Goal: Transaction & Acquisition: Purchase product/service

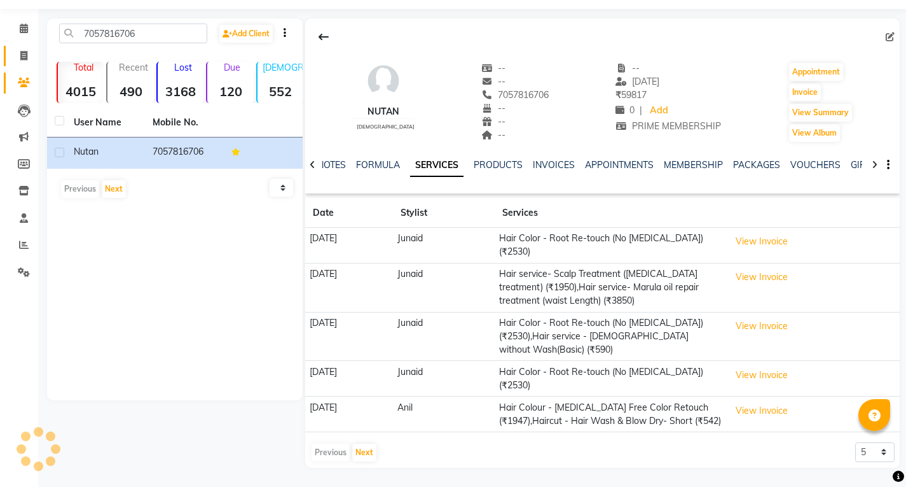
drag, startPoint x: 25, startPoint y: 46, endPoint x: 22, endPoint y: 81, distance: 35.8
click at [25, 51] on icon at bounding box center [23, 56] width 7 height 10
select select "service"
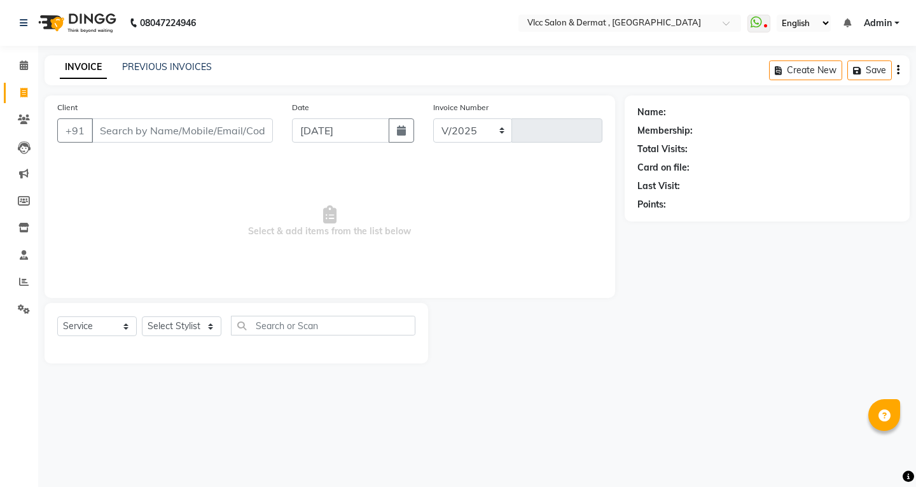
select select "5256"
type input "1406"
click at [191, 66] on link "PREVIOUS INVOICES" at bounding box center [167, 66] width 90 height 11
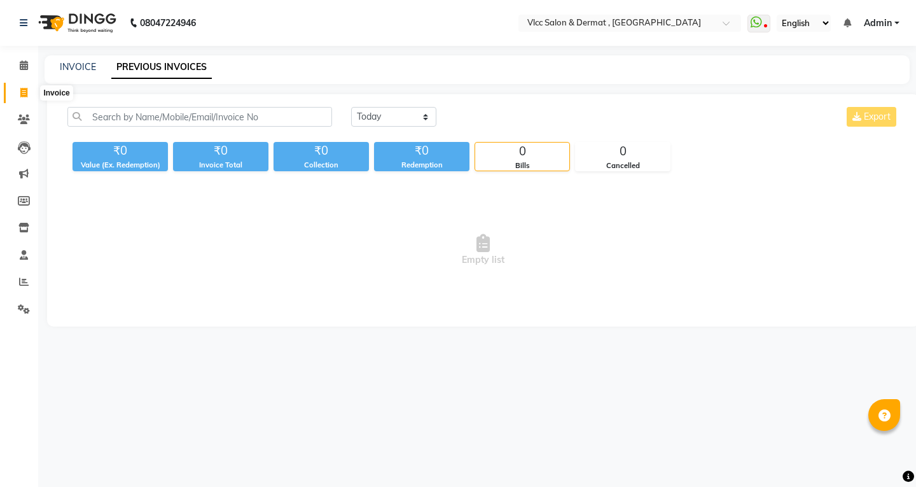
click at [23, 86] on span at bounding box center [24, 93] width 22 height 15
select select "5256"
select select "service"
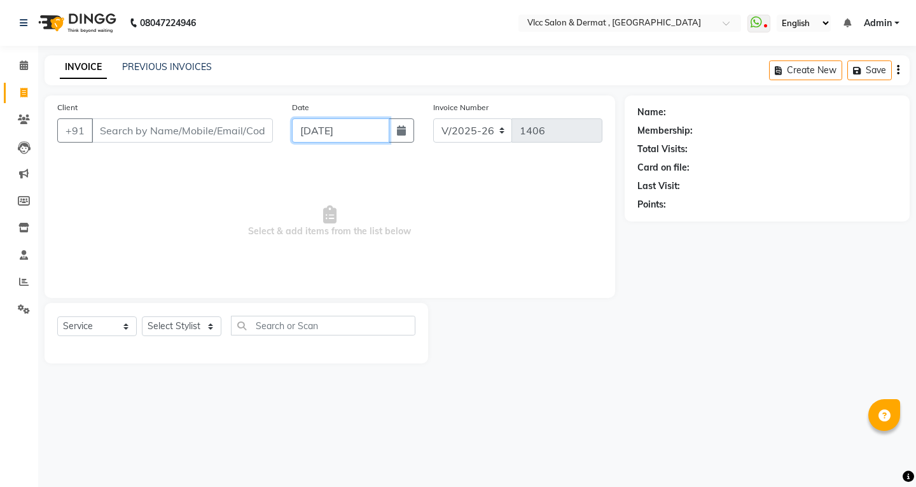
click at [298, 135] on input "[DATE]" at bounding box center [340, 130] width 97 height 24
select select "9"
select select "2025"
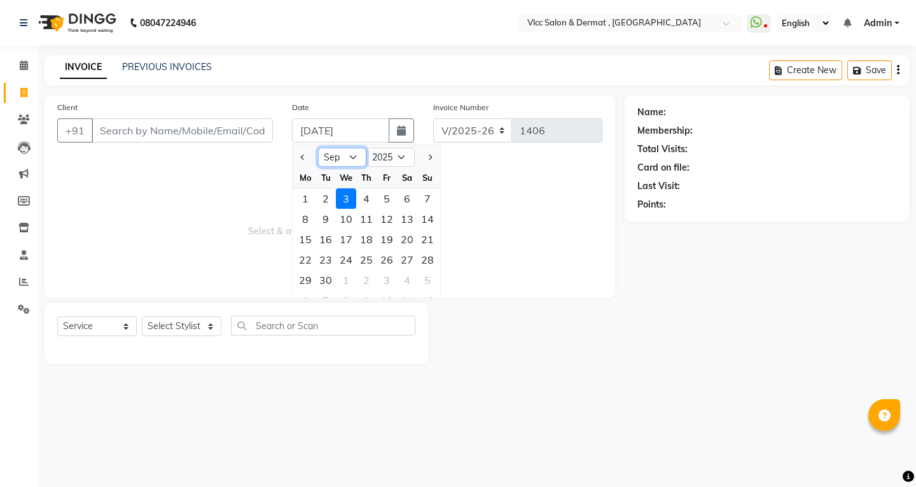
click at [357, 156] on select "Jan Feb Mar Apr May Jun [DATE] Aug Sep Oct Nov Dec" at bounding box center [342, 157] width 48 height 19
select select "8"
click at [318, 148] on select "Jan Feb Mar Apr May Jun [DATE] Aug Sep Oct Nov Dec" at bounding box center [342, 157] width 48 height 19
click at [389, 282] on div "29" at bounding box center [387, 280] width 20 height 20
type input "[DATE]"
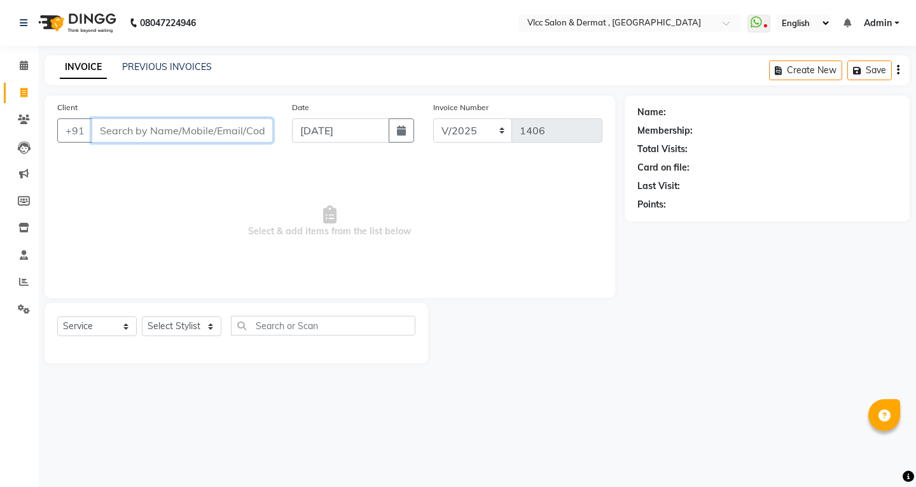
drag, startPoint x: 177, startPoint y: 127, endPoint x: 195, endPoint y: 137, distance: 20.5
click at [179, 125] on input "Client" at bounding box center [182, 130] width 181 height 24
click at [132, 121] on input "Client" at bounding box center [182, 130] width 181 height 24
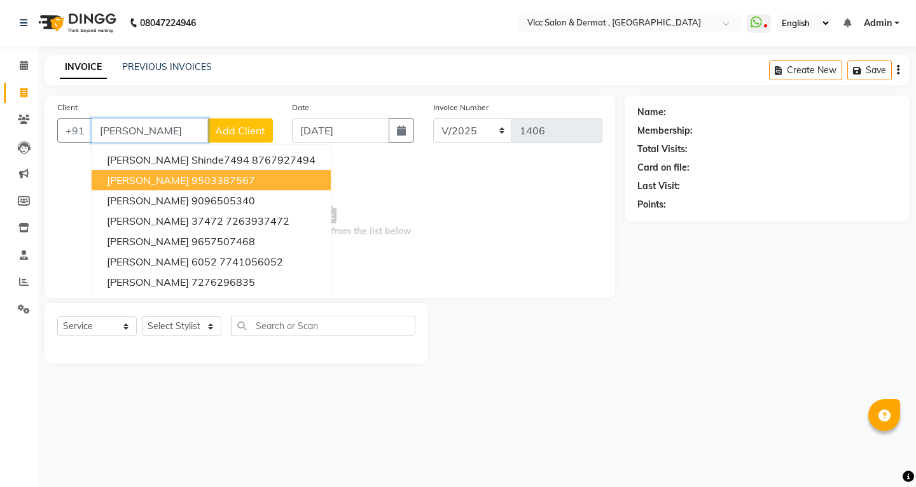
click at [191, 177] on ngb-highlight "9503387567" at bounding box center [223, 180] width 64 height 13
type input "9503387567"
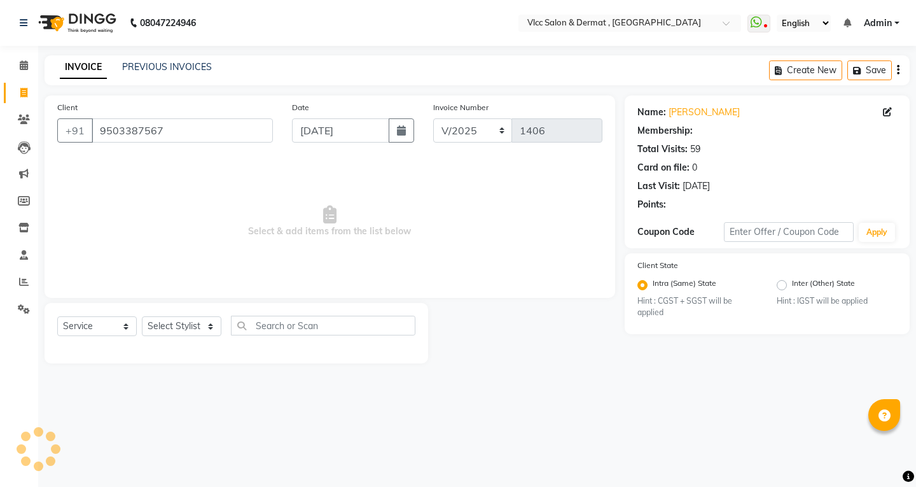
select select "1: Object"
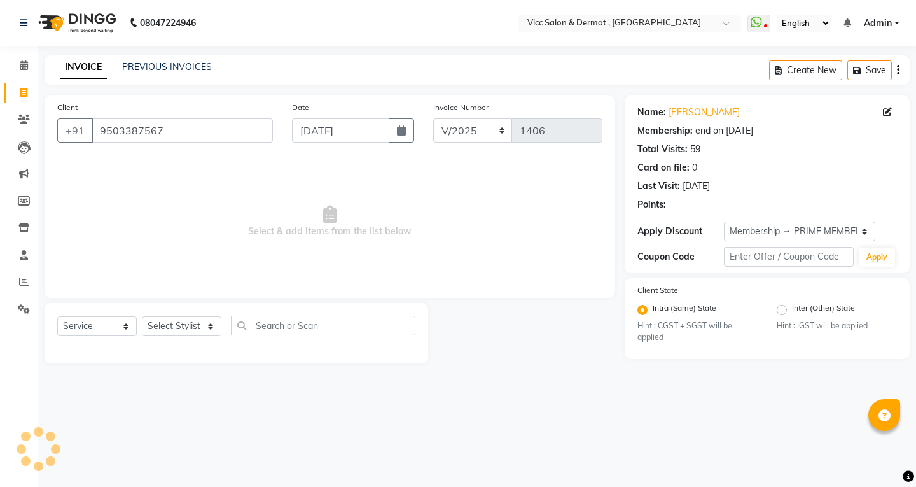
click at [322, 190] on span "Select & add items from the list below" at bounding box center [329, 221] width 545 height 127
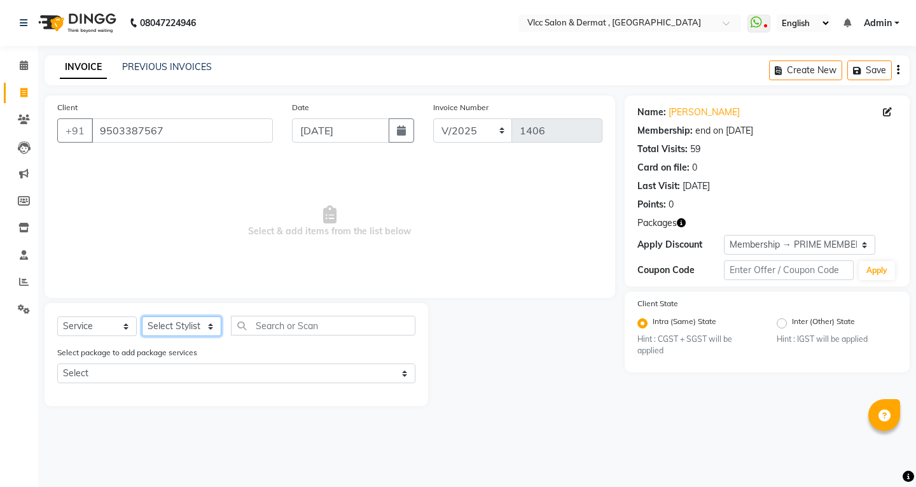
click at [166, 321] on select "Select Stylist [PERSON_NAME] [PERSON_NAME] [PERSON_NAME] [PERSON_NAME] [PERSON_…" at bounding box center [182, 326] width 80 height 20
select select "37781"
click at [142, 316] on select "Select Stylist [PERSON_NAME] [PERSON_NAME] [PERSON_NAME] [PERSON_NAME] [PERSON_…" at bounding box center [182, 326] width 80 height 20
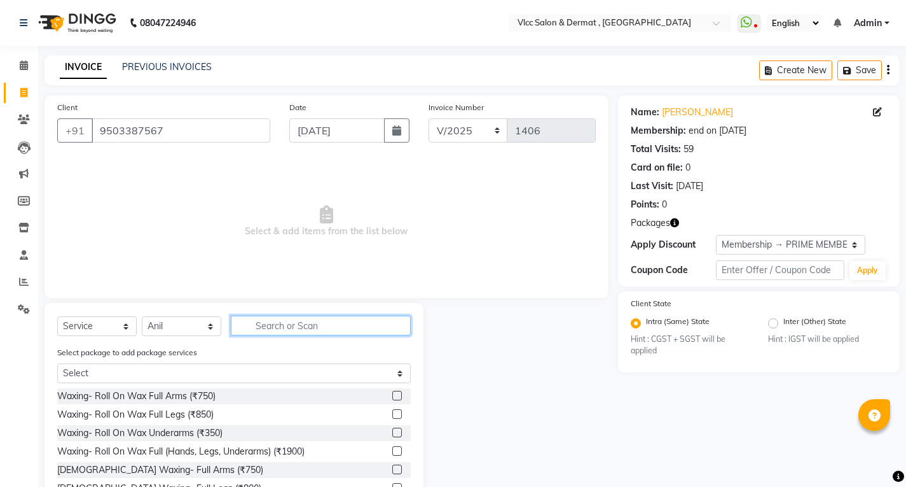
click at [304, 318] on input "text" at bounding box center [321, 325] width 180 height 20
click at [275, 331] on input "text" at bounding box center [321, 325] width 180 height 20
type input "+"
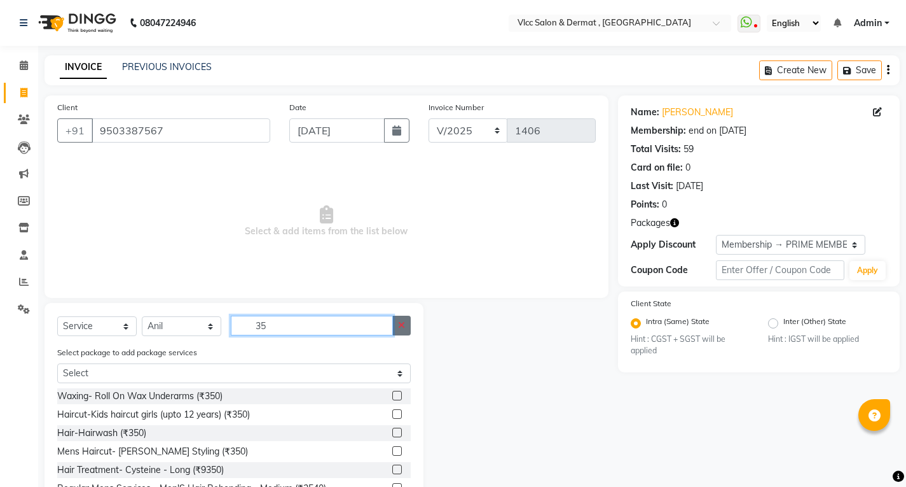
type input "35"
click at [403, 324] on icon "button" at bounding box center [401, 325] width 7 height 9
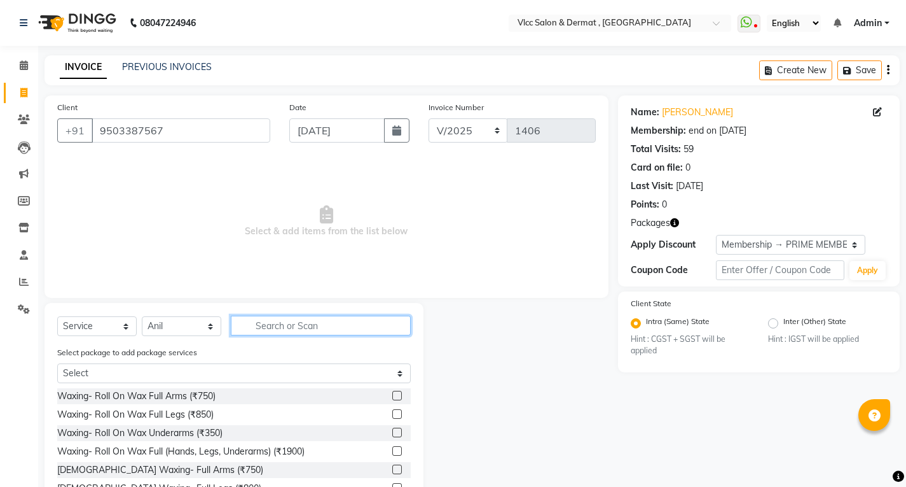
click at [333, 316] on input "text" at bounding box center [321, 325] width 180 height 20
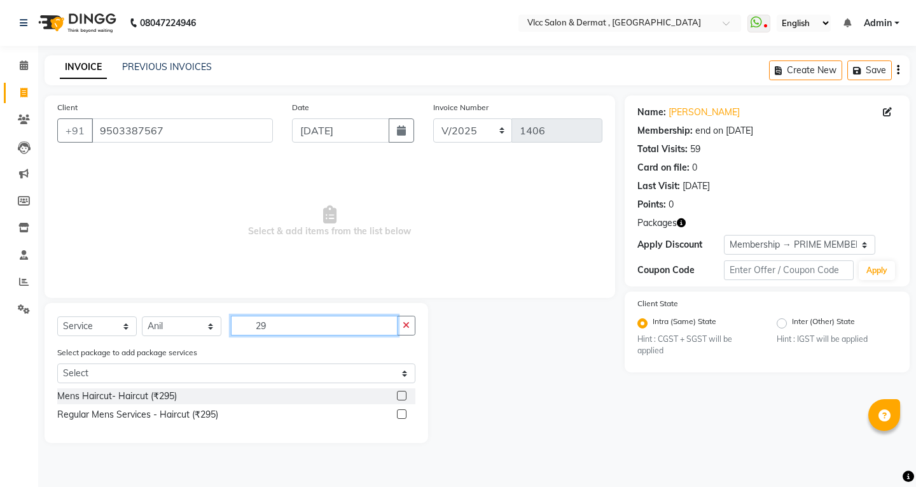
type input "2"
type input "382"
click at [406, 394] on label at bounding box center [402, 396] width 10 height 10
click at [405, 394] on input "checkbox" at bounding box center [401, 396] width 8 height 8
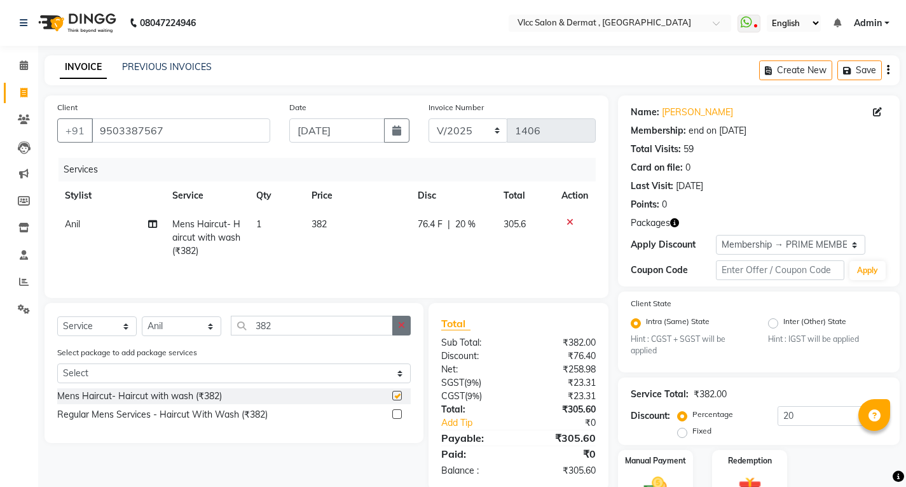
checkbox input "false"
click at [411, 328] on button "button" at bounding box center [401, 325] width 18 height 20
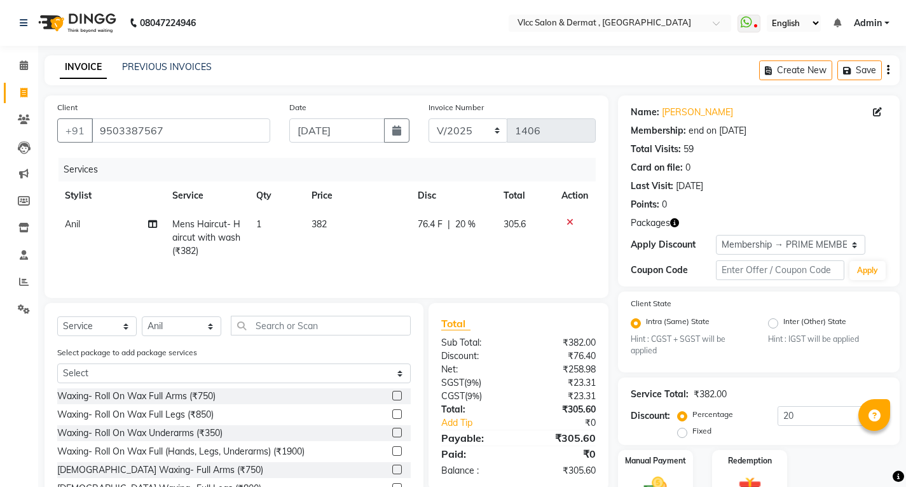
click at [299, 302] on div "Client [PHONE_NUMBER] Date [DATE] Invoice Number V/2025 V/[PHONE_NUMBER] Servic…" at bounding box center [326, 315] width 583 height 441
drag, startPoint x: 286, startPoint y: 315, endPoint x: 287, endPoint y: 322, distance: 7.3
click at [286, 320] on input "text" at bounding box center [321, 325] width 180 height 20
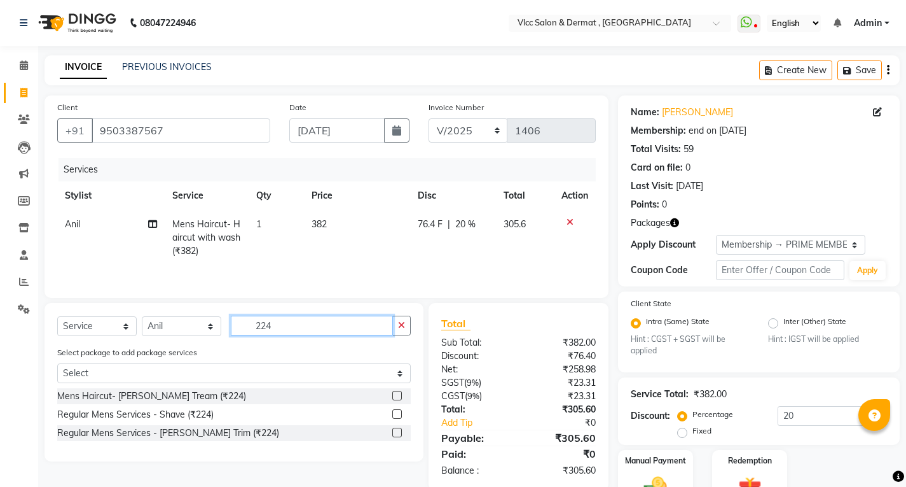
type input "224"
click at [393, 394] on div "Mens Haircut- [PERSON_NAME] Tream (₹224)" at bounding box center [234, 396] width 354 height 16
click at [398, 394] on label at bounding box center [397, 396] width 10 height 10
click at [398, 394] on input "checkbox" at bounding box center [396, 396] width 8 height 8
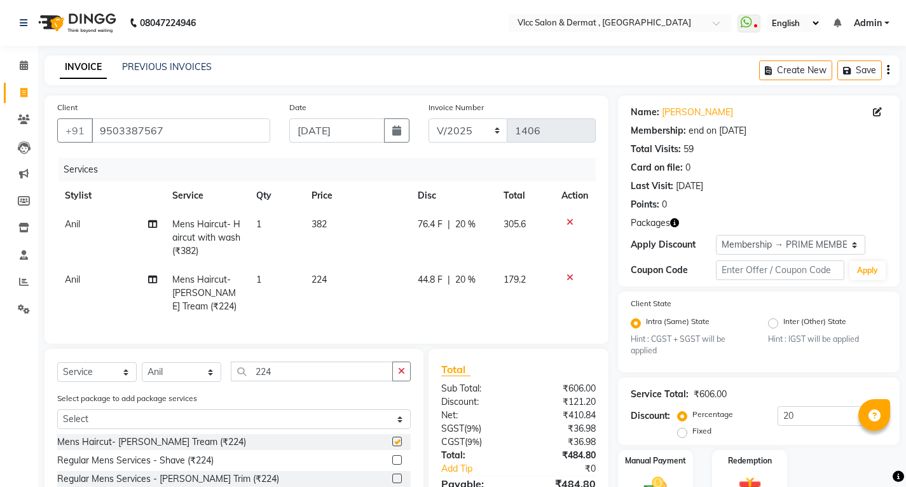
checkbox input "false"
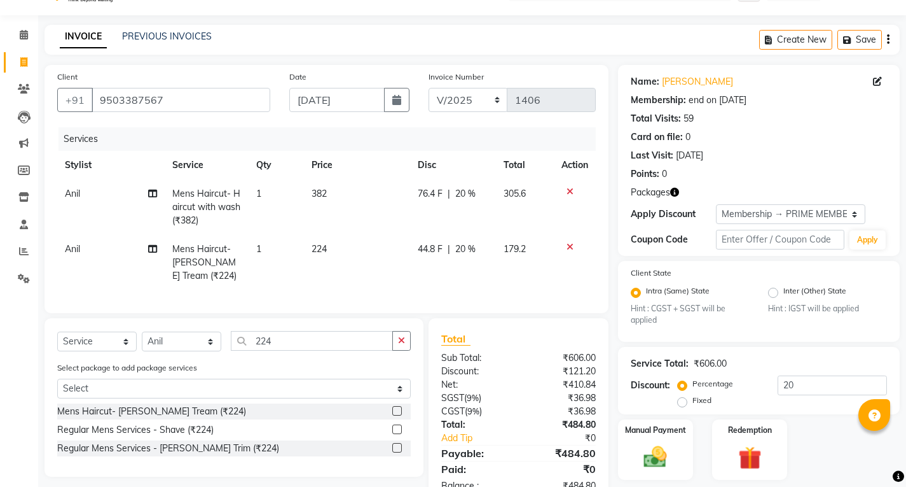
scroll to position [78, 0]
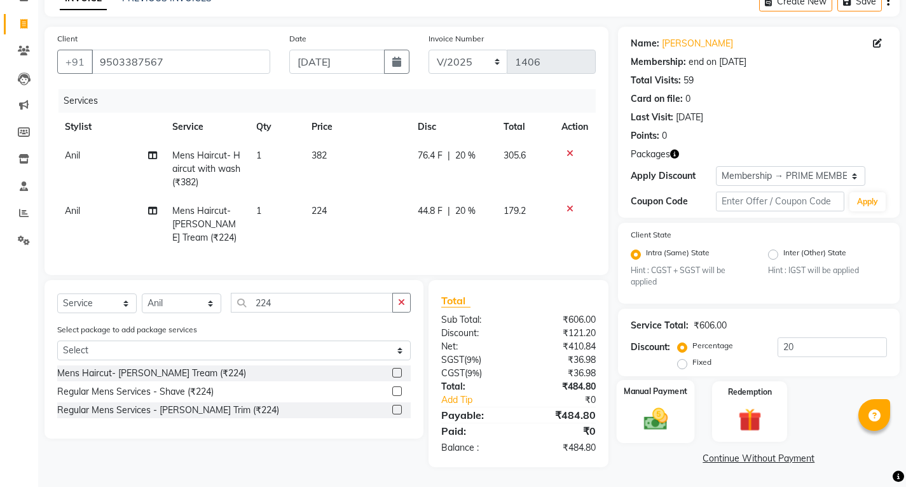
click at [674, 405] on img at bounding box center [655, 418] width 39 height 27
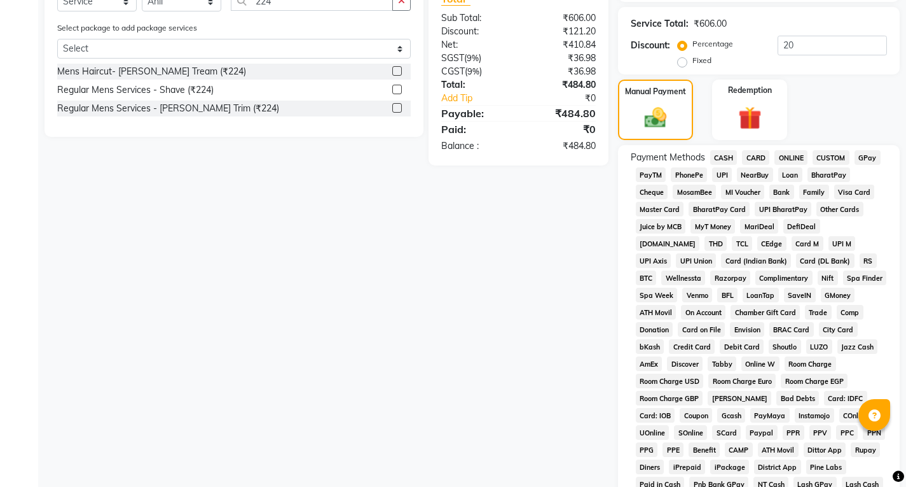
scroll to position [256, 0]
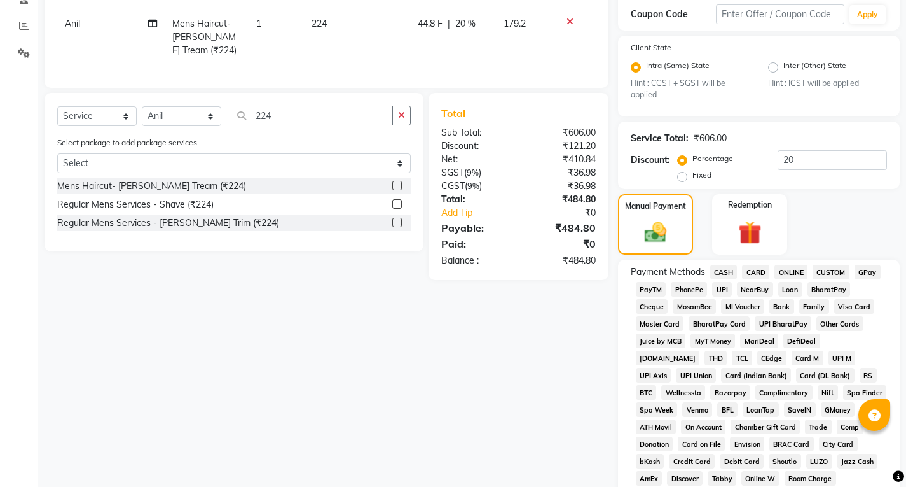
click at [724, 291] on span "UPI" at bounding box center [722, 289] width 20 height 15
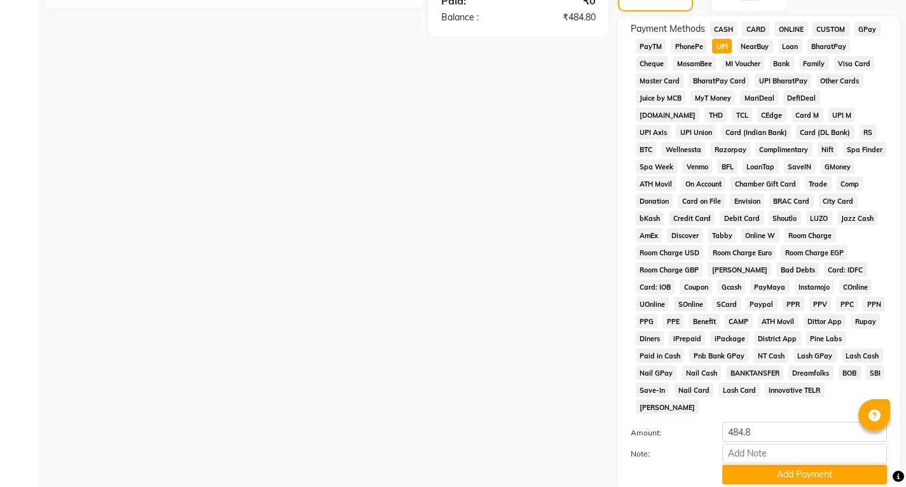
scroll to position [577, 0]
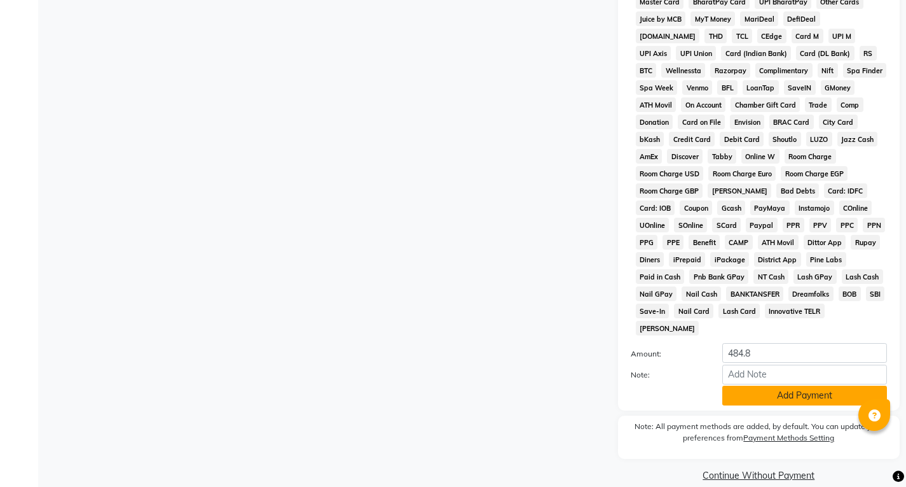
click at [752, 385] on button "Add Payment" at bounding box center [805, 395] width 165 height 20
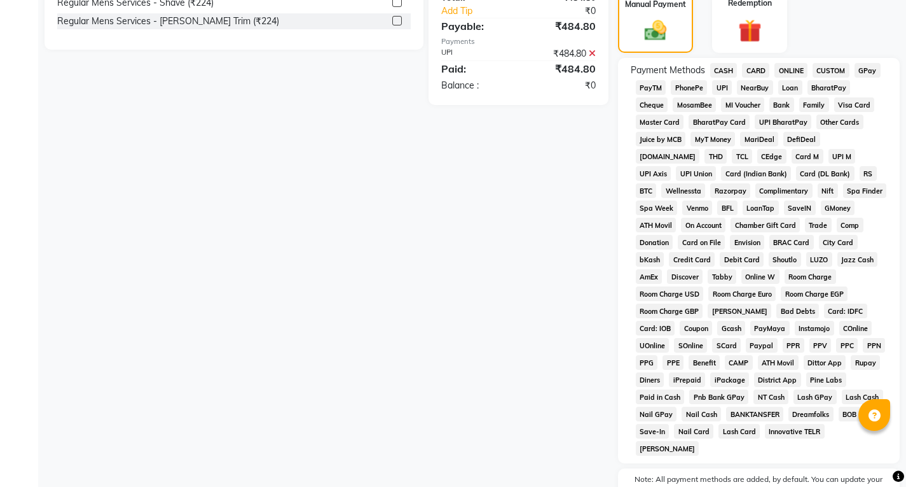
scroll to position [563, 0]
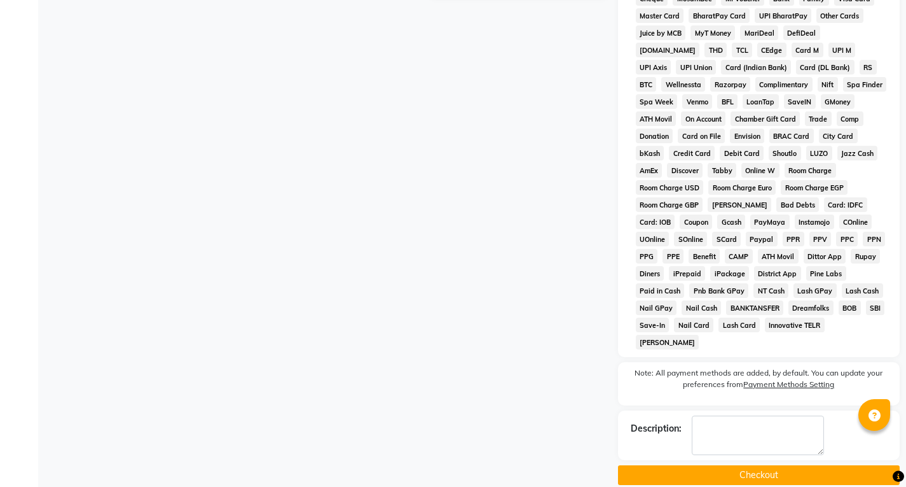
click at [728, 465] on button "Checkout" at bounding box center [759, 475] width 282 height 20
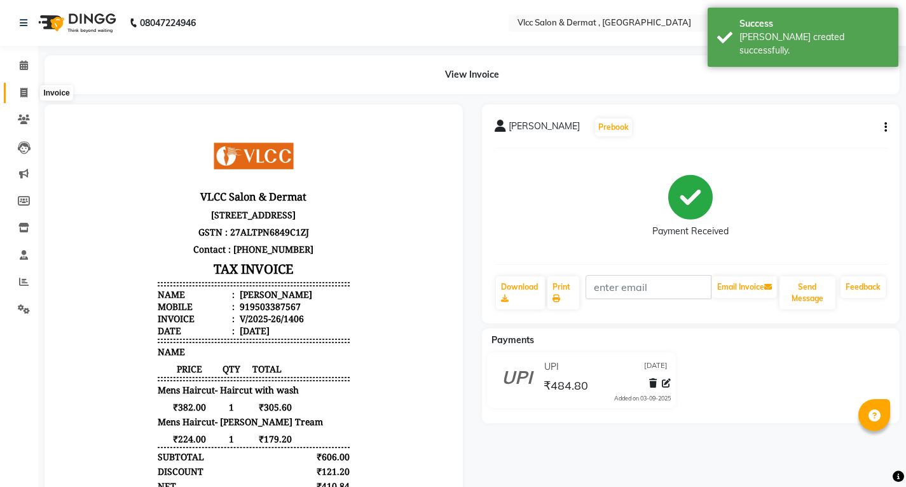
click at [21, 92] on icon at bounding box center [23, 93] width 7 height 10
select select "service"
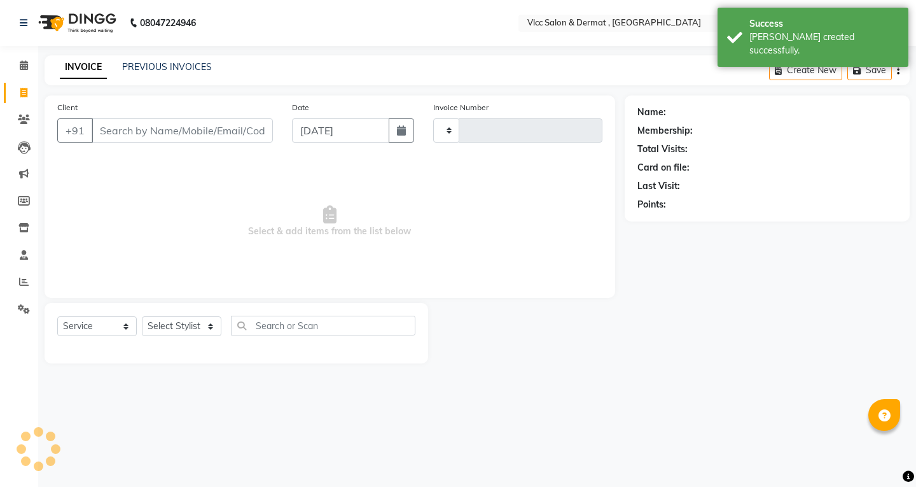
type input "1407"
select select "5256"
click at [310, 144] on div "Date [DATE]" at bounding box center [352, 126] width 141 height 52
click at [310, 135] on input "[DATE]" at bounding box center [340, 130] width 97 height 24
select select "9"
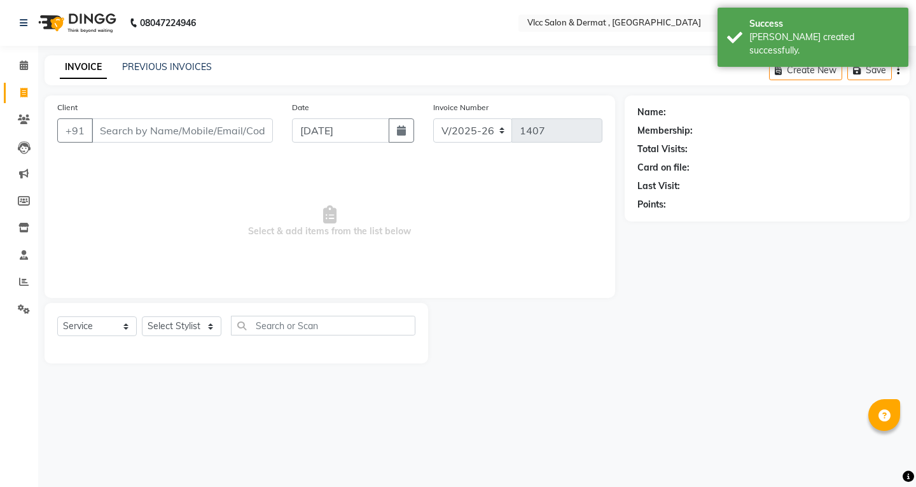
select select "2025"
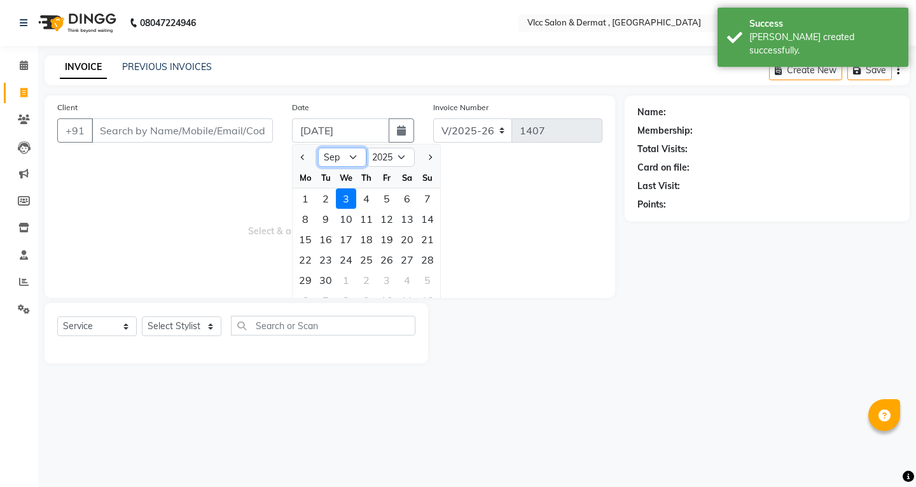
click at [351, 160] on select "Jan Feb Mar Apr May Jun [DATE] Aug Sep Oct Nov Dec" at bounding box center [342, 157] width 48 height 19
select select "8"
click at [318, 148] on select "Jan Feb Mar Apr May Jun [DATE] Aug Sep Oct Nov Dec" at bounding box center [342, 157] width 48 height 19
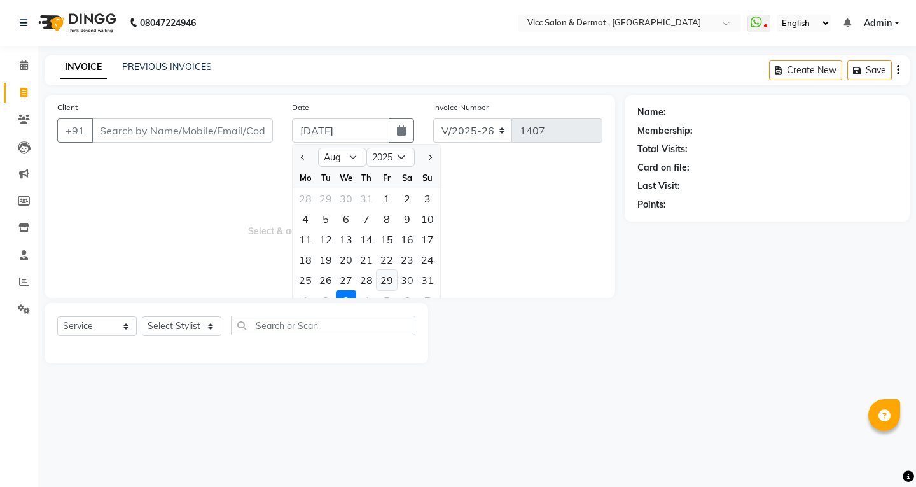
click at [387, 280] on div "29" at bounding box center [387, 280] width 20 height 20
type input "[DATE]"
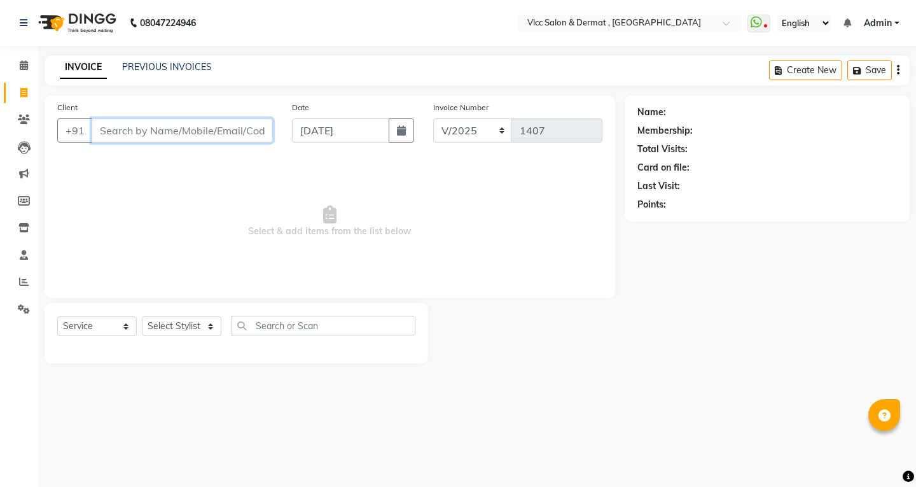
click at [239, 129] on input "Client" at bounding box center [182, 130] width 181 height 24
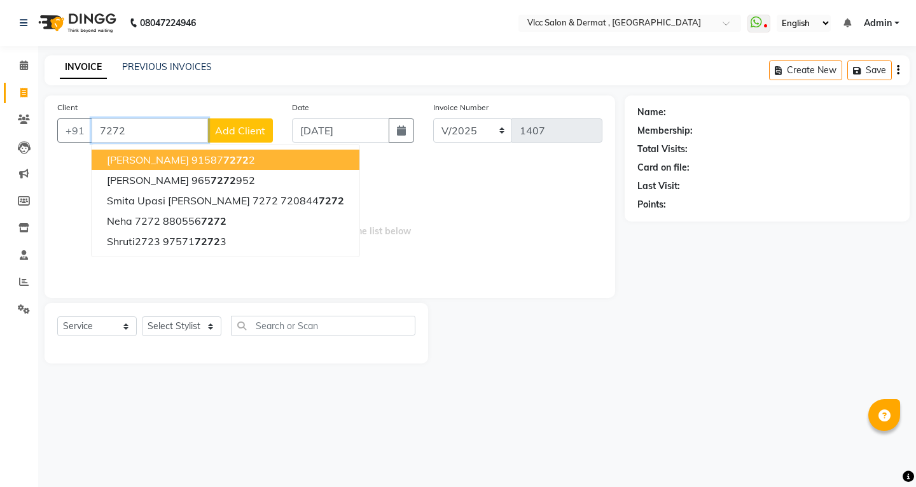
click at [146, 130] on input "7272" at bounding box center [150, 130] width 116 height 24
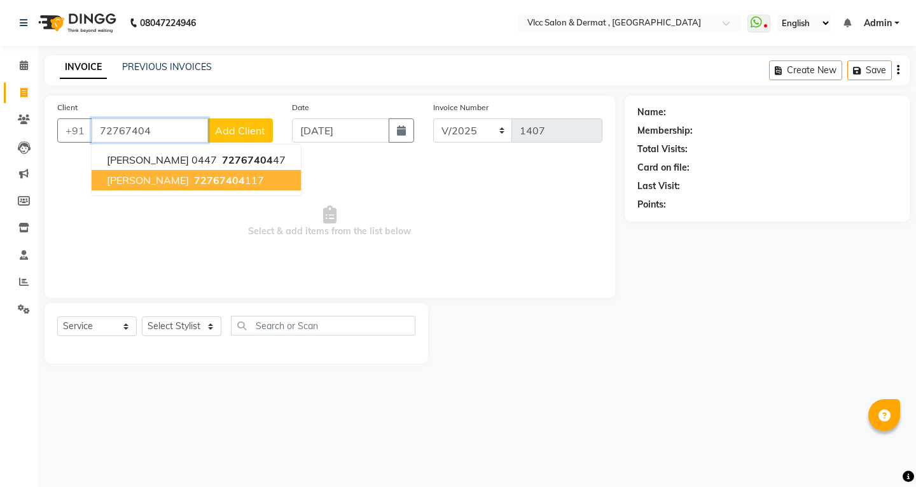
click at [198, 177] on ngb-highlight "72767404 117" at bounding box center [227, 180] width 73 height 13
type input "72767404117"
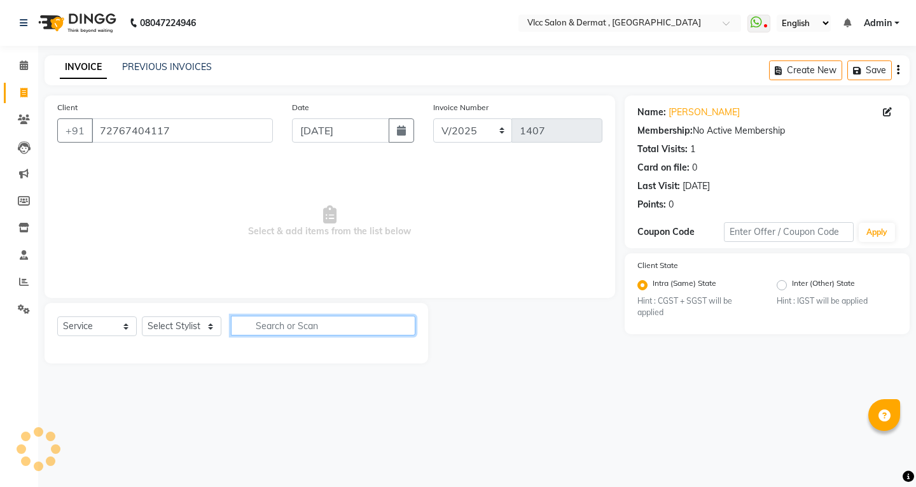
click at [287, 326] on input "text" at bounding box center [323, 325] width 184 height 20
type input "382"
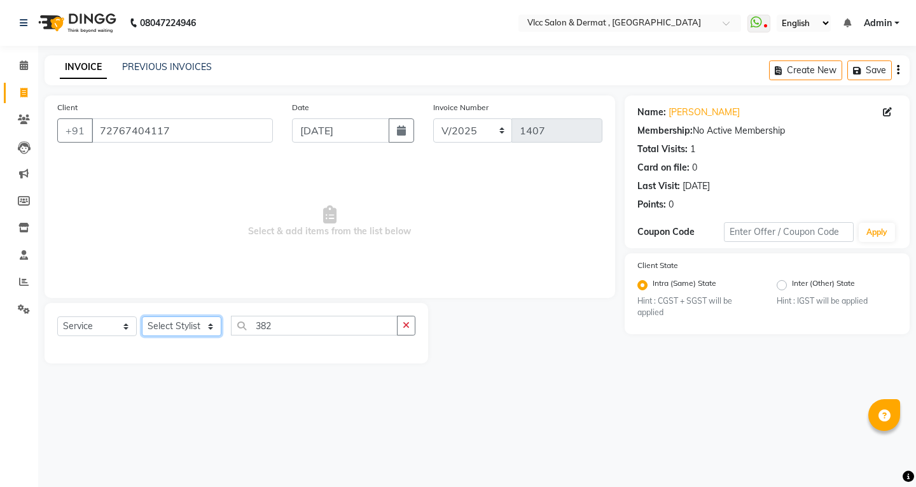
click at [188, 326] on select "Select Stylist [PERSON_NAME] [PERSON_NAME] [PERSON_NAME] [PERSON_NAME] [PERSON_…" at bounding box center [182, 326] width 80 height 20
select select "68820"
click at [142, 316] on select "Select Stylist [PERSON_NAME] [PERSON_NAME] [PERSON_NAME] [PERSON_NAME] [PERSON_…" at bounding box center [182, 326] width 80 height 20
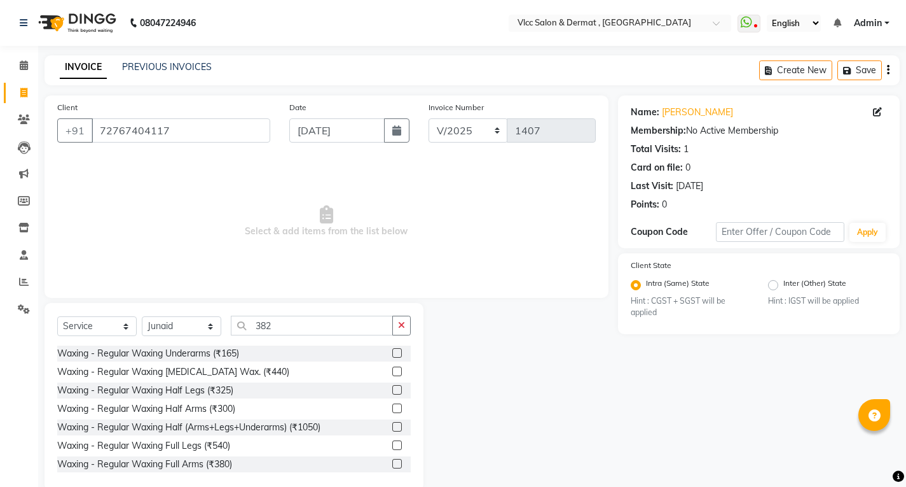
click at [314, 338] on div "Select Service Product Membership Package Voucher Prepaid Gift Card Select Styl…" at bounding box center [234, 330] width 354 height 30
click at [287, 321] on input "382" at bounding box center [312, 325] width 162 height 20
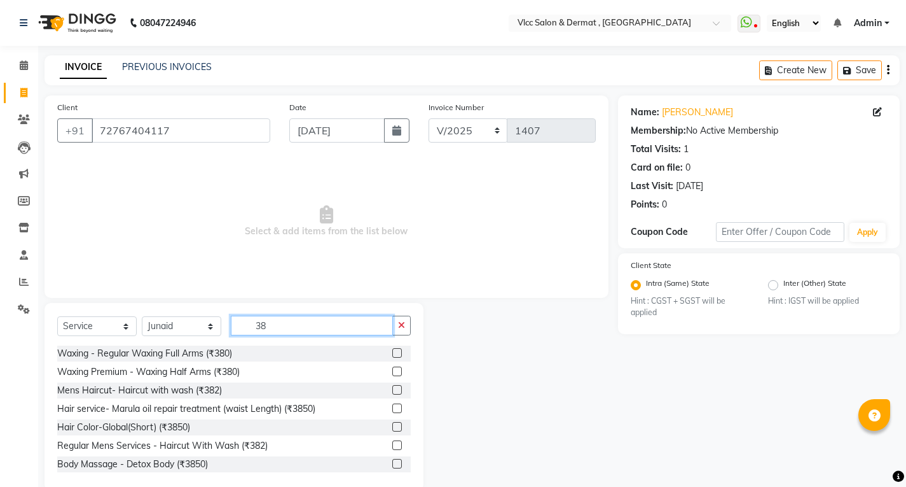
type input "382"
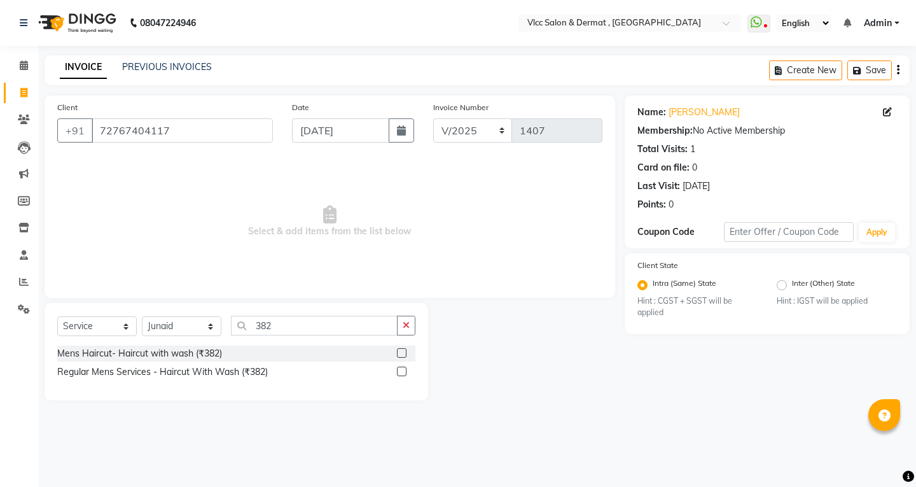
click at [400, 349] on label at bounding box center [402, 353] width 10 height 10
click at [400, 349] on input "checkbox" at bounding box center [401, 353] width 8 height 8
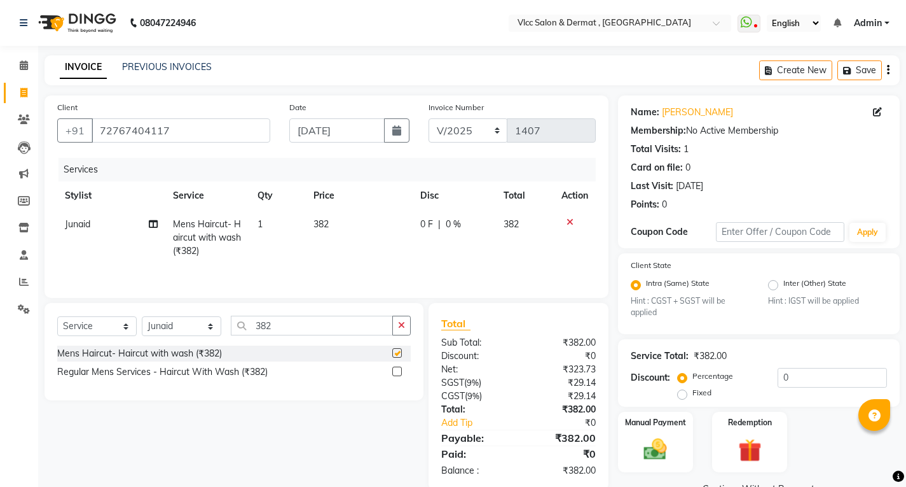
checkbox input "false"
click at [674, 436] on img at bounding box center [655, 449] width 39 height 27
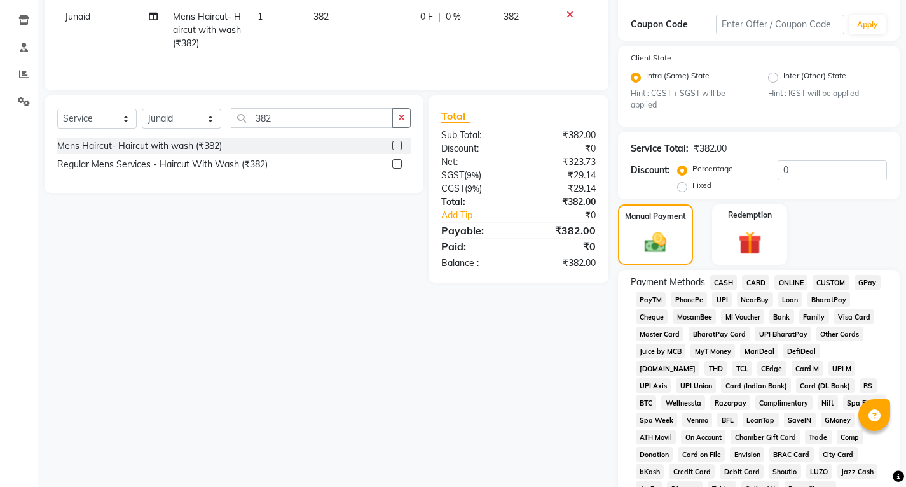
scroll to position [318, 0]
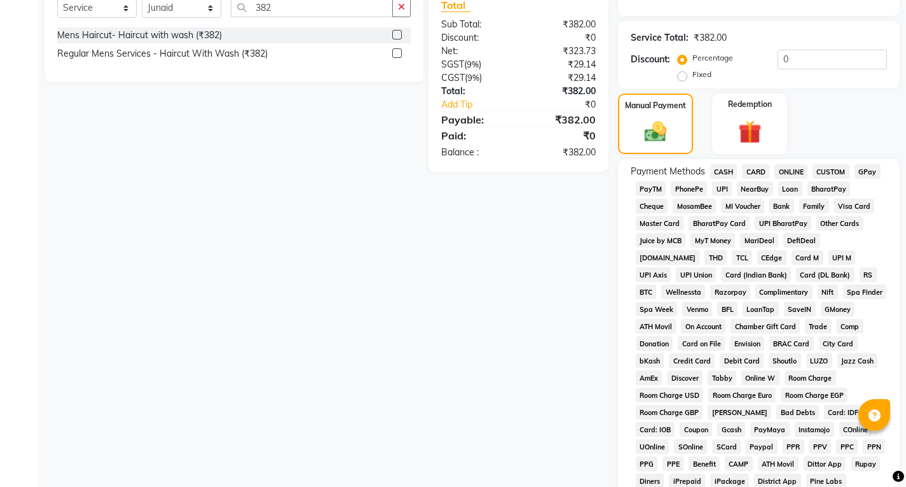
click at [722, 181] on span "UPI" at bounding box center [722, 188] width 20 height 15
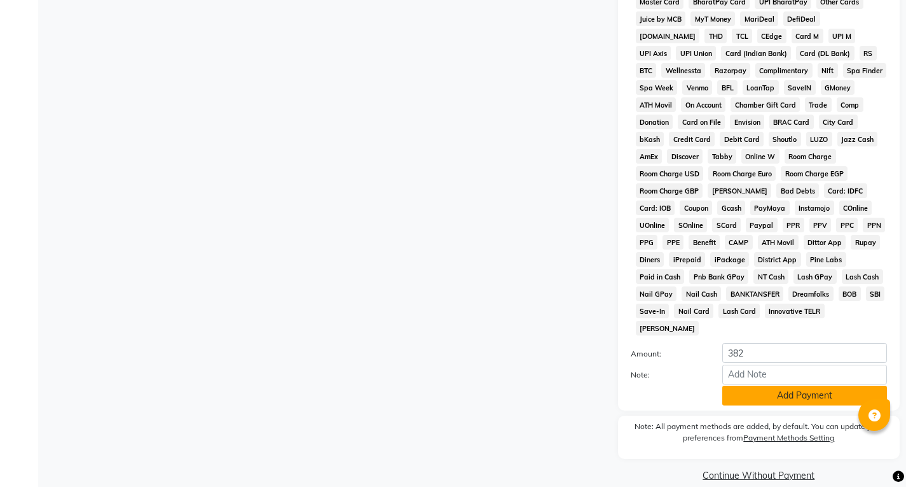
click at [780, 385] on button "Add Payment" at bounding box center [805, 395] width 165 height 20
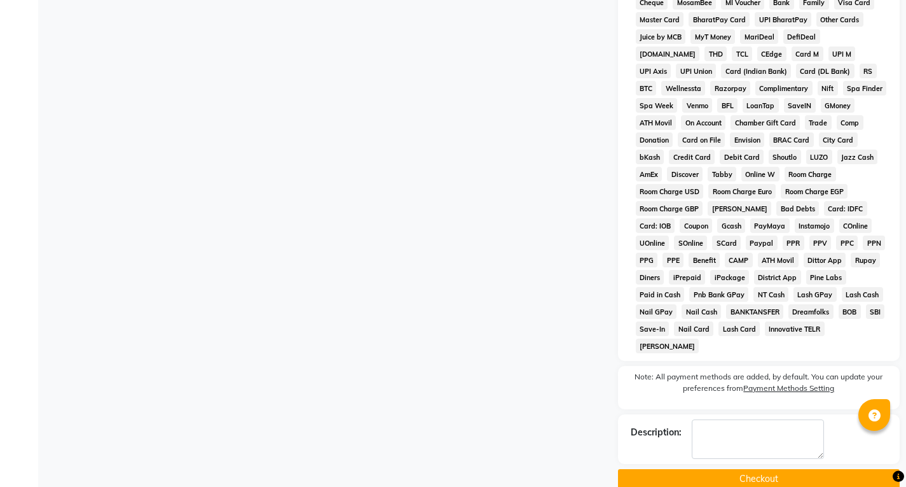
scroll to position [525, 0]
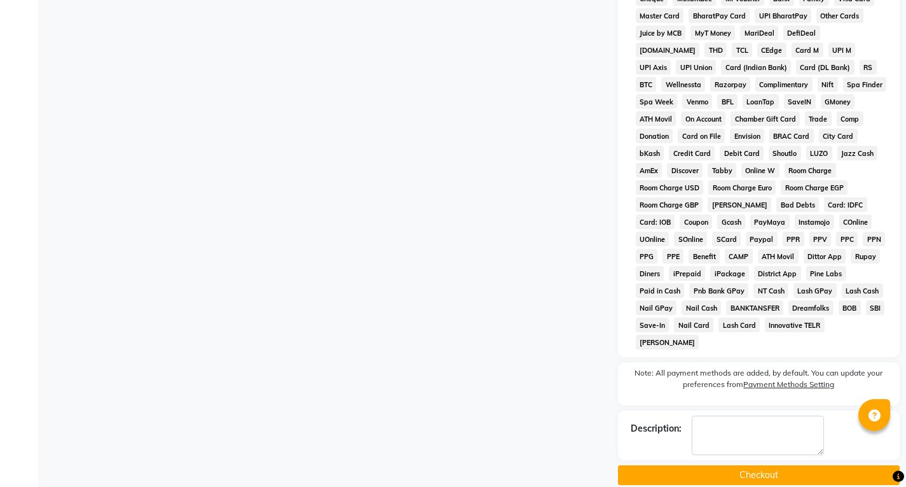
click at [731, 465] on button "Checkout" at bounding box center [759, 475] width 282 height 20
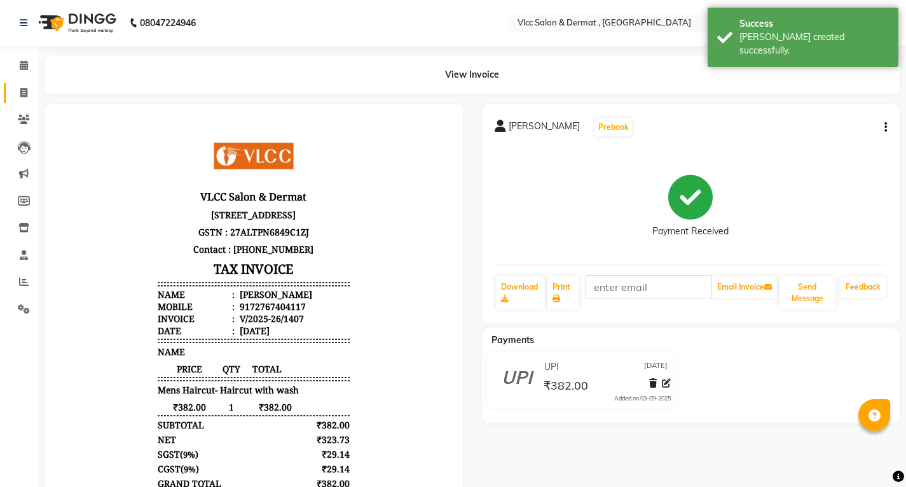
click at [21, 100] on link "Invoice" at bounding box center [19, 93] width 31 height 21
select select "service"
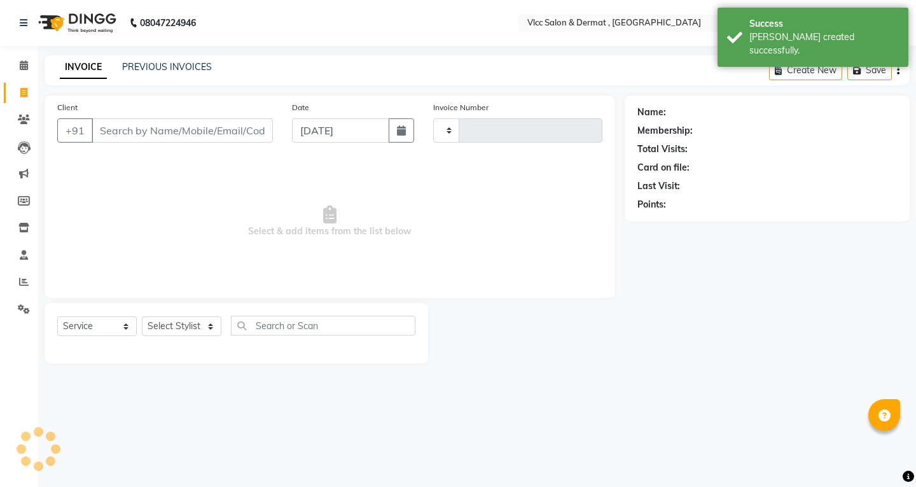
type input "1408"
select select "5256"
click at [299, 139] on input "[DATE]" at bounding box center [340, 130] width 97 height 24
select select "9"
select select "2025"
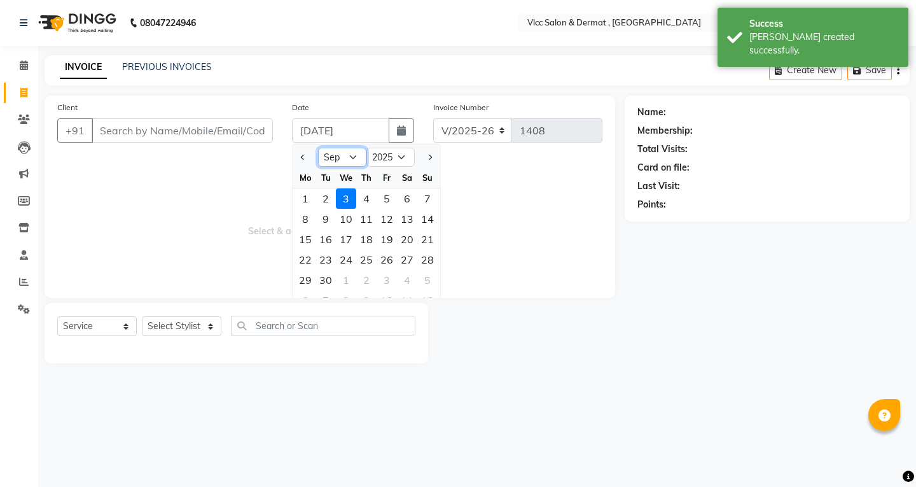
click at [353, 162] on select "Jan Feb Mar Apr May Jun [DATE] Aug Sep Oct Nov Dec" at bounding box center [342, 157] width 48 height 19
select select "8"
click at [318, 148] on select "Jan Feb Mar Apr May Jun [DATE] Aug Sep Oct Nov Dec" at bounding box center [342, 157] width 48 height 19
click at [384, 277] on div "29" at bounding box center [387, 280] width 20 height 20
type input "[DATE]"
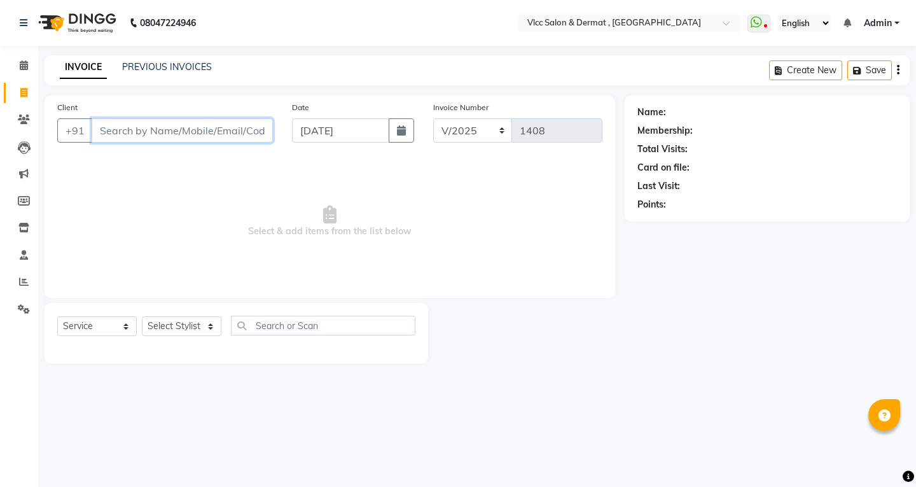
click at [233, 136] on input "Client" at bounding box center [182, 130] width 181 height 24
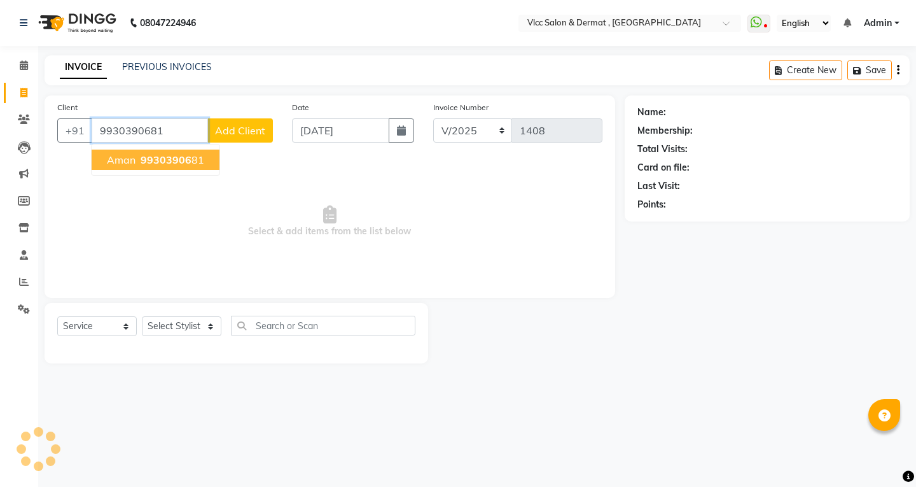
type input "9930390681"
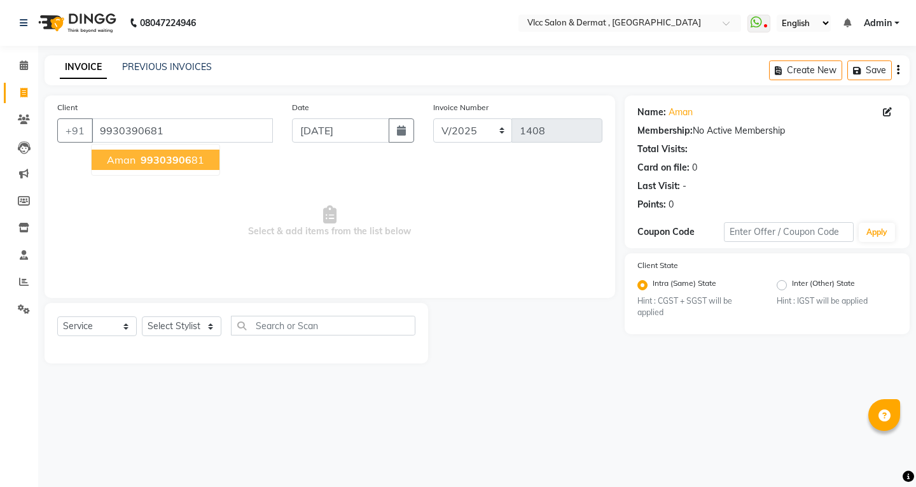
click at [160, 163] on span "99303906" at bounding box center [166, 159] width 51 height 13
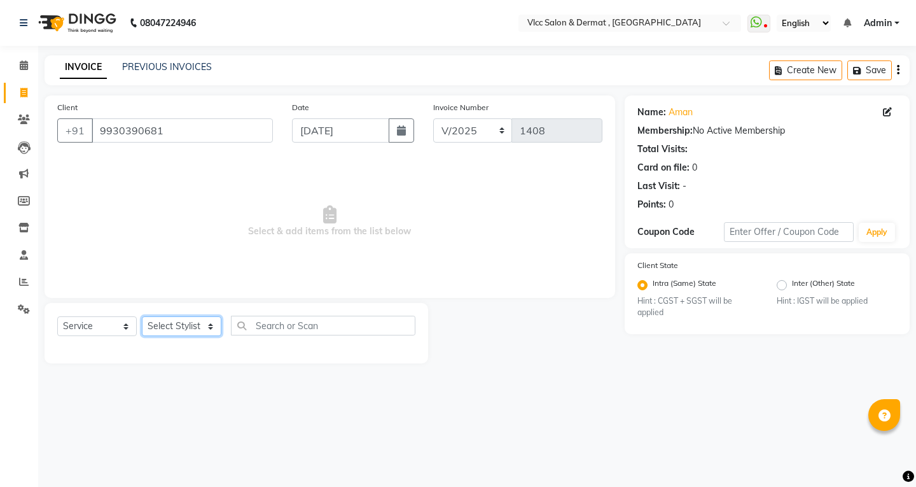
click at [193, 322] on select "Select Stylist [PERSON_NAME] [PERSON_NAME] [PERSON_NAME] [PERSON_NAME] [PERSON_…" at bounding box center [182, 326] width 80 height 20
select select "37781"
click at [142, 316] on select "Select Stylist [PERSON_NAME] [PERSON_NAME] [PERSON_NAME] [PERSON_NAME] [PERSON_…" at bounding box center [182, 326] width 80 height 20
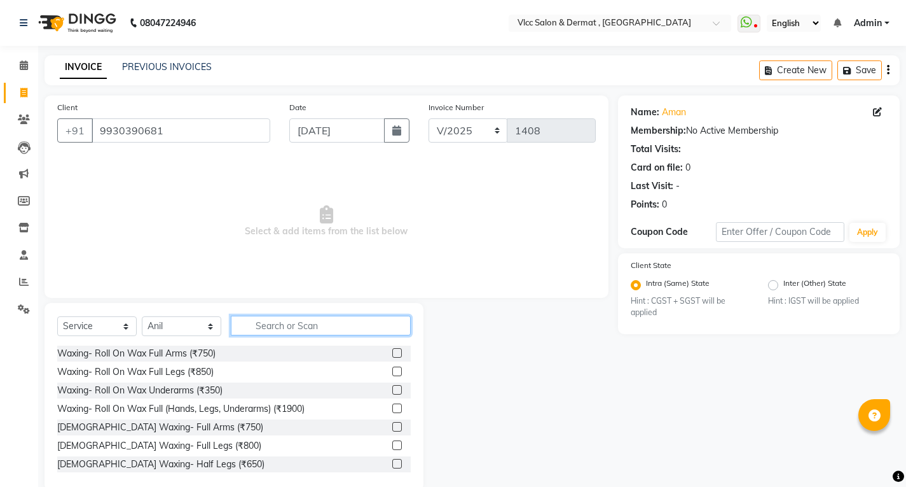
click at [280, 331] on input "text" at bounding box center [321, 325] width 180 height 20
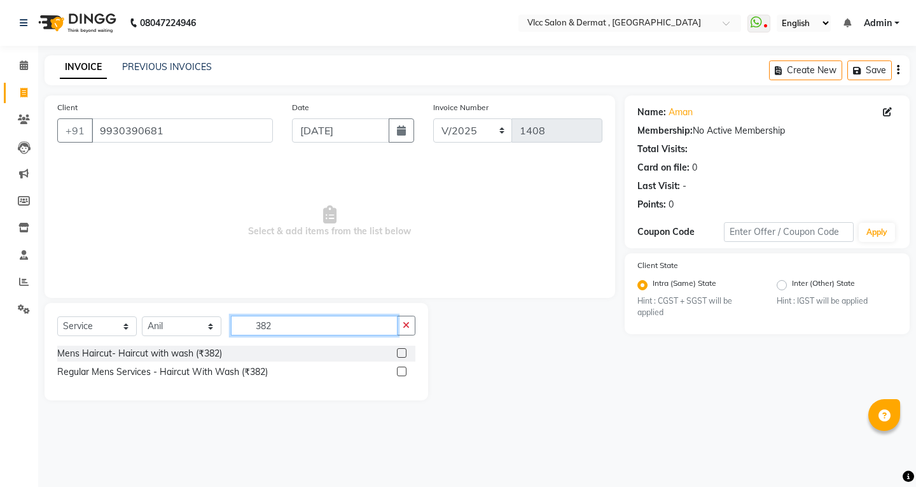
type input "382"
click at [406, 348] on label at bounding box center [402, 353] width 10 height 10
click at [405, 349] on input "checkbox" at bounding box center [401, 353] width 8 height 8
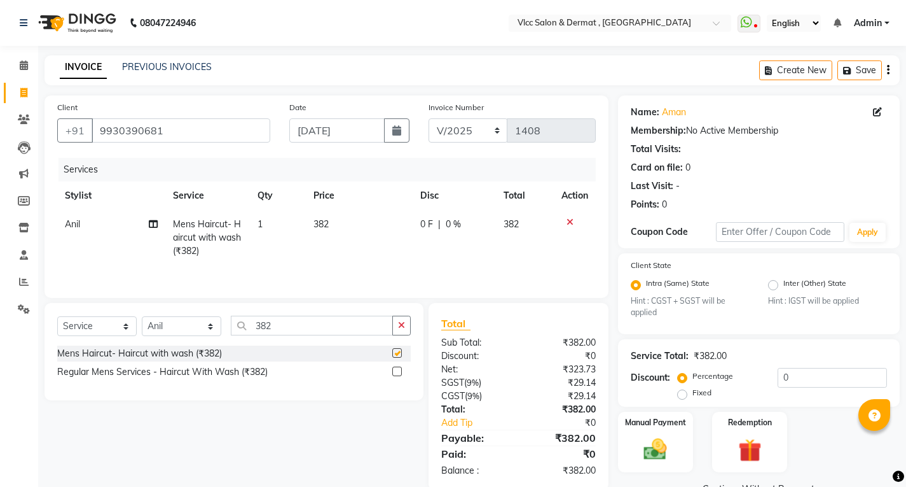
checkbox input "false"
drag, startPoint x: 409, startPoint y: 329, endPoint x: 377, endPoint y: 328, distance: 32.4
click at [408, 328] on button "button" at bounding box center [401, 325] width 18 height 20
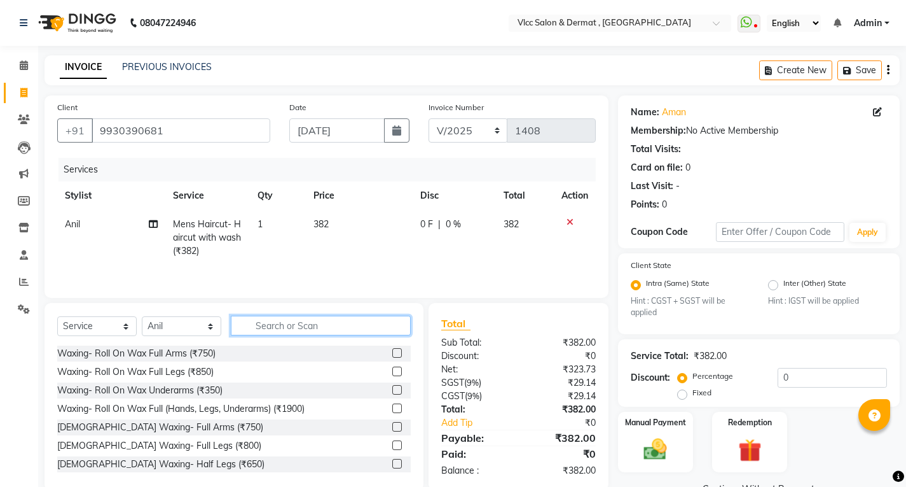
click at [359, 328] on input "text" at bounding box center [321, 325] width 180 height 20
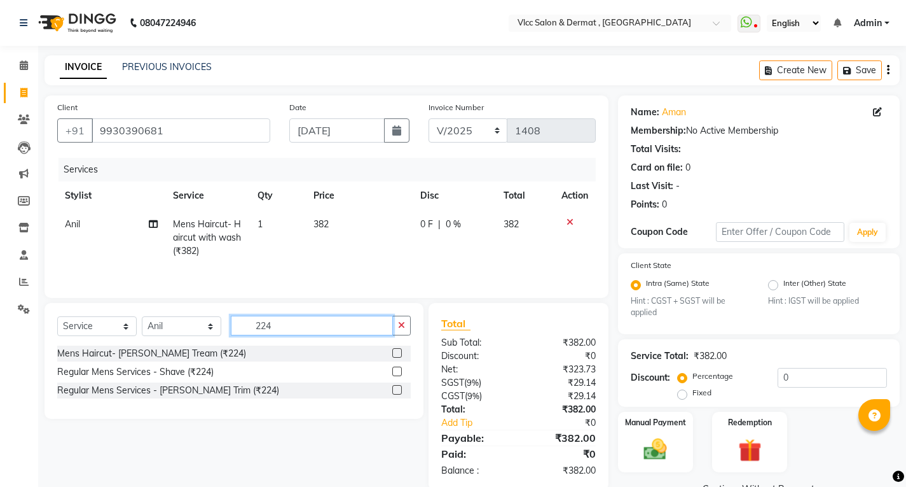
type input "224"
click at [396, 352] on label at bounding box center [397, 353] width 10 height 10
click at [396, 352] on input "checkbox" at bounding box center [396, 353] width 8 height 8
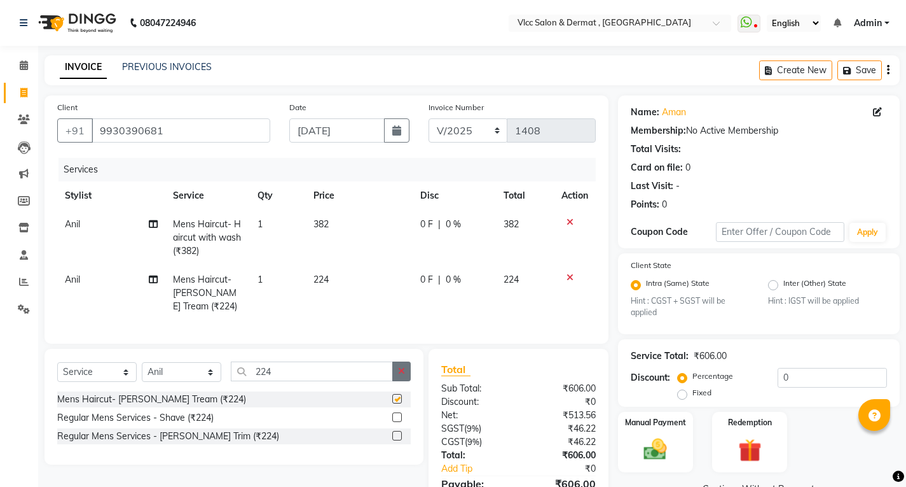
checkbox input "false"
click at [402, 375] on icon "button" at bounding box center [401, 370] width 7 height 9
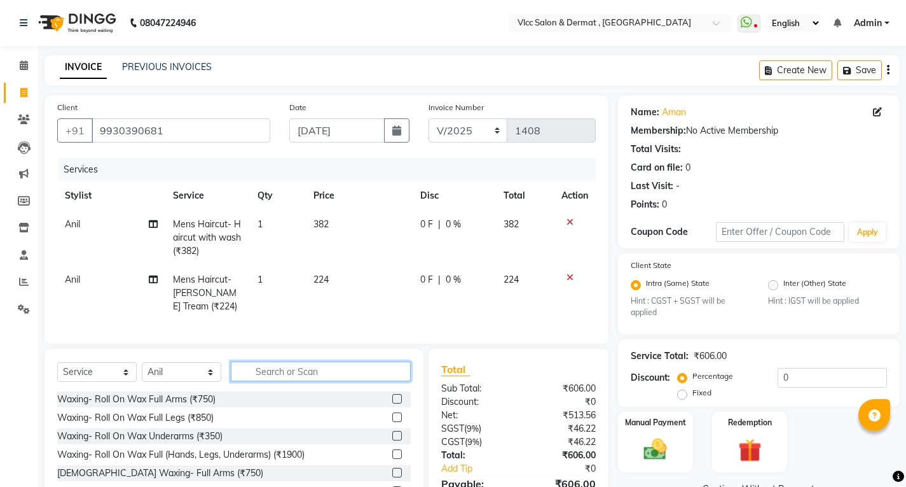
click at [360, 378] on input "text" at bounding box center [321, 371] width 180 height 20
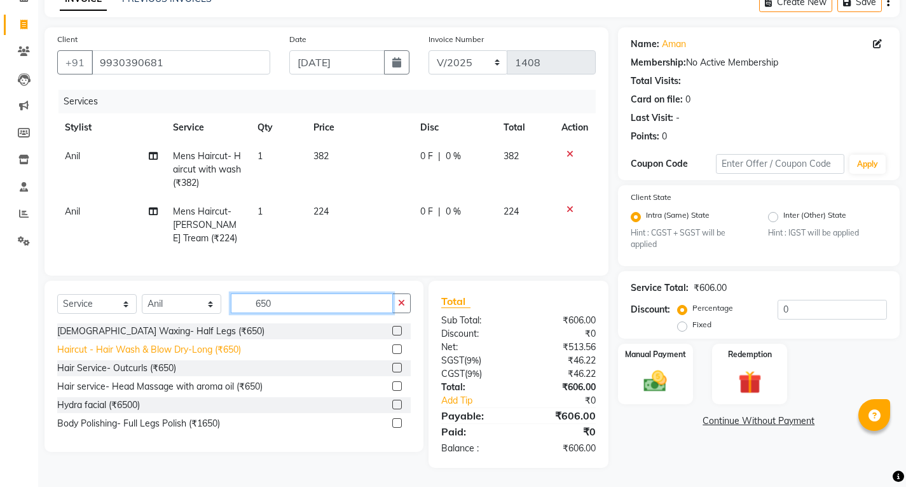
scroll to position [78, 0]
type input "650"
click at [394, 385] on label at bounding box center [397, 386] width 10 height 10
click at [394, 385] on input "checkbox" at bounding box center [396, 386] width 8 height 8
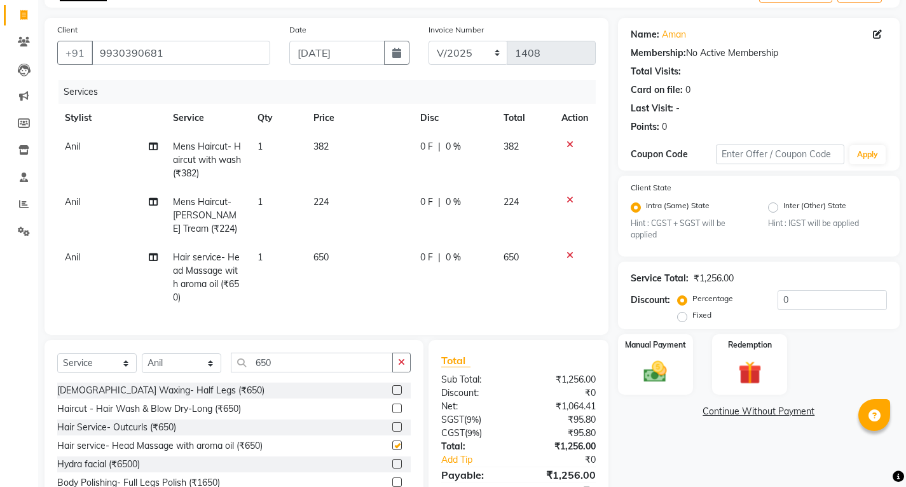
checkbox input "false"
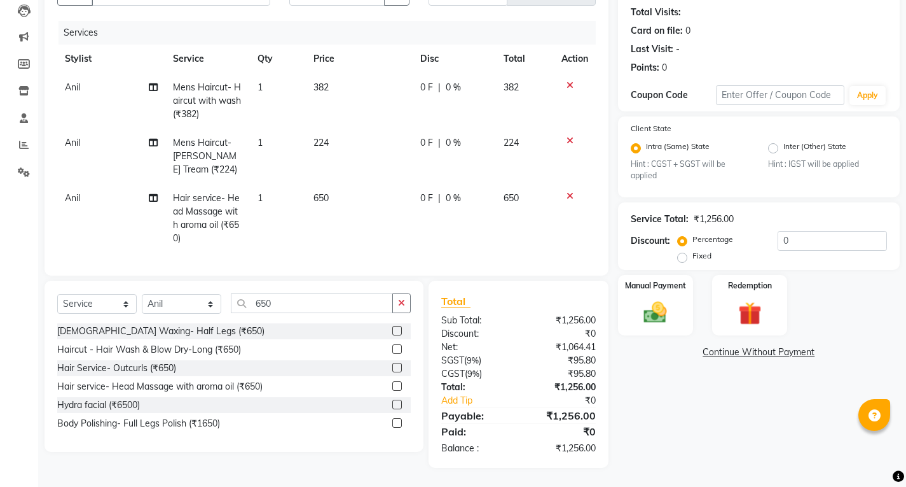
scroll to position [146, 0]
click at [660, 299] on img at bounding box center [655, 312] width 39 height 27
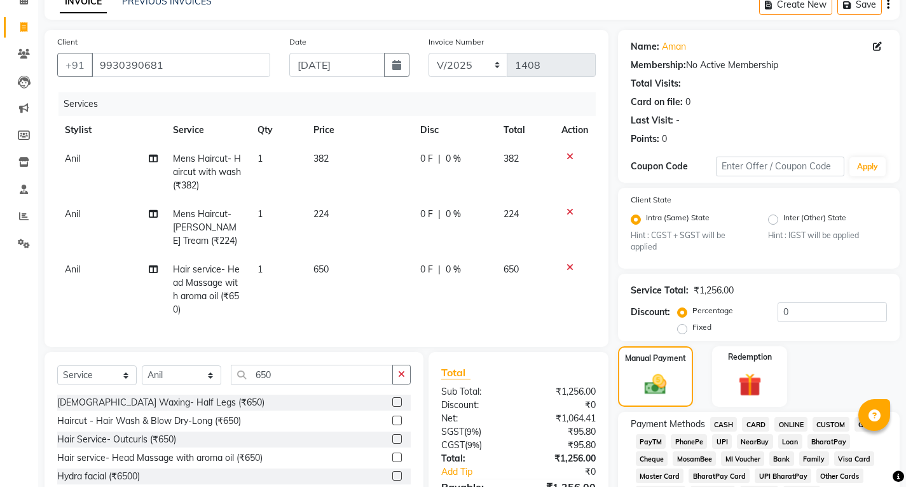
scroll to position [254, 0]
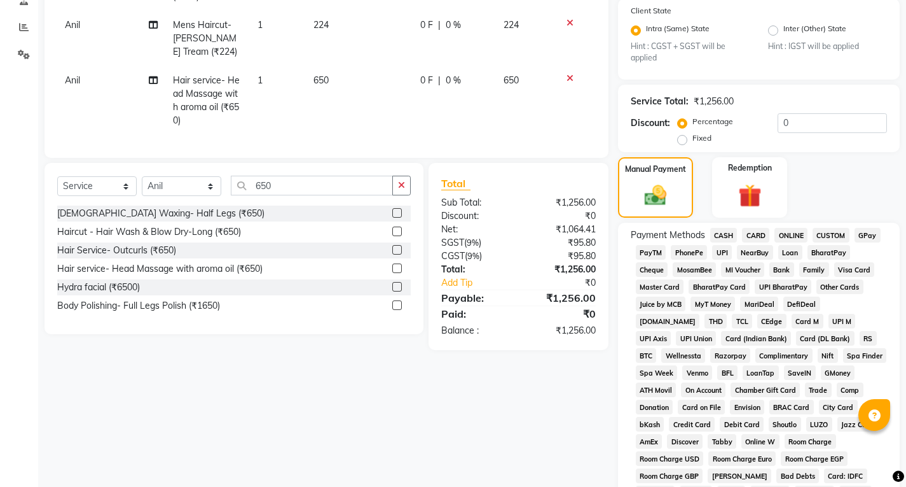
click at [721, 253] on span "UPI" at bounding box center [722, 252] width 20 height 15
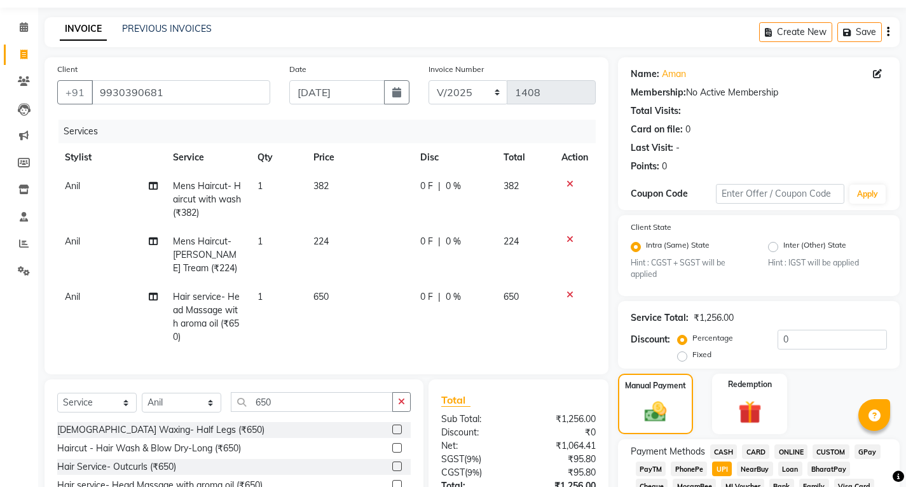
scroll to position [0, 0]
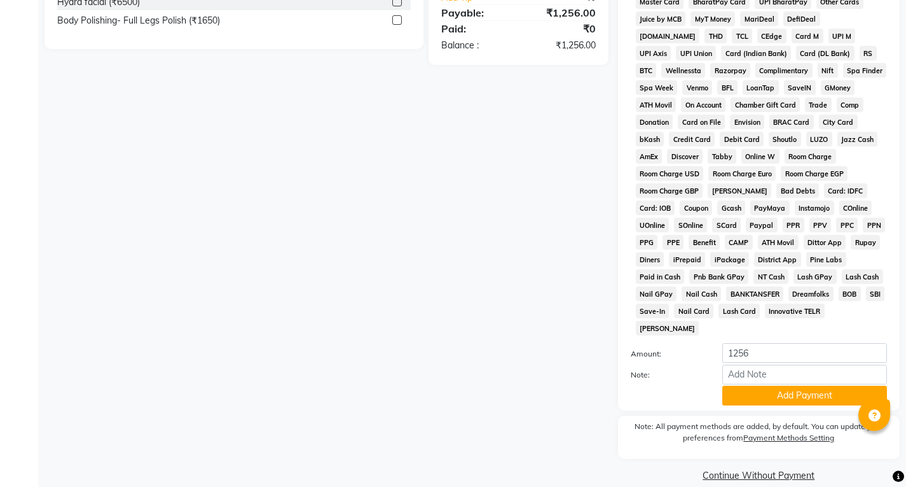
click at [775, 385] on button "Add Payment" at bounding box center [805, 395] width 165 height 20
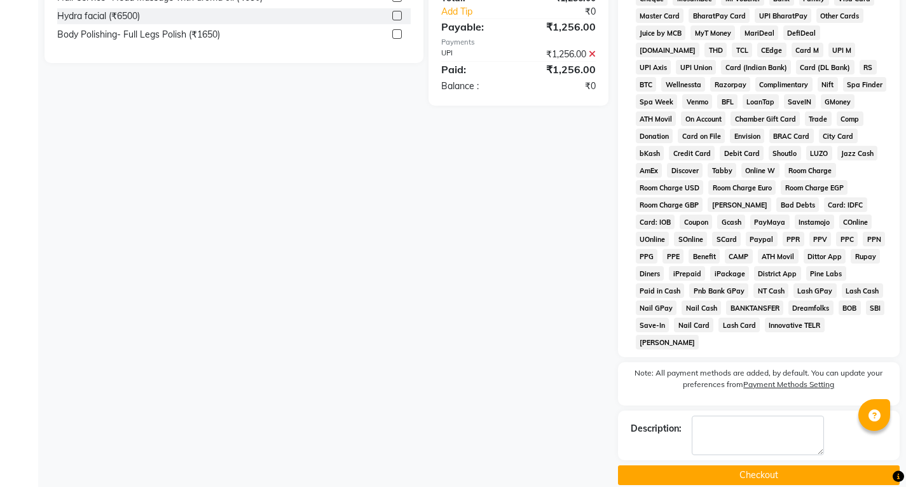
click at [768, 465] on button "Checkout" at bounding box center [759, 475] width 282 height 20
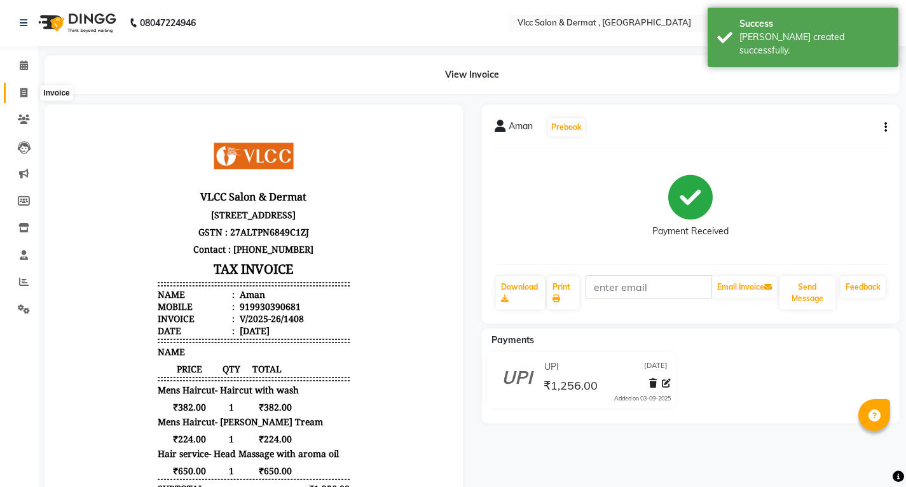
click at [22, 94] on icon at bounding box center [23, 93] width 7 height 10
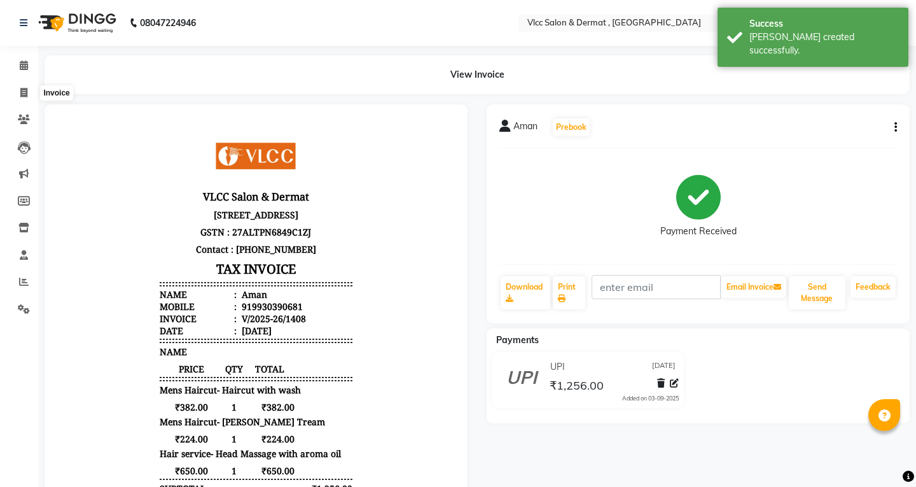
select select "5256"
select select "service"
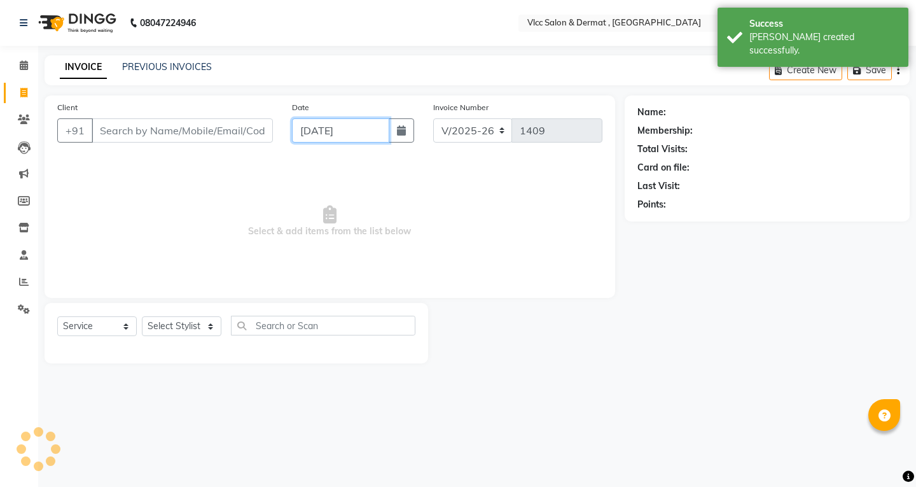
drag, startPoint x: 305, startPoint y: 132, endPoint x: 307, endPoint y: 142, distance: 10.4
click at [306, 133] on input "[DATE]" at bounding box center [340, 130] width 97 height 24
select select "9"
select select "2025"
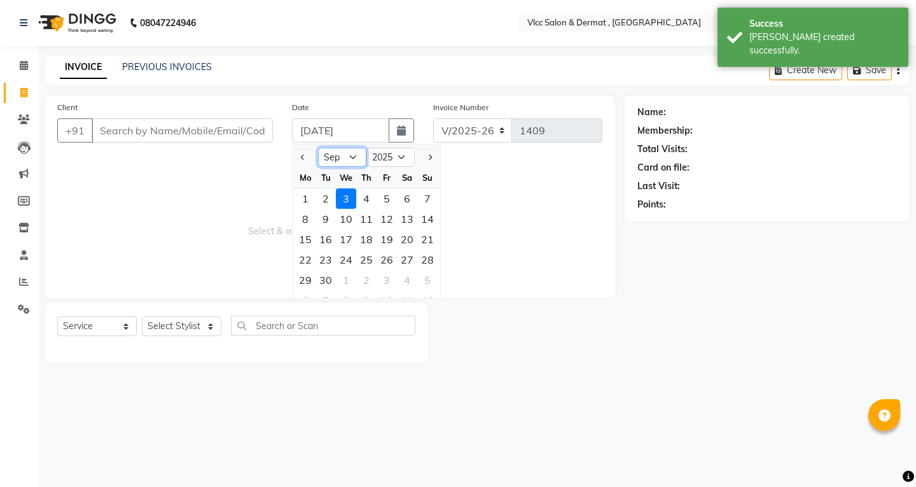
click at [352, 158] on select "Jan Feb Mar Apr May Jun [DATE] Aug Sep Oct Nov Dec" at bounding box center [342, 157] width 48 height 19
select select "8"
click at [318, 148] on select "Jan Feb Mar Apr May Jun [DATE] Aug Sep Oct Nov Dec" at bounding box center [342, 157] width 48 height 19
click at [391, 283] on div "29" at bounding box center [387, 280] width 20 height 20
type input "[DATE]"
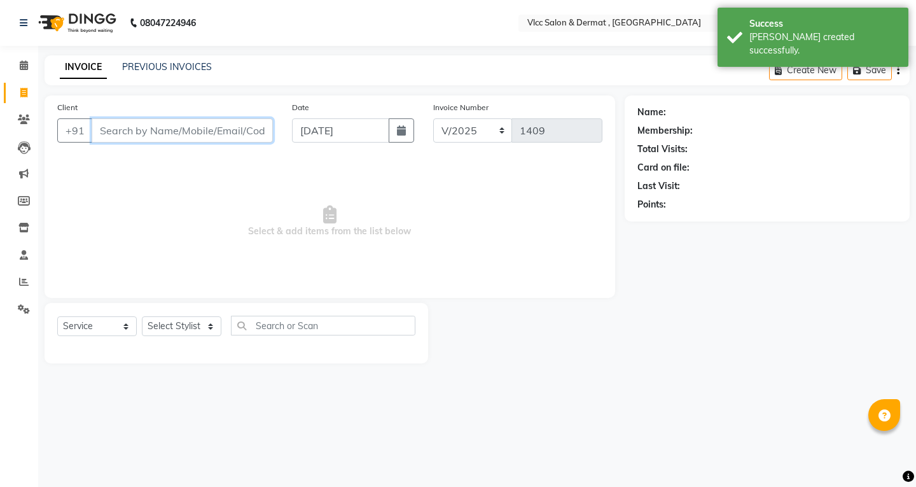
click at [213, 128] on input "Client" at bounding box center [182, 130] width 181 height 24
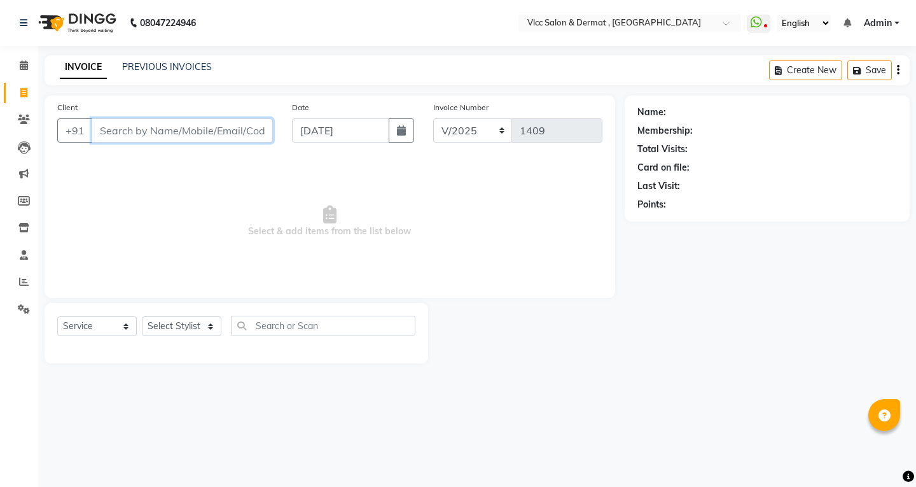
click at [195, 127] on input "Client" at bounding box center [182, 130] width 181 height 24
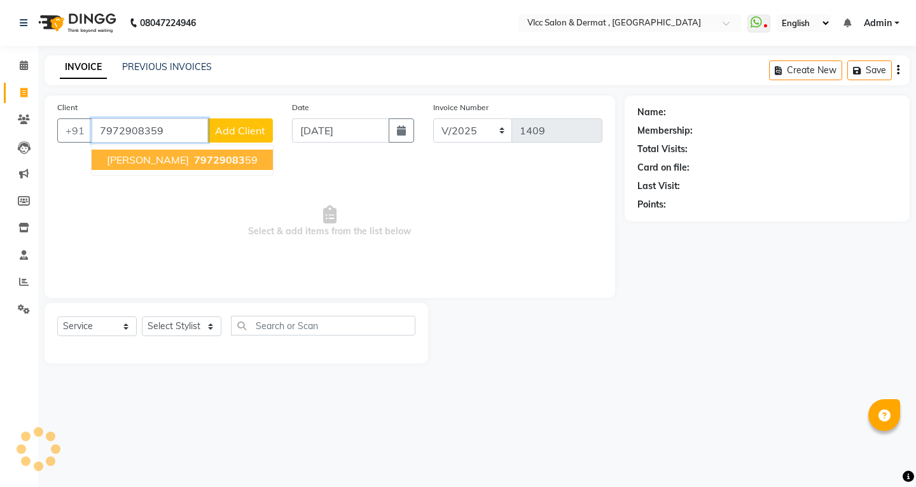
type input "7972908359"
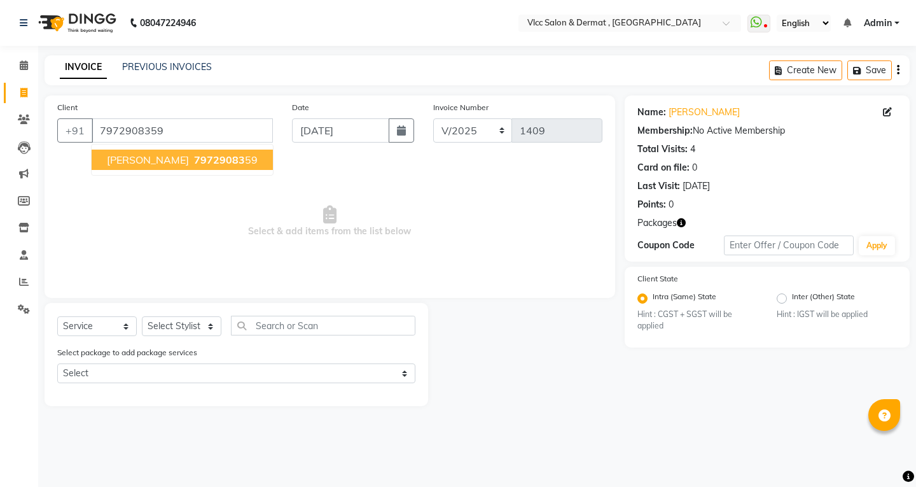
click at [135, 161] on span "[PERSON_NAME]" at bounding box center [148, 159] width 82 height 13
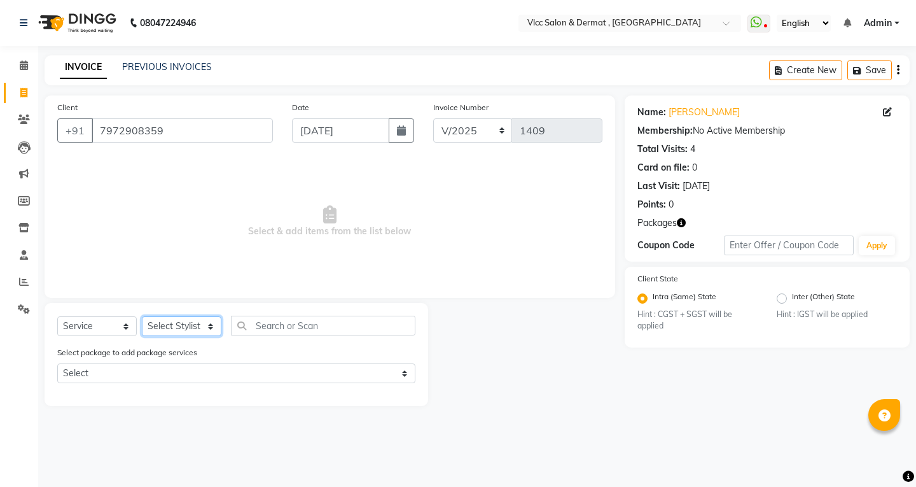
click at [169, 327] on select "Select Stylist [PERSON_NAME] [PERSON_NAME] [PERSON_NAME] [PERSON_NAME] [PERSON_…" at bounding box center [182, 326] width 80 height 20
select select "34632"
click at [142, 316] on select "Select Stylist [PERSON_NAME] [PERSON_NAME] [PERSON_NAME] [PERSON_NAME] [PERSON_…" at bounding box center [182, 326] width 80 height 20
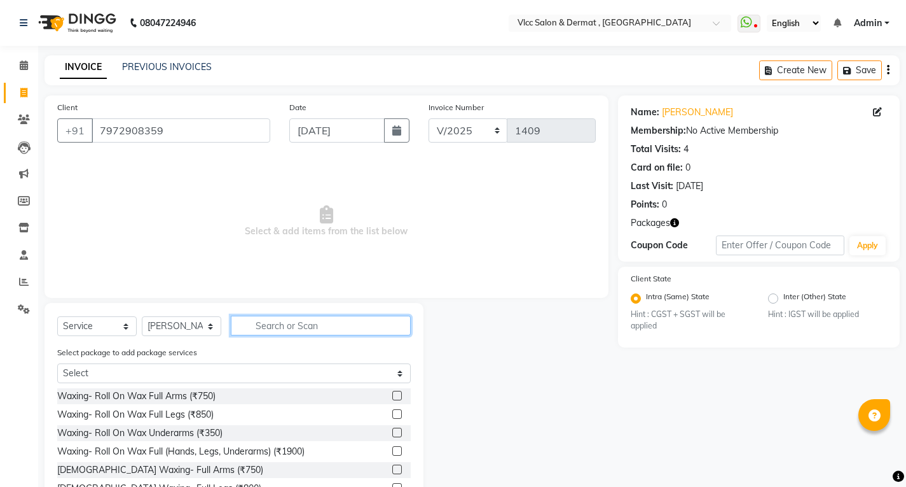
click at [277, 324] on input "text" at bounding box center [321, 325] width 180 height 20
click at [139, 361] on div "Select package to add package services Select Lip Pigmentation 8 session" at bounding box center [234, 366] width 373 height 43
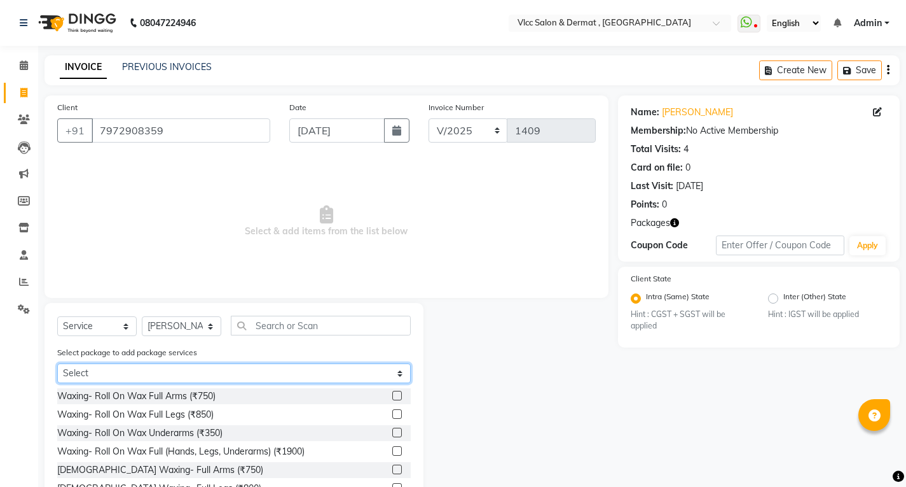
click at [139, 371] on select "Select Lip Pigmentation 8 session" at bounding box center [234, 373] width 354 height 20
select select "1: Object"
click at [57, 363] on select "Select Lip Pigmentation 8 session" at bounding box center [234, 373] width 354 height 20
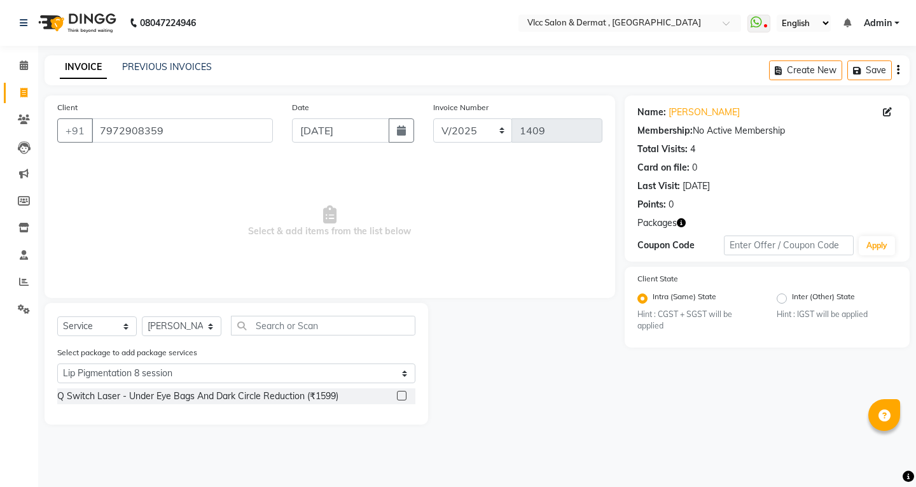
click at [403, 394] on label at bounding box center [402, 396] width 10 height 10
click at [403, 394] on input "checkbox" at bounding box center [401, 396] width 8 height 8
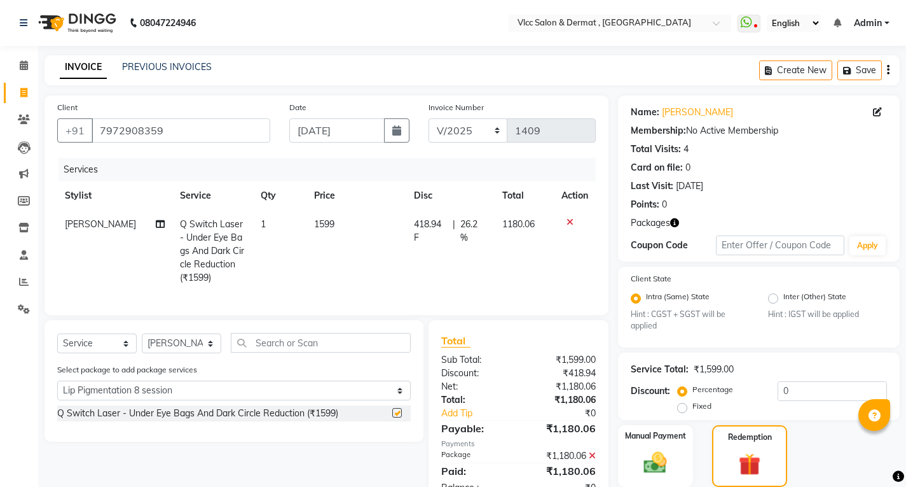
checkbox input "false"
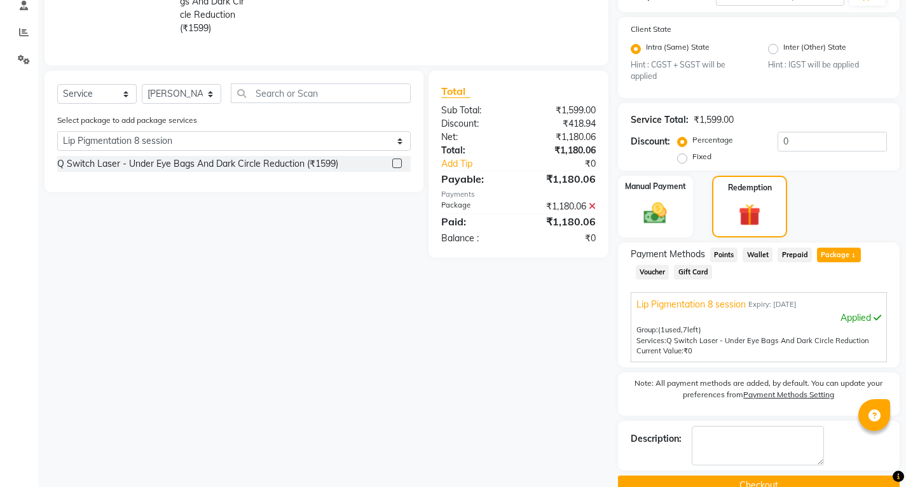
scroll to position [254, 0]
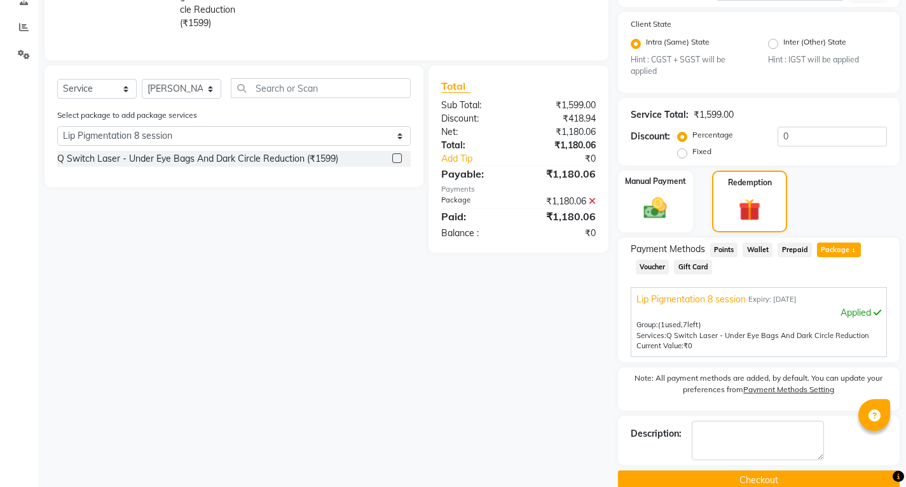
click at [743, 483] on button "Checkout" at bounding box center [759, 480] width 282 height 20
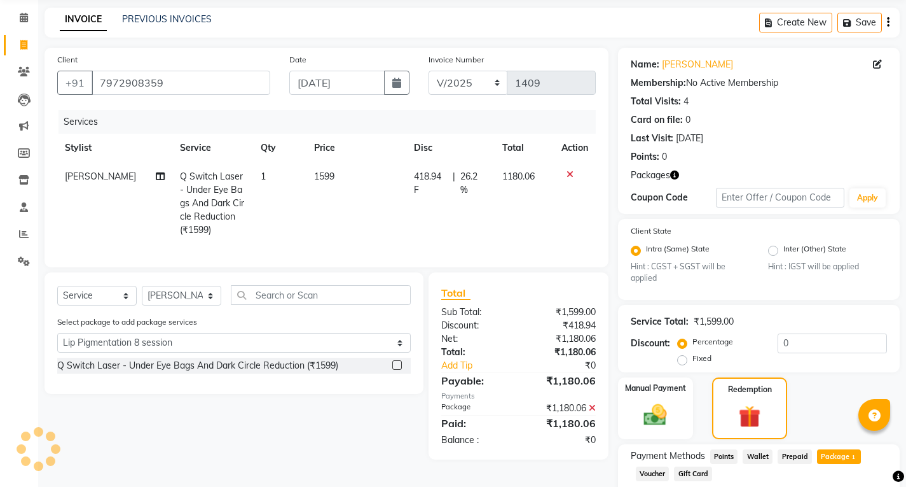
scroll to position [0, 0]
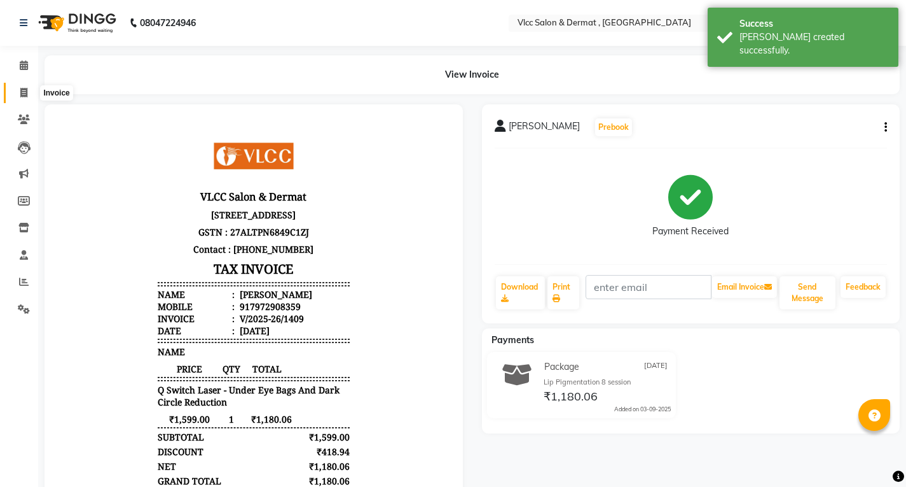
click at [28, 99] on span at bounding box center [24, 93] width 22 height 15
select select "5256"
select select "service"
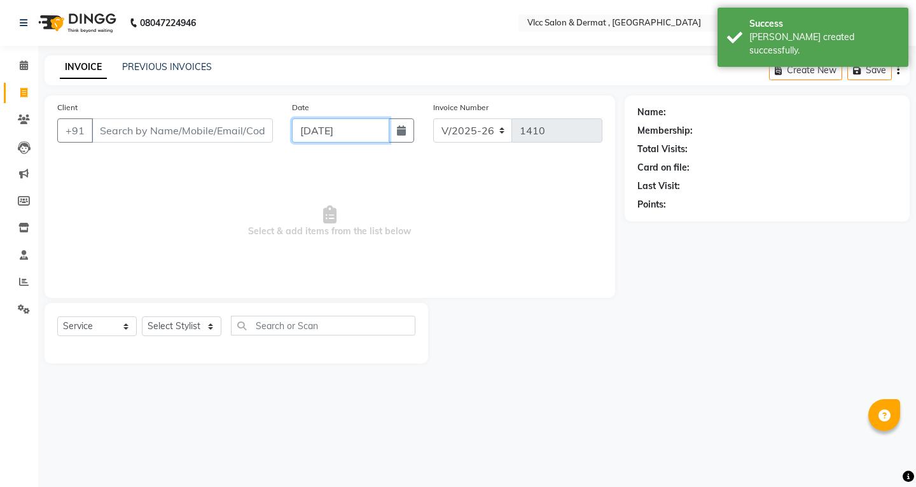
click at [310, 139] on input "[DATE]" at bounding box center [340, 130] width 97 height 24
select select "9"
select select "2025"
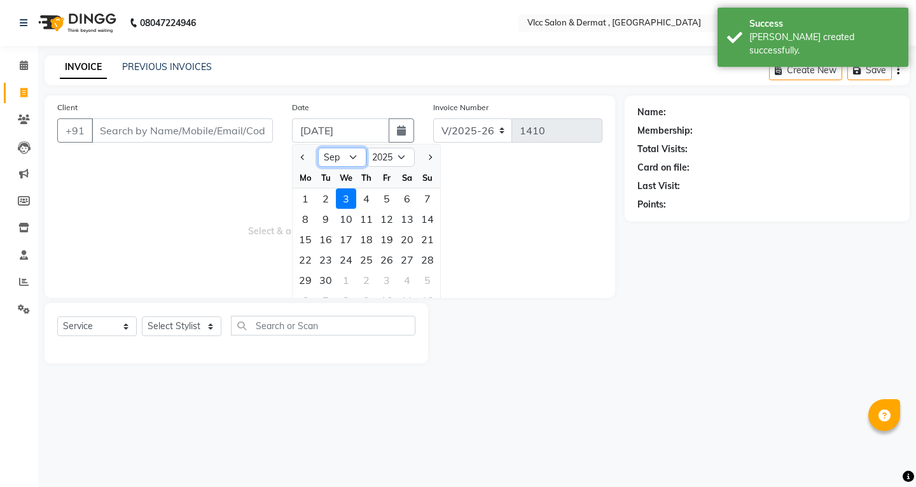
click at [361, 160] on select "Jan Feb Mar Apr May Jun [DATE] Aug Sep Oct Nov Dec" at bounding box center [342, 157] width 48 height 19
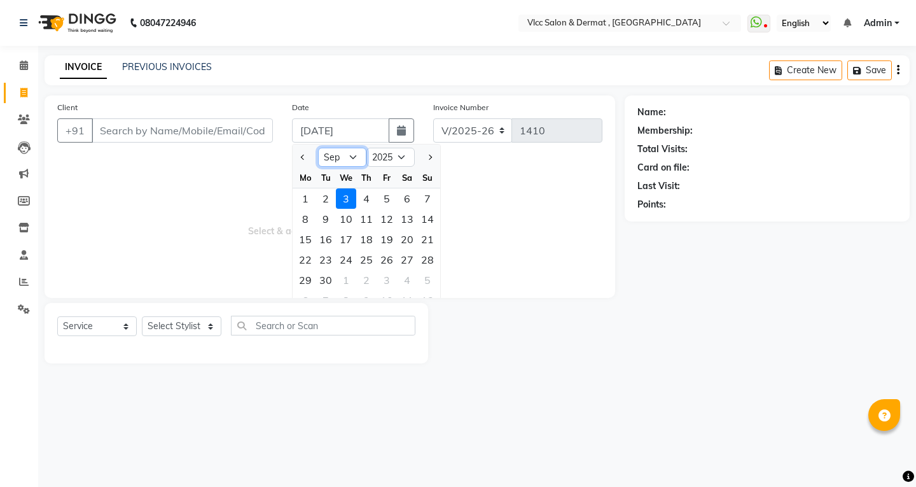
select select "8"
click at [318, 148] on select "Jan Feb Mar Apr May Jun [DATE] Aug Sep Oct Nov Dec" at bounding box center [342, 157] width 48 height 19
click at [386, 275] on div "29" at bounding box center [387, 280] width 20 height 20
type input "[DATE]"
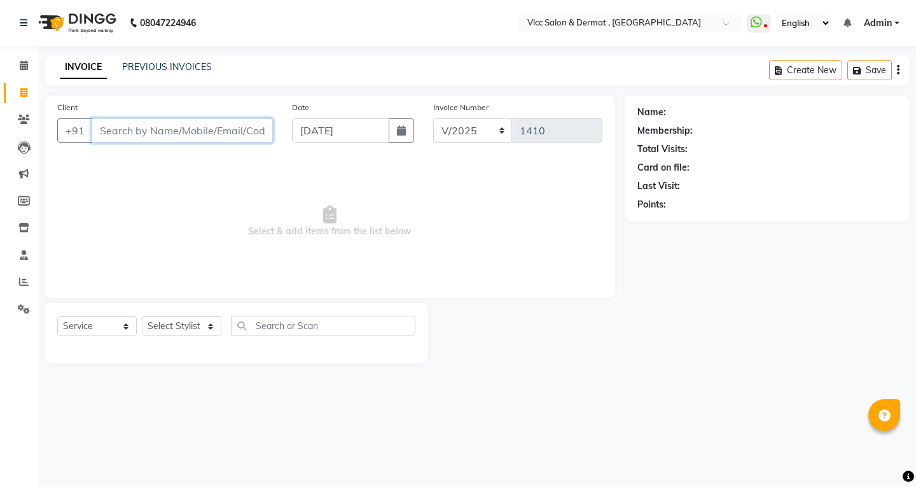
click at [261, 134] on input "Client" at bounding box center [182, 130] width 181 height 24
type input "932551519"
click at [233, 132] on span "Add Client" at bounding box center [240, 130] width 50 height 13
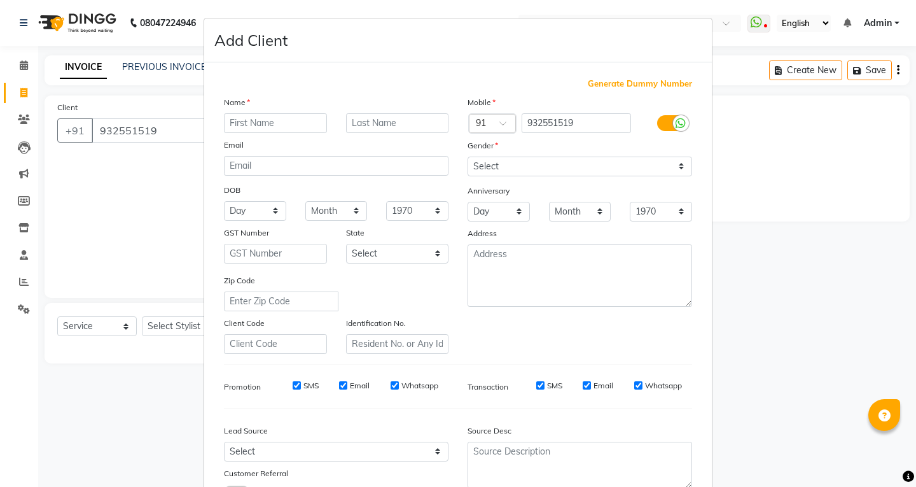
click at [284, 118] on input "text" at bounding box center [275, 123] width 103 height 20
type input "Gauri"
click at [513, 165] on select "Select [DEMOGRAPHIC_DATA] [DEMOGRAPHIC_DATA] Other Prefer Not To Say" at bounding box center [579, 166] width 225 height 20
select select "[DEMOGRAPHIC_DATA]"
click at [467, 156] on select "Select [DEMOGRAPHIC_DATA] [DEMOGRAPHIC_DATA] Other Prefer Not To Say" at bounding box center [579, 166] width 225 height 20
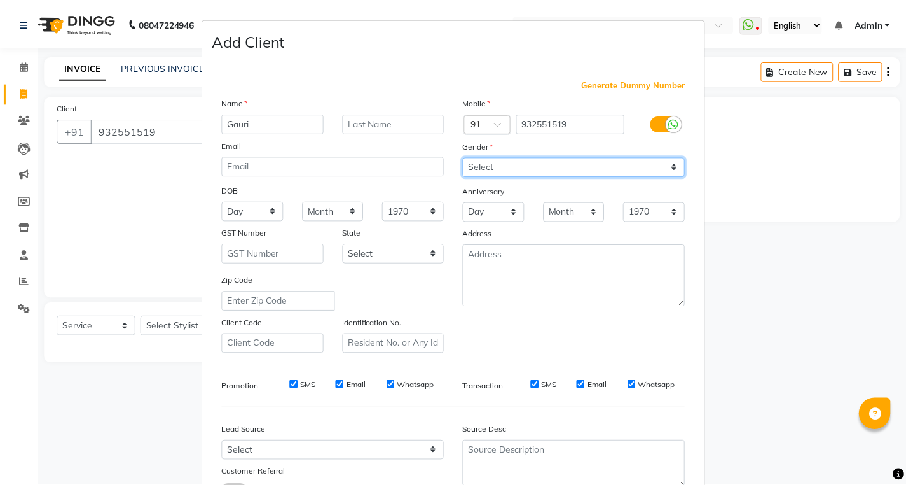
scroll to position [100, 0]
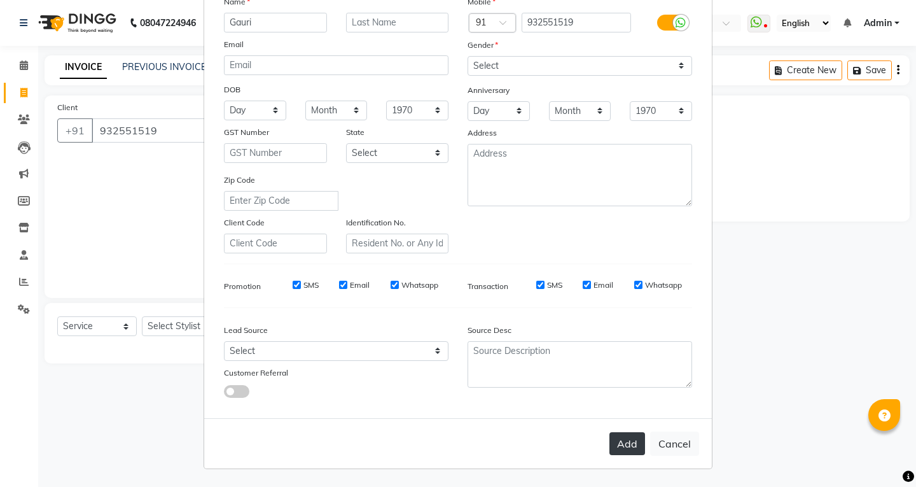
click at [617, 452] on button "Add" at bounding box center [627, 443] width 36 height 23
select select
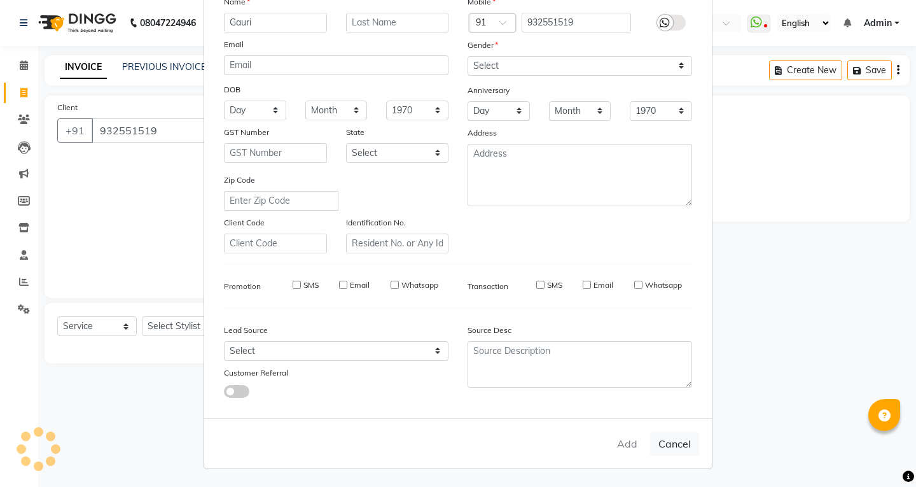
select select
checkbox input "false"
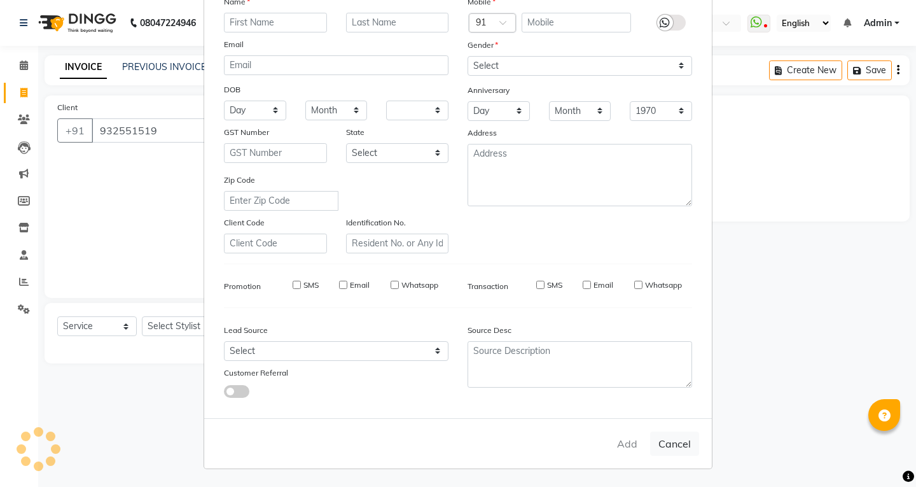
checkbox input "false"
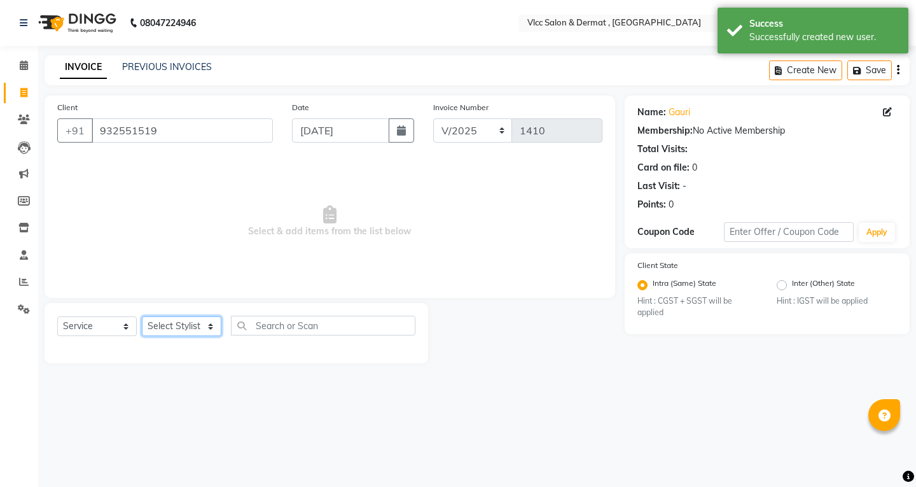
click at [188, 328] on select "Select Stylist [PERSON_NAME] [PERSON_NAME] [PERSON_NAME] [PERSON_NAME] [PERSON_…" at bounding box center [182, 326] width 80 height 20
select select "34632"
click at [142, 316] on select "Select Stylist [PERSON_NAME] [PERSON_NAME] [PERSON_NAME] [PERSON_NAME] [PERSON_…" at bounding box center [182, 326] width 80 height 20
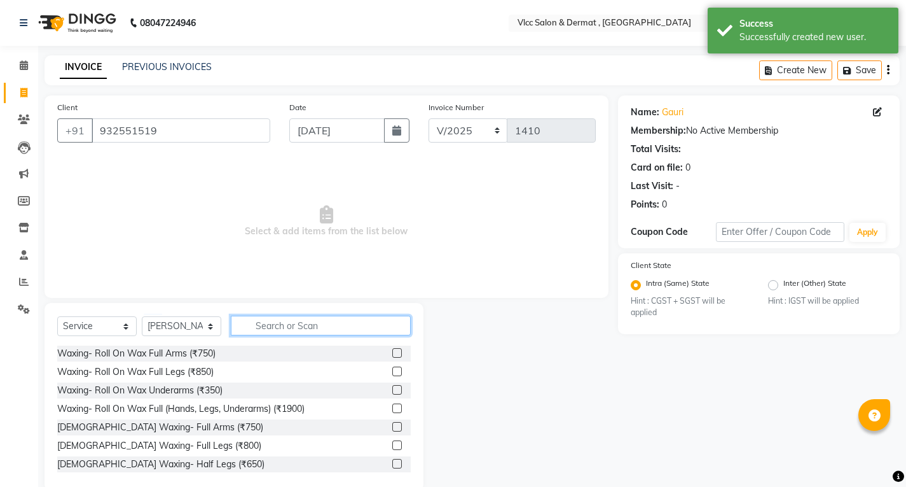
click at [266, 327] on input "text" at bounding box center [321, 325] width 180 height 20
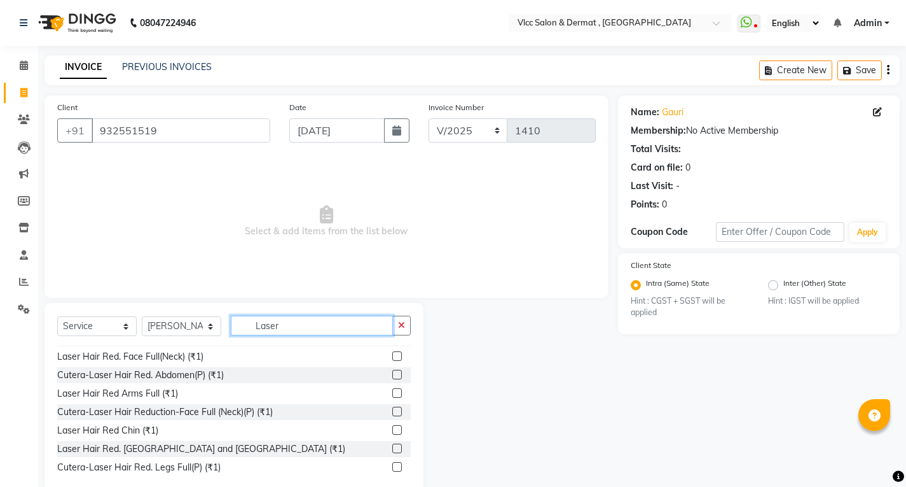
scroll to position [539, 0]
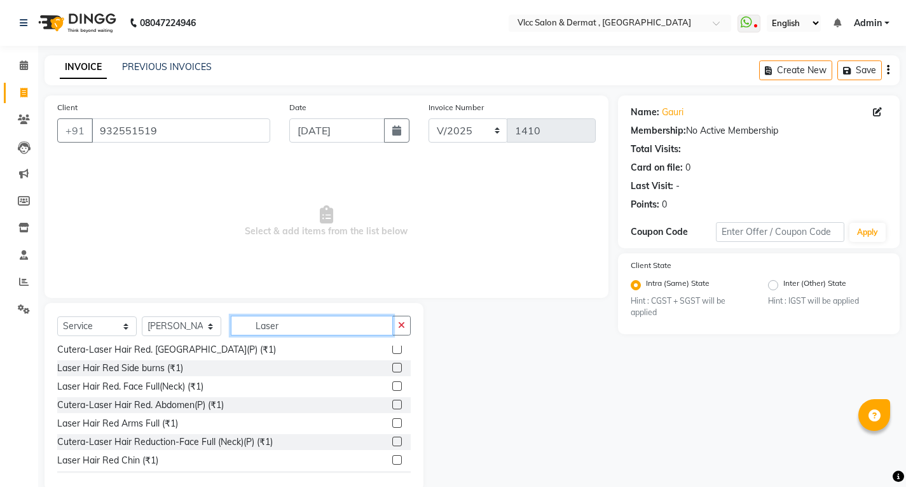
type input "Laser"
click at [192, 420] on div "Laser Hair Red Arms Full (₹1)" at bounding box center [234, 423] width 354 height 16
click at [392, 420] on label at bounding box center [397, 423] width 10 height 10
click at [392, 420] on input "checkbox" at bounding box center [396, 423] width 8 height 8
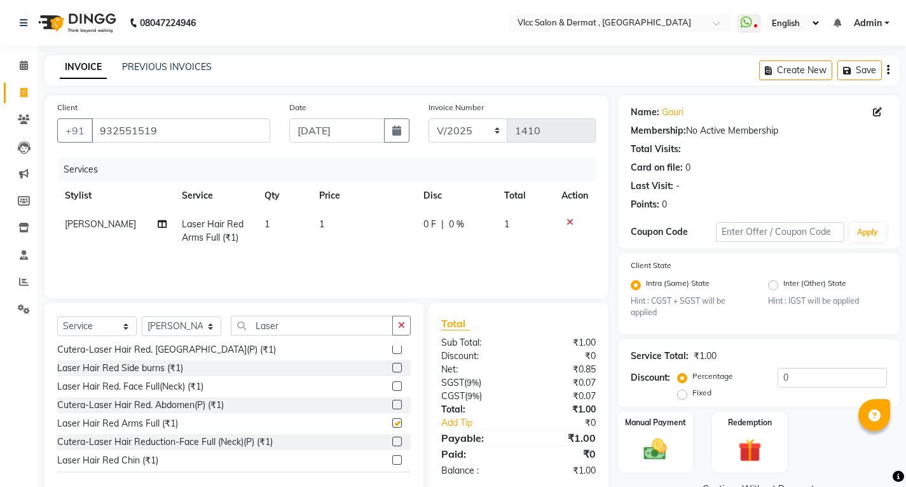
checkbox input "false"
click at [356, 227] on td "1" at bounding box center [364, 231] width 104 height 42
select select "34632"
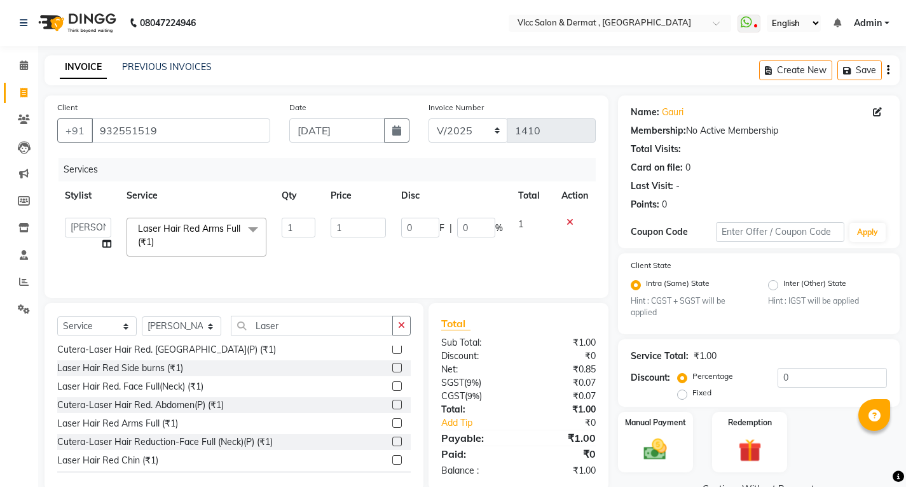
click at [361, 219] on input "1" at bounding box center [358, 228] width 55 height 20
type input "0"
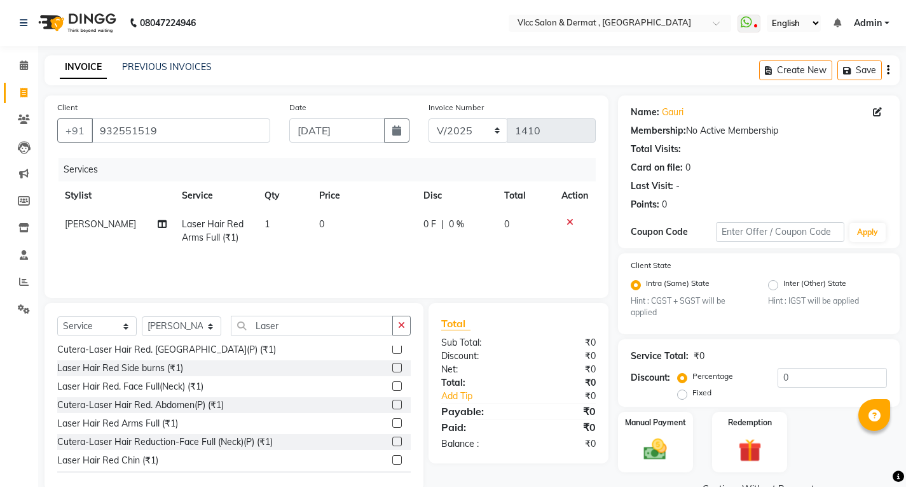
click at [315, 239] on tr "[PERSON_NAME] Laser Hair Red Arms Full (₹1) 1 0 0 F | 0 % 0" at bounding box center [326, 231] width 539 height 42
click at [408, 325] on button "button" at bounding box center [401, 325] width 18 height 20
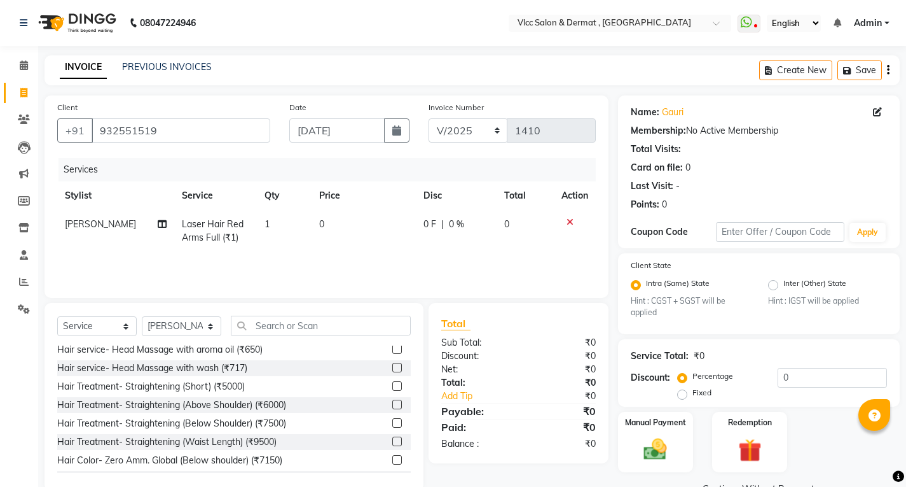
click at [380, 337] on div "Select Service Product Membership Package Voucher Prepaid Gift Card Select Styl…" at bounding box center [234, 330] width 354 height 30
click at [175, 321] on select "Select Stylist [PERSON_NAME] [PERSON_NAME] [PERSON_NAME] [PERSON_NAME] [PERSON_…" at bounding box center [182, 326] width 80 height 20
select select "87879"
click at [142, 316] on select "Select Stylist [PERSON_NAME] [PERSON_NAME] [PERSON_NAME] [PERSON_NAME] [PERSON_…" at bounding box center [182, 326] width 80 height 20
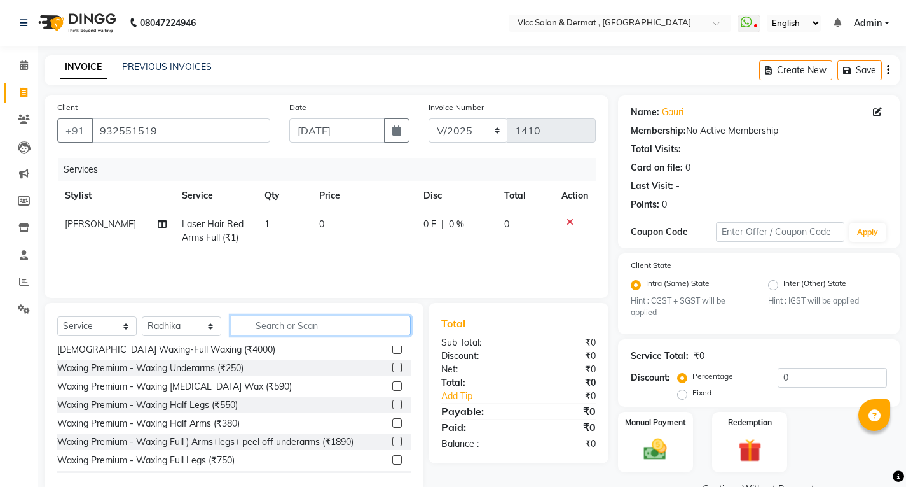
click at [279, 324] on input "text" at bounding box center [321, 325] width 180 height 20
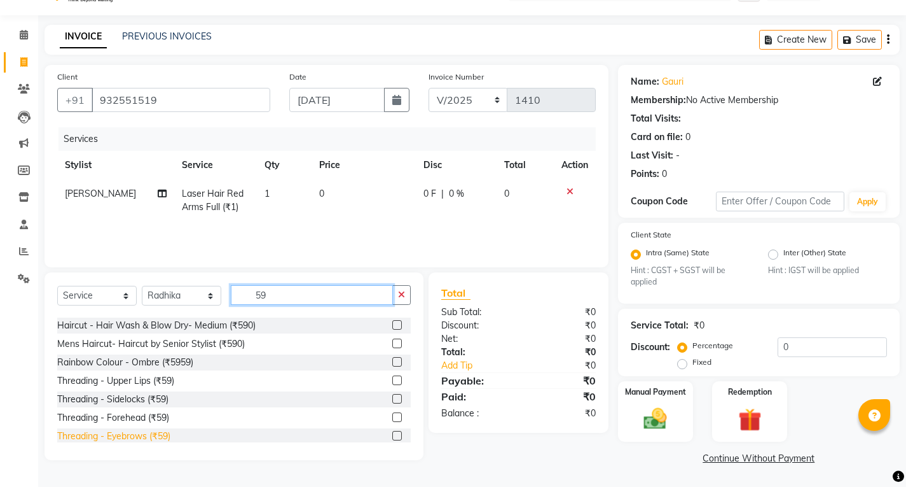
scroll to position [64, 0]
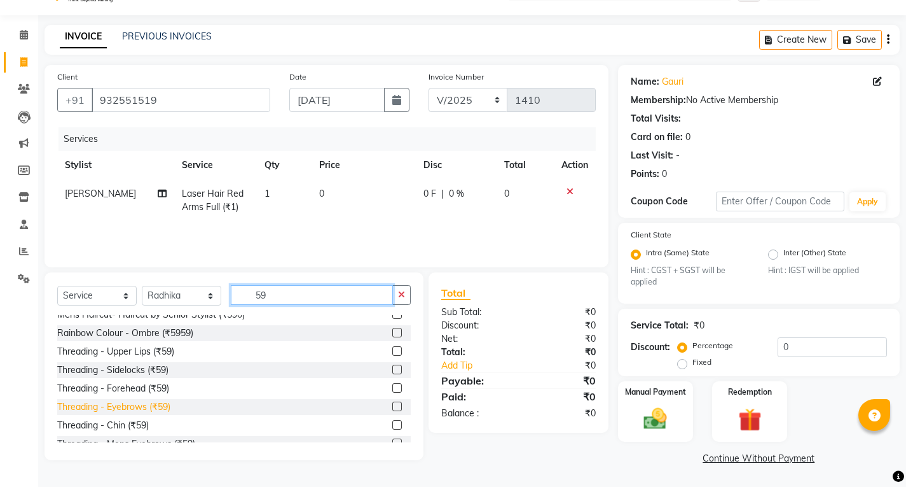
type input "59"
click at [131, 406] on div "Threading - Eyebrows (₹59)" at bounding box center [113, 406] width 113 height 13
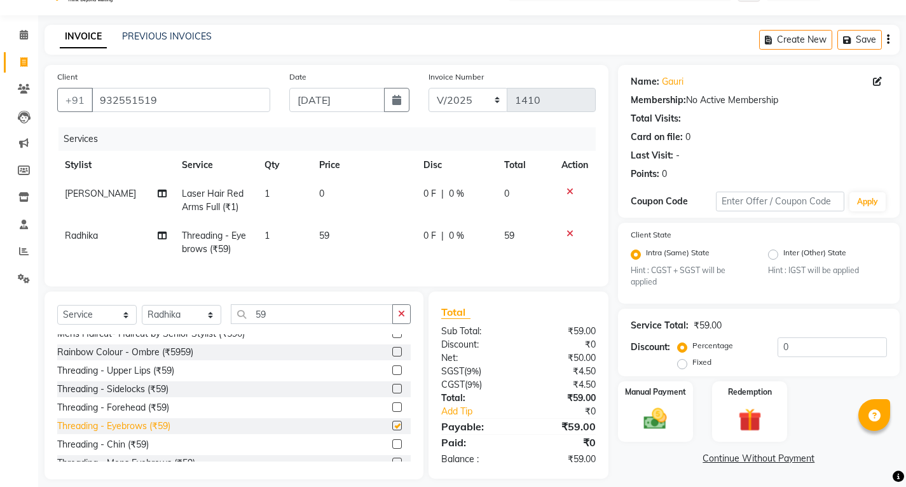
checkbox input "false"
click at [134, 414] on div "Threading - Forehead (₹59)" at bounding box center [113, 407] width 112 height 13
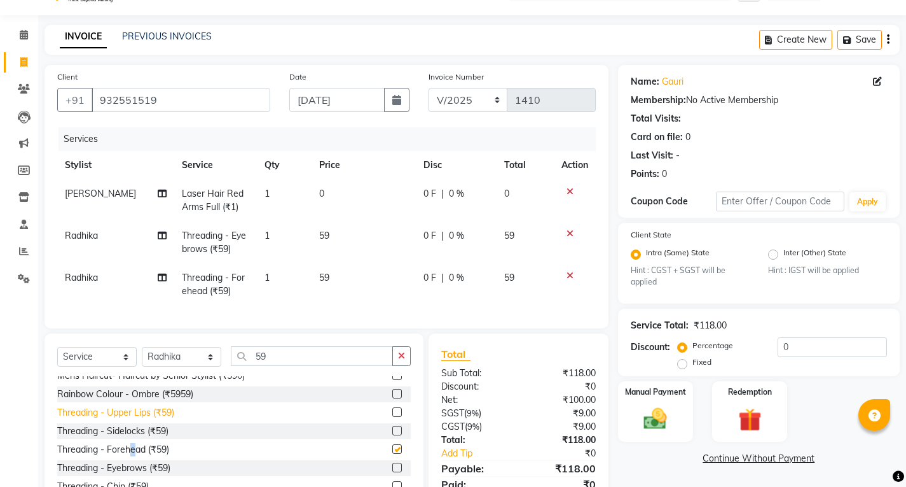
checkbox input "false"
click at [130, 419] on div "Threading - Upper Lips (₹59)" at bounding box center [115, 412] width 117 height 13
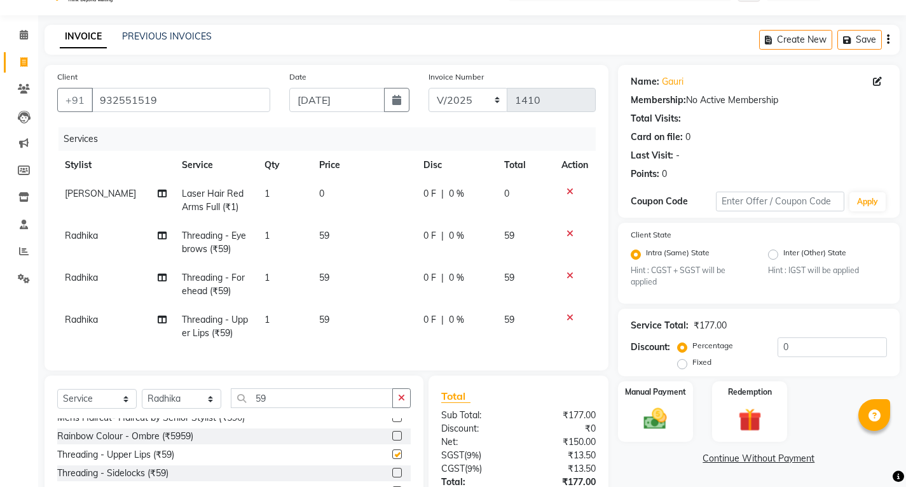
checkbox input "false"
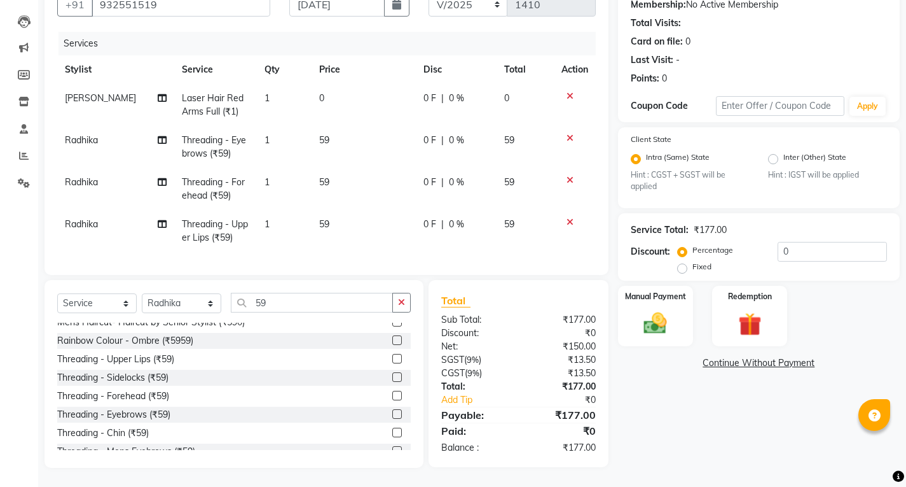
scroll to position [135, 0]
click at [397, 305] on button "button" at bounding box center [401, 303] width 18 height 20
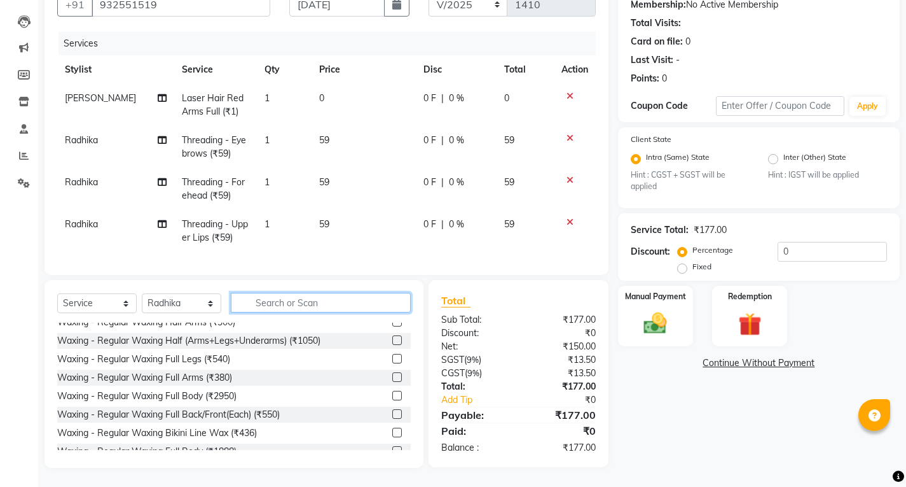
click at [384, 308] on input "text" at bounding box center [321, 303] width 180 height 20
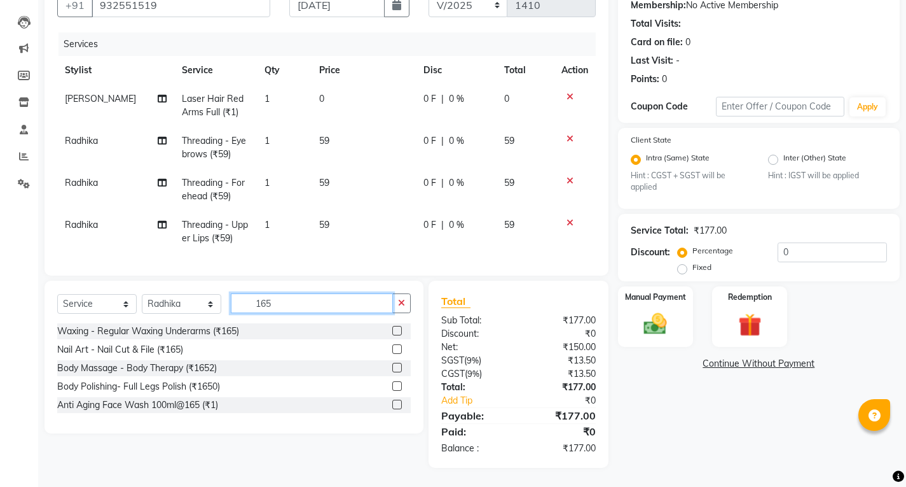
scroll to position [0, 0]
type input "165"
drag, startPoint x: 389, startPoint y: 325, endPoint x: 409, endPoint y: 331, distance: 20.7
click at [393, 325] on div "Waxing - Regular Waxing Underarms (₹165)" at bounding box center [234, 331] width 354 height 16
click at [401, 332] on label at bounding box center [397, 331] width 10 height 10
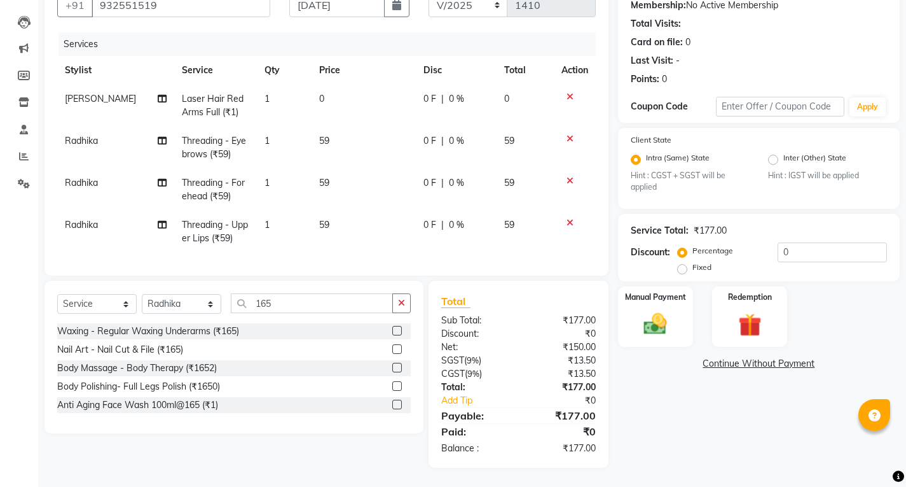
click at [401, 332] on input "checkbox" at bounding box center [396, 331] width 8 height 8
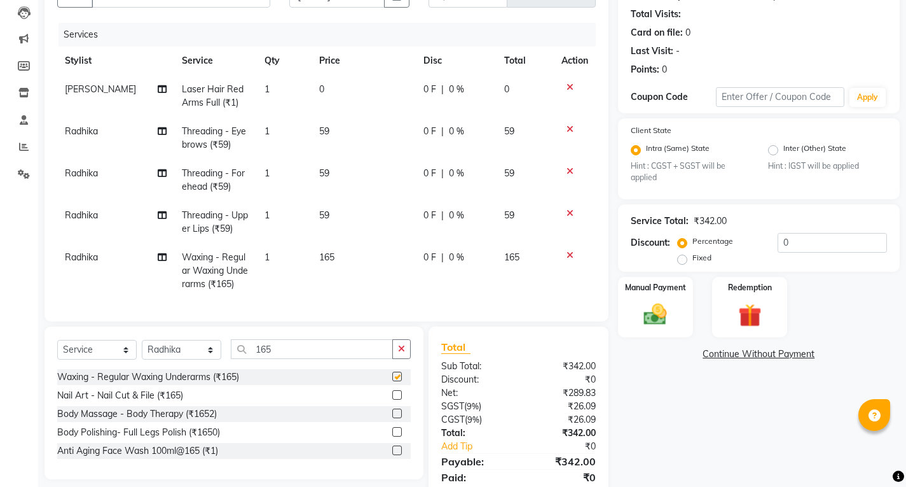
checkbox input "false"
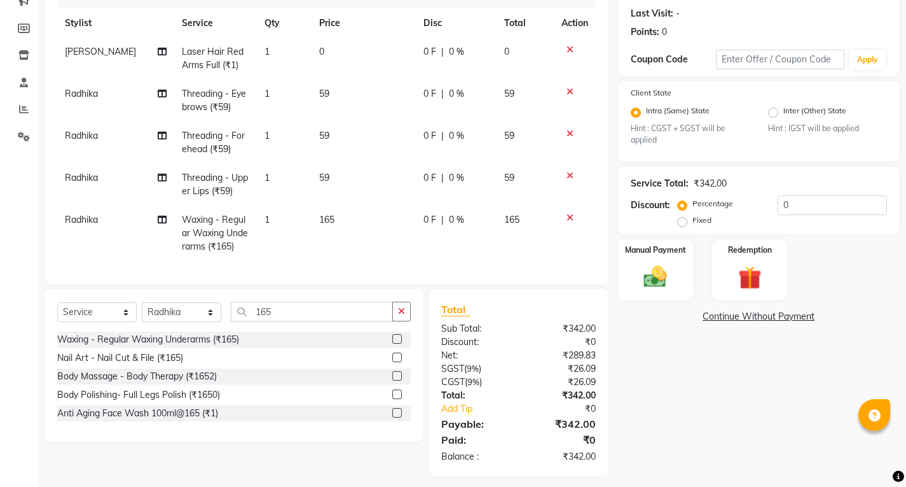
scroll to position [190, 0]
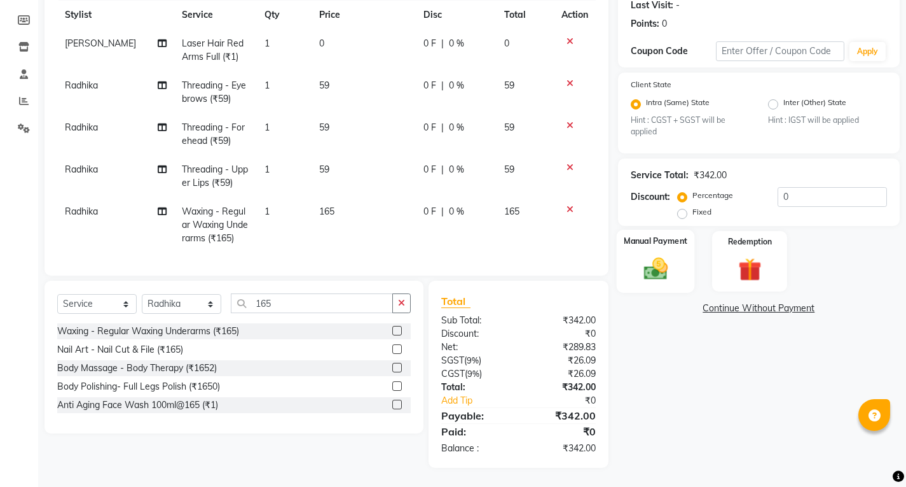
click at [663, 265] on img at bounding box center [655, 268] width 39 height 27
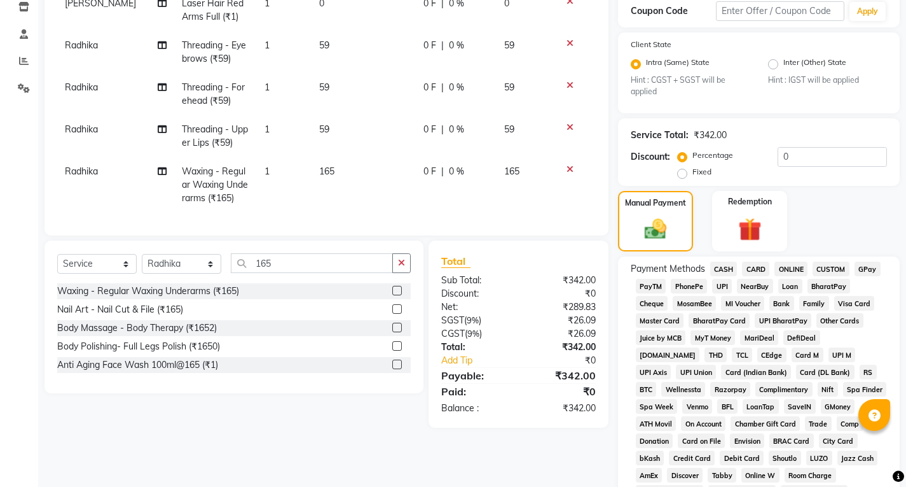
scroll to position [318, 0]
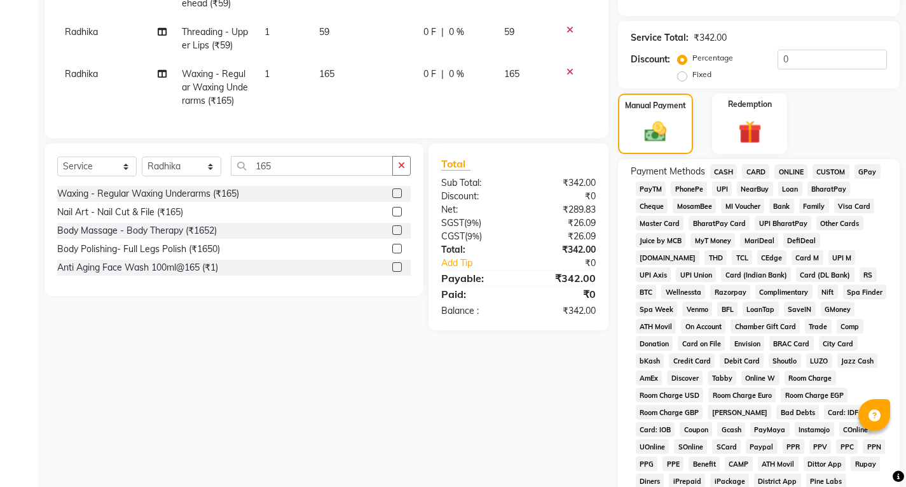
click at [724, 187] on span "UPI" at bounding box center [722, 188] width 20 height 15
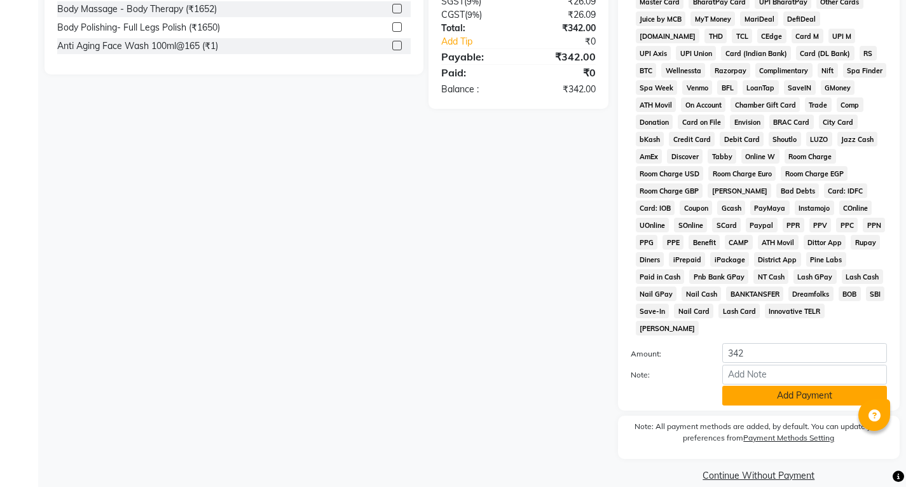
click at [732, 385] on button "Add Payment" at bounding box center [805, 395] width 165 height 20
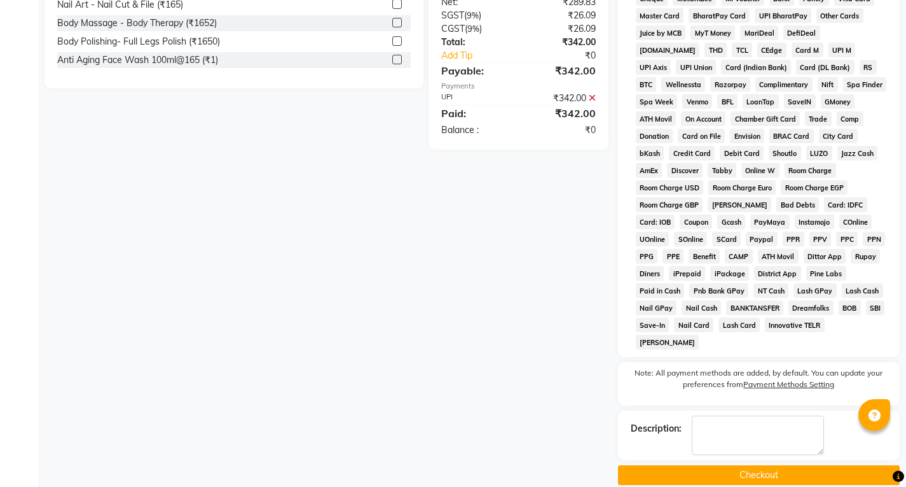
click at [742, 465] on button "Checkout" at bounding box center [759, 475] width 282 height 20
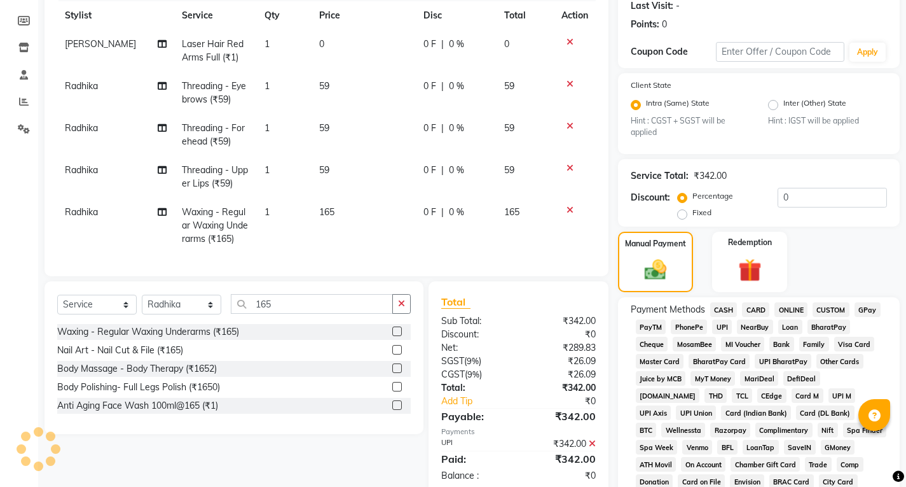
scroll to position [17, 0]
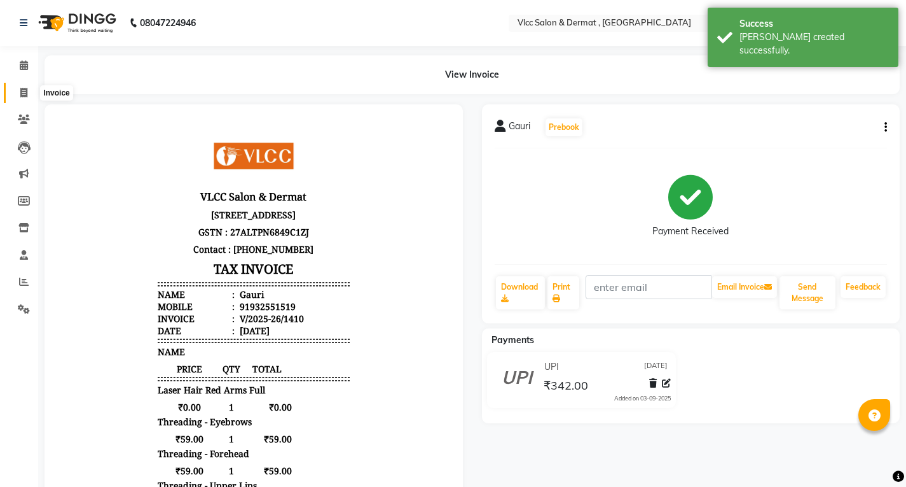
click at [28, 95] on span at bounding box center [24, 93] width 22 height 15
select select "service"
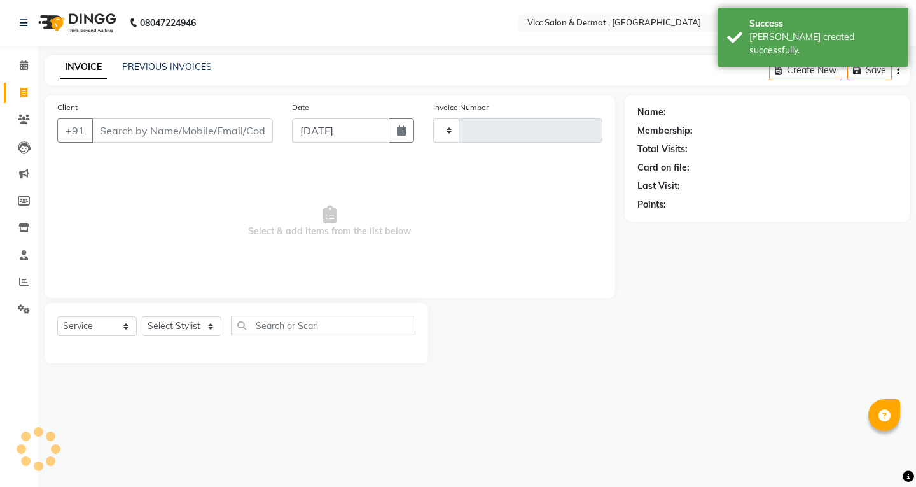
type input "1411"
select select "5256"
click at [309, 134] on input "[DATE]" at bounding box center [340, 130] width 97 height 24
select select "9"
select select "2025"
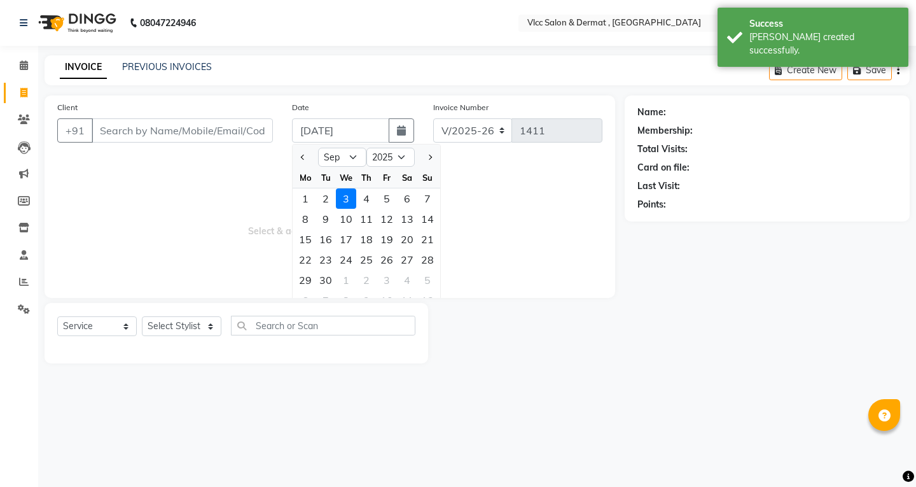
click at [354, 173] on div "We" at bounding box center [346, 177] width 20 height 20
click at [352, 158] on select "Jan Feb Mar Apr May Jun [DATE] Aug Sep Oct Nov Dec" at bounding box center [342, 157] width 48 height 19
select select "8"
click at [318, 148] on select "Jan Feb Mar Apr May Jun [DATE] Aug Sep Oct Nov Dec" at bounding box center [342, 157] width 48 height 19
click at [391, 278] on div "29" at bounding box center [387, 280] width 20 height 20
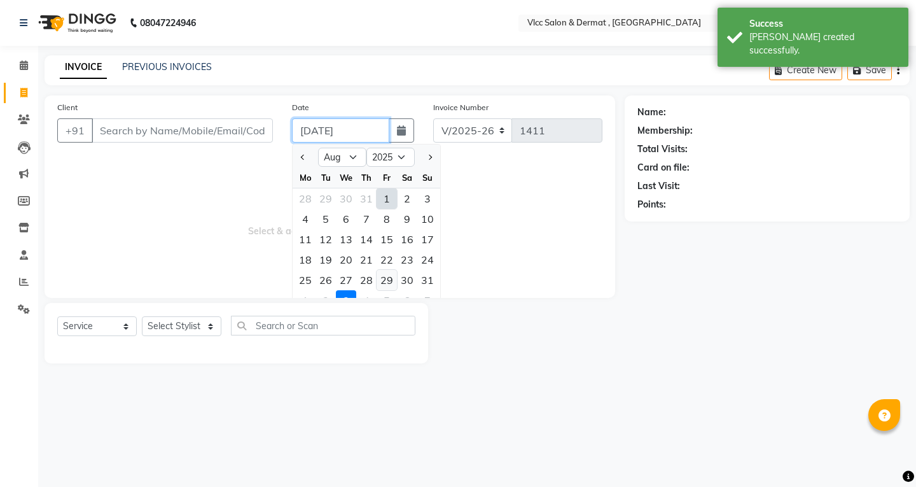
type input "[DATE]"
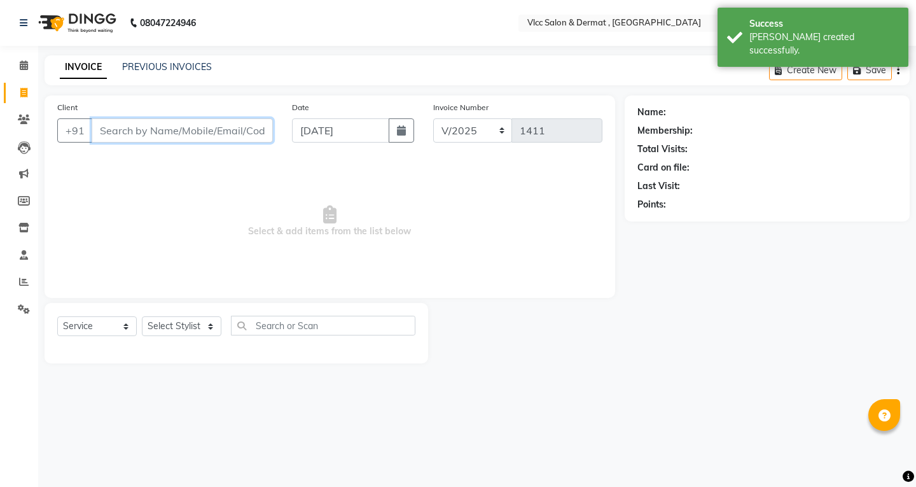
click at [227, 121] on input "Client" at bounding box center [182, 130] width 181 height 24
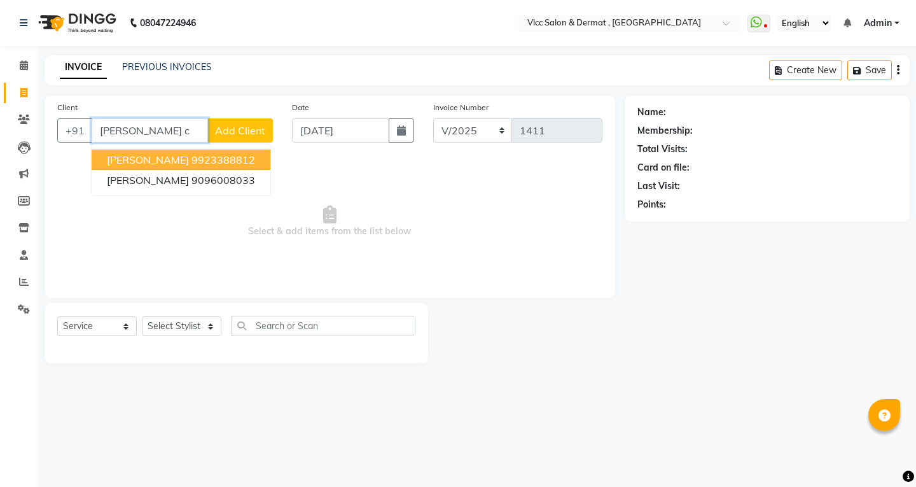
click at [181, 161] on span "[PERSON_NAME]" at bounding box center [148, 159] width 82 height 13
type input "9923388812"
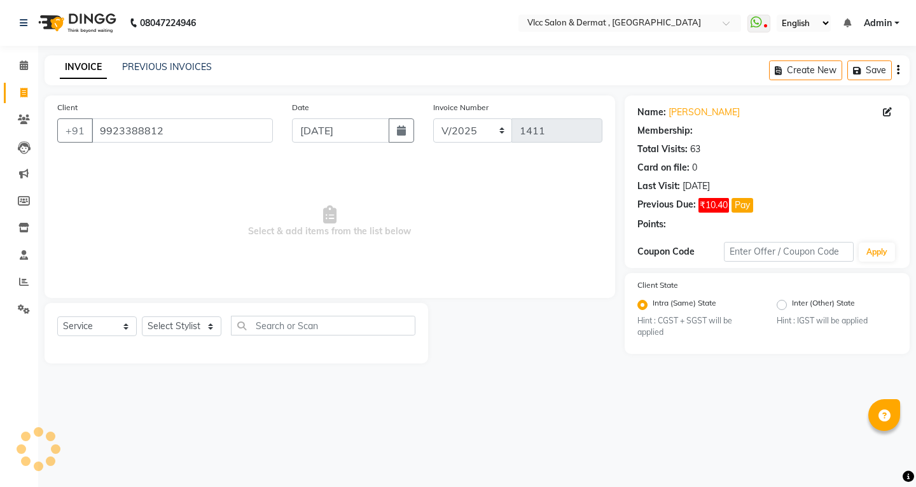
select select "1: Object"
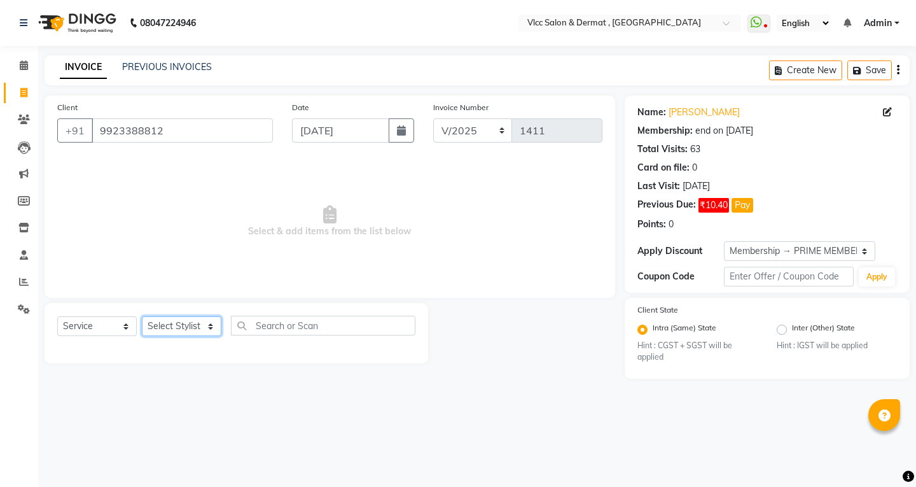
click at [178, 331] on select "Select Stylist [PERSON_NAME] [PERSON_NAME] [PERSON_NAME] [PERSON_NAME] [PERSON_…" at bounding box center [182, 326] width 80 height 20
select select "37781"
click at [142, 316] on select "Select Stylist [PERSON_NAME] [PERSON_NAME] [PERSON_NAME] [PERSON_NAME] [PERSON_…" at bounding box center [182, 326] width 80 height 20
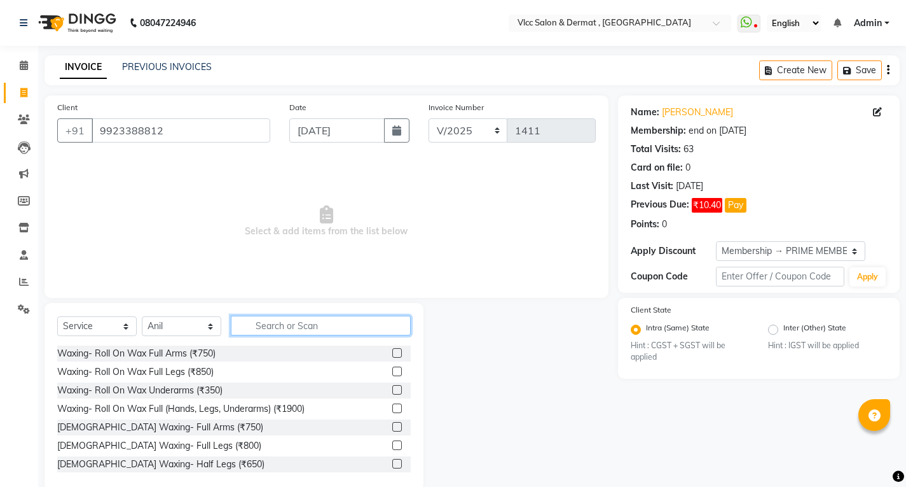
click at [276, 325] on input "text" at bounding box center [321, 325] width 180 height 20
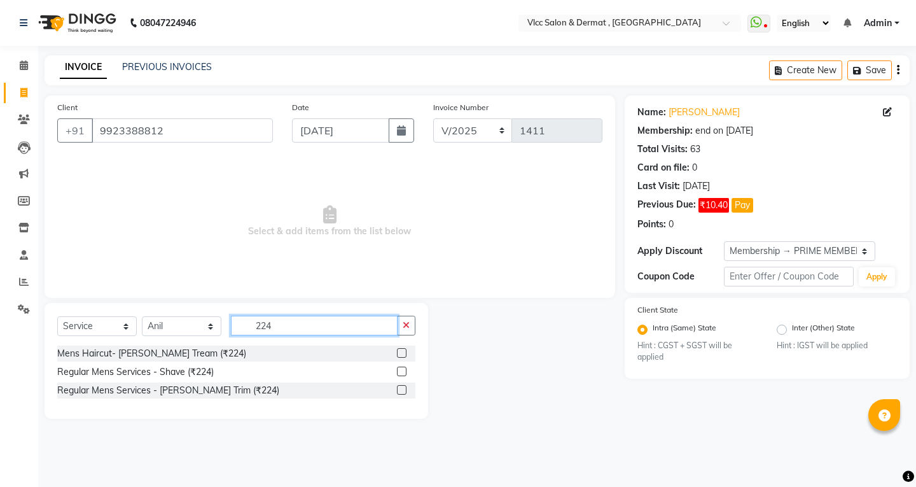
type input "224"
click at [404, 356] on label at bounding box center [402, 353] width 10 height 10
click at [404, 356] on input "checkbox" at bounding box center [401, 353] width 8 height 8
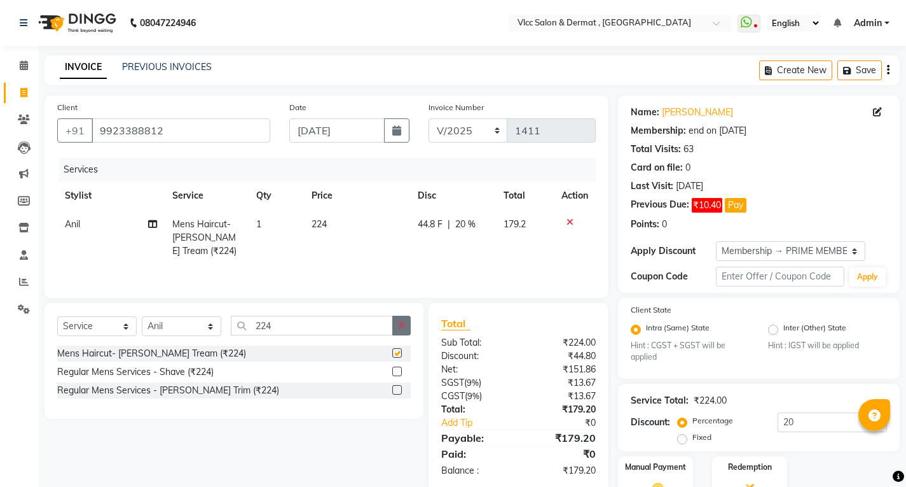
checkbox input "false"
click at [401, 326] on icon "button" at bounding box center [401, 325] width 7 height 9
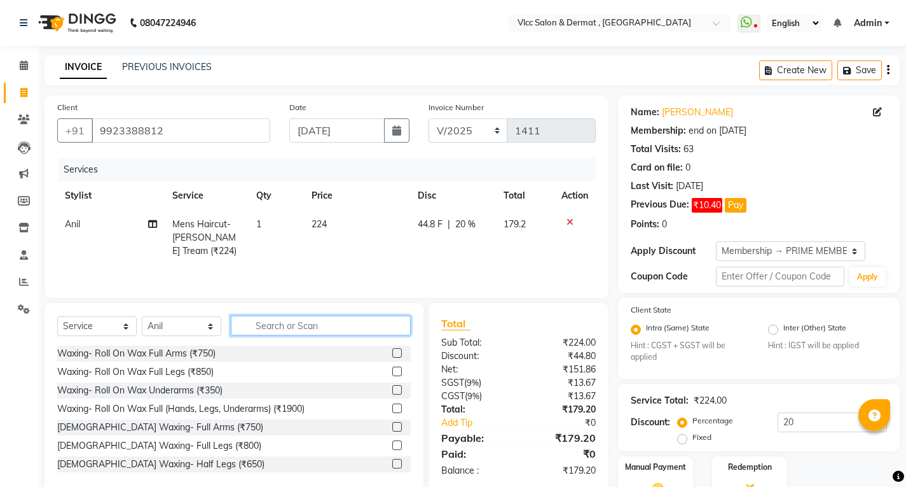
click at [371, 321] on input "text" at bounding box center [321, 325] width 180 height 20
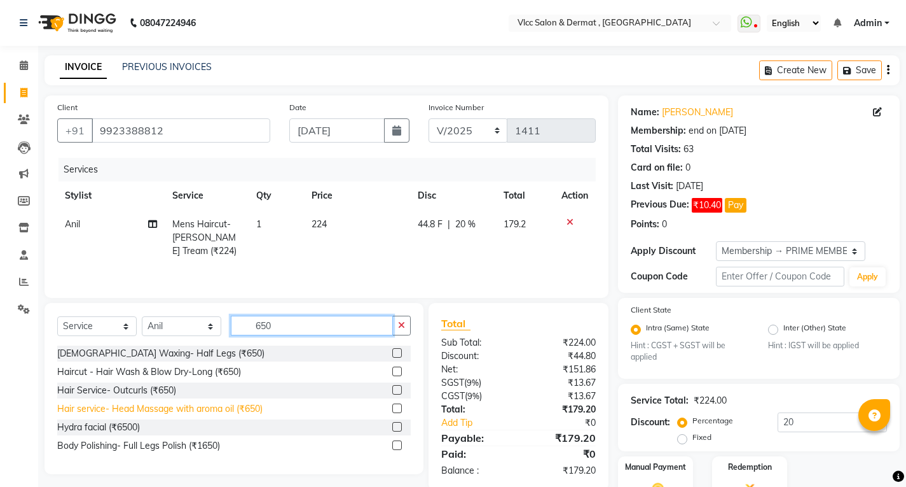
scroll to position [64, 0]
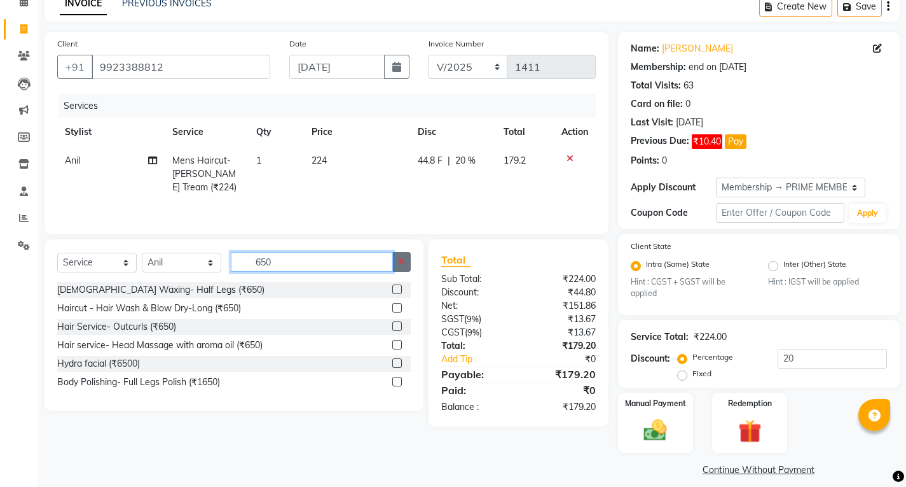
type input "650"
click at [399, 311] on label at bounding box center [397, 308] width 10 height 10
click at [399, 311] on input "checkbox" at bounding box center [396, 308] width 8 height 8
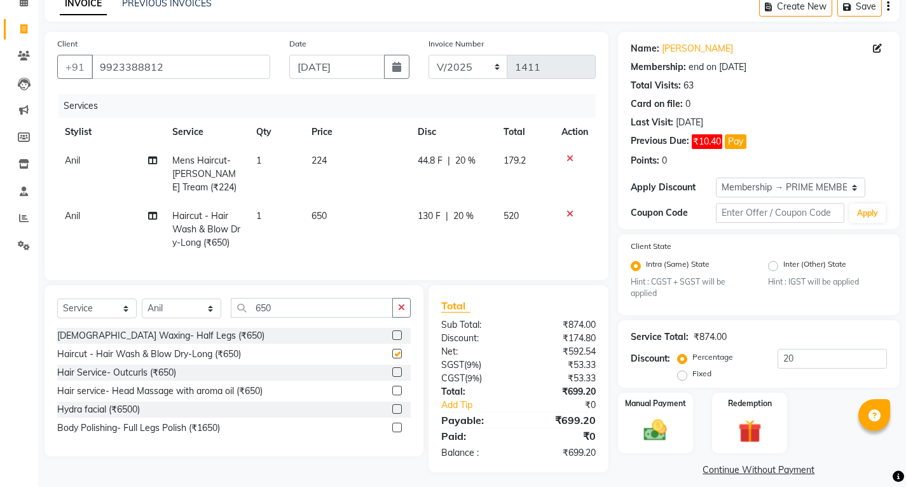
checkbox input "false"
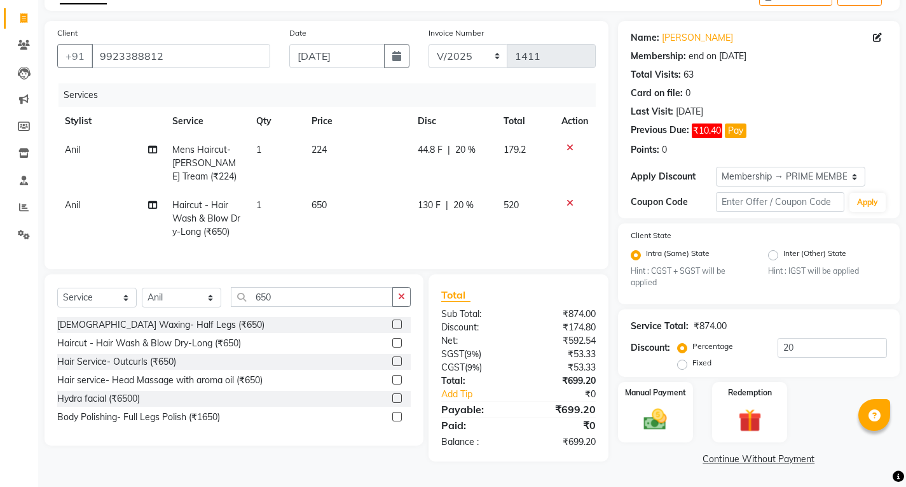
scroll to position [78, 0]
click at [822, 339] on input "20" at bounding box center [832, 347] width 109 height 20
type input "25"
click at [835, 363] on div "Percentage Fixed 25" at bounding box center [784, 354] width 207 height 34
click at [643, 434] on div "Manual Payment" at bounding box center [655, 411] width 78 height 63
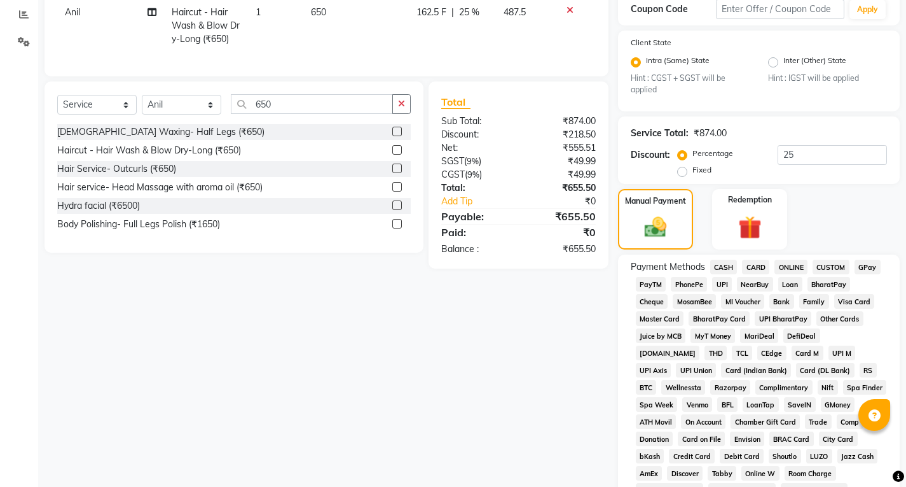
scroll to position [268, 0]
click at [722, 270] on span "CASH" at bounding box center [723, 265] width 27 height 15
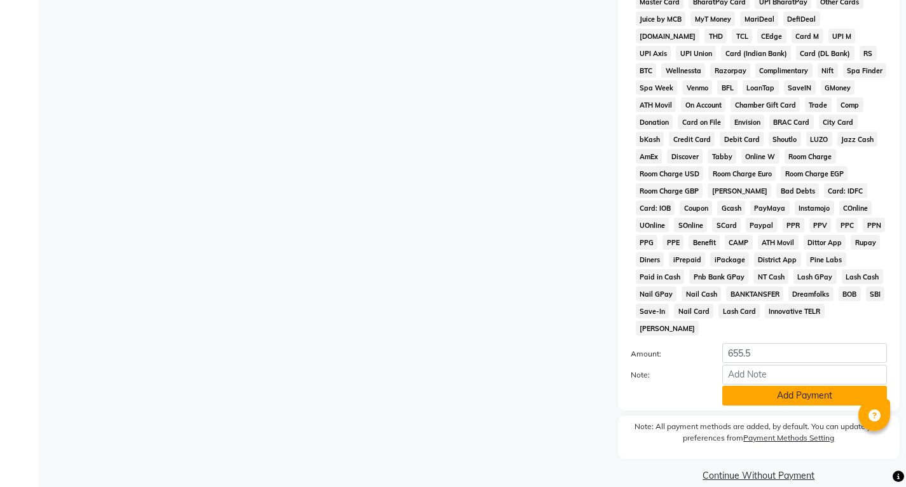
click at [783, 385] on button "Add Payment" at bounding box center [805, 395] width 165 height 20
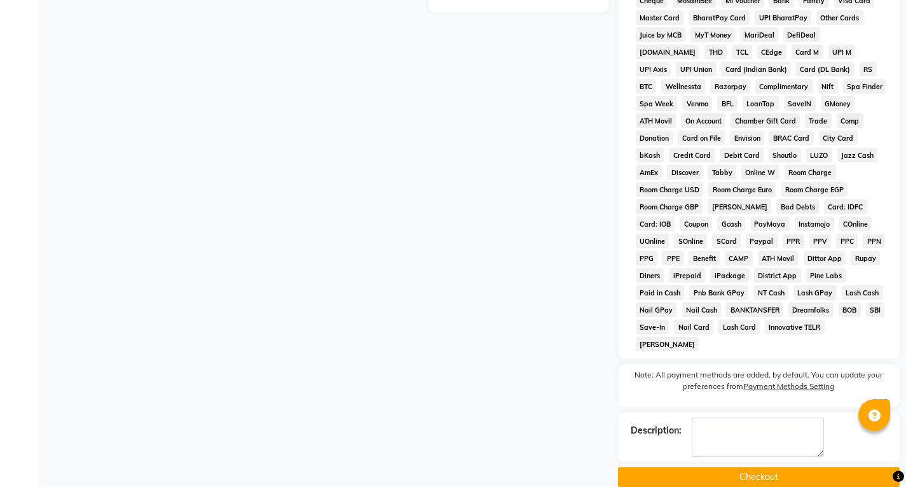
scroll to position [570, 0]
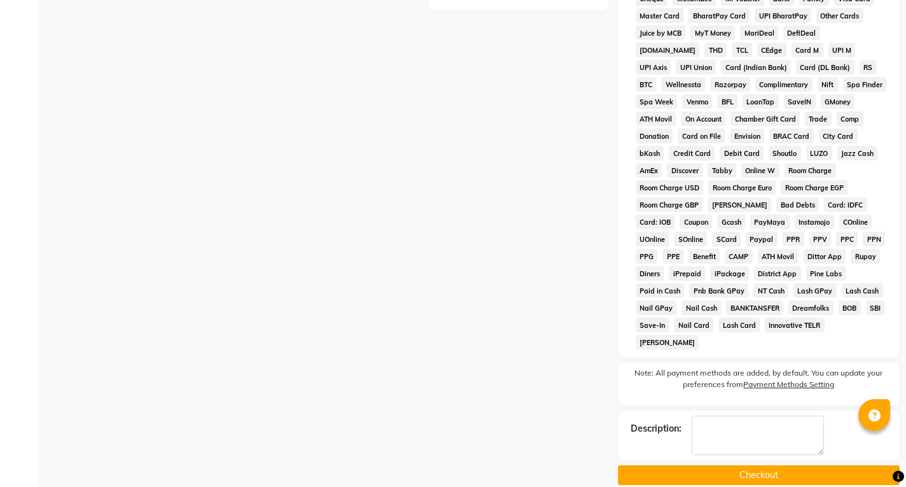
click at [707, 465] on button "Checkout" at bounding box center [759, 475] width 282 height 20
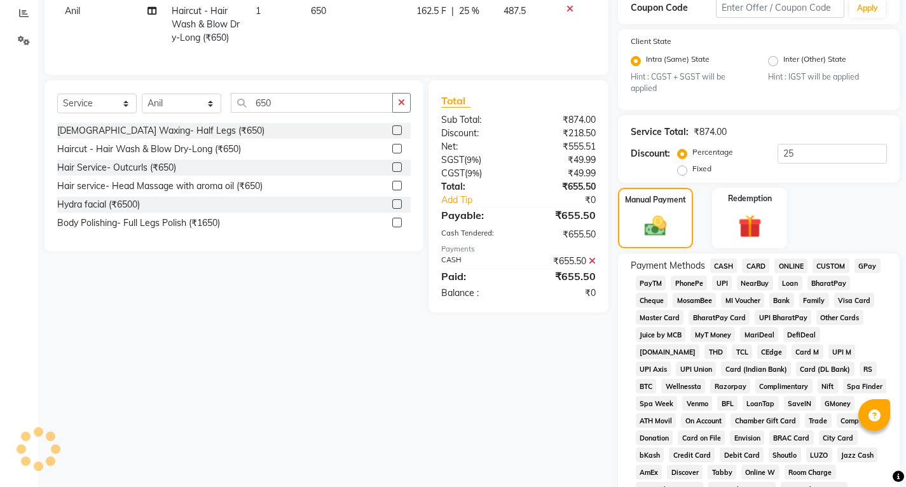
scroll to position [125, 0]
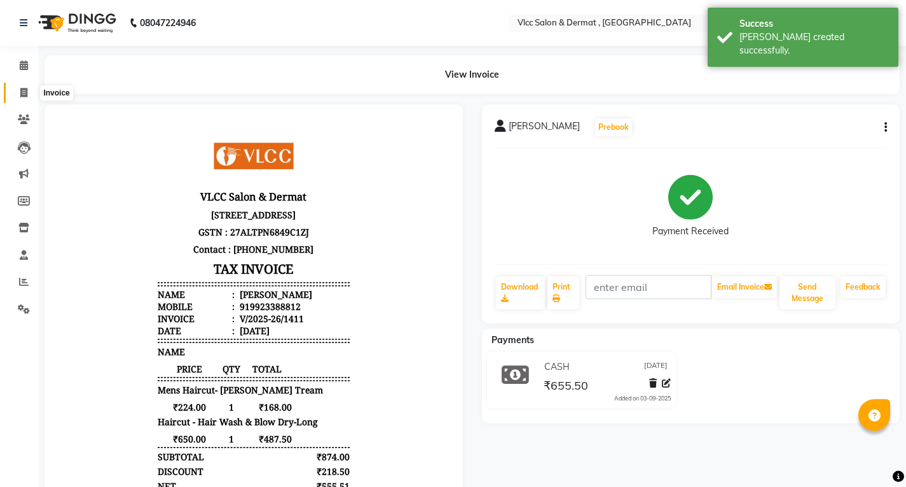
click at [25, 95] on icon at bounding box center [23, 93] width 7 height 10
select select "service"
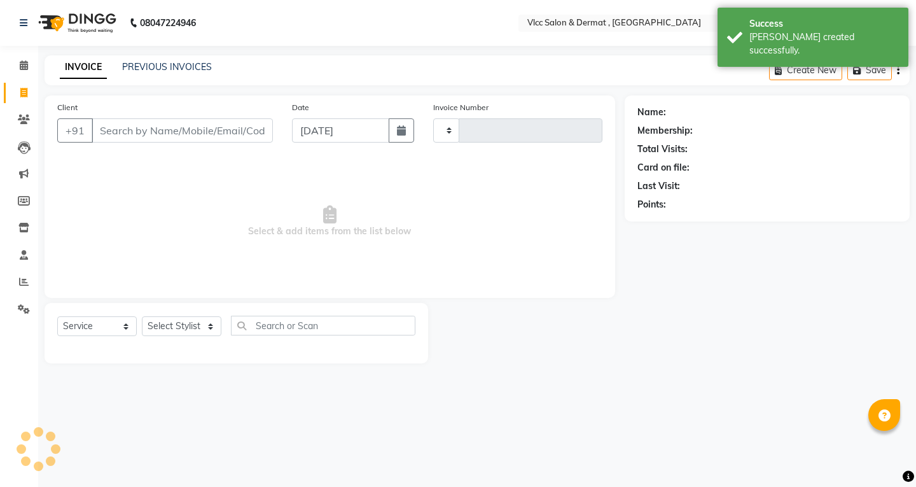
type input "1412"
select select "5256"
click at [307, 135] on input "[DATE]" at bounding box center [340, 130] width 97 height 24
select select "9"
select select "2025"
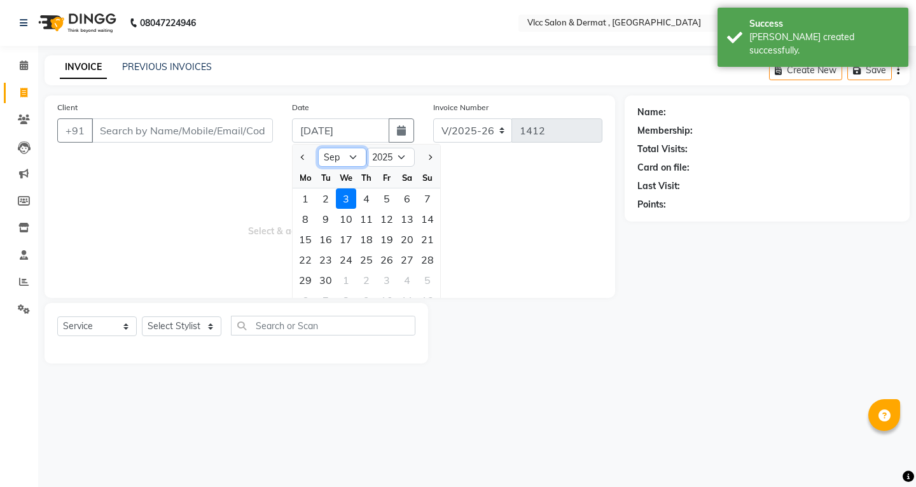
click at [355, 157] on select "Jan Feb Mar Apr May Jun [DATE] Aug Sep Oct Nov Dec" at bounding box center [342, 157] width 48 height 19
select select "8"
click at [318, 148] on select "Jan Feb Mar Apr May Jun [DATE] Aug Sep Oct Nov Dec" at bounding box center [342, 157] width 48 height 19
click at [386, 277] on div "29" at bounding box center [387, 280] width 20 height 20
type input "[DATE]"
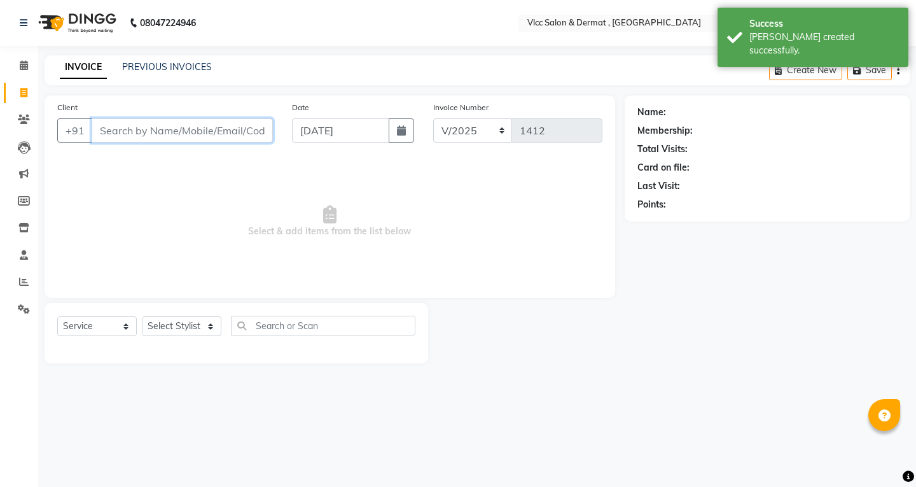
click at [213, 141] on input "Client" at bounding box center [182, 130] width 181 height 24
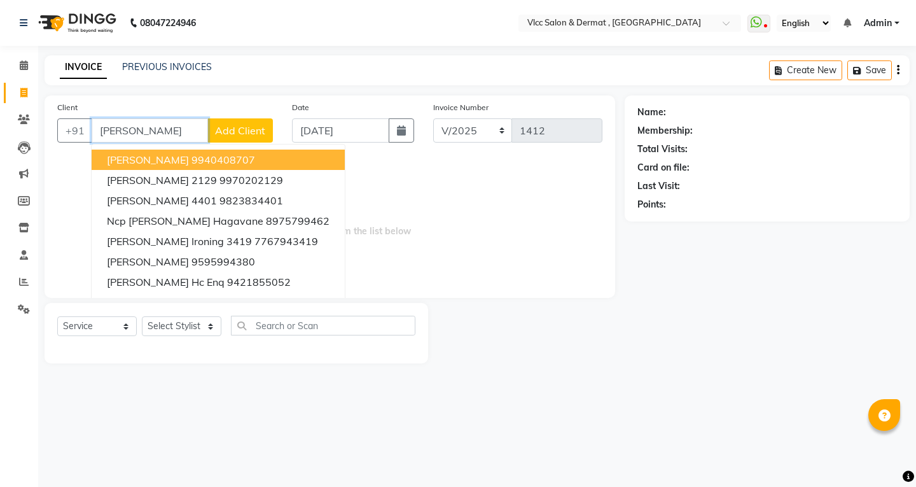
drag, startPoint x: 181, startPoint y: 158, endPoint x: 193, endPoint y: 148, distance: 14.9
click at [190, 151] on button "[PERSON_NAME] 9940408707" at bounding box center [218, 159] width 253 height 20
type input "9940408707"
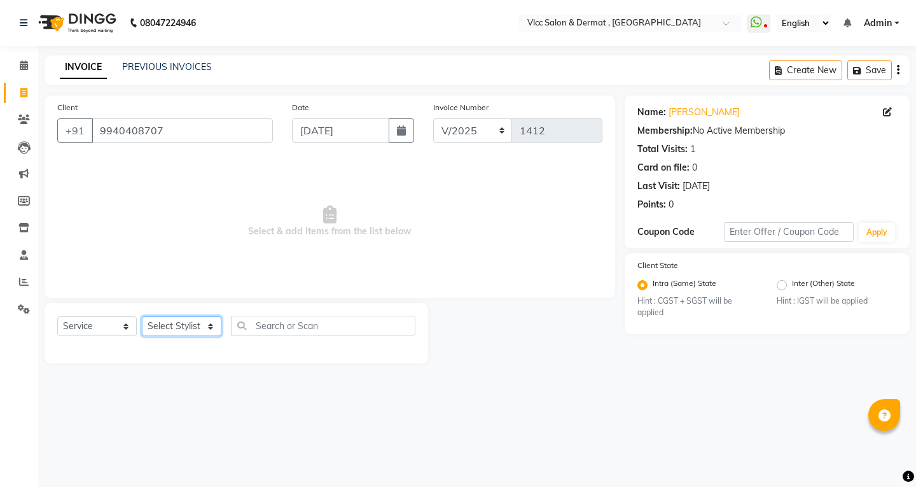
drag, startPoint x: 192, startPoint y: 328, endPoint x: 183, endPoint y: 326, distance: 9.9
click at [192, 328] on select "Select Stylist [PERSON_NAME] [PERSON_NAME] [PERSON_NAME] [PERSON_NAME] [PERSON_…" at bounding box center [182, 326] width 80 height 20
select select "61236"
click at [142, 316] on select "Select Stylist [PERSON_NAME] [PERSON_NAME] [PERSON_NAME] [PERSON_NAME] [PERSON_…" at bounding box center [182, 326] width 80 height 20
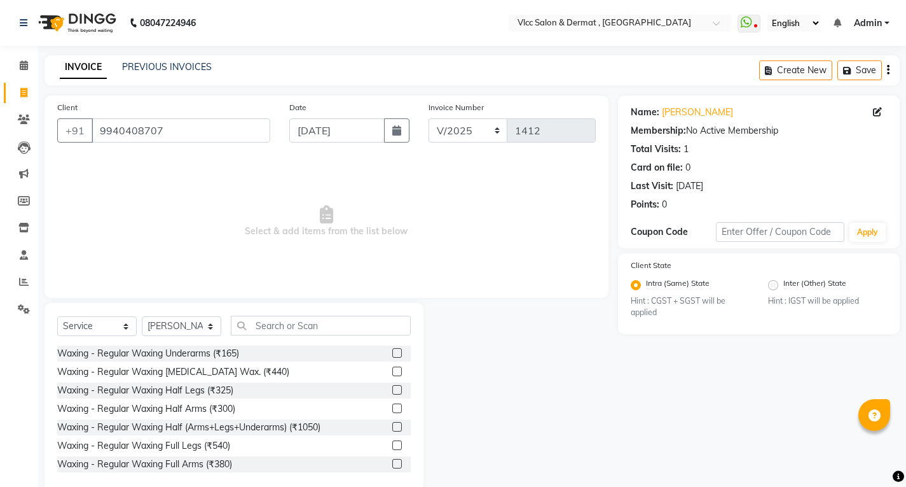
drag, startPoint x: 273, startPoint y: 310, endPoint x: 279, endPoint y: 323, distance: 14.2
click at [275, 312] on div "Select Service Product Membership Package Voucher Prepaid Gift Card Select Styl…" at bounding box center [234, 397] width 379 height 188
click at [319, 324] on input "text" at bounding box center [321, 325] width 180 height 20
click at [321, 325] on input "text" at bounding box center [321, 325] width 180 height 20
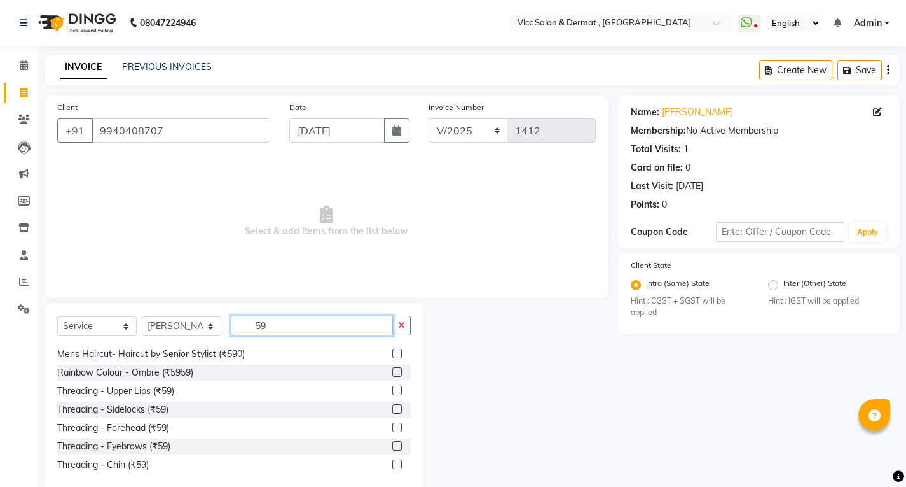
scroll to position [127, 0]
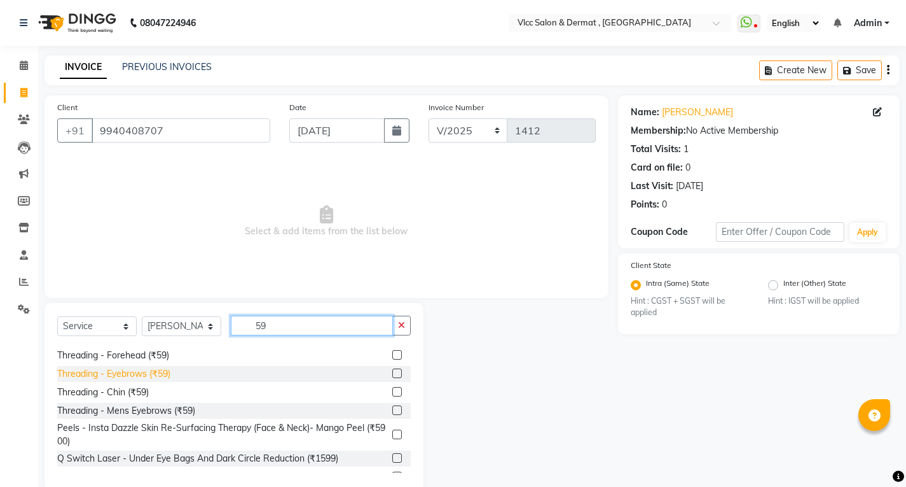
type input "59"
click at [141, 372] on div "Threading - Eyebrows (₹59)" at bounding box center [113, 373] width 113 height 13
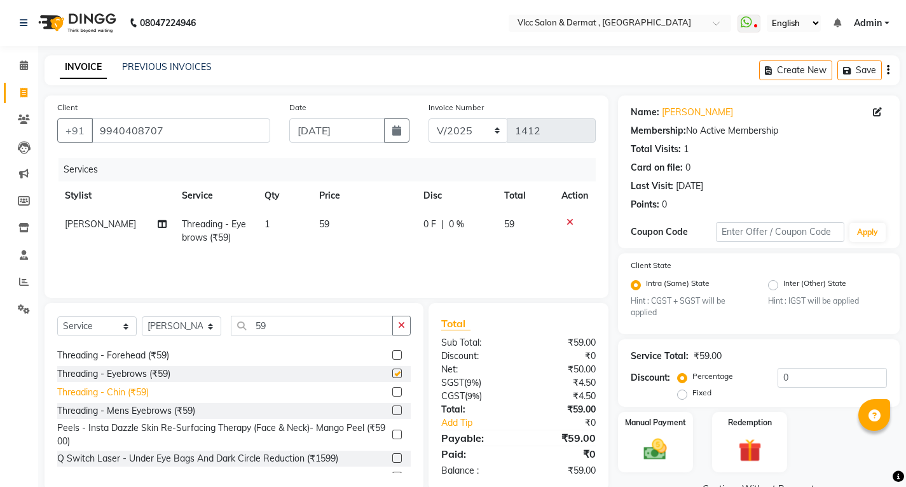
checkbox input "false"
click at [129, 357] on div "Threading - Forehead (₹59)" at bounding box center [113, 355] width 112 height 13
checkbox input "false"
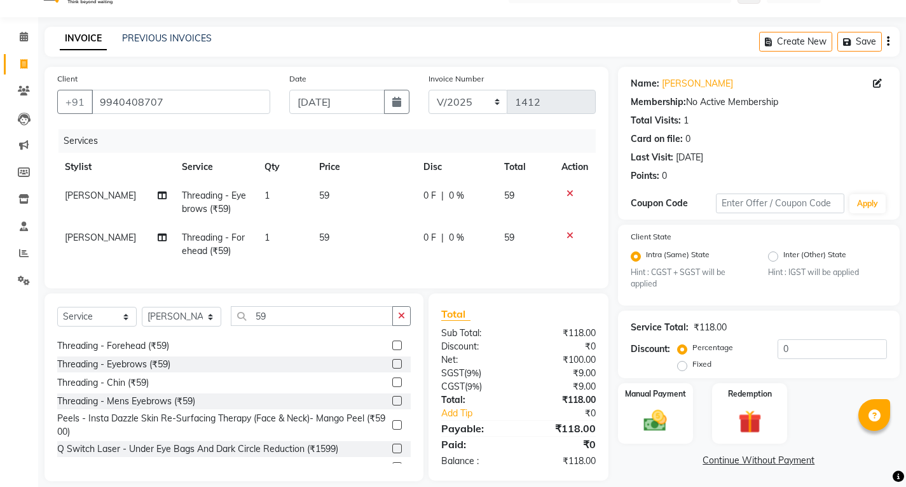
scroll to position [52, 0]
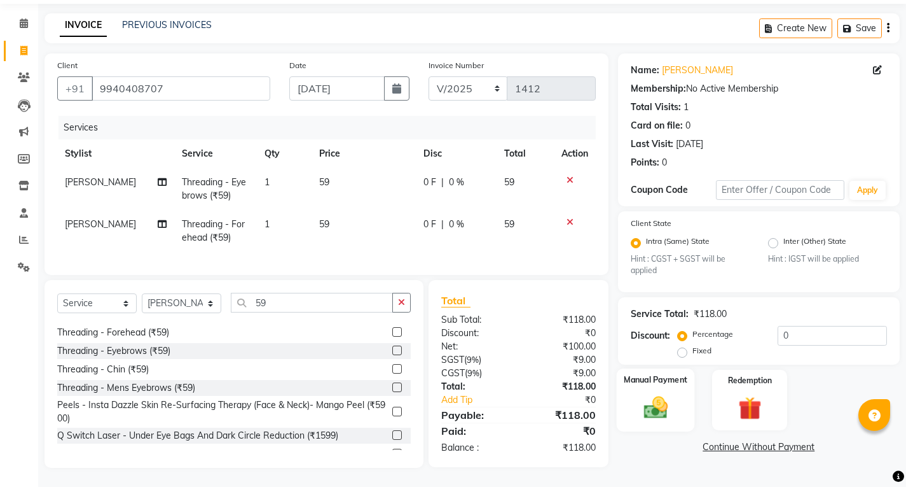
click at [641, 396] on img at bounding box center [655, 407] width 39 height 27
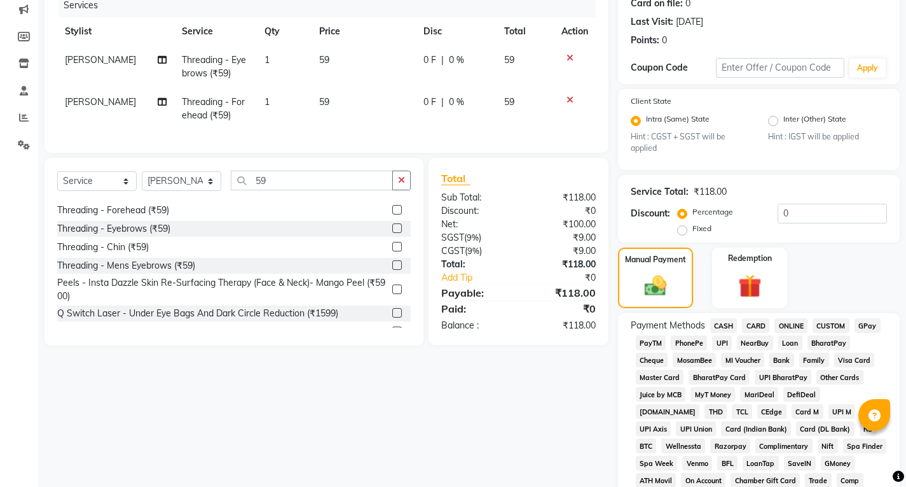
scroll to position [179, 0]
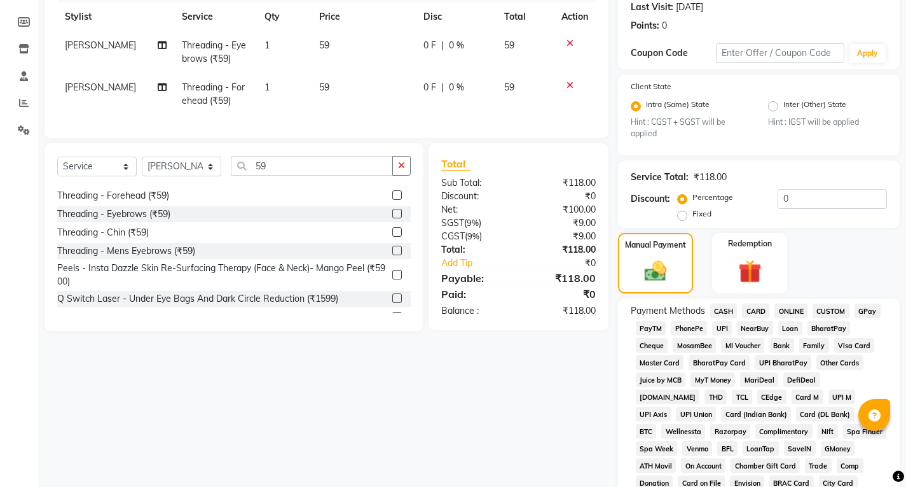
click at [719, 329] on span "UPI" at bounding box center [722, 328] width 20 height 15
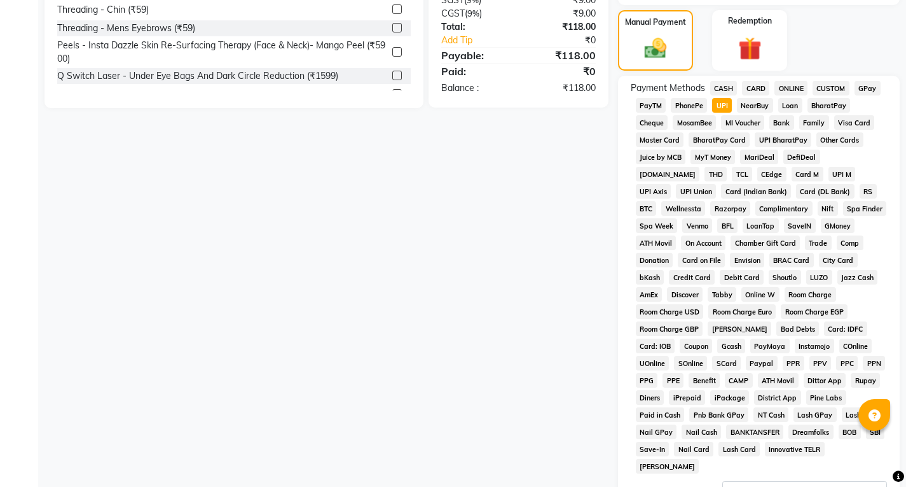
scroll to position [509, 0]
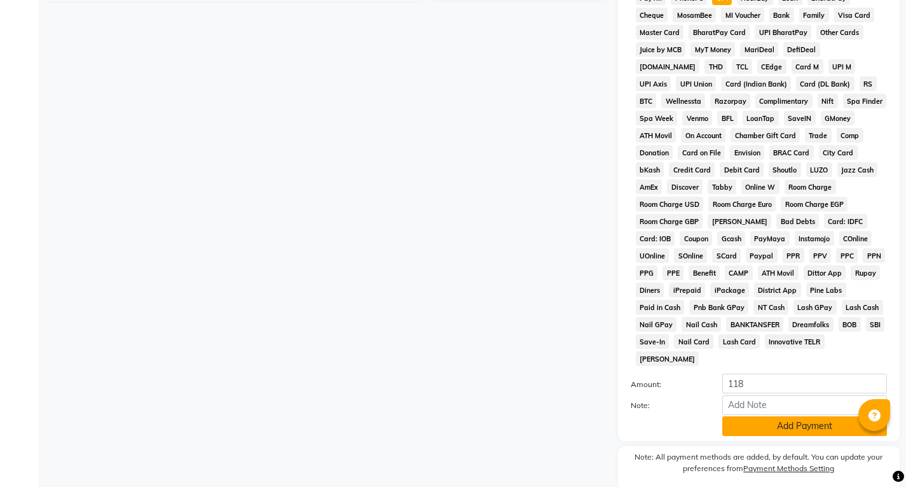
click at [757, 416] on button "Add Payment" at bounding box center [805, 426] width 165 height 20
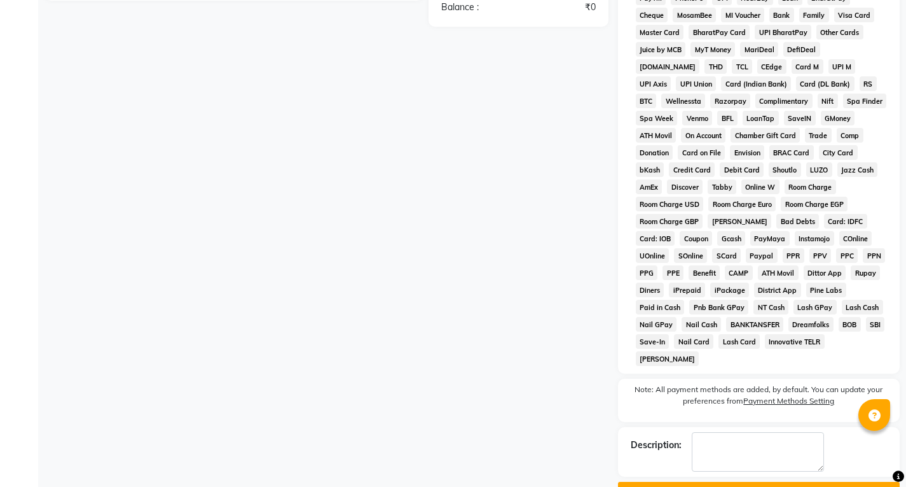
click at [767, 481] on button "Checkout" at bounding box center [759, 491] width 282 height 20
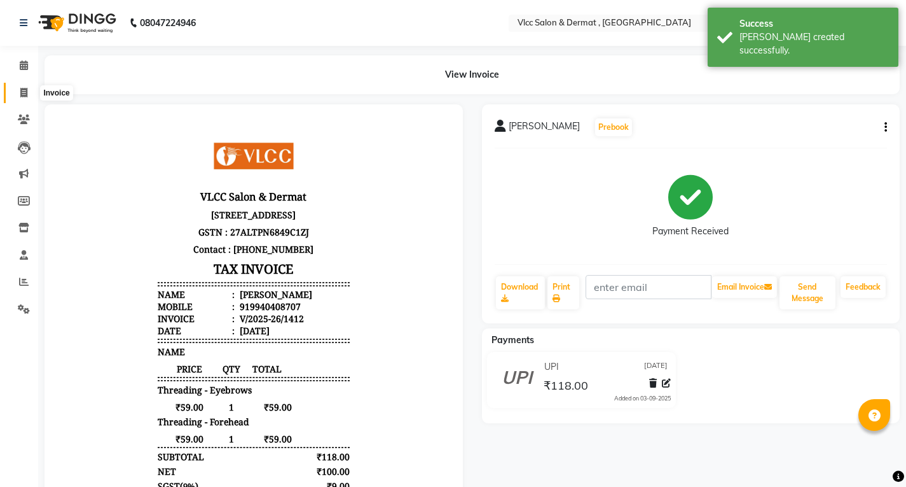
click at [29, 92] on span at bounding box center [24, 93] width 22 height 15
select select "service"
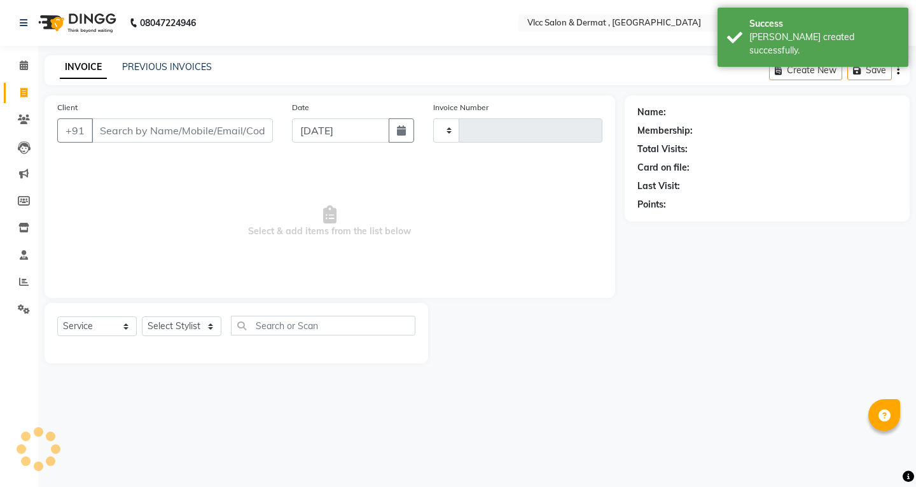
type input "1413"
select select "5256"
click at [171, 130] on input "Client" at bounding box center [182, 130] width 181 height 24
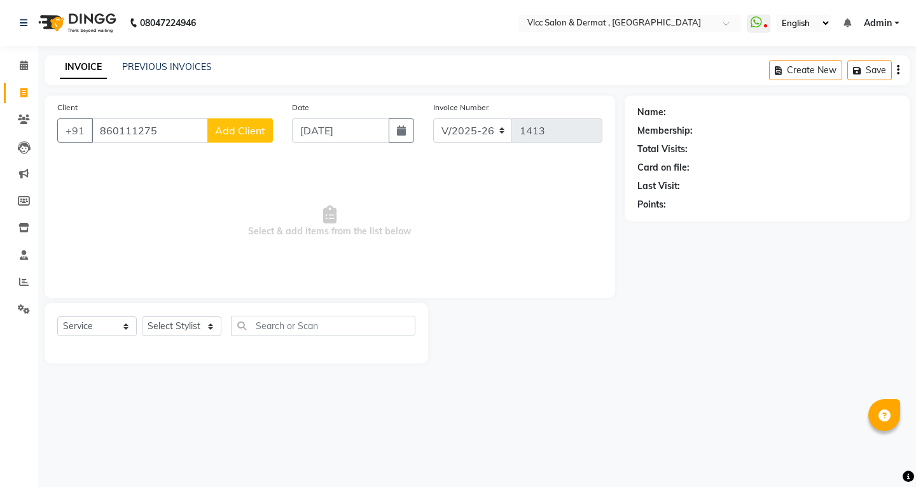
type input "860111275"
click at [248, 133] on span "Add Client" at bounding box center [240, 130] width 50 height 13
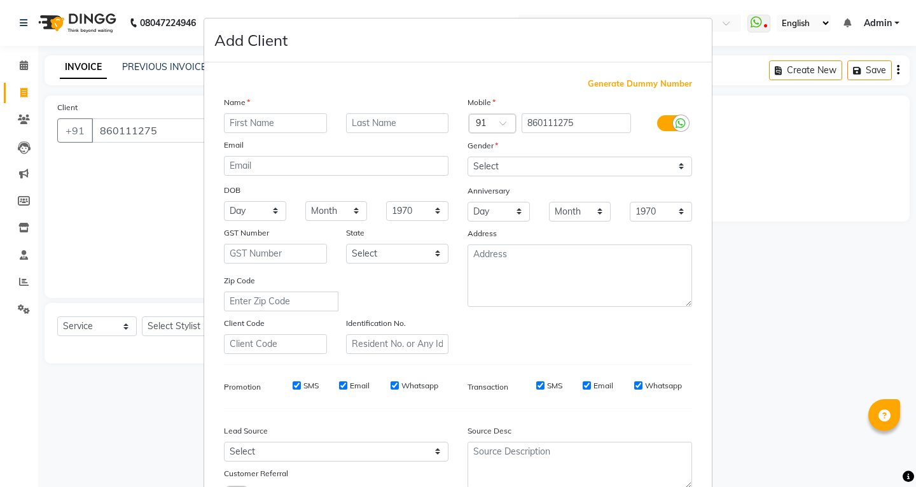
click at [288, 125] on input "text" at bounding box center [275, 123] width 103 height 20
click at [118, 129] on ngb-modal-window "Add Client Generate Dummy Number Name Email DOB Day 01 02 03 04 05 06 07 08 09 …" at bounding box center [458, 243] width 916 height 487
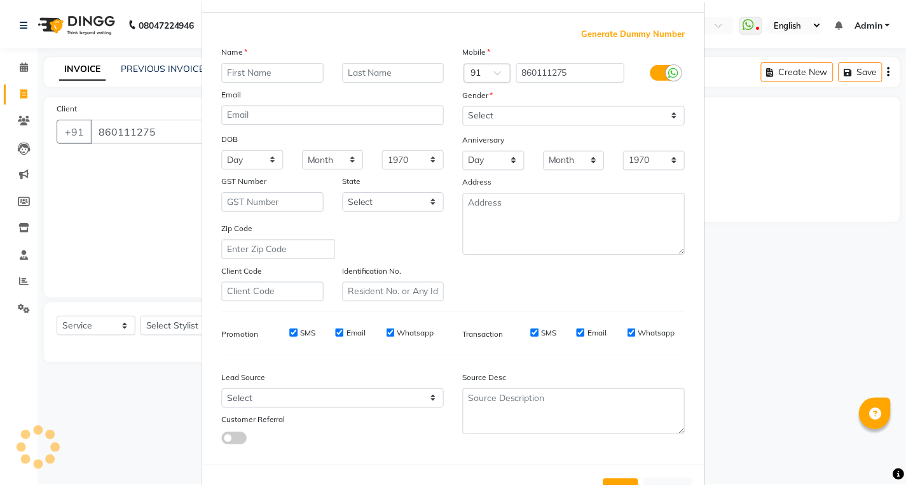
scroll to position [100, 0]
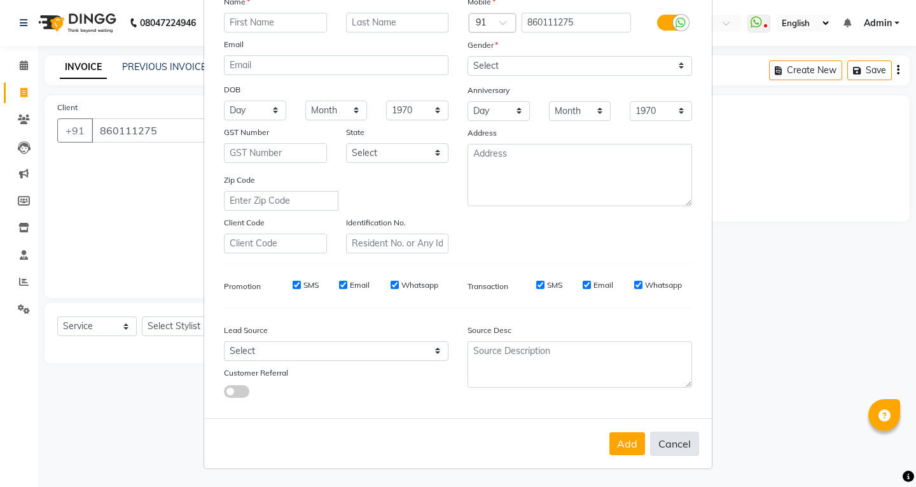
click at [681, 438] on button "Cancel" at bounding box center [674, 443] width 49 height 24
select select
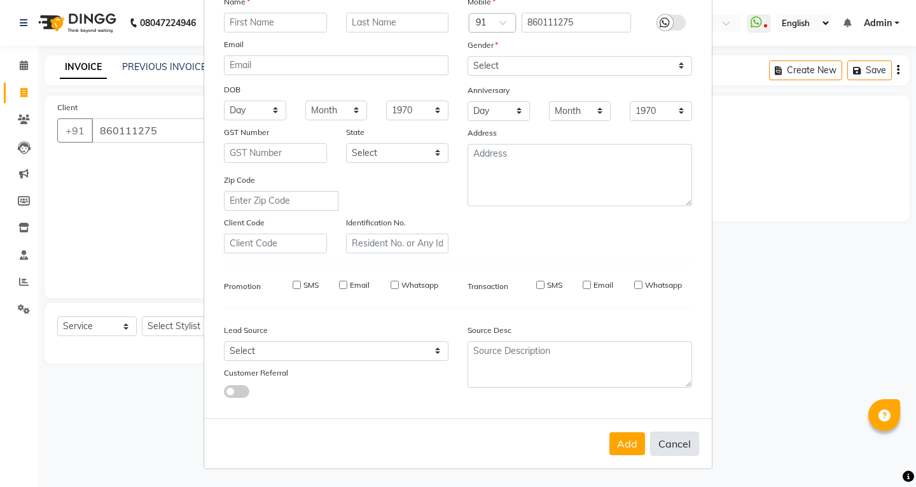
select select
checkbox input "false"
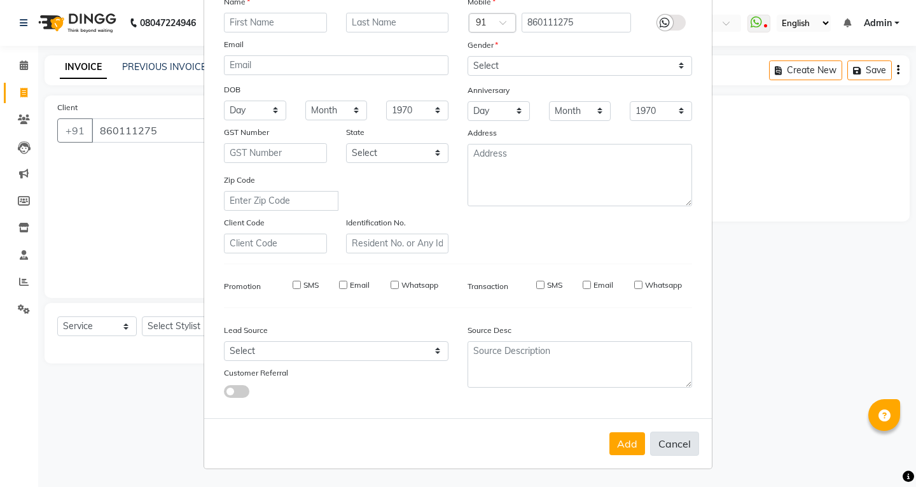
checkbox input "false"
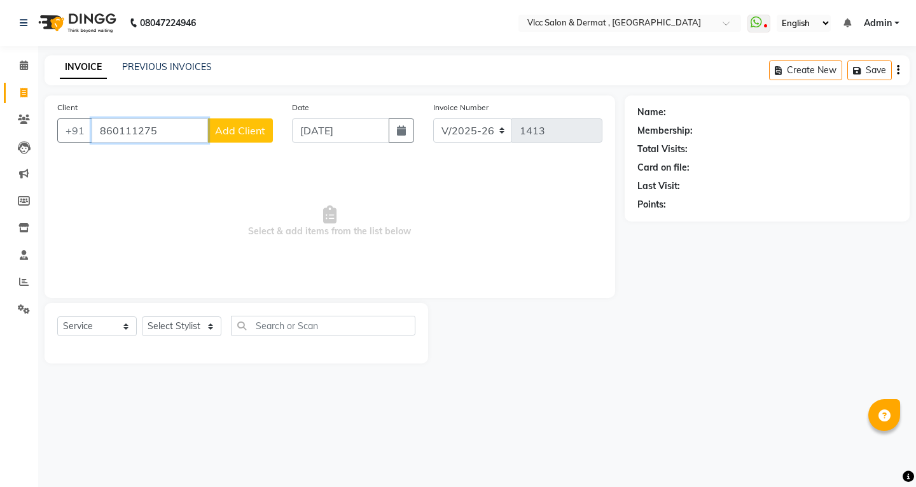
click at [114, 128] on input "860111275" at bounding box center [150, 130] width 116 height 24
type input "8600111275"
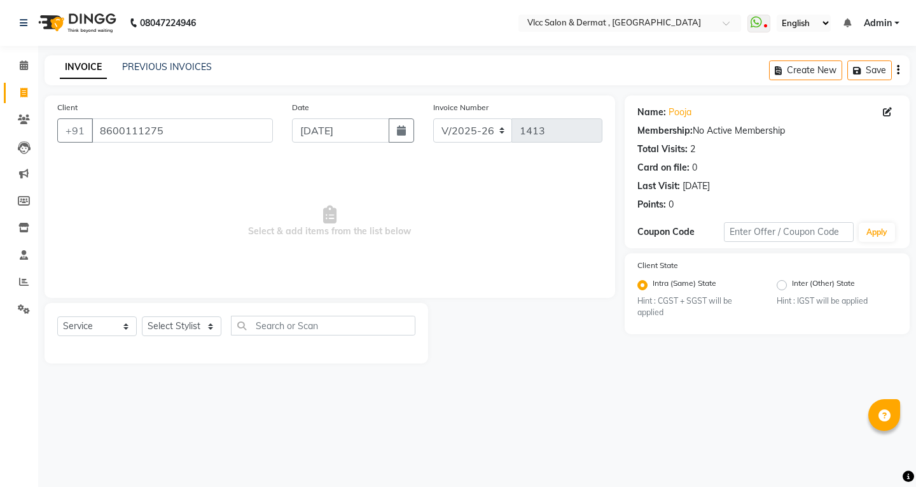
drag, startPoint x: 197, startPoint y: 254, endPoint x: 207, endPoint y: 260, distance: 12.0
click at [200, 255] on span "Select & add items from the list below" at bounding box center [329, 221] width 545 height 127
click at [206, 318] on select "Select Stylist [PERSON_NAME] [PERSON_NAME] [PERSON_NAME] [PERSON_NAME] [PERSON_…" at bounding box center [182, 326] width 80 height 20
select select "37781"
click at [142, 316] on select "Select Stylist [PERSON_NAME] [PERSON_NAME] [PERSON_NAME] [PERSON_NAME] [PERSON_…" at bounding box center [182, 326] width 80 height 20
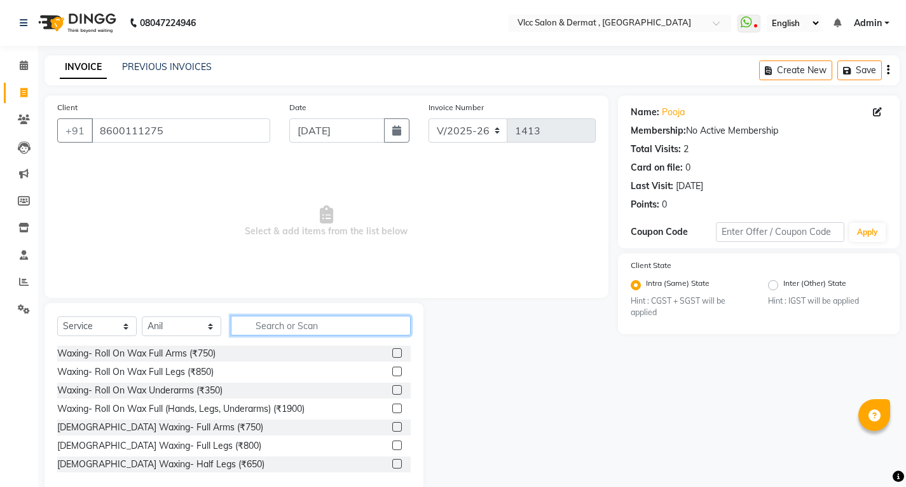
click at [264, 330] on input "text" at bounding box center [321, 325] width 180 height 20
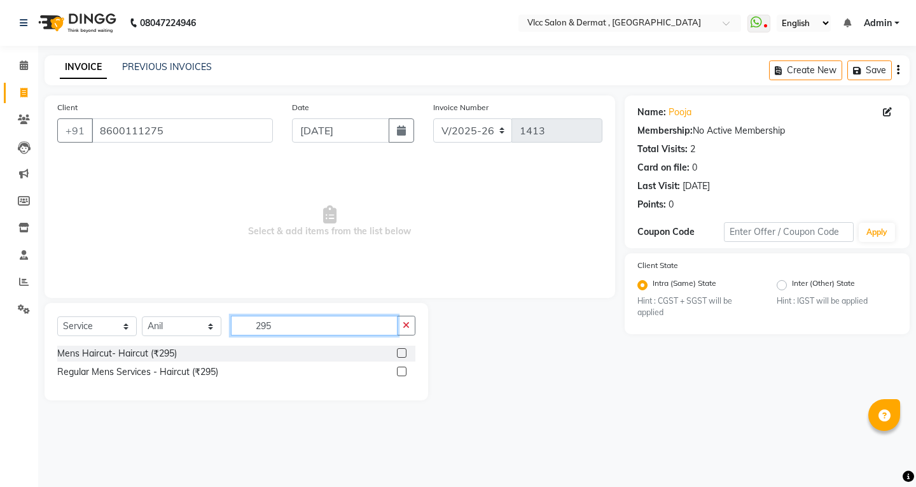
type input "295"
click at [399, 350] on label at bounding box center [402, 353] width 10 height 10
click at [399, 350] on input "checkbox" at bounding box center [401, 353] width 8 height 8
checkbox input "true"
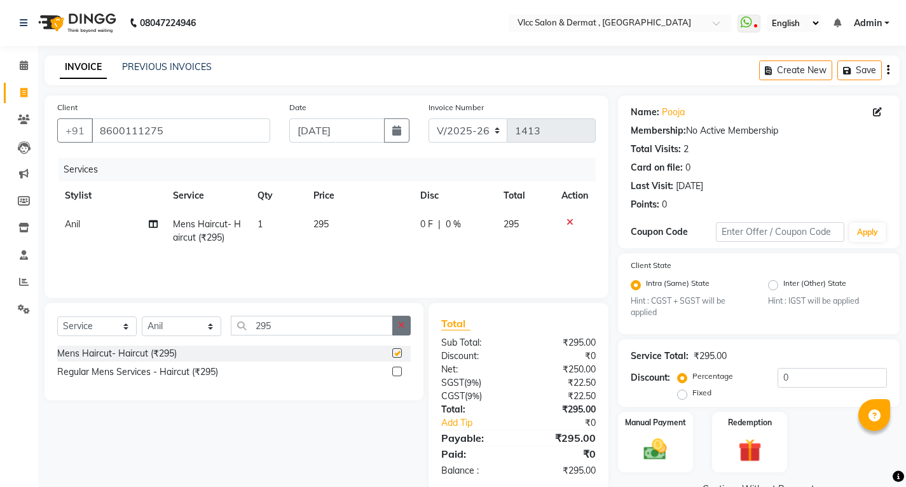
click at [401, 329] on button "button" at bounding box center [401, 325] width 18 height 20
checkbox input "false"
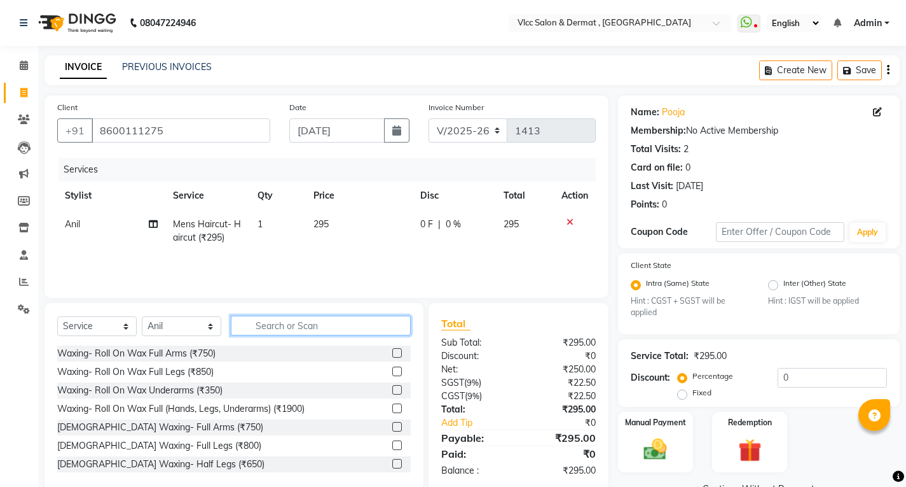
click at [384, 329] on input "text" at bounding box center [321, 325] width 180 height 20
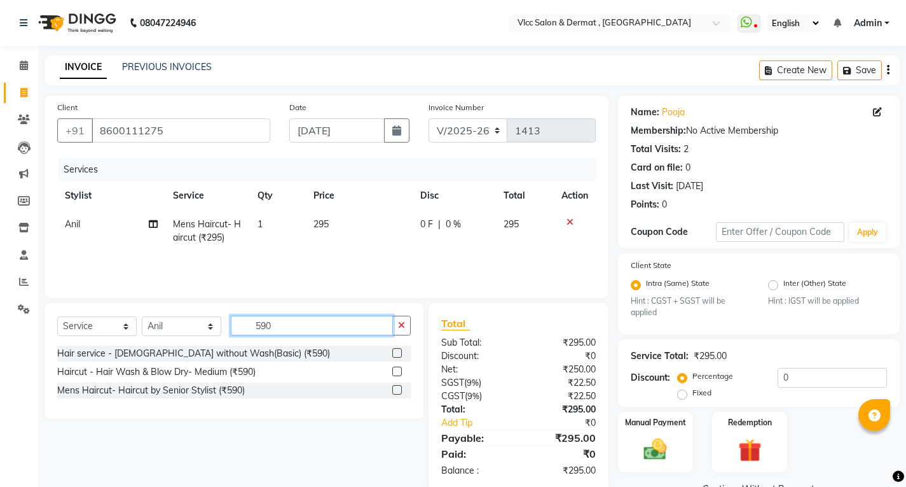
type input "590"
click at [398, 369] on label at bounding box center [397, 371] width 10 height 10
click at [398, 369] on input "checkbox" at bounding box center [396, 372] width 8 height 8
checkbox input "true"
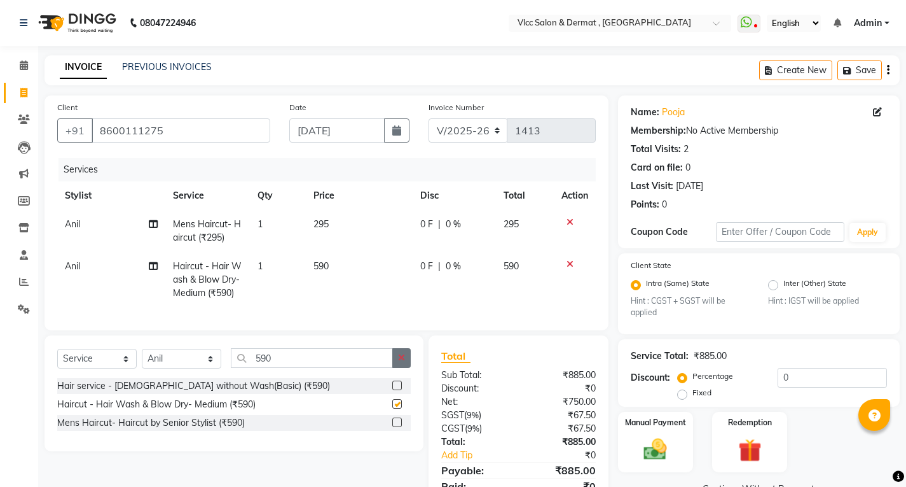
click at [401, 362] on icon "button" at bounding box center [401, 357] width 7 height 9
checkbox input "false"
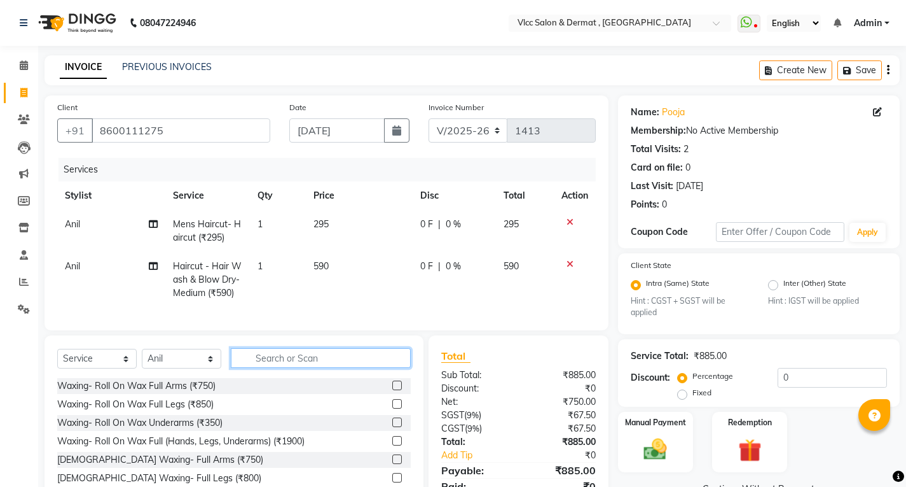
click at [387, 361] on input "text" at bounding box center [321, 358] width 180 height 20
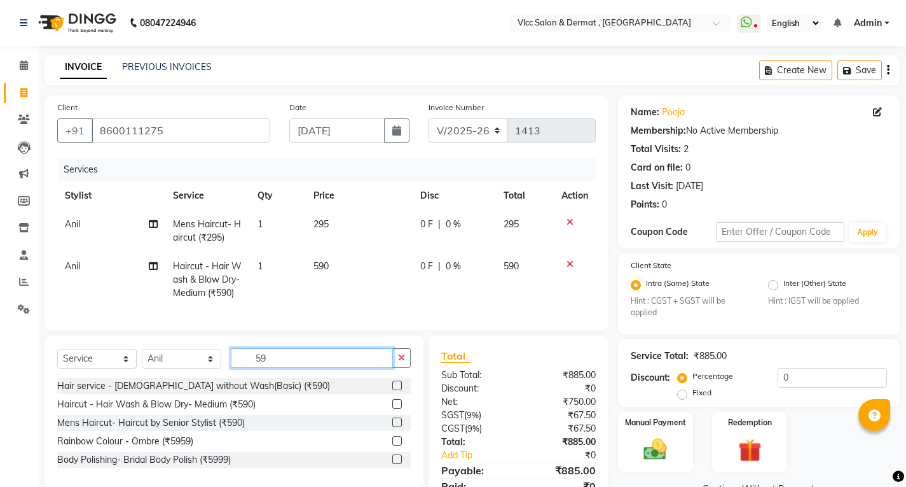
type input "59"
click at [163, 368] on select "Select Stylist [PERSON_NAME] [PERSON_NAME] [PERSON_NAME] [PERSON_NAME] [PERSON_…" at bounding box center [182, 359] width 80 height 20
select select "78207"
click at [142, 358] on select "Select Stylist [PERSON_NAME] [PERSON_NAME] [PERSON_NAME] [PERSON_NAME] [PERSON_…" at bounding box center [182, 359] width 80 height 20
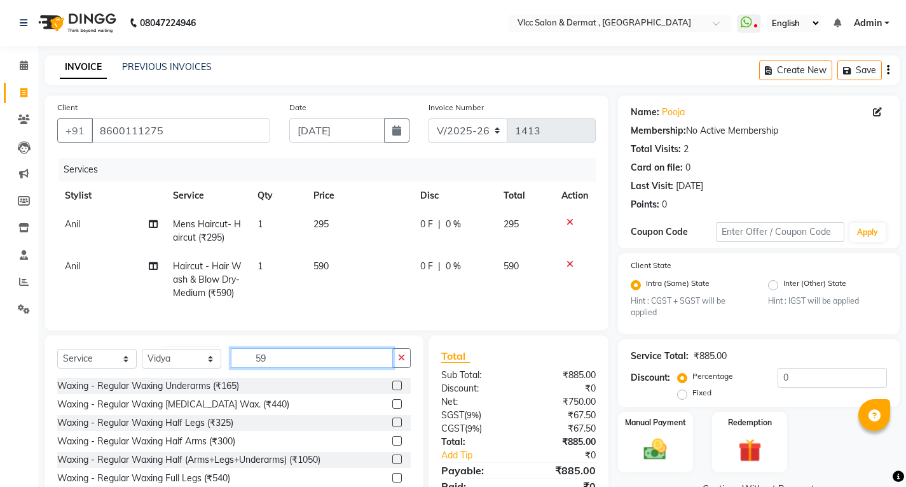
click at [322, 366] on input "59" at bounding box center [312, 358] width 162 height 20
type input "59"
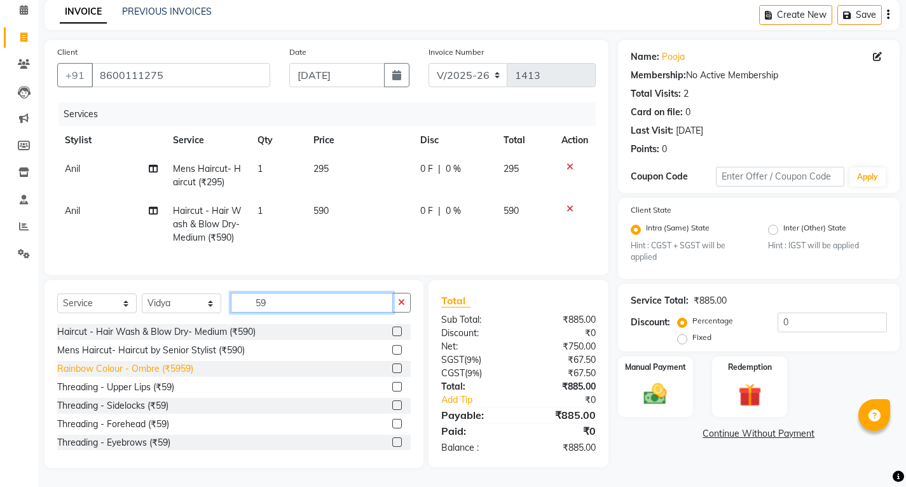
scroll to position [64, 0]
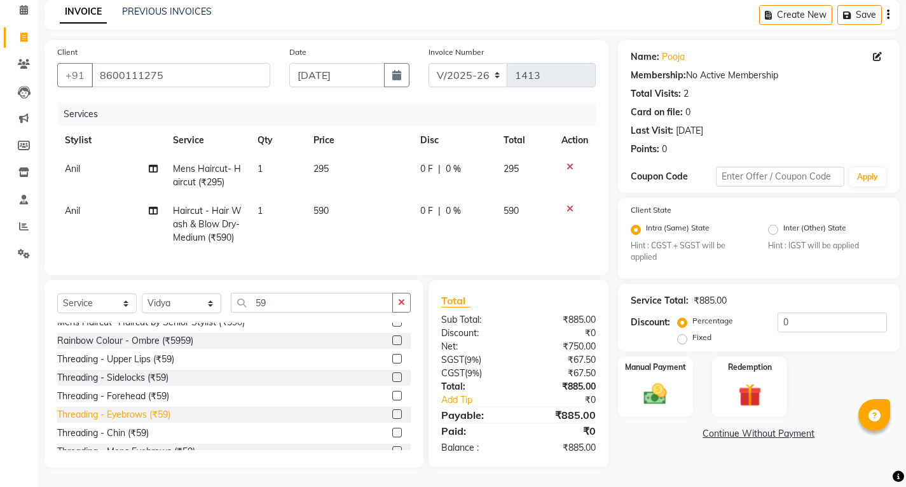
click at [113, 417] on div "Threading - Eyebrows (₹59)" at bounding box center [113, 414] width 113 height 13
checkbox input "false"
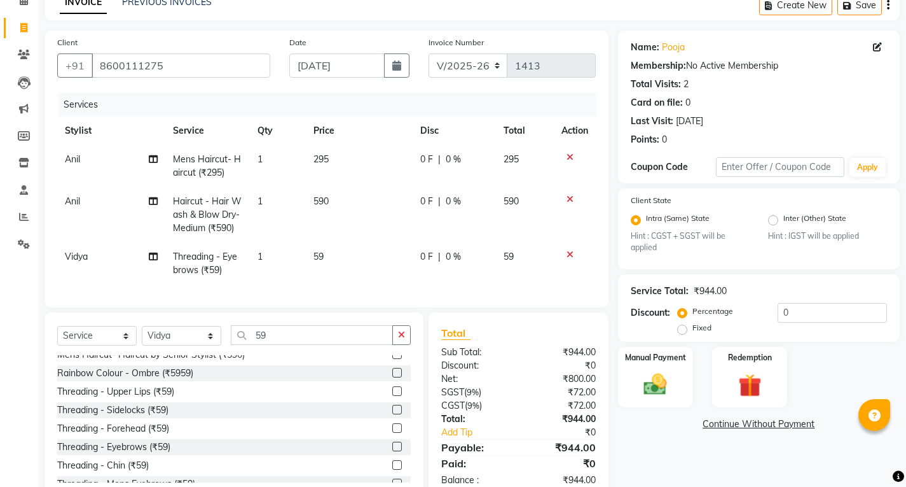
click at [352, 391] on div "Waxing Premium - Waxing [MEDICAL_DATA] Wax (₹590) Hair service - [DEMOGRAPHIC_D…" at bounding box center [234, 418] width 354 height 127
click at [402, 339] on icon "button" at bounding box center [401, 334] width 7 height 9
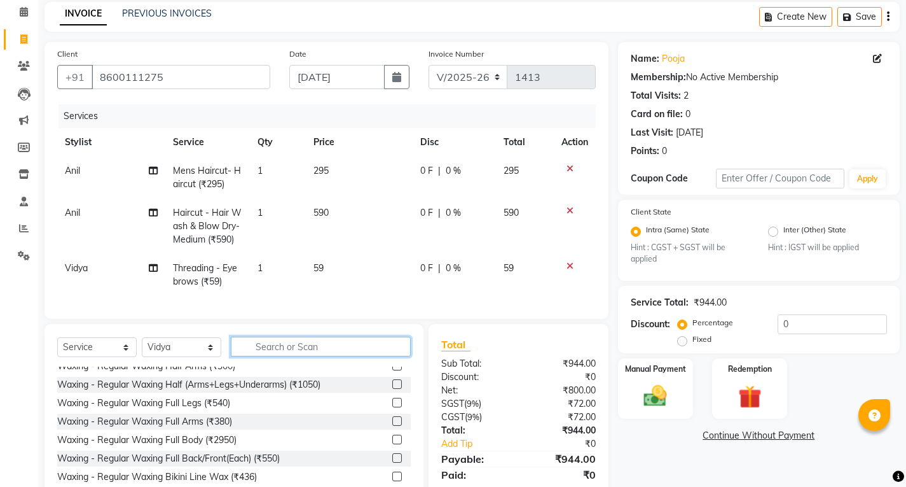
scroll to position [0, 0]
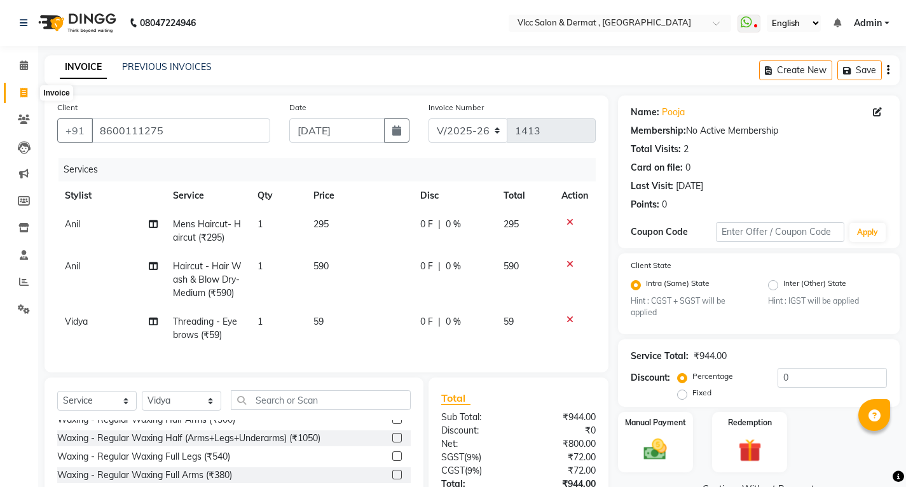
click at [19, 89] on span at bounding box center [24, 93] width 22 height 15
select select "service"
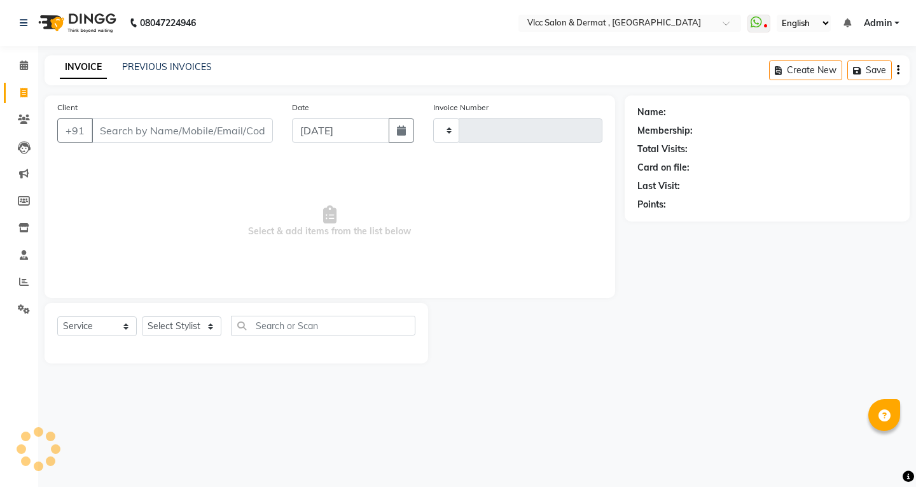
type input "1413"
select select "5256"
click at [16, 279] on span at bounding box center [24, 282] width 22 height 15
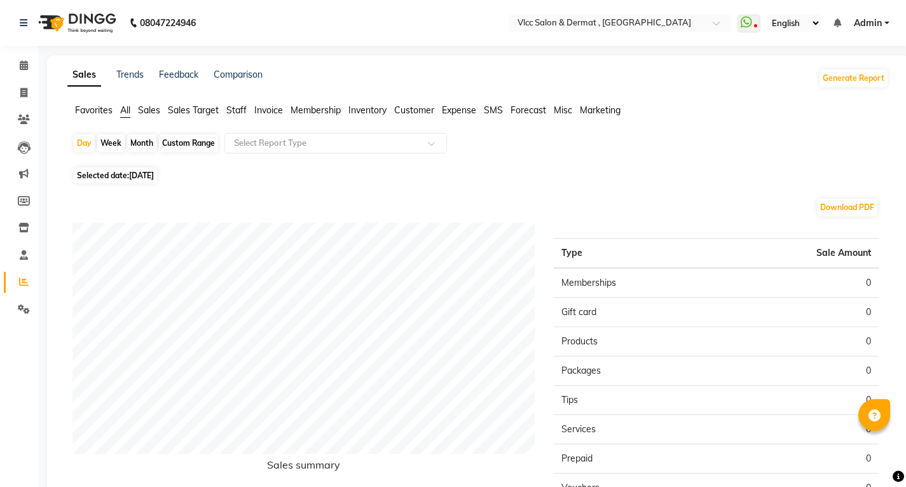
click at [154, 108] on span "Sales" at bounding box center [149, 109] width 22 height 11
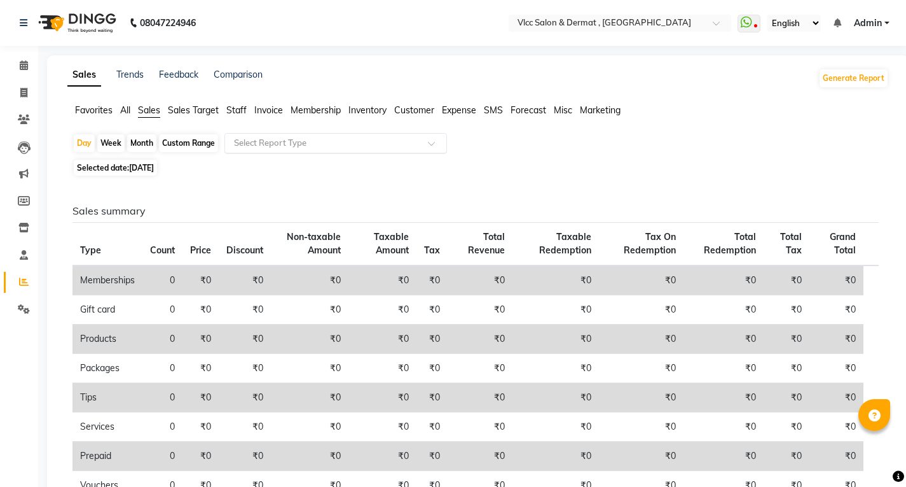
drag, startPoint x: 254, startPoint y: 138, endPoint x: 264, endPoint y: 151, distance: 16.3
click at [257, 139] on input "text" at bounding box center [323, 143] width 183 height 13
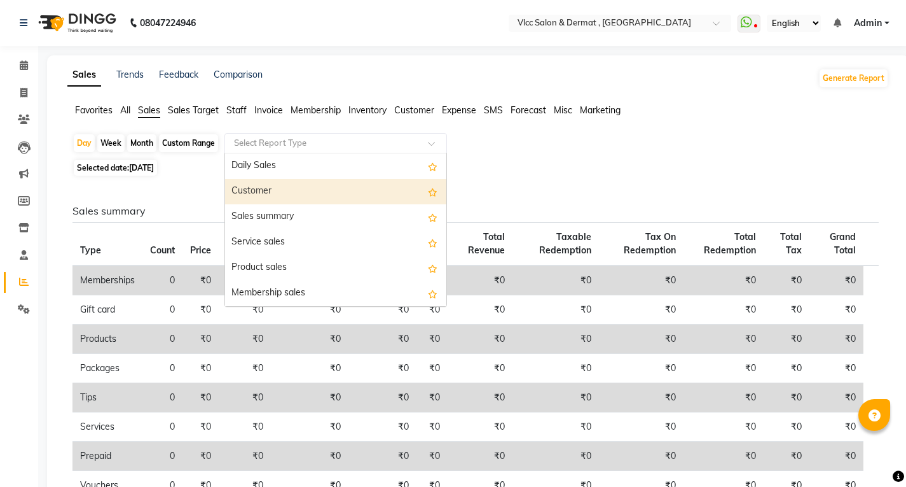
click at [263, 192] on div "Customer" at bounding box center [335, 191] width 221 height 25
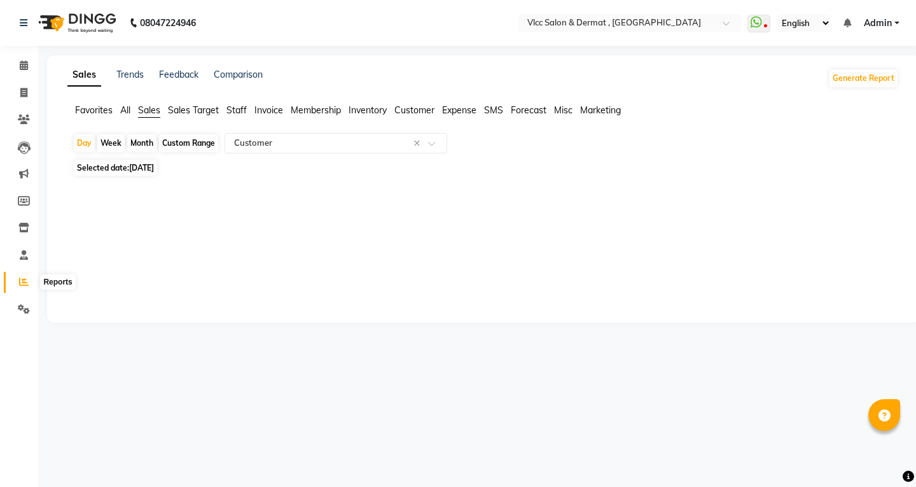
click at [23, 282] on icon at bounding box center [24, 282] width 10 height 10
click at [24, 299] on link "Settings" at bounding box center [19, 309] width 31 height 21
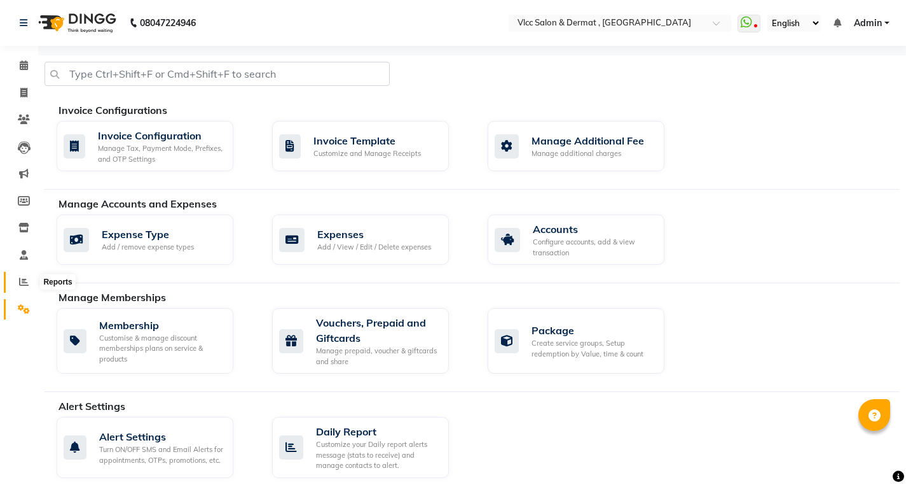
click at [26, 278] on icon at bounding box center [24, 282] width 10 height 10
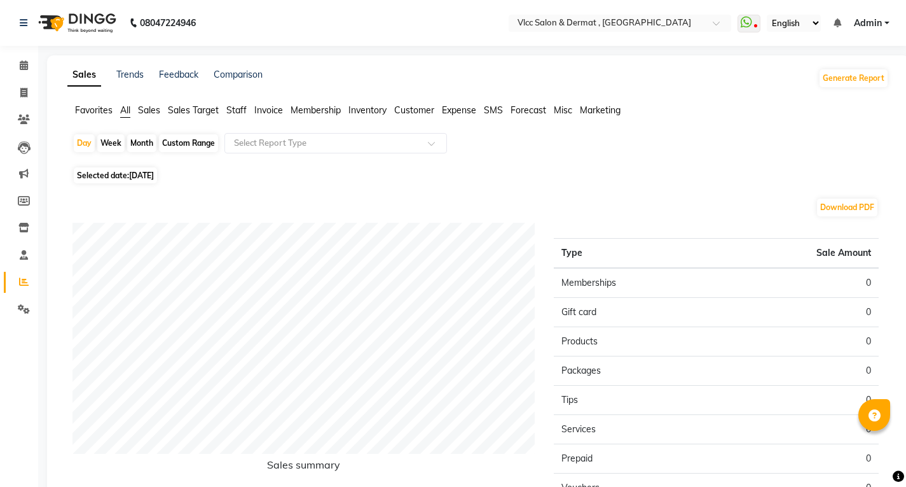
click at [151, 109] on span "Sales" at bounding box center [149, 109] width 22 height 11
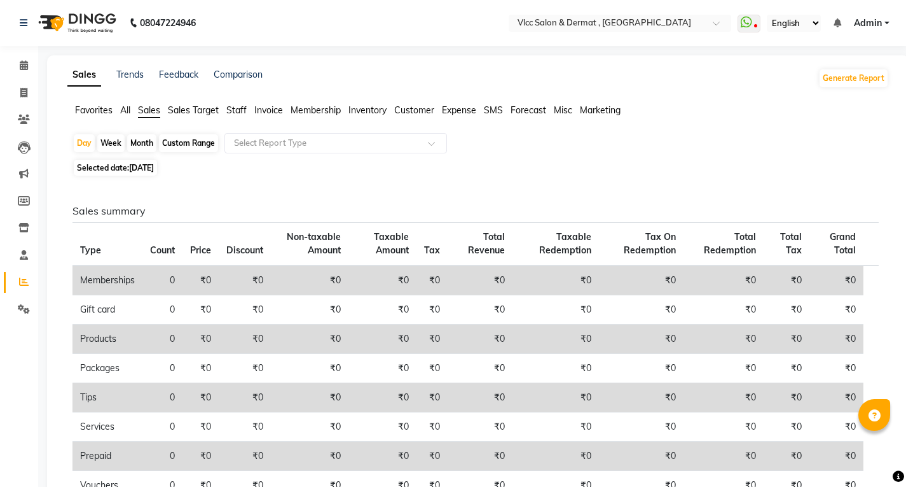
click at [238, 130] on app-reports "Favorites All Sales Sales Target Staff Invoice Membership Inventory Customer Ex…" at bounding box center [478, 342] width 837 height 476
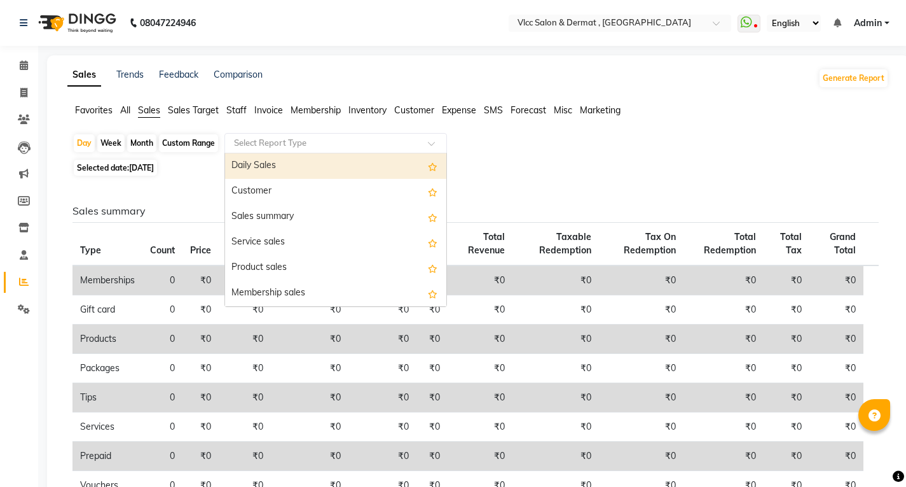
click at [261, 143] on input "text" at bounding box center [323, 143] width 183 height 13
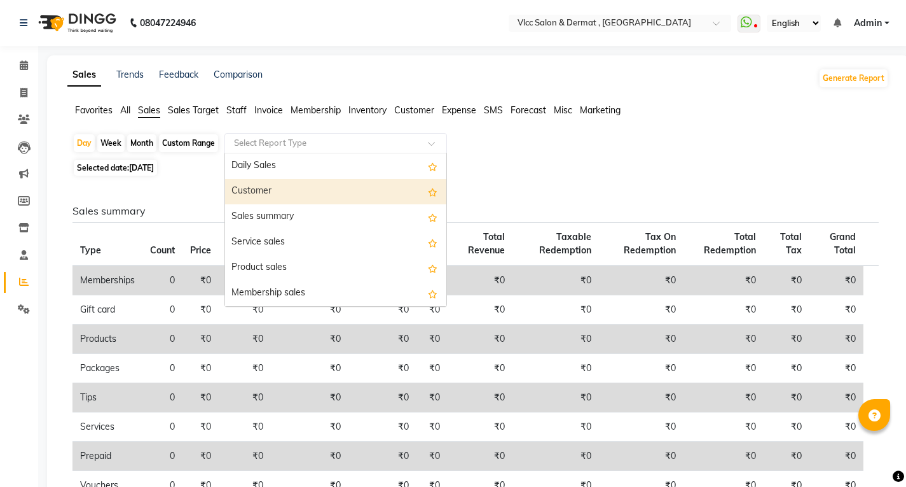
click at [259, 193] on div "Customer" at bounding box center [335, 191] width 221 height 25
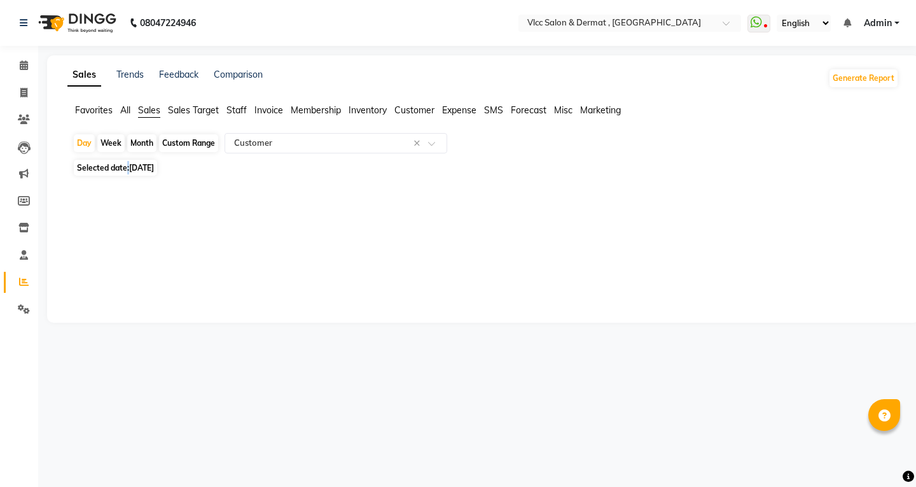
click at [128, 165] on span "Selected date: [DATE]" at bounding box center [115, 168] width 83 height 16
select select "9"
select select "2025"
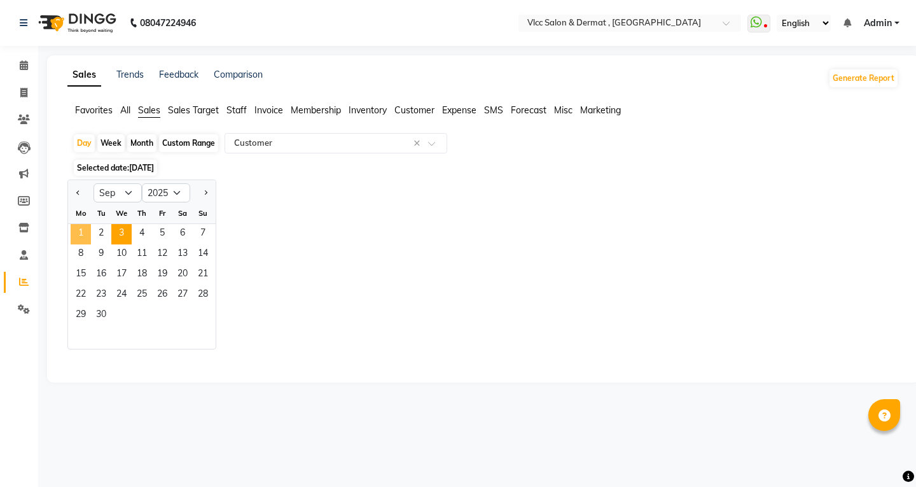
click at [88, 233] on span "1" at bounding box center [81, 234] width 20 height 20
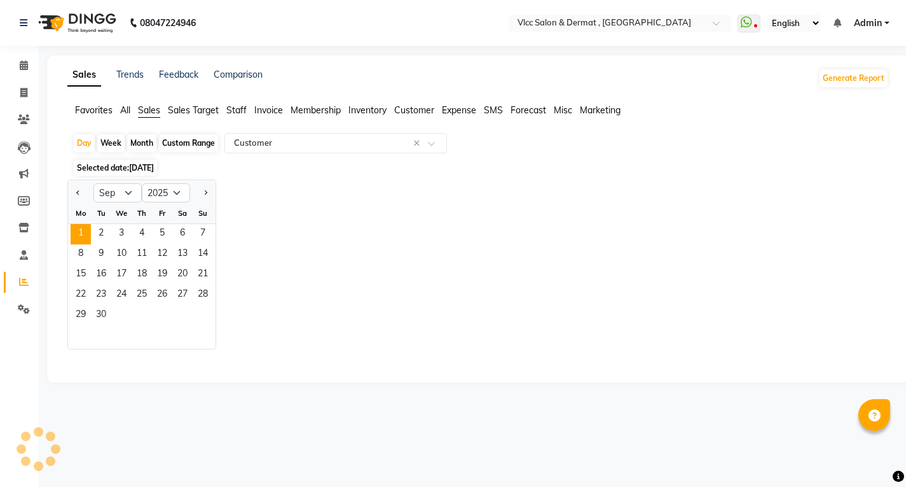
select select "full_report"
select select "csv"
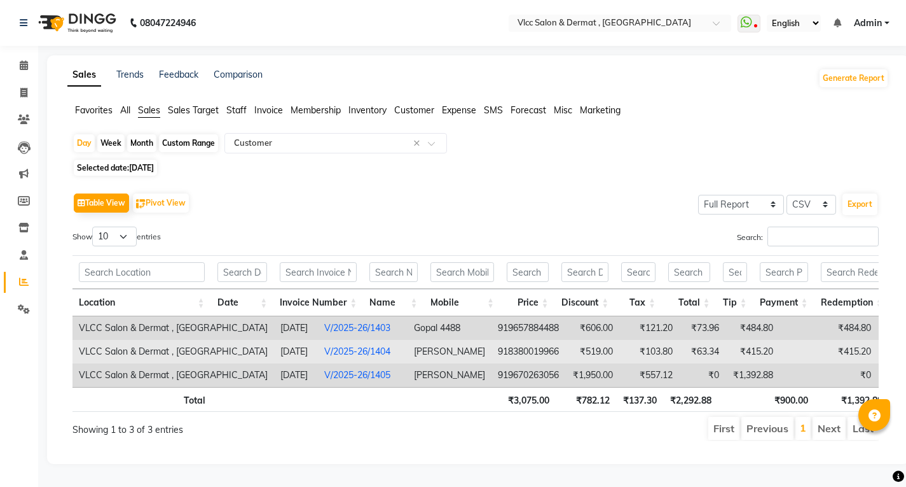
scroll to position [15, 0]
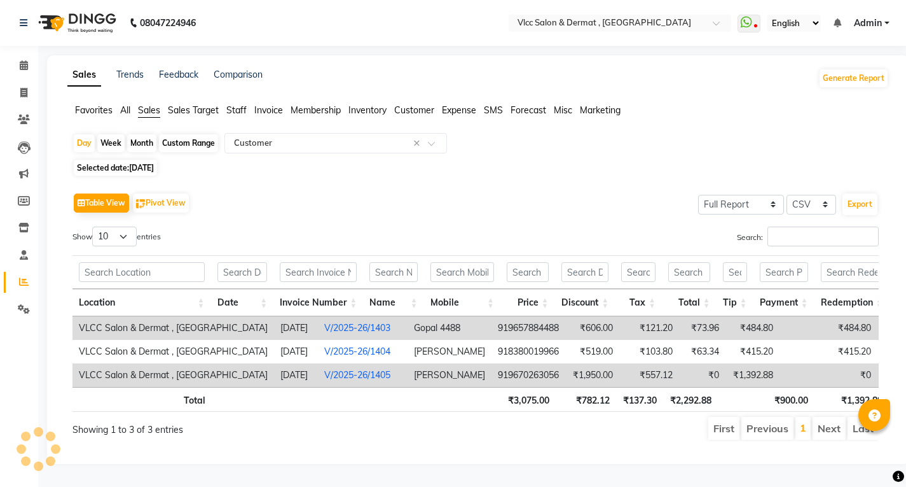
drag, startPoint x: 123, startPoint y: 387, endPoint x: 127, endPoint y: 367, distance: 20.1
click at [128, 387] on th "Total" at bounding box center [142, 399] width 139 height 25
drag, startPoint x: 0, startPoint y: 201, endPoint x: 301, endPoint y: 188, distance: 301.7
click at [302, 190] on div "Table View Pivot View Select Full Report Filtered Report Select CSV PDF Export" at bounding box center [476, 203] width 806 height 27
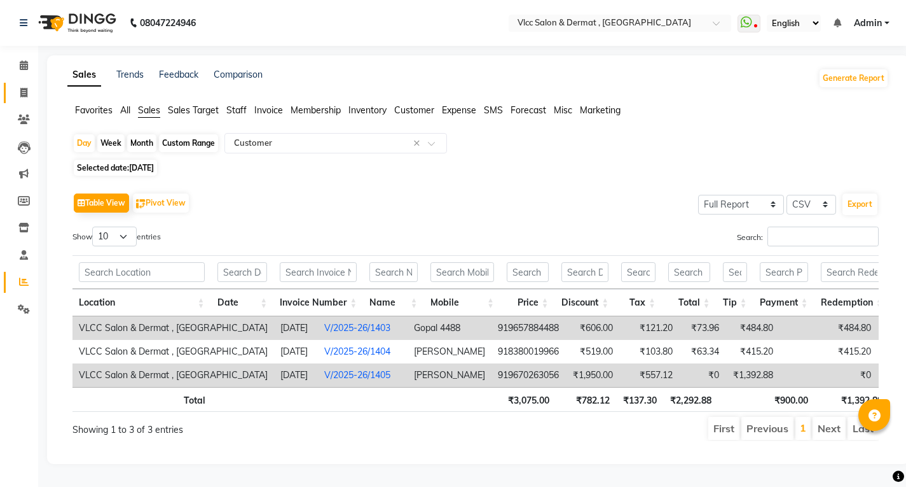
click at [12, 98] on link "Invoice" at bounding box center [19, 93] width 31 height 21
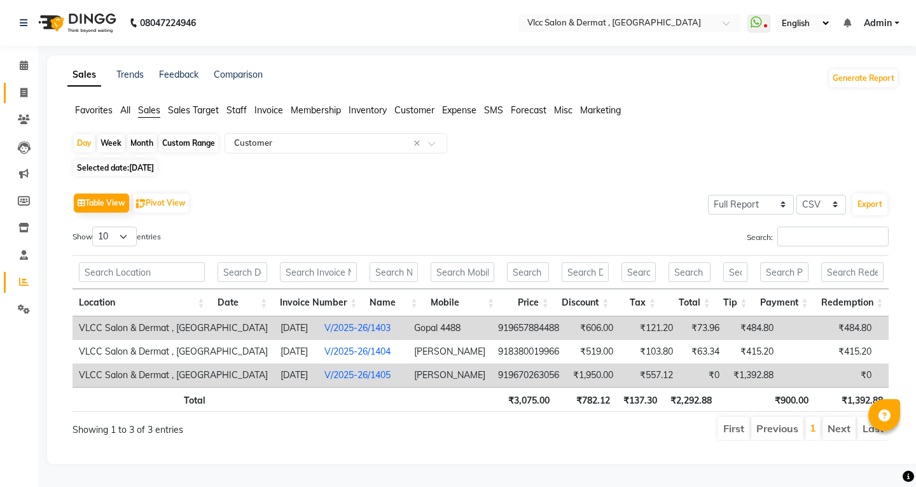
select select "service"
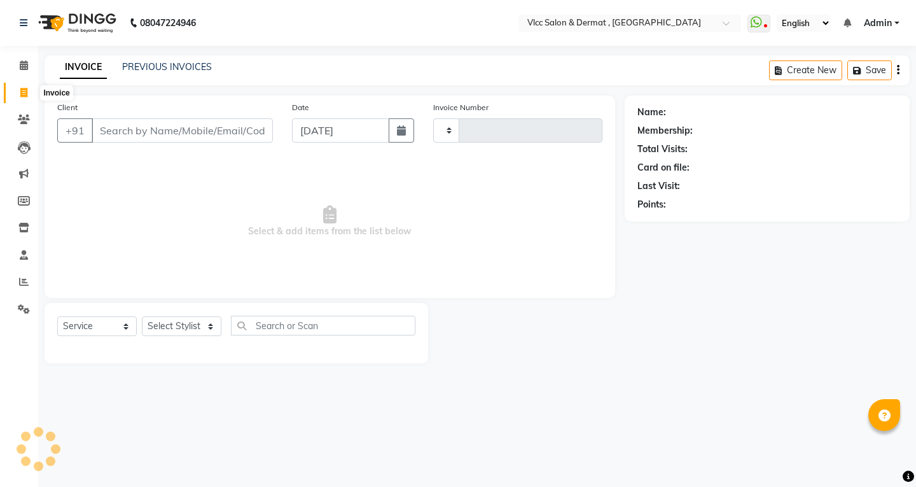
type input "1413"
select select "5256"
click at [307, 140] on input "[DATE]" at bounding box center [340, 130] width 97 height 24
select select "9"
select select "2025"
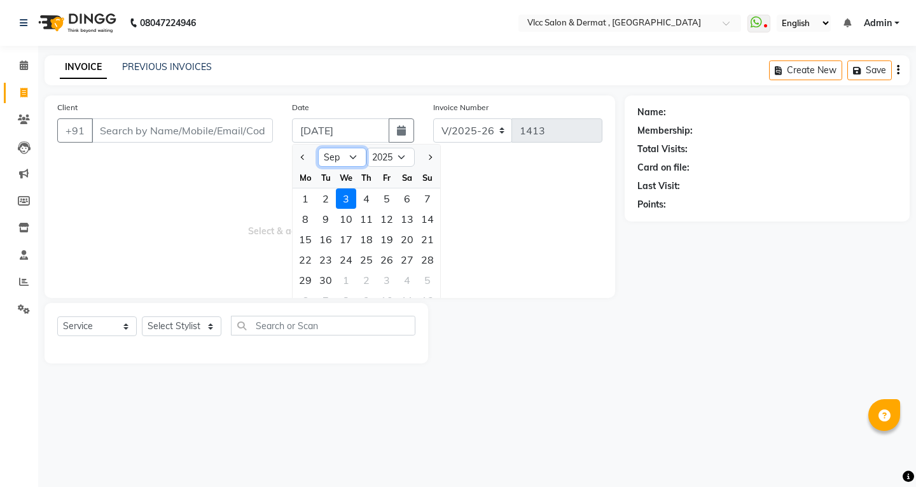
click at [353, 154] on select "Jan Feb Mar Apr May Jun [DATE] Aug Sep Oct Nov Dec" at bounding box center [342, 157] width 48 height 19
select select "8"
click at [318, 148] on select "Jan Feb Mar Apr May Jun [DATE] Aug Sep Oct Nov Dec" at bounding box center [342, 157] width 48 height 19
click at [405, 281] on div "30" at bounding box center [407, 280] width 20 height 20
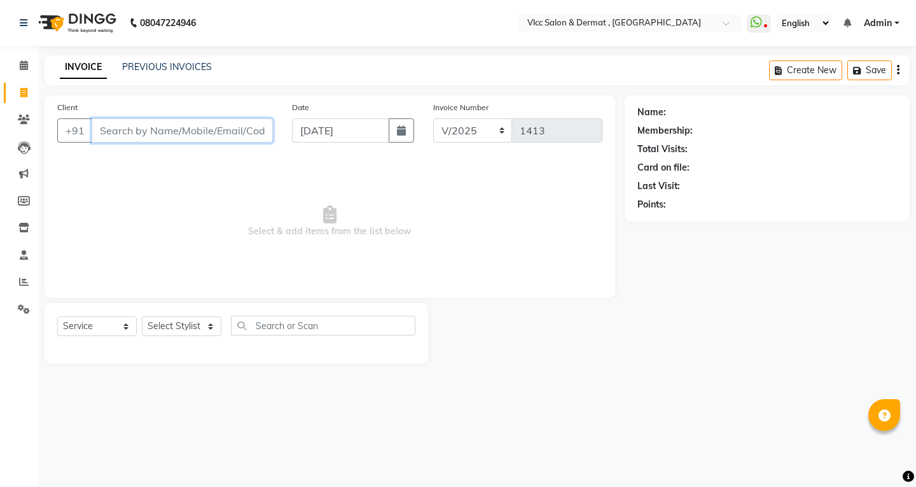
type input "[DATE]"
click at [231, 133] on input "Client" at bounding box center [182, 130] width 181 height 24
click at [183, 130] on input "Client" at bounding box center [182, 130] width 181 height 24
type input "K"
click at [209, 129] on input "Client" at bounding box center [182, 130] width 181 height 24
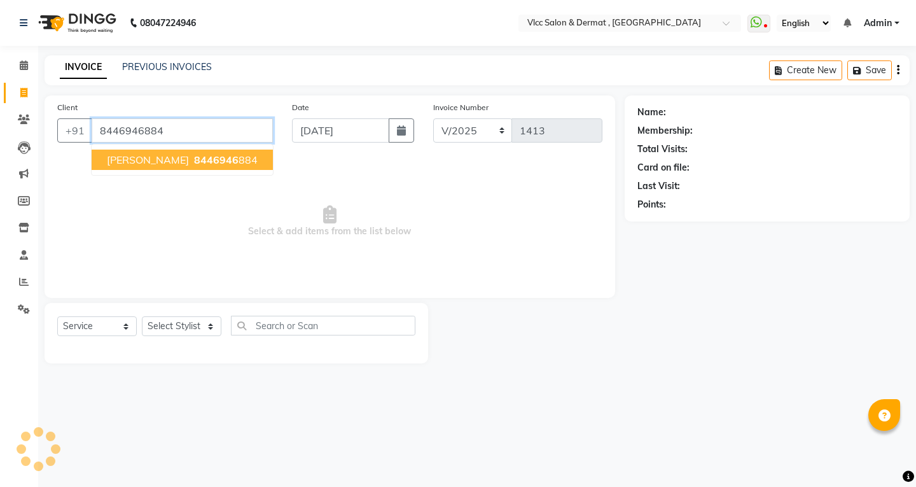
type input "8446946884"
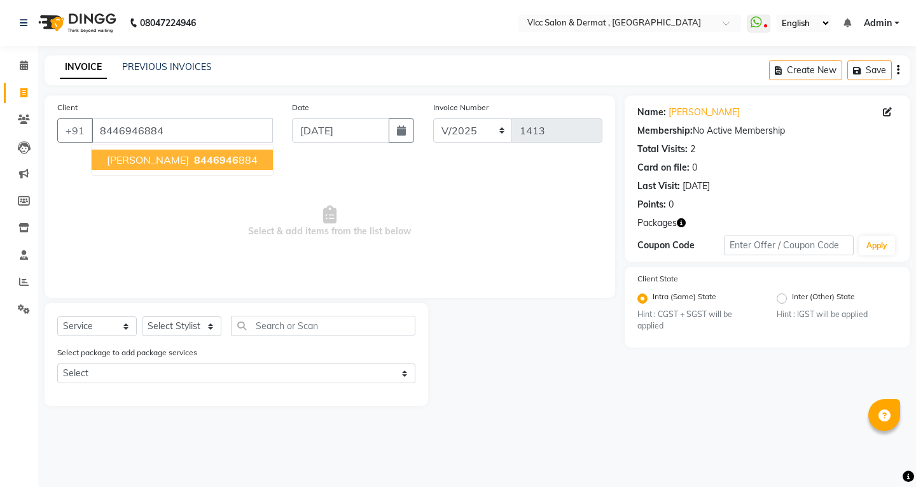
click at [212, 156] on span "8446946" at bounding box center [216, 159] width 45 height 13
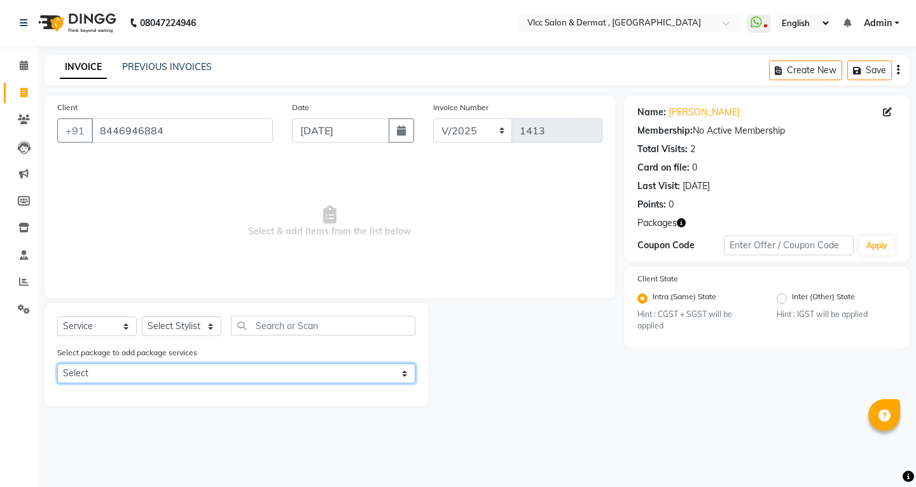
click at [155, 375] on select "Select Melawhite Facail Q switch Laser" at bounding box center [236, 373] width 358 height 20
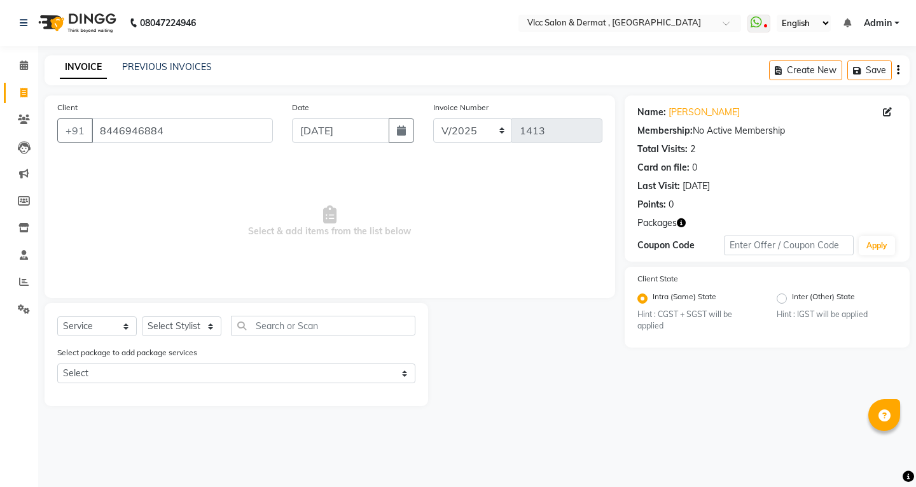
drag, startPoint x: 522, startPoint y: 455, endPoint x: 410, endPoint y: 408, distance: 121.4
click at [522, 455] on div "08047224946 Select Location × Vlcc Salon & Dermat , [GEOGRAPHIC_DATA] WhatsApp …" at bounding box center [458, 243] width 916 height 487
click at [299, 333] on input "text" at bounding box center [323, 325] width 184 height 20
click at [185, 329] on select "Select Stylist [PERSON_NAME] [PERSON_NAME] [PERSON_NAME] [PERSON_NAME] [PERSON_…" at bounding box center [182, 326] width 80 height 20
select select "72795"
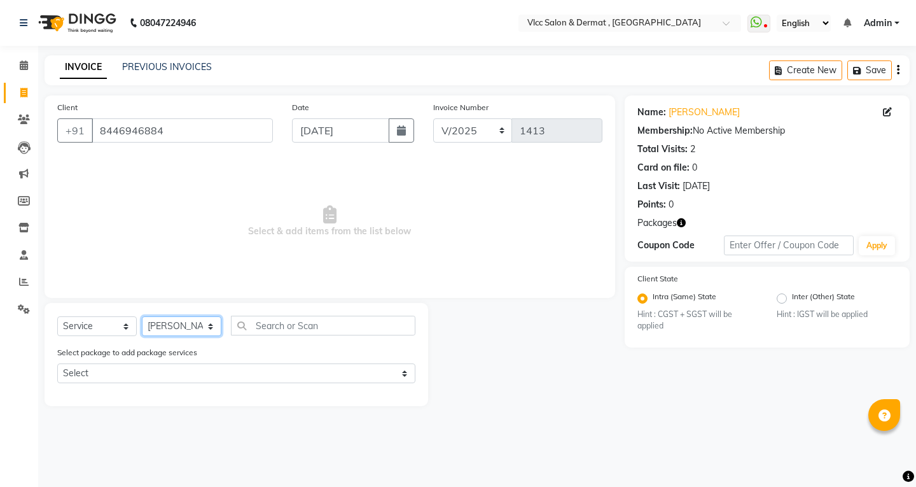
click at [142, 316] on select "Select Stylist [PERSON_NAME] [PERSON_NAME] [PERSON_NAME] [PERSON_NAME] [PERSON_…" at bounding box center [182, 326] width 80 height 20
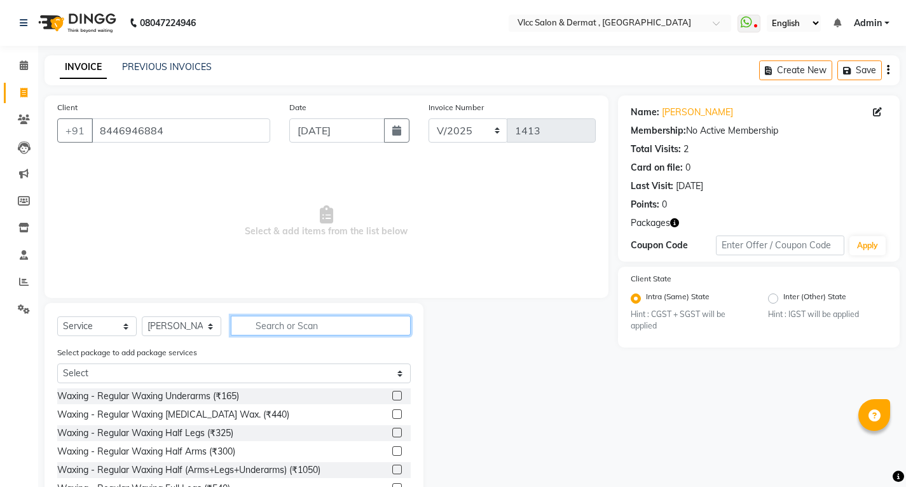
click at [296, 317] on input "text" at bounding box center [321, 325] width 180 height 20
click at [249, 318] on input "text" at bounding box center [321, 325] width 180 height 20
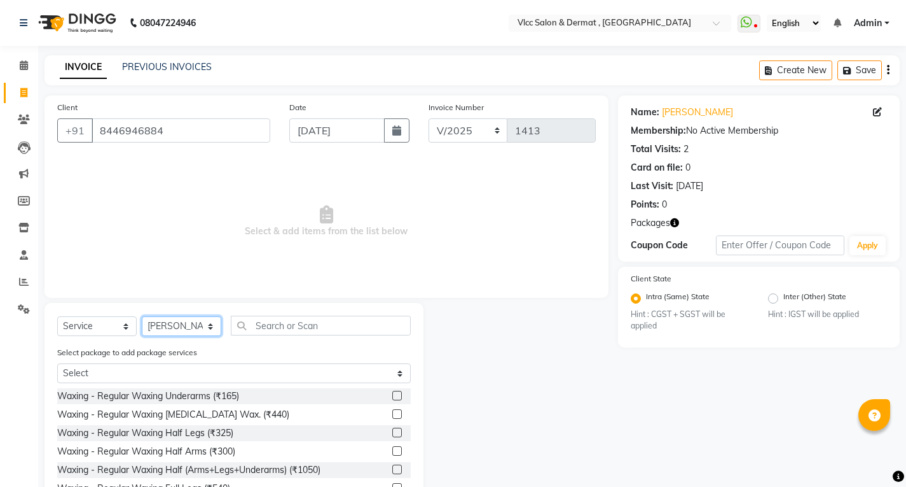
click at [183, 322] on select "Select Stylist [PERSON_NAME] [PERSON_NAME] [PERSON_NAME] [PERSON_NAME] [PERSON_…" at bounding box center [182, 326] width 80 height 20
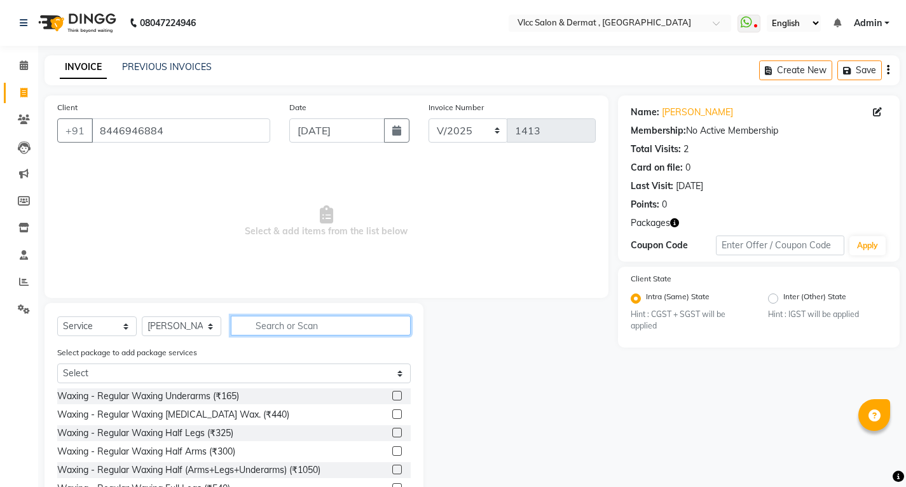
click at [300, 319] on input "text" at bounding box center [321, 325] width 180 height 20
type input "fa"
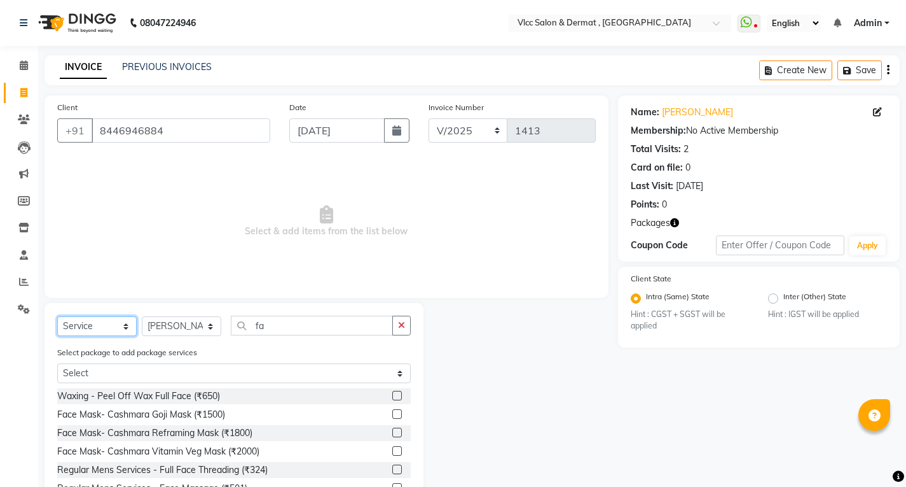
drag, startPoint x: 95, startPoint y: 322, endPoint x: 95, endPoint y: 332, distance: 9.5
click at [95, 322] on select "Select Service Product Membership Package Voucher Prepaid Gift Card" at bounding box center [97, 326] width 80 height 20
select select "package"
click at [57, 316] on select "Select Service Product Membership Package Voucher Prepaid Gift Card" at bounding box center [97, 326] width 80 height 20
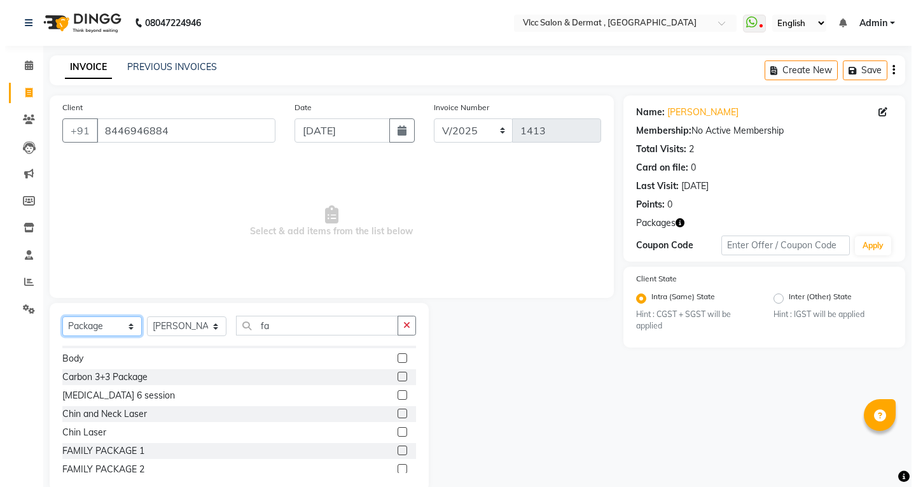
scroll to position [127, 0]
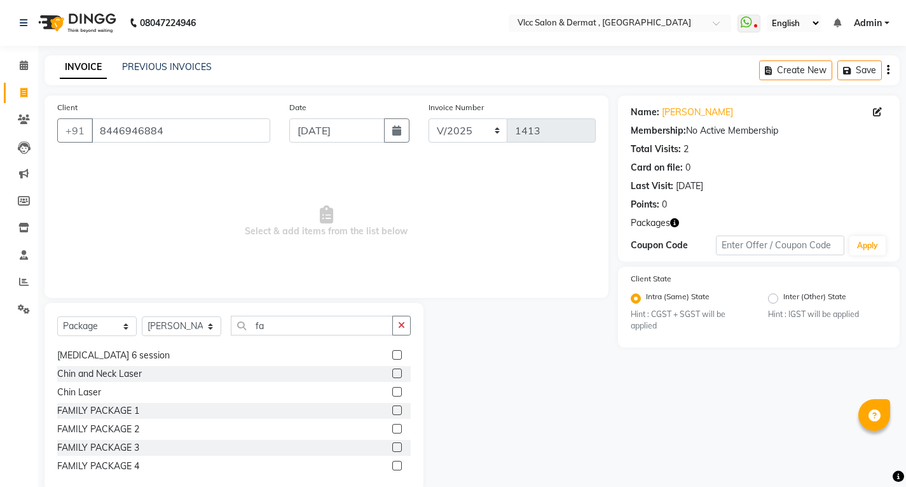
click at [392, 407] on label at bounding box center [397, 410] width 10 height 10
click at [392, 407] on input "checkbox" at bounding box center [396, 410] width 8 height 8
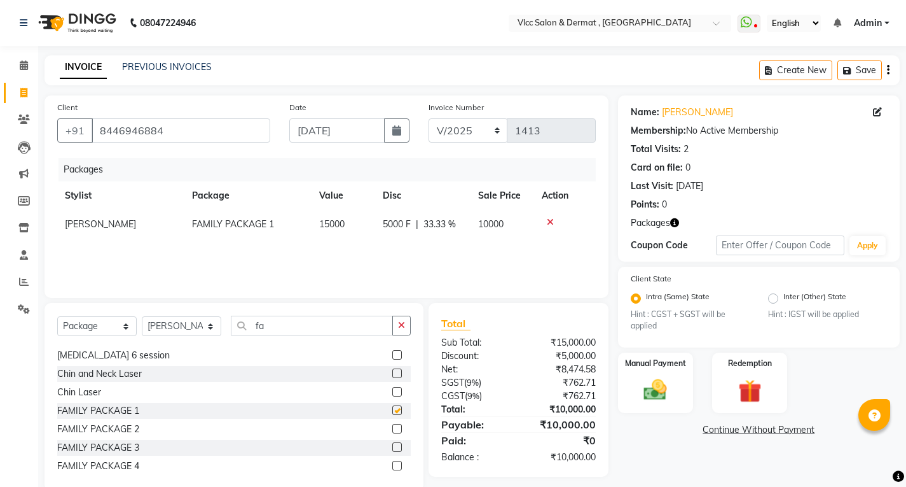
checkbox input "false"
click at [149, 429] on div "FAMILY PACKAGE 2" at bounding box center [234, 429] width 354 height 16
click at [392, 429] on label at bounding box center [397, 429] width 10 height 10
click at [392, 429] on input "checkbox" at bounding box center [396, 429] width 8 height 8
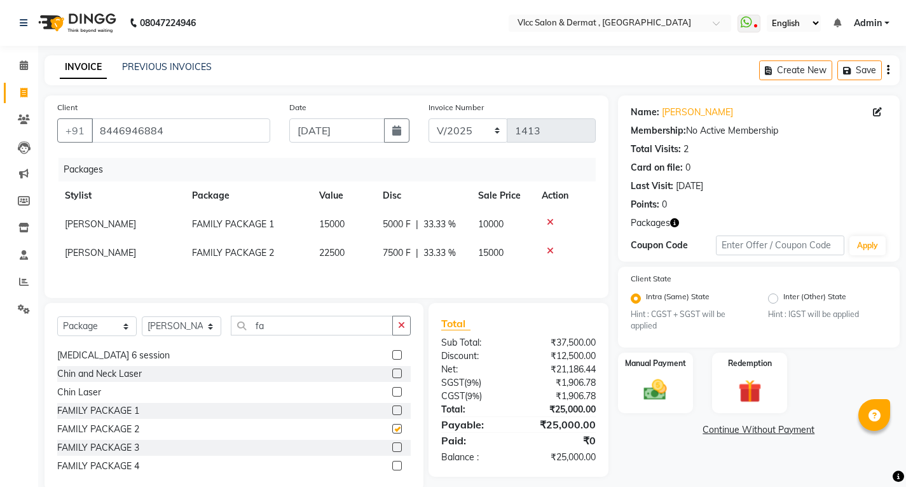
checkbox input "false"
click at [555, 218] on div at bounding box center [565, 222] width 46 height 9
click at [553, 220] on icon at bounding box center [550, 222] width 7 height 9
click at [523, 256] on div "Packages Stylist Package Value Disc Sale Price Action [PERSON_NAME] FAMILY PACK…" at bounding box center [326, 221] width 539 height 127
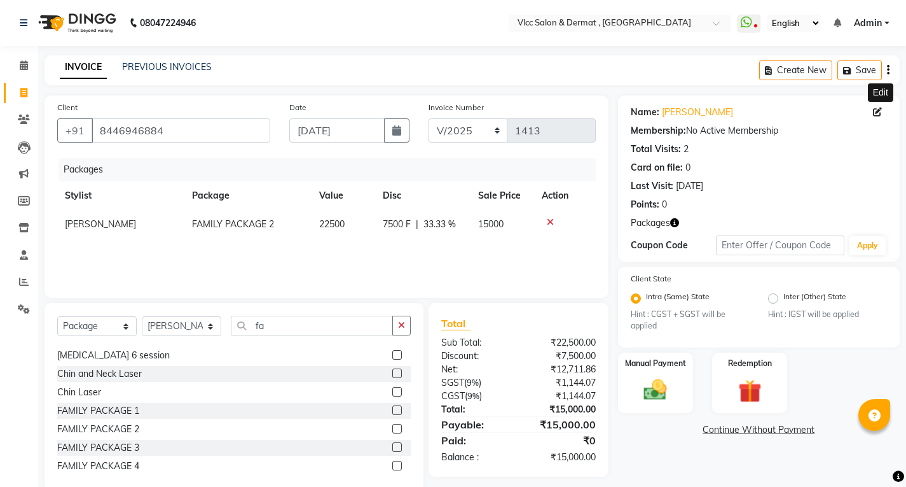
click at [879, 111] on icon at bounding box center [877, 111] width 9 height 9
select select "[DEMOGRAPHIC_DATA]"
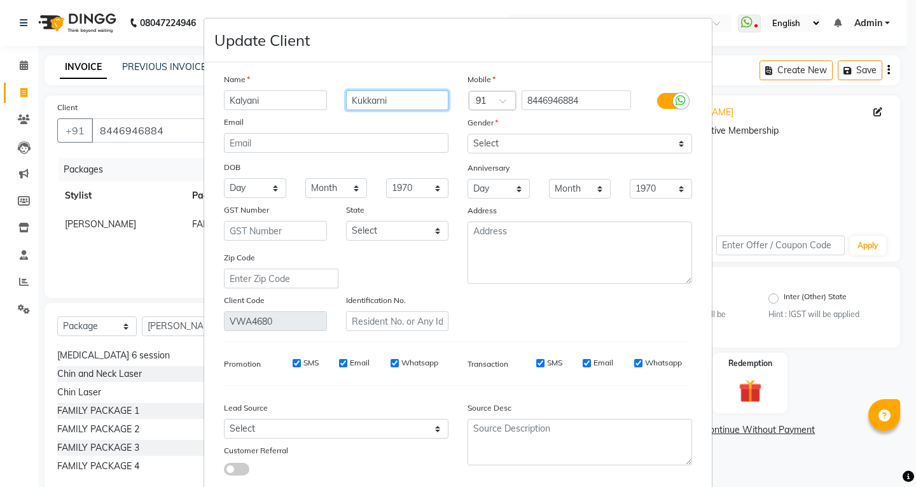
click at [366, 100] on input "Kukkarni" at bounding box center [397, 100] width 103 height 20
type input "Kuklarni"
click at [419, 123] on div "Email" at bounding box center [336, 124] width 244 height 18
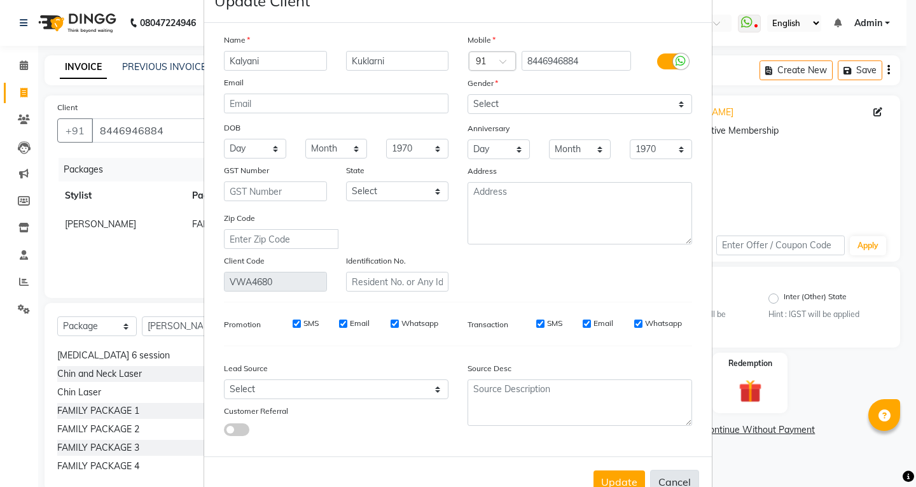
scroll to position [78, 0]
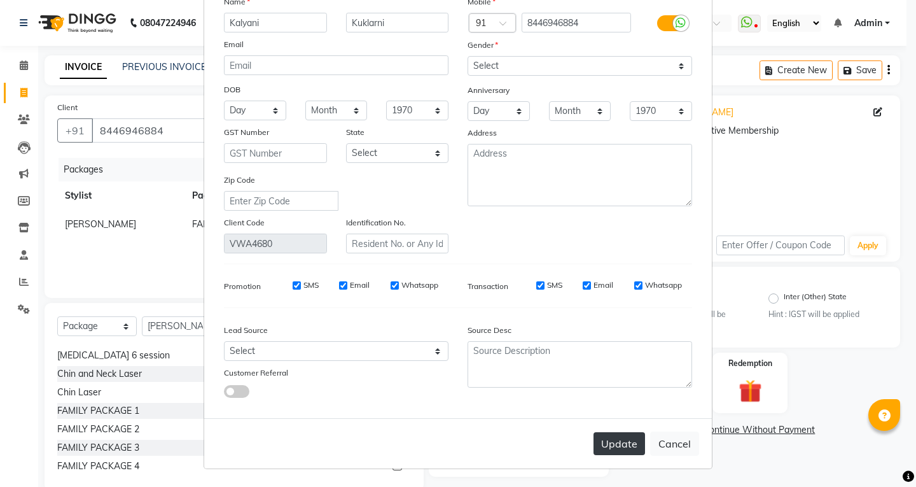
click at [610, 434] on button "Update" at bounding box center [619, 443] width 52 height 23
select select
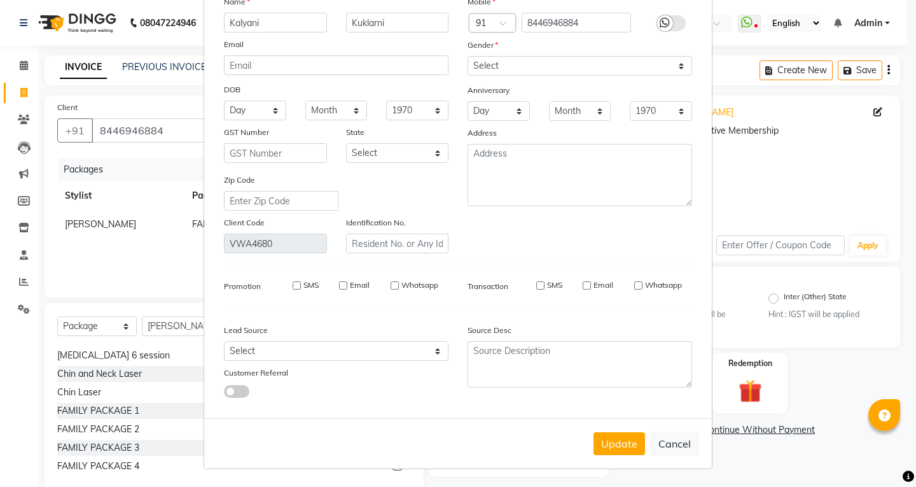
select select
checkbox input "false"
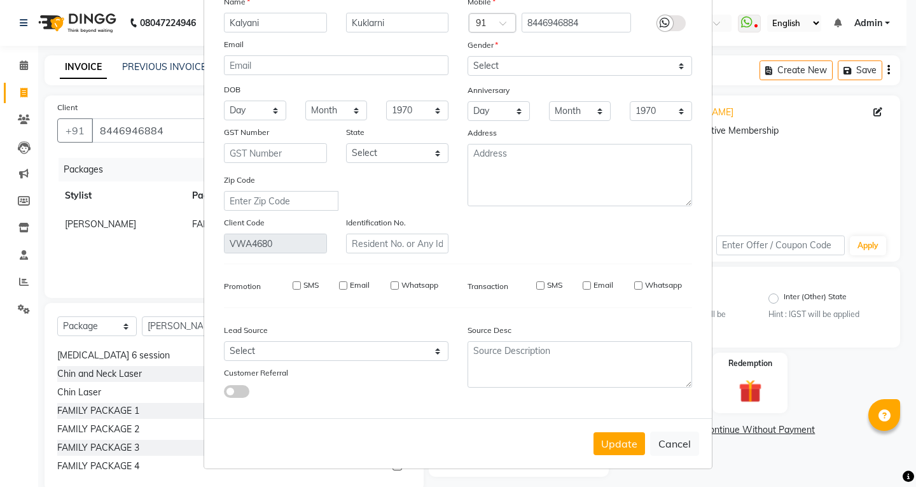
checkbox input "false"
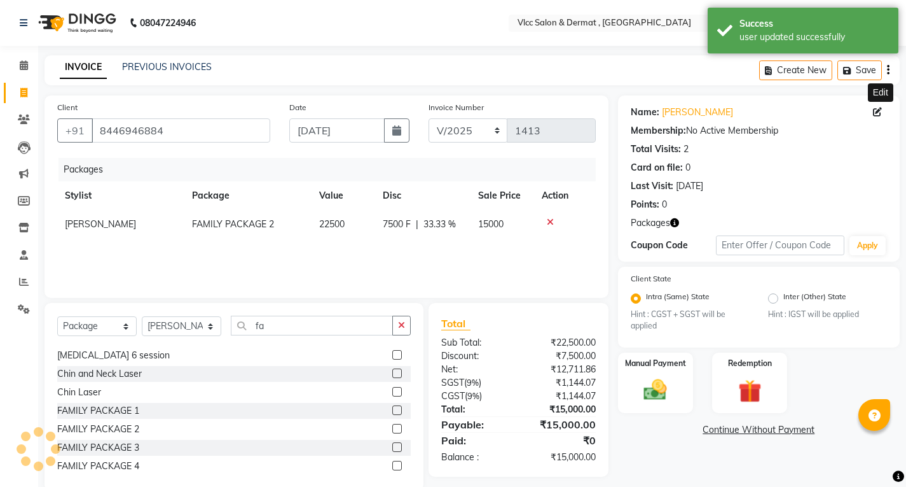
click at [883, 111] on span at bounding box center [880, 112] width 14 height 13
click at [876, 112] on icon at bounding box center [877, 111] width 9 height 9
select select "[DEMOGRAPHIC_DATA]"
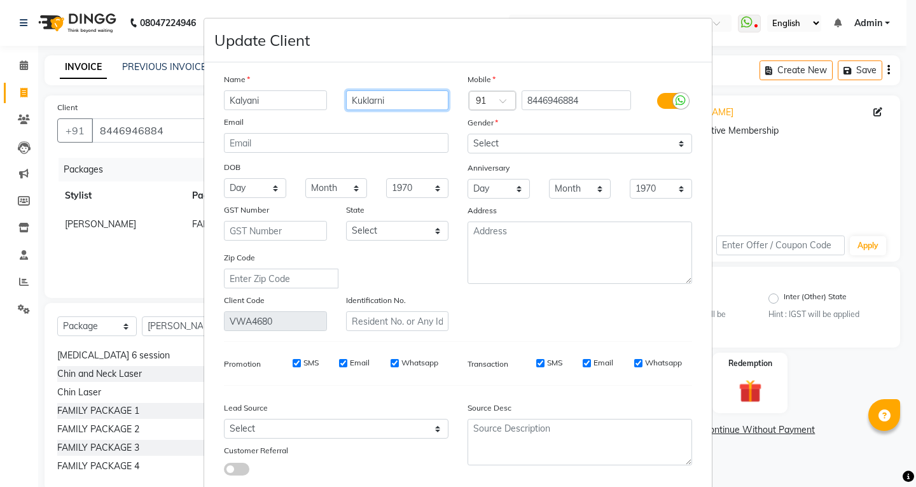
click at [361, 99] on input "Kuklarni" at bounding box center [397, 100] width 103 height 20
click at [391, 109] on input "Kulkarni" at bounding box center [397, 100] width 103 height 20
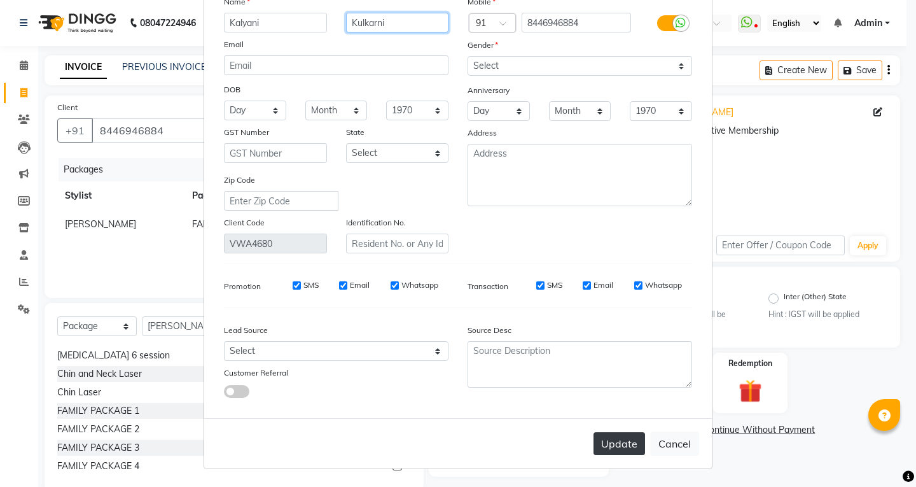
type input "Kulkarni"
click at [625, 450] on button "Update" at bounding box center [619, 443] width 52 height 23
select select
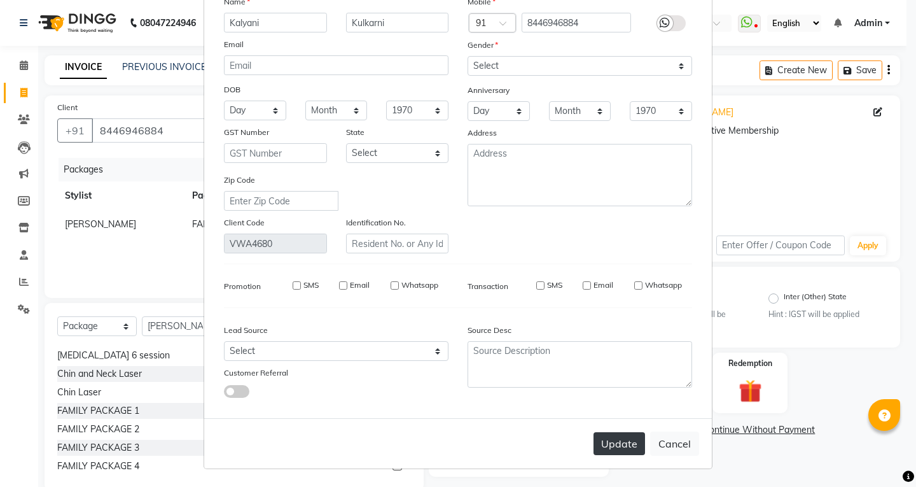
select select
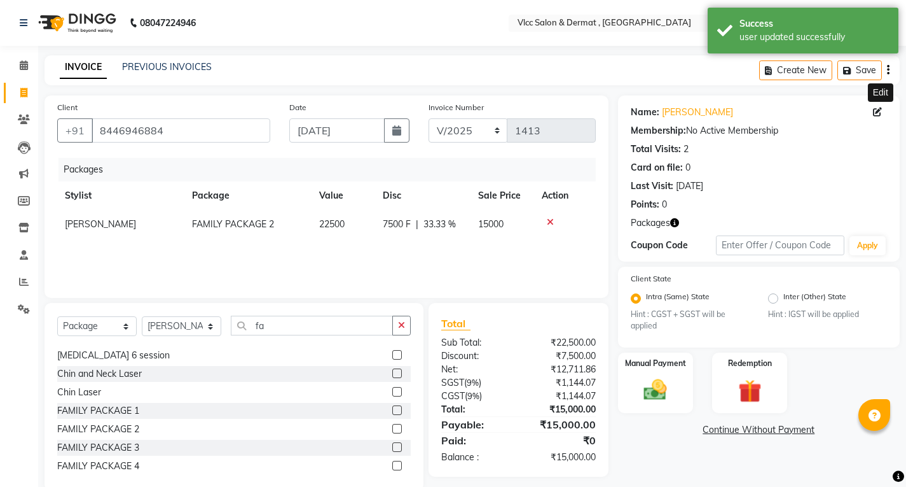
scroll to position [23, 0]
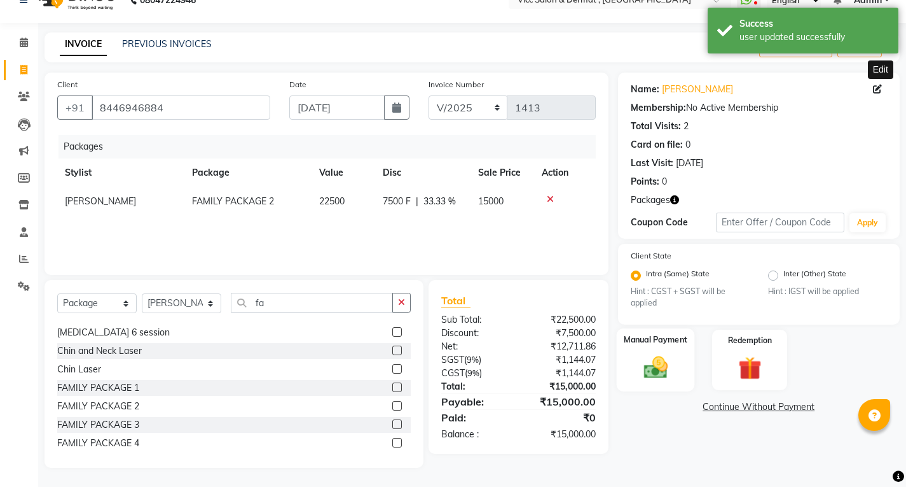
click at [655, 364] on img at bounding box center [655, 366] width 39 height 27
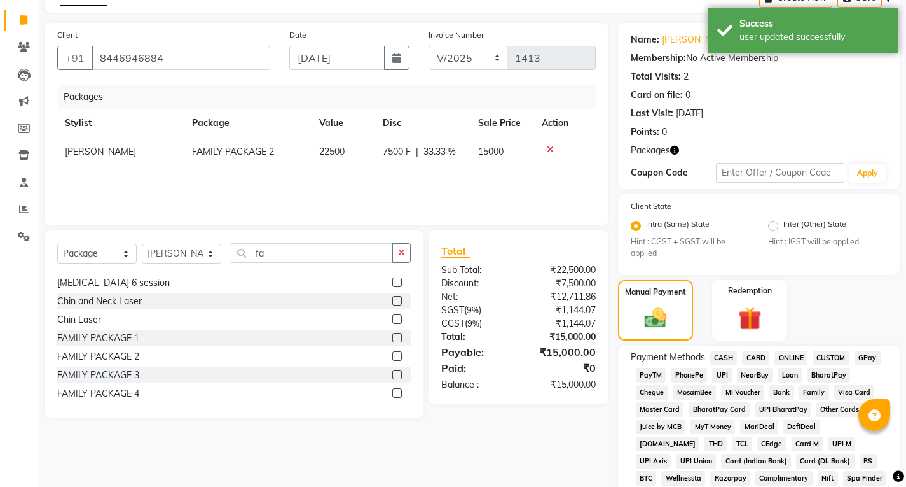
scroll to position [150, 0]
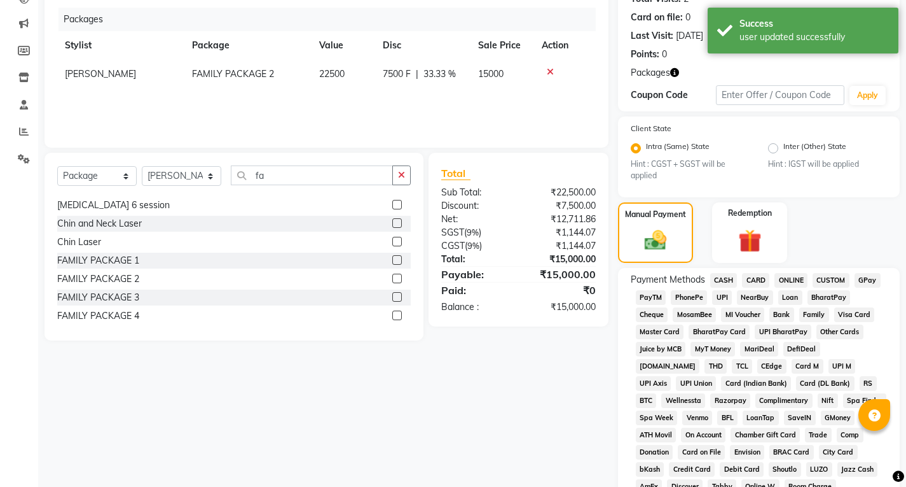
click at [719, 297] on span "UPI" at bounding box center [722, 297] width 20 height 15
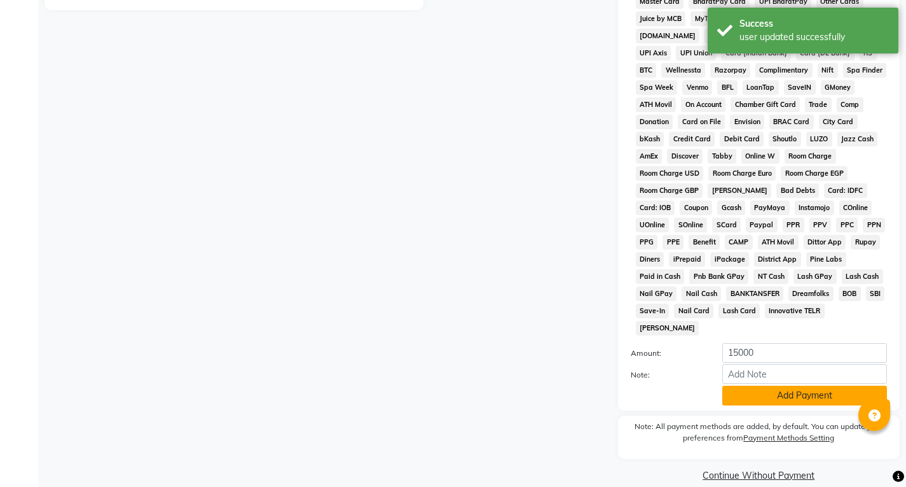
click at [764, 385] on button "Add Payment" at bounding box center [805, 395] width 165 height 20
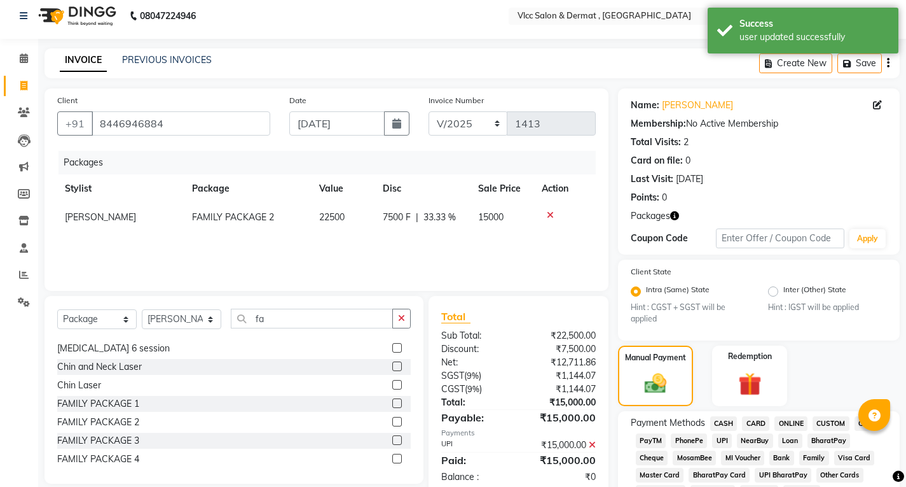
scroll to position [0, 0]
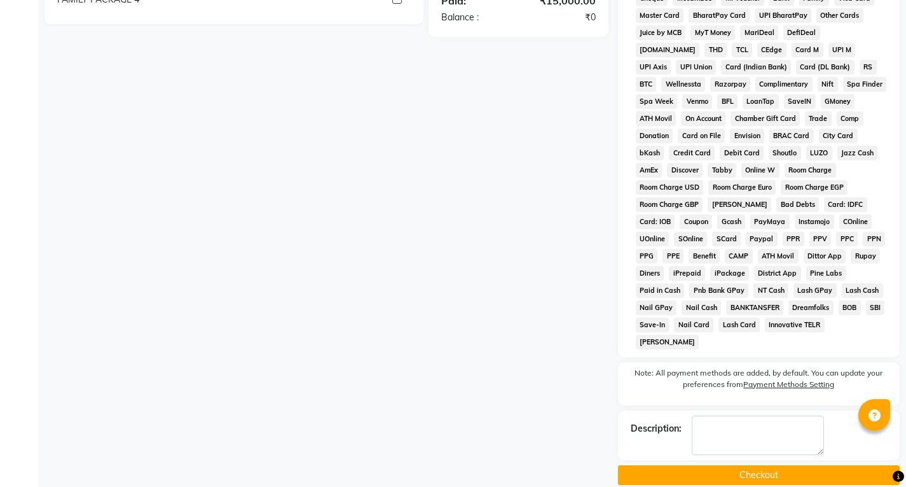
click at [741, 465] on button "Checkout" at bounding box center [759, 475] width 282 height 20
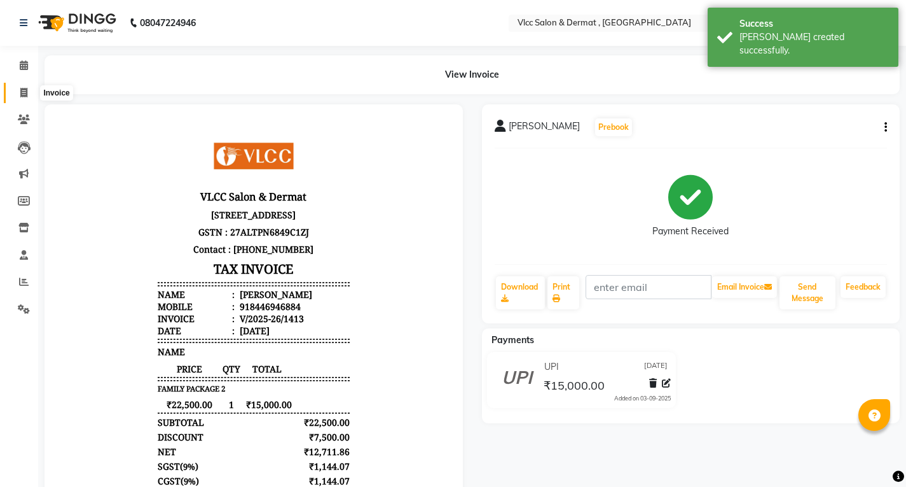
click at [27, 95] on icon at bounding box center [23, 93] width 7 height 10
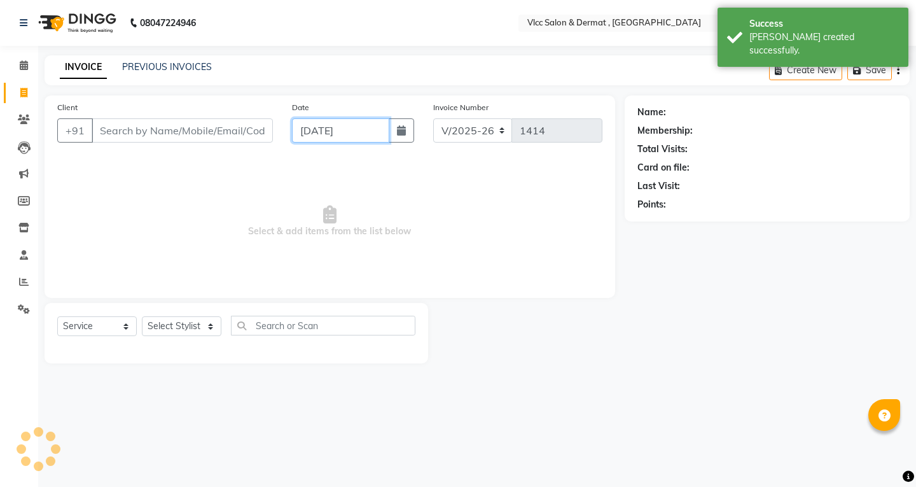
click at [306, 137] on input "[DATE]" at bounding box center [340, 130] width 97 height 24
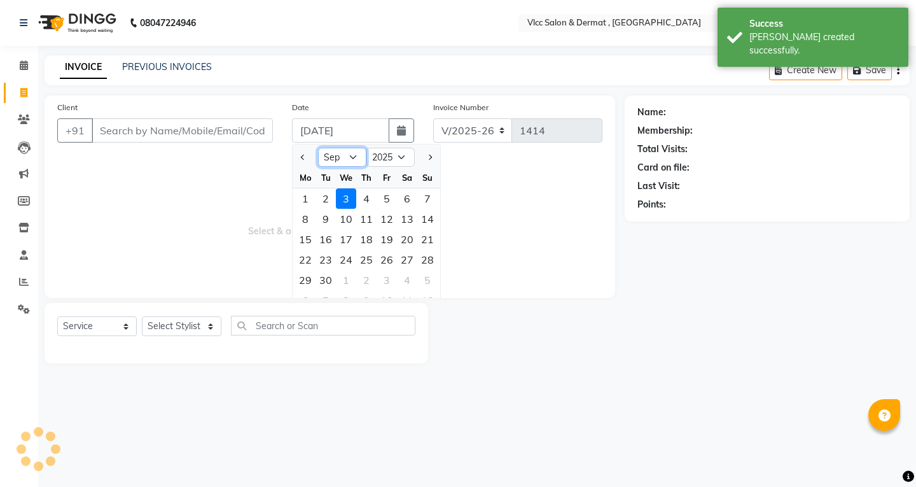
click at [351, 162] on select "Jan Feb Mar Apr May Jun [DATE] Aug Sep Oct Nov Dec" at bounding box center [342, 157] width 48 height 19
click at [318, 148] on select "Jan Feb Mar Apr May Jun [DATE] Aug Sep Oct Nov Dec" at bounding box center [342, 157] width 48 height 19
click at [385, 281] on div "29" at bounding box center [387, 280] width 20 height 20
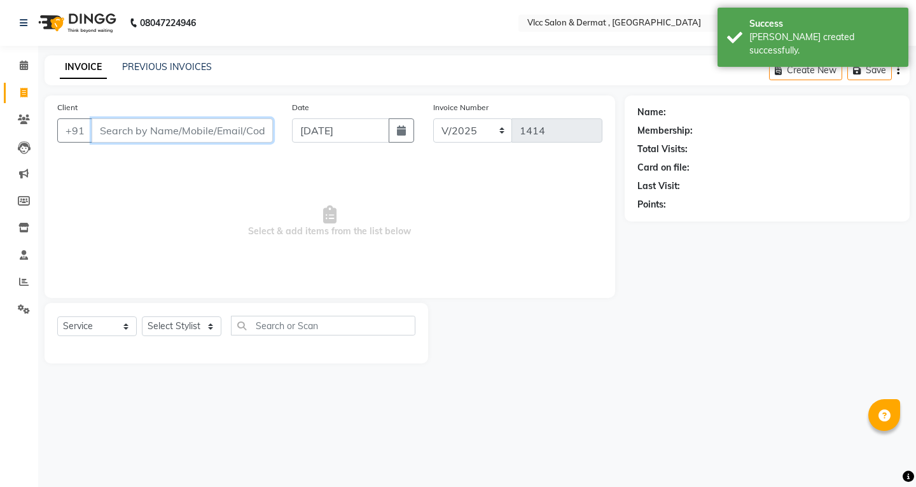
click at [228, 128] on input "Client" at bounding box center [182, 130] width 181 height 24
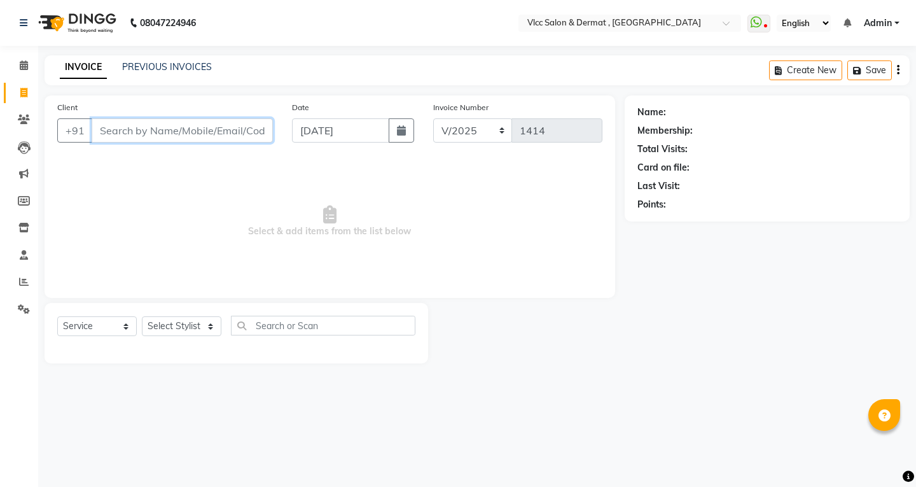
click at [129, 128] on input "Client" at bounding box center [182, 130] width 181 height 24
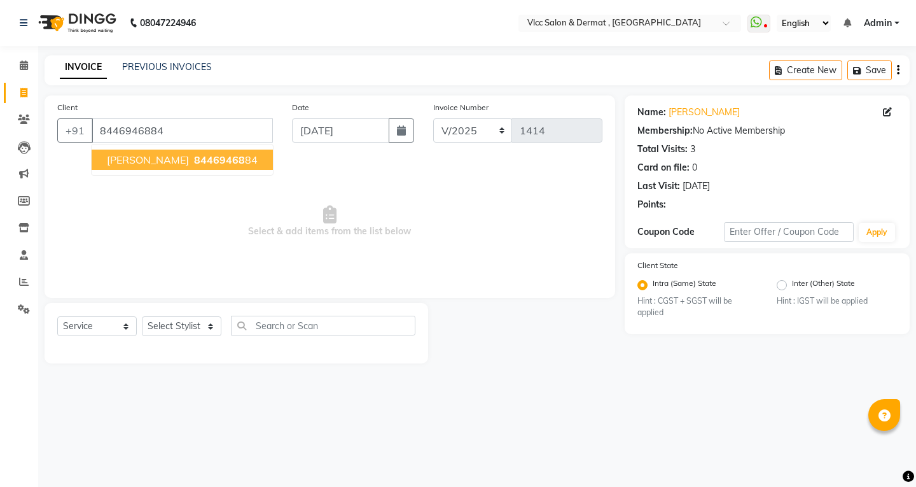
click at [170, 154] on span "[PERSON_NAME]" at bounding box center [148, 159] width 82 height 13
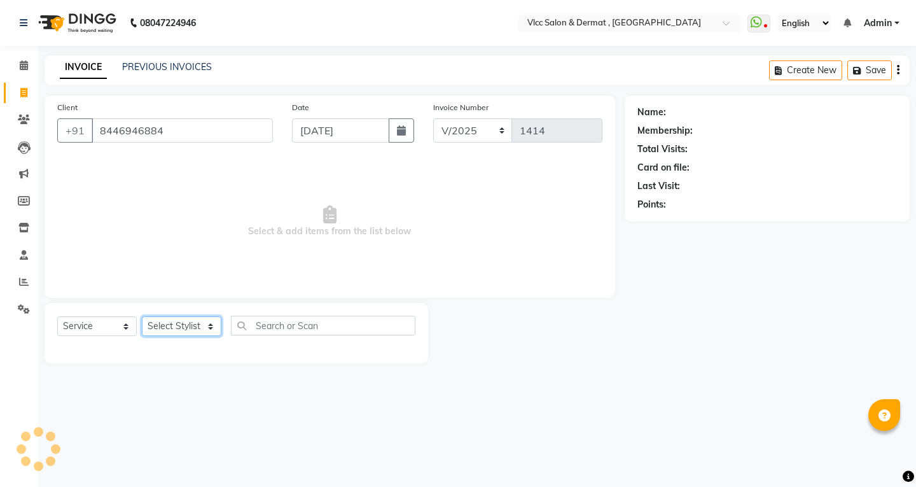
click at [194, 322] on select "Select Stylist [PERSON_NAME] [PERSON_NAME] [PERSON_NAME] [PERSON_NAME] [PERSON_…" at bounding box center [182, 326] width 80 height 20
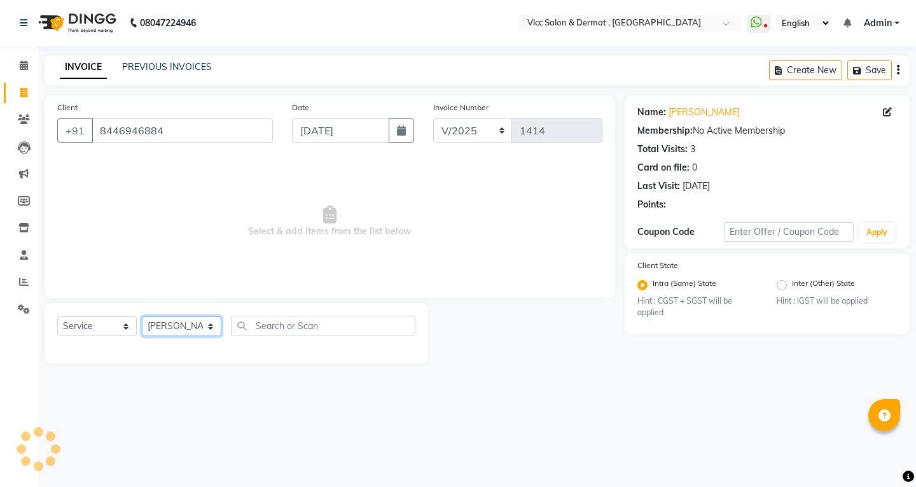
click at [142, 316] on select "Select Stylist [PERSON_NAME] [PERSON_NAME] [PERSON_NAME] [PERSON_NAME] [PERSON_…" at bounding box center [182, 326] width 80 height 20
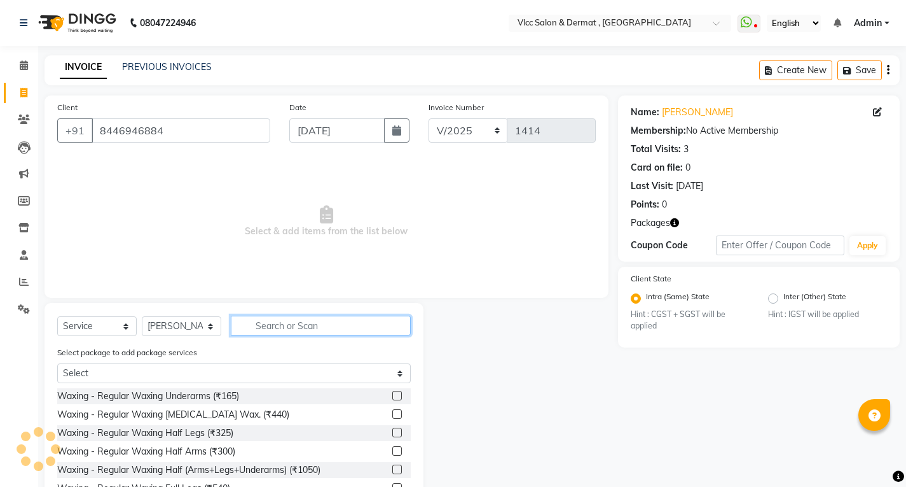
click at [280, 326] on input "text" at bounding box center [321, 325] width 180 height 20
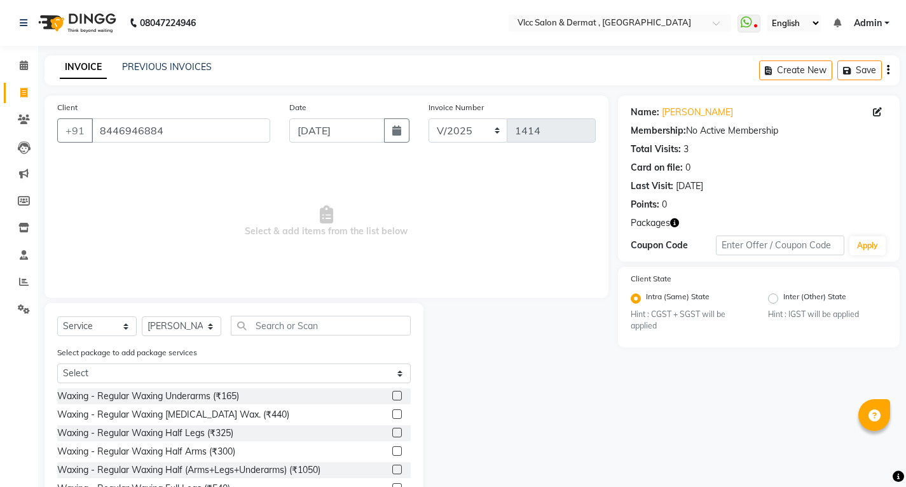
click at [312, 314] on div "Select Service Product Membership Package Voucher Prepaid Gift Card Select Styl…" at bounding box center [234, 418] width 379 height 230
click at [312, 328] on input "text" at bounding box center [321, 325] width 180 height 20
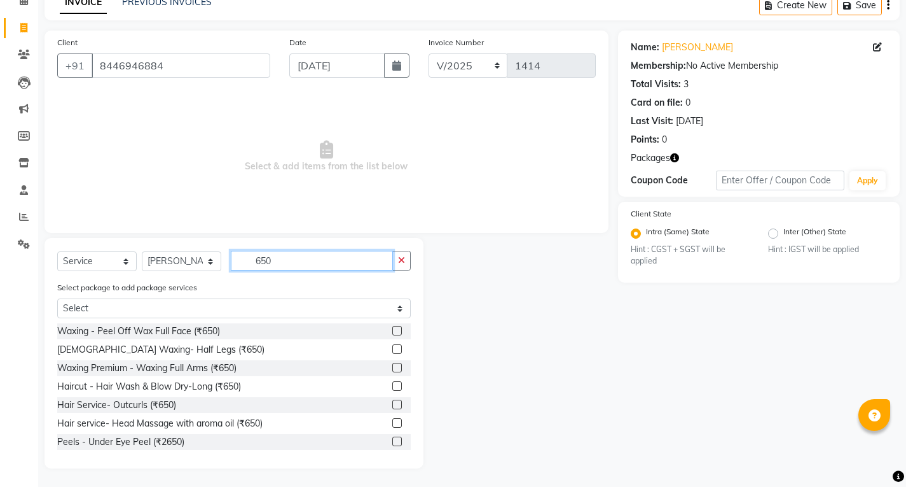
scroll to position [66, 0]
click at [392, 370] on label at bounding box center [397, 367] width 10 height 10
click at [392, 370] on input "checkbox" at bounding box center [396, 367] width 8 height 8
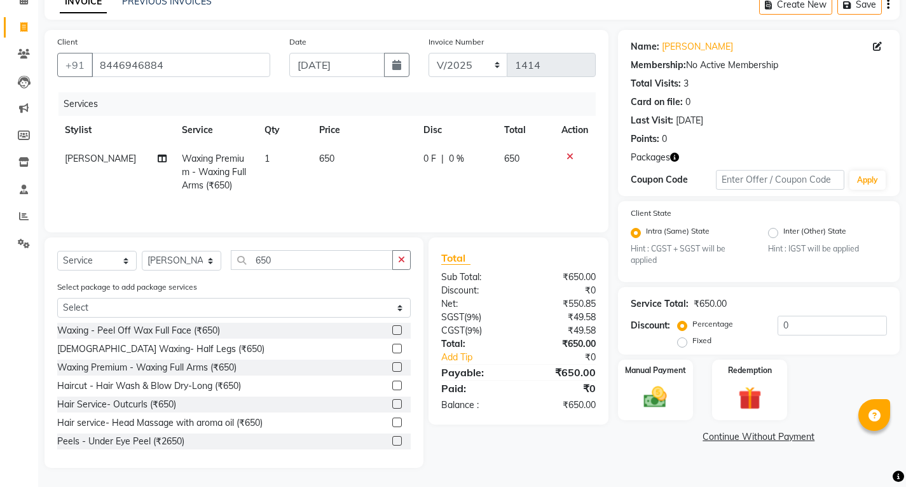
click at [342, 156] on td "650" at bounding box center [364, 171] width 104 height 55
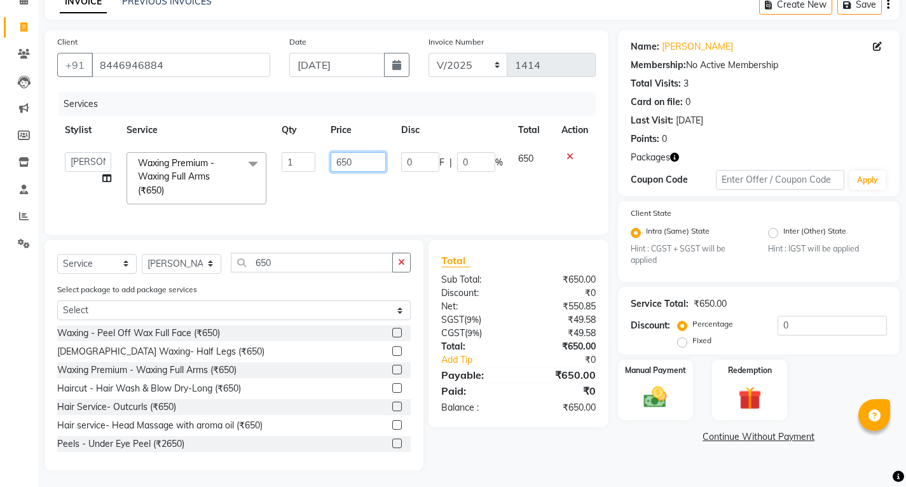
click at [373, 154] on input "650" at bounding box center [358, 162] width 55 height 20
drag, startPoint x: 364, startPoint y: 149, endPoint x: 368, endPoint y: 182, distance: 33.3
click at [368, 153] on td "0" at bounding box center [358, 177] width 71 height 67
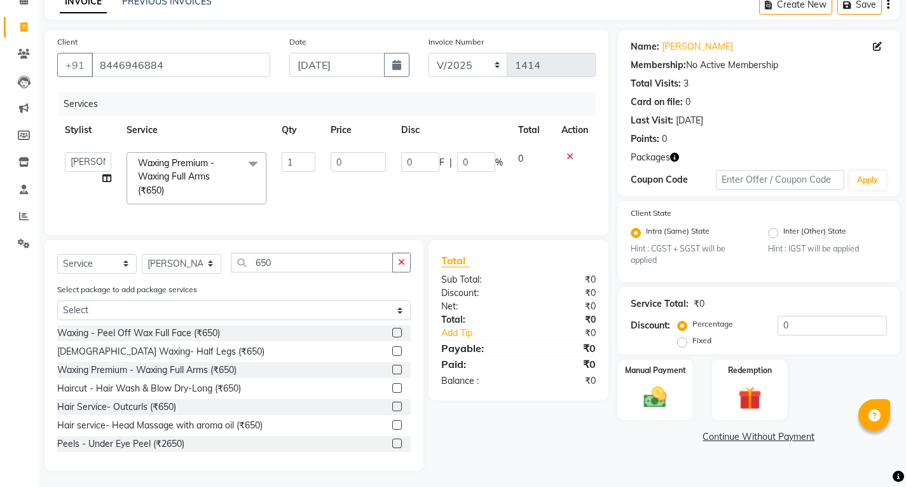
click at [367, 195] on td "0" at bounding box center [358, 177] width 71 height 67
click at [403, 266] on icon "button" at bounding box center [401, 262] width 7 height 9
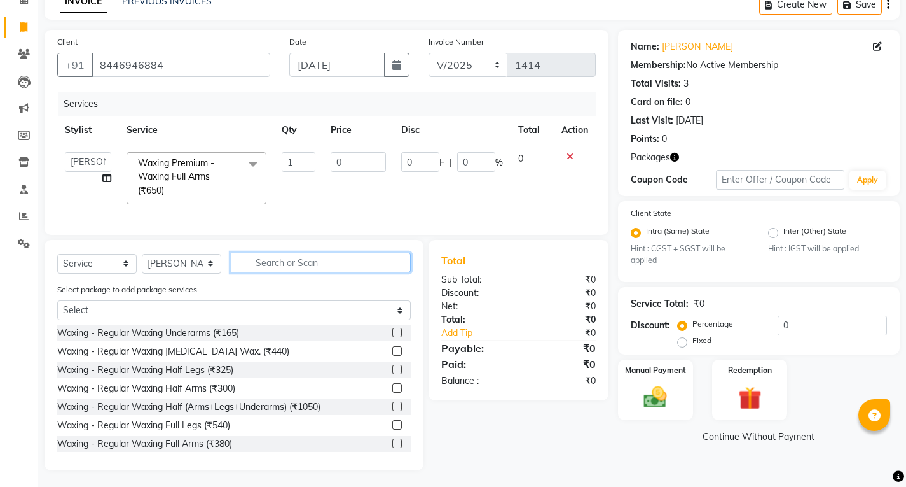
click at [343, 272] on input "text" at bounding box center [321, 262] width 180 height 20
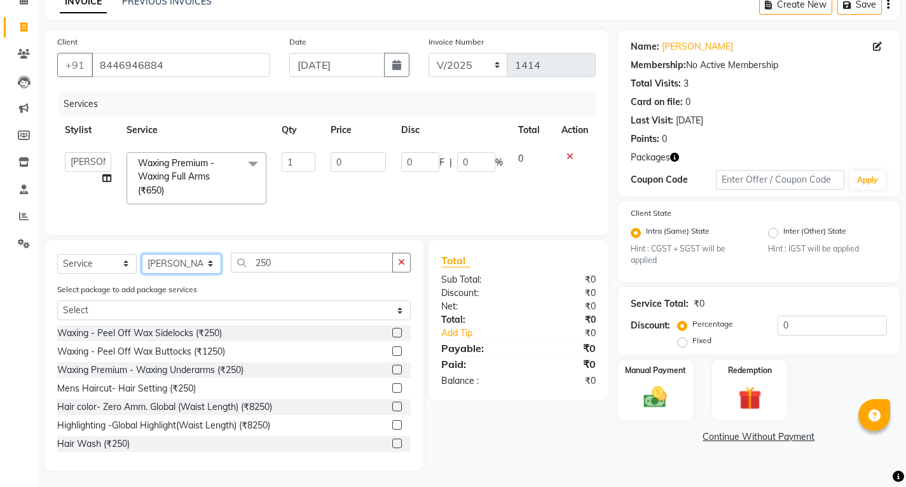
click at [186, 272] on select "Select Stylist [PERSON_NAME] [PERSON_NAME] [PERSON_NAME] [PERSON_NAME] [PERSON_…" at bounding box center [182, 264] width 80 height 20
click at [142, 263] on select "Select Stylist [PERSON_NAME] [PERSON_NAME] [PERSON_NAME] [PERSON_NAME] [PERSON_…" at bounding box center [182, 264] width 80 height 20
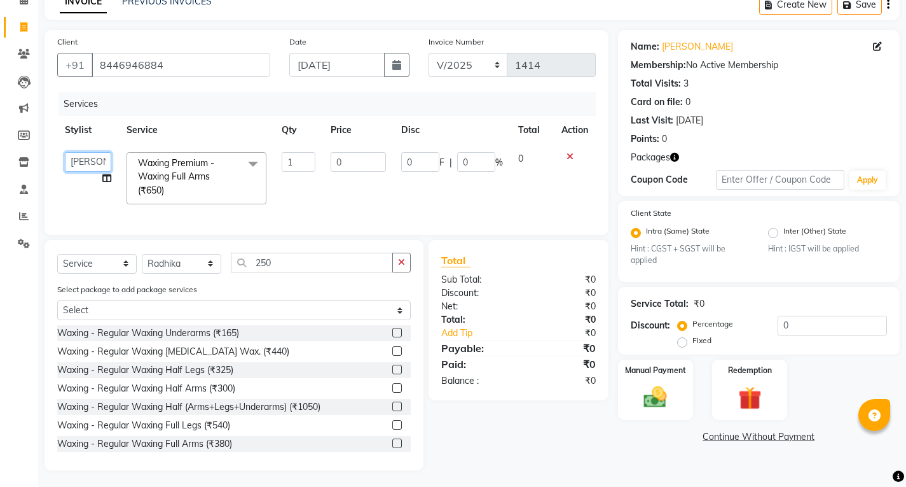
drag, startPoint x: 97, startPoint y: 163, endPoint x: 95, endPoint y: 171, distance: 8.7
click at [97, 163] on select "[PERSON_NAME] [PERSON_NAME] [PERSON_NAME] [PERSON_NAME] [PERSON_NAME] [PERSON_N…" at bounding box center [88, 162] width 46 height 20
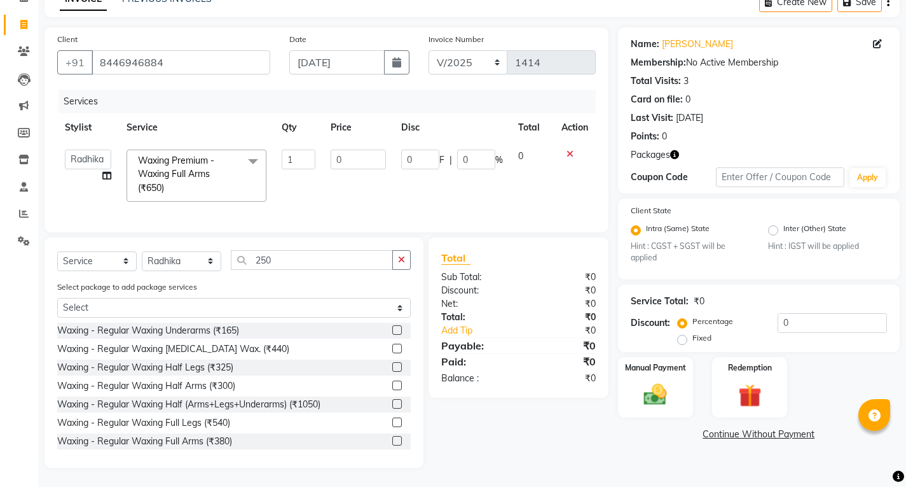
scroll to position [0, 0]
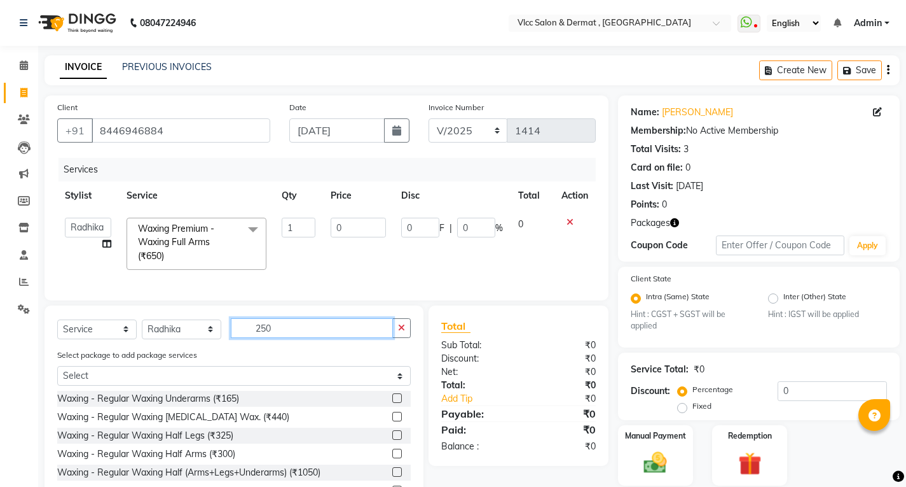
click at [286, 329] on input "250" at bounding box center [312, 328] width 162 height 20
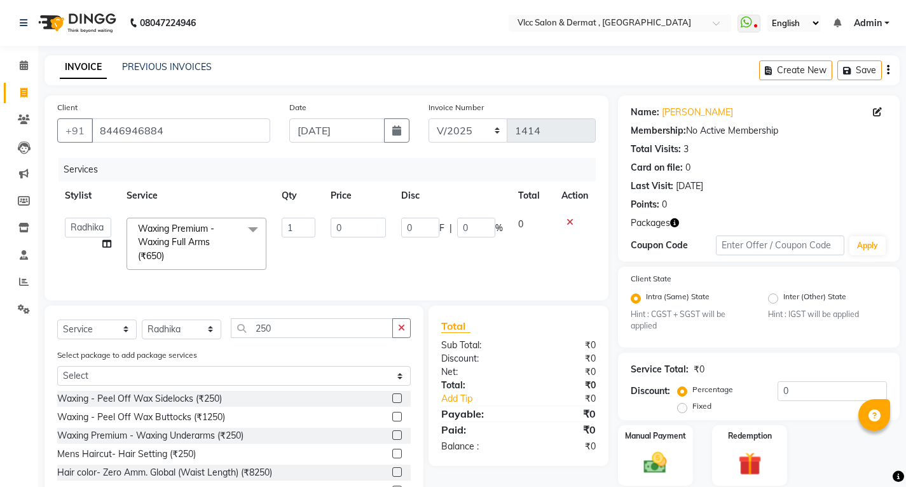
click at [392, 439] on label at bounding box center [397, 435] width 10 height 10
click at [392, 439] on input "checkbox" at bounding box center [396, 435] width 8 height 8
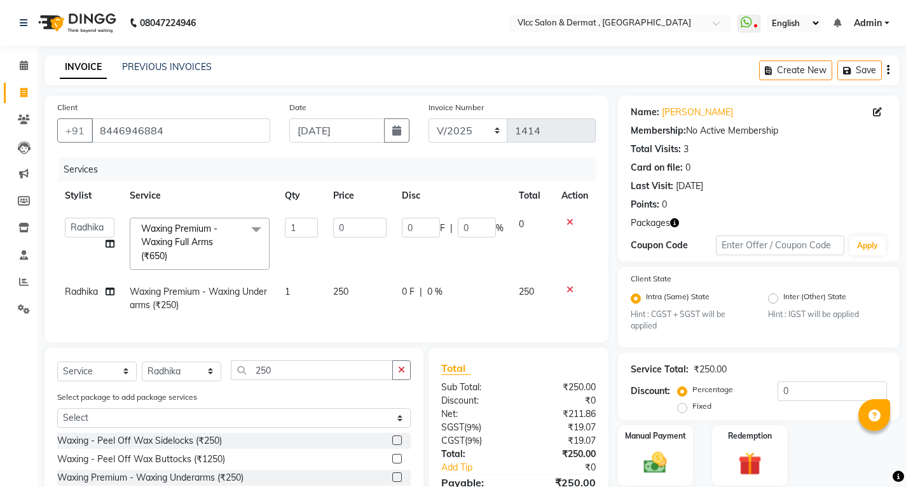
click at [407, 373] on button "button" at bounding box center [401, 370] width 18 height 20
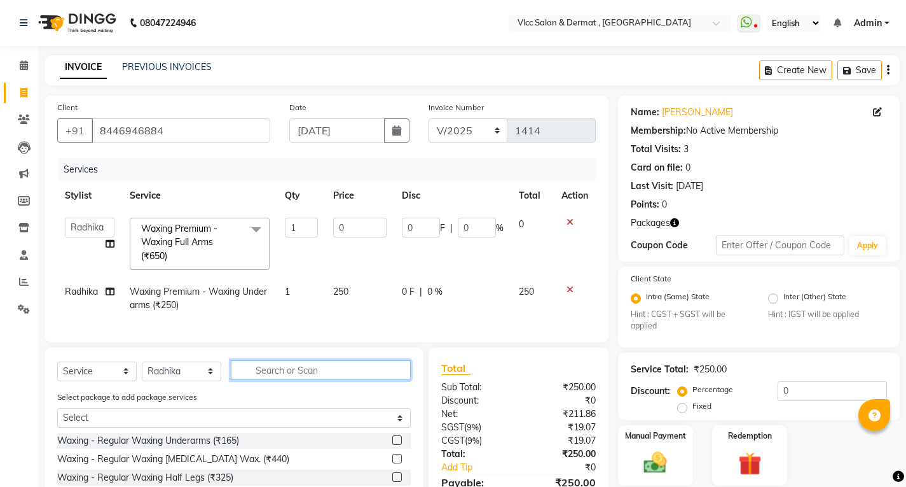
click at [366, 380] on input "text" at bounding box center [321, 370] width 180 height 20
click at [344, 298] on td "250" at bounding box center [360, 298] width 69 height 42
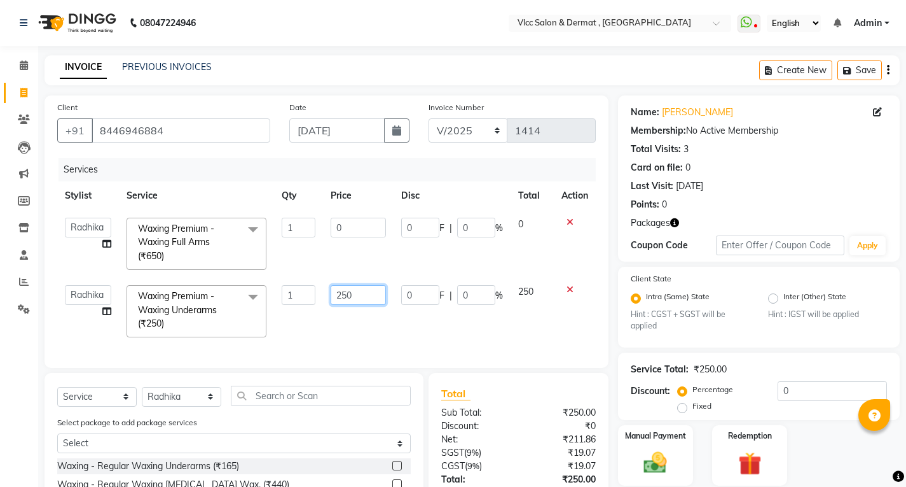
click at [355, 297] on input "250" at bounding box center [358, 295] width 55 height 20
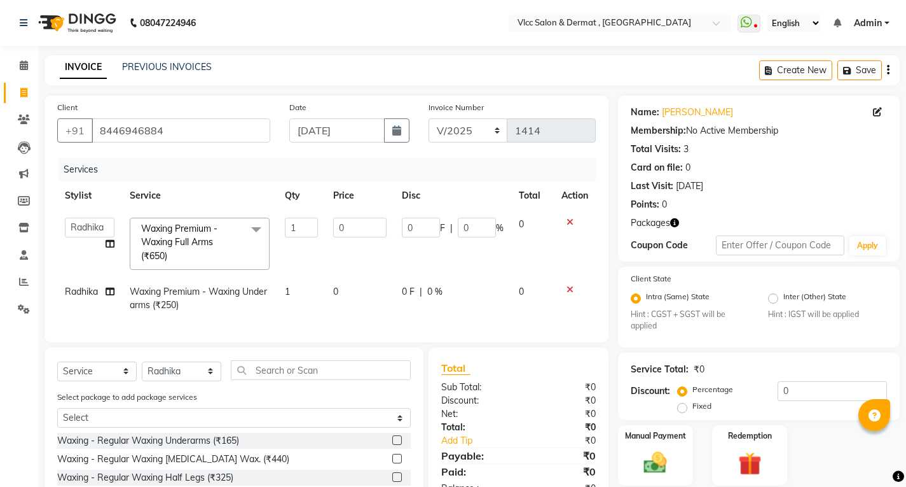
click at [351, 326] on div "Services Stylist Service Qty Price Disc Total Action [PERSON_NAME] [PERSON_NAME…" at bounding box center [326, 244] width 539 height 172
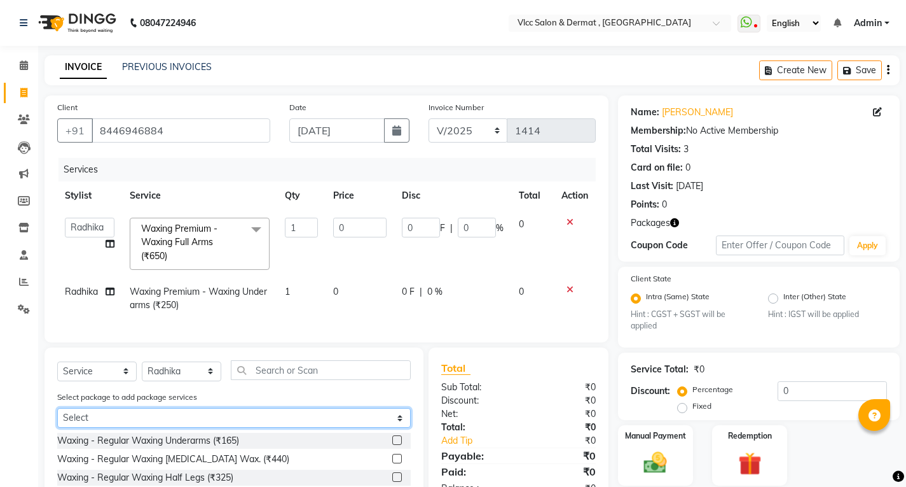
click at [100, 427] on select "Select FAMILY PACKAGE 2 Melawhite Facail Q switch Laser" at bounding box center [234, 418] width 354 height 20
click at [86, 425] on select "Select FAMILY PACKAGE 2 Melawhite Facail Q switch Laser" at bounding box center [234, 418] width 354 height 20
click at [57, 417] on select "Select FAMILY PACKAGE 2 Melawhite Facail Q switch Laser" at bounding box center [234, 418] width 354 height 20
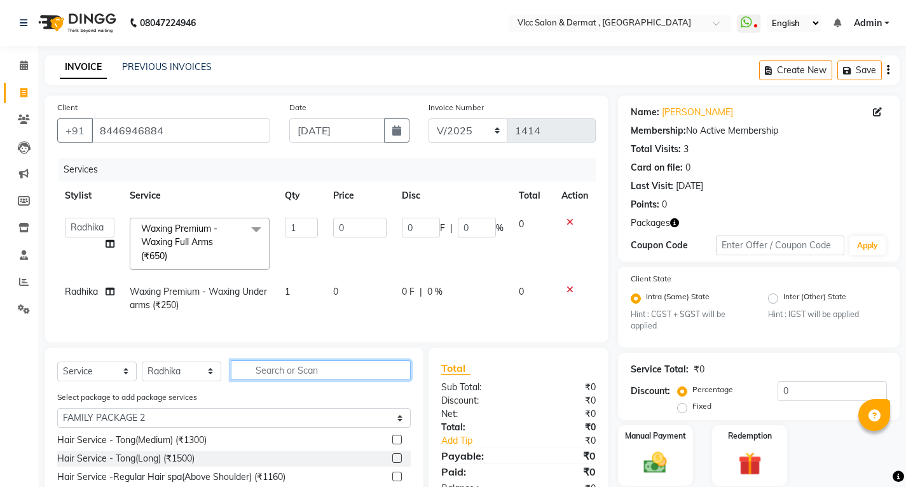
click at [357, 380] on input "text" at bounding box center [321, 370] width 180 height 20
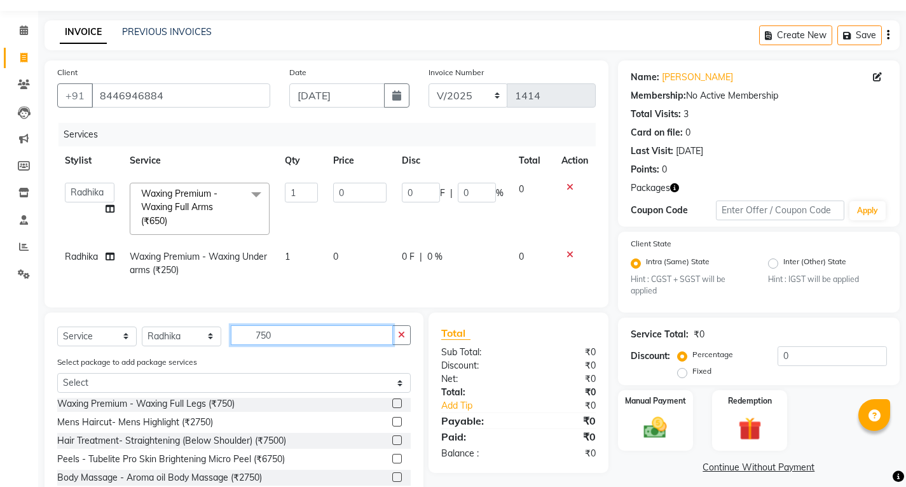
scroll to position [64, 0]
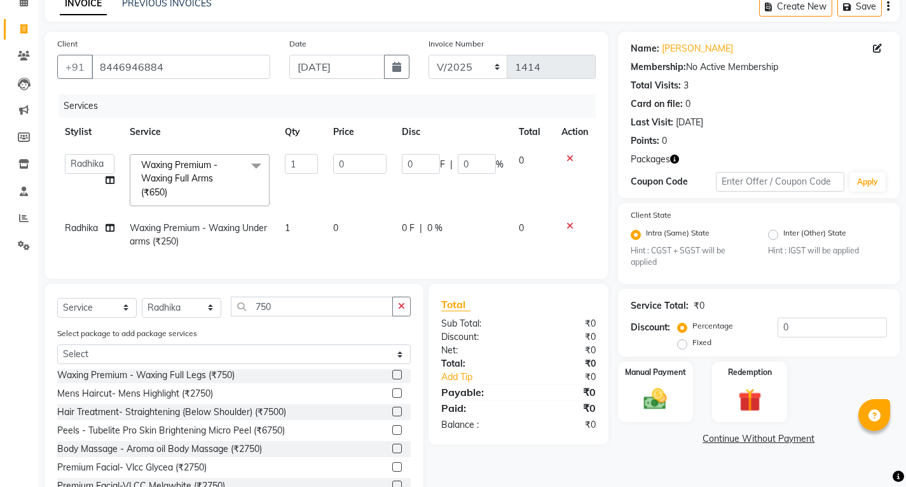
click at [392, 379] on label at bounding box center [397, 375] width 10 height 10
click at [392, 379] on input "checkbox" at bounding box center [396, 375] width 8 height 8
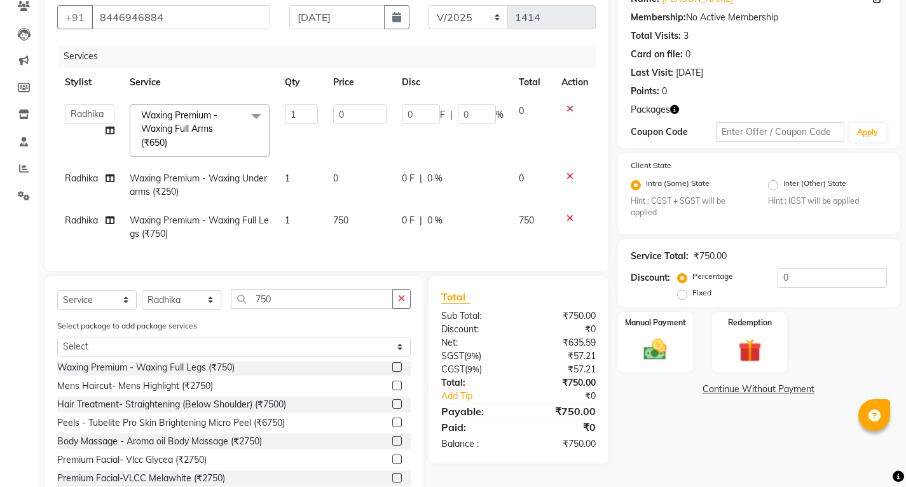
scroll to position [162, 0]
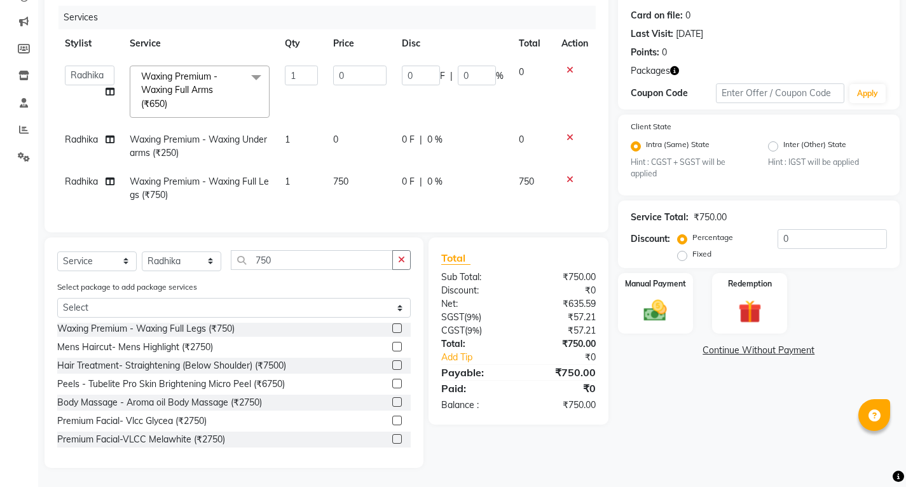
click at [369, 167] on td "750" at bounding box center [360, 188] width 69 height 42
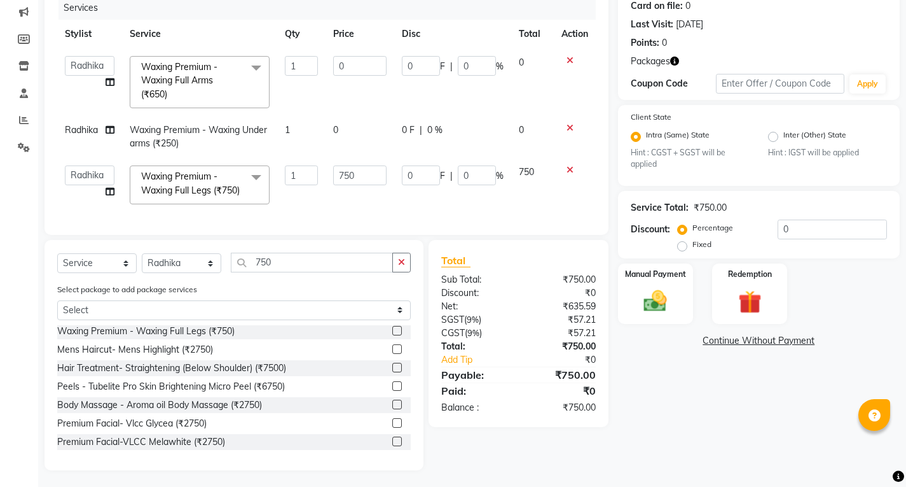
click at [368, 165] on input "750" at bounding box center [359, 175] width 53 height 20
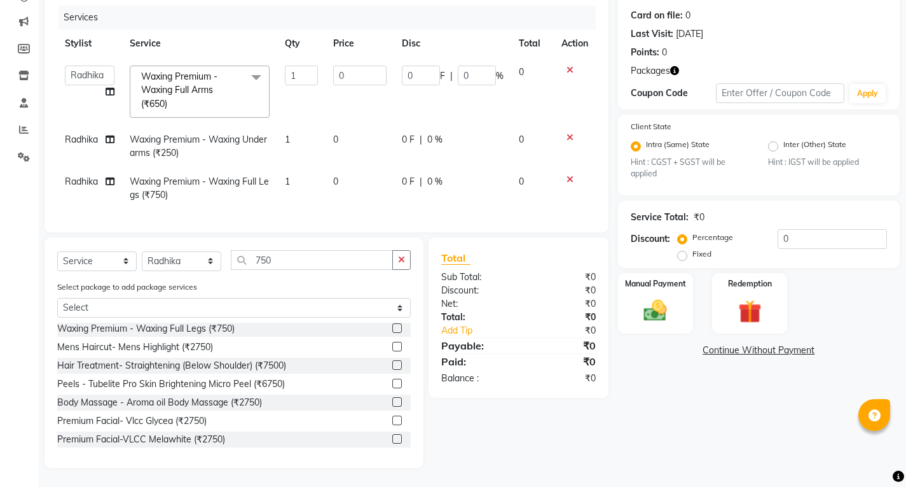
click at [466, 195] on td "0 F | 0 %" at bounding box center [452, 188] width 117 height 42
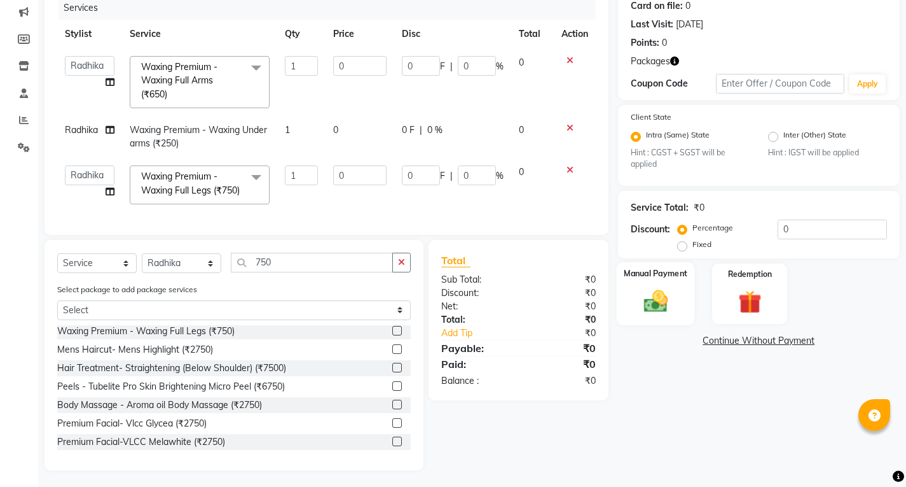
click at [642, 305] on img at bounding box center [655, 300] width 39 height 27
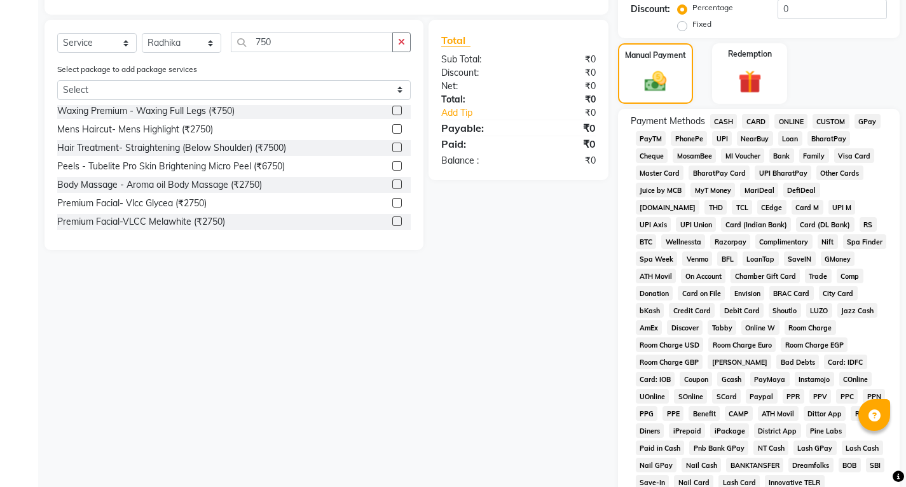
scroll to position [485, 0]
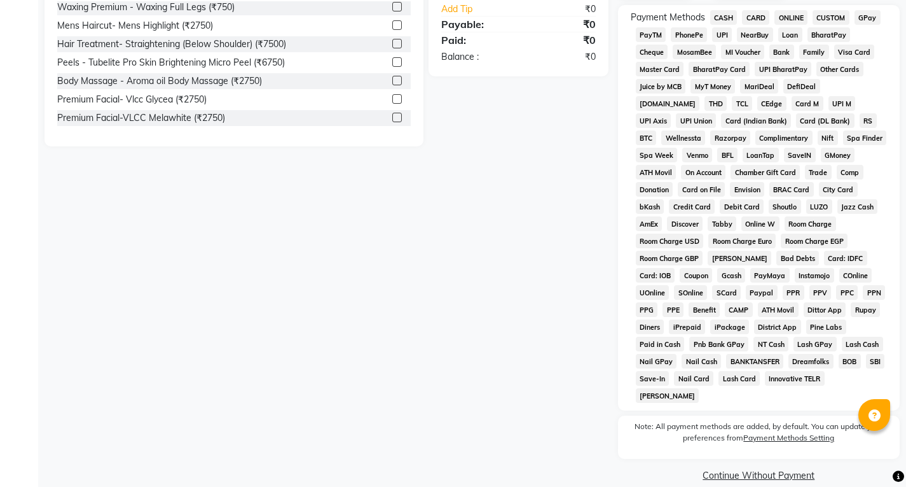
click at [762, 469] on link "Continue Without Payment" at bounding box center [759, 475] width 277 height 13
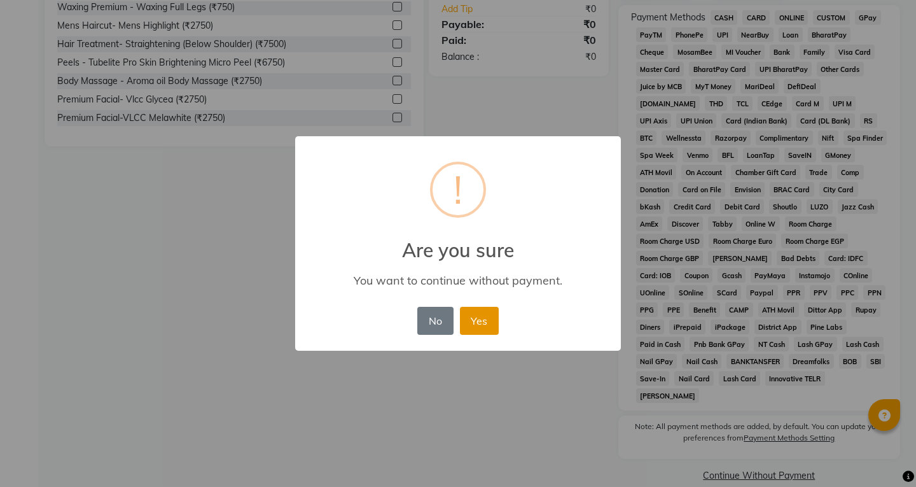
click at [464, 312] on button "Yes" at bounding box center [479, 321] width 39 height 28
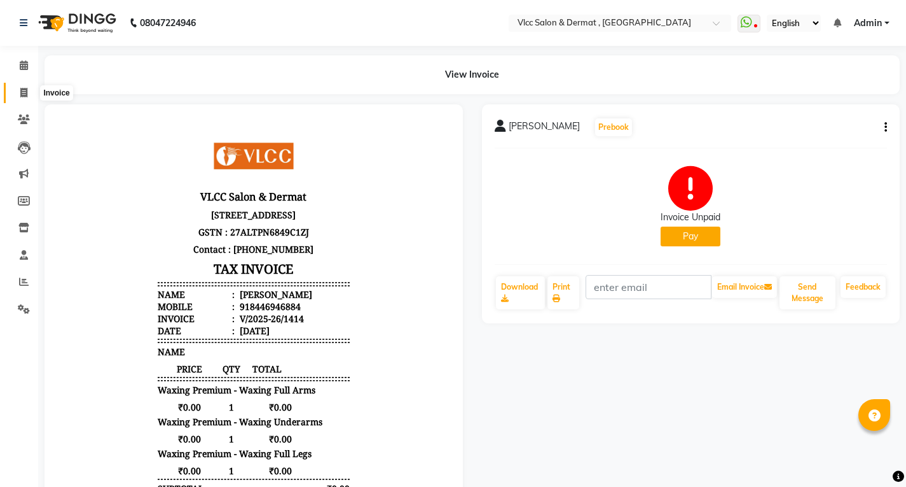
click at [13, 92] on span at bounding box center [24, 93] width 22 height 15
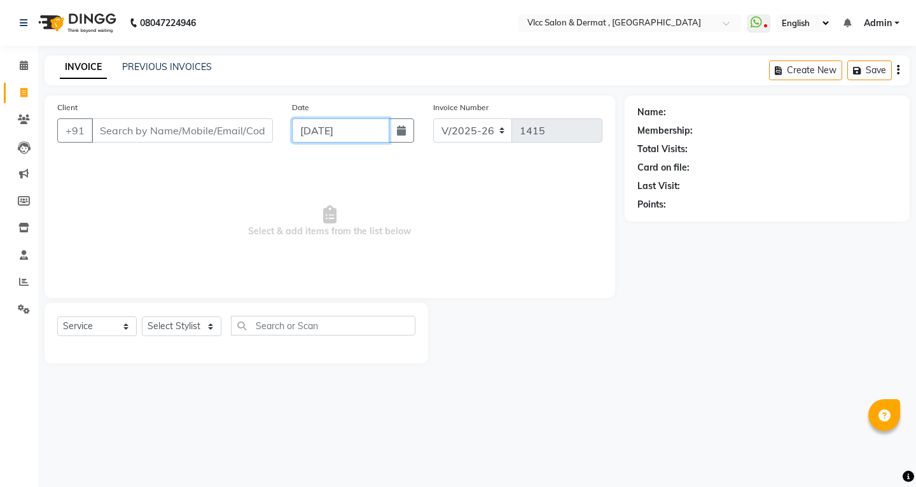
click at [308, 140] on input "[DATE]" at bounding box center [340, 130] width 97 height 24
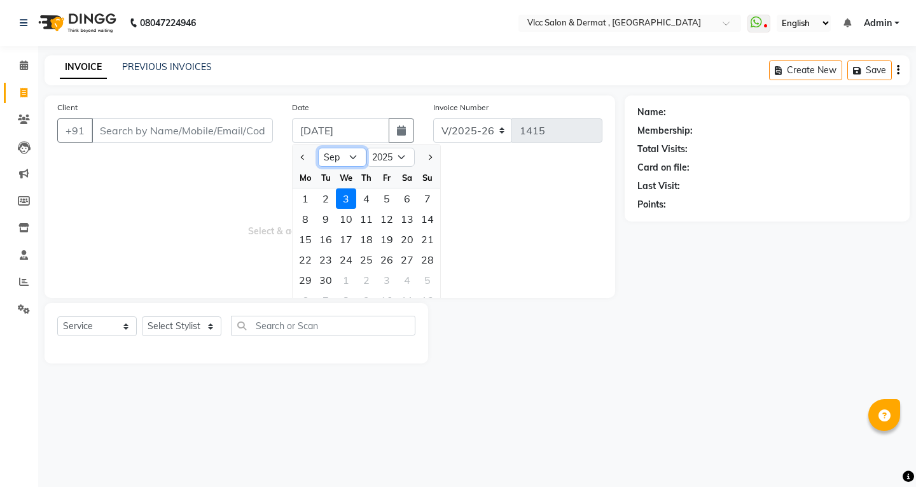
click at [353, 161] on select "Jan Feb Mar Apr May Jun [DATE] Aug Sep Oct Nov Dec" at bounding box center [342, 157] width 48 height 19
click at [318, 148] on select "Jan Feb Mar Apr May Jun [DATE] Aug Sep Oct Nov Dec" at bounding box center [342, 157] width 48 height 19
click at [407, 279] on div "30" at bounding box center [407, 280] width 20 height 20
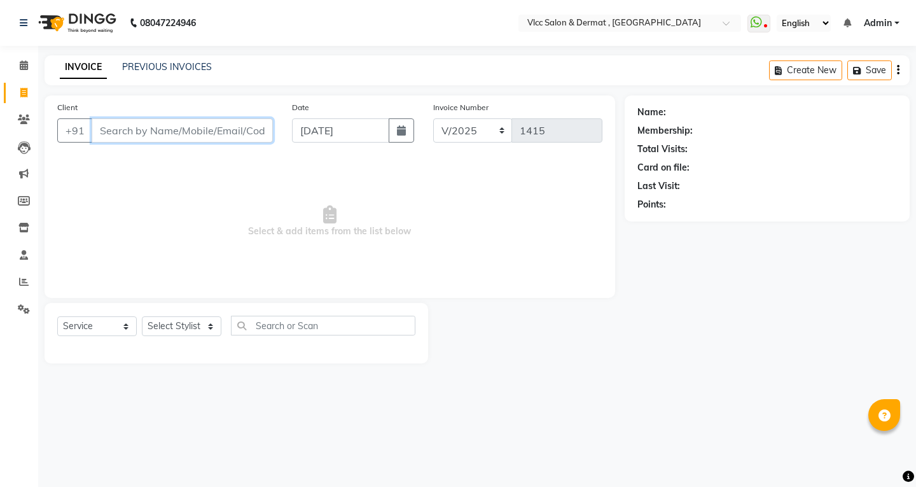
click at [247, 130] on input "Client" at bounding box center [182, 130] width 181 height 24
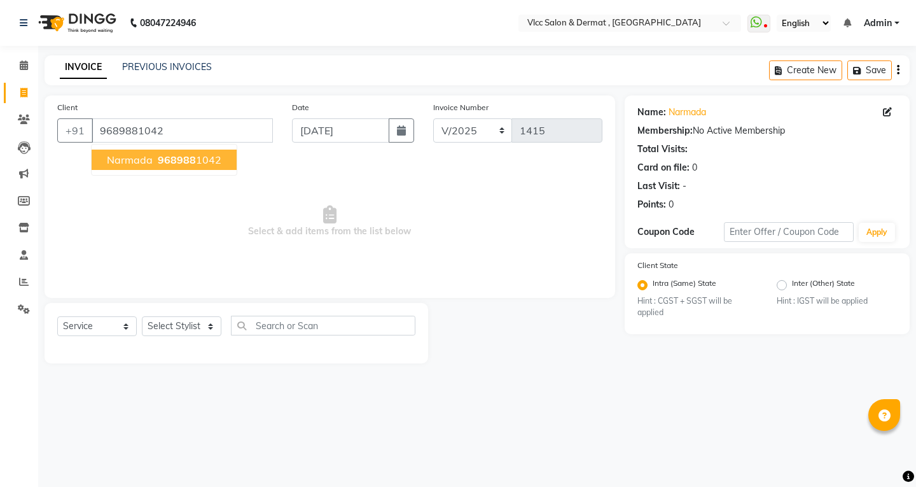
click at [212, 157] on ngb-highlight "968988 1042" at bounding box center [188, 159] width 66 height 13
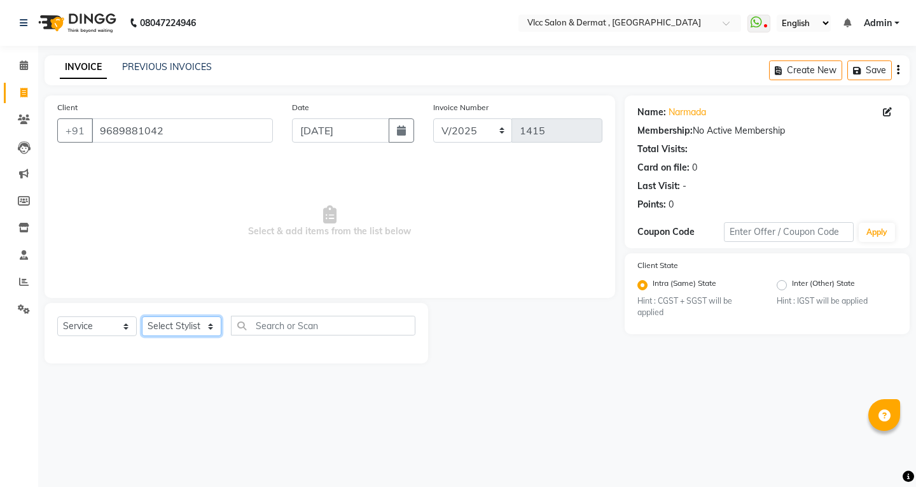
click at [189, 324] on select "Select Stylist [PERSON_NAME] [PERSON_NAME] [PERSON_NAME] [PERSON_NAME] [PERSON_…" at bounding box center [182, 326] width 80 height 20
click at [142, 316] on select "Select Stylist [PERSON_NAME] [PERSON_NAME] [PERSON_NAME] [PERSON_NAME] [PERSON_…" at bounding box center [182, 326] width 80 height 20
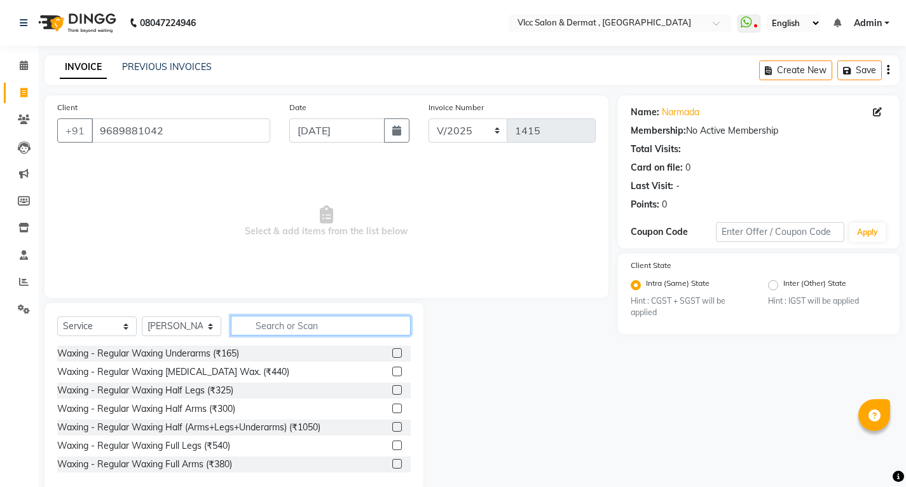
click at [270, 327] on input "text" at bounding box center [321, 325] width 180 height 20
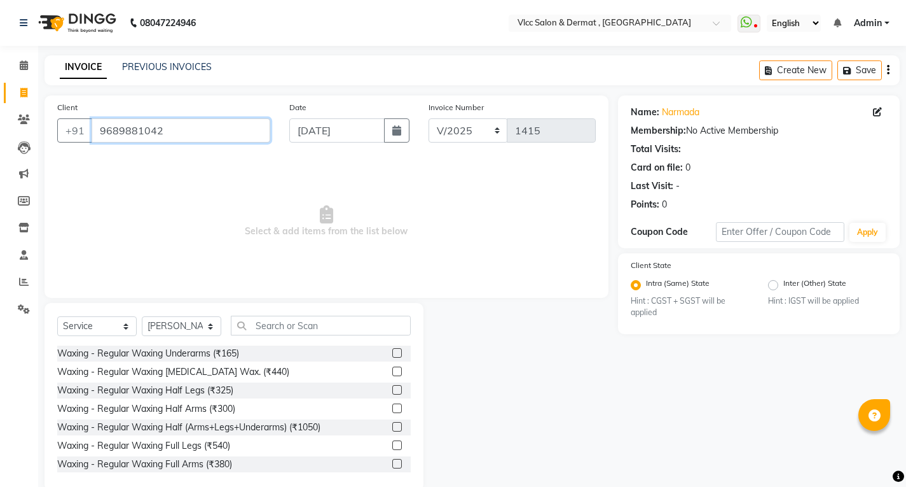
click at [175, 134] on input "9689881042" at bounding box center [181, 130] width 179 height 24
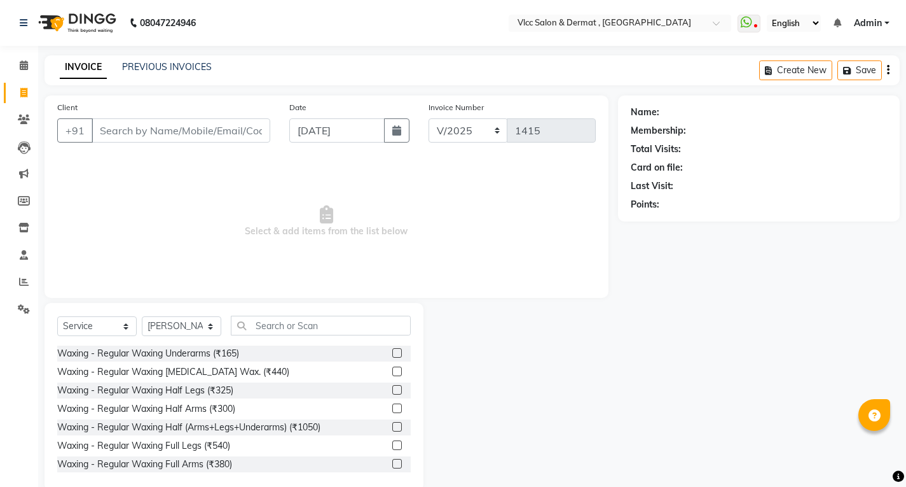
click at [14, 328] on li "Completed InProgress Upcoming Dropped Tentative Check-In Confirm" at bounding box center [19, 325] width 38 height 6
click at [26, 308] on icon at bounding box center [24, 309] width 12 height 10
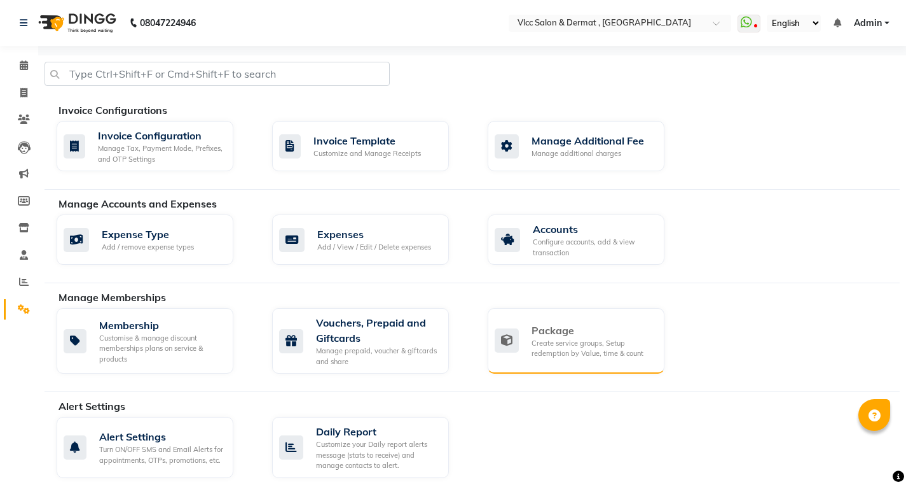
click at [541, 339] on div "Create service groups, Setup redemption by Value, time & count" at bounding box center [593, 348] width 123 height 21
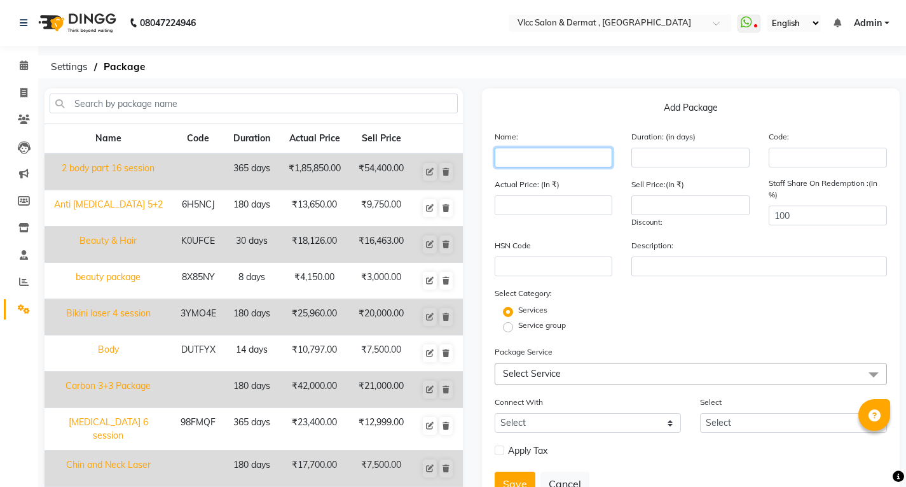
click at [528, 167] on input "text" at bounding box center [554, 158] width 118 height 20
click at [618, 242] on div "HSN Code" at bounding box center [553, 258] width 137 height 38
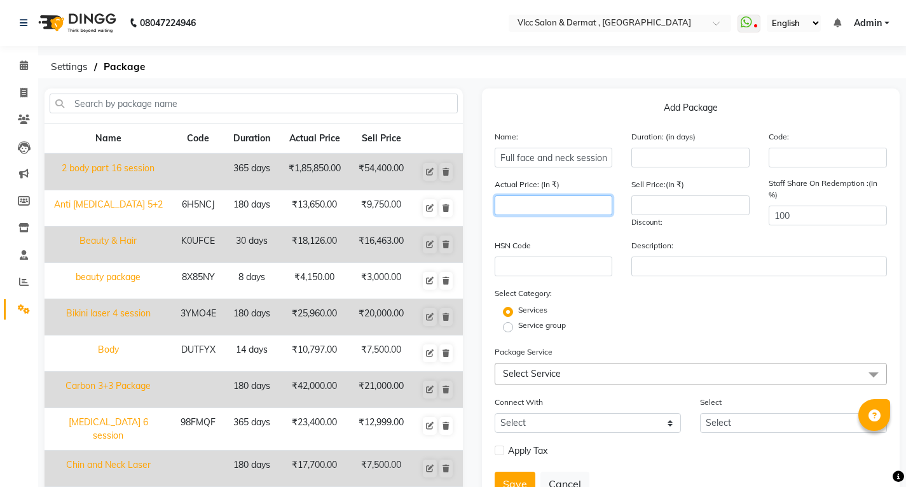
click at [584, 198] on input "number" at bounding box center [554, 205] width 118 height 20
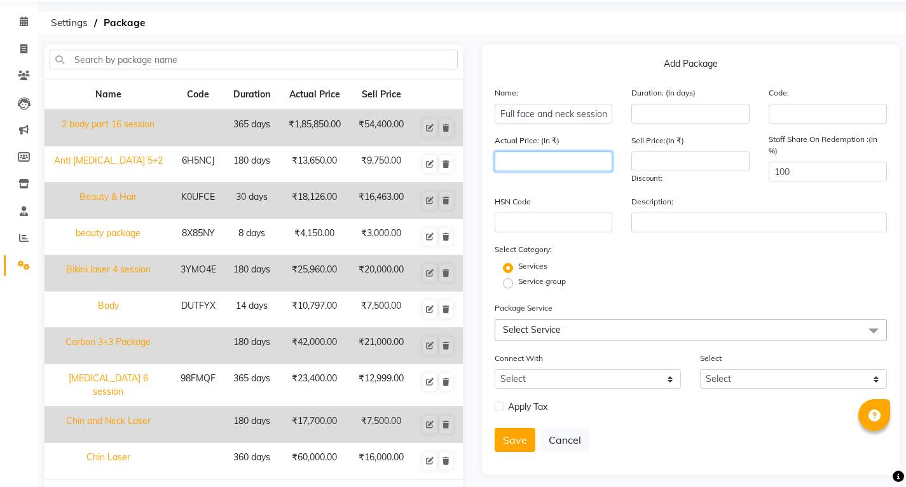
scroll to position [90, 0]
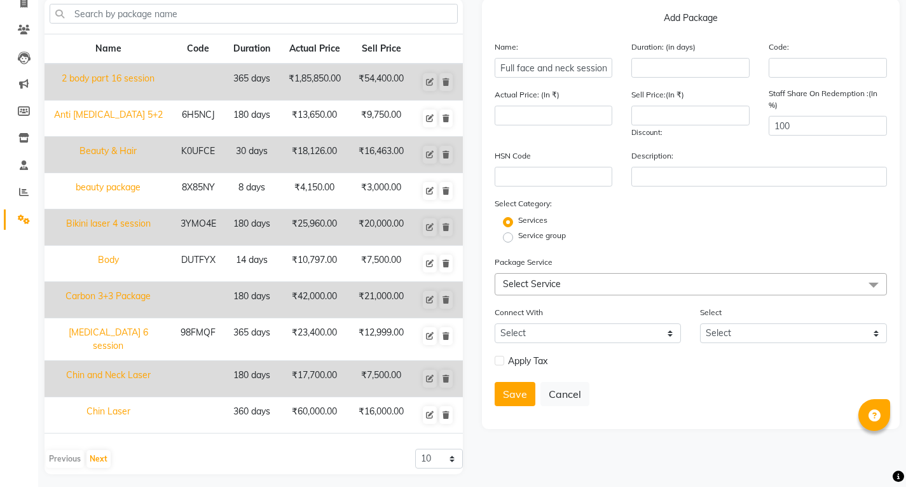
click at [555, 288] on span "Select Service" at bounding box center [532, 283] width 58 height 11
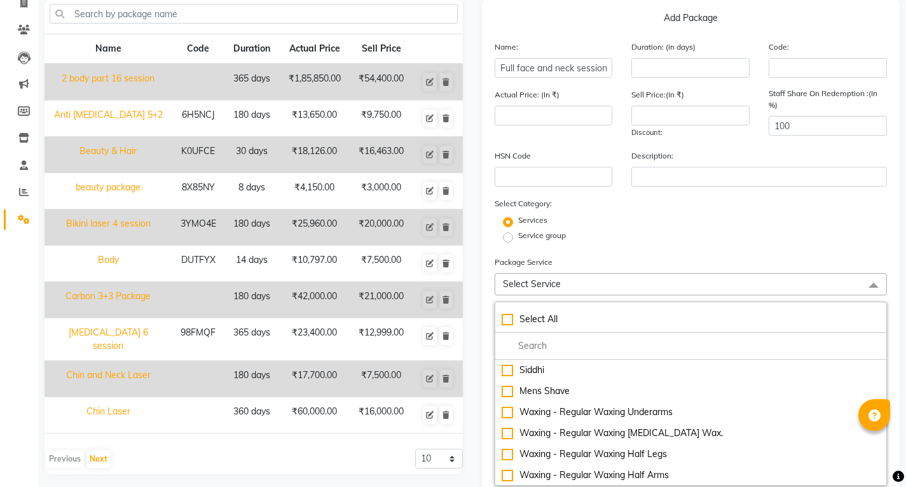
click at [534, 278] on span "Select Service" at bounding box center [532, 283] width 58 height 11
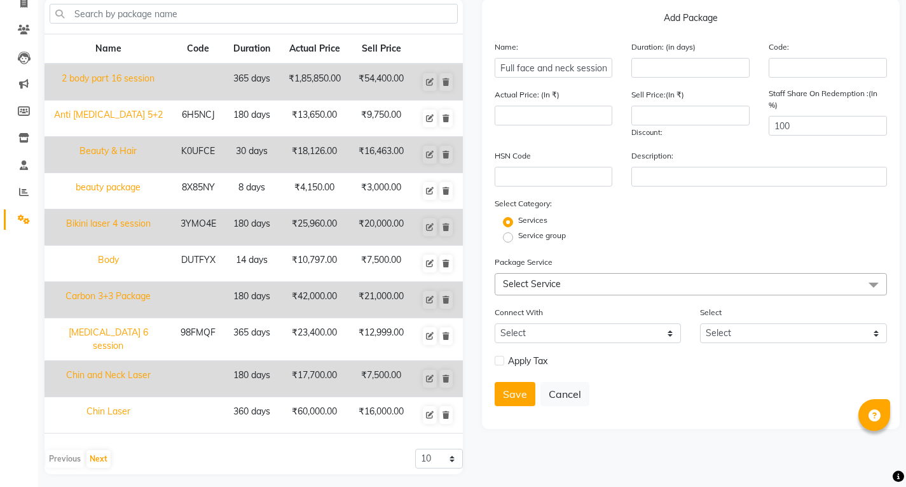
click at [574, 288] on span "Select Service" at bounding box center [691, 284] width 393 height 22
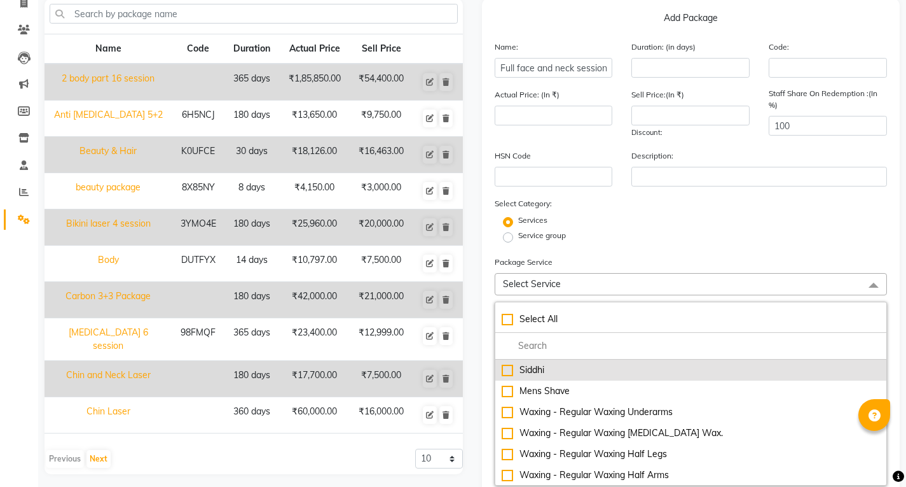
click at [576, 367] on div "Siddhi" at bounding box center [691, 369] width 379 height 13
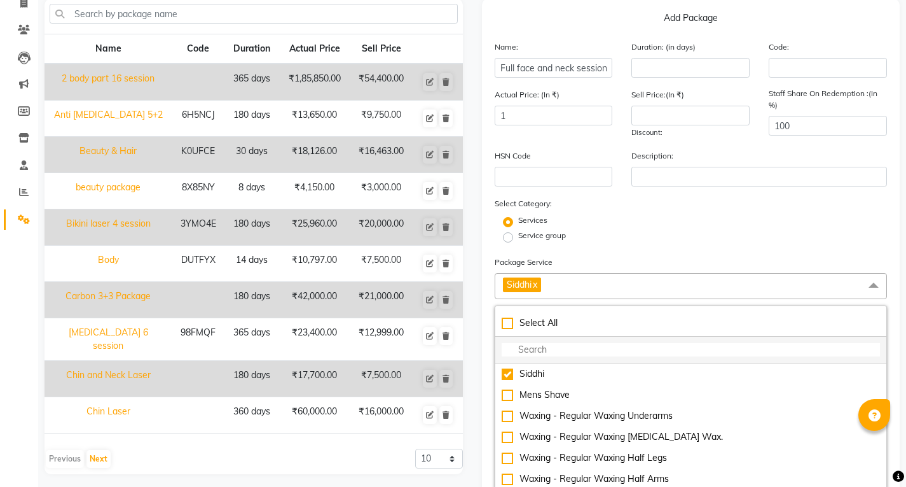
click at [570, 351] on input "multiselect-search" at bounding box center [691, 349] width 379 height 13
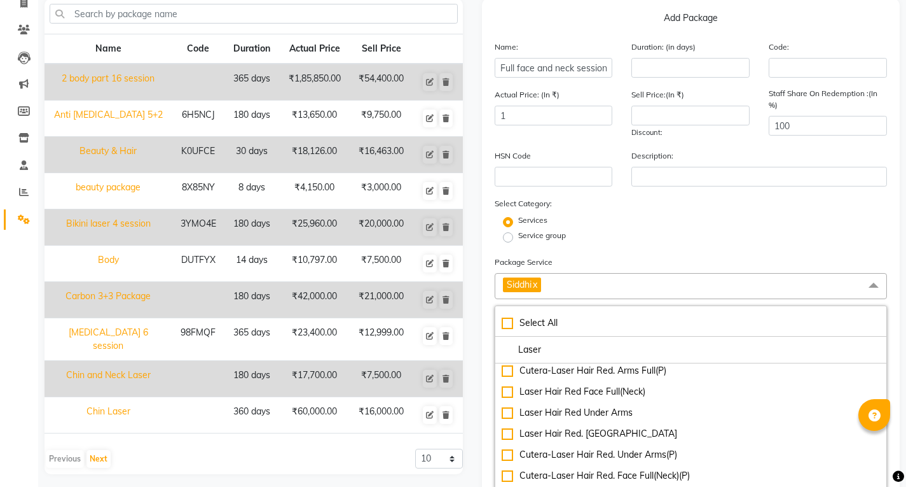
scroll to position [382, 0]
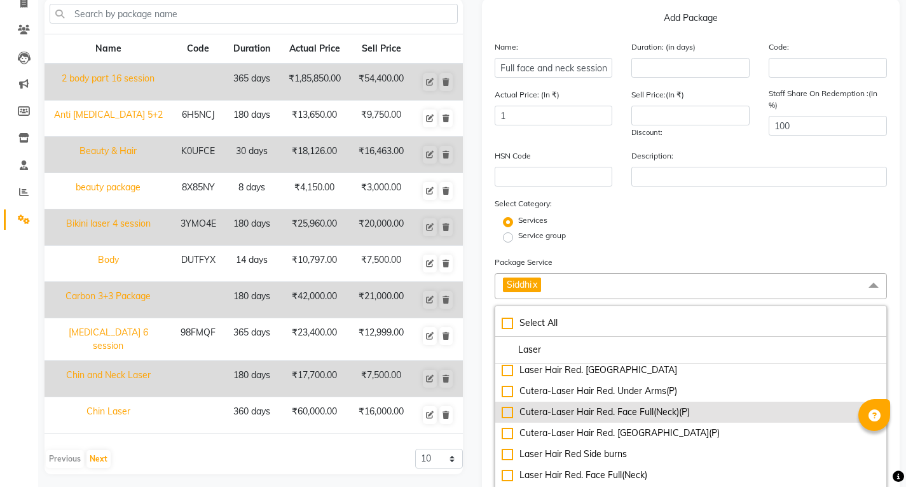
click at [623, 413] on div "Cutera-Laser Hair Red. Face Full(Neck)(P)" at bounding box center [691, 411] width 379 height 13
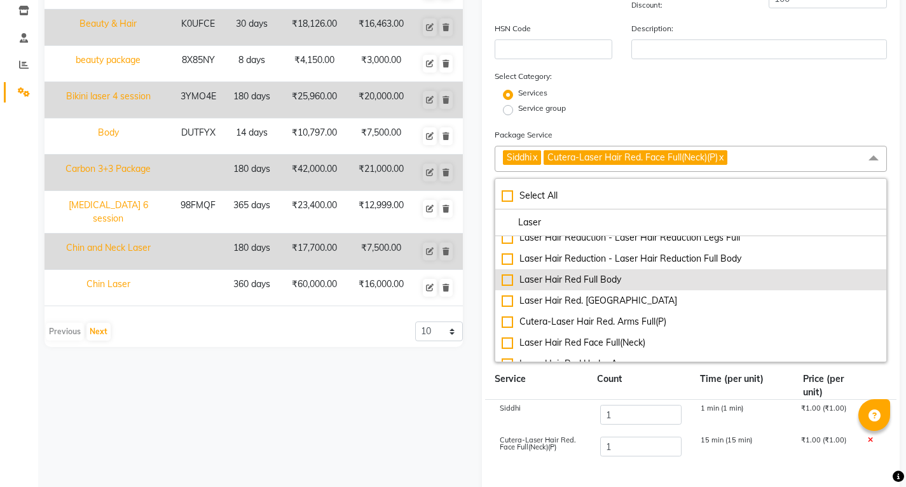
scroll to position [268, 0]
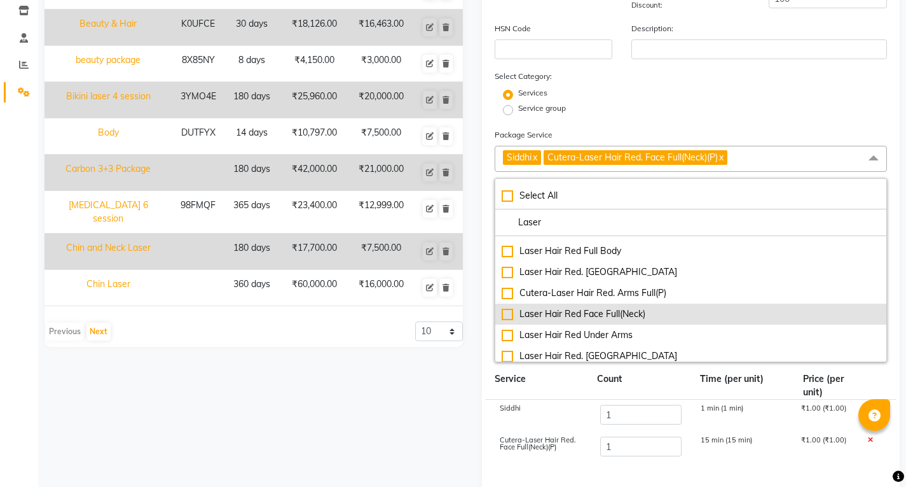
click at [620, 314] on div "Laser Hair Red Face Full(Neck)" at bounding box center [691, 313] width 379 height 13
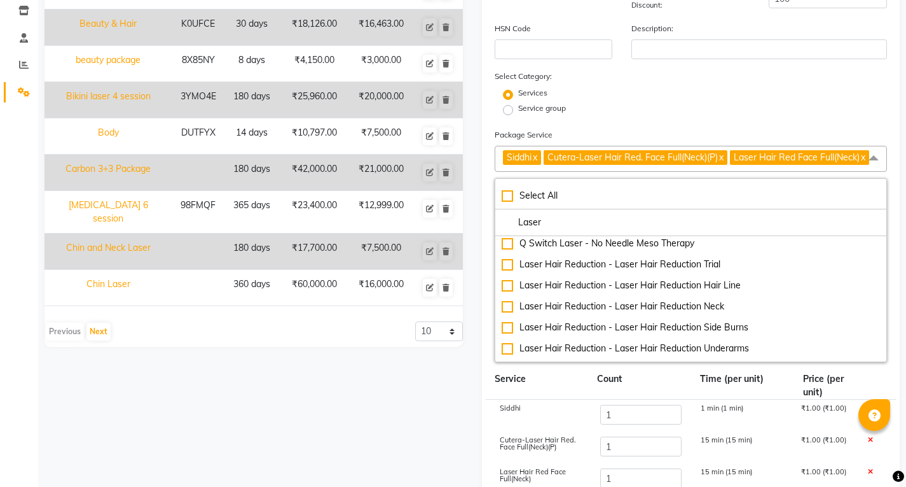
scroll to position [14, 0]
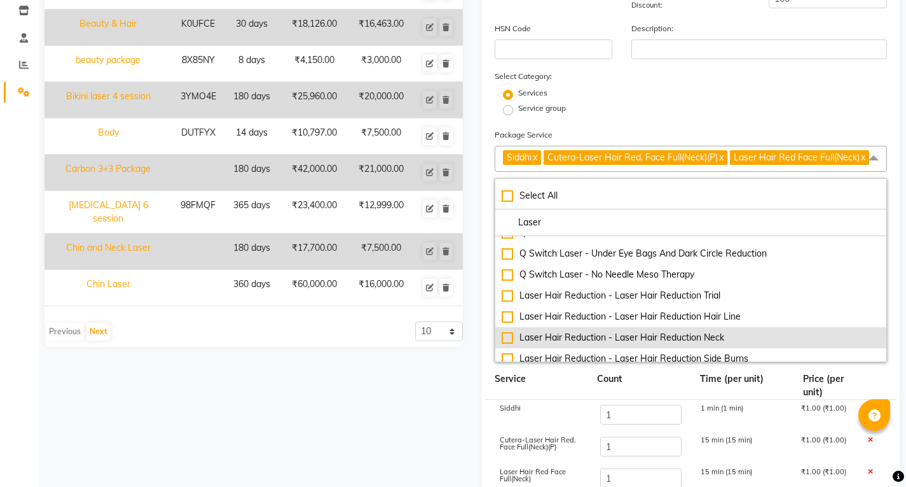
click at [701, 344] on div "Laser Hair Reduction - Laser Hair Reduction Neck" at bounding box center [691, 337] width 379 height 13
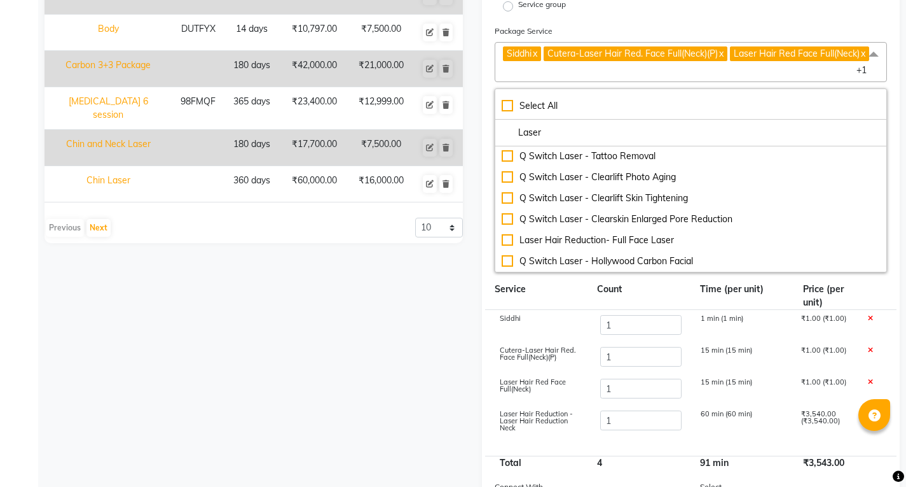
scroll to position [322, 0]
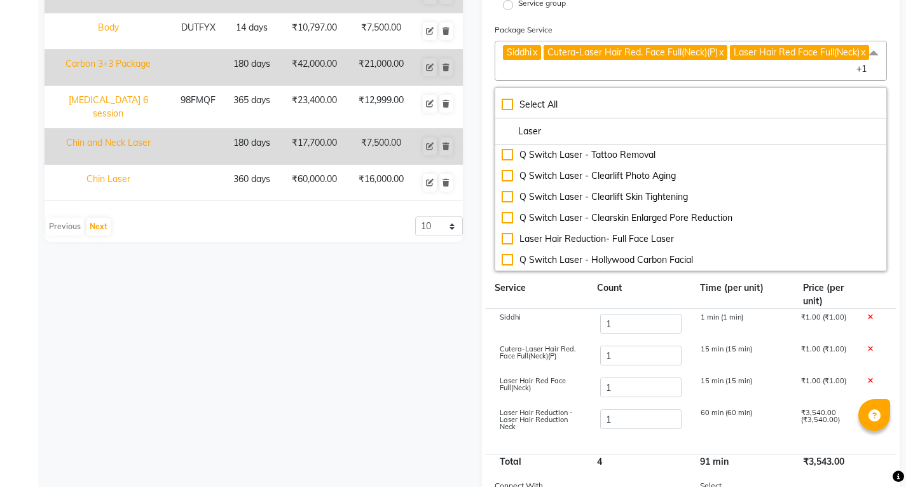
click at [871, 383] on icon at bounding box center [870, 380] width 5 height 7
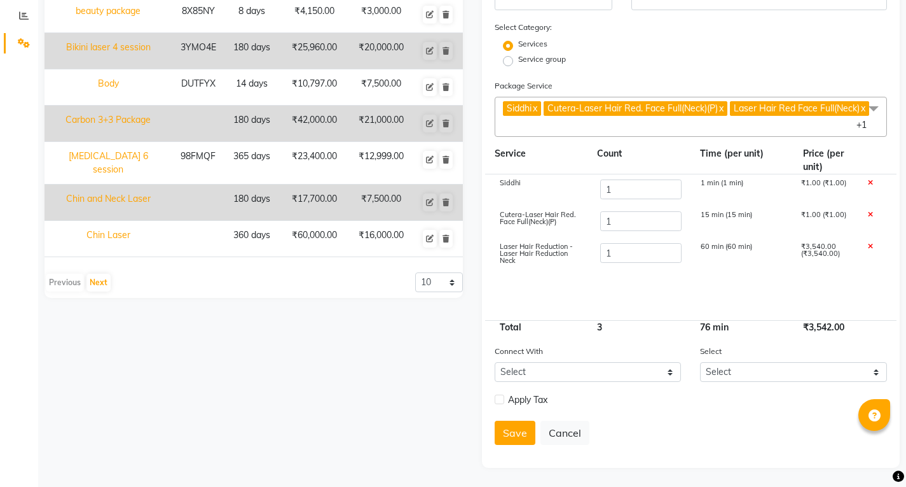
scroll to position [270, 0]
click at [875, 210] on div "Cutera-Laser Hair Red. Face Full(Neck)(P) 1 15 min (15 min) ₹1.00 (₹1.00)" at bounding box center [691, 222] width 412 height 32
click at [869, 213] on icon at bounding box center [870, 214] width 5 height 7
click at [870, 185] on icon at bounding box center [870, 182] width 5 height 7
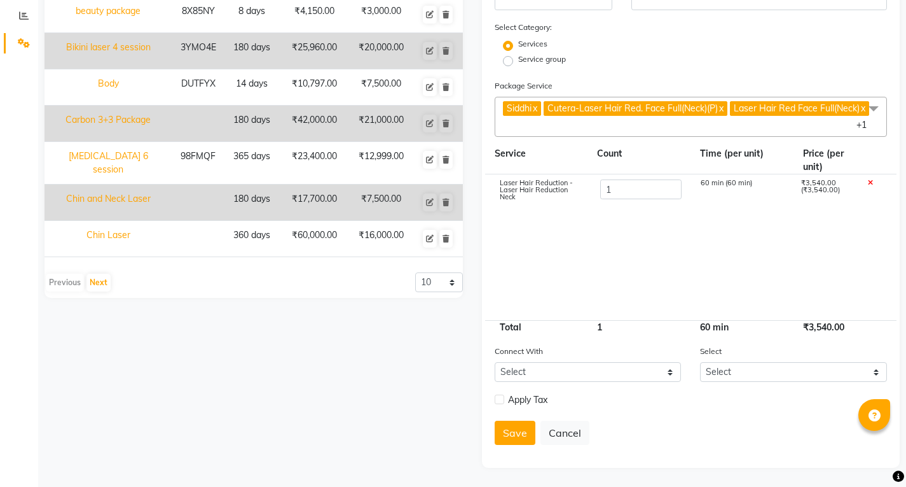
click at [644, 177] on div "Laser Hair Reduction - Laser Hair Reduction Neck 1 60 min (60 min) ₹3,540.00 (₹…" at bounding box center [691, 190] width 412 height 32
click at [645, 184] on input "1" at bounding box center [640, 189] width 81 height 20
click at [679, 280] on cdk-virtual-scroll-viewport "Laser Hair Reduction - Laser Hair Reduction Neck 5 60 min (60 min) ₹3,540.00 (₹…" at bounding box center [691, 247] width 393 height 146
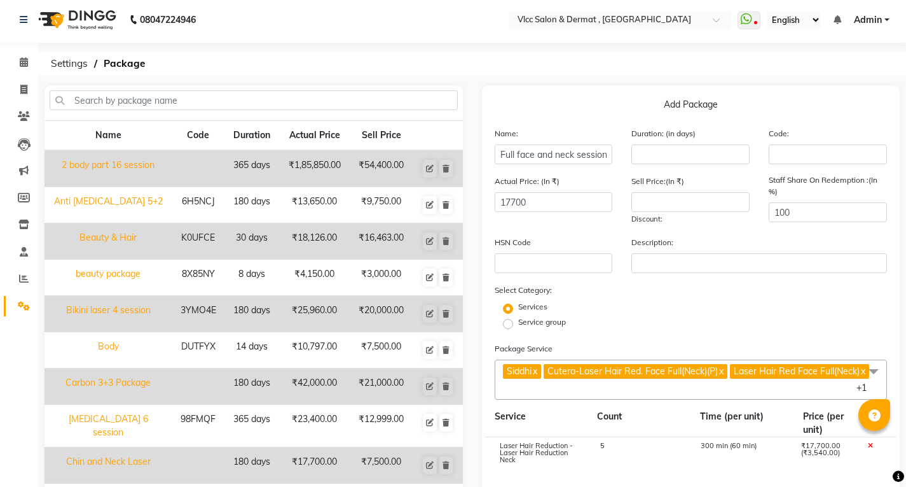
scroll to position [0, 0]
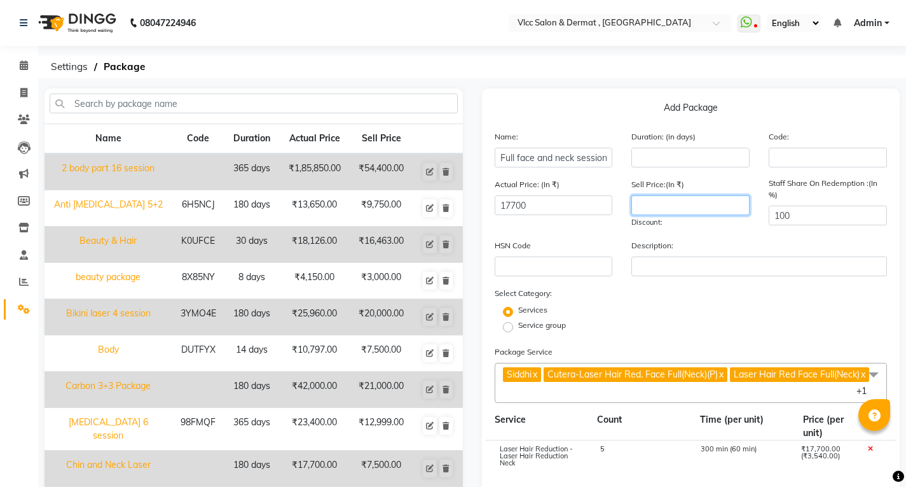
click at [696, 212] on input "number" at bounding box center [691, 205] width 118 height 20
drag, startPoint x: 741, startPoint y: 217, endPoint x: 747, endPoint y: 226, distance: 10.6
click at [745, 223] on div "Sell Price:(In ₹) 16000 Discount: 9.6 %" at bounding box center [690, 202] width 137 height 51
click at [683, 154] on input "number" at bounding box center [691, 158] width 118 height 20
click at [732, 333] on div "Service group" at bounding box center [691, 326] width 412 height 15
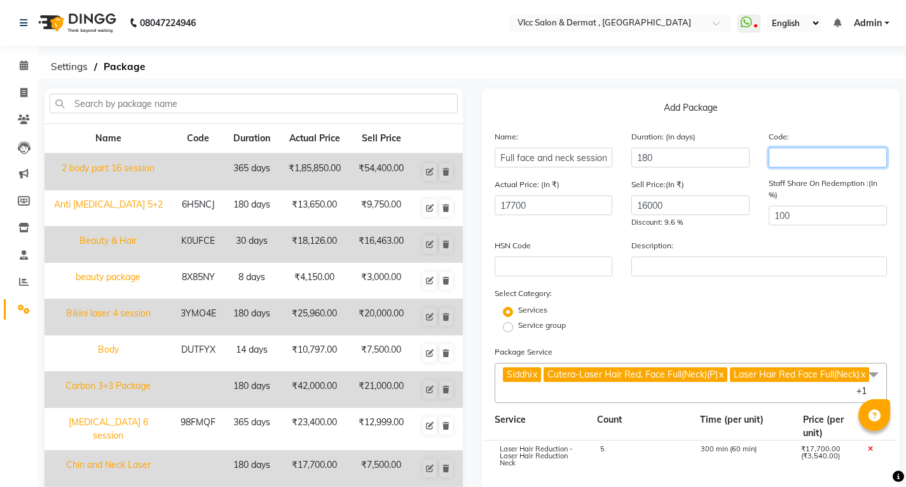
click at [785, 156] on input "text" at bounding box center [828, 158] width 118 height 20
drag, startPoint x: 809, startPoint y: 205, endPoint x: 812, endPoint y: 211, distance: 6.8
click at [810, 205] on div "Staff Share On Redemption :(In %) 100" at bounding box center [827, 202] width 137 height 51
click at [812, 226] on div "Staff Share On Redemption :(In %) 100" at bounding box center [827, 202] width 137 height 51
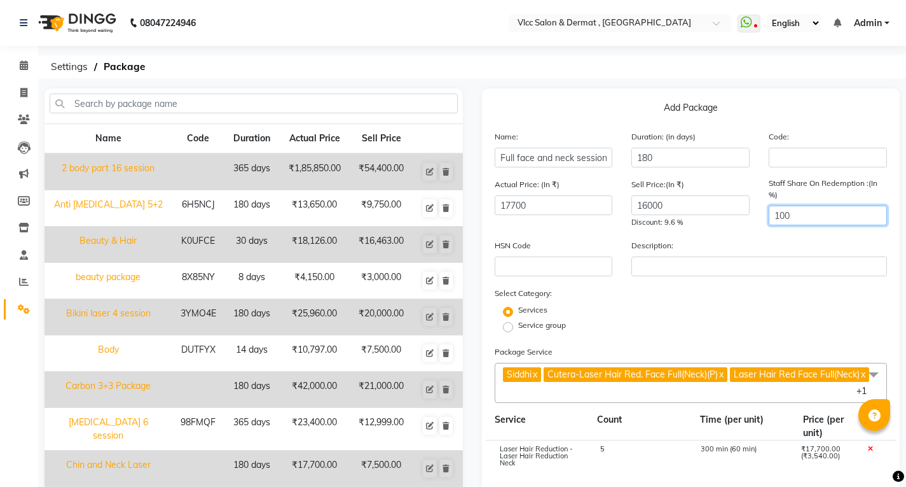
drag, startPoint x: 804, startPoint y: 225, endPoint x: 810, endPoint y: 220, distance: 7.3
click at [804, 224] on input "100" at bounding box center [828, 215] width 118 height 20
click at [804, 244] on div "Description:" at bounding box center [759, 258] width 275 height 38
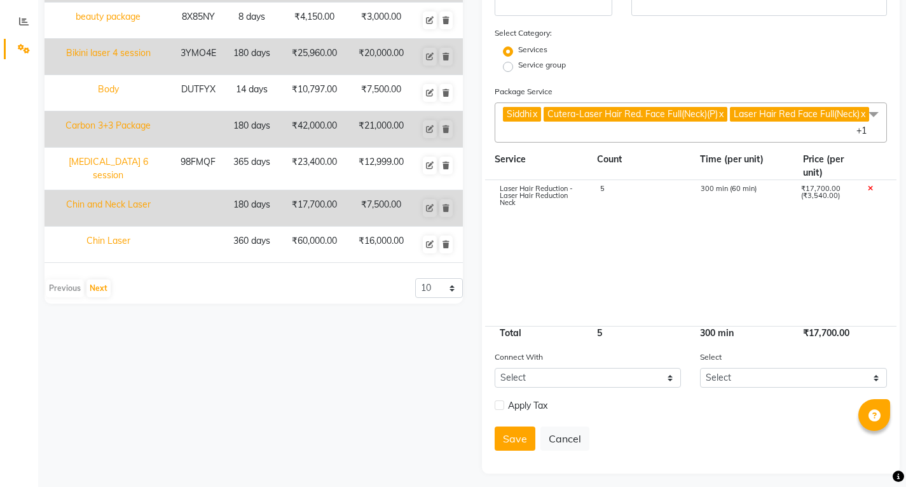
scroll to position [270, 0]
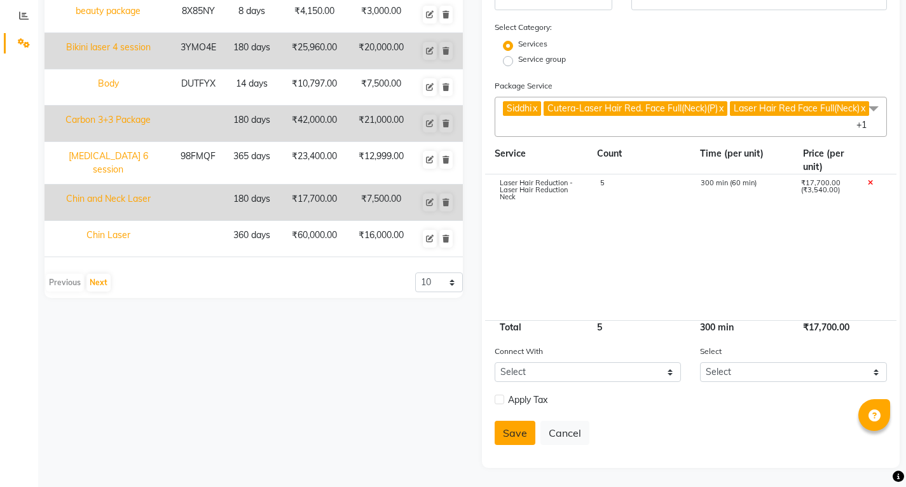
click at [516, 437] on button "Save" at bounding box center [515, 432] width 41 height 24
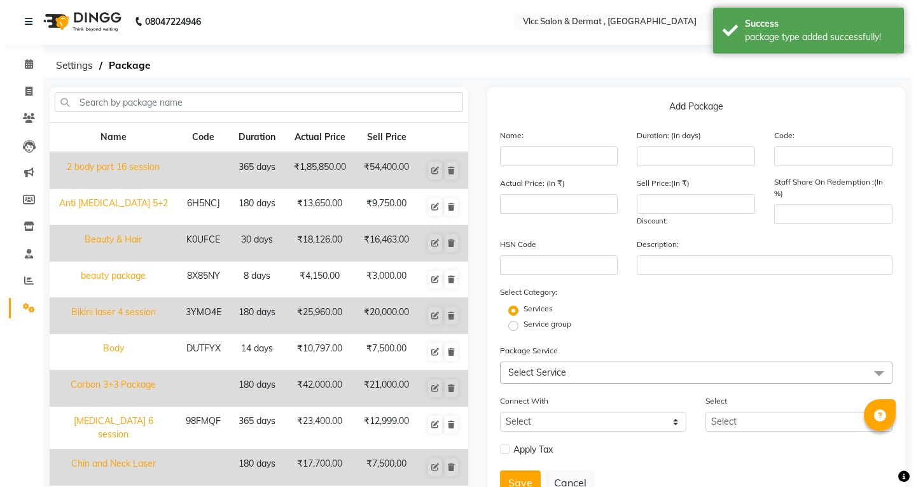
scroll to position [0, 0]
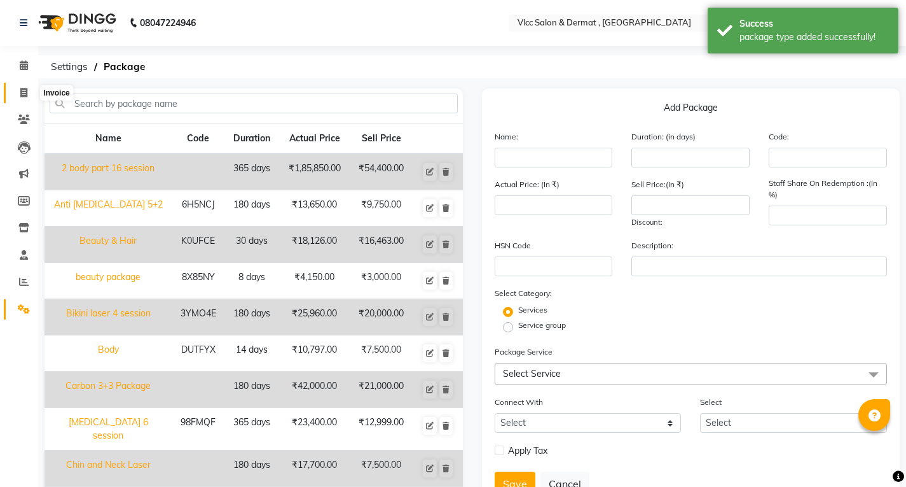
drag, startPoint x: 20, startPoint y: 97, endPoint x: 20, endPoint y: 104, distance: 6.4
click at [20, 97] on span at bounding box center [24, 93] width 22 height 15
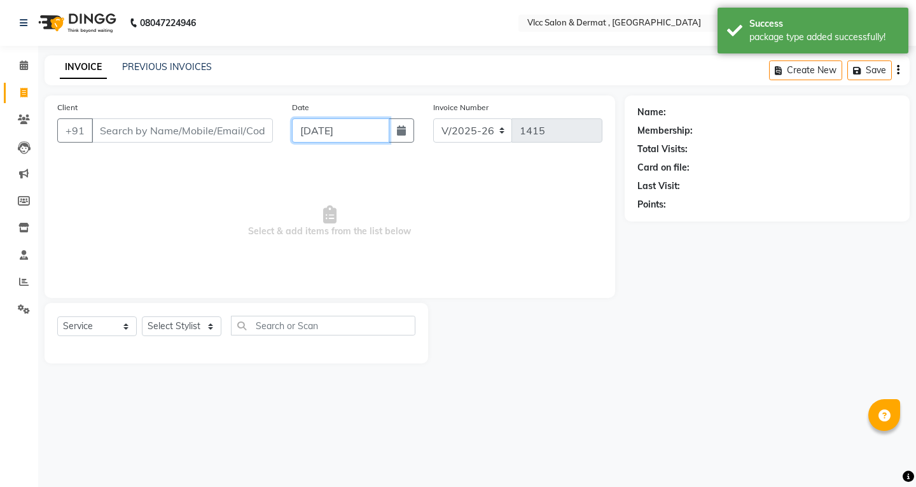
click at [314, 137] on input "[DATE]" at bounding box center [340, 130] width 97 height 24
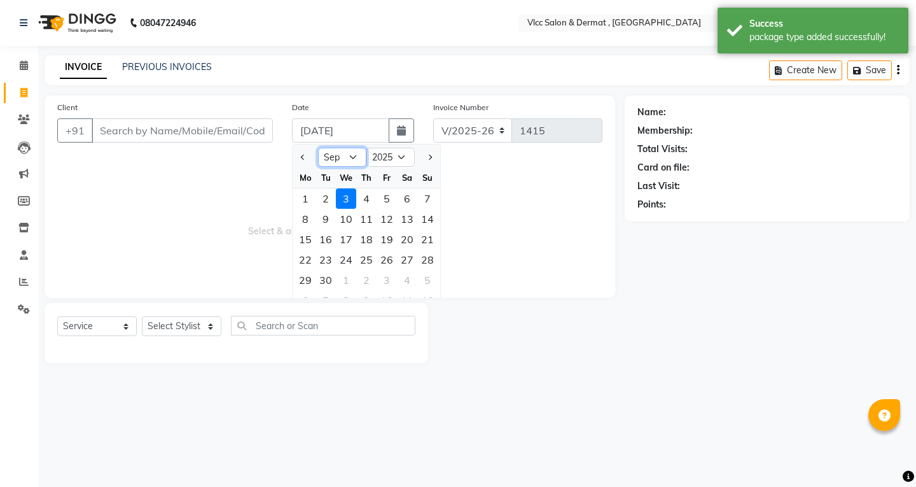
click at [357, 158] on select "Jan Feb Mar Apr May Jun [DATE] Aug Sep Oct Nov Dec" at bounding box center [342, 157] width 48 height 19
click at [318, 148] on select "Jan Feb Mar Apr May Jun [DATE] Aug Sep Oct Nov Dec" at bounding box center [342, 157] width 48 height 19
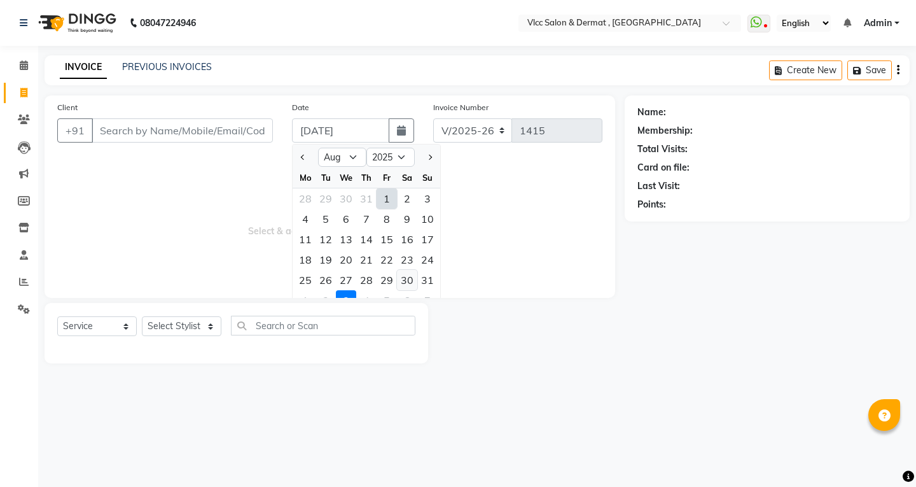
click at [409, 279] on div "30" at bounding box center [407, 280] width 20 height 20
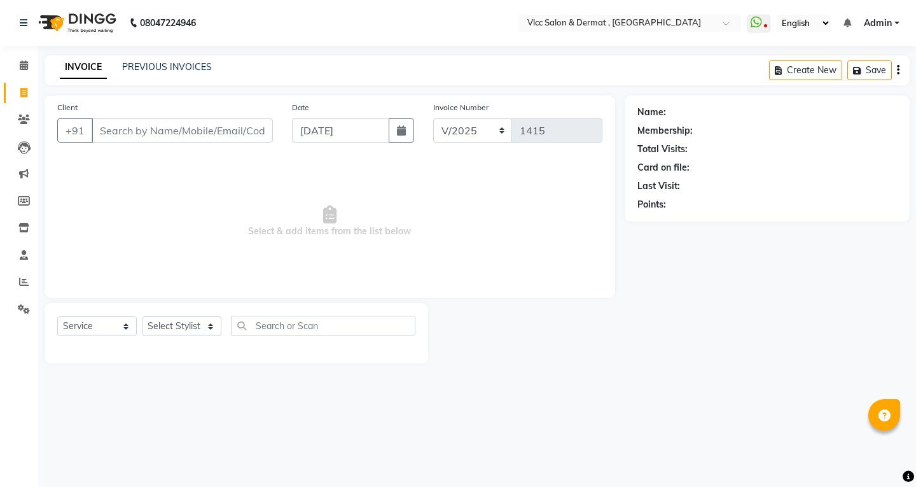
click at [205, 113] on div "Client +91" at bounding box center [165, 126] width 235 height 52
click at [208, 132] on input "Client" at bounding box center [182, 130] width 181 height 24
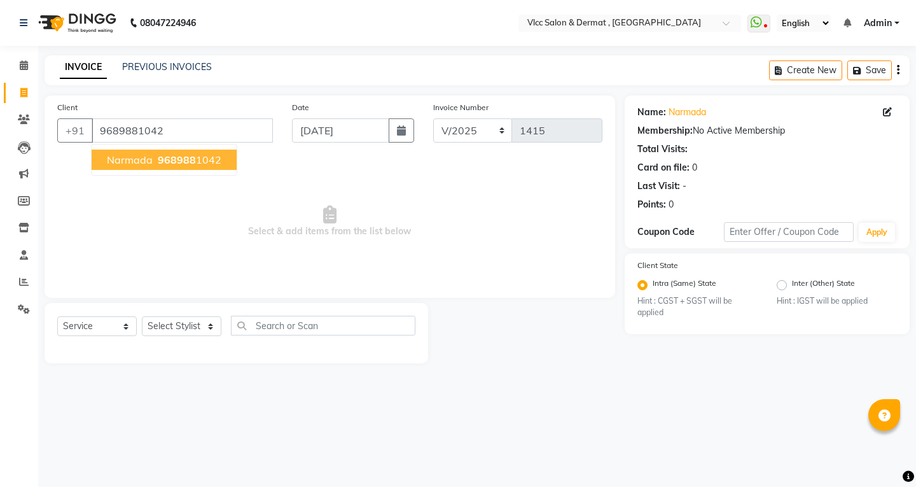
click at [176, 162] on span "968988" at bounding box center [177, 159] width 38 height 13
click at [890, 111] on icon at bounding box center [887, 111] width 9 height 9
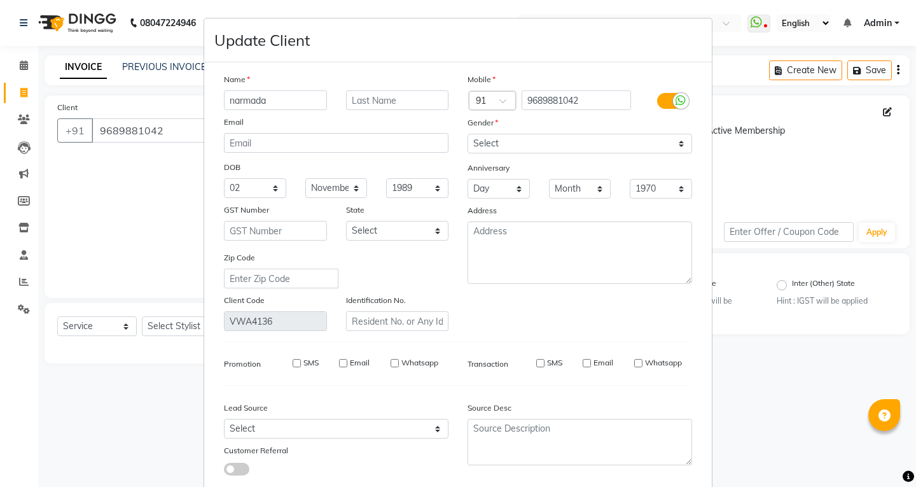
click at [286, 95] on input "narmada" at bounding box center [275, 100] width 103 height 20
click at [485, 142] on select "Select [DEMOGRAPHIC_DATA] [DEMOGRAPHIC_DATA] Other Prefer Not To Say" at bounding box center [579, 144] width 225 height 20
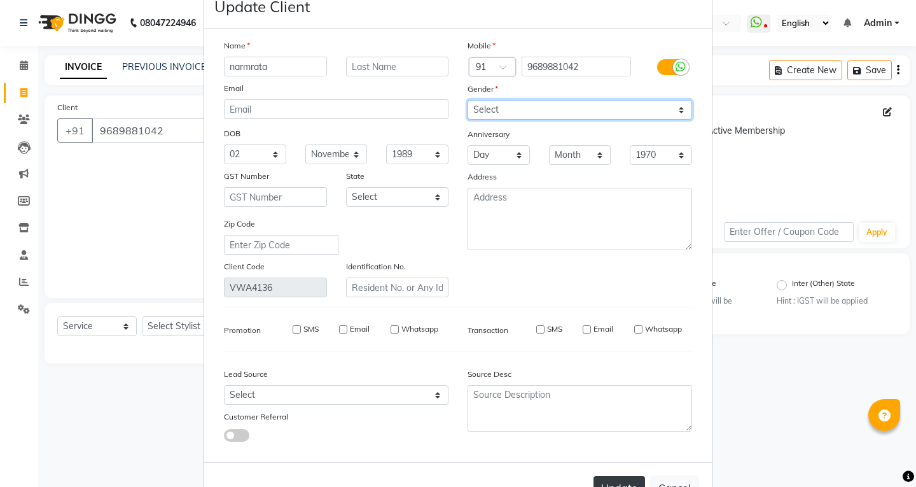
scroll to position [78, 0]
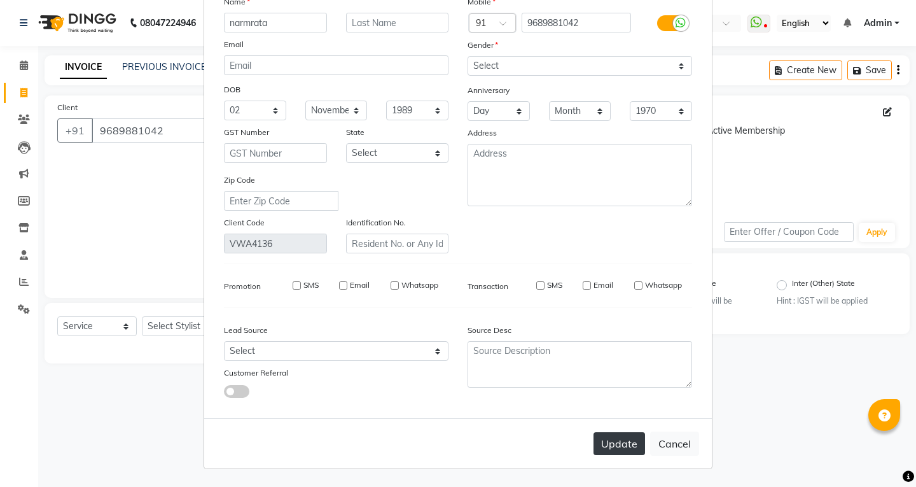
click at [602, 446] on button "Update" at bounding box center [619, 443] width 52 height 23
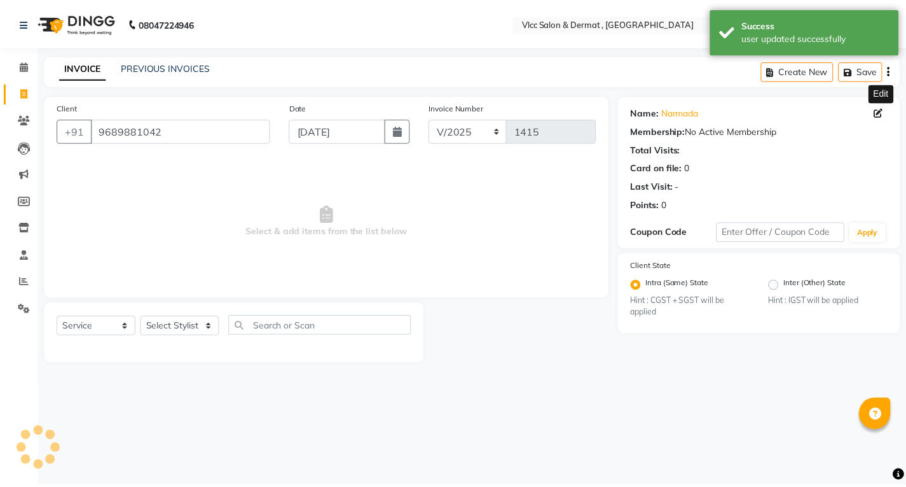
scroll to position [0, 0]
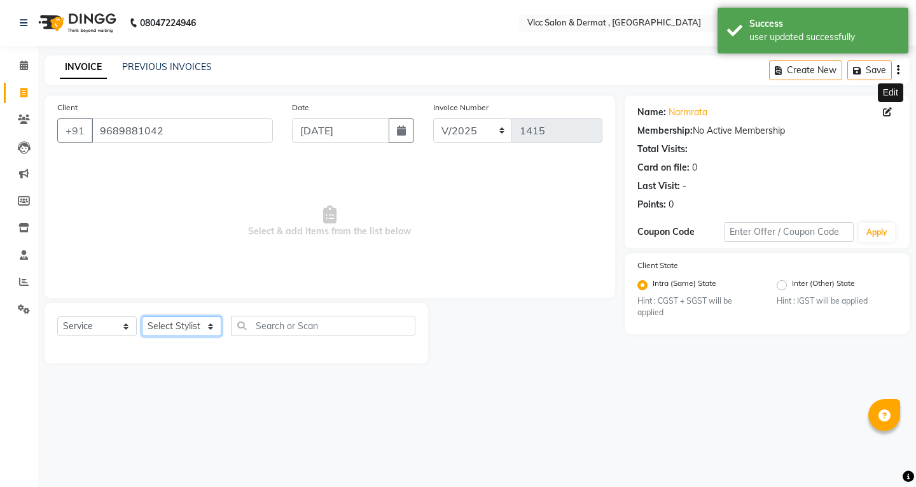
click at [180, 324] on select "Select Stylist [PERSON_NAME] [PERSON_NAME] [PERSON_NAME] [PERSON_NAME] [PERSON_…" at bounding box center [182, 326] width 80 height 20
click at [142, 316] on select "Select Stylist [PERSON_NAME] [PERSON_NAME] [PERSON_NAME] [PERSON_NAME] [PERSON_…" at bounding box center [182, 326] width 80 height 20
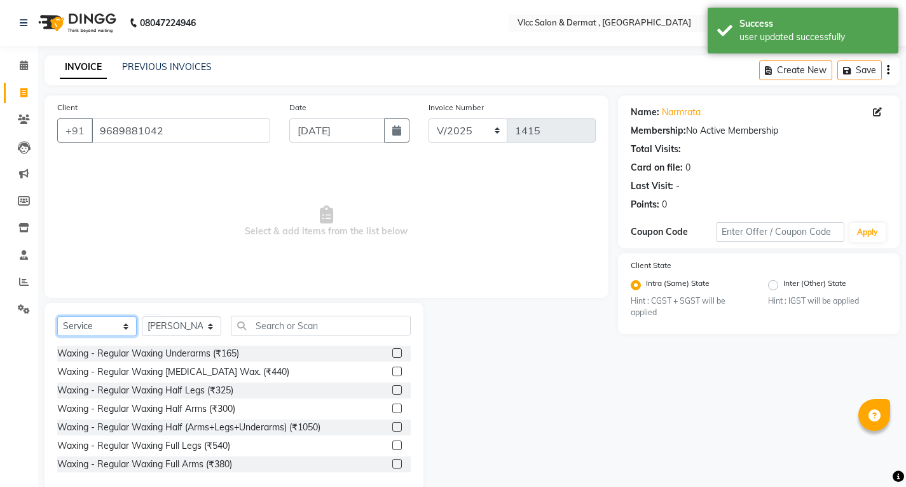
click at [64, 329] on select "Select Service Product Membership Package Voucher Prepaid Gift Card" at bounding box center [97, 326] width 80 height 20
click at [57, 316] on select "Select Service Product Membership Package Voucher Prepaid Gift Card" at bounding box center [97, 326] width 80 height 20
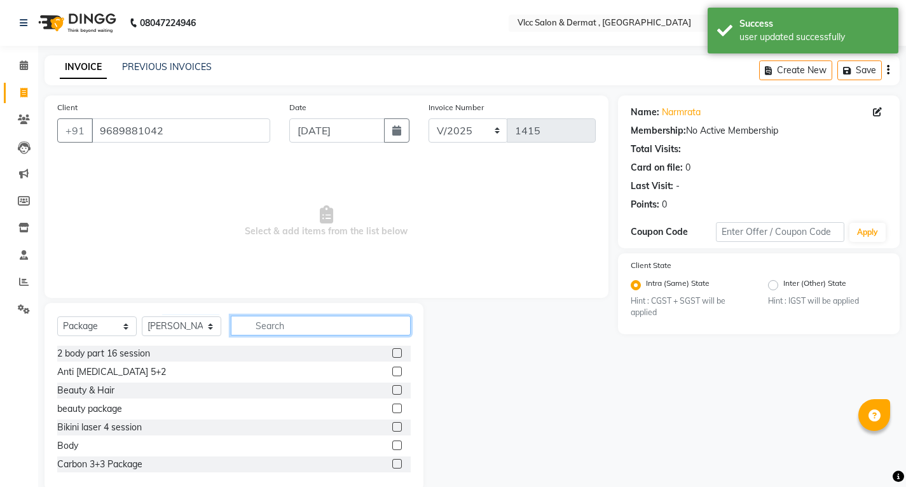
click at [301, 321] on input "text" at bounding box center [321, 325] width 180 height 20
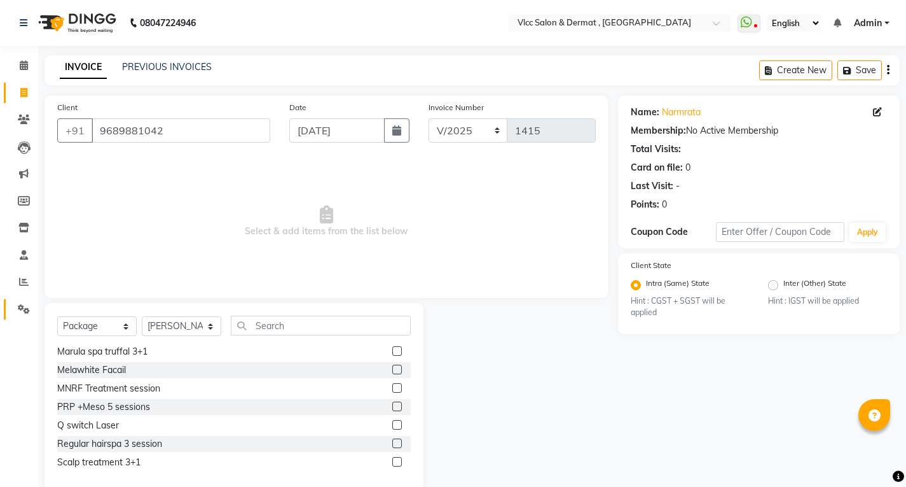
click at [21, 299] on link "Settings" at bounding box center [19, 309] width 31 height 21
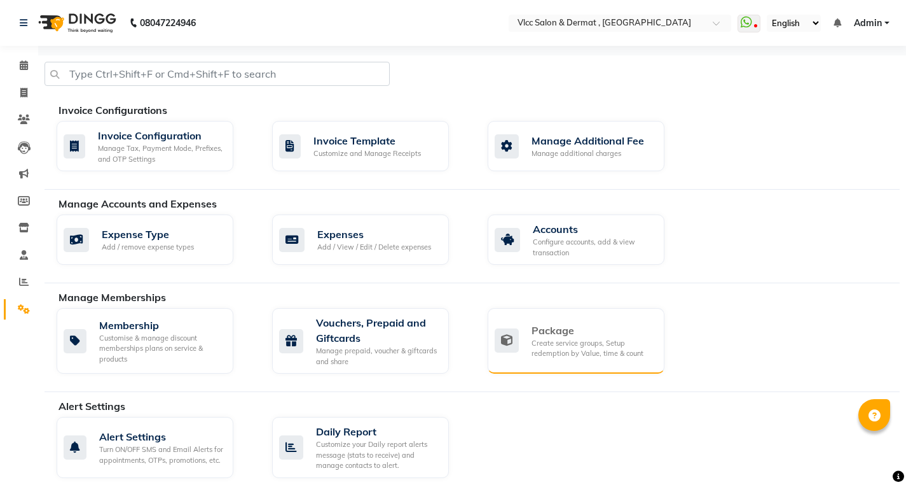
click at [587, 332] on div "Package" at bounding box center [593, 329] width 123 height 15
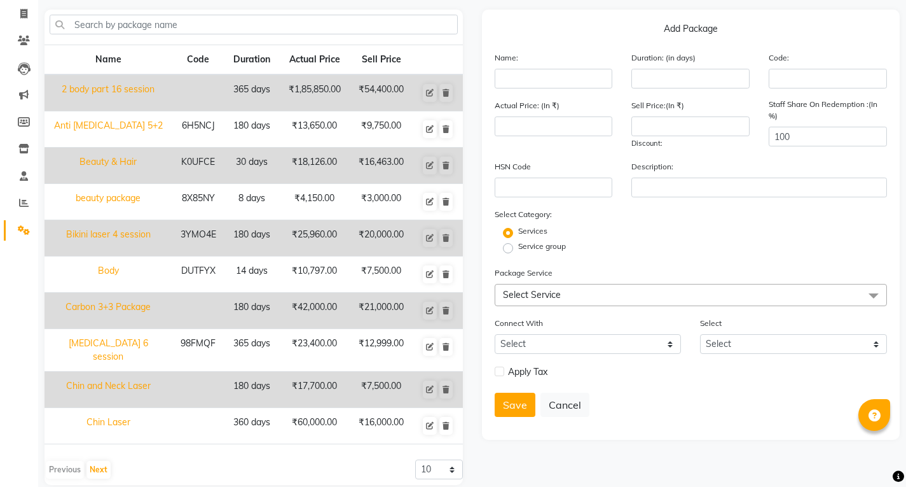
scroll to position [90, 0]
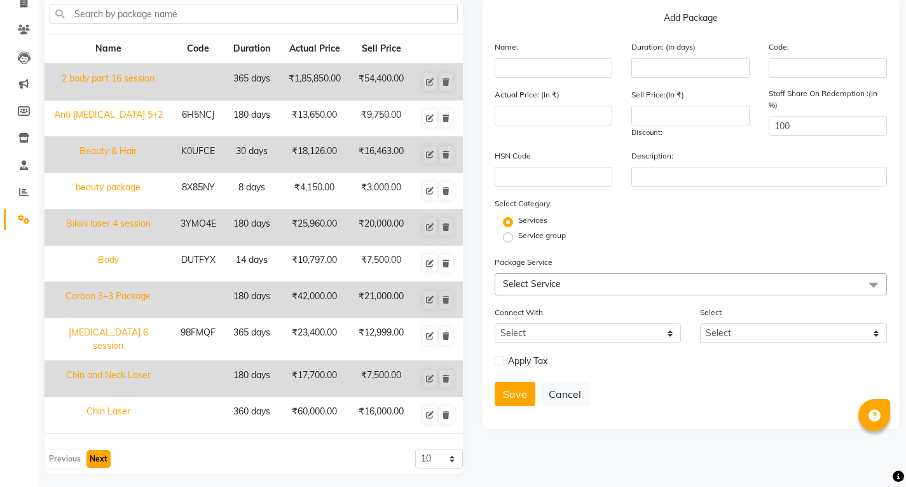
click at [97, 454] on button "Next" at bounding box center [98, 459] width 24 height 18
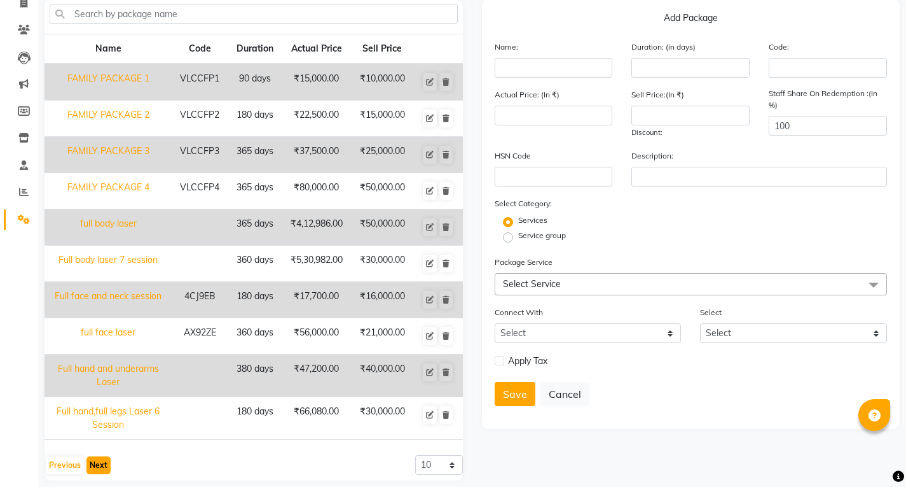
click at [95, 464] on button "Next" at bounding box center [98, 465] width 24 height 18
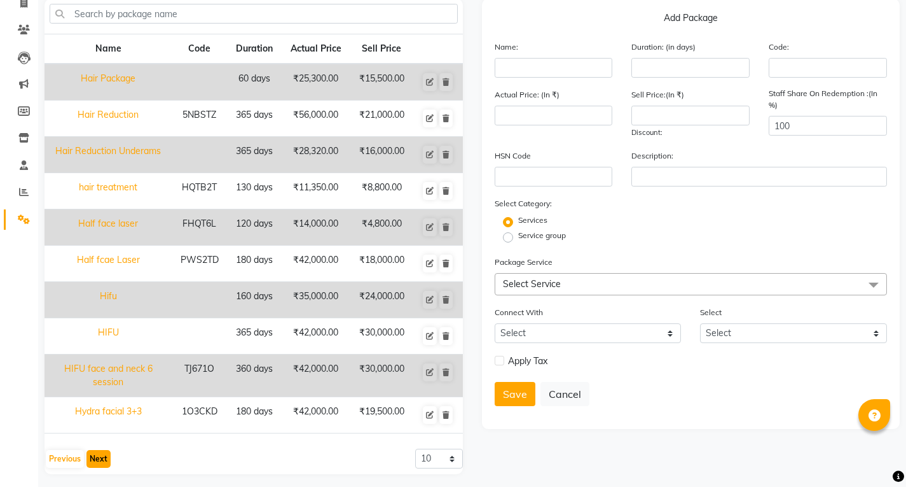
click at [99, 452] on button "Next" at bounding box center [98, 459] width 24 height 18
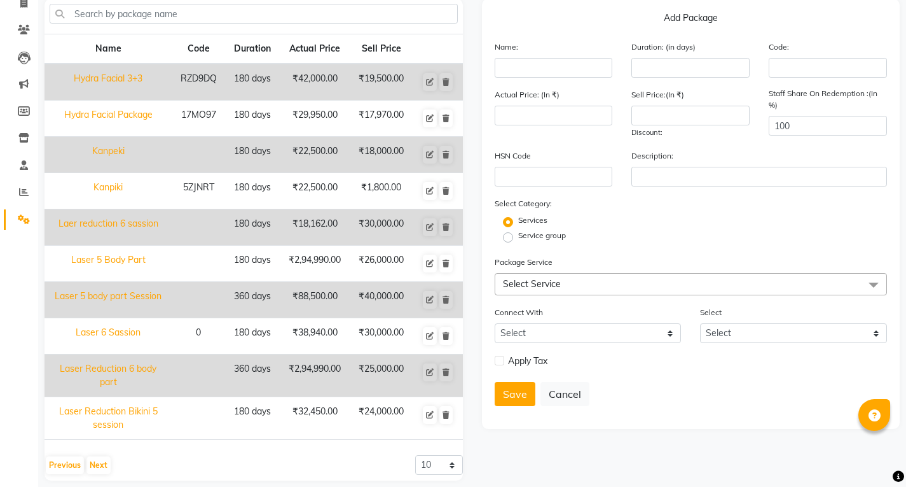
click at [99, 452] on div "Name Code Duration Actual Price Sell Price Hydra Facial 3+3 RZD9DQ 180 days ₹42…" at bounding box center [254, 239] width 418 height 481
click at [98, 468] on button "Next" at bounding box center [98, 465] width 24 height 18
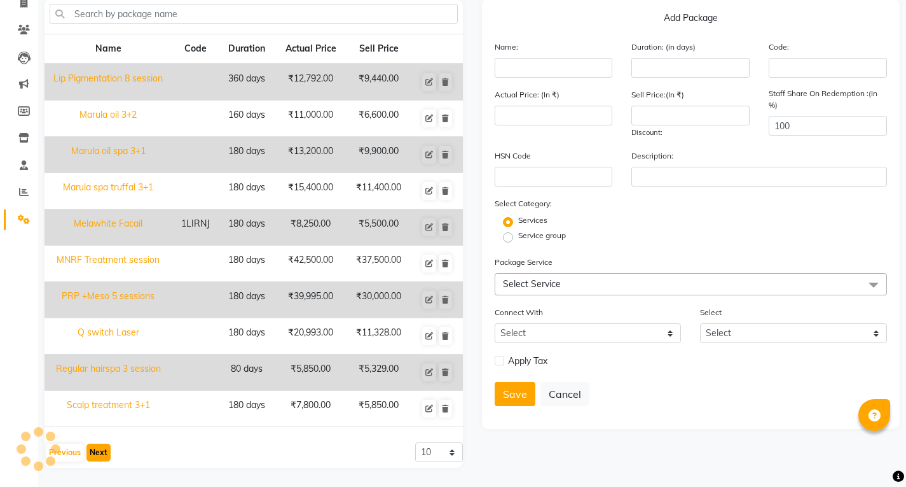
click at [100, 455] on button "Next" at bounding box center [98, 452] width 24 height 18
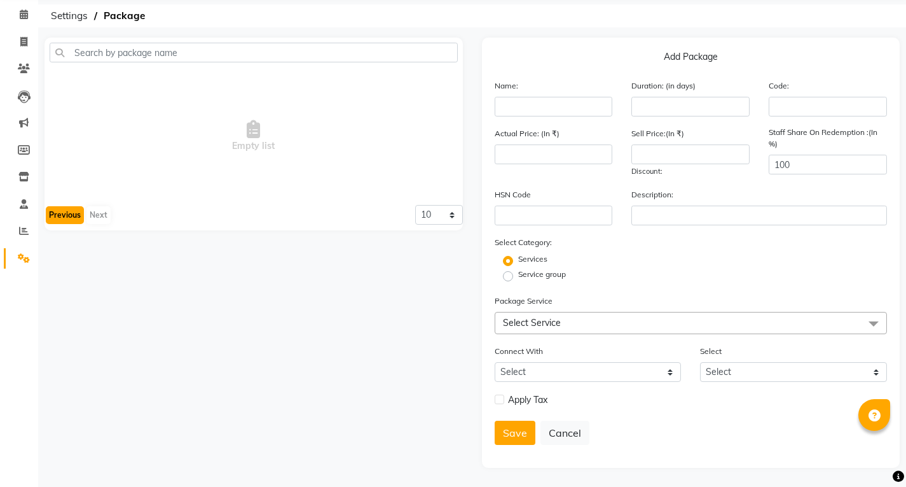
click at [69, 212] on button "Previous" at bounding box center [65, 215] width 38 height 18
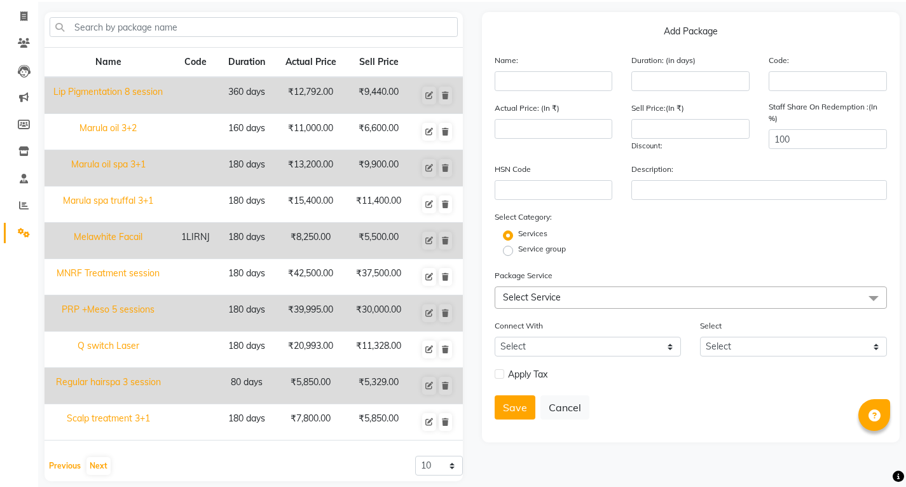
scroll to position [90, 0]
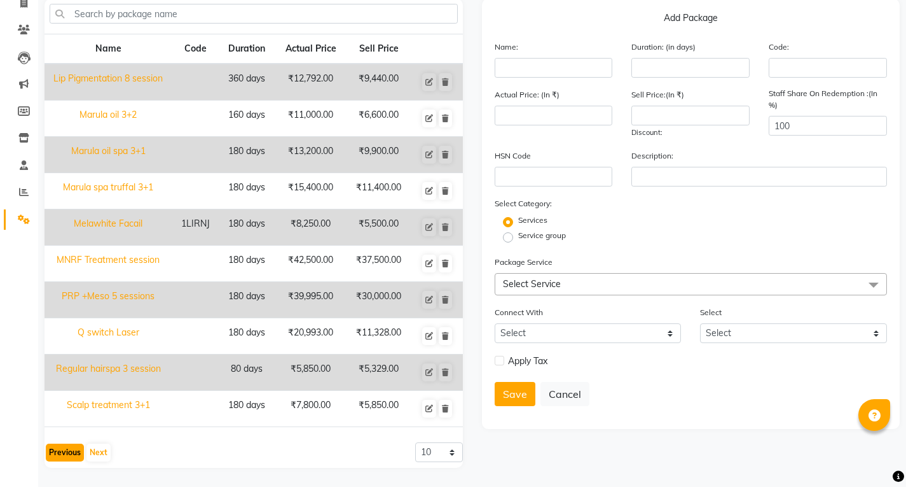
click at [71, 453] on button "Previous" at bounding box center [65, 452] width 38 height 18
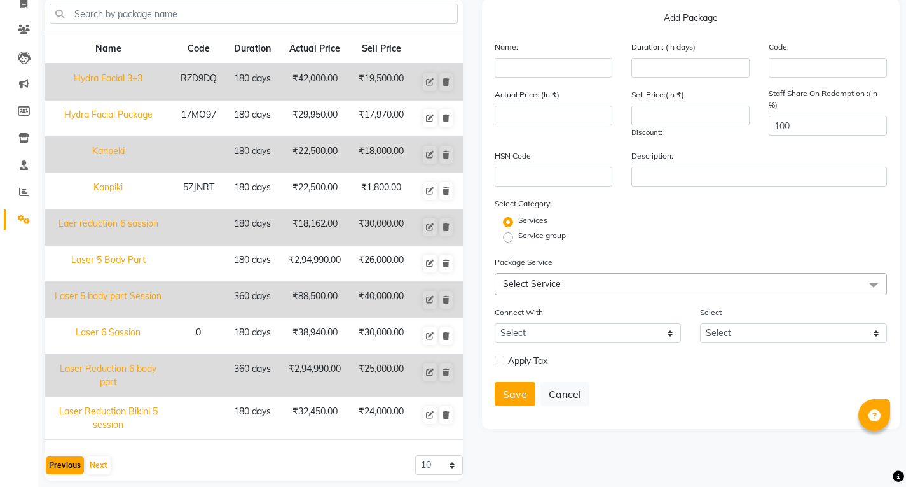
click at [71, 453] on div "Name Code Duration Actual Price Sell Price Hydra Facial 3+3 RZD9DQ 180 days ₹42…" at bounding box center [254, 239] width 418 height 481
click at [71, 454] on div "Name Code Duration Actual Price Sell Price Hydra Facial 3+3 RZD9DQ 180 days ₹42…" at bounding box center [254, 239] width 418 height 481
click at [66, 464] on button "Previous" at bounding box center [65, 465] width 38 height 18
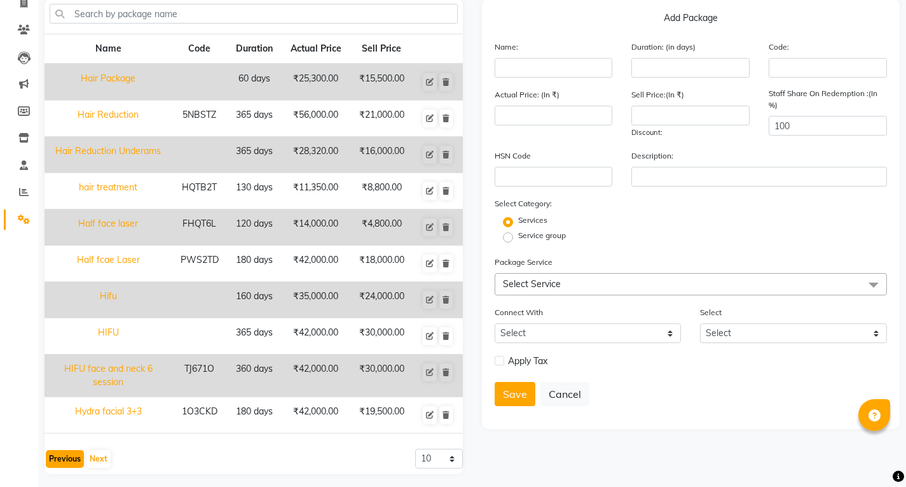
click at [76, 457] on button "Previous" at bounding box center [65, 459] width 38 height 18
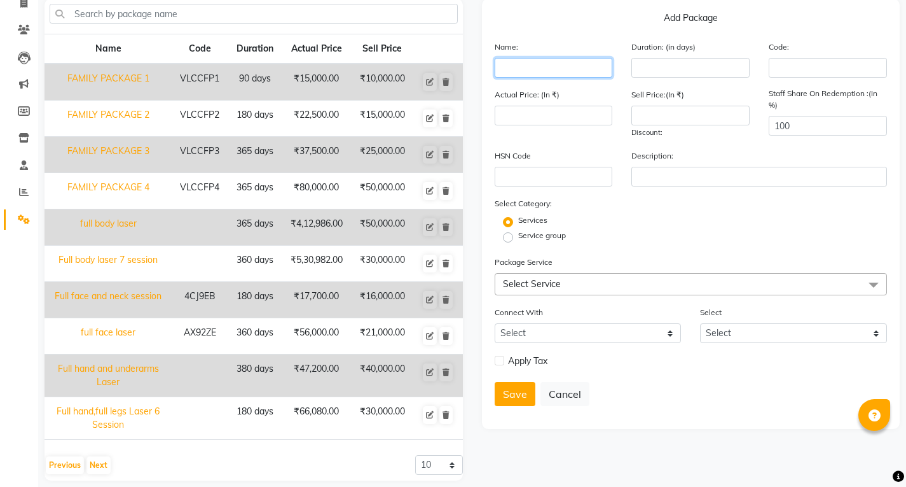
click at [553, 67] on input "text" at bounding box center [554, 68] width 118 height 20
click at [688, 74] on input "number" at bounding box center [691, 68] width 118 height 20
click at [816, 121] on input "100" at bounding box center [828, 126] width 118 height 20
click at [525, 111] on input "number" at bounding box center [554, 116] width 118 height 20
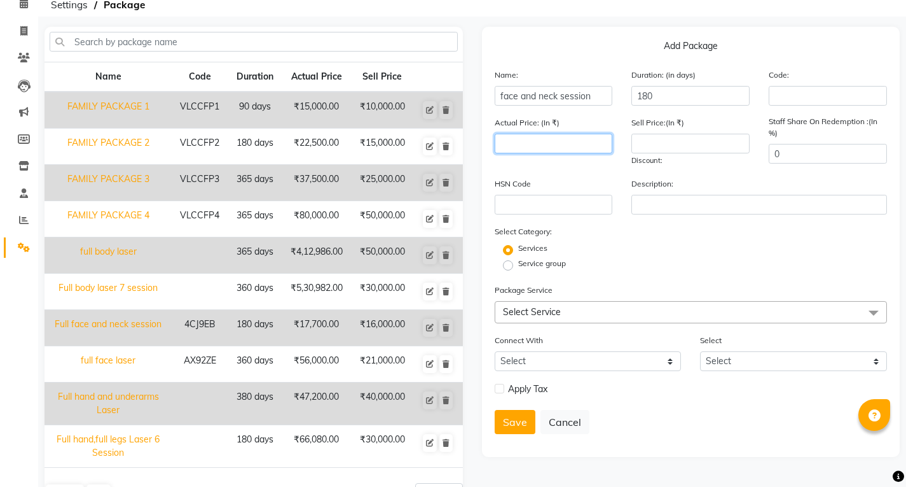
scroll to position [102, 0]
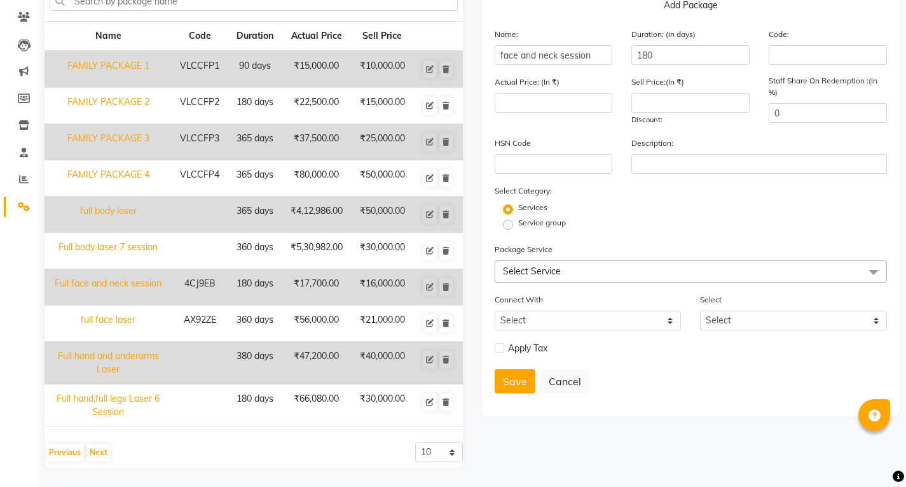
click at [537, 272] on span "Select Service" at bounding box center [532, 270] width 58 height 11
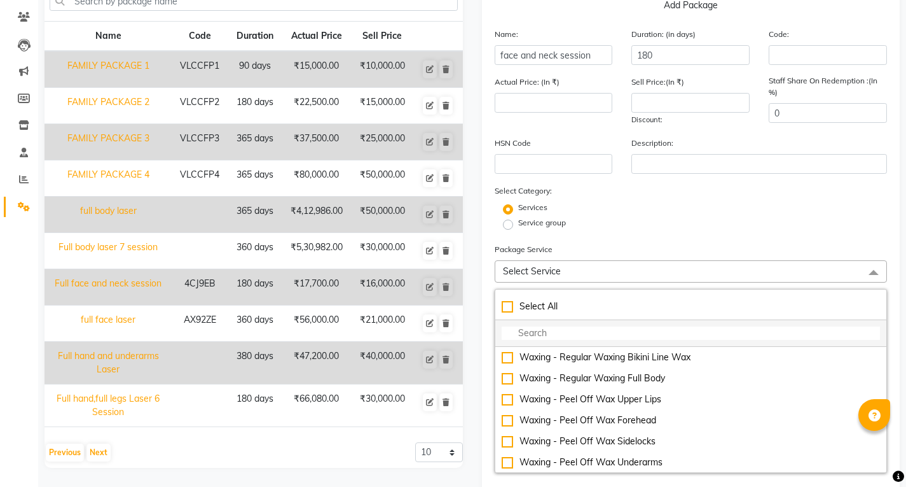
scroll to position [127, 0]
click at [570, 329] on input "multiselect-search" at bounding box center [691, 332] width 379 height 13
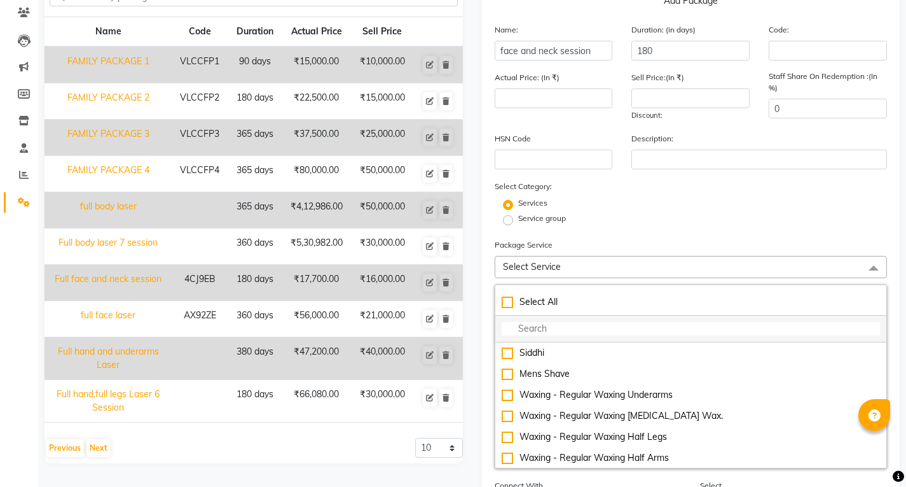
scroll to position [50, 0]
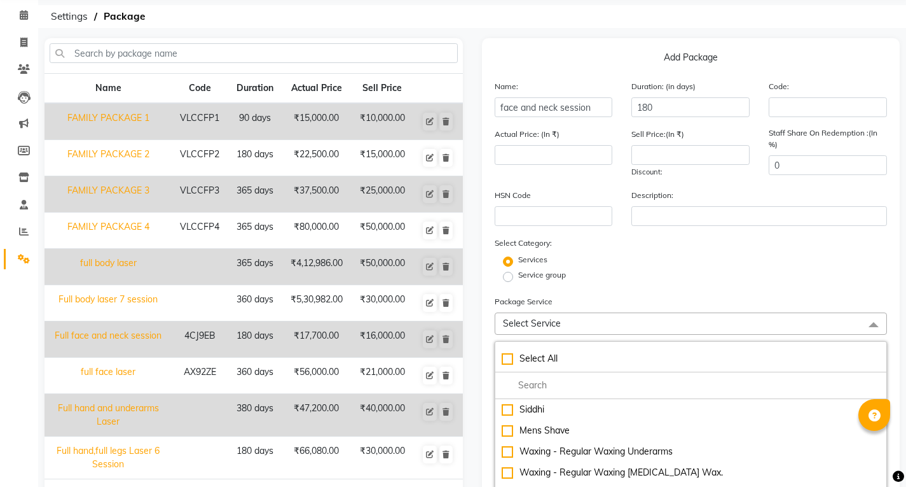
click at [618, 271] on div "Service group" at bounding box center [691, 276] width 412 height 15
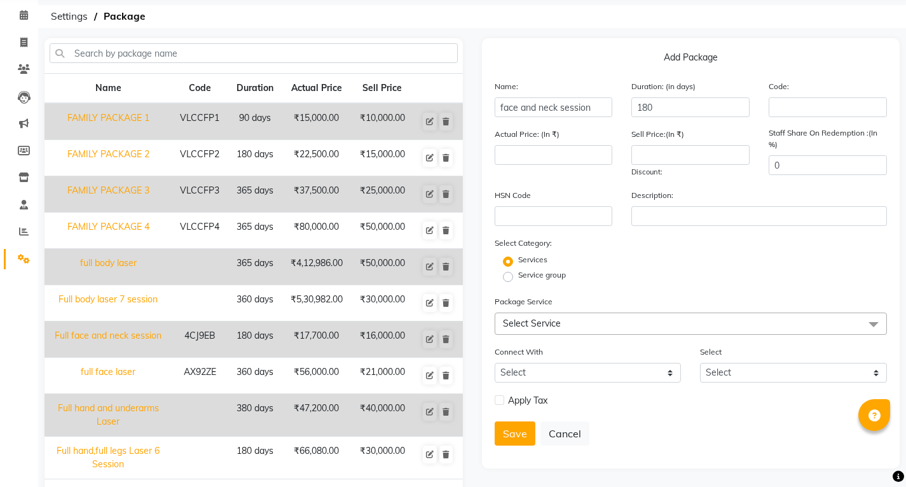
click at [535, 325] on span "Select Service" at bounding box center [532, 322] width 58 height 11
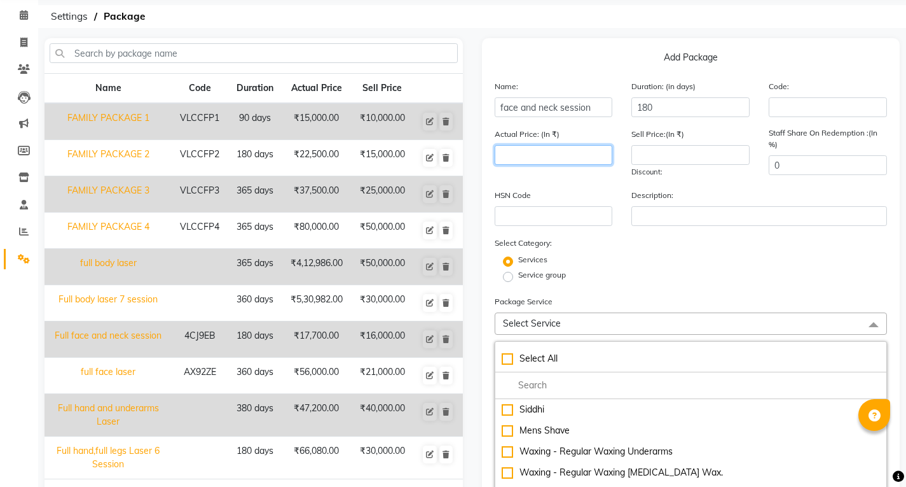
click at [565, 159] on input "number" at bounding box center [554, 155] width 118 height 20
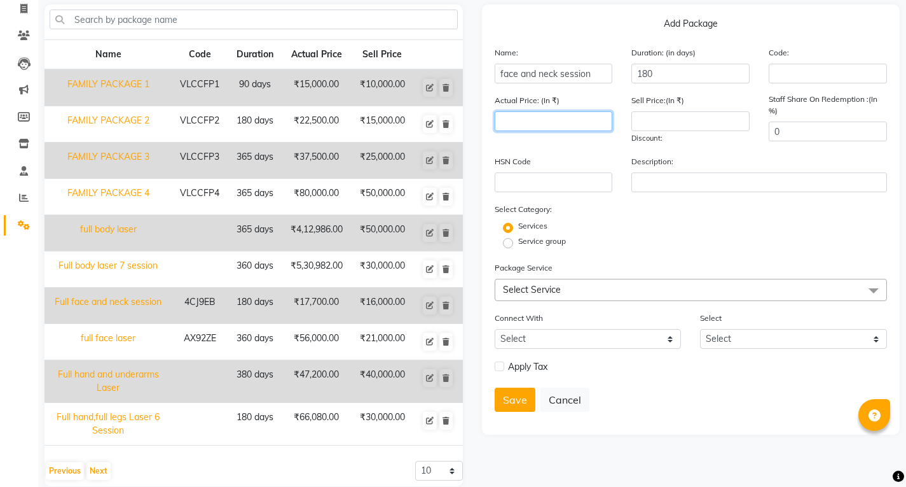
scroll to position [102, 0]
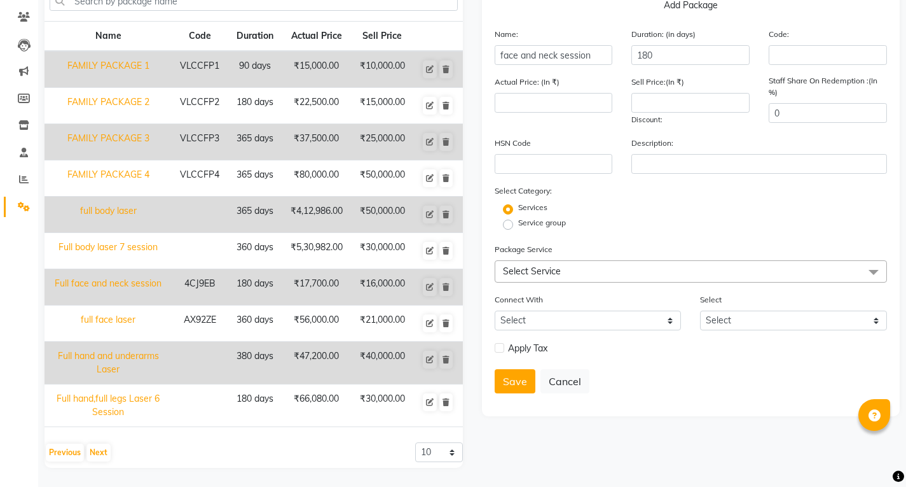
click at [551, 276] on span "Select Service" at bounding box center [691, 271] width 393 height 22
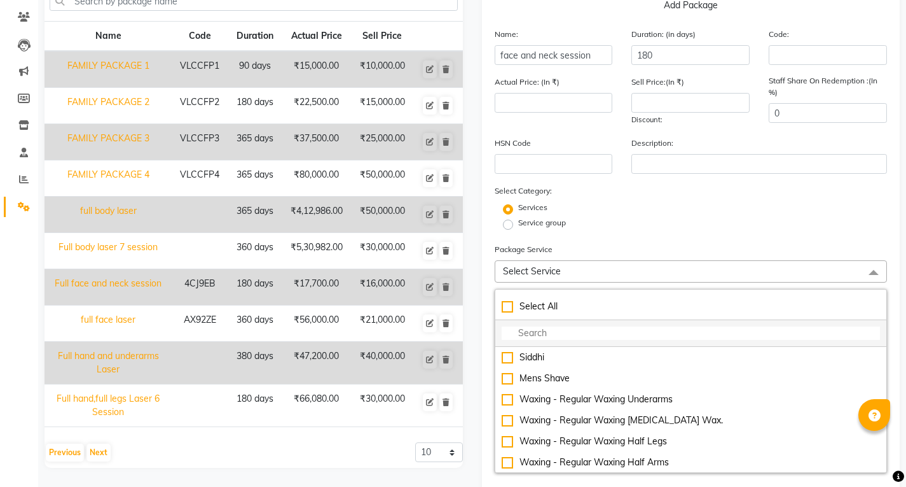
click at [539, 328] on input "multiselect-search" at bounding box center [691, 332] width 379 height 13
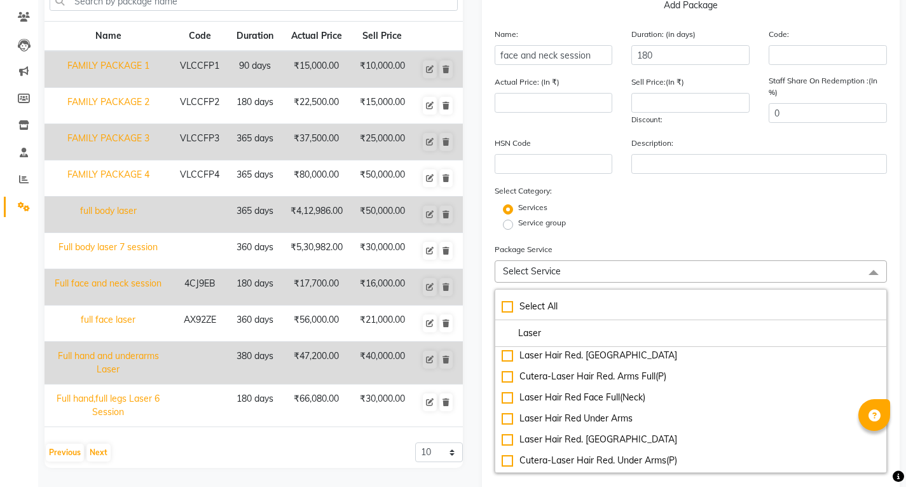
scroll to position [318, 0]
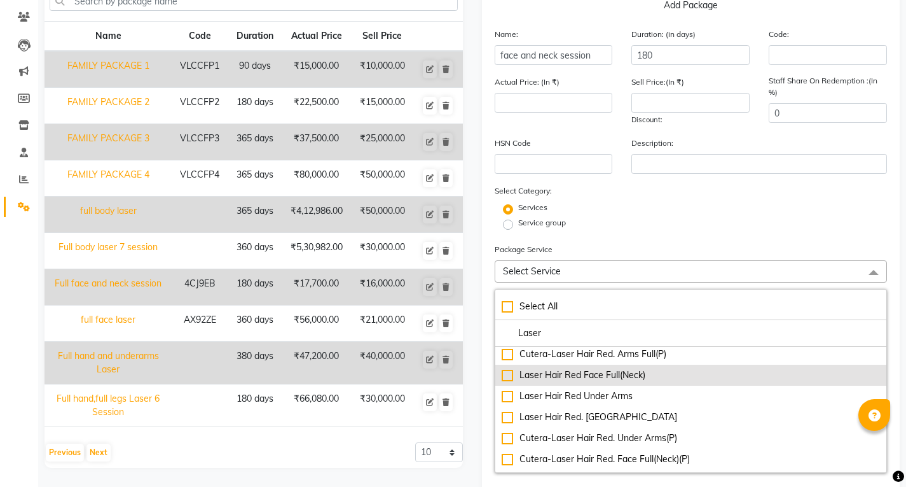
click at [639, 380] on div "Laser Hair Red Face Full(Neck)" at bounding box center [691, 374] width 379 height 13
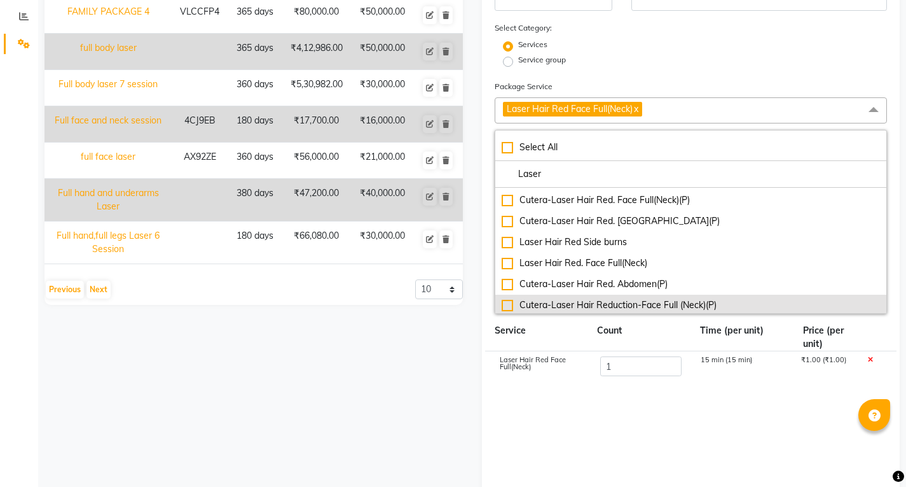
scroll to position [396, 0]
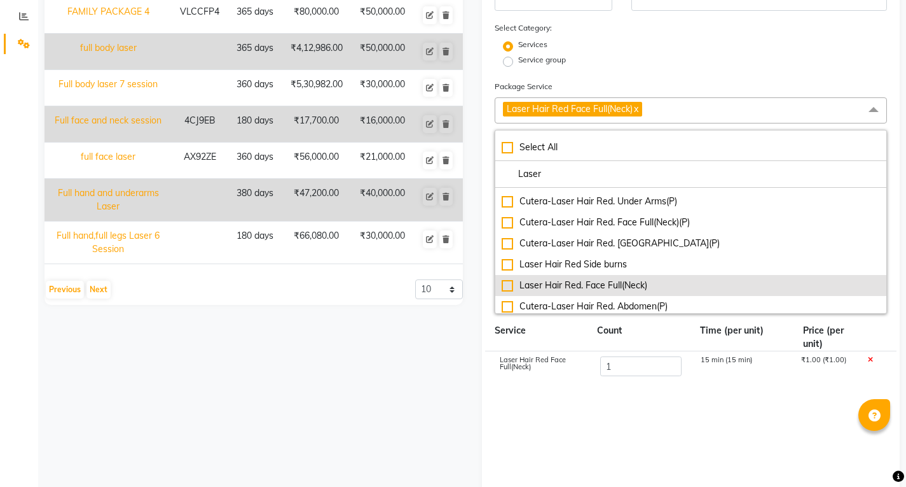
click at [639, 285] on div "Laser Hair Red. Face Full(Neck)" at bounding box center [691, 285] width 379 height 13
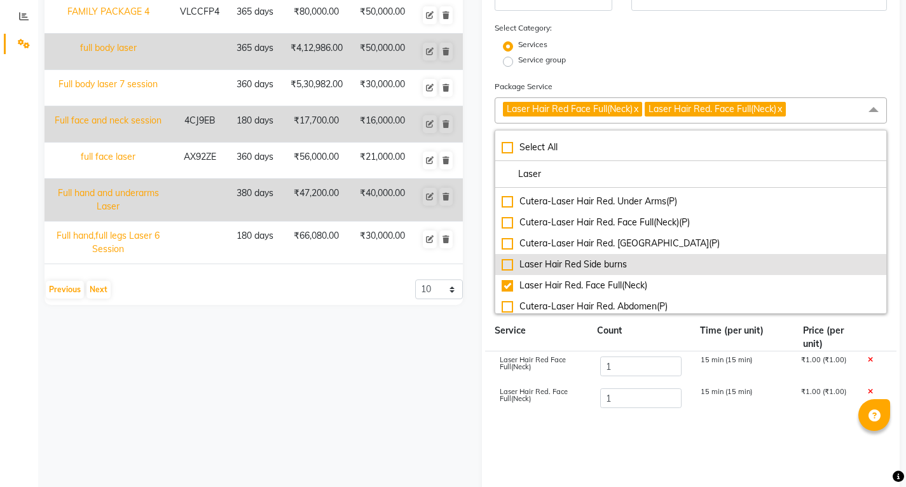
scroll to position [332, 0]
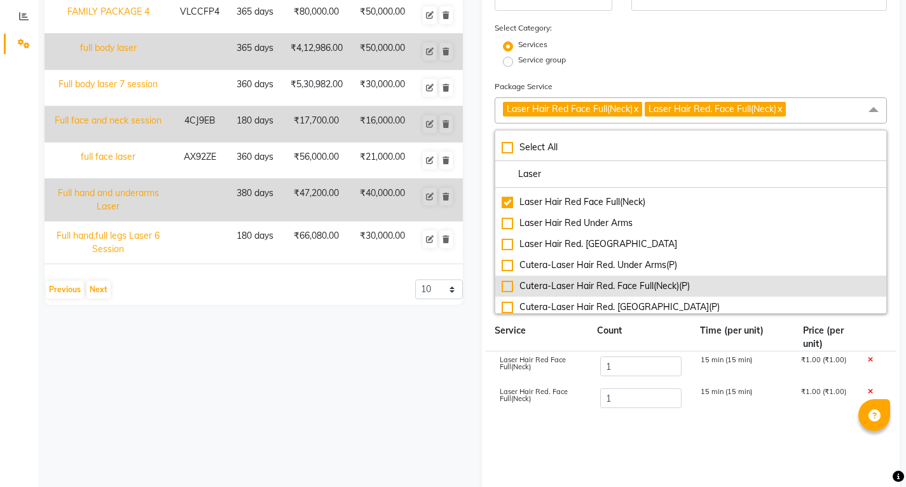
click at [646, 280] on div "Cutera-Laser Hair Red. Face Full(Neck)(P)" at bounding box center [691, 285] width 379 height 13
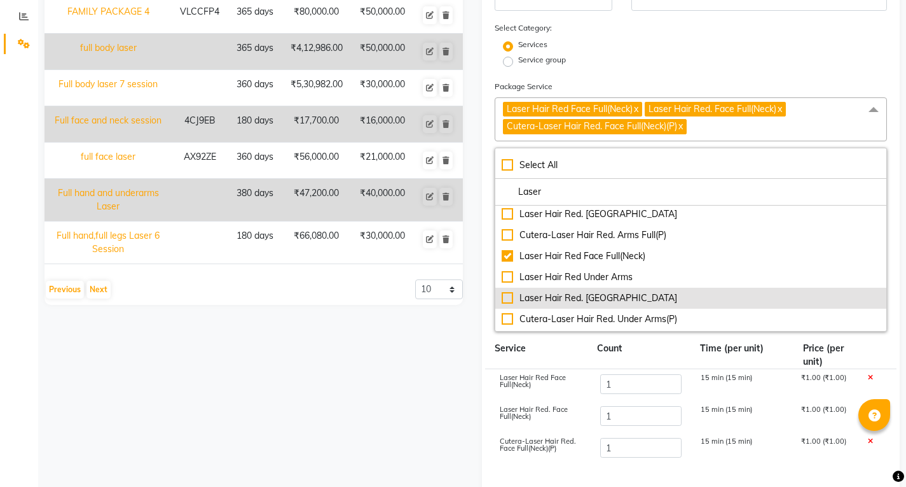
scroll to position [268, 0]
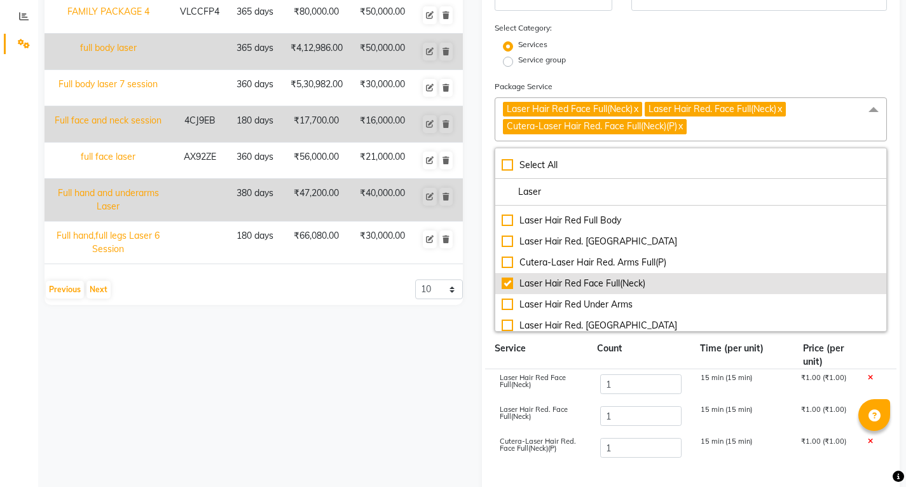
click at [637, 286] on div "Laser Hair Red Face Full(Neck)" at bounding box center [691, 283] width 379 height 13
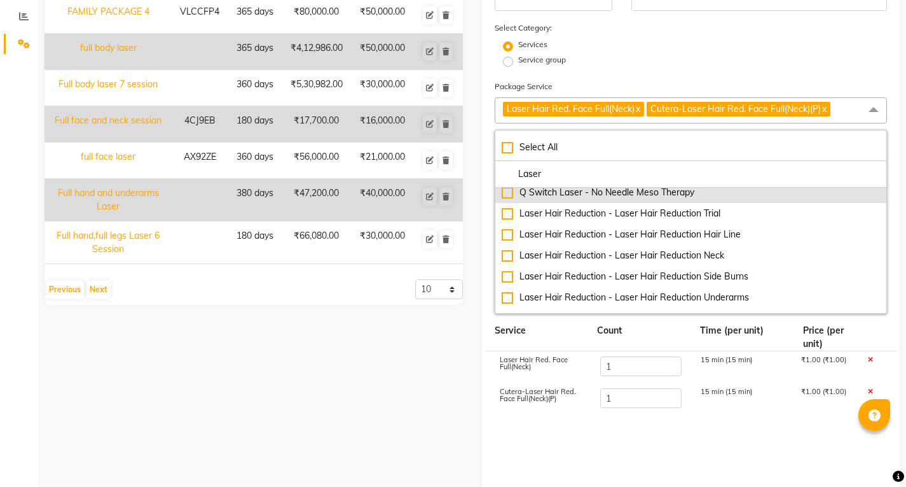
scroll to position [14, 0]
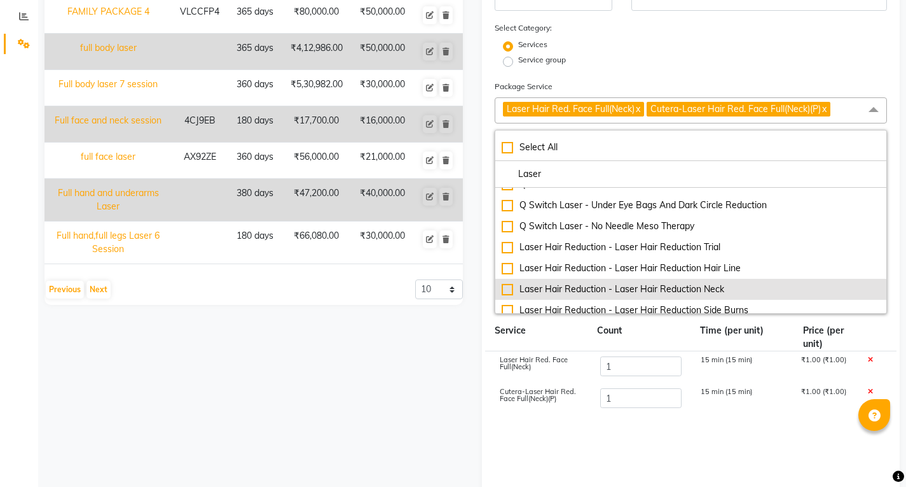
click at [714, 280] on li "Laser Hair Reduction - Laser Hair Reduction Neck" at bounding box center [691, 289] width 392 height 21
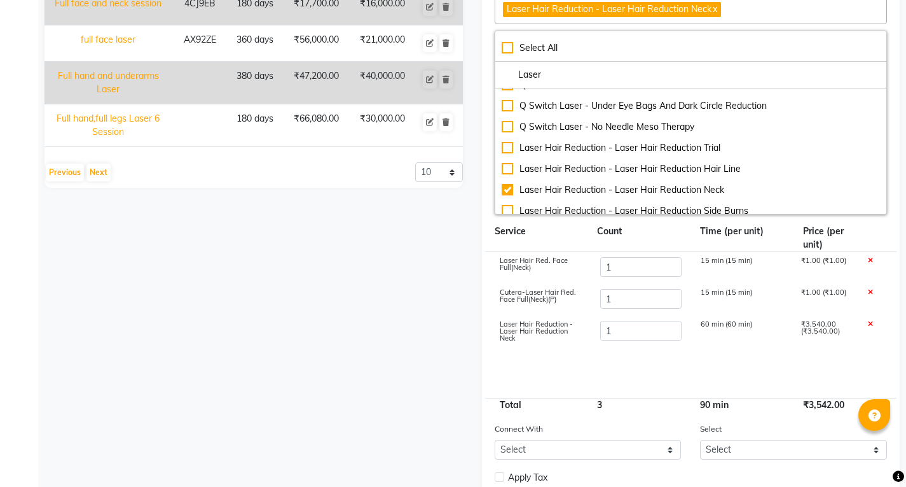
click at [869, 293] on icon at bounding box center [870, 292] width 5 height 7
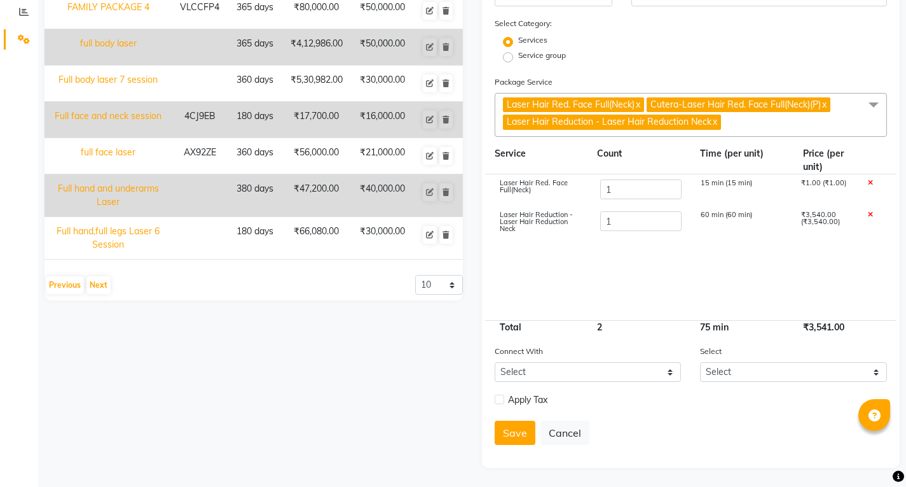
click at [871, 184] on icon at bounding box center [870, 182] width 5 height 7
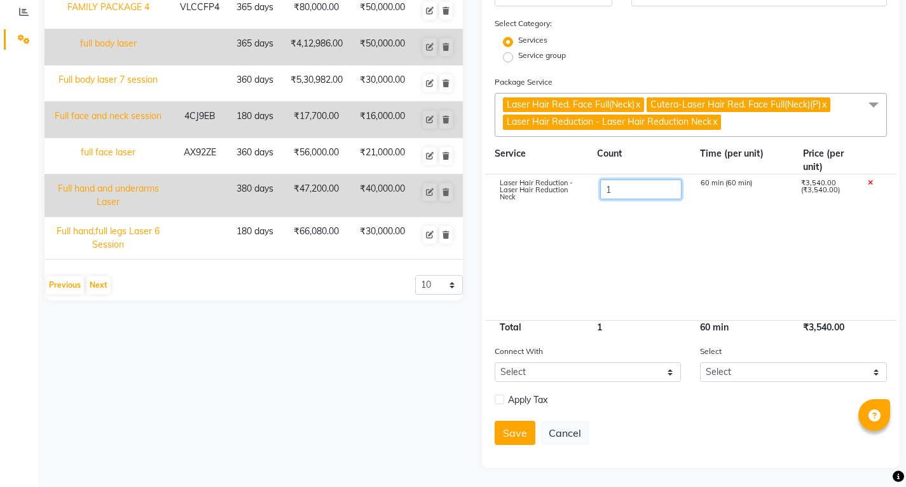
click at [647, 190] on input "1" at bounding box center [640, 189] width 81 height 20
click at [695, 237] on cdk-virtual-scroll-viewport "Laser Hair Reduction - Laser Hair Reduction Neck 5 60 min (60 min) ₹3,540.00 (₹…" at bounding box center [691, 247] width 393 height 146
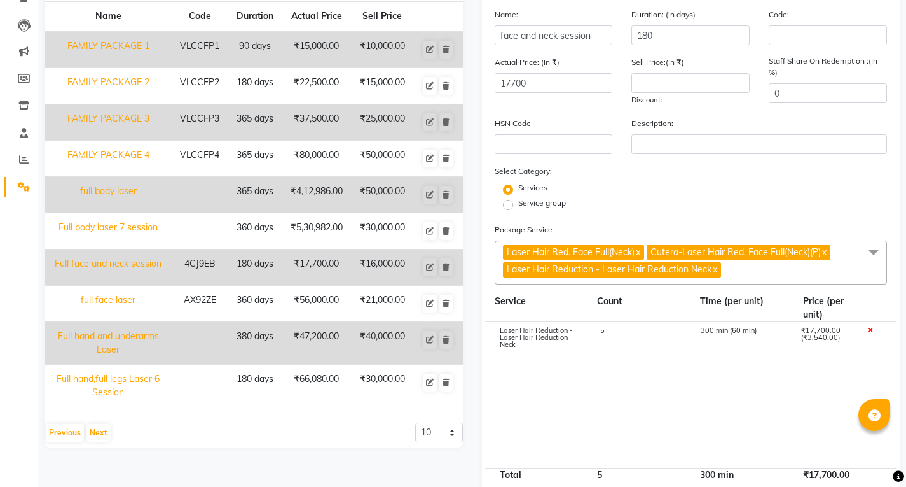
scroll to position [0, 0]
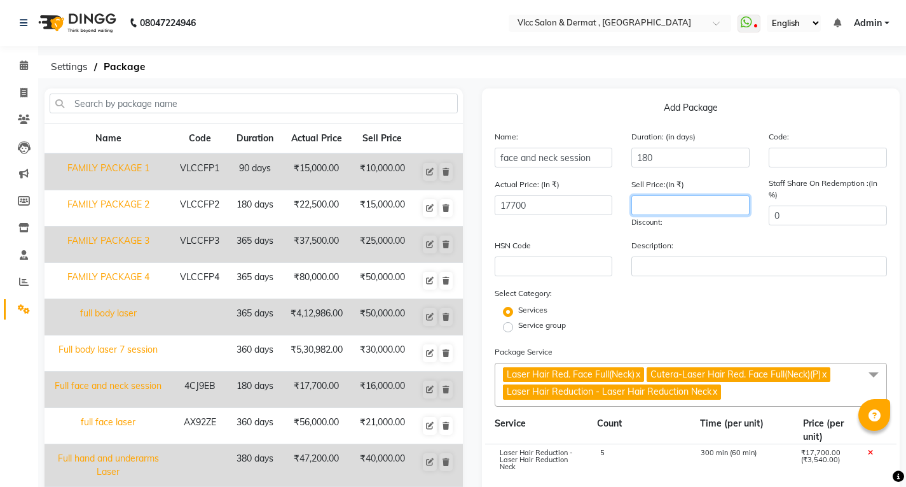
click at [673, 205] on input "number" at bounding box center [691, 205] width 118 height 20
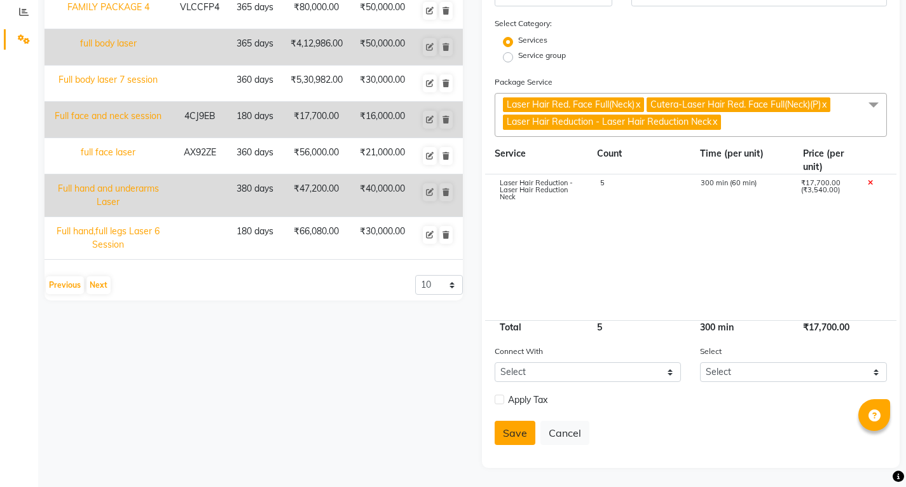
click at [515, 425] on button "Save" at bounding box center [515, 432] width 41 height 24
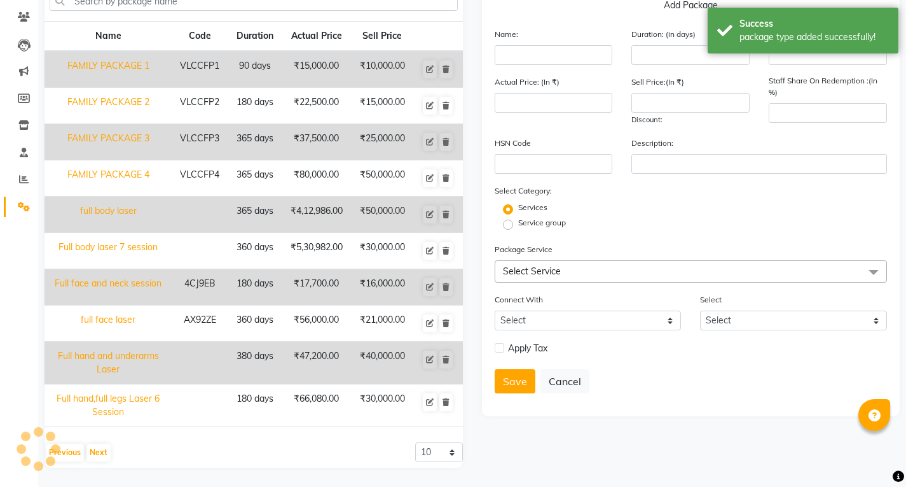
scroll to position [96, 0]
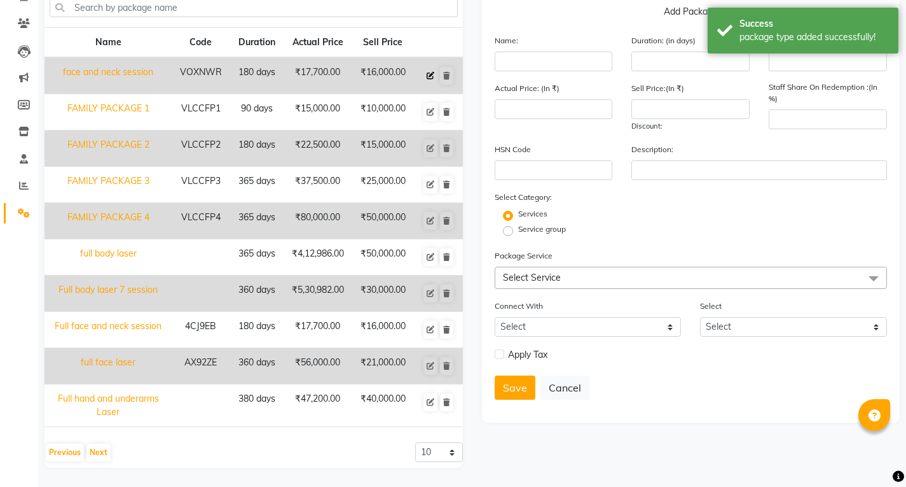
click at [432, 75] on icon at bounding box center [431, 76] width 8 height 8
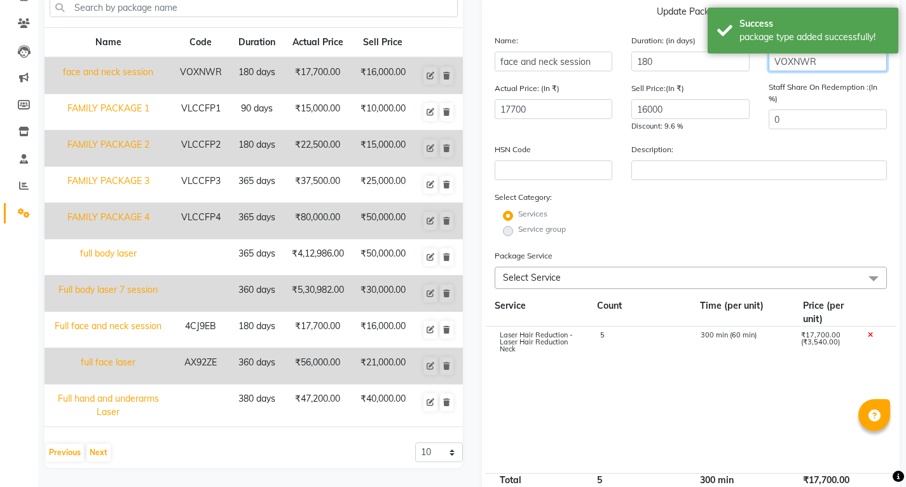
click at [854, 62] on input "VOXNWR" at bounding box center [828, 62] width 118 height 20
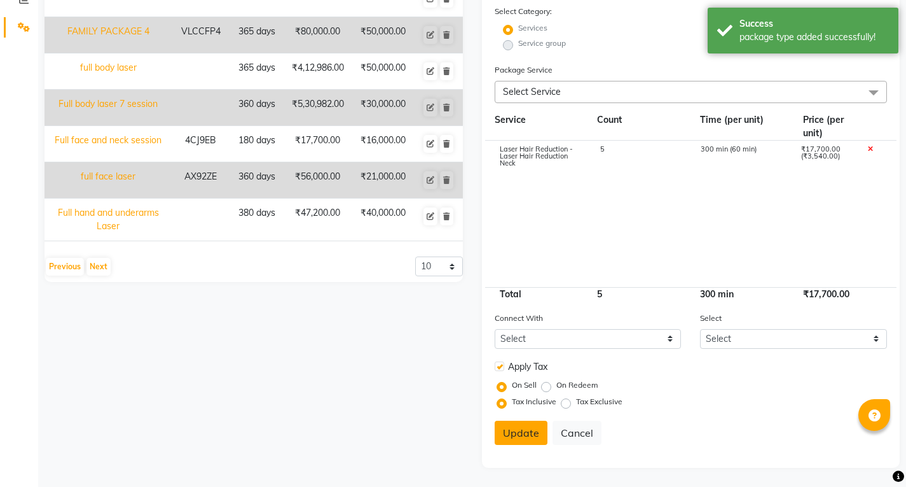
click at [530, 434] on button "Update" at bounding box center [521, 432] width 53 height 24
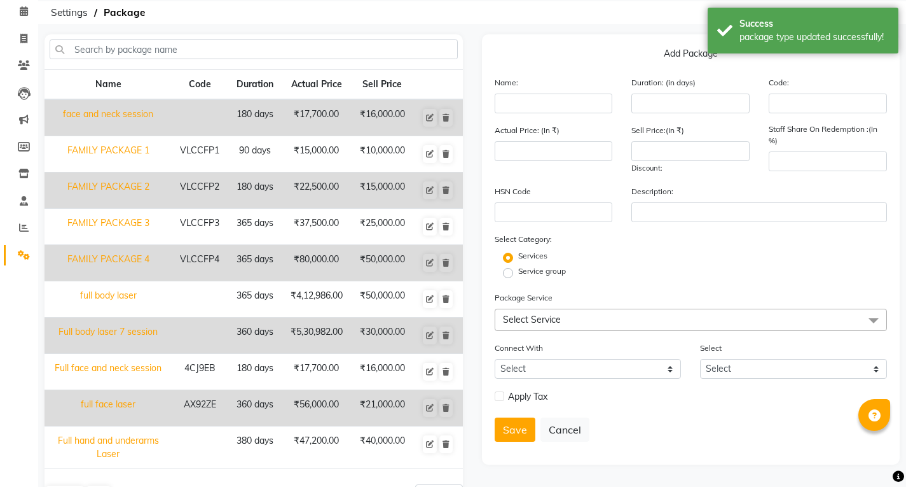
scroll to position [0, 0]
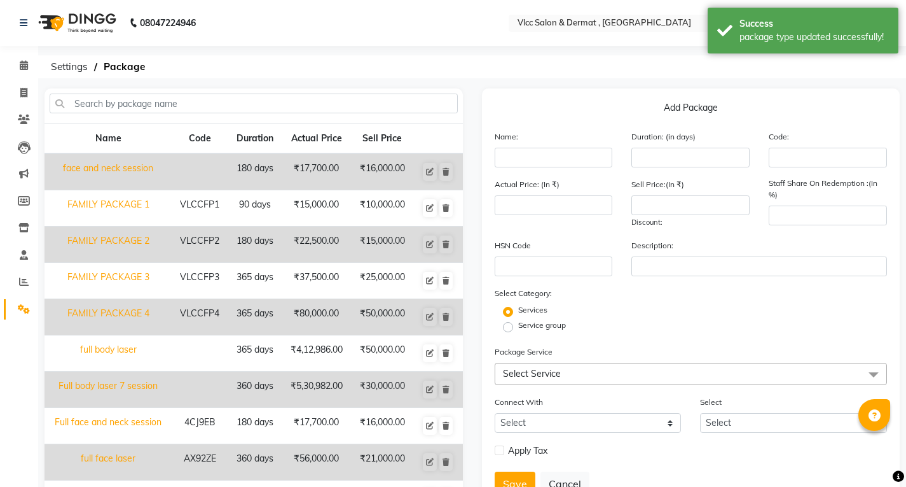
click at [17, 80] on li "Invoice" at bounding box center [19, 93] width 38 height 27
drag, startPoint x: 22, startPoint y: 85, endPoint x: 39, endPoint y: 94, distance: 19.9
click at [24, 86] on span at bounding box center [24, 93] width 22 height 15
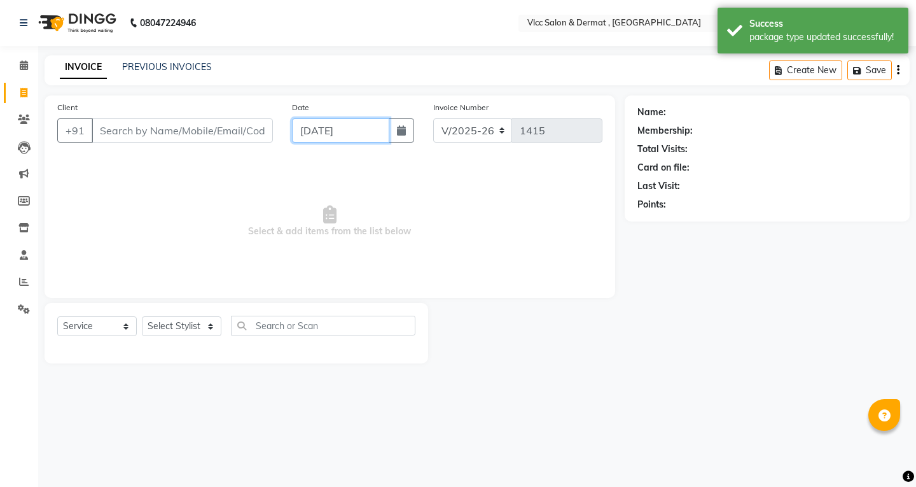
click at [311, 137] on input "[DATE]" at bounding box center [340, 130] width 97 height 24
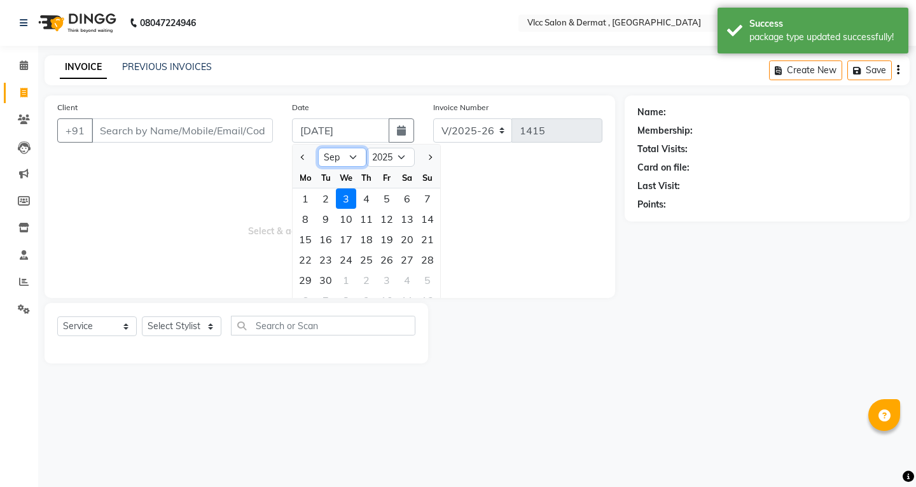
click at [356, 160] on select "Jan Feb Mar Apr May Jun [DATE] Aug Sep Oct Nov Dec" at bounding box center [342, 157] width 48 height 19
click at [318, 148] on select "Jan Feb Mar Apr May Jun [DATE] Aug Sep Oct Nov Dec" at bounding box center [342, 157] width 48 height 19
click at [408, 275] on div "30" at bounding box center [407, 280] width 20 height 20
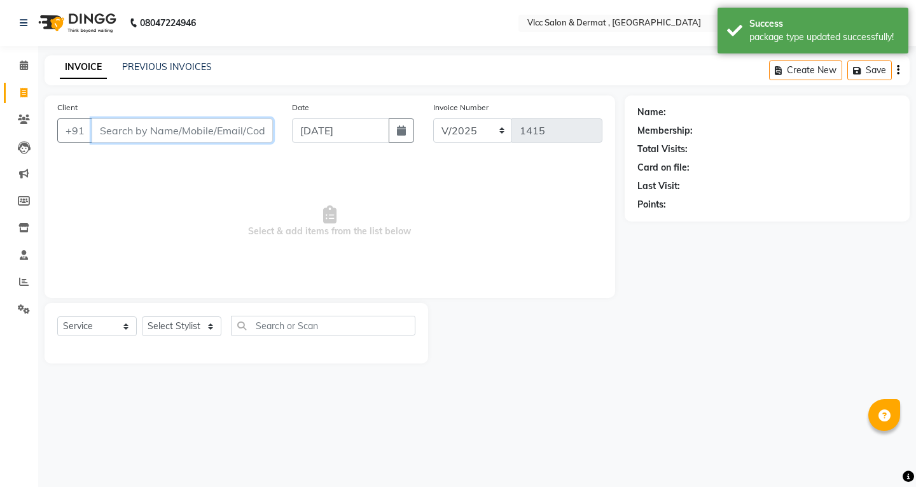
click at [195, 125] on input "Client" at bounding box center [182, 130] width 181 height 24
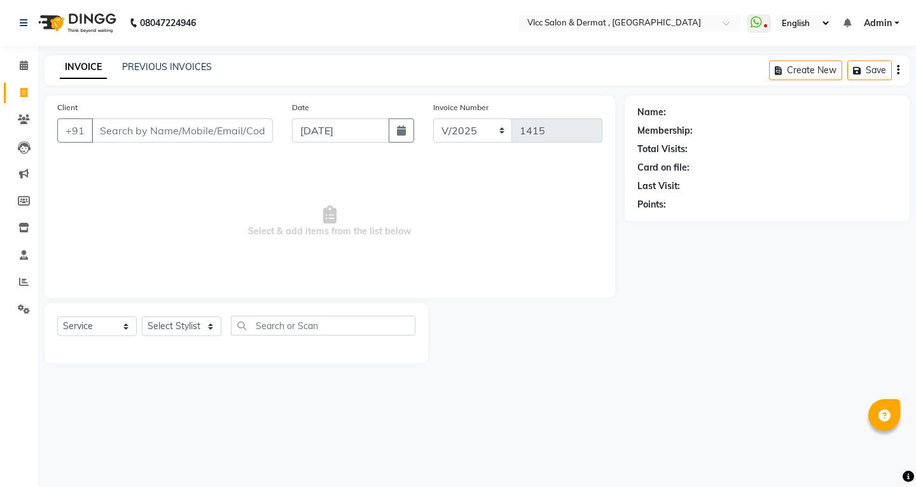
click at [138, 144] on div "Client +91" at bounding box center [165, 126] width 235 height 52
click at [147, 130] on input "Client" at bounding box center [182, 130] width 181 height 24
click at [188, 132] on input "Client" at bounding box center [182, 130] width 181 height 24
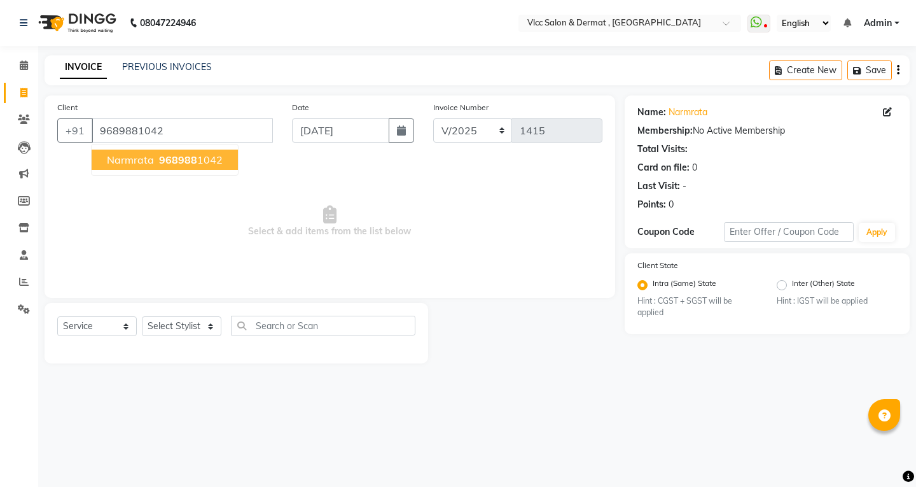
click at [216, 168] on button "narmrata 968988 1042" at bounding box center [165, 159] width 146 height 20
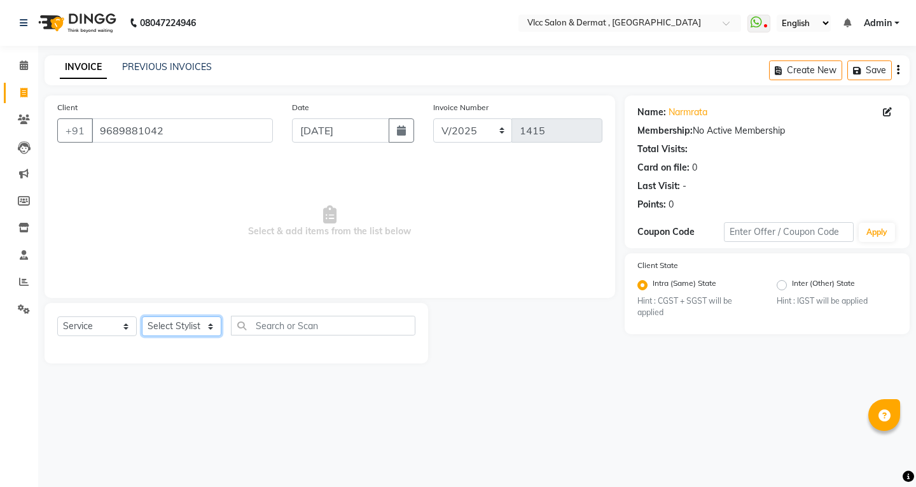
drag, startPoint x: 162, startPoint y: 334, endPoint x: 163, endPoint y: 325, distance: 9.0
click at [162, 333] on select "Select Stylist [PERSON_NAME] [PERSON_NAME] [PERSON_NAME] [PERSON_NAME] [PERSON_…" at bounding box center [182, 326] width 80 height 20
click at [142, 316] on select "Select Stylist [PERSON_NAME] [PERSON_NAME] [PERSON_NAME] [PERSON_NAME] [PERSON_…" at bounding box center [182, 326] width 80 height 20
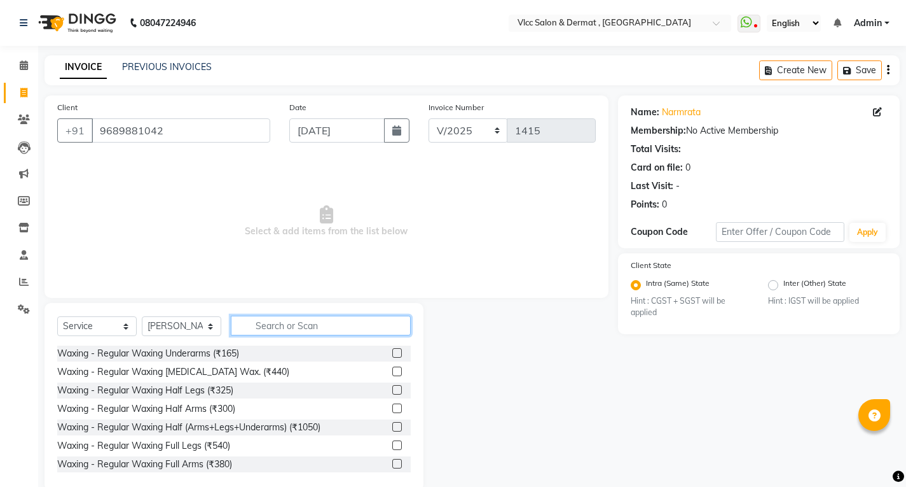
click at [270, 316] on input "text" at bounding box center [321, 325] width 180 height 20
click at [265, 319] on input "text" at bounding box center [321, 325] width 180 height 20
drag, startPoint x: 74, startPoint y: 318, endPoint x: 81, endPoint y: 331, distance: 14.8
click at [74, 318] on select "Select Service Product Membership Package Voucher Prepaid Gift Card" at bounding box center [97, 326] width 80 height 20
click at [57, 316] on select "Select Service Product Membership Package Voucher Prepaid Gift Card" at bounding box center [97, 326] width 80 height 20
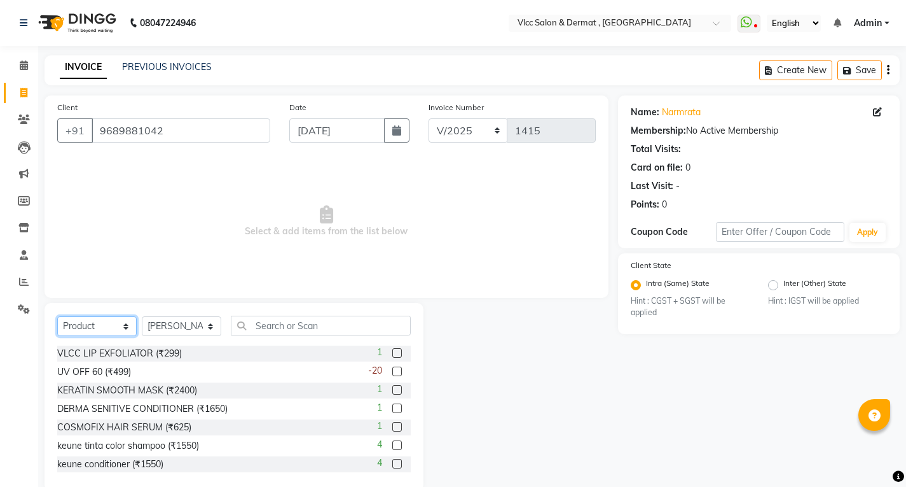
click at [89, 332] on select "Select Service Product Membership Package Voucher Prepaid Gift Card" at bounding box center [97, 326] width 80 height 20
click at [57, 316] on select "Select Service Product Membership Package Voucher Prepaid Gift Card" at bounding box center [97, 326] width 80 height 20
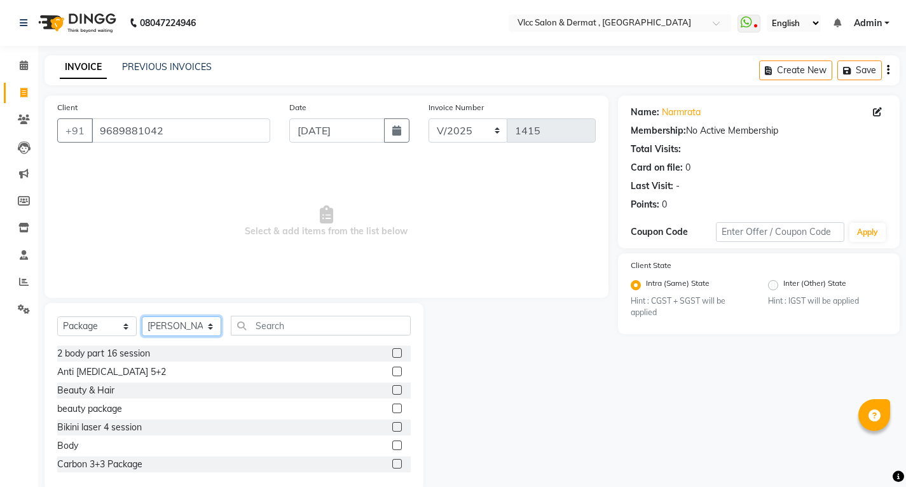
click at [197, 325] on select "Select Stylist [PERSON_NAME] [PERSON_NAME] [PERSON_NAME] [PERSON_NAME] [PERSON_…" at bounding box center [182, 326] width 80 height 20
click at [279, 326] on input "text" at bounding box center [321, 325] width 180 height 20
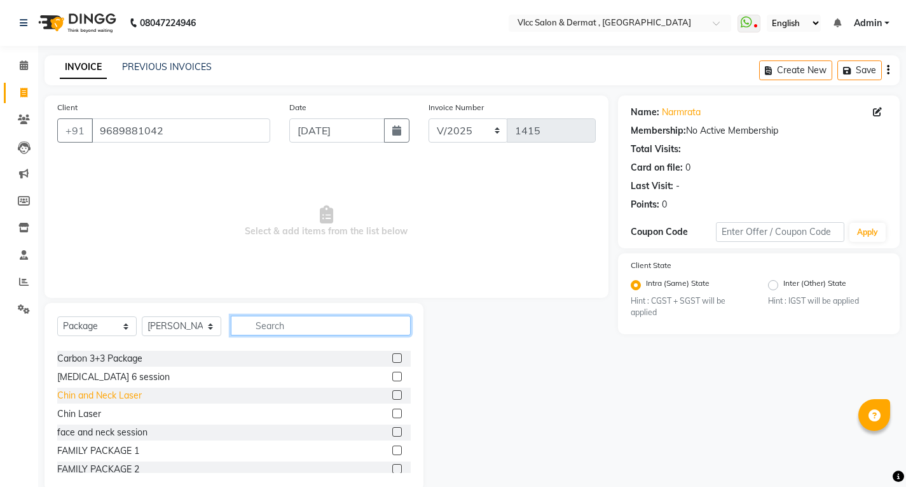
scroll to position [127, 0]
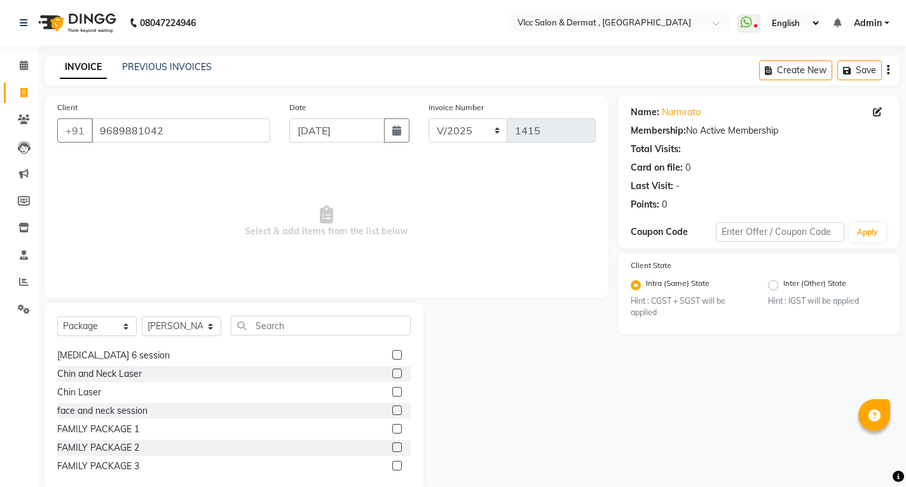
click at [392, 413] on label at bounding box center [397, 410] width 10 height 10
click at [392, 413] on input "checkbox" at bounding box center [396, 410] width 8 height 8
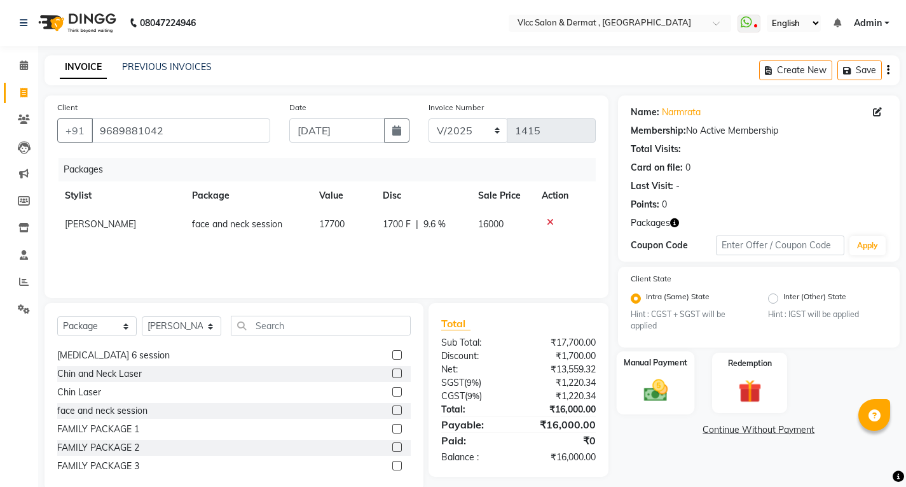
click at [675, 398] on div "Manual Payment" at bounding box center [655, 382] width 78 height 63
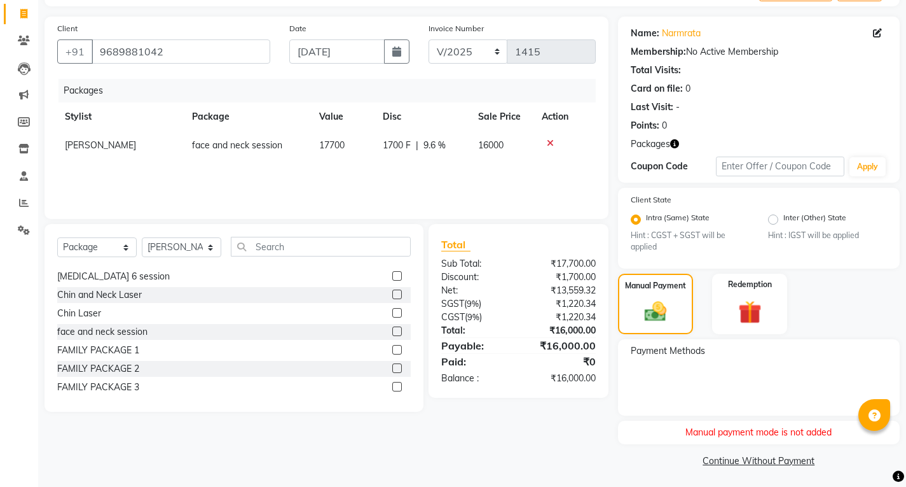
scroll to position [81, 0]
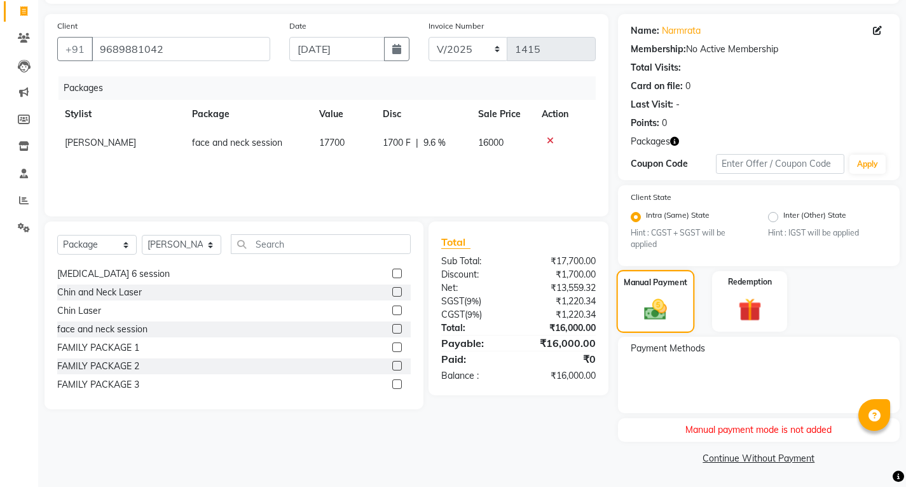
click at [653, 307] on img at bounding box center [655, 309] width 37 height 26
click at [662, 287] on label "Manual Payment" at bounding box center [656, 282] width 64 height 12
click at [681, 378] on div "Payment Methods" at bounding box center [759, 374] width 282 height 76
click at [658, 342] on span "Payment Methods" at bounding box center [668, 348] width 74 height 13
click at [663, 348] on span "Payment Methods" at bounding box center [668, 348] width 74 height 13
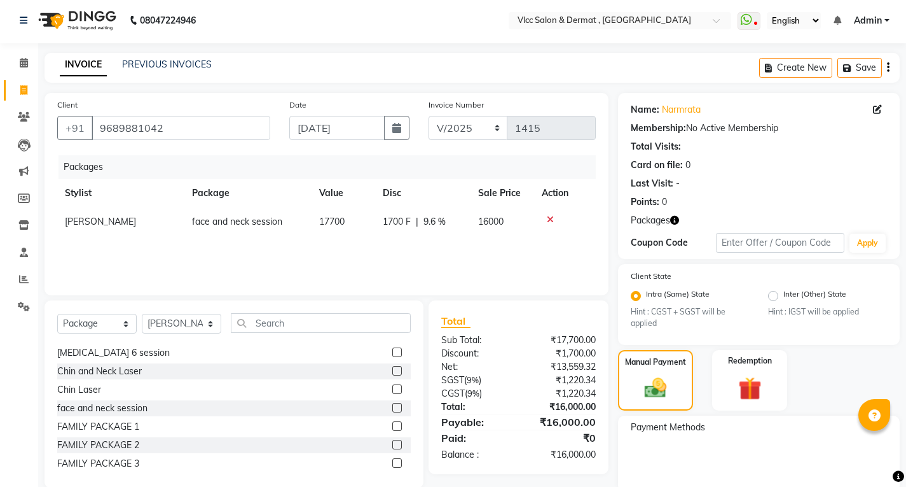
scroll to position [0, 0]
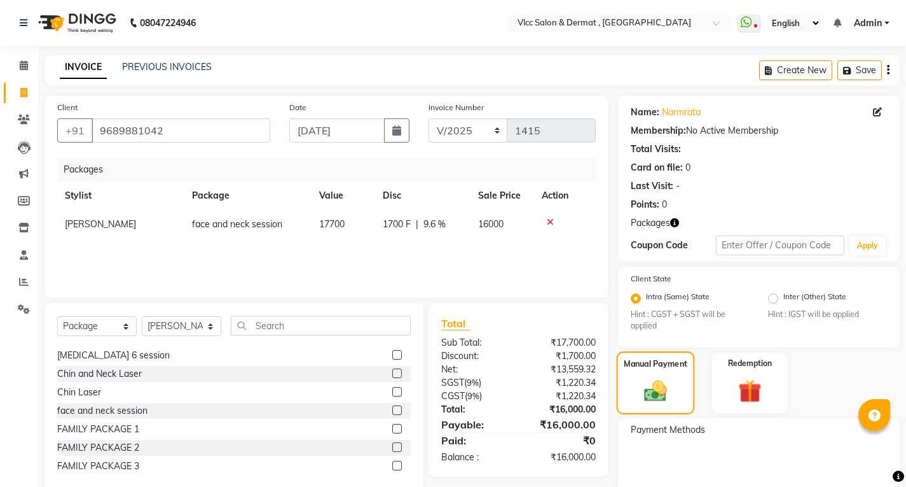
click at [658, 368] on label "Manual Payment" at bounding box center [656, 363] width 64 height 12
click at [757, 379] on img at bounding box center [750, 391] width 39 height 30
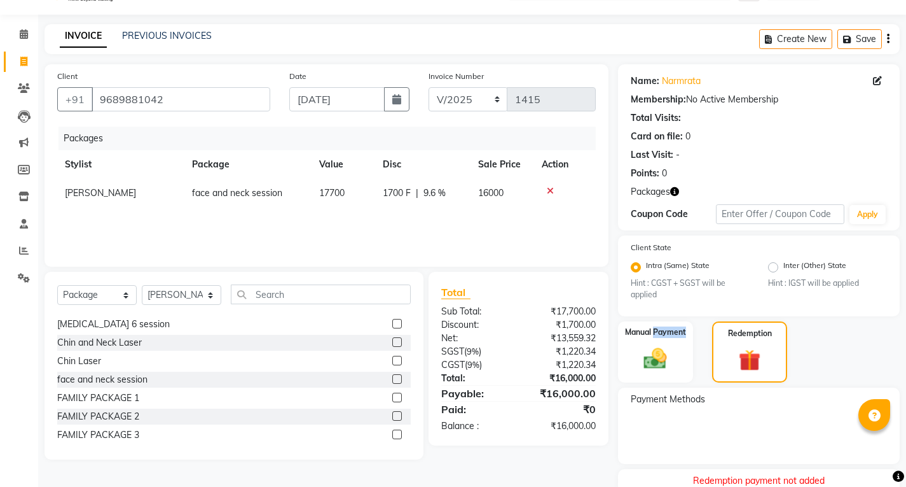
scroll to position [82, 0]
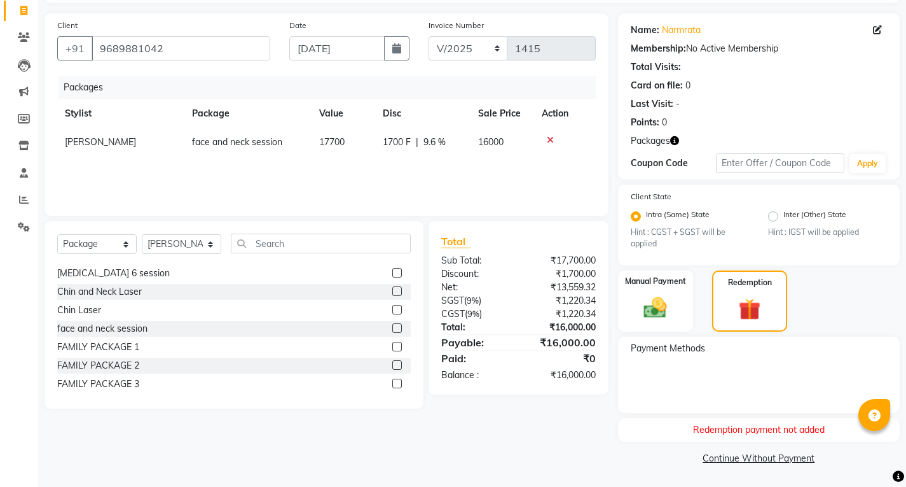
click at [514, 432] on div "Client [PHONE_NUMBER] Date [DATE] Invoice Number V/2025 V/[PHONE_NUMBER] Packag…" at bounding box center [326, 240] width 583 height 454
click at [653, 313] on img at bounding box center [655, 307] width 39 height 27
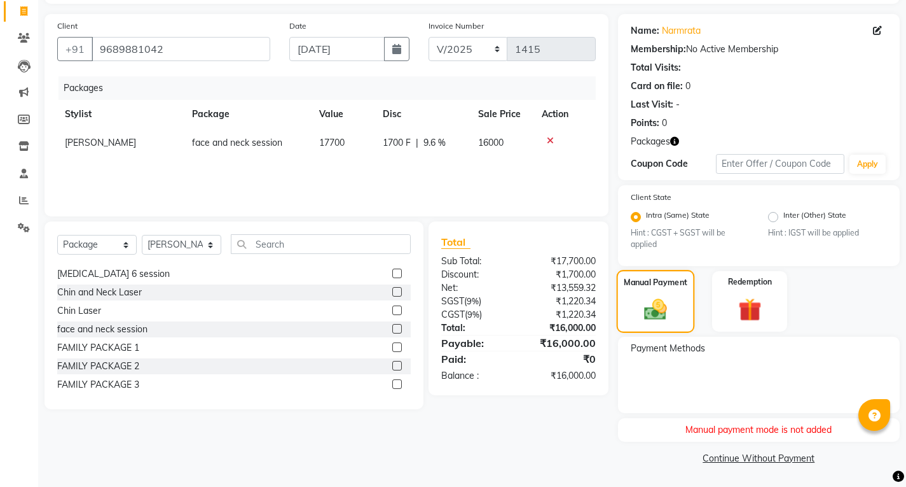
scroll to position [81, 0]
click at [646, 293] on div "Manual Payment" at bounding box center [655, 301] width 78 height 63
click at [646, 292] on div "Manual Payment" at bounding box center [655, 301] width 78 height 63
click at [794, 382] on div "Payment Methods" at bounding box center [759, 374] width 282 height 76
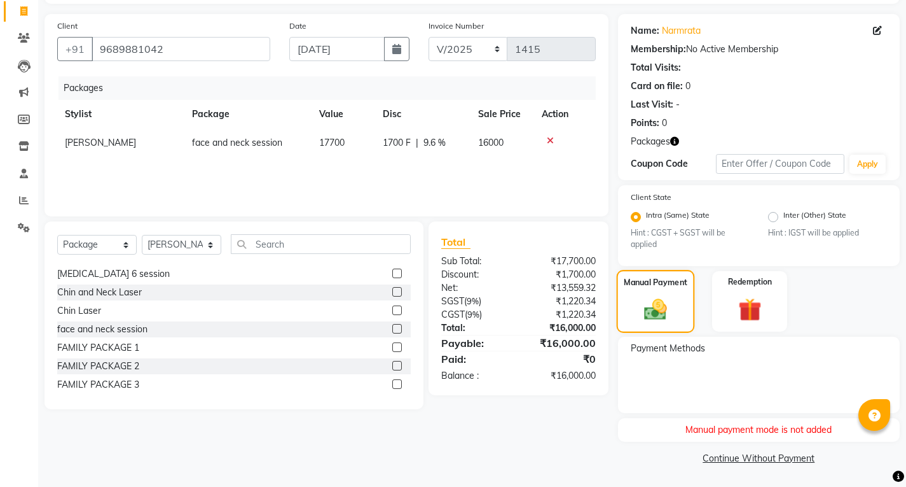
click at [647, 280] on label "Manual Payment" at bounding box center [656, 282] width 64 height 12
click at [668, 290] on div "Manual Payment" at bounding box center [655, 301] width 78 height 63
click at [663, 318] on img at bounding box center [655, 309] width 37 height 26
click at [731, 430] on div "Manual payment mode is not added" at bounding box center [759, 430] width 282 height 24
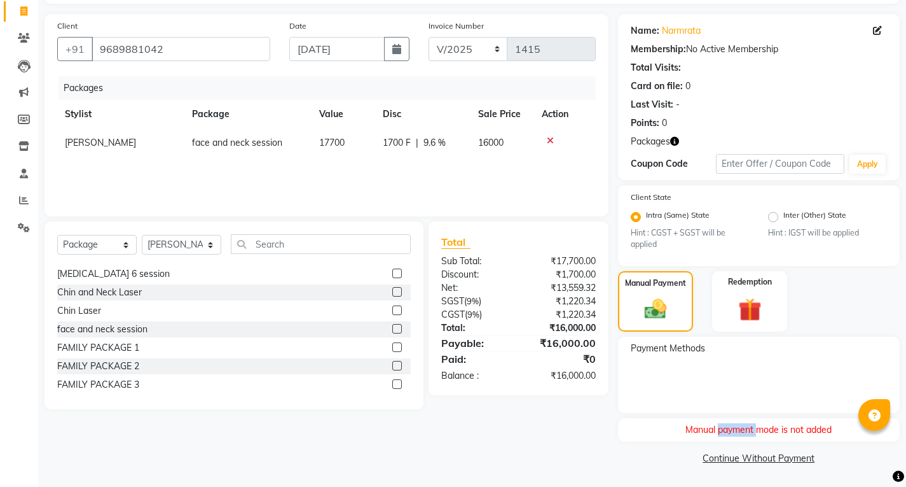
click at [731, 430] on div "Manual payment mode is not added" at bounding box center [759, 430] width 282 height 24
click at [731, 432] on div "Manual payment mode is not added" at bounding box center [759, 430] width 282 height 24
click at [644, 327] on div "Manual Payment" at bounding box center [655, 301] width 78 height 63
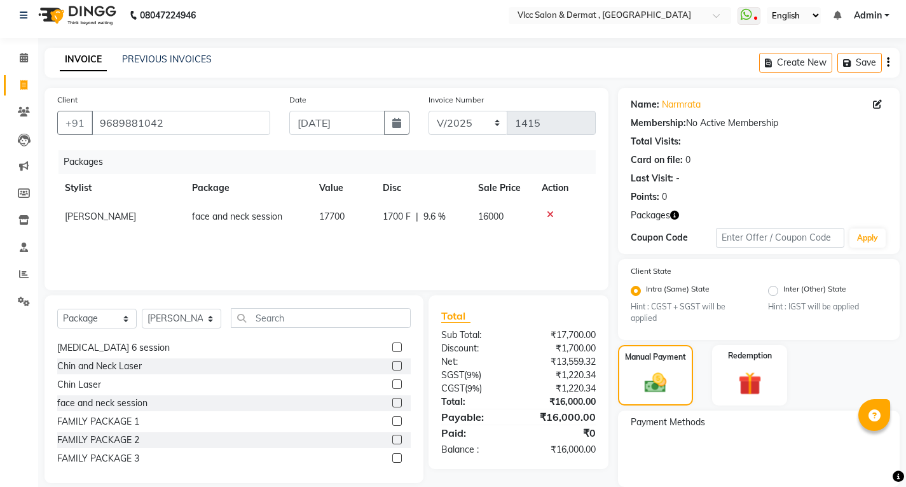
scroll to position [0, 0]
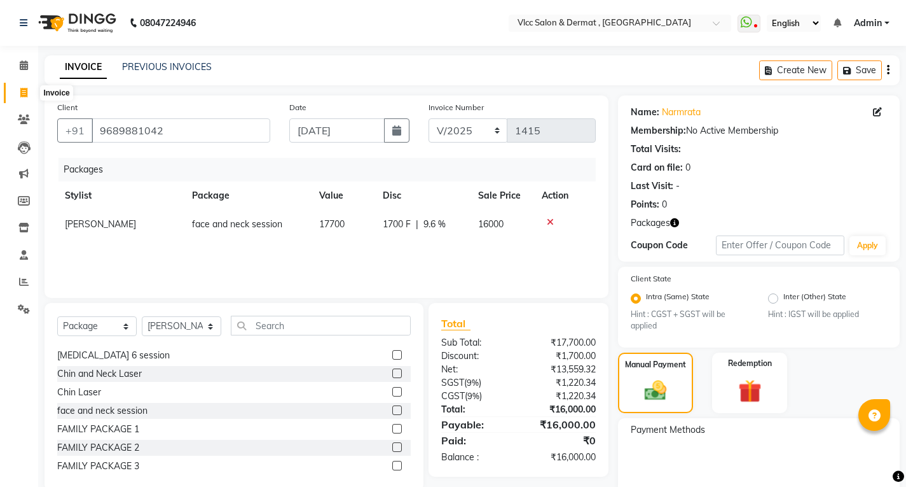
click at [28, 91] on span at bounding box center [24, 93] width 22 height 15
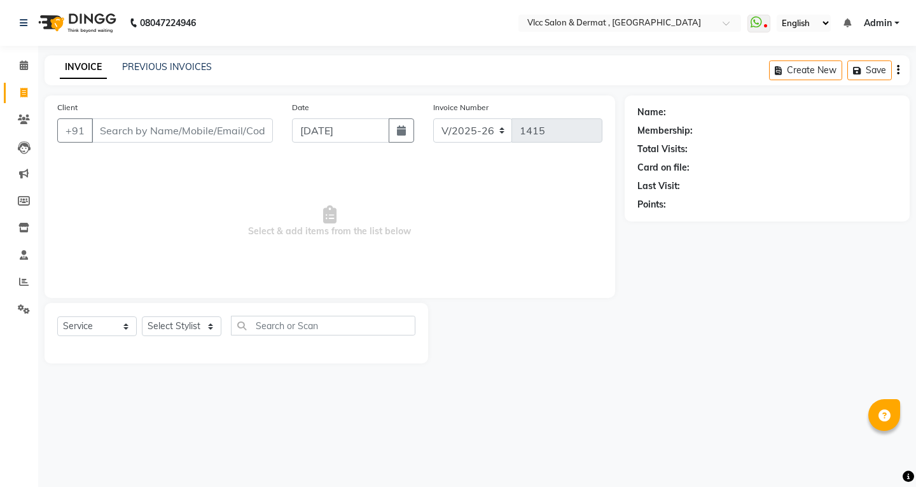
click at [225, 128] on input "Client" at bounding box center [182, 130] width 181 height 24
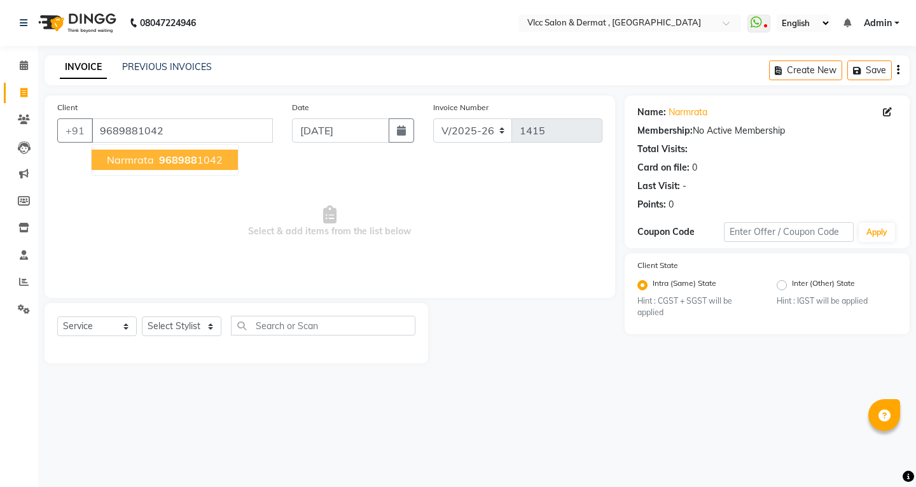
click at [143, 167] on button "narmrata 968988 1042" at bounding box center [165, 159] width 146 height 20
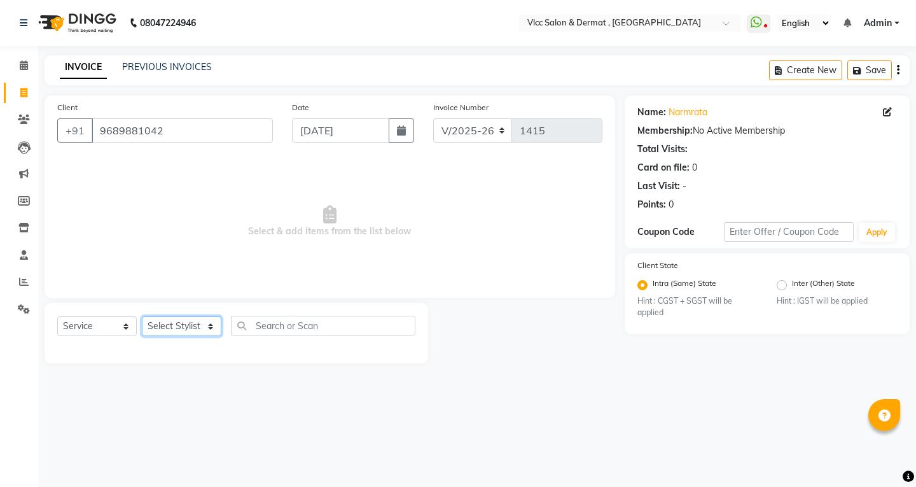
click at [187, 327] on select "Select Stylist [PERSON_NAME] [PERSON_NAME] [PERSON_NAME] [PERSON_NAME] [PERSON_…" at bounding box center [182, 326] width 80 height 20
click at [142, 316] on select "Select Stylist [PERSON_NAME] [PERSON_NAME] [PERSON_NAME] [PERSON_NAME] [PERSON_…" at bounding box center [182, 326] width 80 height 20
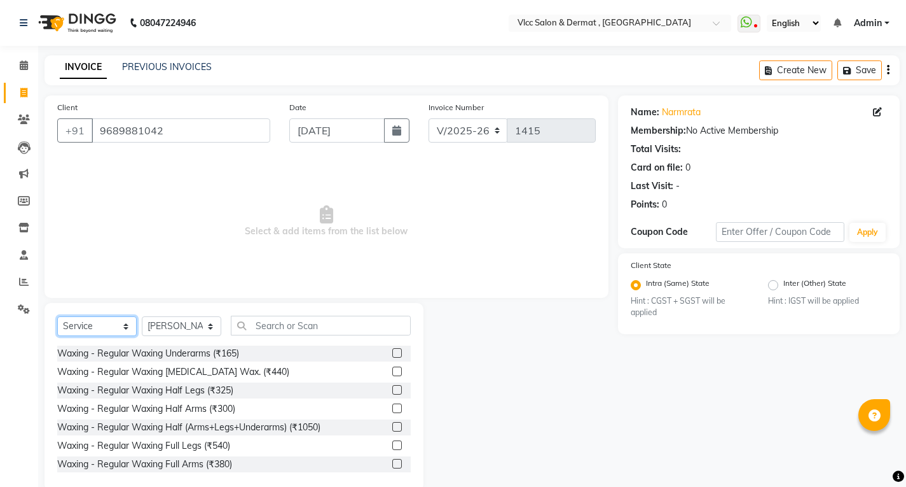
click at [80, 333] on select "Select Service Product Membership Package Voucher Prepaid Gift Card" at bounding box center [97, 326] width 80 height 20
click at [57, 316] on select "Select Service Product Membership Package Voucher Prepaid Gift Card" at bounding box center [97, 326] width 80 height 20
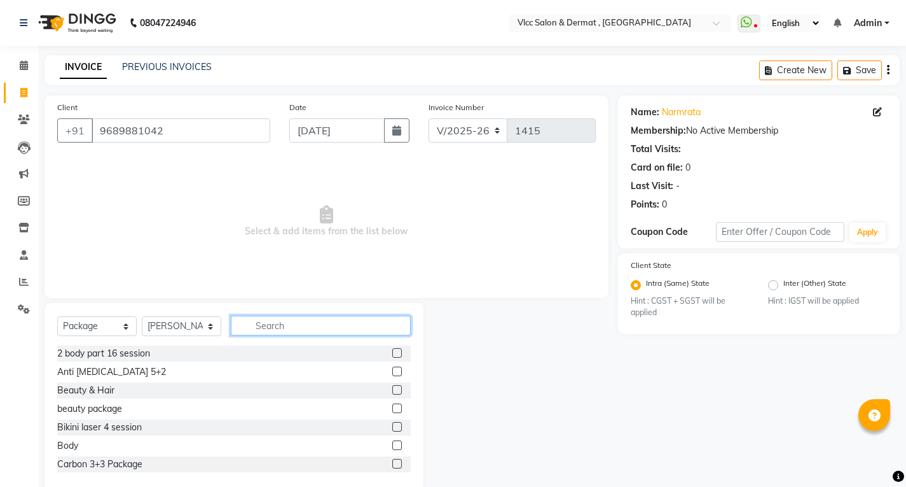
click at [280, 330] on input "text" at bounding box center [321, 325] width 180 height 20
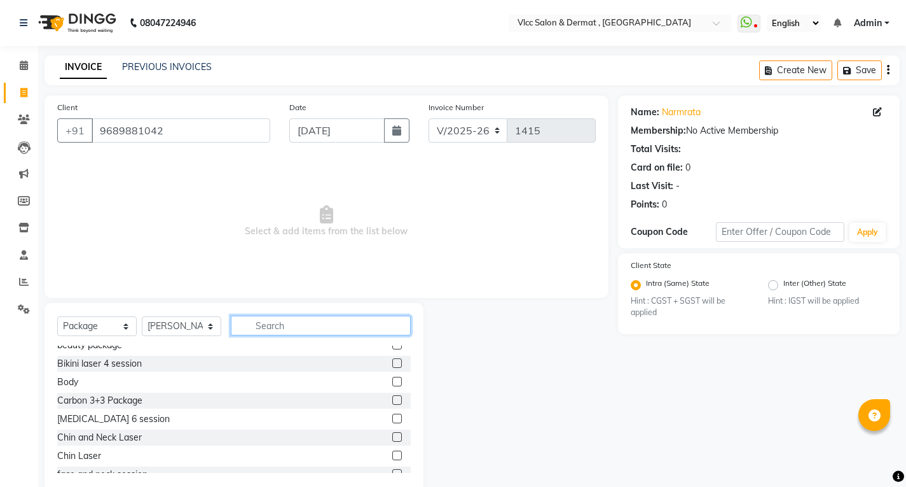
scroll to position [127, 0]
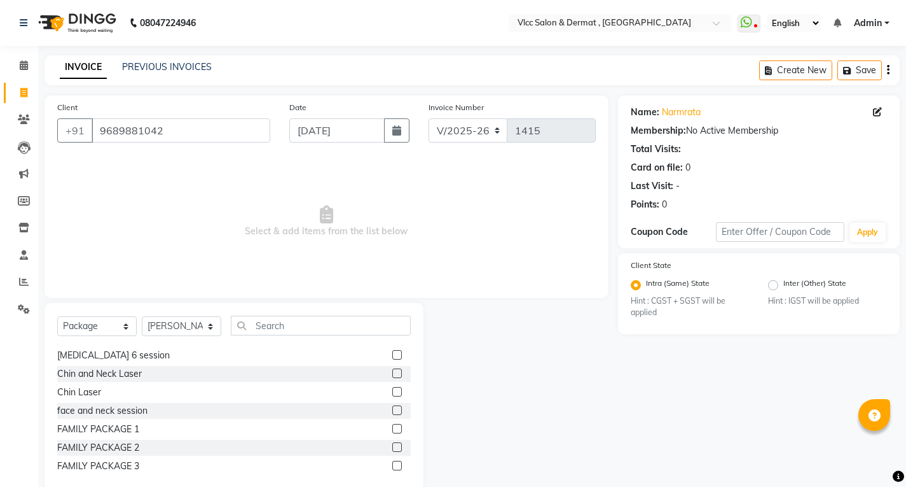
click at [392, 410] on label at bounding box center [397, 410] width 10 height 10
click at [392, 410] on input "checkbox" at bounding box center [396, 410] width 8 height 8
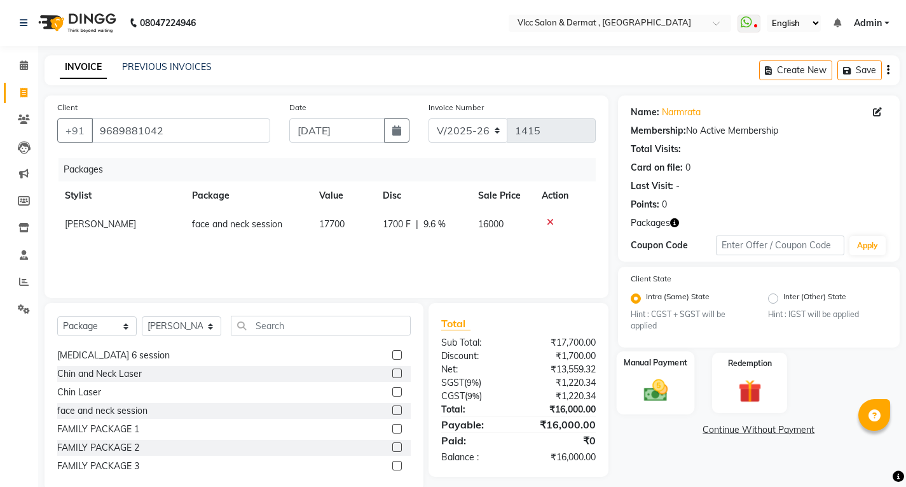
click at [671, 392] on img at bounding box center [655, 389] width 39 height 27
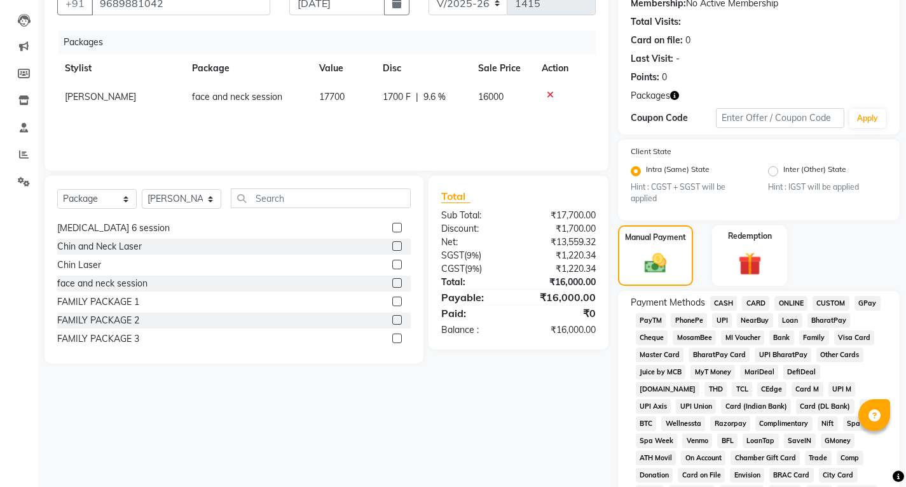
click at [719, 319] on span "UPI" at bounding box center [722, 320] width 20 height 15
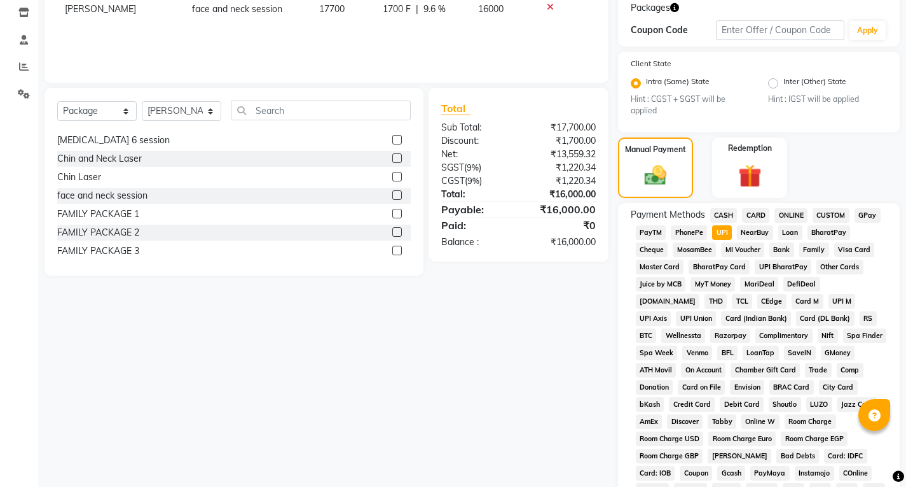
scroll to position [382, 0]
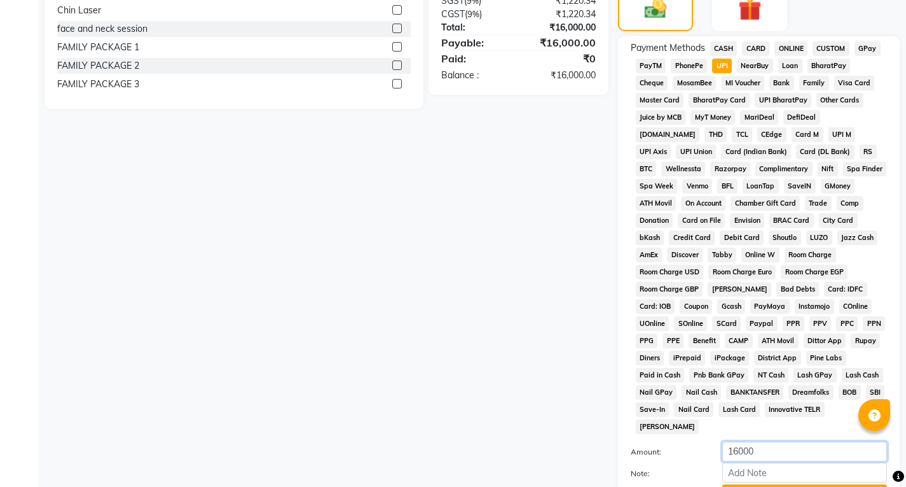
click at [757, 441] on input "16000" at bounding box center [805, 451] width 165 height 20
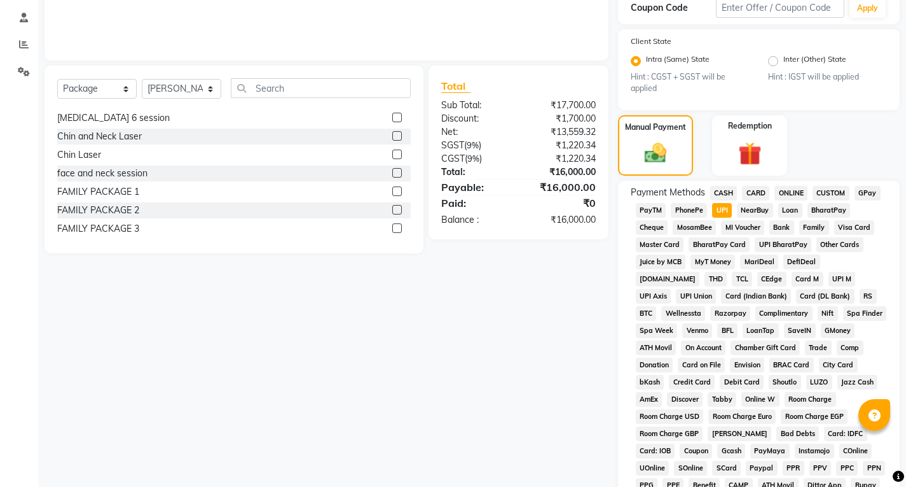
scroll to position [127, 0]
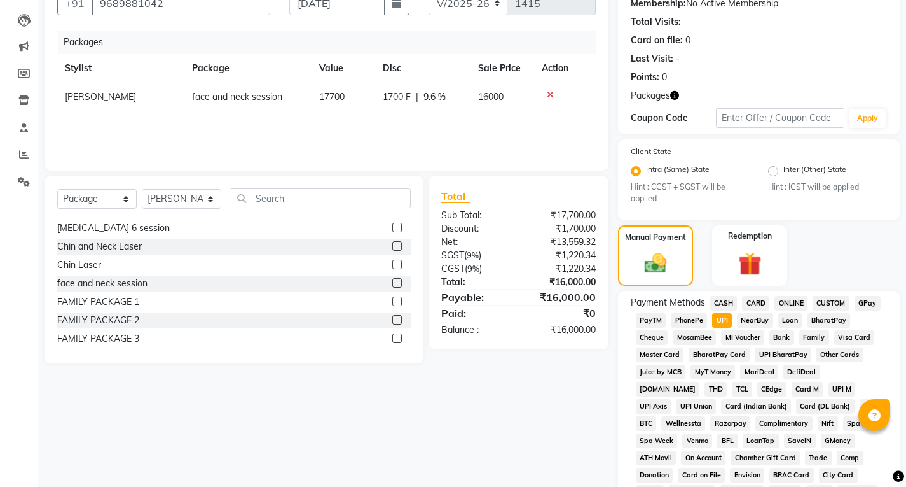
click at [725, 297] on span "CASH" at bounding box center [723, 303] width 27 height 15
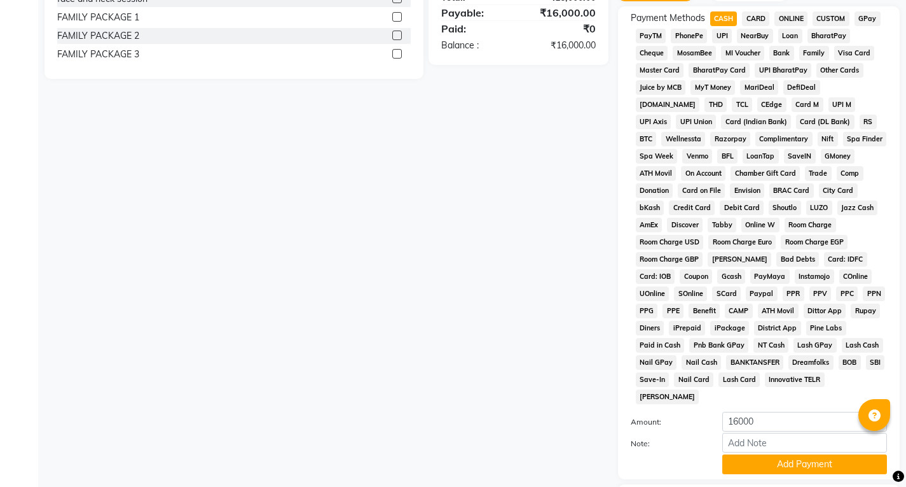
scroll to position [445, 0]
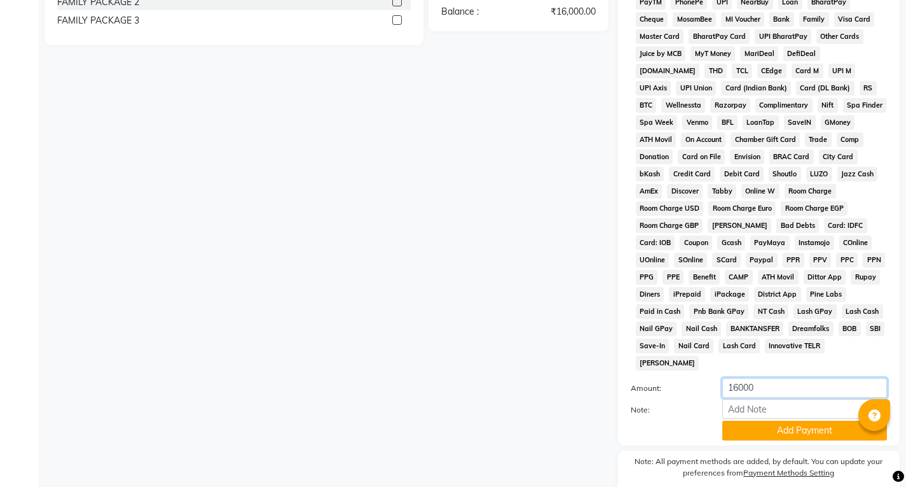
click at [740, 378] on input "16000" at bounding box center [805, 388] width 165 height 20
click at [785, 420] on button "Add Payment" at bounding box center [805, 430] width 165 height 20
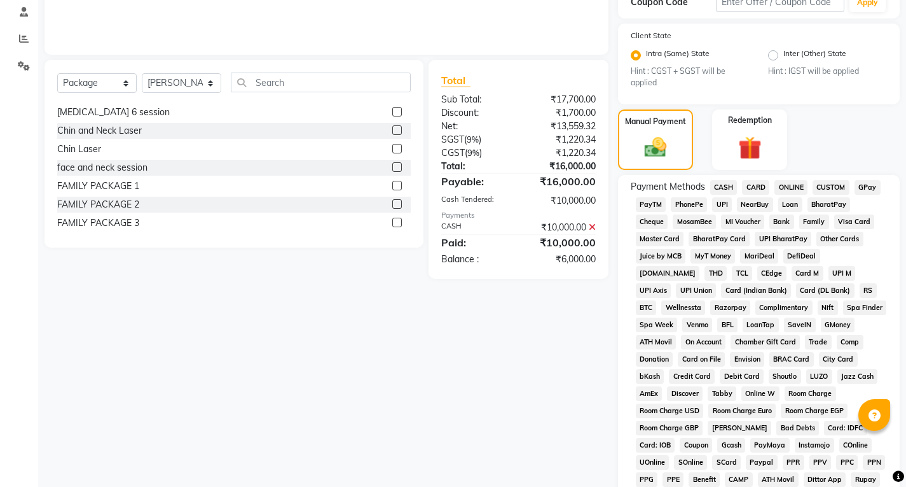
scroll to position [0, 0]
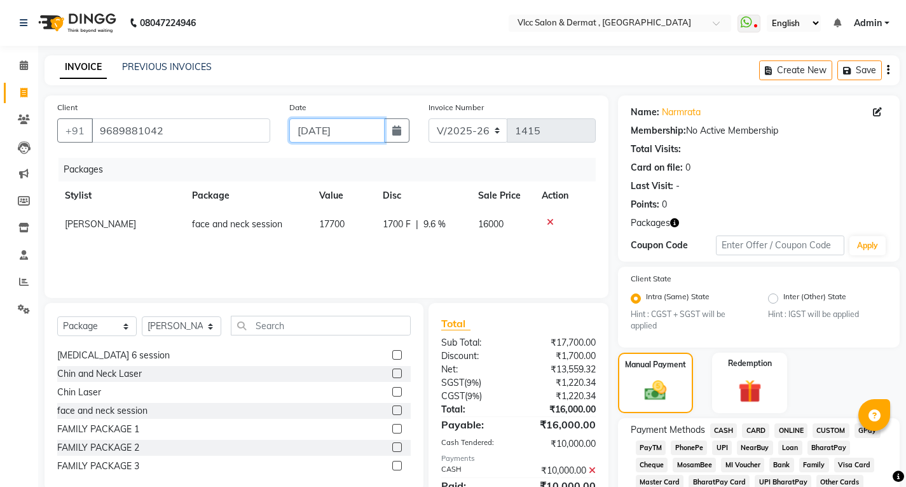
click at [315, 132] on input "[DATE]" at bounding box center [336, 130] width 95 height 24
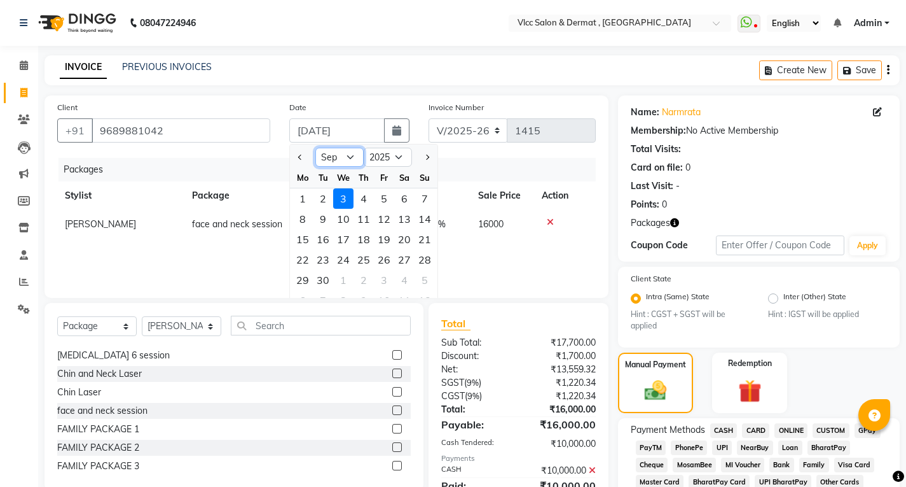
click at [349, 155] on select "Jan Feb Mar Apr May Jun [DATE] Aug Sep Oct Nov Dec" at bounding box center [339, 157] width 48 height 19
click at [315, 148] on select "Jan Feb Mar Apr May Jun [DATE] Aug Sep Oct Nov Dec" at bounding box center [339, 157] width 48 height 19
click at [408, 281] on div "30" at bounding box center [404, 280] width 20 height 20
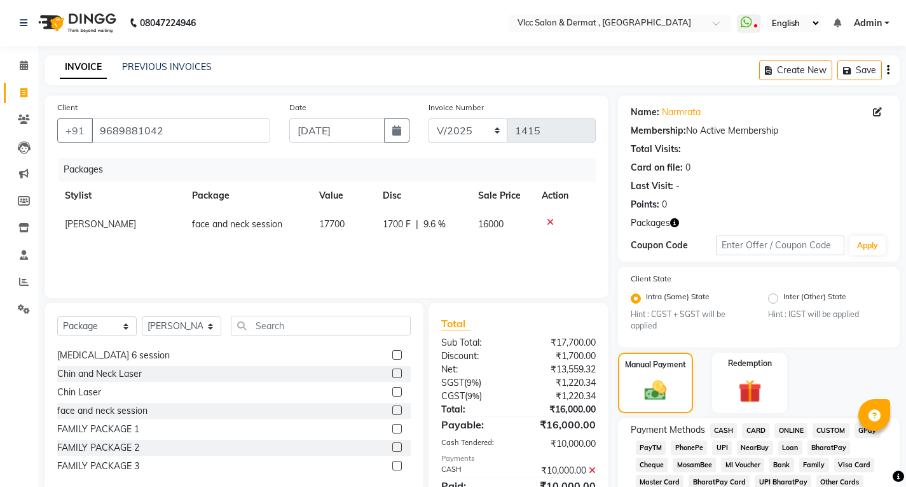
click at [285, 181] on div "Packages" at bounding box center [332, 170] width 547 height 24
click at [355, 252] on div "Packages Stylist Package Value Disc Sale Price Action [PERSON_NAME] face and ne…" at bounding box center [326, 221] width 539 height 127
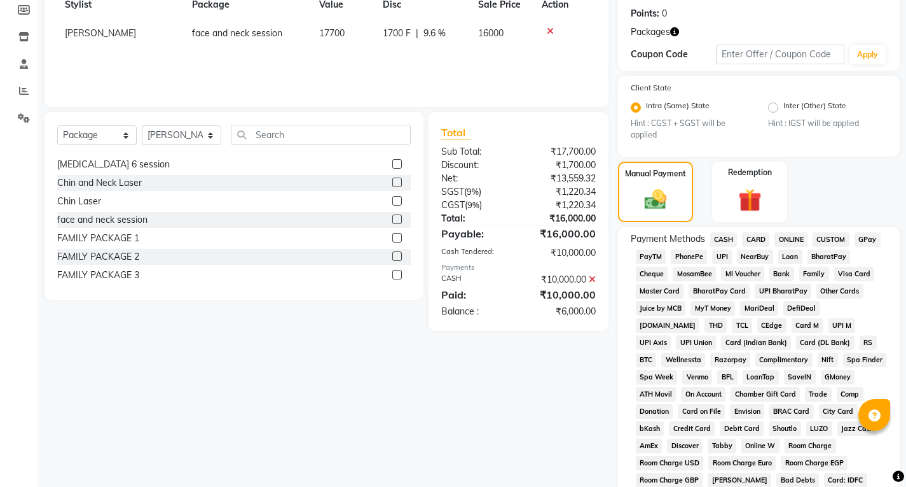
scroll to position [254, 0]
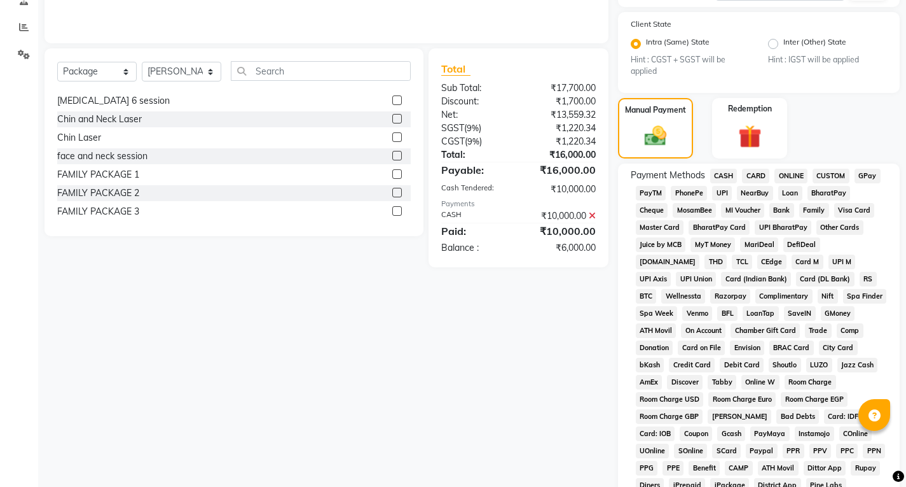
click at [721, 197] on span "UPI" at bounding box center [722, 193] width 20 height 15
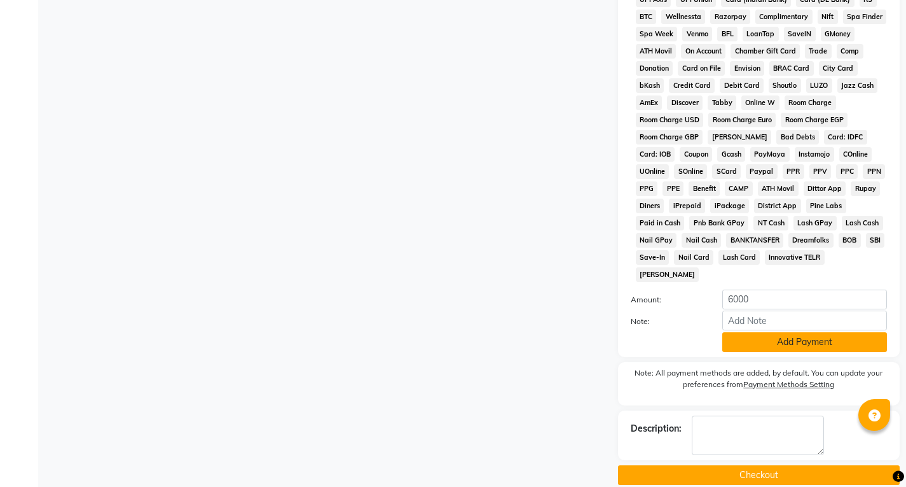
click at [758, 332] on button "Add Payment" at bounding box center [805, 342] width 165 height 20
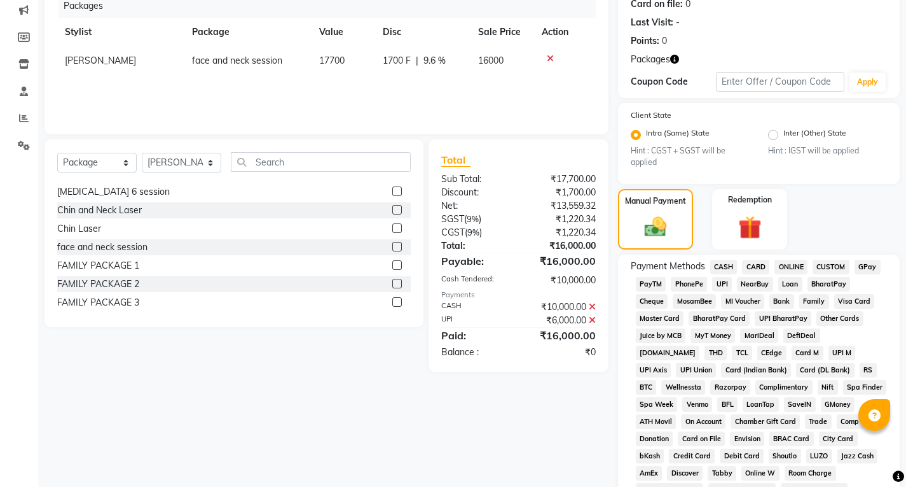
scroll to position [0, 0]
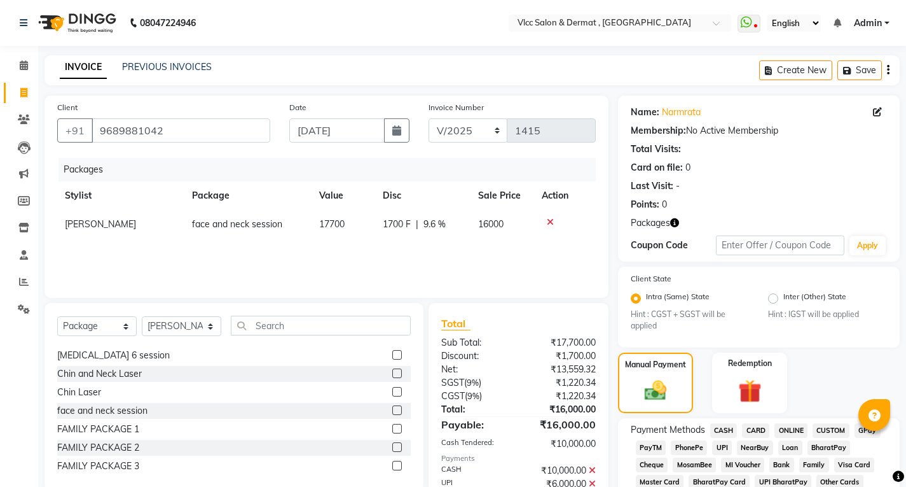
click at [554, 259] on div "Packages Stylist Package Value Disc Sale Price Action [PERSON_NAME] face and ne…" at bounding box center [326, 221] width 539 height 127
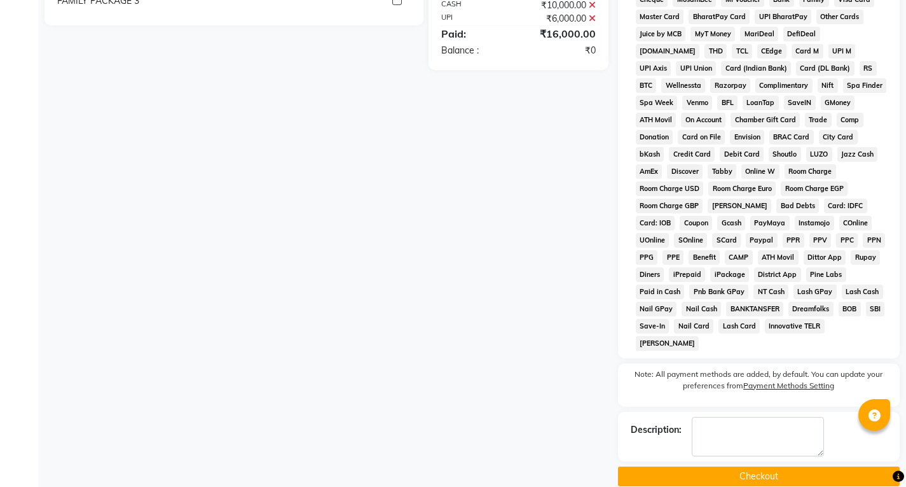
scroll to position [466, 0]
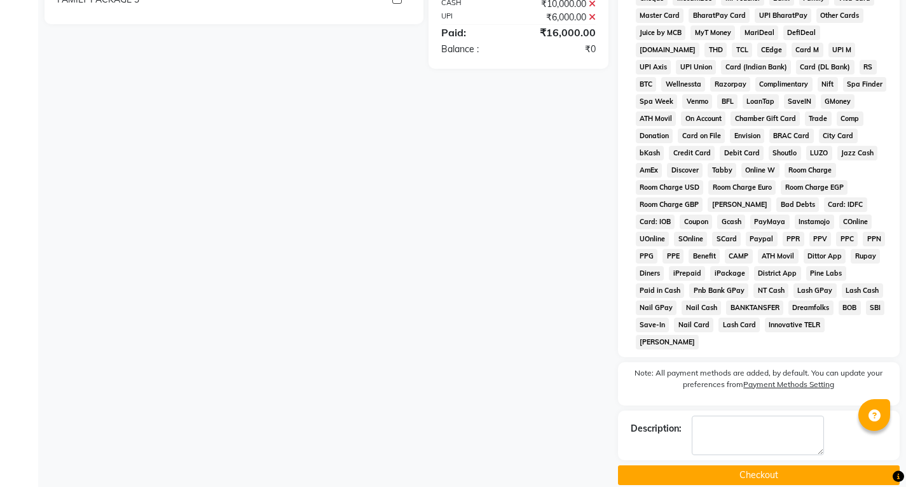
click at [747, 465] on button "Checkout" at bounding box center [759, 475] width 282 height 20
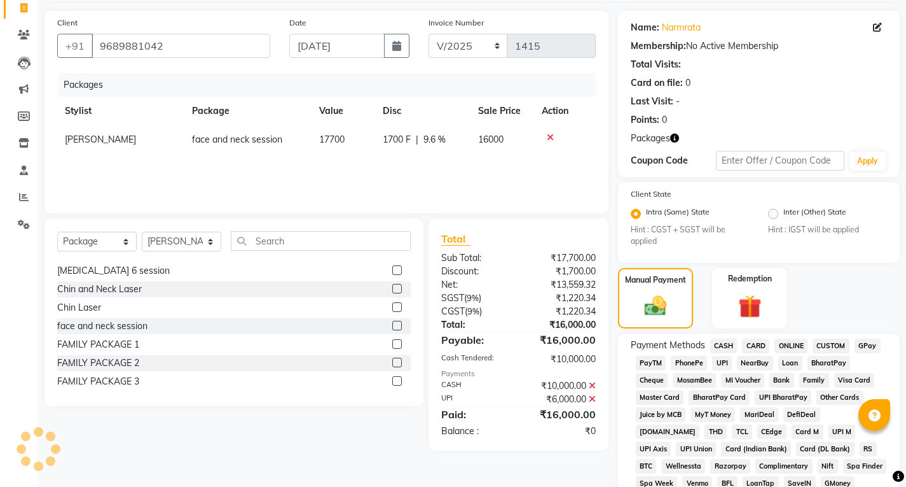
scroll to position [36, 0]
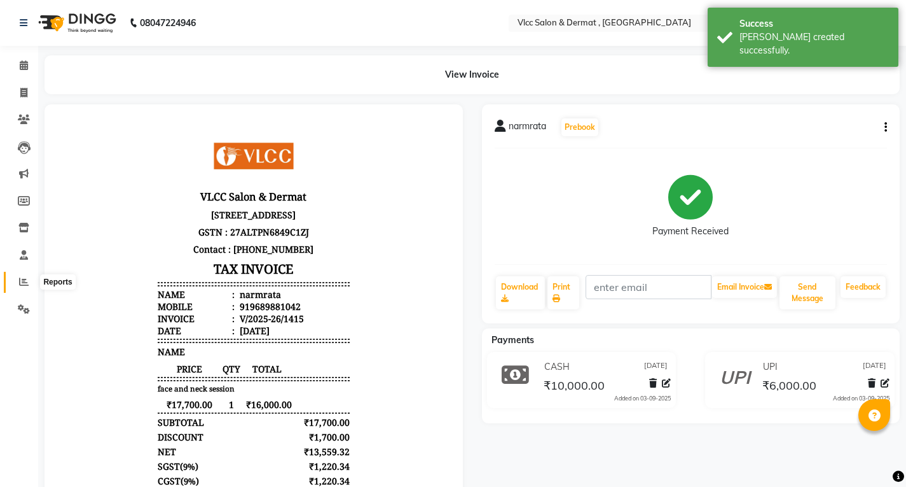
drag, startPoint x: 25, startPoint y: 282, endPoint x: 36, endPoint y: 266, distance: 19.6
click at [25, 280] on icon at bounding box center [24, 282] width 10 height 10
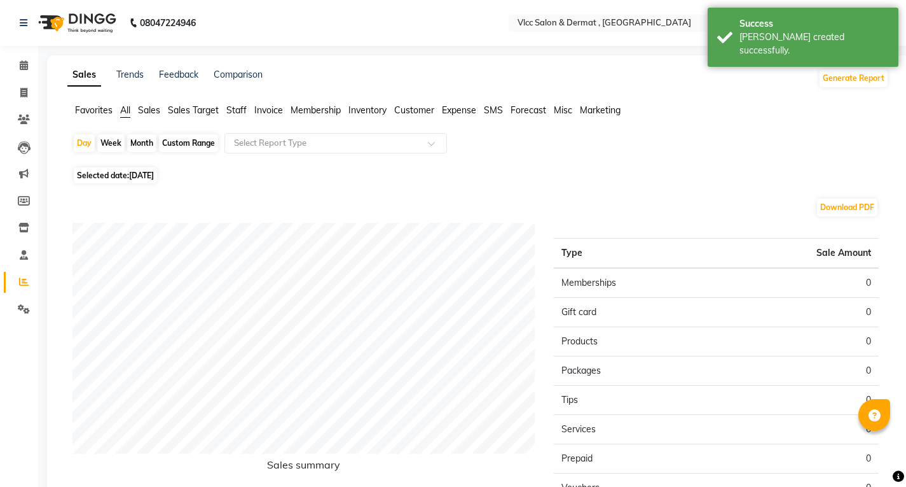
drag, startPoint x: 148, startPoint y: 104, endPoint x: 190, endPoint y: 156, distance: 66.9
click at [151, 105] on span "Sales" at bounding box center [149, 109] width 22 height 11
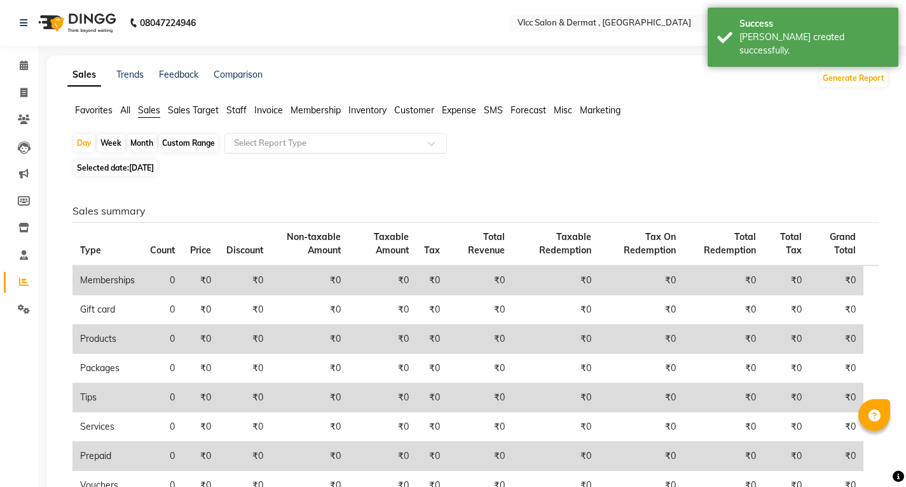
click at [246, 143] on input "text" at bounding box center [323, 143] width 183 height 13
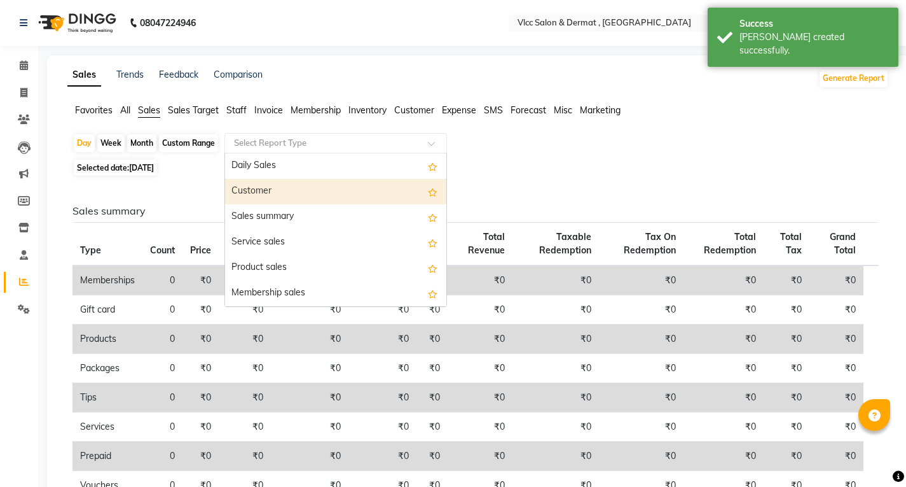
click at [246, 188] on div "Customer" at bounding box center [335, 191] width 221 height 25
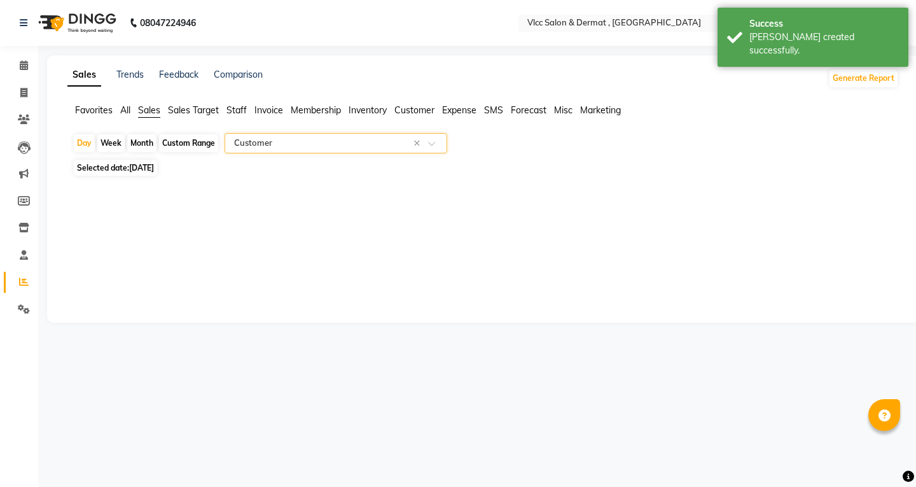
click at [132, 158] on div "Day Week Month Custom Range Select Report Type × Customer × Selected date: [DAT…" at bounding box center [482, 166] width 831 height 67
click at [124, 170] on span "Selected date: [DATE]" at bounding box center [115, 168] width 83 height 16
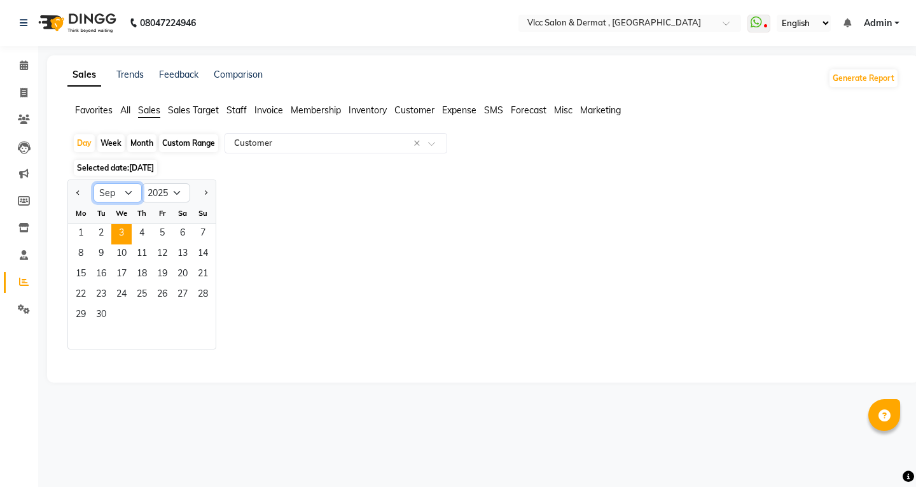
drag, startPoint x: 125, startPoint y: 190, endPoint x: 136, endPoint y: 202, distance: 16.6
click at [125, 190] on select "Jan Feb Mar Apr May Jun [DATE] Aug Sep Oct Nov Dec" at bounding box center [117, 192] width 48 height 19
click at [93, 183] on select "Jan Feb Mar Apr May Jun [DATE] Aug Sep Oct Nov Dec" at bounding box center [117, 192] width 48 height 19
click at [184, 312] on span "30" at bounding box center [182, 315] width 20 height 20
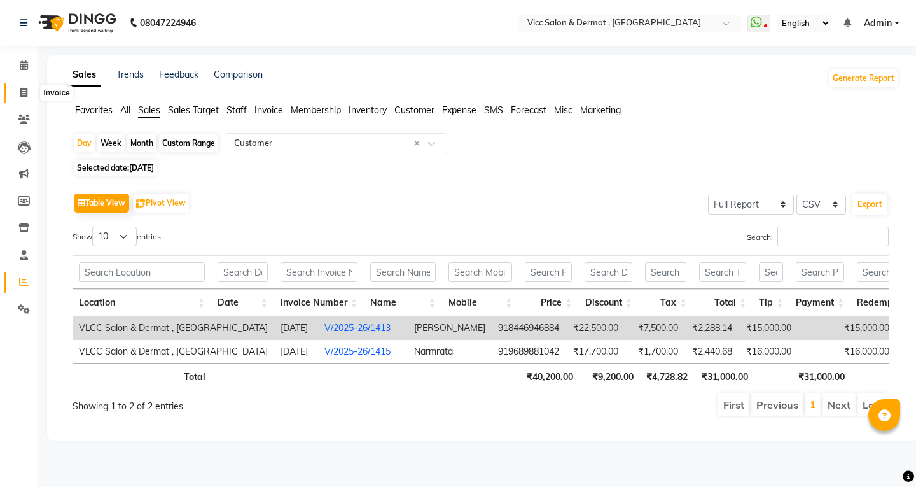
click at [21, 90] on icon at bounding box center [23, 93] width 7 height 10
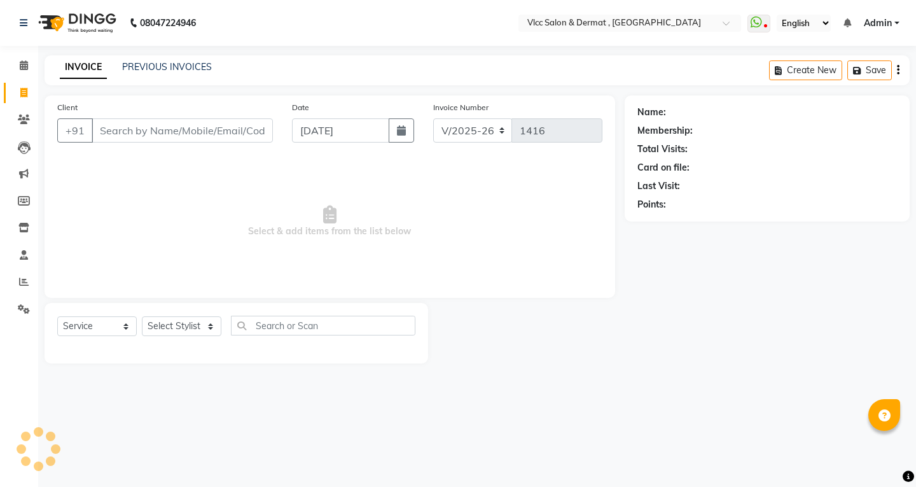
click at [321, 144] on div "Date [DATE]" at bounding box center [352, 126] width 141 height 52
click at [336, 145] on div "Date [DATE]" at bounding box center [352, 126] width 141 height 52
click at [338, 139] on input "[DATE]" at bounding box center [340, 130] width 97 height 24
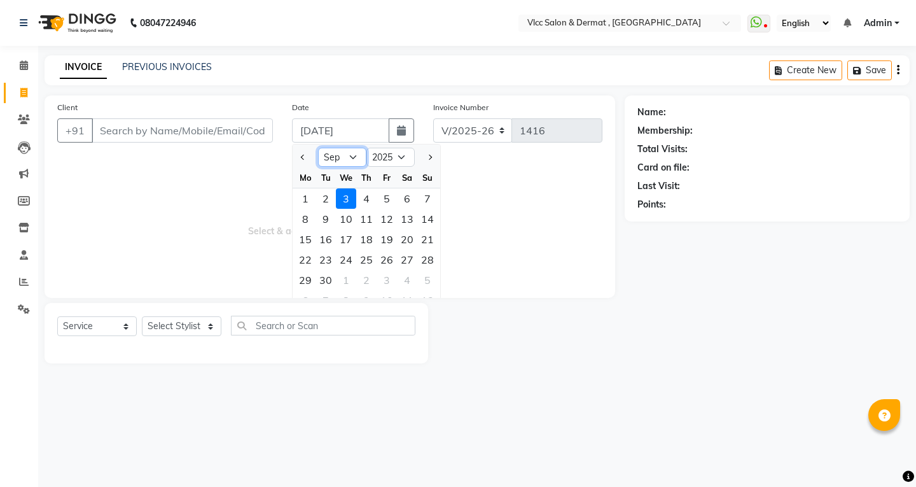
click at [354, 157] on select "Jan Feb Mar Apr May Jun [DATE] Aug Sep Oct Nov Dec" at bounding box center [342, 157] width 48 height 19
click at [318, 148] on select "Jan Feb Mar Apr May Jun [DATE] Aug Sep Oct Nov Dec" at bounding box center [342, 157] width 48 height 19
click at [387, 273] on div "29" at bounding box center [387, 280] width 20 height 20
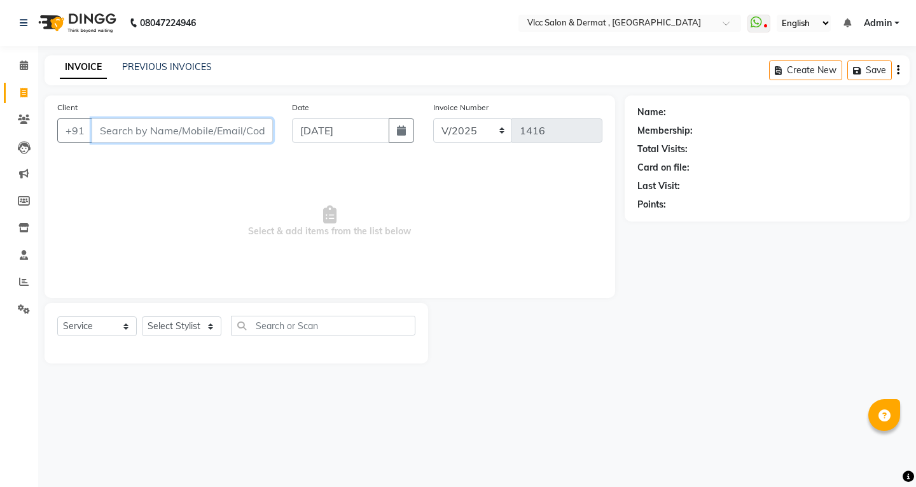
click at [219, 132] on input "Client" at bounding box center [182, 130] width 181 height 24
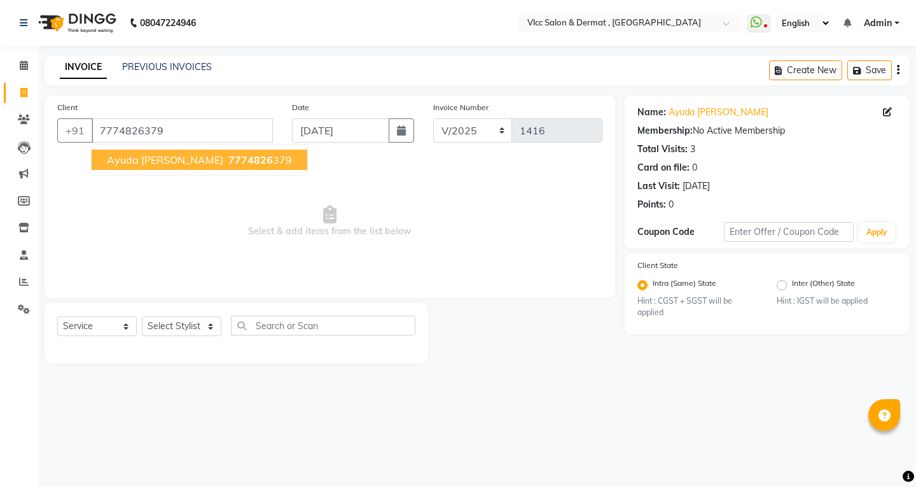
click at [228, 161] on span "7774826" at bounding box center [250, 159] width 45 height 13
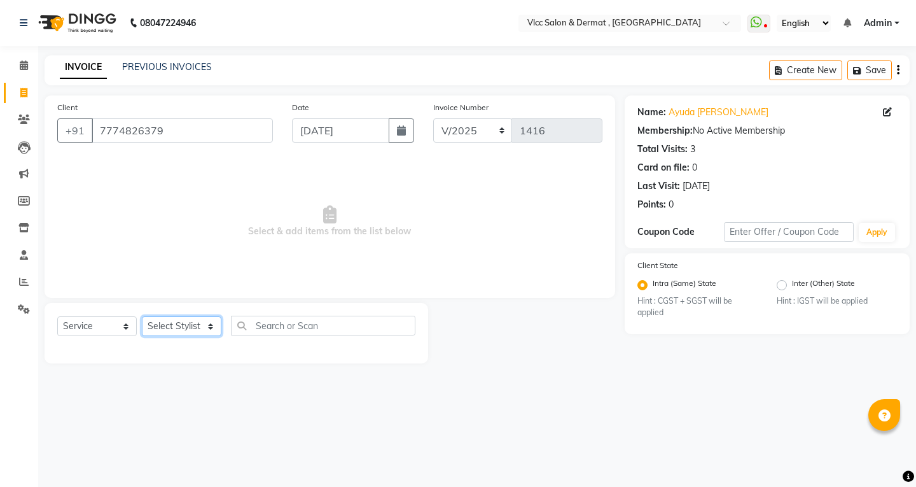
click at [179, 327] on select "Select Stylist [PERSON_NAME] [PERSON_NAME] [PERSON_NAME] [PERSON_NAME] [PERSON_…" at bounding box center [182, 326] width 80 height 20
click at [142, 316] on select "Select Stylist [PERSON_NAME] [PERSON_NAME] [PERSON_NAME] [PERSON_NAME] [PERSON_…" at bounding box center [182, 326] width 80 height 20
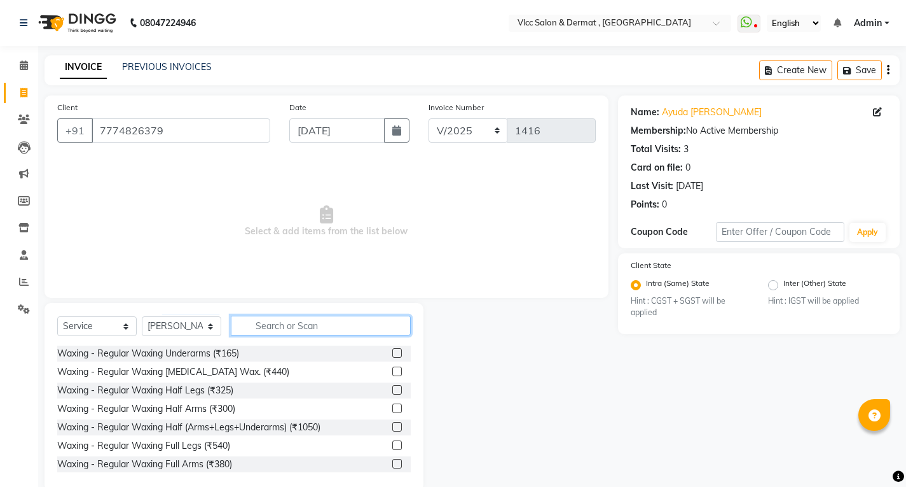
click at [270, 325] on input "text" at bounding box center [321, 325] width 180 height 20
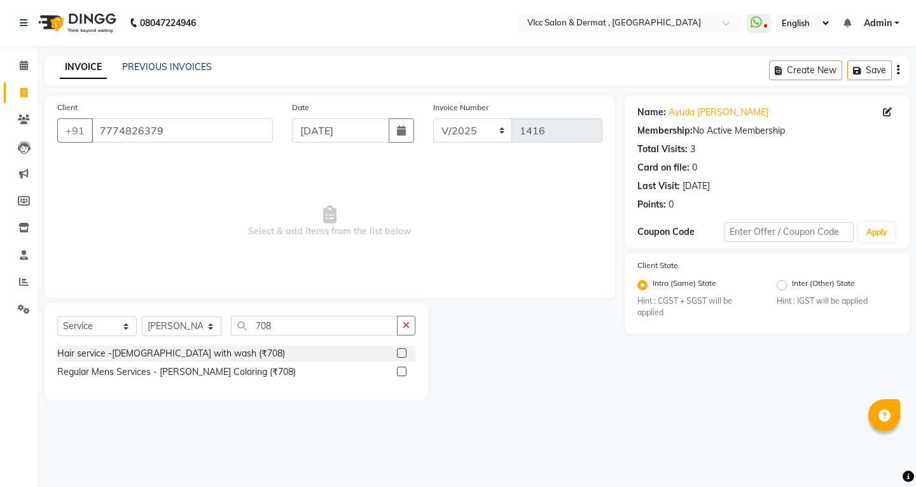
click at [403, 351] on label at bounding box center [402, 353] width 10 height 10
click at [403, 351] on input "checkbox" at bounding box center [401, 353] width 8 height 8
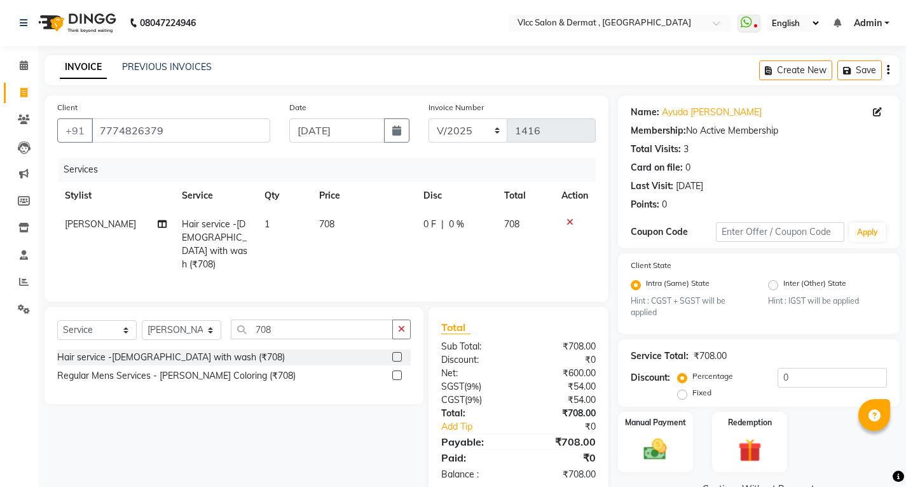
click at [400, 325] on icon "button" at bounding box center [401, 328] width 7 height 9
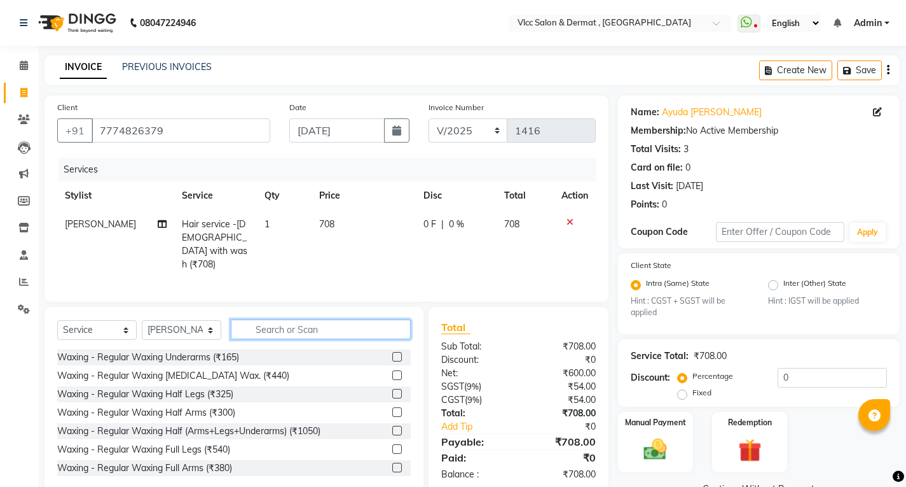
click at [357, 324] on input "text" at bounding box center [321, 329] width 180 height 20
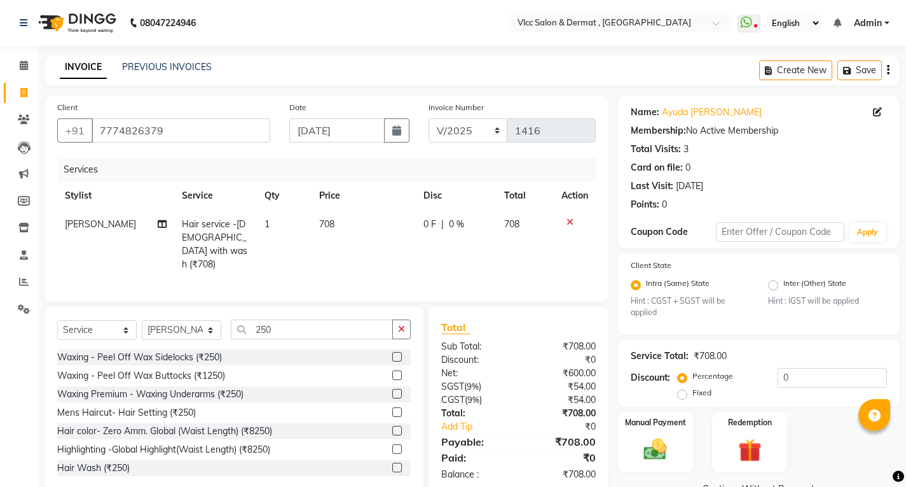
click at [392, 389] on label at bounding box center [397, 394] width 10 height 10
click at [392, 390] on input "checkbox" at bounding box center [396, 394] width 8 height 8
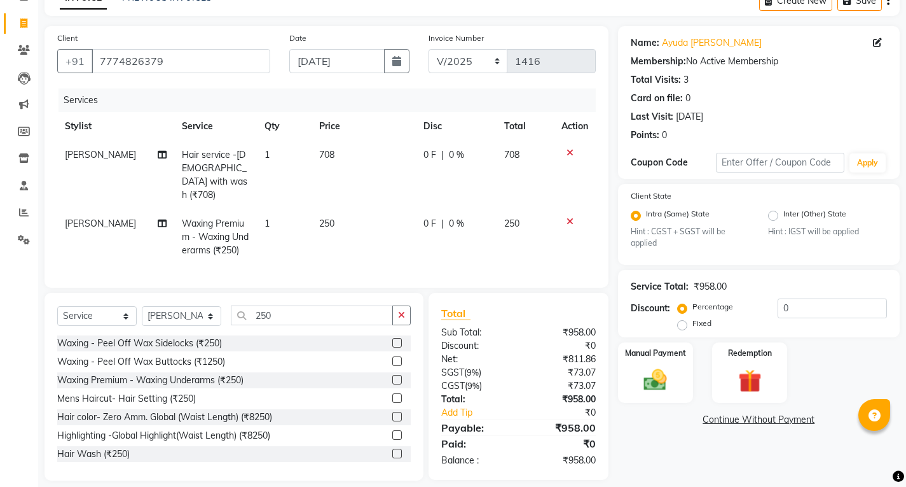
scroll to position [78, 0]
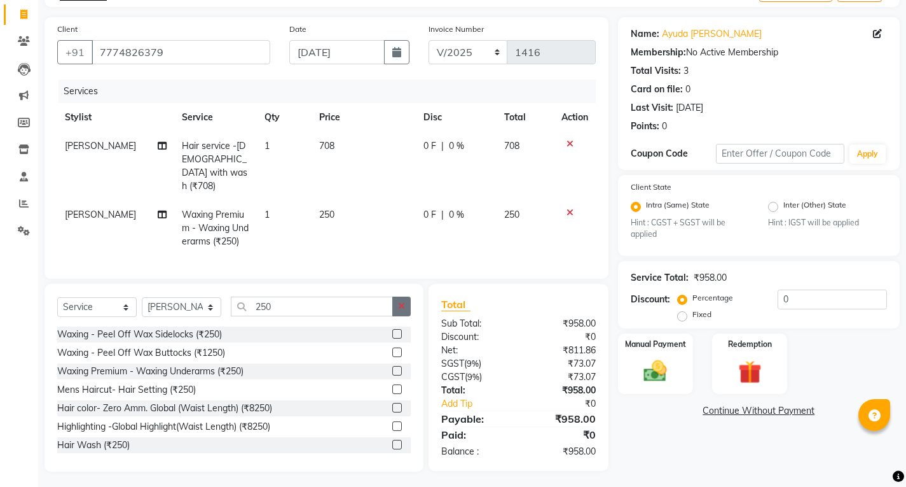
drag, startPoint x: 408, startPoint y: 298, endPoint x: 384, endPoint y: 302, distance: 25.2
click at [408, 300] on button "button" at bounding box center [401, 306] width 18 height 20
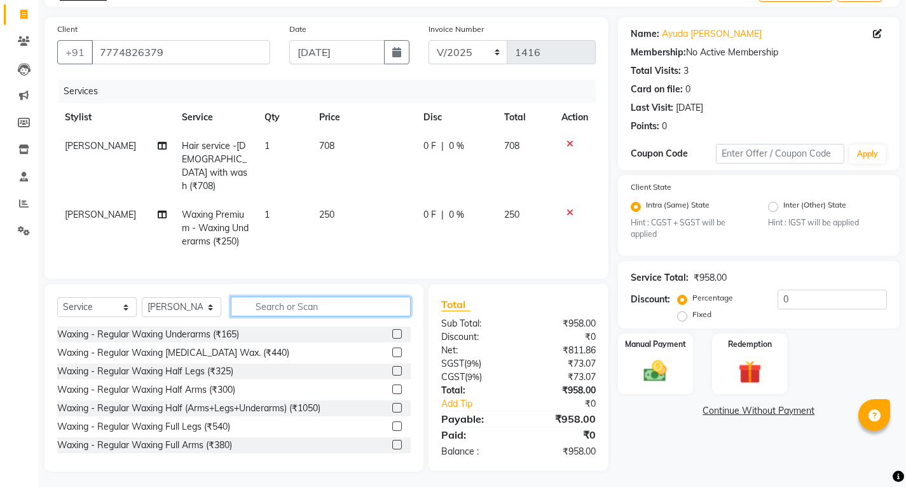
click at [351, 303] on input "text" at bounding box center [321, 306] width 180 height 20
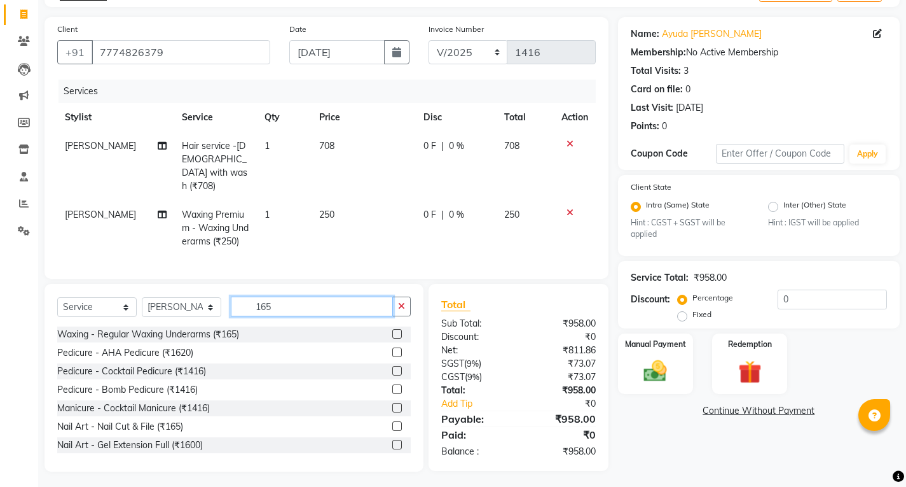
scroll to position [78, 0]
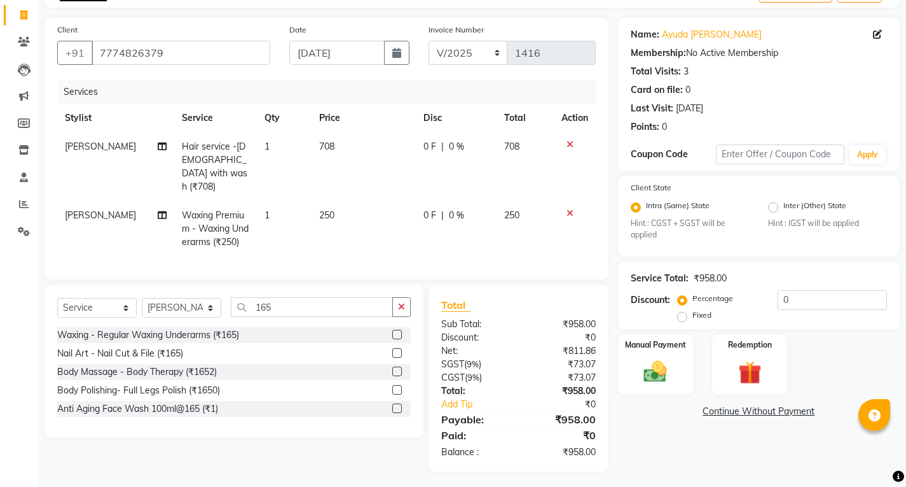
click at [399, 329] on label at bounding box center [397, 334] width 10 height 10
click at [399, 331] on input "checkbox" at bounding box center [396, 335] width 8 height 8
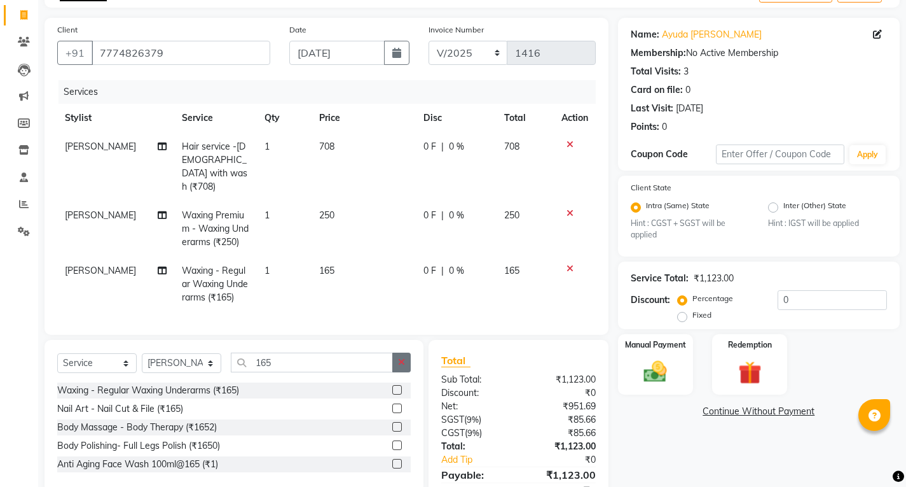
click at [404, 357] on icon "button" at bounding box center [401, 361] width 7 height 9
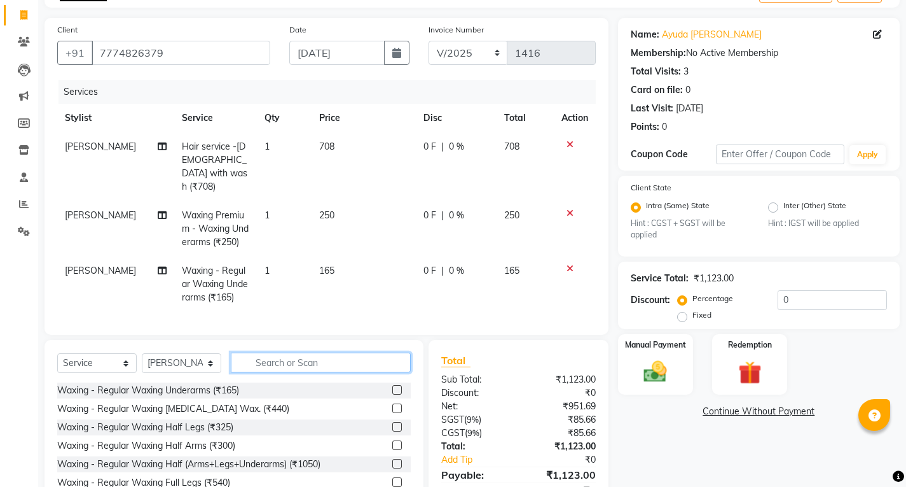
click at [353, 358] on input "text" at bounding box center [321, 362] width 180 height 20
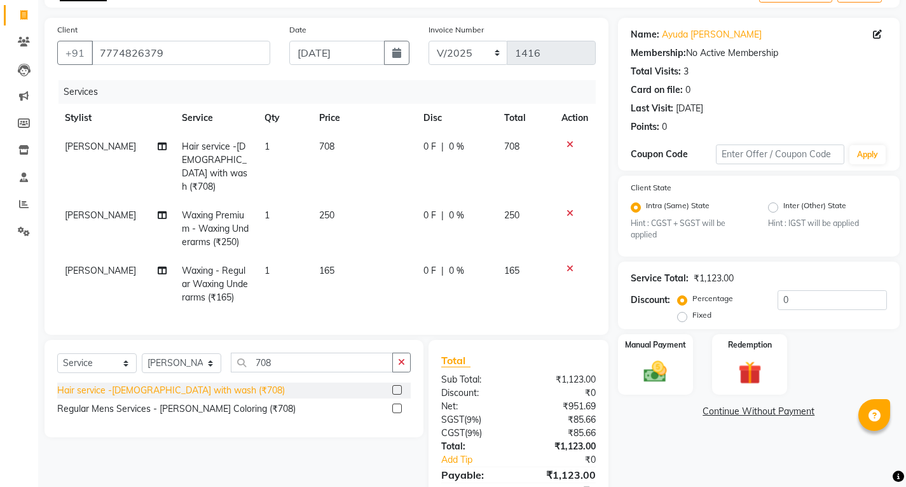
click at [199, 385] on div "Hair service -[DEMOGRAPHIC_DATA] with wash (₹708)" at bounding box center [171, 390] width 228 height 13
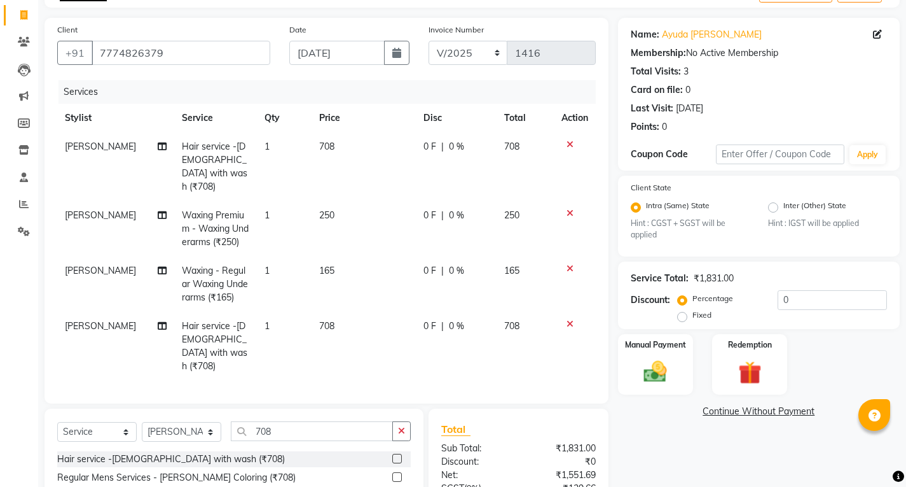
click at [426, 353] on td "0 F | 0 %" at bounding box center [456, 346] width 81 height 69
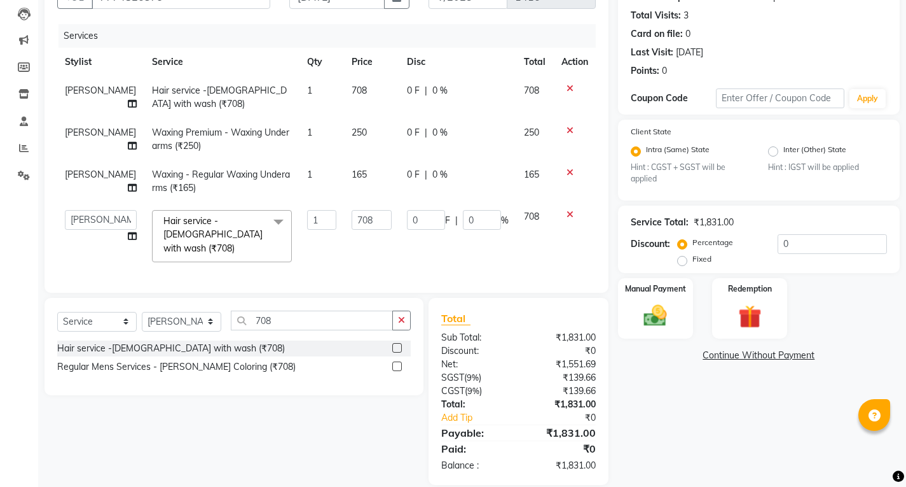
scroll to position [147, 0]
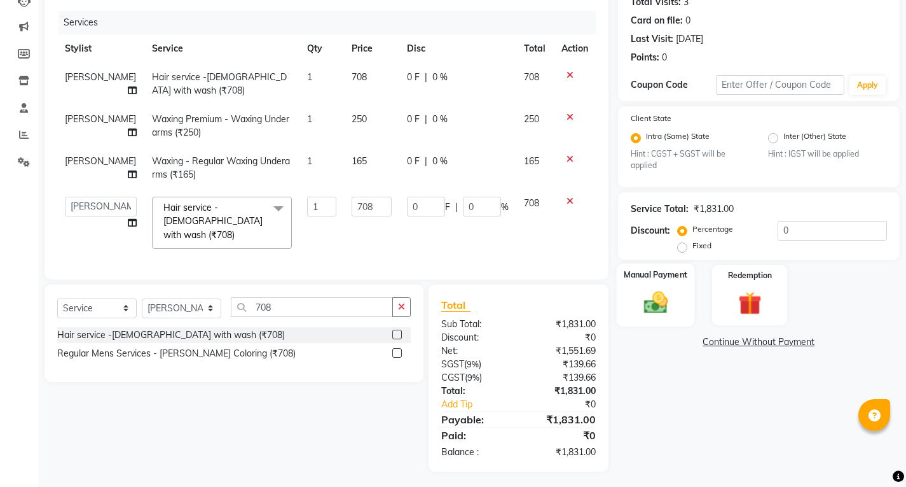
click at [675, 312] on img at bounding box center [655, 302] width 39 height 27
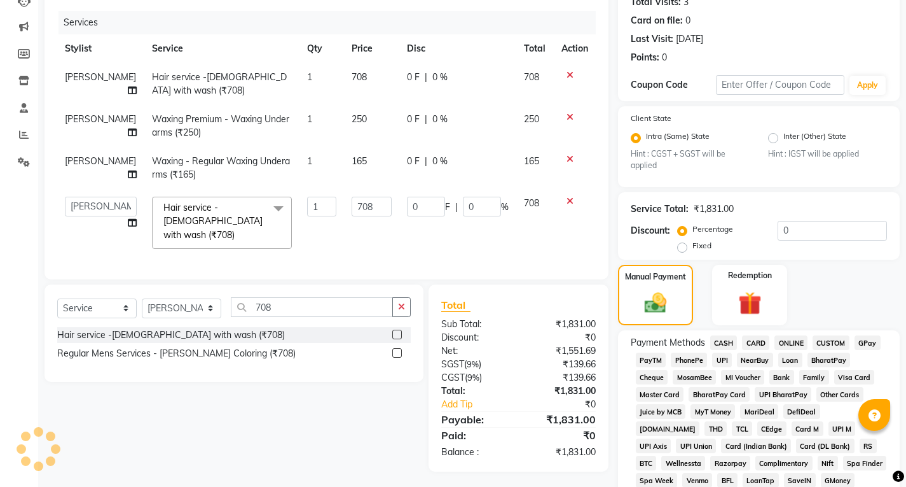
click at [722, 359] on span "UPI" at bounding box center [722, 359] width 20 height 15
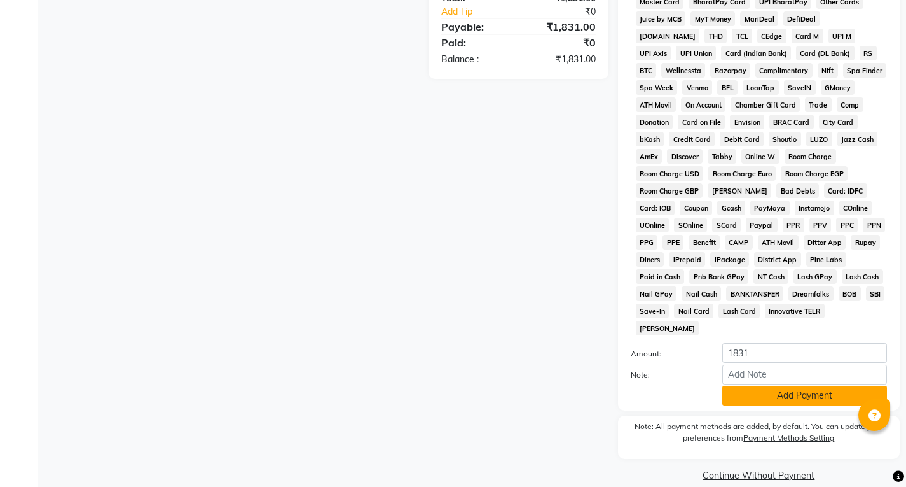
click at [761, 385] on button "Add Payment" at bounding box center [805, 395] width 165 height 20
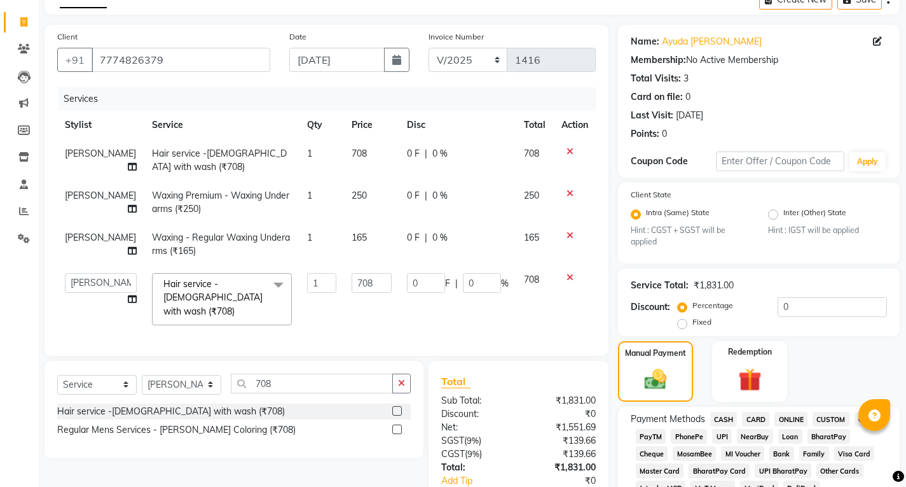
scroll to position [0, 0]
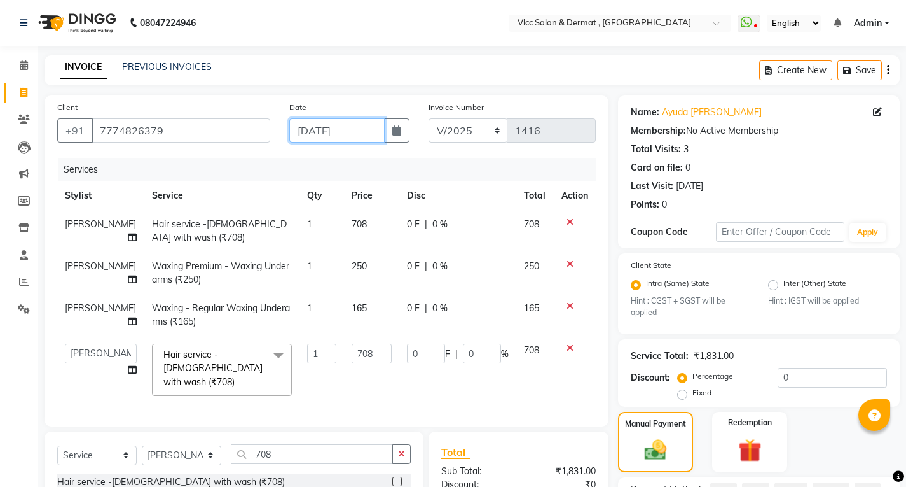
click at [304, 130] on input "[DATE]" at bounding box center [336, 130] width 95 height 24
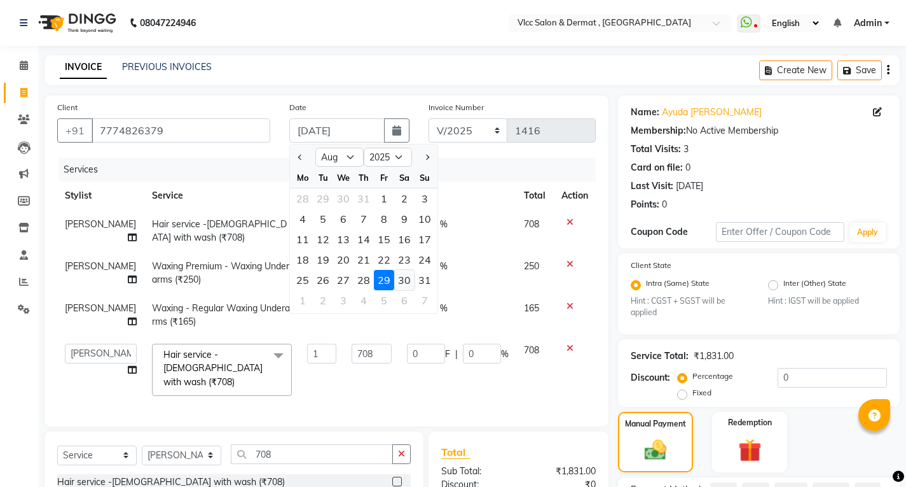
click at [406, 279] on div "30" at bounding box center [404, 280] width 20 height 20
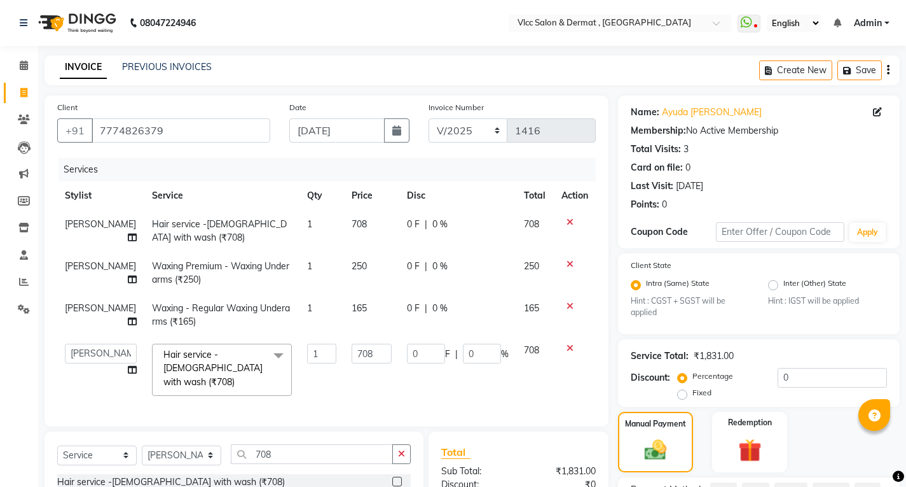
click at [411, 182] on th "Disc" at bounding box center [457, 195] width 117 height 29
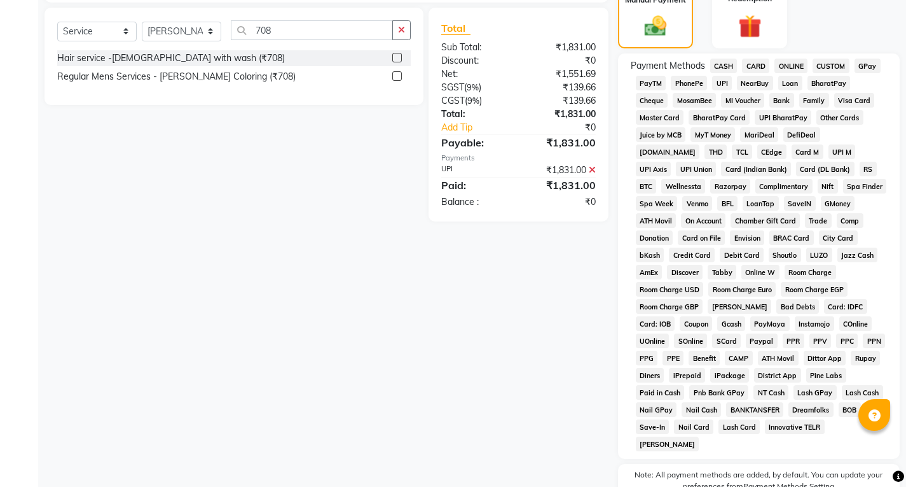
scroll to position [509, 0]
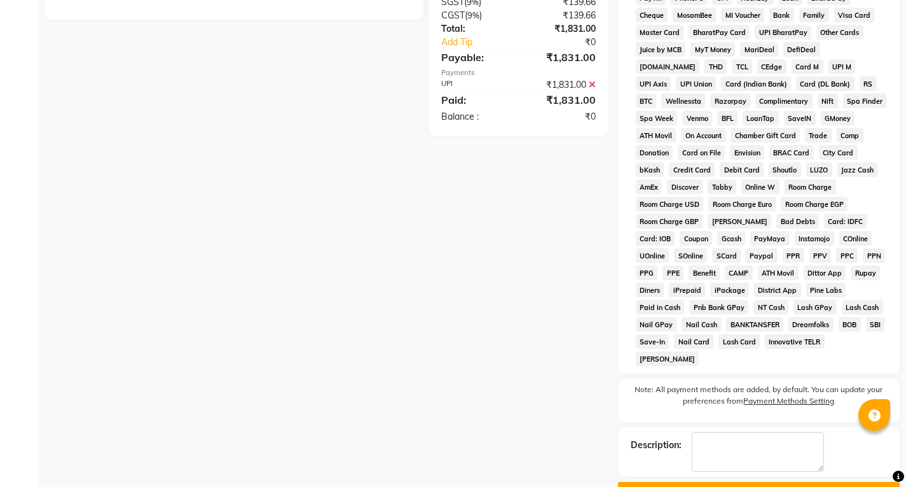
click at [713, 481] on button "Checkout" at bounding box center [759, 491] width 282 height 20
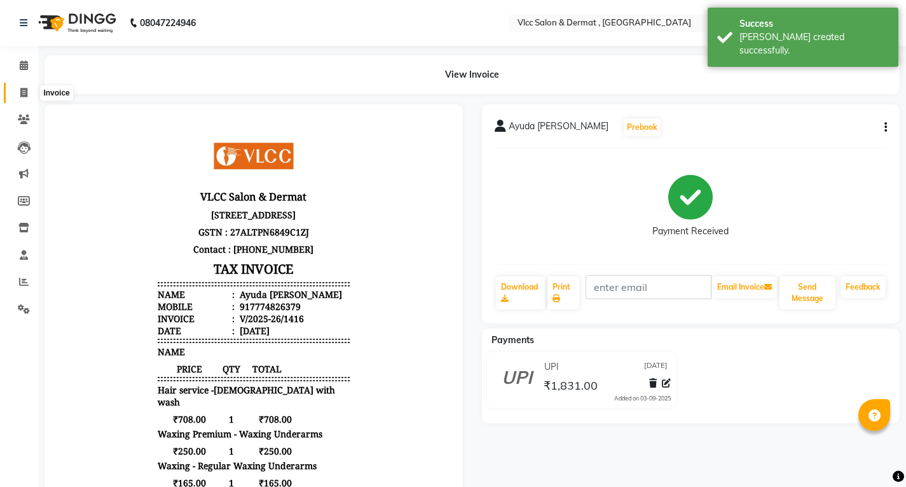
click at [25, 97] on icon at bounding box center [23, 93] width 7 height 10
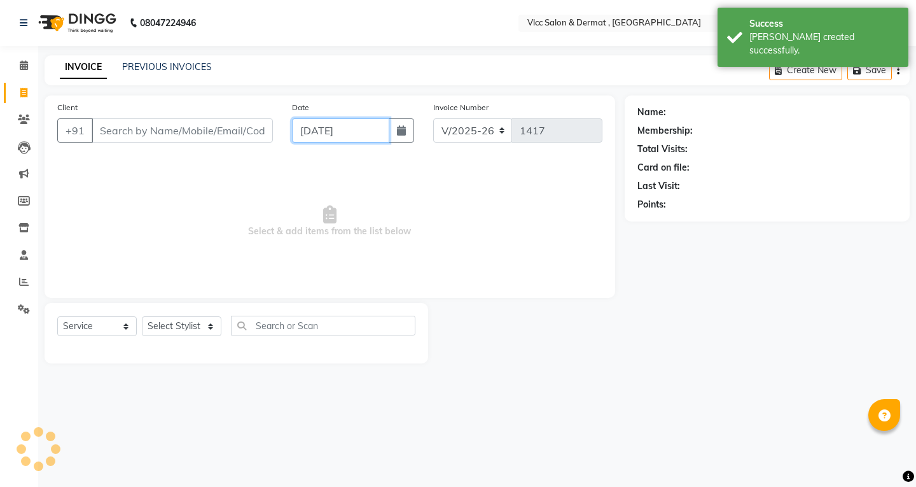
click at [308, 139] on input "[DATE]" at bounding box center [340, 130] width 97 height 24
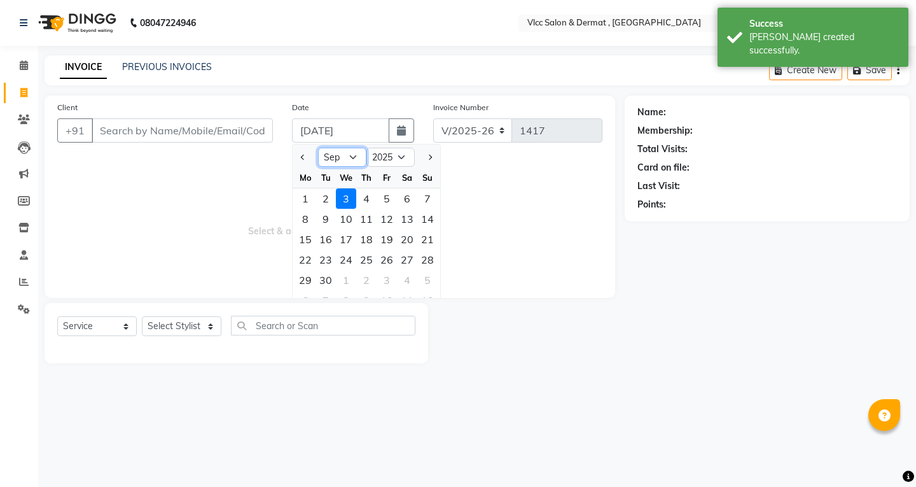
click at [354, 158] on select "Jan Feb Mar Apr May Jun [DATE] Aug Sep Oct Nov Dec" at bounding box center [342, 157] width 48 height 19
click at [318, 148] on select "Jan Feb Mar Apr May Jun [DATE] Aug Sep Oct Nov Dec" at bounding box center [342, 157] width 48 height 19
click at [408, 278] on div "30" at bounding box center [407, 280] width 20 height 20
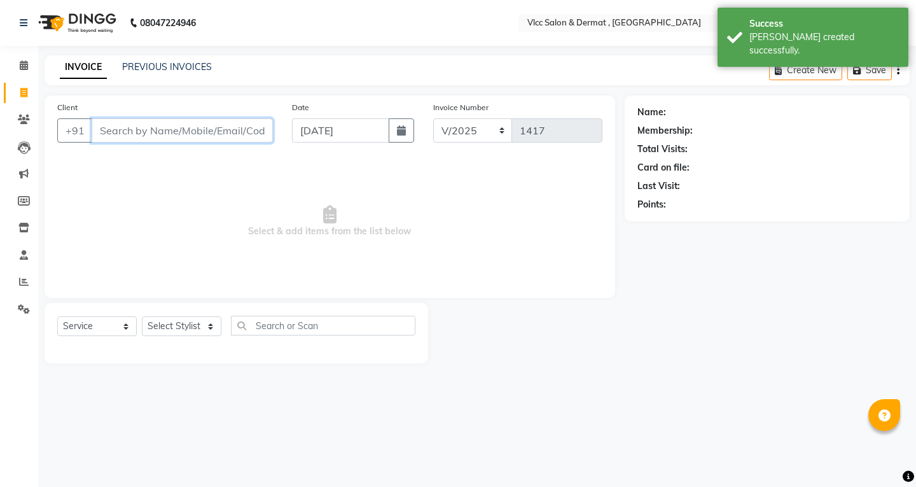
click at [209, 128] on input "Client" at bounding box center [182, 130] width 181 height 24
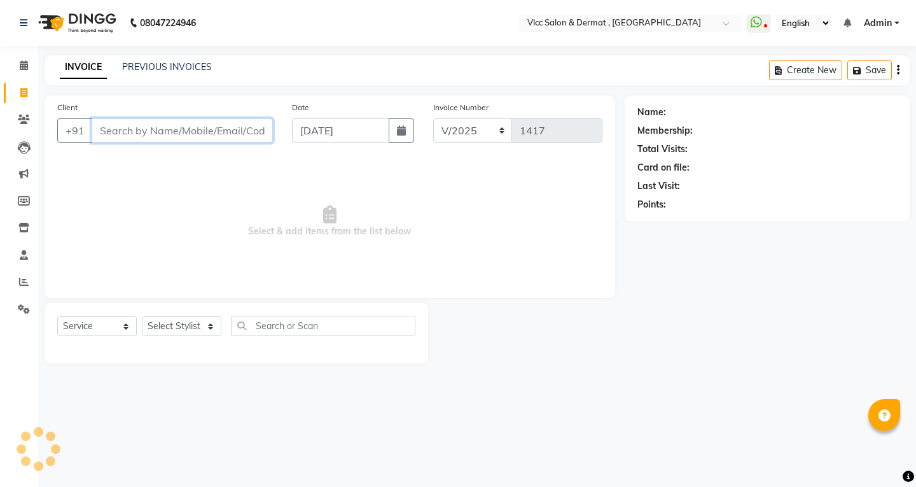
click at [217, 130] on input "Client" at bounding box center [182, 130] width 181 height 24
click at [197, 128] on input "Client" at bounding box center [182, 130] width 181 height 24
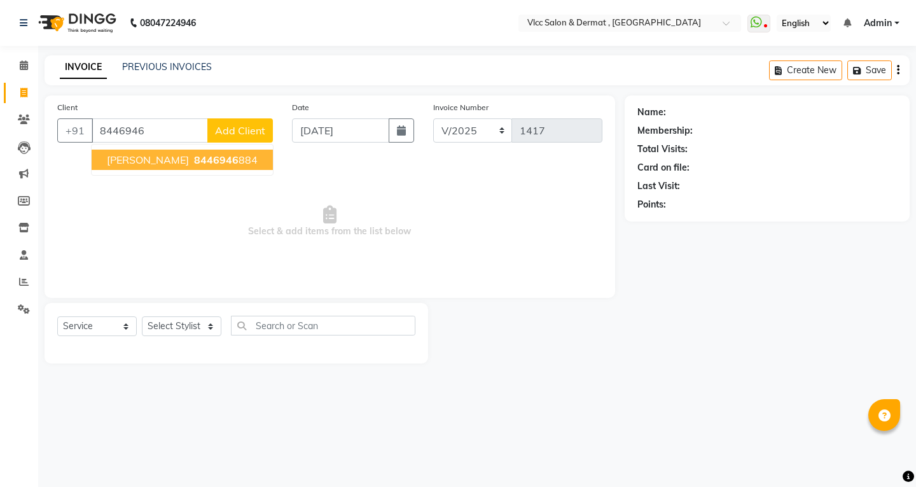
drag, startPoint x: 745, startPoint y: 275, endPoint x: 757, endPoint y: 270, distance: 13.7
click at [749, 273] on div "Name: Membership: Total Visits: Card on file: Last Visit: Points:" at bounding box center [772, 229] width 294 height 268
click at [761, 270] on div "Name: Membership: Total Visits: Card on file: Last Visit: Points:" at bounding box center [772, 229] width 294 height 268
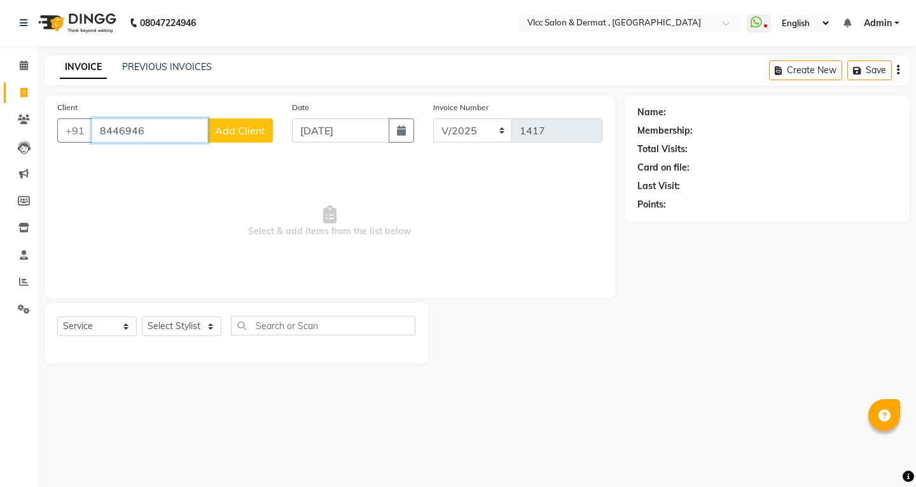
click at [151, 125] on input "8446946" at bounding box center [150, 130] width 116 height 24
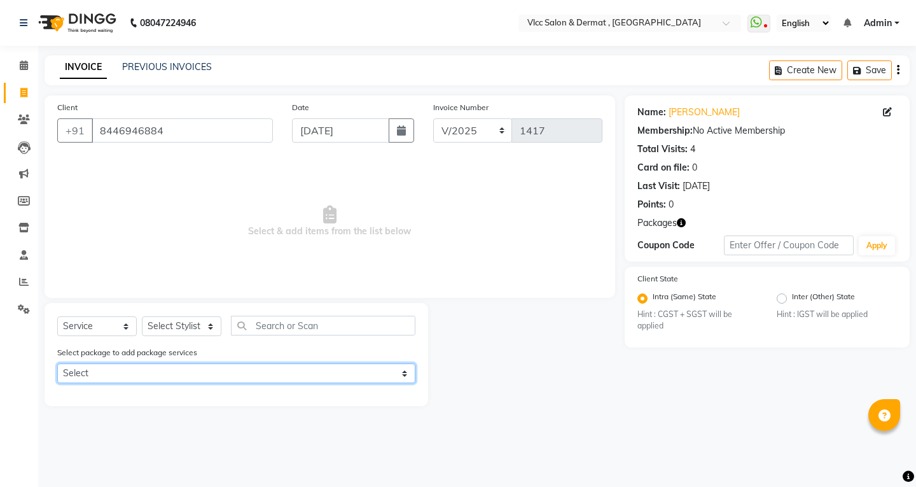
click at [131, 371] on select "Select FAMILY PACKAGE 2 Melawhite Facail Q switch Laser" at bounding box center [236, 373] width 358 height 20
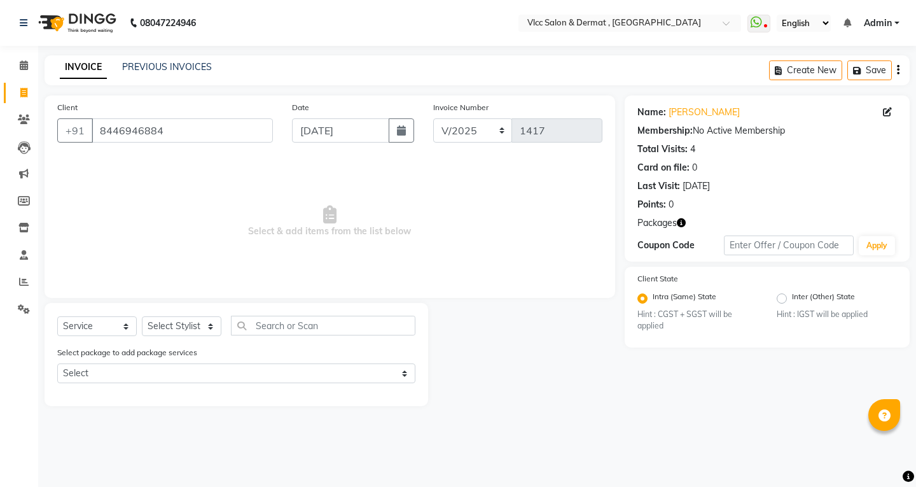
click at [418, 428] on div "08047224946 Select Location × Vlcc Salon & Dermat , [GEOGRAPHIC_DATA] WhatsApp …" at bounding box center [458, 243] width 916 height 487
click at [174, 322] on select "Select Stylist [PERSON_NAME] [PERSON_NAME] [PERSON_NAME] [PERSON_NAME] [PERSON_…" at bounding box center [182, 326] width 80 height 20
click at [142, 316] on select "Select Stylist [PERSON_NAME] [PERSON_NAME] [PERSON_NAME] [PERSON_NAME] [PERSON_…" at bounding box center [182, 326] width 80 height 20
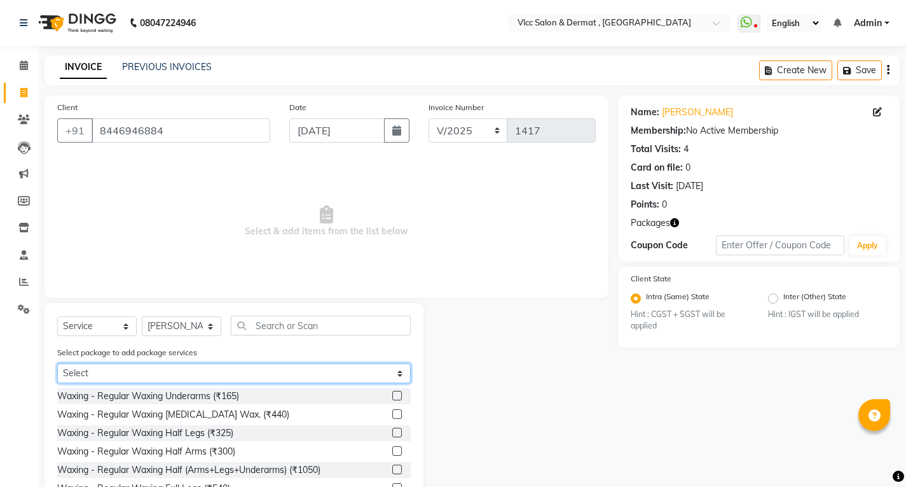
click at [224, 369] on select "Select FAMILY PACKAGE 2 Melawhite Facail Q switch Laser" at bounding box center [234, 373] width 354 height 20
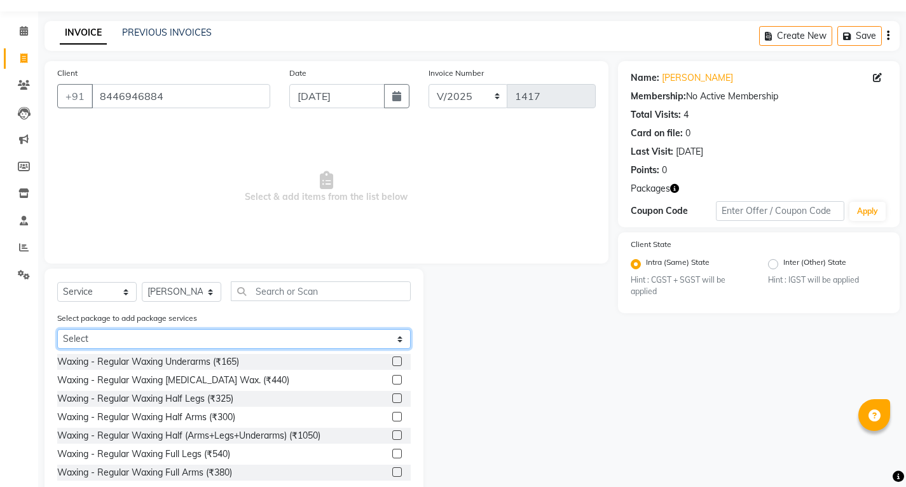
scroll to position [66, 0]
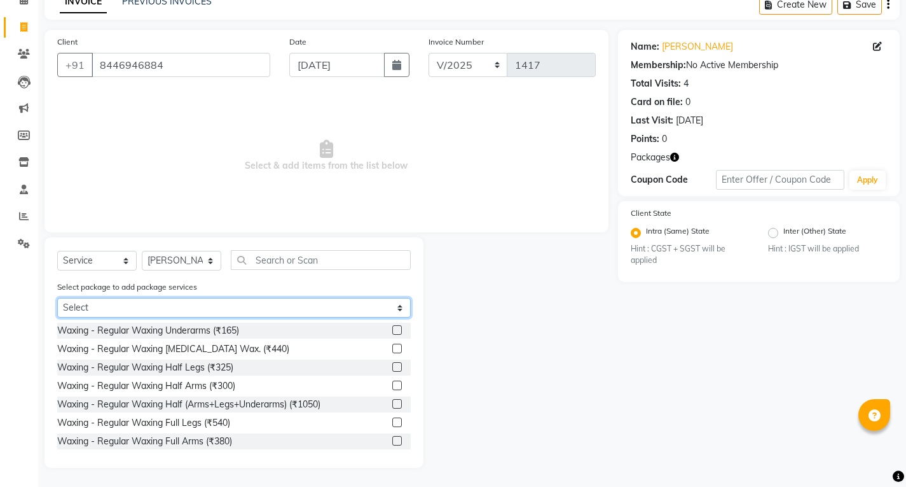
click at [143, 313] on select "Select FAMILY PACKAGE 2 Melawhite Facail Q switch Laser" at bounding box center [234, 308] width 354 height 20
click at [57, 317] on select "Select FAMILY PACKAGE 2 Melawhite Facail Q switch Laser" at bounding box center [234, 308] width 354 height 20
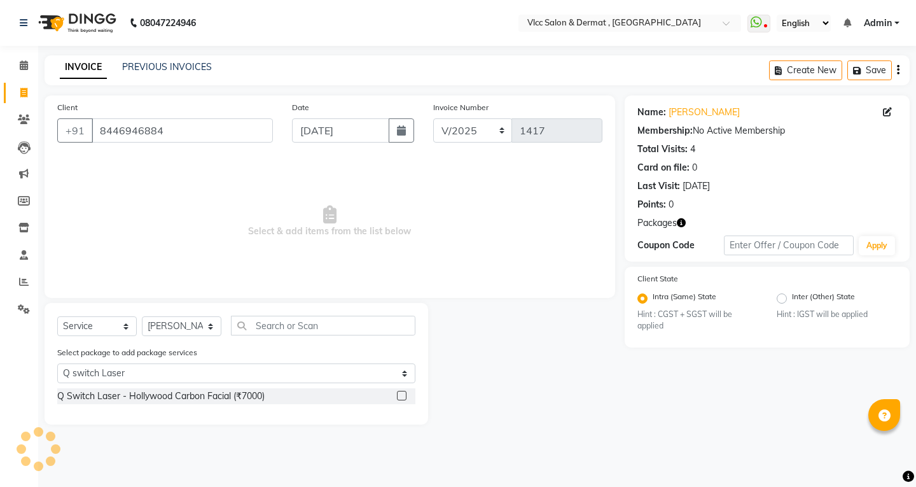
click at [399, 394] on label at bounding box center [402, 396] width 10 height 10
click at [399, 394] on input "checkbox" at bounding box center [401, 396] width 8 height 8
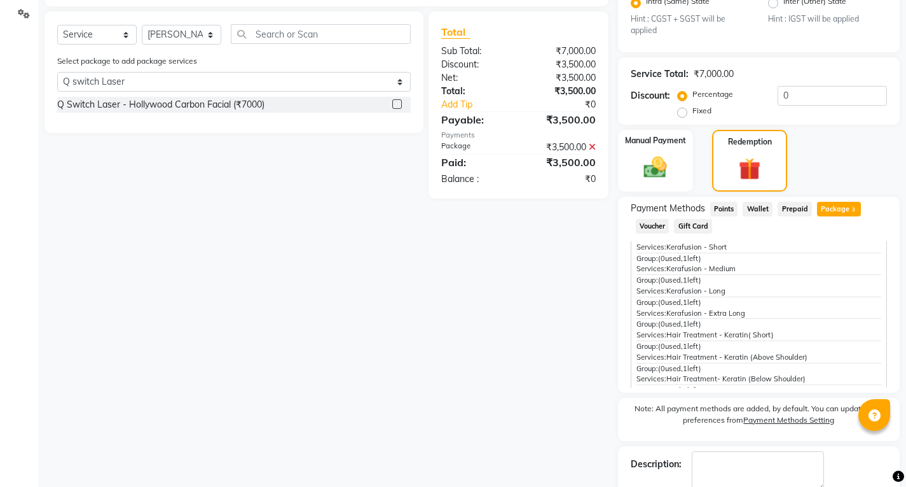
scroll to position [348, 0]
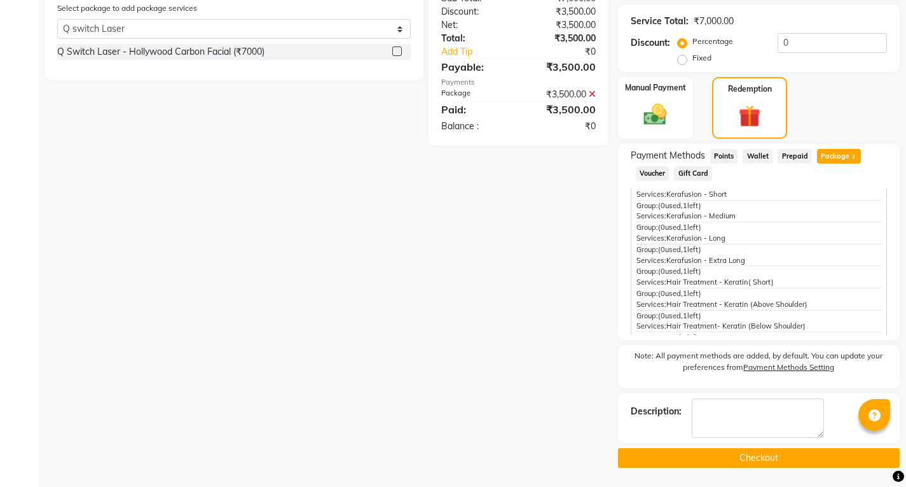
click at [747, 452] on button "Checkout" at bounding box center [759, 458] width 282 height 20
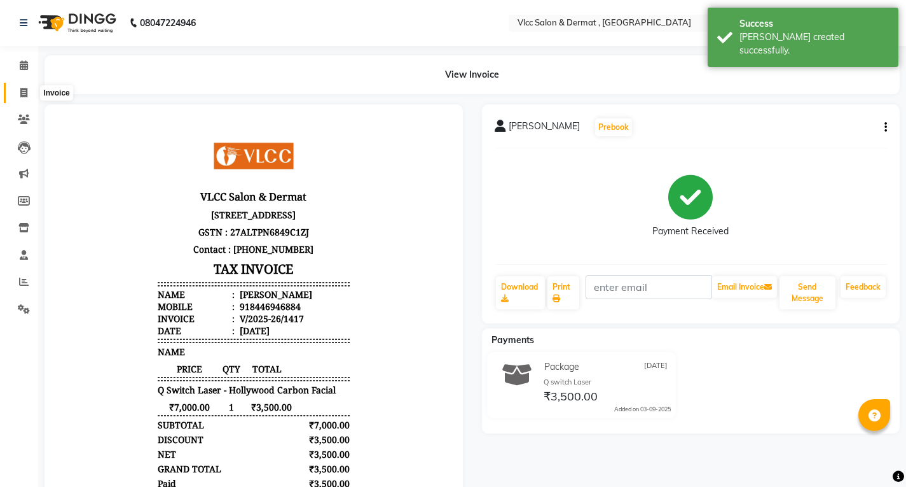
drag, startPoint x: 21, startPoint y: 86, endPoint x: 31, endPoint y: 100, distance: 16.8
click at [22, 87] on span at bounding box center [24, 93] width 22 height 15
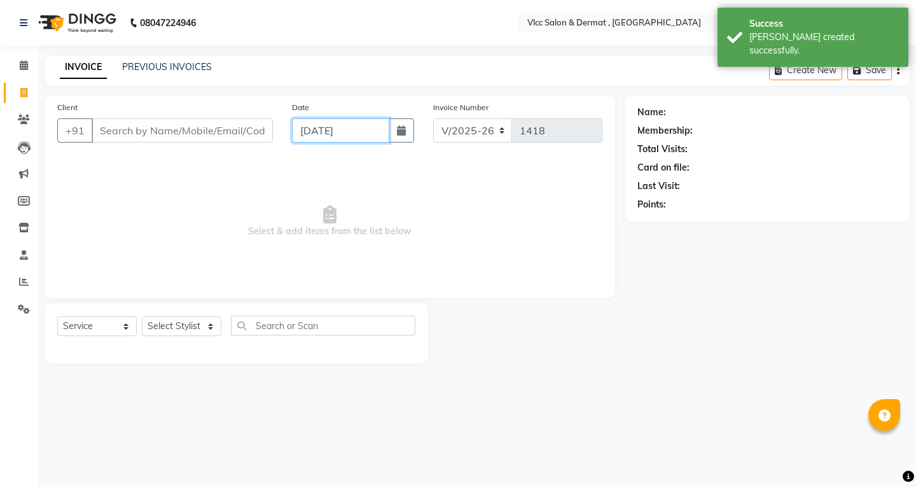
click at [315, 135] on input "[DATE]" at bounding box center [340, 130] width 97 height 24
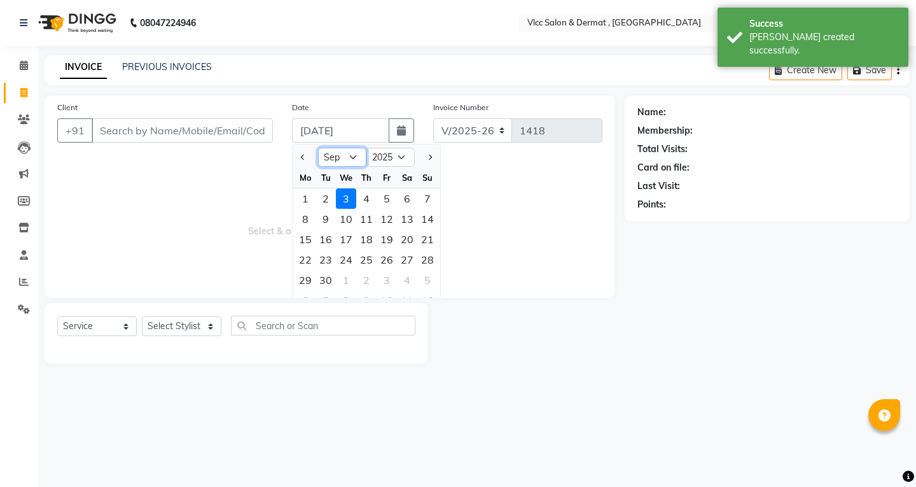
click at [351, 160] on select "Jan Feb Mar Apr May Jun [DATE] Aug Sep Oct Nov Dec" at bounding box center [342, 157] width 48 height 19
click at [318, 148] on select "Jan Feb Mar Apr May Jun [DATE] Aug Sep Oct Nov Dec" at bounding box center [342, 157] width 48 height 19
click at [408, 283] on div "30" at bounding box center [407, 280] width 20 height 20
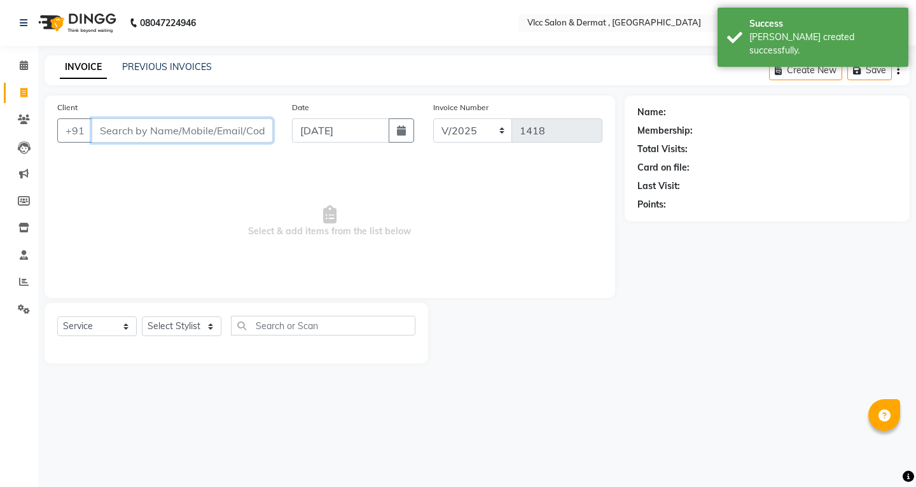
click at [209, 132] on input "Client" at bounding box center [182, 130] width 181 height 24
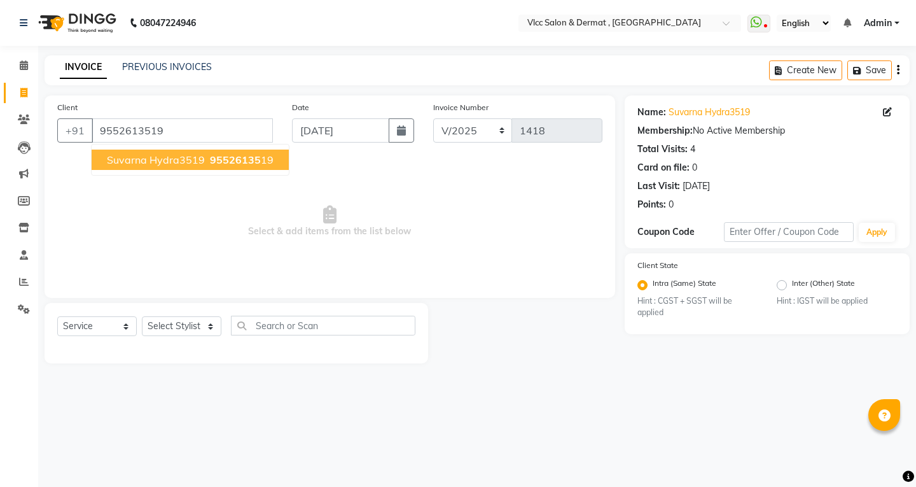
click at [222, 153] on button "Suvarna Hydra3519 95526135 19" at bounding box center [190, 159] width 197 height 20
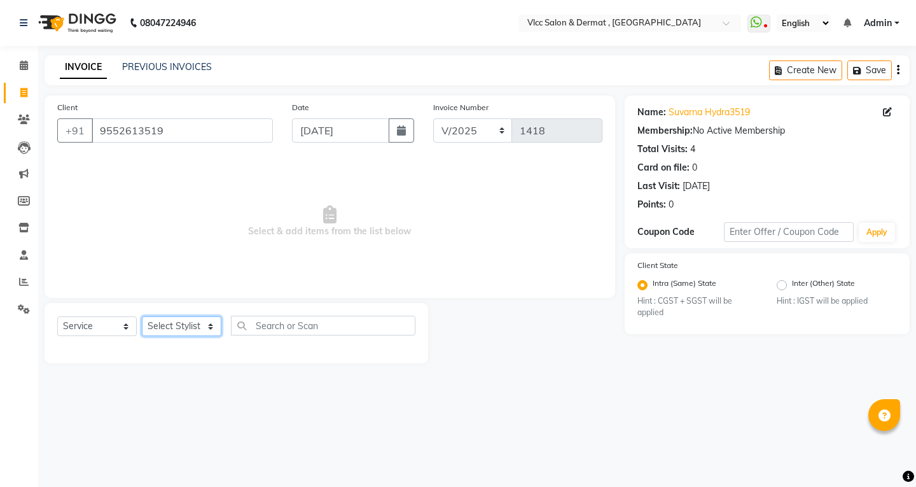
drag, startPoint x: 178, startPoint y: 324, endPoint x: 184, endPoint y: 318, distance: 9.0
click at [178, 324] on select "Select Stylist [PERSON_NAME] [PERSON_NAME] [PERSON_NAME] [PERSON_NAME] [PERSON_…" at bounding box center [182, 326] width 80 height 20
click at [142, 316] on select "Select Stylist [PERSON_NAME] [PERSON_NAME] [PERSON_NAME] [PERSON_NAME] [PERSON_…" at bounding box center [182, 326] width 80 height 20
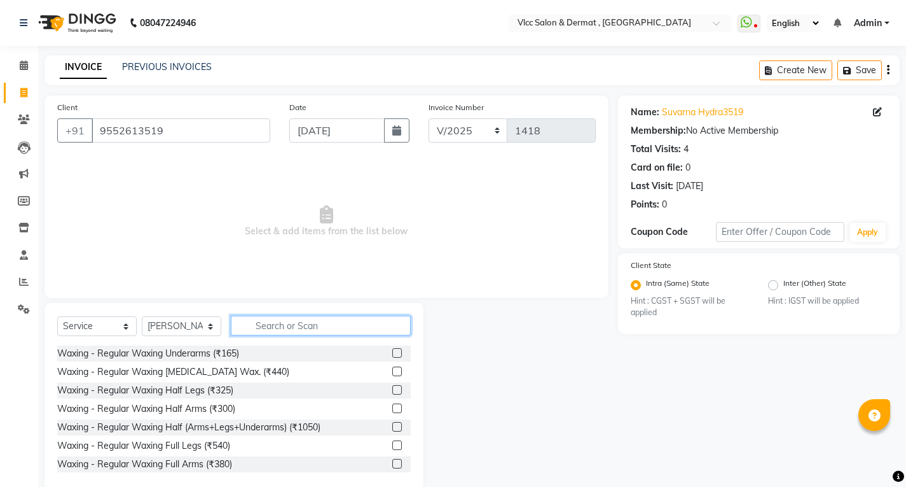
click at [308, 321] on input "text" at bounding box center [321, 325] width 180 height 20
click at [111, 328] on select "Select Service Product Membership Package Voucher Prepaid Gift Card" at bounding box center [97, 326] width 80 height 20
click at [57, 316] on select "Select Service Product Membership Package Voucher Prepaid Gift Card" at bounding box center [97, 326] width 80 height 20
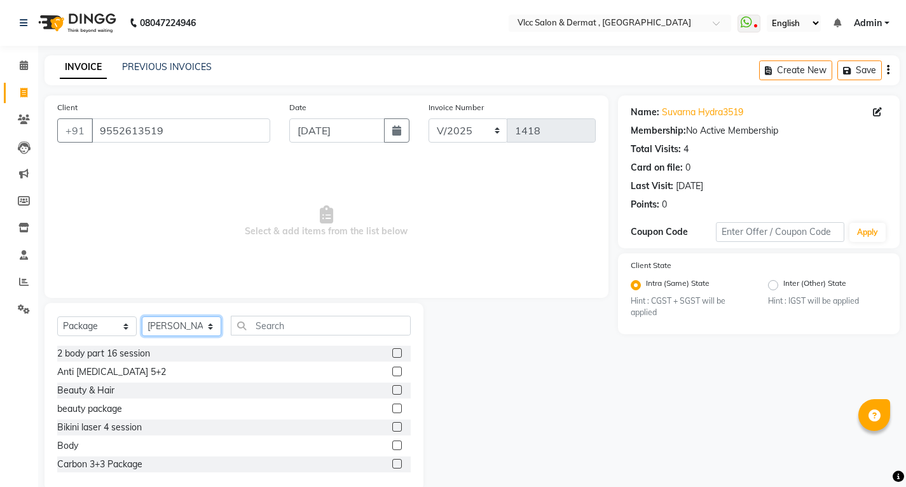
click at [176, 323] on select "Select Stylist [PERSON_NAME] [PERSON_NAME] [PERSON_NAME] [PERSON_NAME] [PERSON_…" at bounding box center [182, 326] width 80 height 20
drag, startPoint x: 256, startPoint y: 390, endPoint x: 247, endPoint y: 391, distance: 9.0
click at [256, 390] on div "Beauty & Hair" at bounding box center [234, 390] width 354 height 16
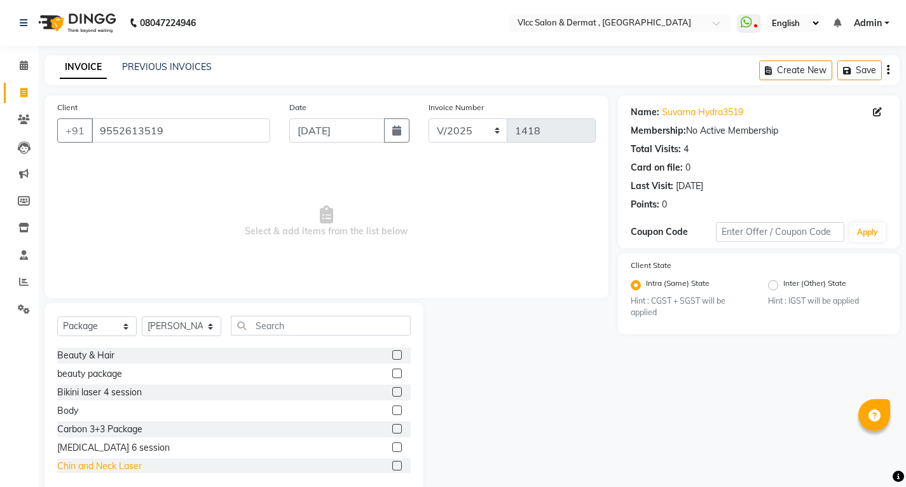
scroll to position [64, 0]
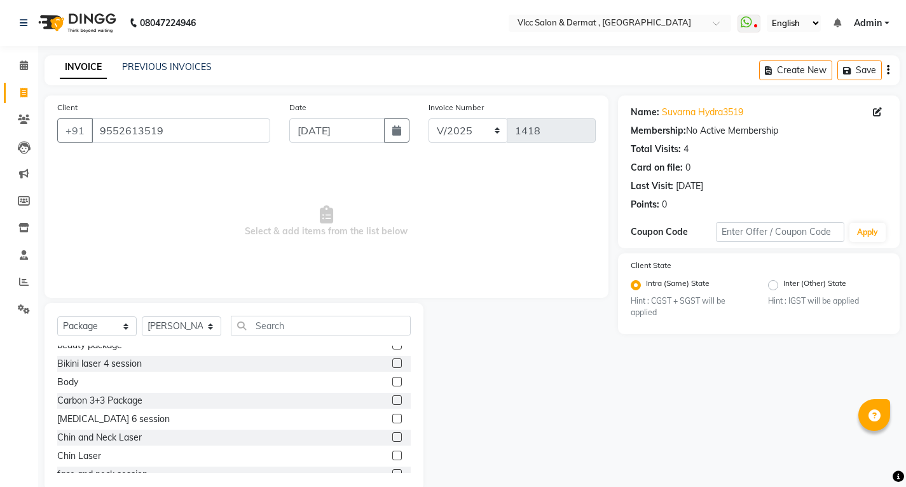
click at [392, 396] on label at bounding box center [397, 400] width 10 height 10
click at [392, 396] on input "checkbox" at bounding box center [396, 400] width 8 height 8
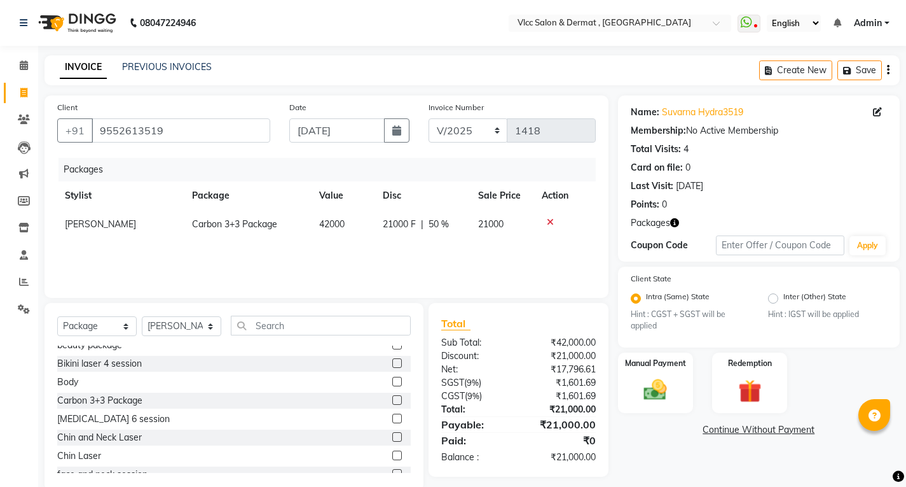
drag, startPoint x: 463, startPoint y: 218, endPoint x: 465, endPoint y: 247, distance: 30.0
click at [464, 218] on td "21000 F | 50 %" at bounding box center [422, 224] width 95 height 29
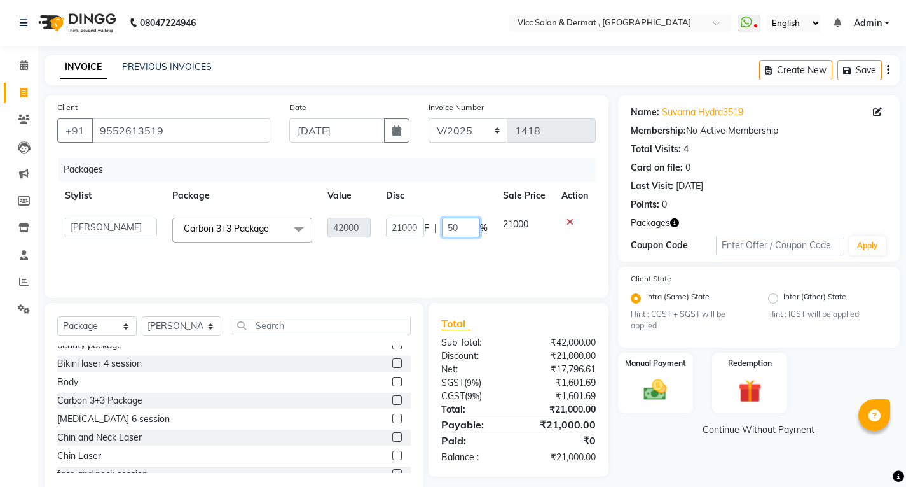
click at [467, 249] on td "21000 F | 50 %" at bounding box center [436, 230] width 117 height 40
click at [472, 265] on div "Packages Stylist Package Value Disc Sale Price Action [PERSON_NAME] [PERSON_NAM…" at bounding box center [326, 221] width 539 height 127
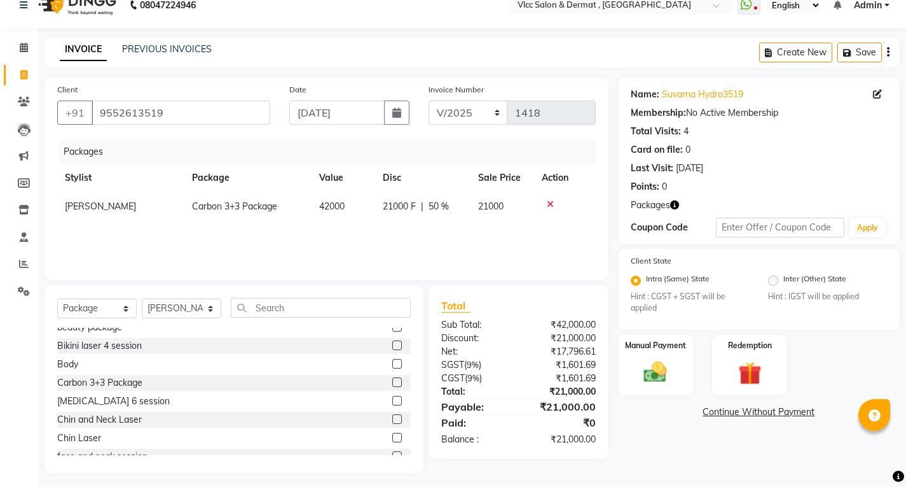
scroll to position [23, 0]
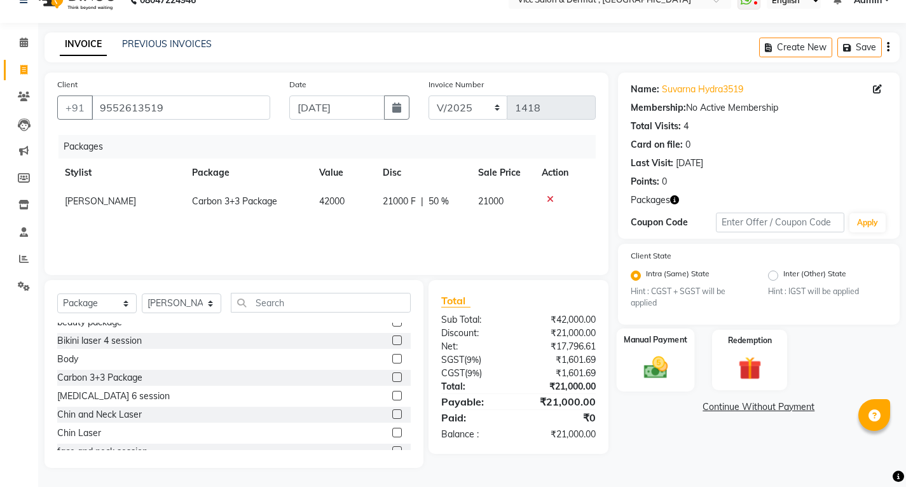
click at [656, 352] on div "Manual Payment" at bounding box center [655, 359] width 78 height 63
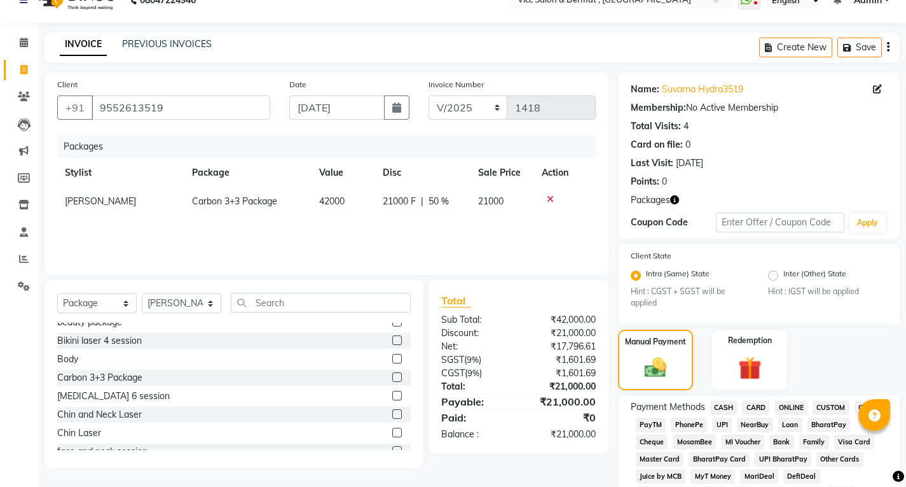
click at [391, 230] on div "Packages Stylist Package Value Disc Sale Price Action [PERSON_NAME] Carbon 3+3 …" at bounding box center [326, 198] width 539 height 127
click at [165, 301] on select "Select Stylist [PERSON_NAME] [PERSON_NAME] [PERSON_NAME] [PERSON_NAME] [PERSON_…" at bounding box center [182, 303] width 80 height 20
click at [142, 293] on select "Select Stylist [PERSON_NAME] [PERSON_NAME] [PERSON_NAME] [PERSON_NAME] [PERSON_…" at bounding box center [182, 303] width 80 height 20
click at [279, 305] on input "text" at bounding box center [321, 303] width 180 height 20
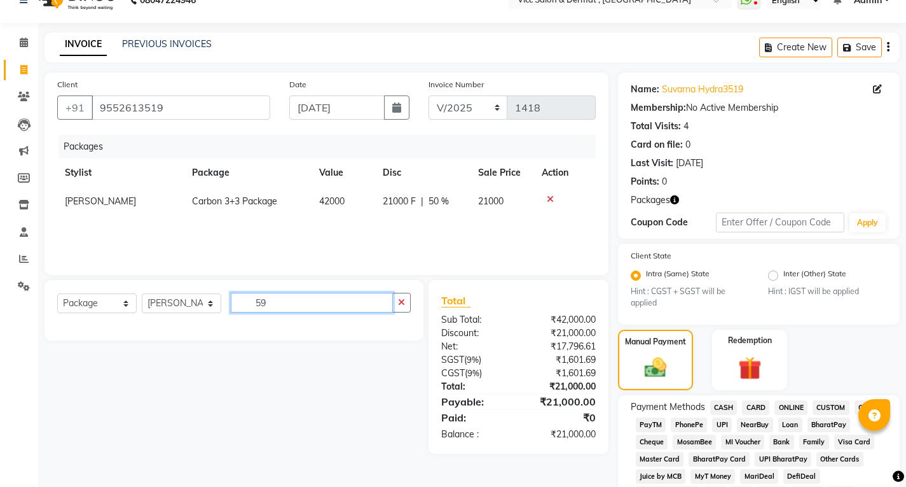
scroll to position [0, 0]
click at [286, 294] on input "59" at bounding box center [312, 303] width 162 height 20
click at [165, 303] on select "Select Stylist [PERSON_NAME] [PERSON_NAME] [PERSON_NAME] [PERSON_NAME] [PERSON_…" at bounding box center [182, 303] width 80 height 20
click at [83, 305] on select "Select Service Product Membership Package Voucher Prepaid Gift Card" at bounding box center [97, 303] width 80 height 20
click at [57, 293] on select "Select Service Product Membership Package Voucher Prepaid Gift Card" at bounding box center [97, 303] width 80 height 20
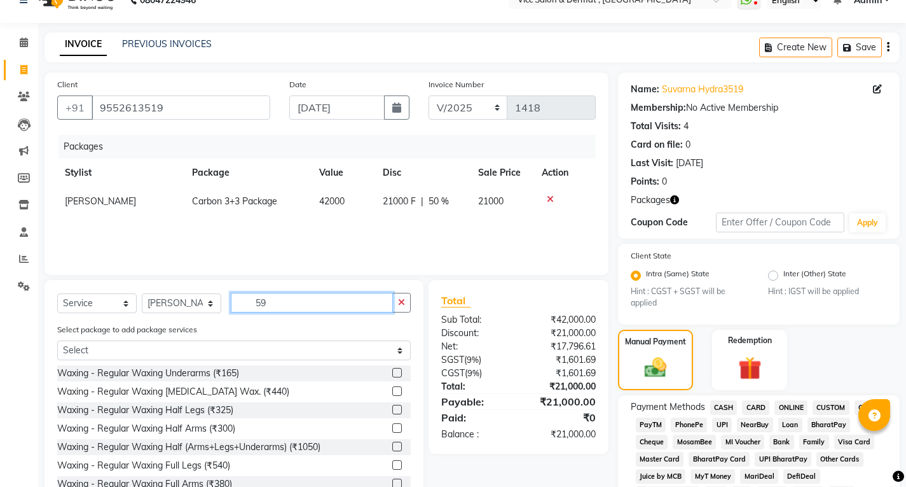
click at [286, 305] on input "59" at bounding box center [312, 303] width 162 height 20
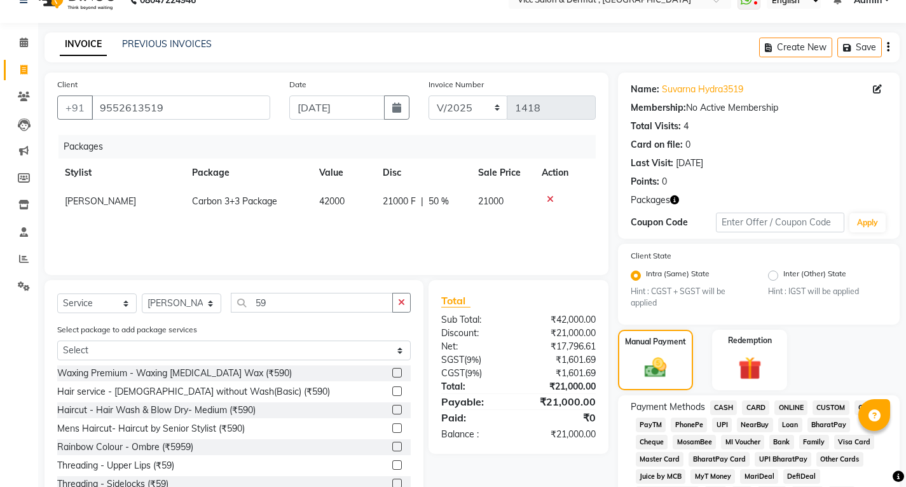
click at [293, 326] on div "Select package to add package services Select Carbon 3+3 Package" at bounding box center [234, 343] width 373 height 43
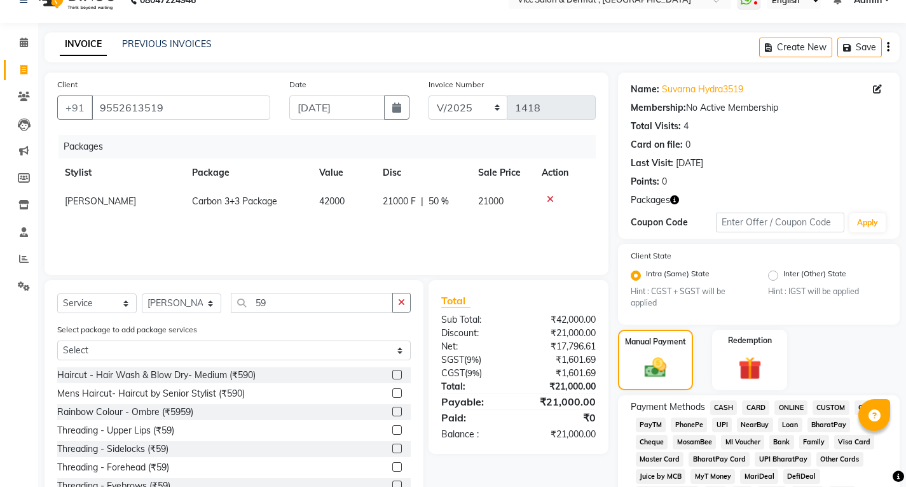
scroll to position [64, 0]
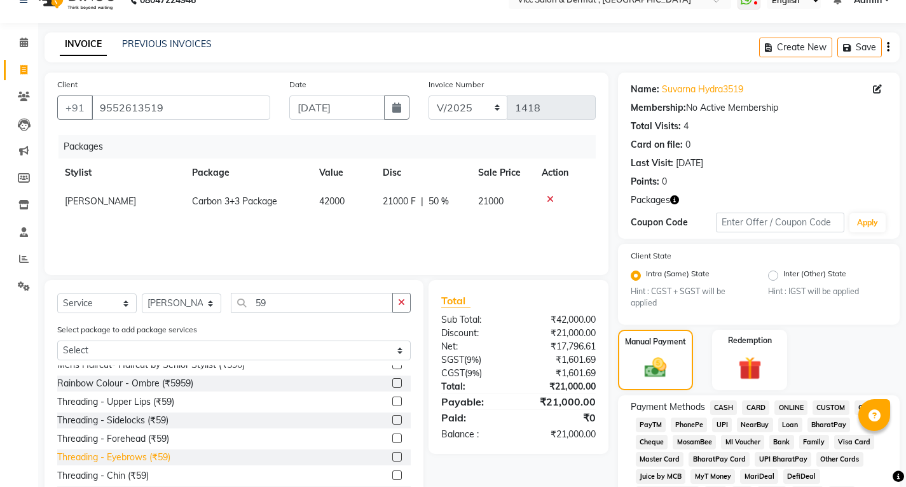
click at [135, 457] on div "Threading - Eyebrows (₹59)" at bounding box center [113, 456] width 113 height 13
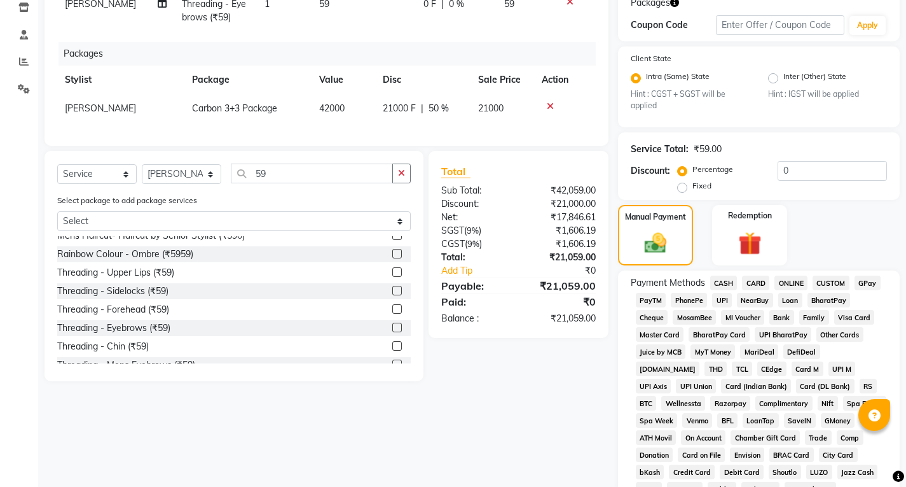
scroll to position [214, 0]
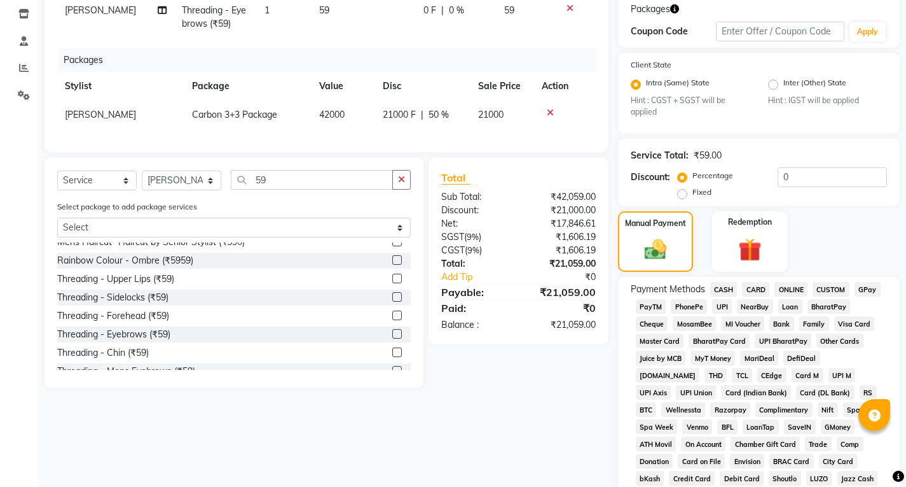
click at [726, 306] on span "UPI" at bounding box center [722, 306] width 20 height 15
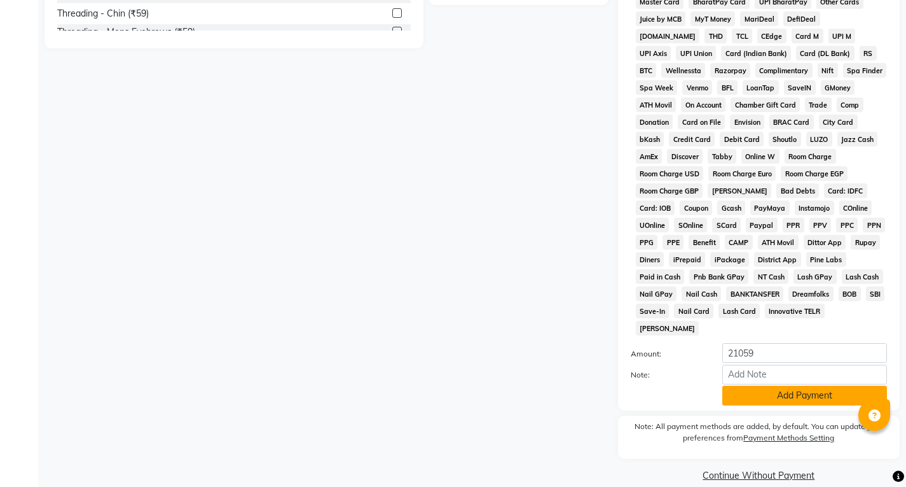
click at [763, 385] on button "Add Payment" at bounding box center [805, 395] width 165 height 20
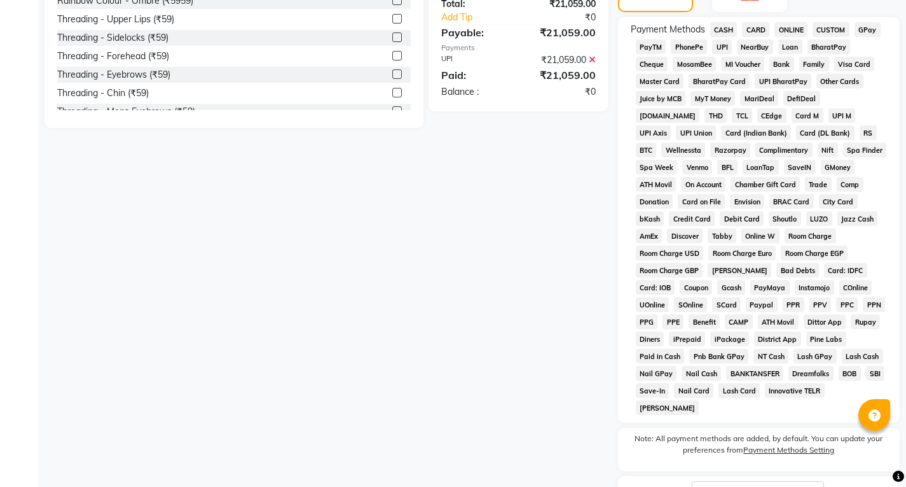
scroll to position [539, 0]
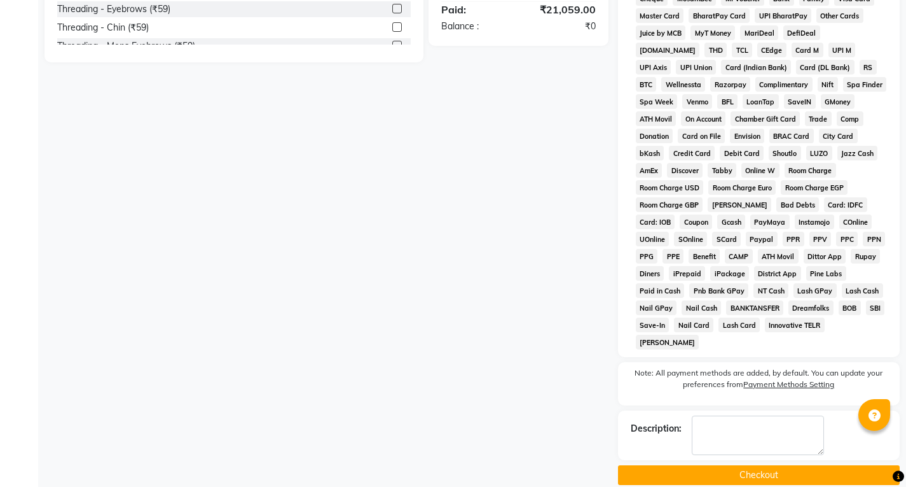
click at [718, 465] on button "Checkout" at bounding box center [759, 475] width 282 height 20
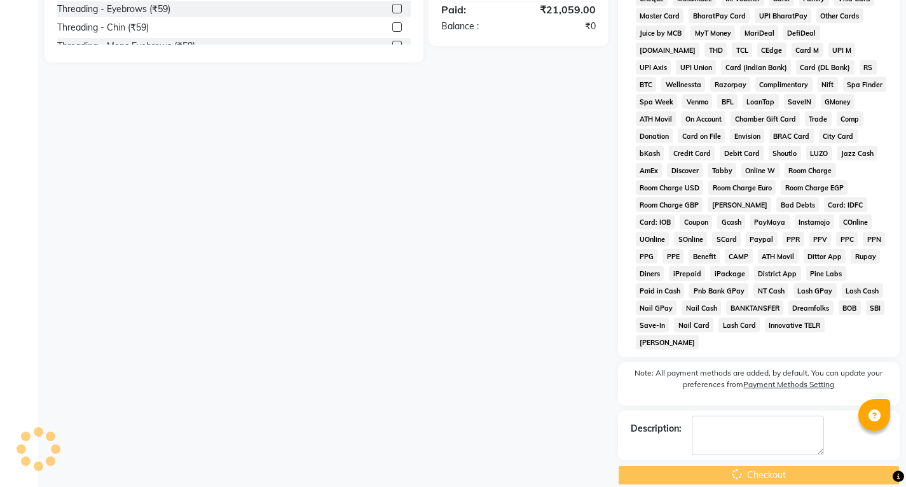
scroll to position [287, 0]
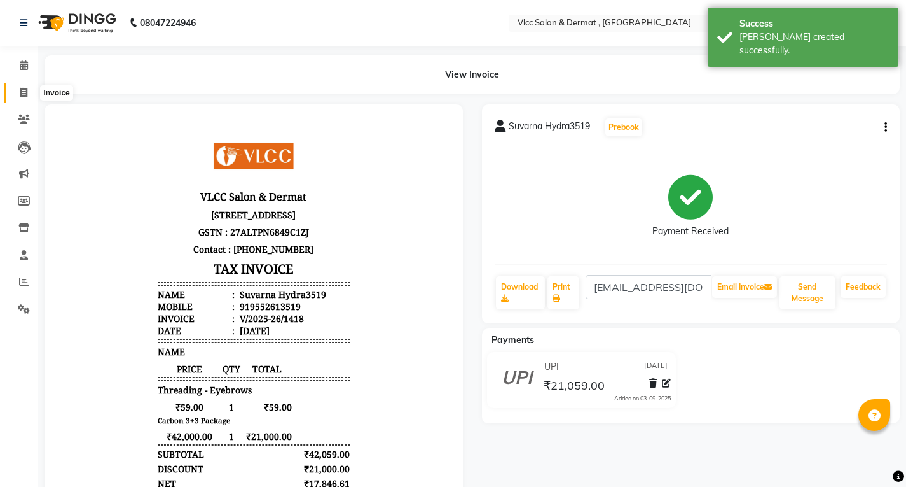
click at [24, 90] on icon at bounding box center [23, 93] width 7 height 10
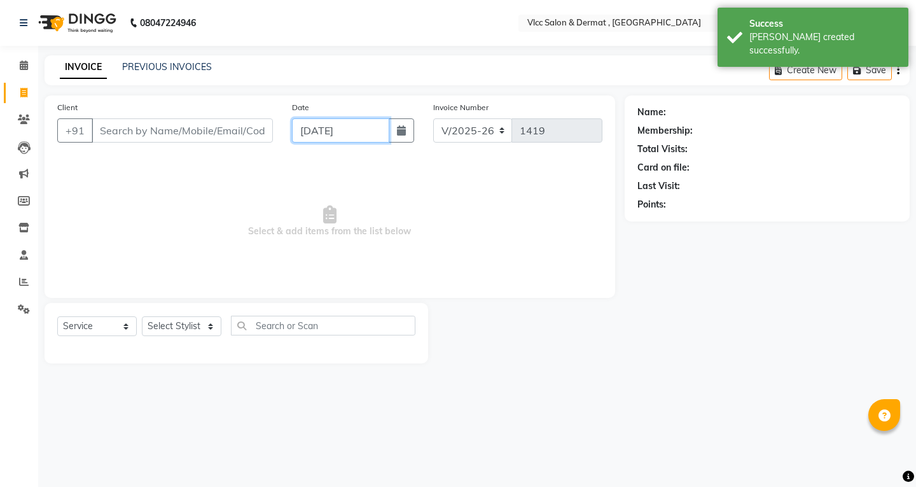
click at [302, 141] on input "[DATE]" at bounding box center [340, 130] width 97 height 24
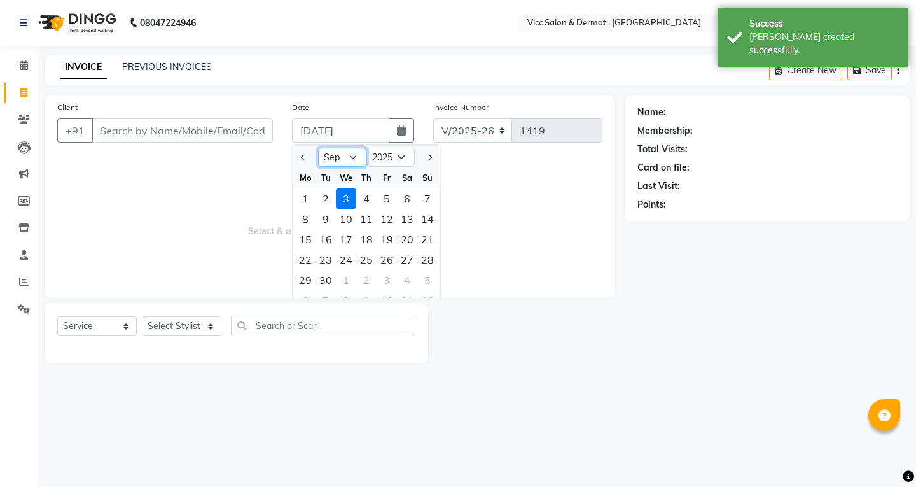
click at [352, 159] on select "Jan Feb Mar Apr May Jun [DATE] Aug Sep Oct Nov Dec" at bounding box center [342, 157] width 48 height 19
click at [318, 148] on select "Jan Feb Mar Apr May Jun [DATE] Aug Sep Oct Nov Dec" at bounding box center [342, 157] width 48 height 19
click at [401, 276] on div "30" at bounding box center [407, 280] width 20 height 20
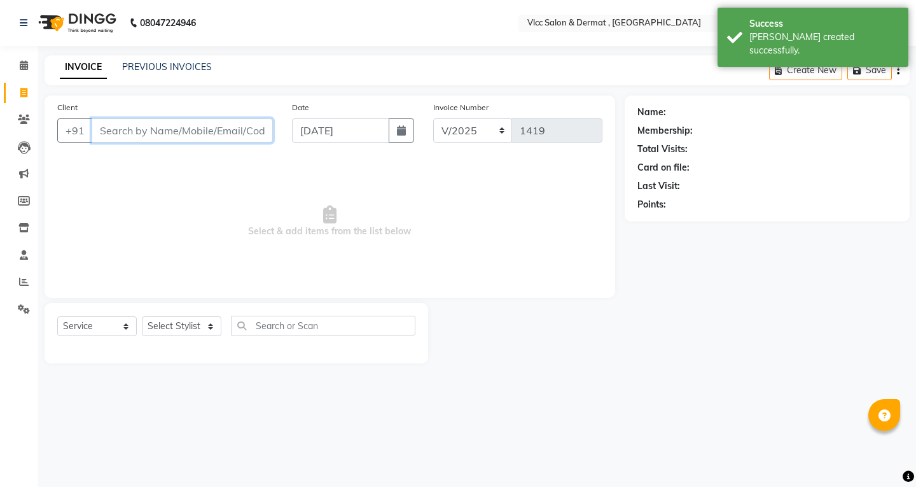
click at [221, 131] on input "Client" at bounding box center [182, 130] width 181 height 24
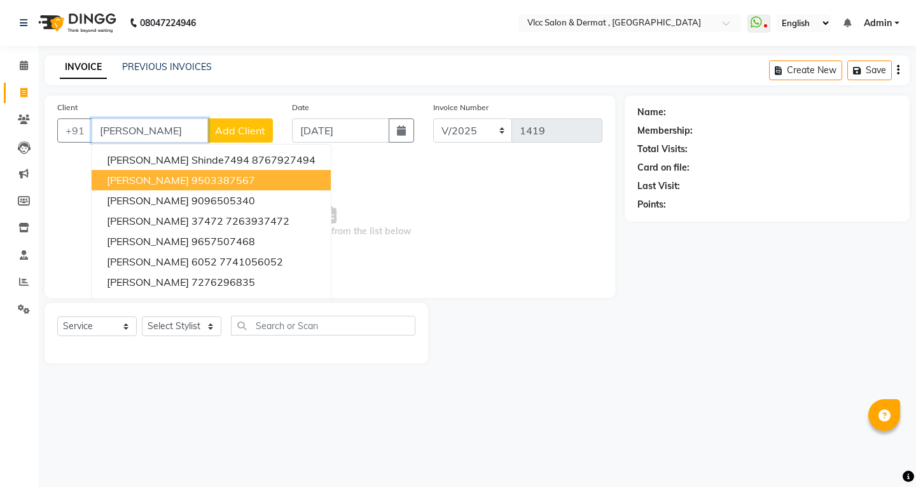
click at [191, 184] on ngb-highlight "9503387567" at bounding box center [223, 180] width 64 height 13
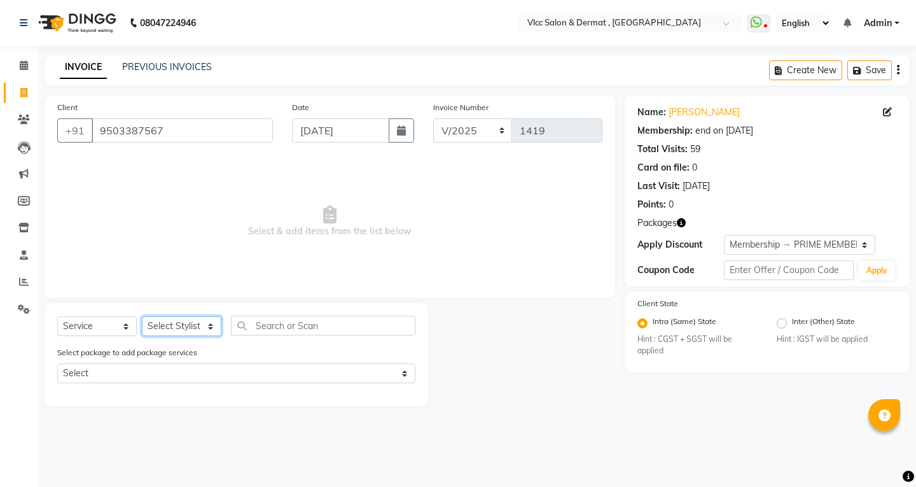
click at [186, 322] on select "Select Stylist [PERSON_NAME] [PERSON_NAME] [PERSON_NAME] [PERSON_NAME] [PERSON_…" at bounding box center [182, 326] width 80 height 20
click at [142, 316] on select "Select Stylist [PERSON_NAME] [PERSON_NAME] [PERSON_NAME] [PERSON_NAME] [PERSON_…" at bounding box center [182, 326] width 80 height 20
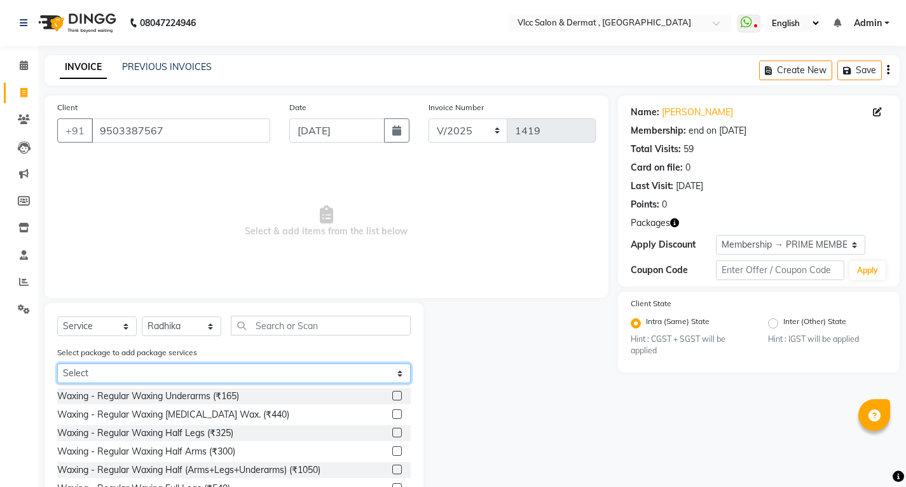
click at [200, 367] on select "Select Q switch Laser Laser Reduction Bikini 5 session" at bounding box center [234, 373] width 354 height 20
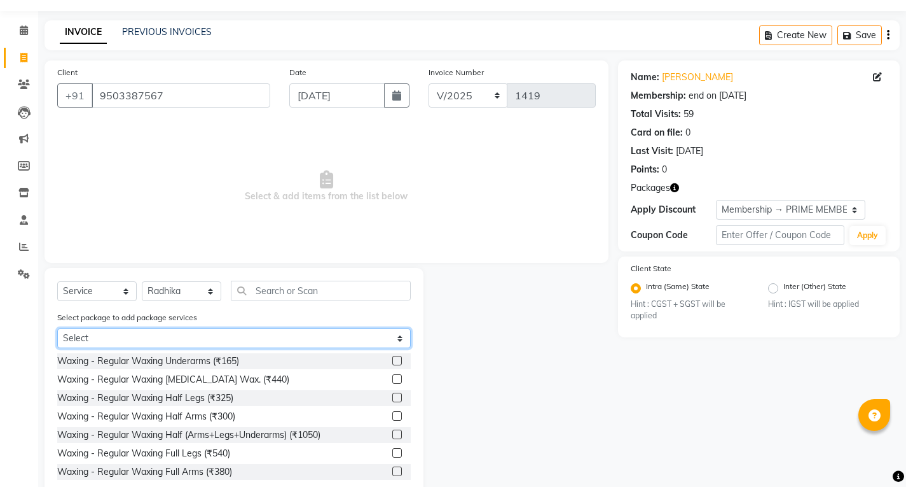
scroll to position [66, 0]
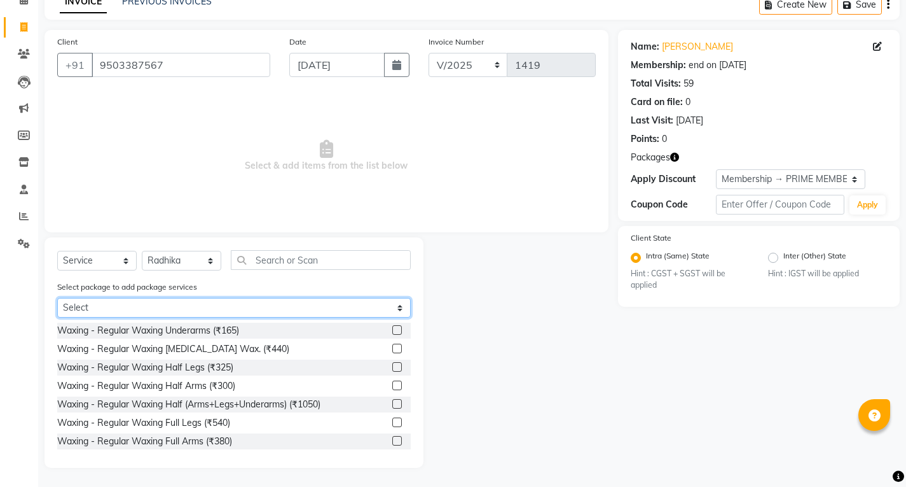
click at [135, 304] on select "Select Q switch Laser Laser Reduction Bikini 5 session" at bounding box center [234, 308] width 354 height 20
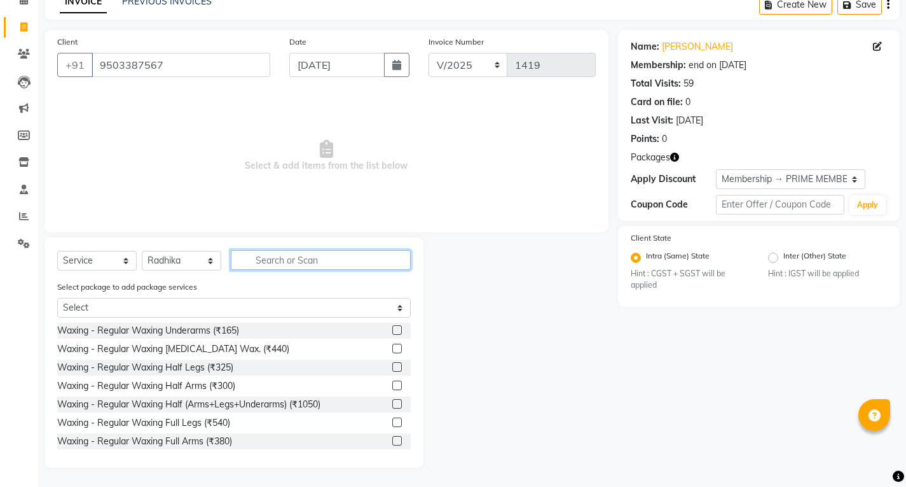
click at [282, 254] on input "text" at bounding box center [321, 260] width 180 height 20
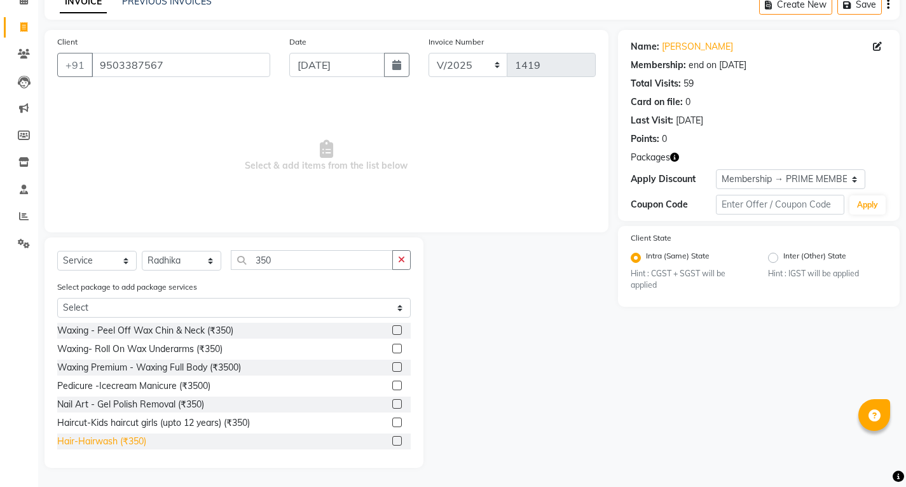
click at [138, 435] on div "Hair-Hairwash (₹350)" at bounding box center [101, 440] width 89 height 13
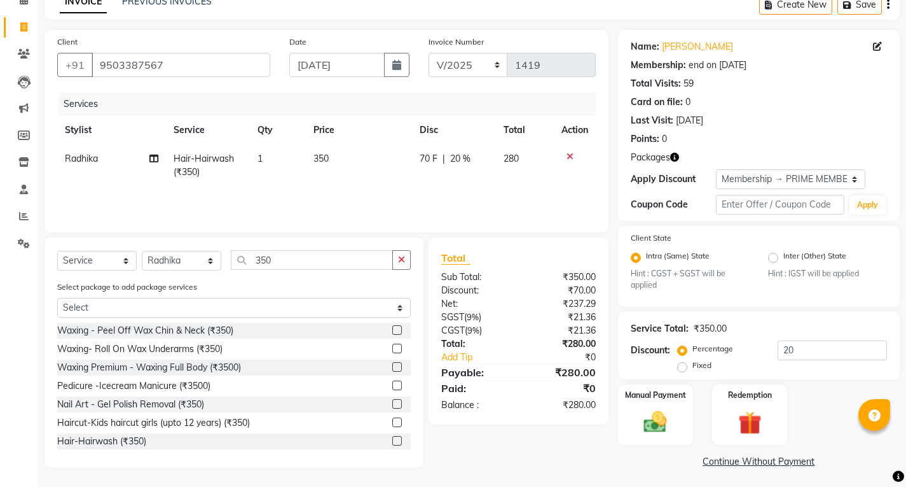
click at [398, 176] on td "350" at bounding box center [359, 165] width 106 height 42
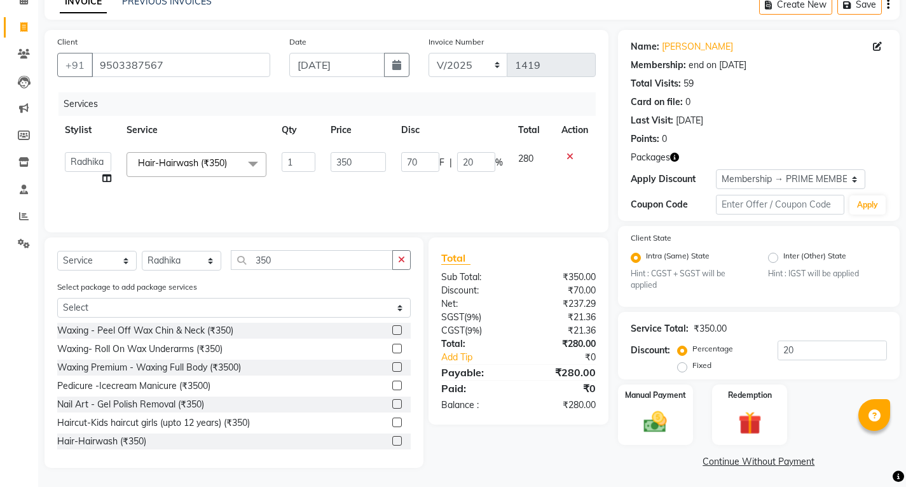
click at [693, 353] on label "Percentage" at bounding box center [713, 348] width 41 height 11
click at [682, 353] on input "Percentage" at bounding box center [685, 348] width 9 height 9
click at [693, 350] on label "Percentage" at bounding box center [713, 348] width 41 height 11
click at [682, 350] on input "Percentage" at bounding box center [685, 348] width 9 height 9
click at [802, 348] on input "20" at bounding box center [832, 350] width 109 height 20
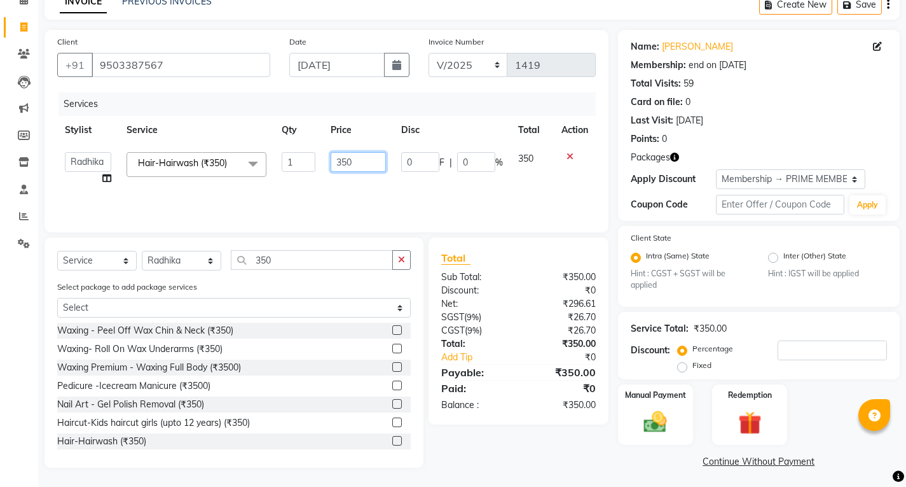
click at [370, 163] on input "350" at bounding box center [358, 162] width 55 height 20
click at [384, 177] on td "380" at bounding box center [358, 168] width 71 height 48
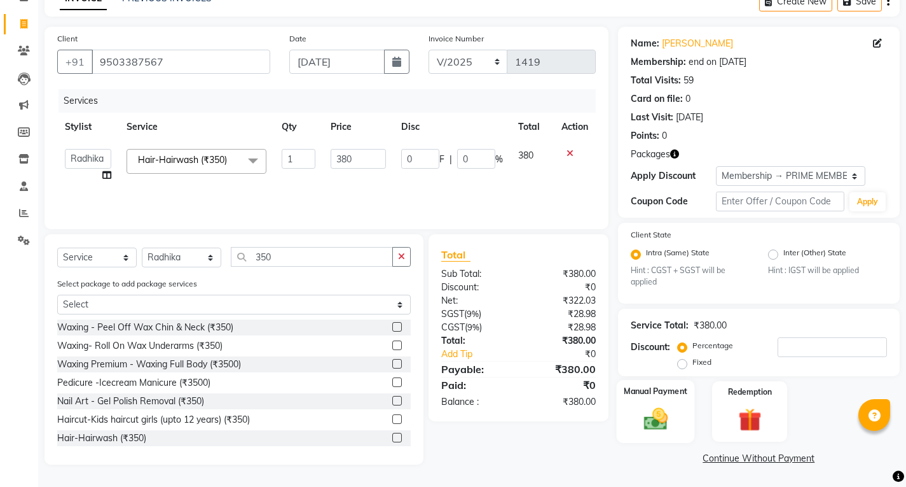
click at [656, 412] on img at bounding box center [655, 418] width 39 height 27
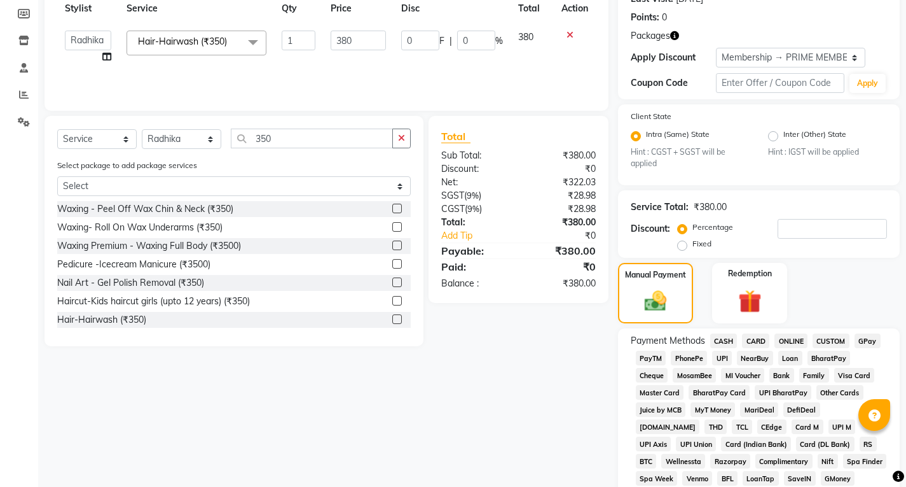
scroll to position [196, 0]
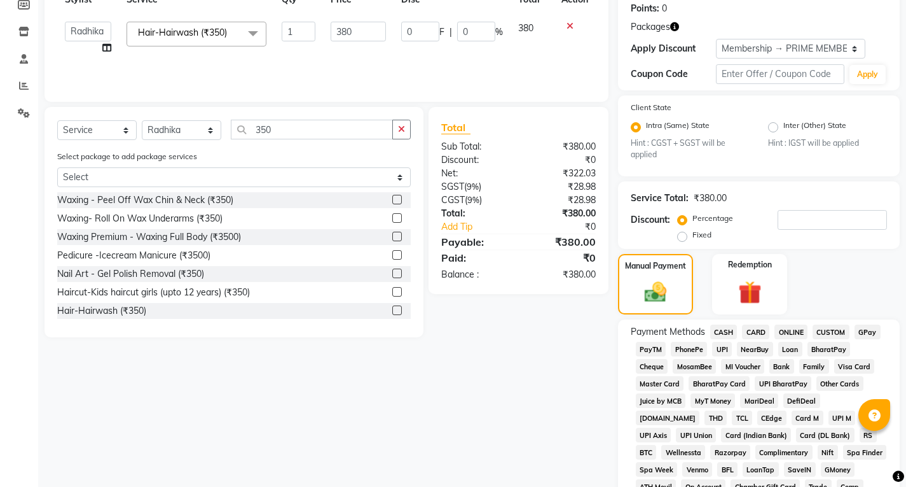
click at [718, 347] on span "UPI" at bounding box center [722, 349] width 20 height 15
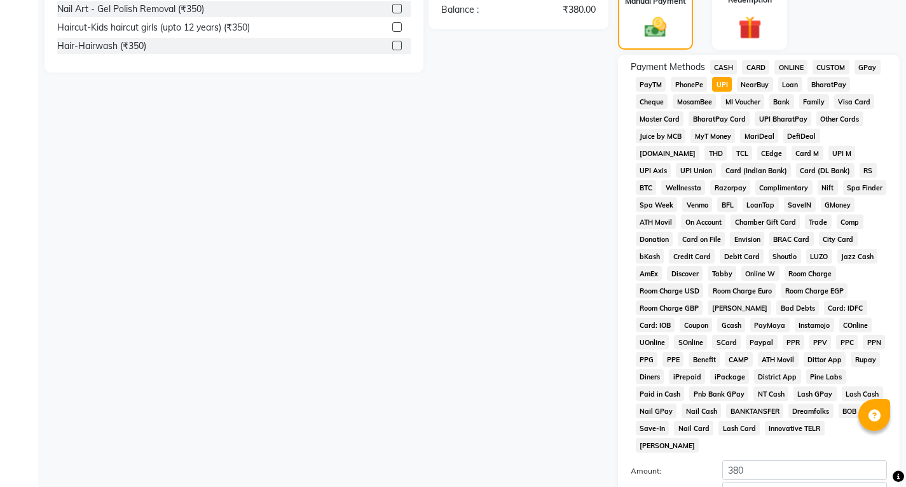
scroll to position [514, 0]
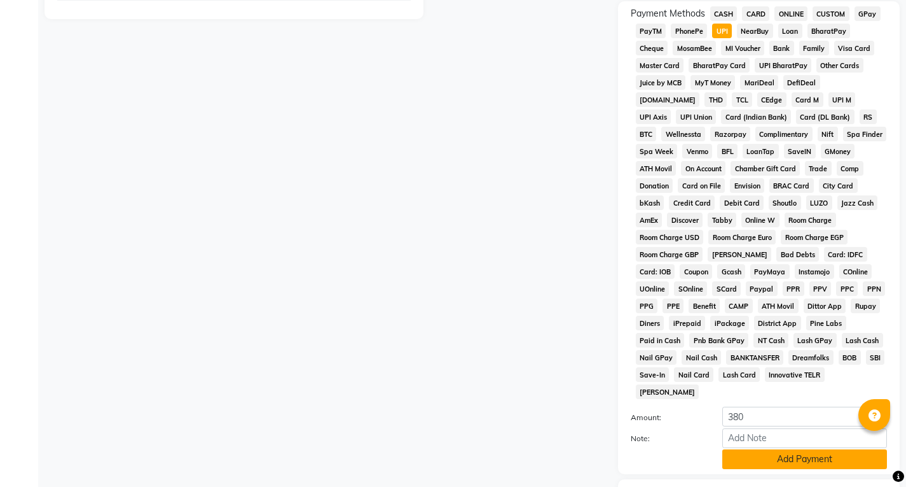
click at [782, 449] on button "Add Payment" at bounding box center [805, 459] width 165 height 20
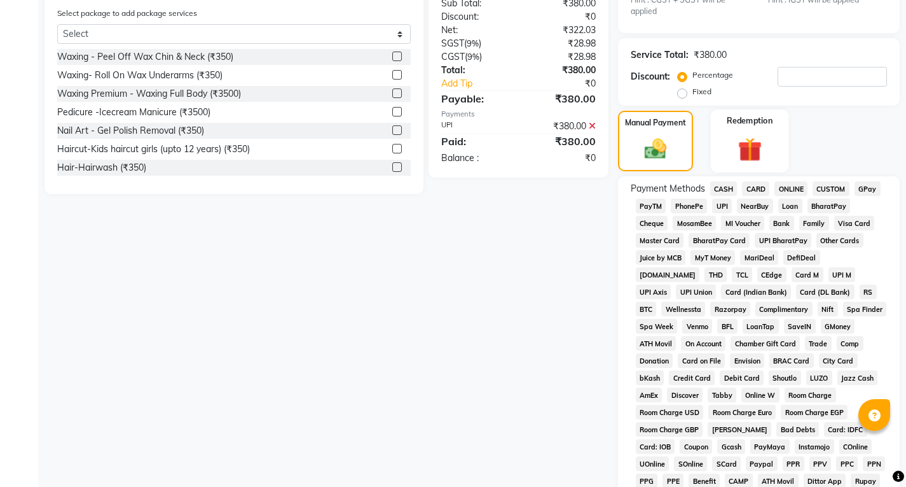
scroll to position [69, 0]
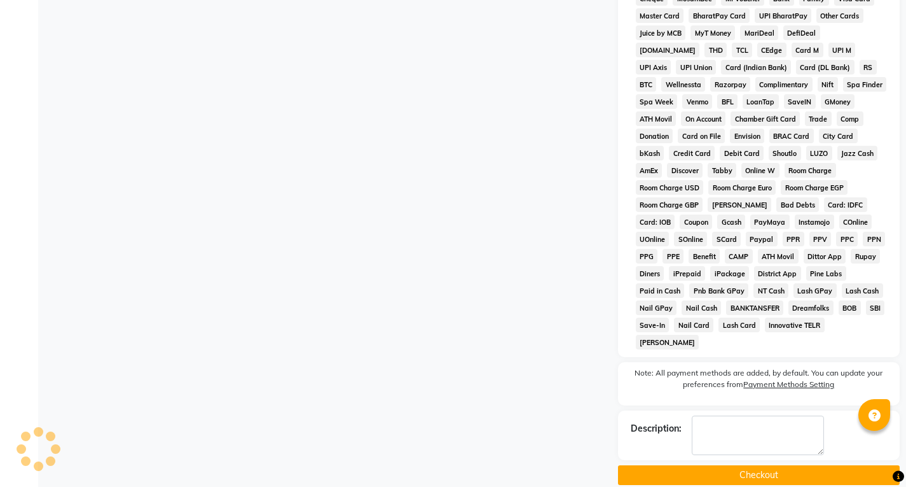
click at [725, 465] on button "Checkout" at bounding box center [759, 475] width 282 height 20
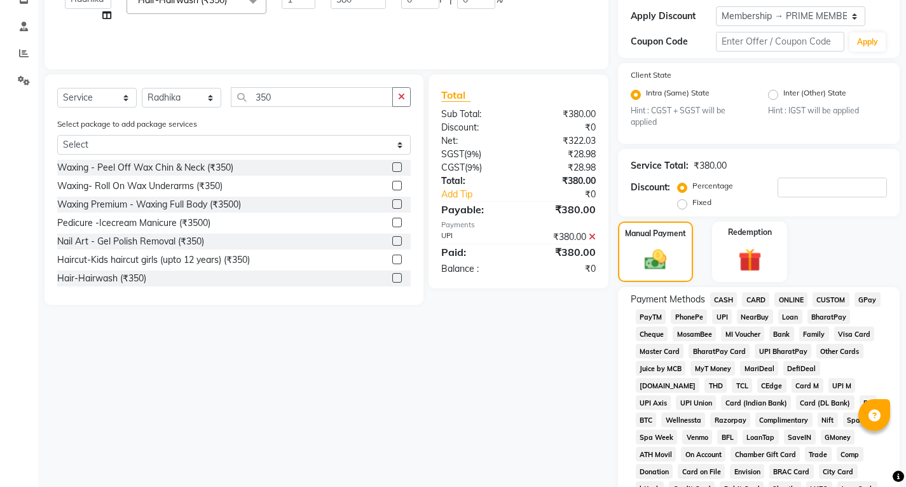
scroll to position [118, 0]
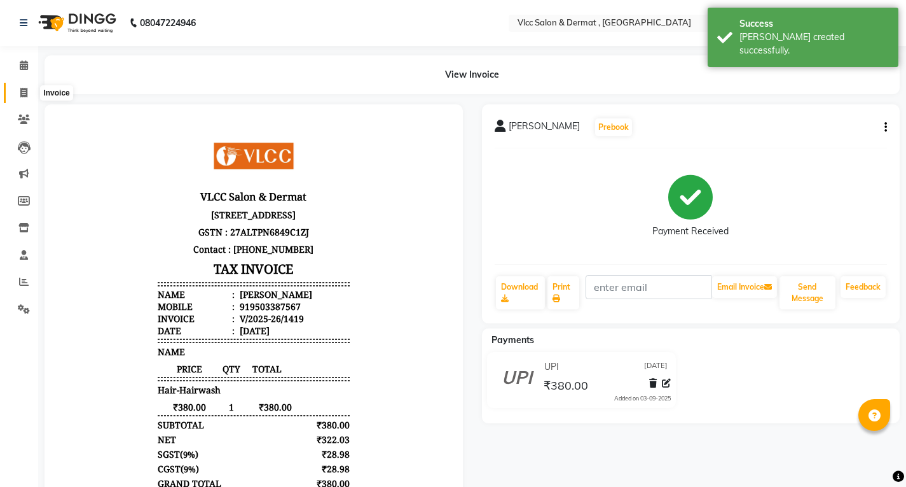
click at [28, 92] on span at bounding box center [24, 93] width 22 height 15
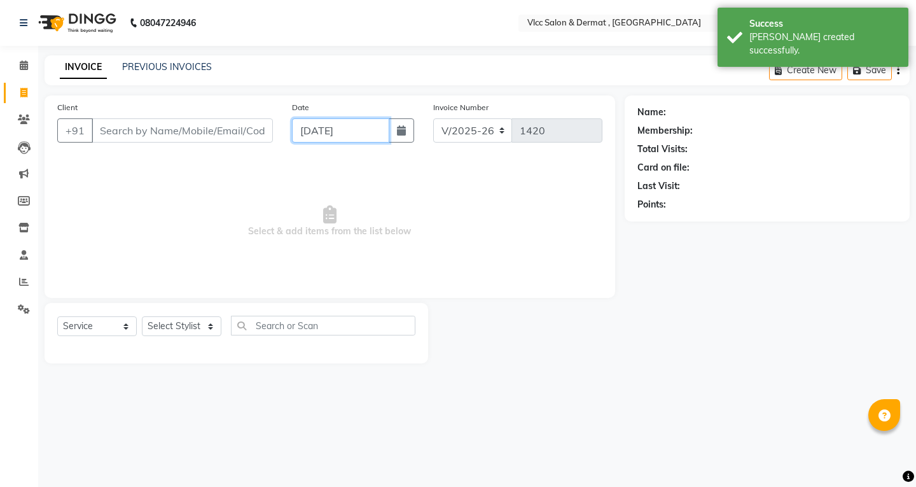
click at [308, 136] on input "[DATE]" at bounding box center [340, 130] width 97 height 24
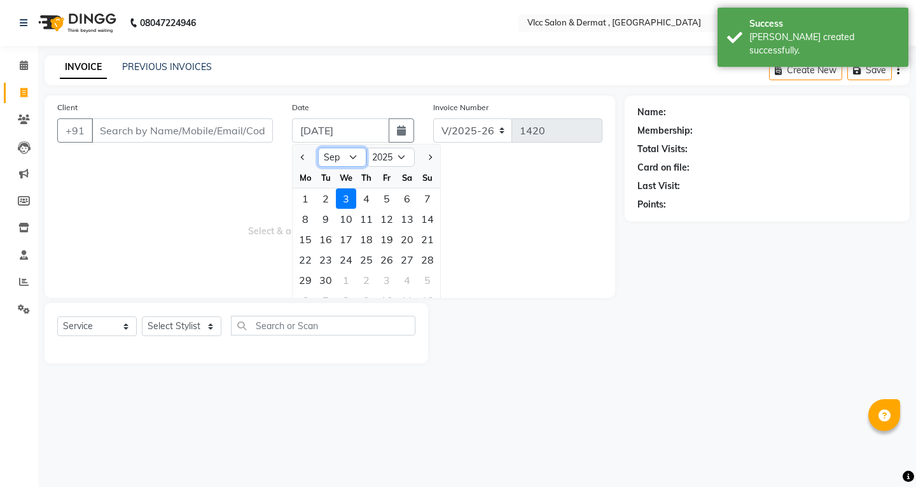
drag, startPoint x: 356, startPoint y: 158, endPoint x: 356, endPoint y: 165, distance: 7.7
click at [356, 158] on select "Jan Feb Mar Apr May Jun [DATE] Aug Sep Oct Nov Dec" at bounding box center [342, 157] width 48 height 19
click at [318, 148] on select "Jan Feb Mar Apr May Jun [DATE] Aug Sep Oct Nov Dec" at bounding box center [342, 157] width 48 height 19
click at [402, 156] on select "2015 2016 2017 2018 2019 2020 2021 2022 2023 2024 2025 2026 2027 2028 2029 2030…" at bounding box center [390, 157] width 48 height 19
click at [551, 337] on div at bounding box center [526, 333] width 197 height 60
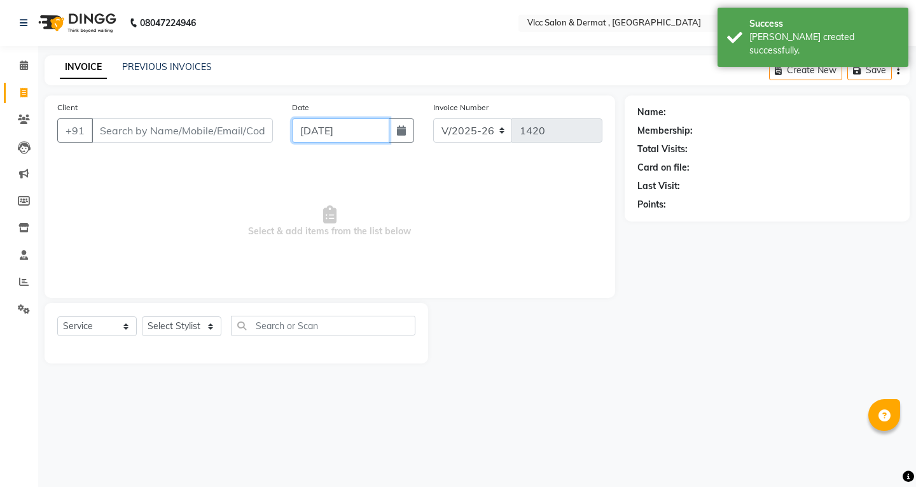
drag, startPoint x: 314, startPoint y: 128, endPoint x: 324, endPoint y: 142, distance: 16.4
click at [321, 134] on input "[DATE]" at bounding box center [340, 130] width 97 height 24
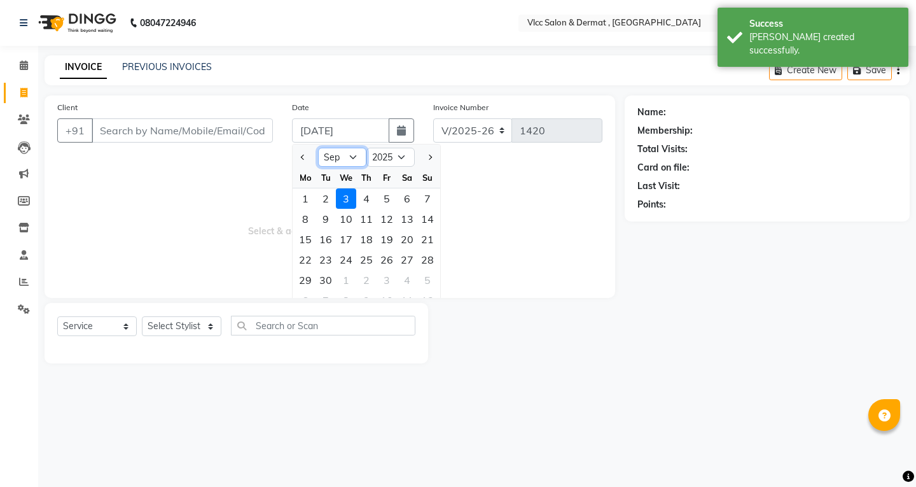
click at [354, 155] on select "Jan Feb Mar Apr May Jun [DATE] Aug Sep Oct Nov Dec" at bounding box center [342, 157] width 48 height 19
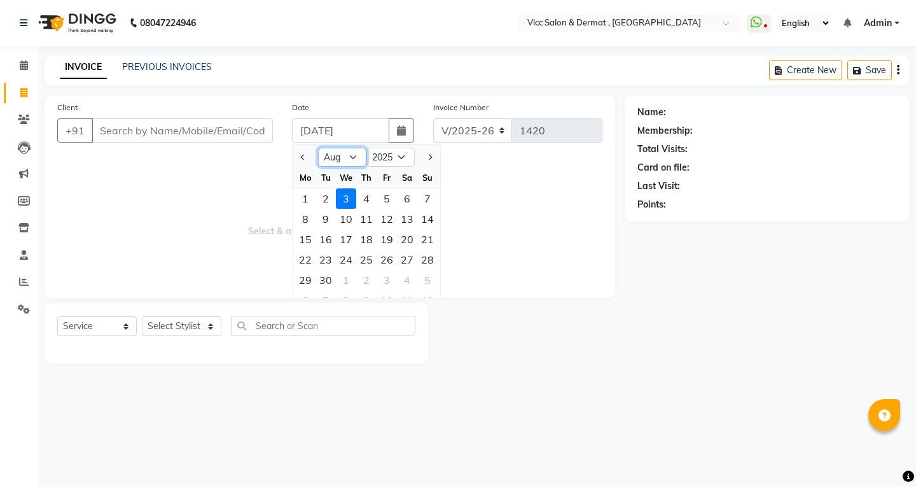
click at [318, 148] on select "Jan Feb Mar Apr May Jun [DATE] Aug Sep Oct Nov Dec" at bounding box center [342, 157] width 48 height 19
drag, startPoint x: 400, startPoint y: 280, endPoint x: 407, endPoint y: 280, distance: 7.0
click at [403, 280] on div "30" at bounding box center [407, 280] width 20 height 20
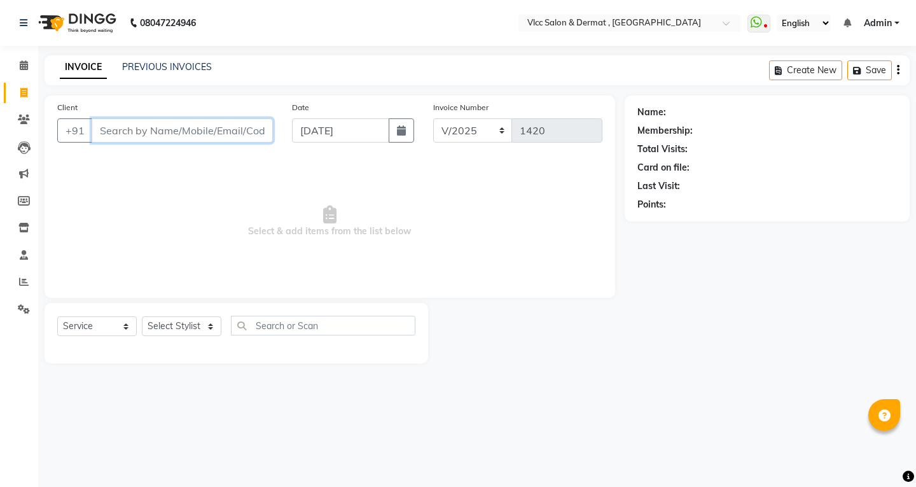
click at [199, 121] on input "Client" at bounding box center [182, 130] width 181 height 24
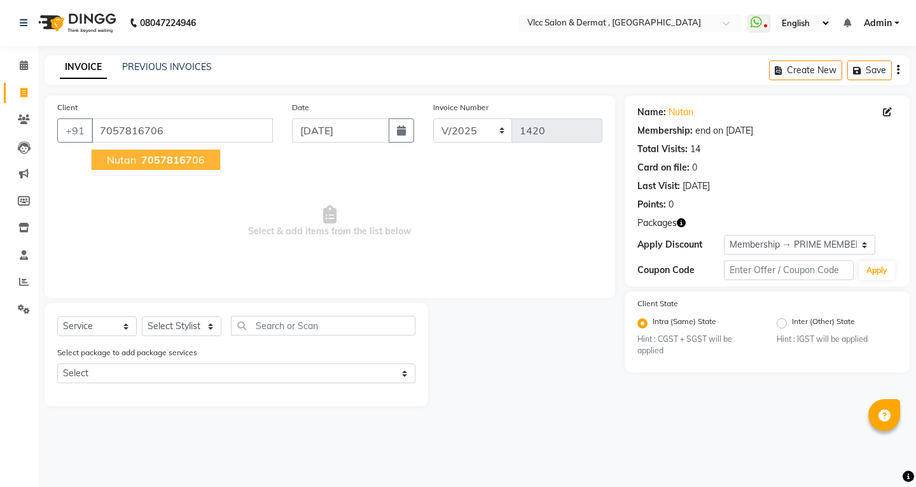
click at [128, 160] on span "Nutan" at bounding box center [121, 159] width 29 height 13
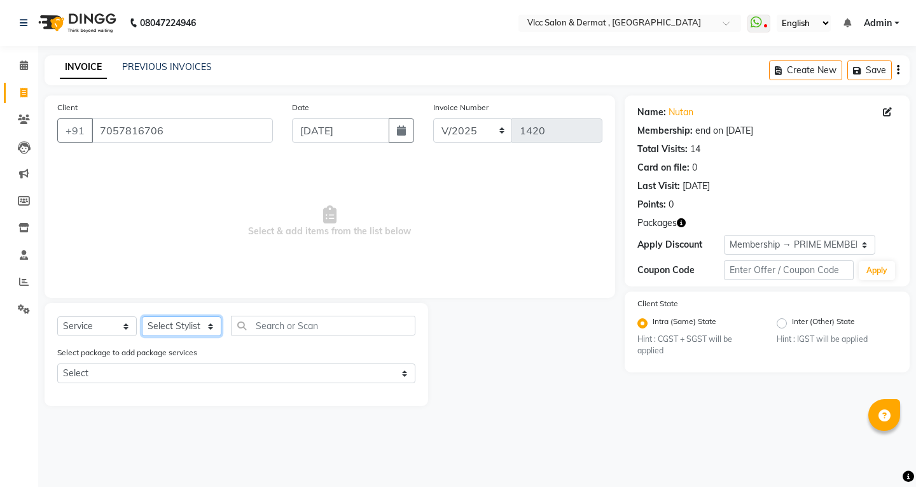
click at [178, 322] on select "Select Stylist [PERSON_NAME] [PERSON_NAME] [PERSON_NAME] [PERSON_NAME] [PERSON_…" at bounding box center [182, 326] width 80 height 20
click at [142, 316] on select "Select Stylist [PERSON_NAME] [PERSON_NAME] [PERSON_NAME] [PERSON_NAME] [PERSON_…" at bounding box center [182, 326] width 80 height 20
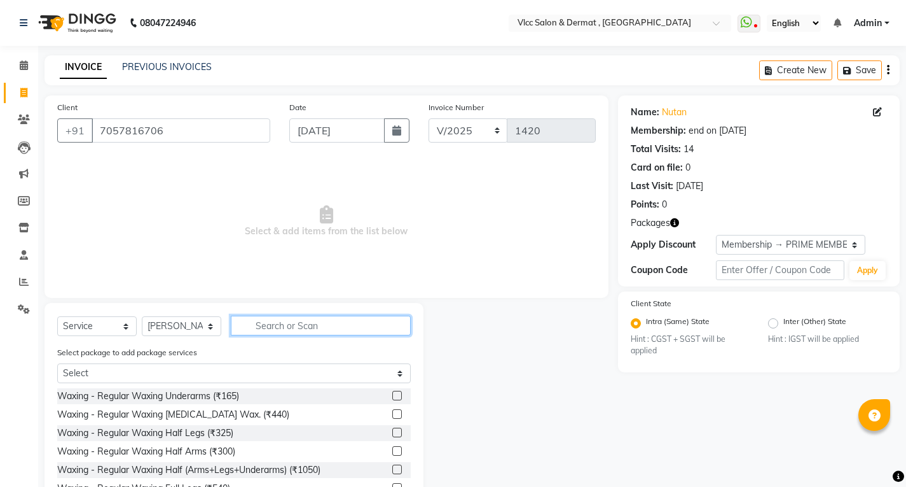
click at [283, 321] on input "text" at bounding box center [321, 325] width 180 height 20
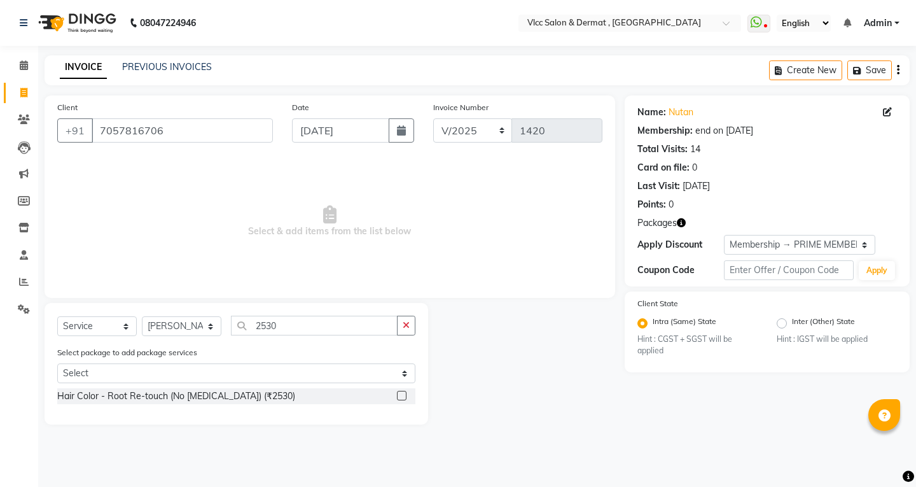
click at [406, 394] on label at bounding box center [402, 396] width 10 height 10
click at [405, 394] on input "checkbox" at bounding box center [401, 396] width 8 height 8
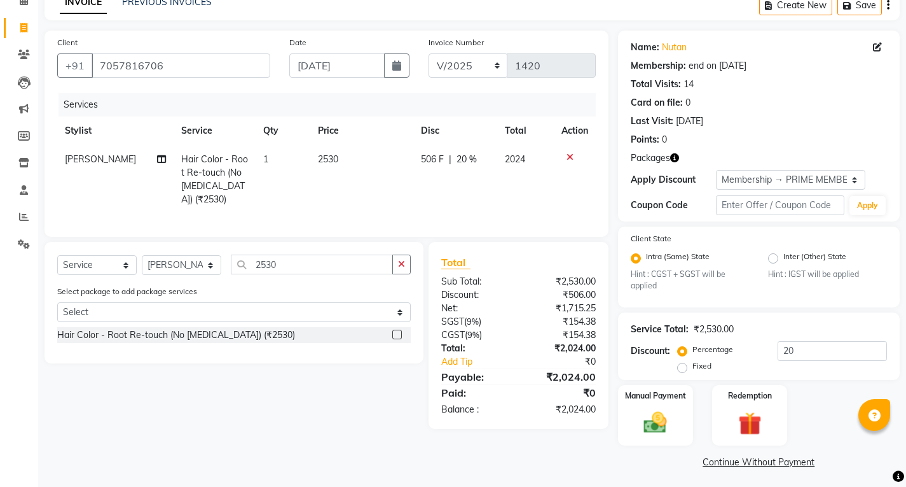
scroll to position [69, 0]
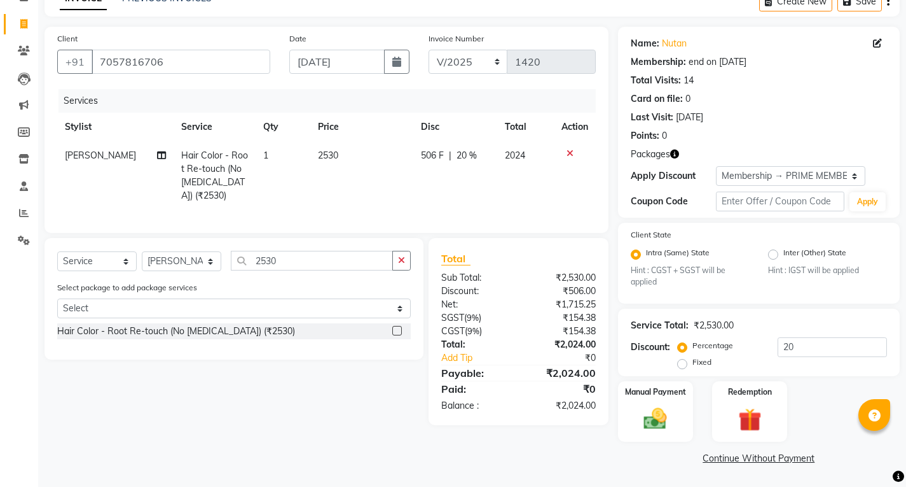
click at [100, 155] on td "[PERSON_NAME]" at bounding box center [115, 175] width 116 height 69
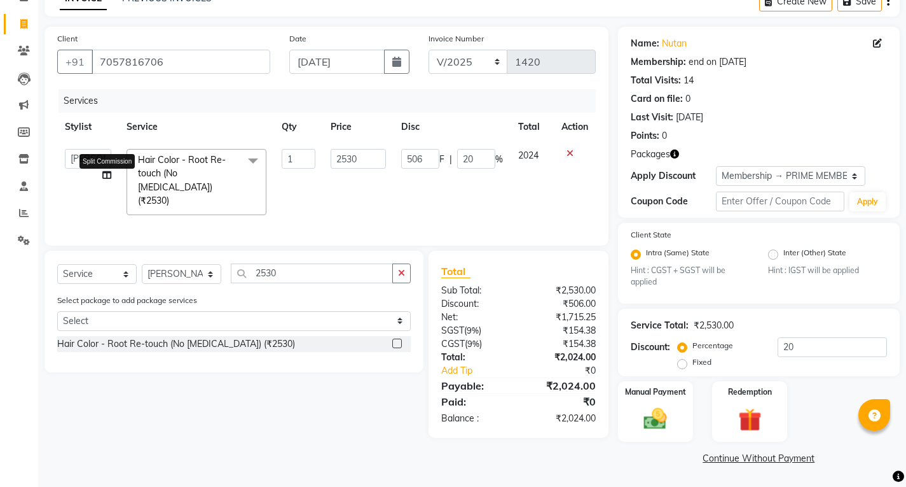
click at [107, 178] on icon at bounding box center [106, 174] width 9 height 9
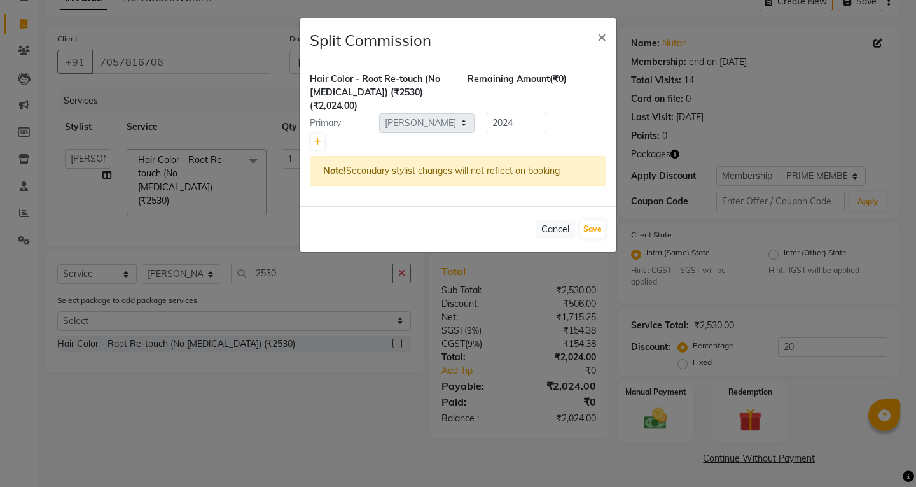
click at [307, 128] on div "Hair Color - Root Re-touch (No [MEDICAL_DATA]) (₹2530) (₹2,024.00) Remaining Am…" at bounding box center [458, 134] width 317 height 144
click at [319, 138] on icon at bounding box center [317, 142] width 7 height 8
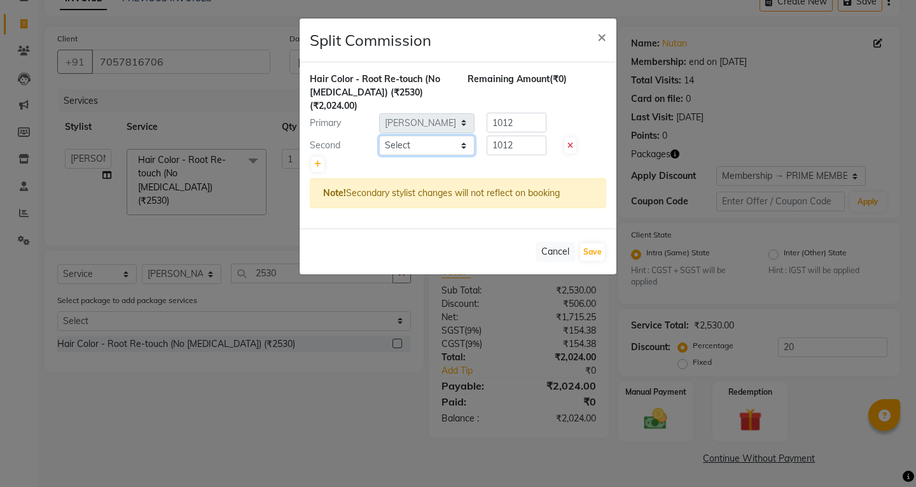
click at [418, 135] on select "Select [PERSON_NAME] [PERSON_NAME] [PERSON_NAME] [PERSON_NAME] [PERSON_NAME] [P…" at bounding box center [426, 145] width 95 height 20
click at [379, 135] on select "Select [PERSON_NAME] [PERSON_NAME] [PERSON_NAME] [PERSON_NAME] [PERSON_NAME] [P…" at bounding box center [426, 145] width 95 height 20
click at [586, 243] on button "Save" at bounding box center [592, 252] width 25 height 18
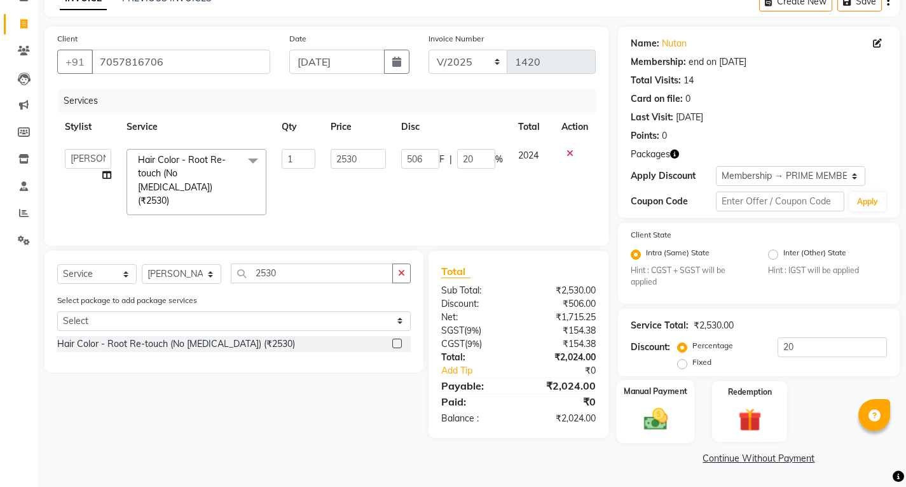
click at [675, 408] on img at bounding box center [655, 418] width 39 height 27
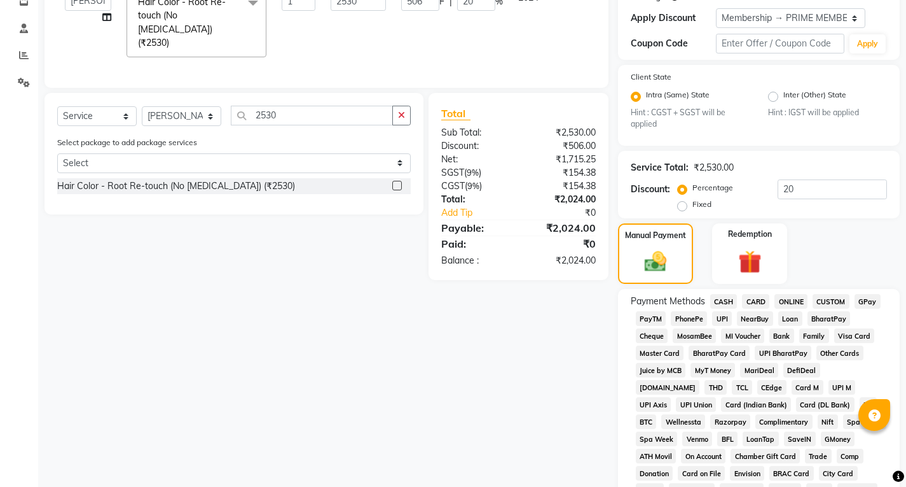
scroll to position [387, 0]
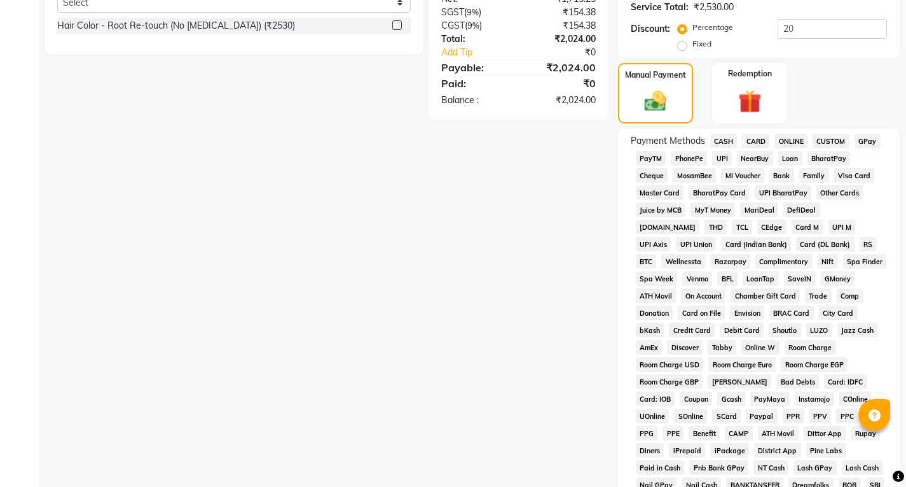
click at [718, 146] on span "CASH" at bounding box center [723, 141] width 27 height 15
click at [723, 155] on span "UPI" at bounding box center [722, 158] width 20 height 15
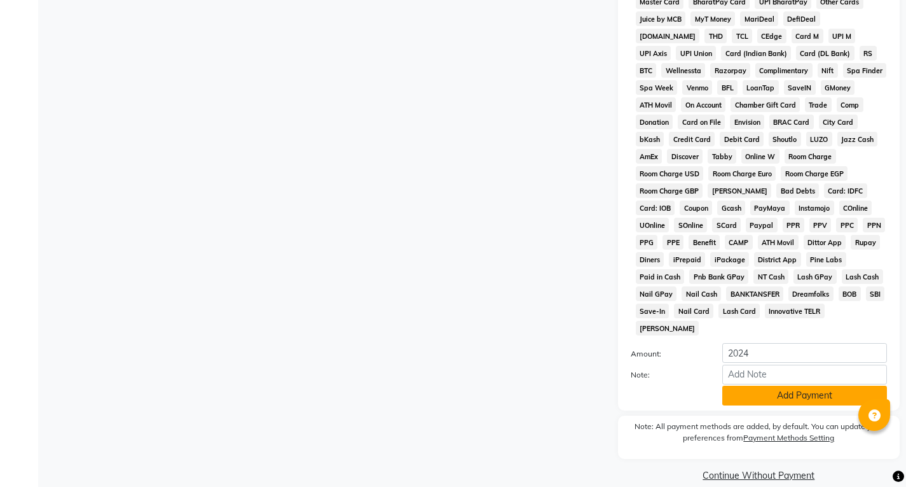
click at [766, 385] on button "Add Payment" at bounding box center [805, 395] width 165 height 20
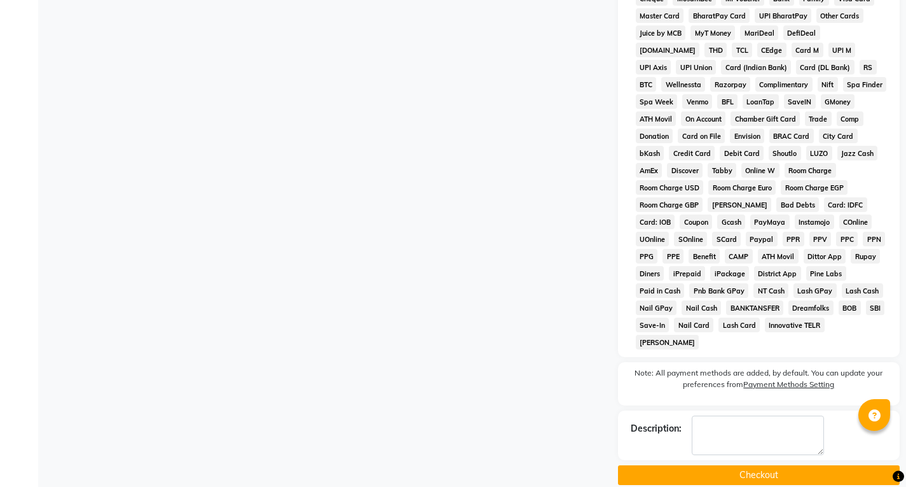
click at [758, 465] on button "Checkout" at bounding box center [759, 475] width 282 height 20
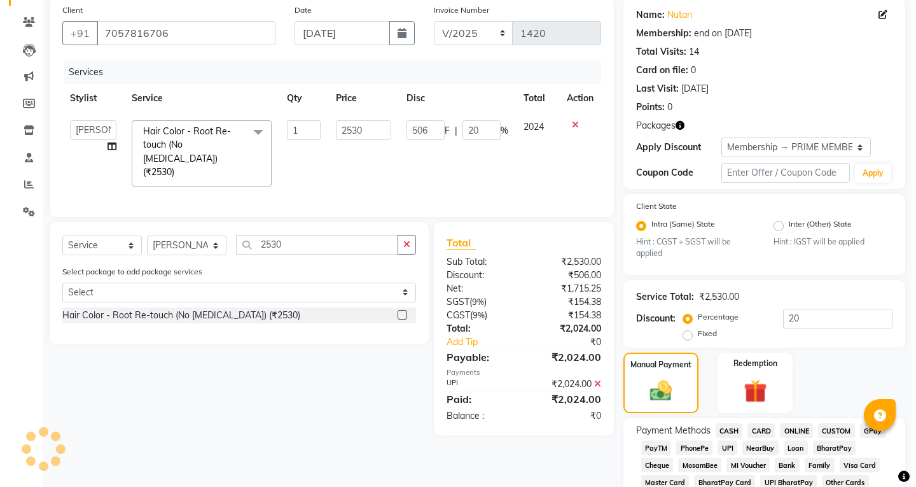
scroll to position [0, 0]
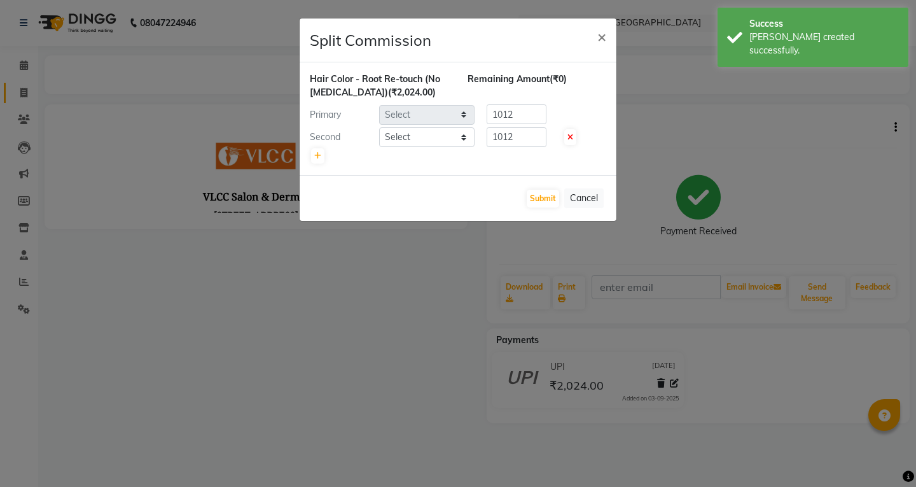
click at [23, 94] on ngb-modal-window "Split Commission × Hair Color - Root Re-touch (No [MEDICAL_DATA]) (₹2,024.00) R…" at bounding box center [458, 243] width 916 height 487
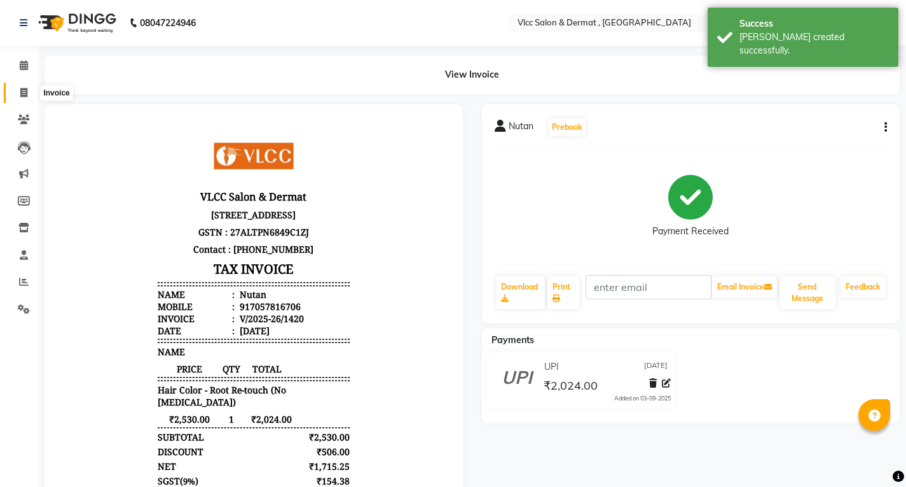
click at [21, 94] on icon at bounding box center [23, 93] width 7 height 10
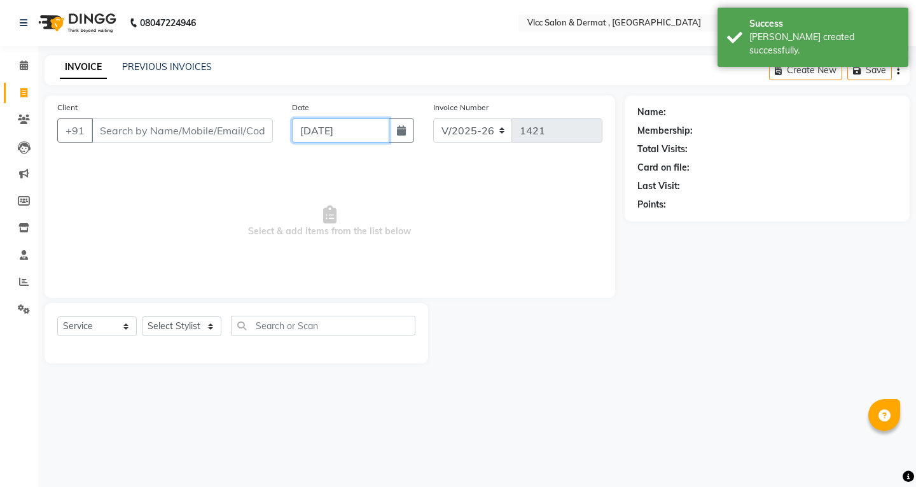
click at [301, 130] on input "[DATE]" at bounding box center [340, 130] width 97 height 24
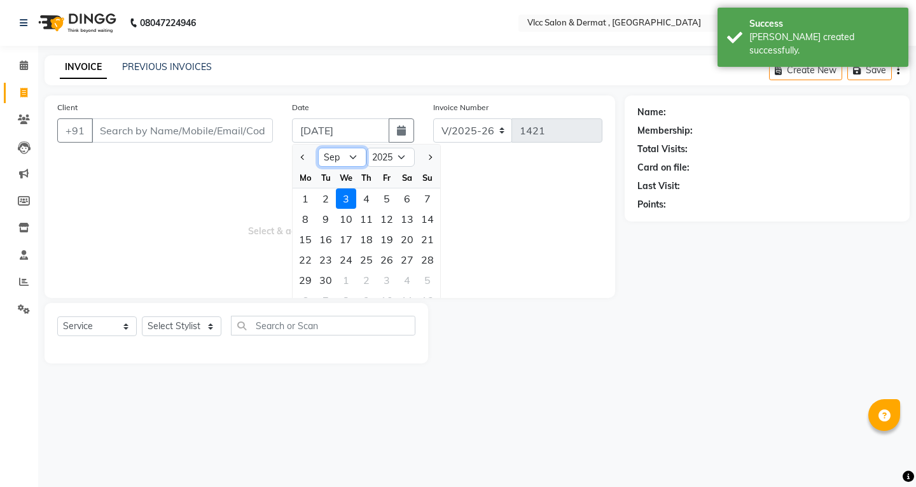
click at [354, 159] on select "Jan Feb Mar Apr May Jun [DATE] Aug Sep Oct Nov Dec" at bounding box center [342, 157] width 48 height 19
click at [318, 148] on select "Jan Feb Mar Apr May Jun [DATE] Aug Sep Oct Nov Dec" at bounding box center [342, 157] width 48 height 19
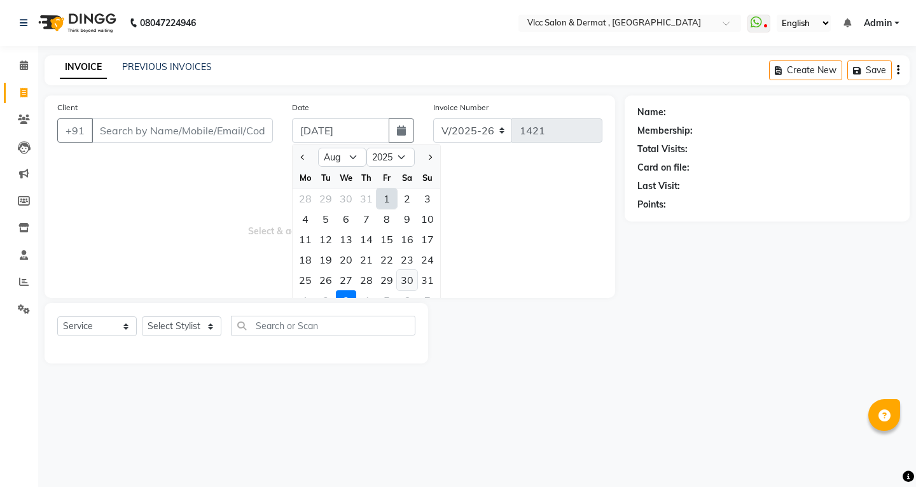
click at [408, 280] on div "30" at bounding box center [407, 280] width 20 height 20
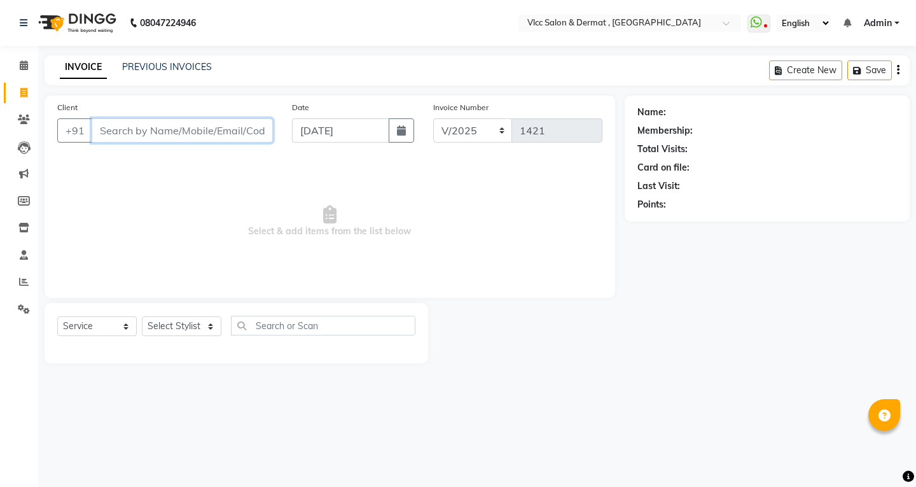
click at [199, 130] on input "Client" at bounding box center [182, 130] width 181 height 24
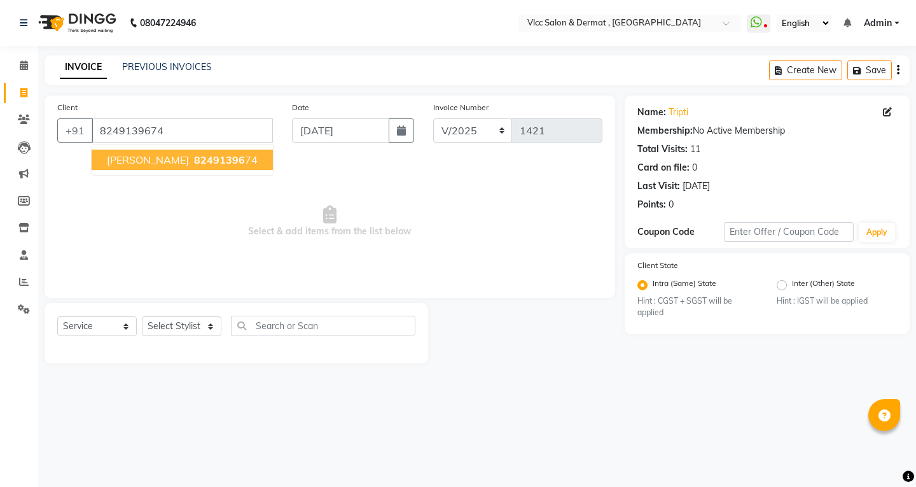
click at [162, 151] on button "[PERSON_NAME] 82491396 74" at bounding box center [182, 159] width 181 height 20
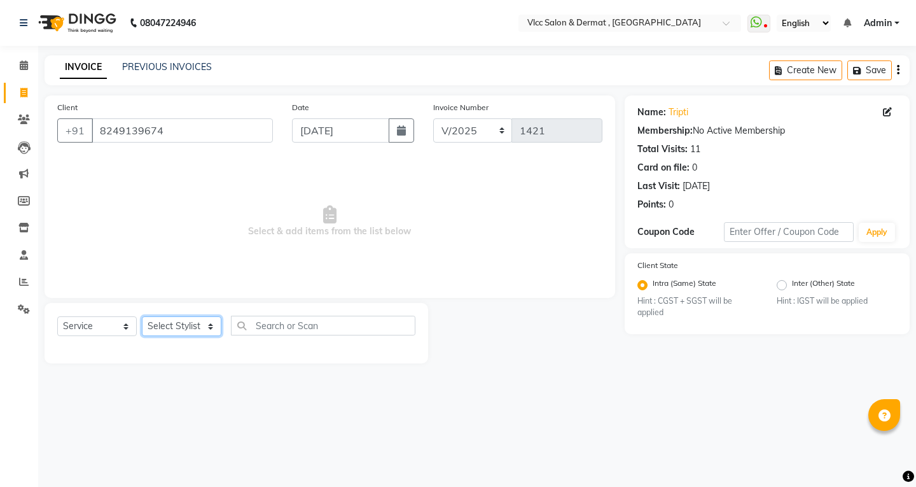
click at [165, 329] on select "Select Stylist [PERSON_NAME] [PERSON_NAME] [PERSON_NAME] [PERSON_NAME] [PERSON_…" at bounding box center [182, 326] width 80 height 20
click at [142, 316] on select "Select Stylist [PERSON_NAME] [PERSON_NAME] [PERSON_NAME] [PERSON_NAME] [PERSON_…" at bounding box center [182, 326] width 80 height 20
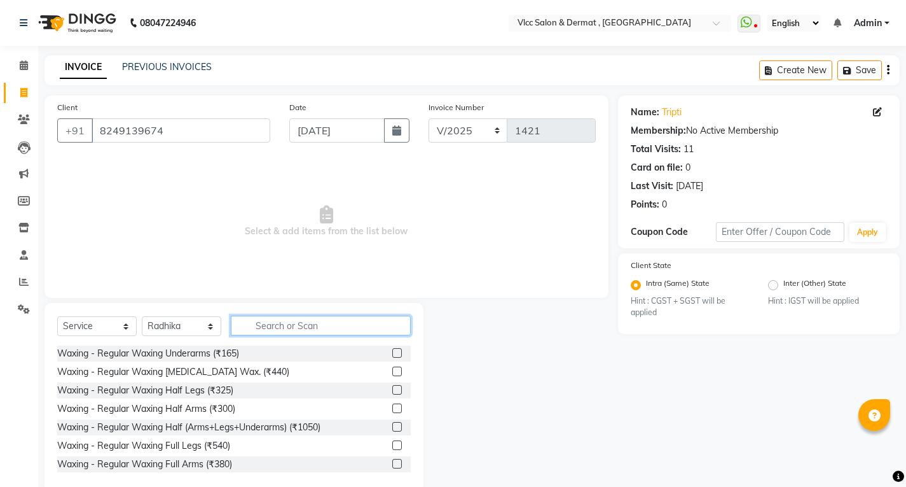
click at [263, 323] on input "text" at bounding box center [321, 325] width 180 height 20
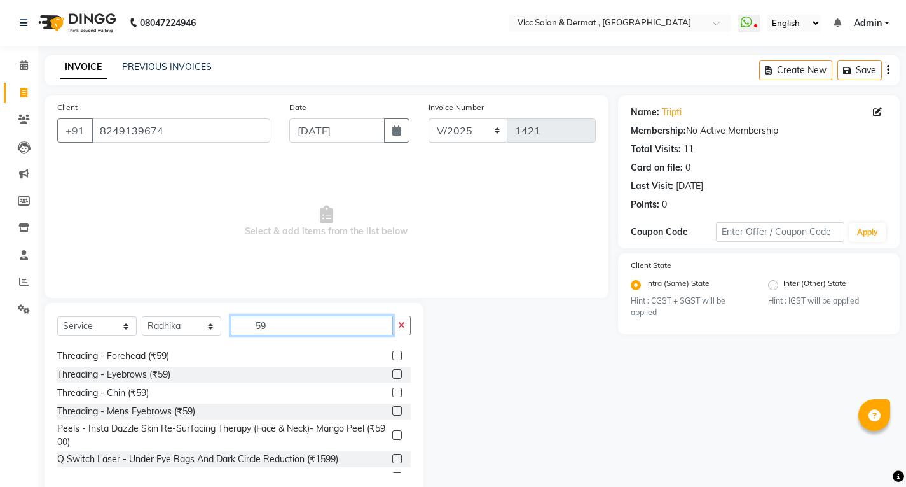
scroll to position [127, 0]
click at [392, 374] on label at bounding box center [397, 373] width 10 height 10
click at [392, 374] on input "checkbox" at bounding box center [396, 374] width 8 height 8
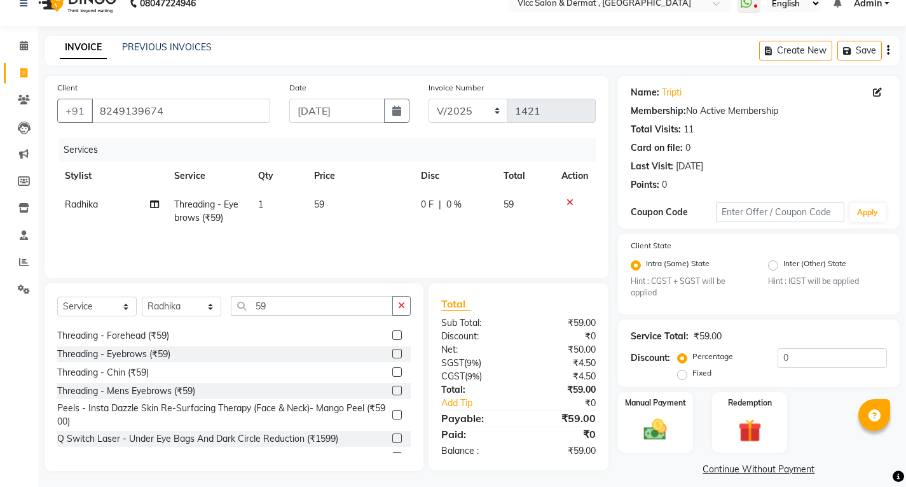
scroll to position [31, 0]
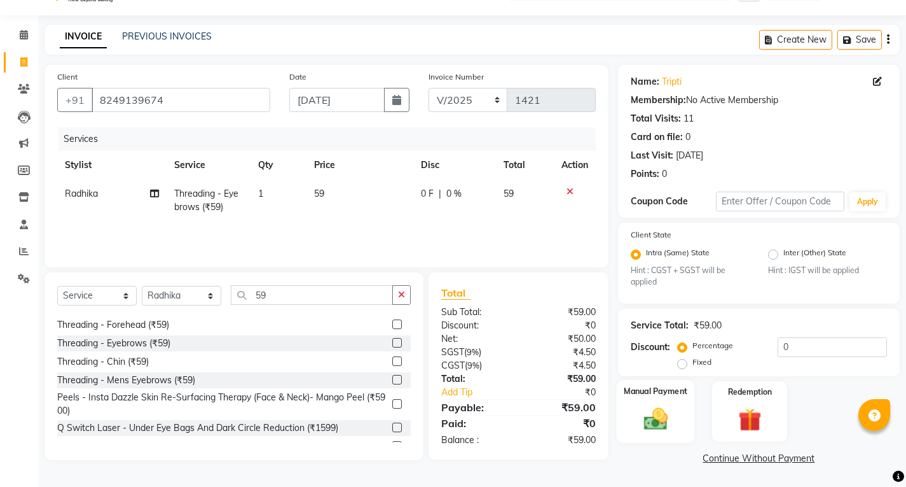
click at [642, 396] on label "Manual Payment" at bounding box center [656, 391] width 64 height 12
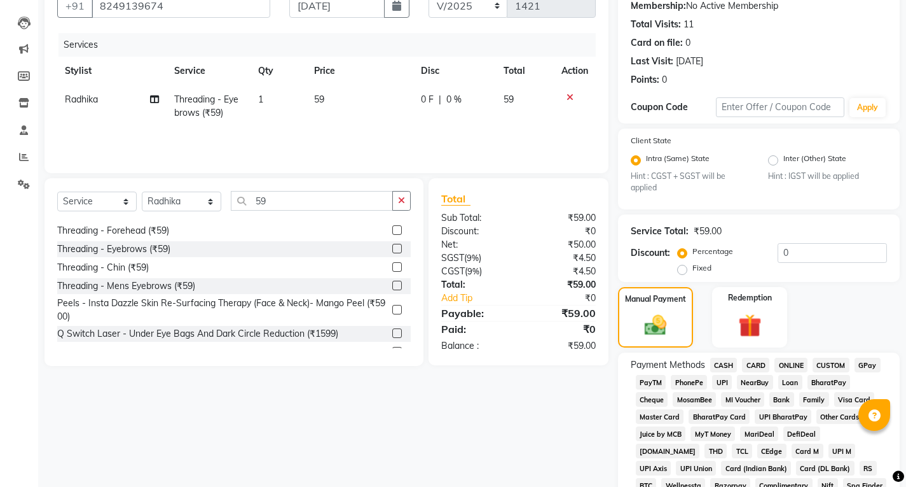
scroll to position [382, 0]
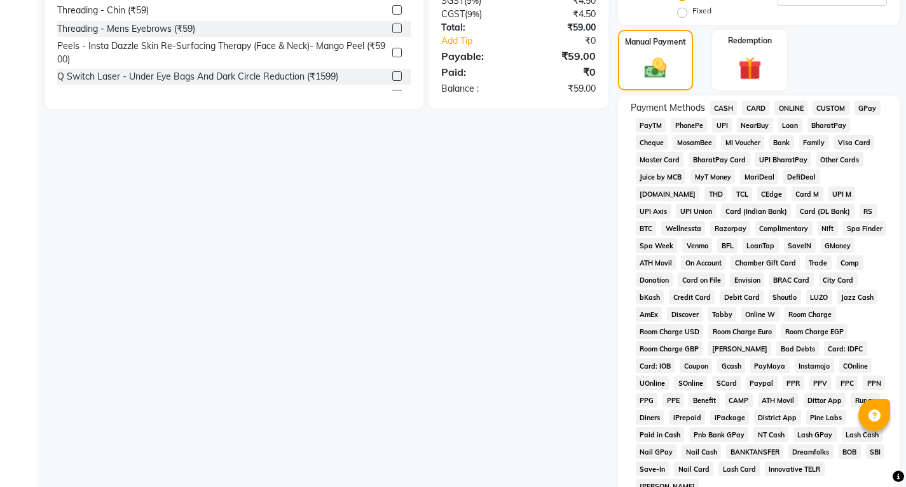
click at [721, 121] on span "UPI" at bounding box center [722, 125] width 20 height 15
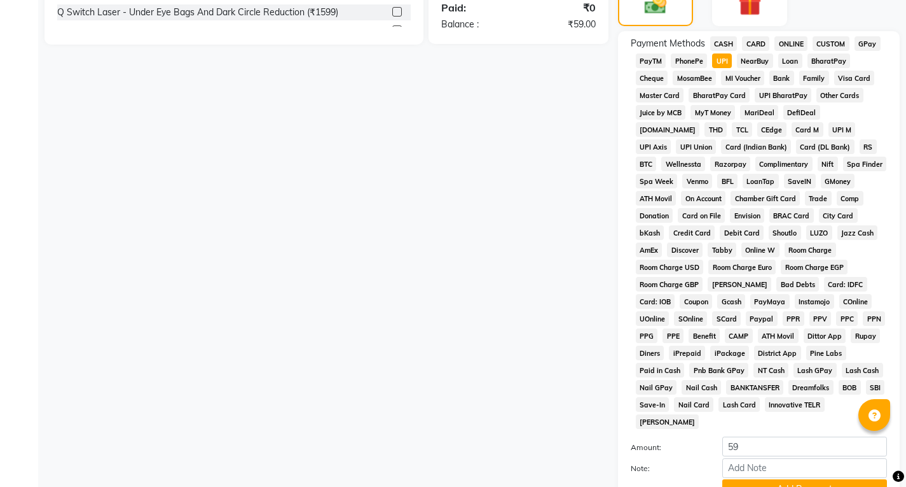
scroll to position [509, 0]
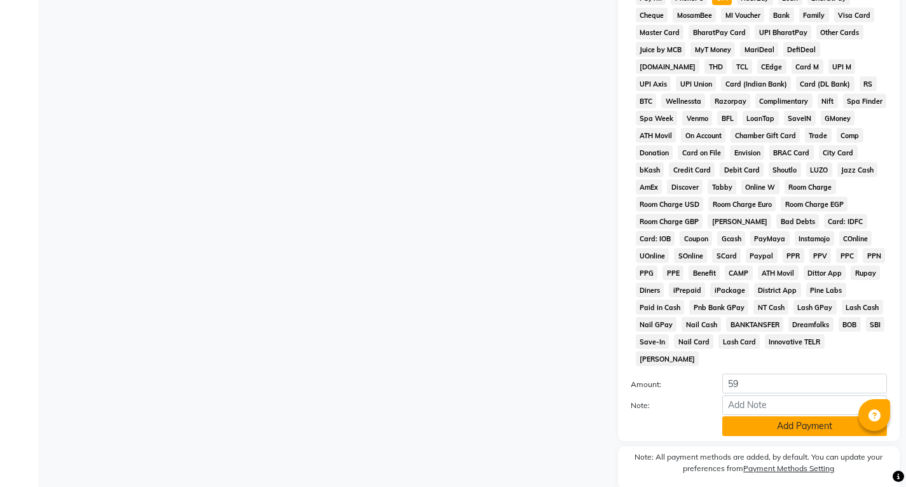
click at [762, 416] on button "Add Payment" at bounding box center [805, 426] width 165 height 20
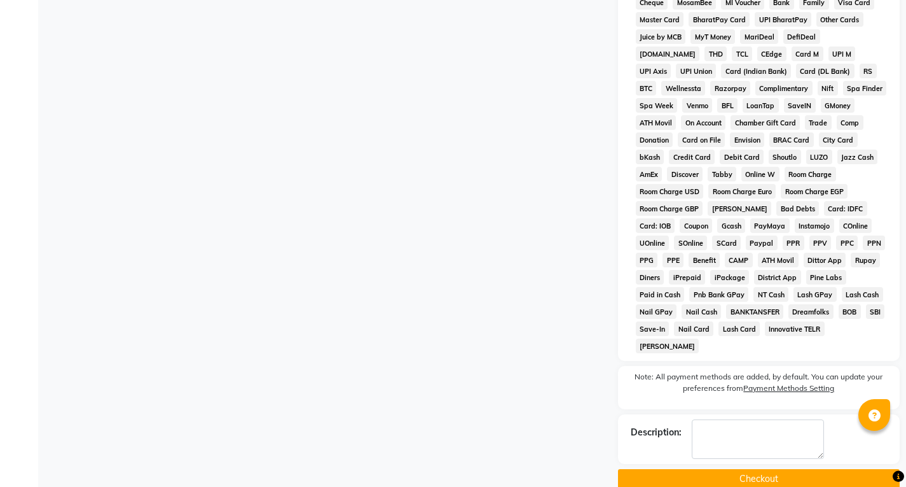
scroll to position [525, 0]
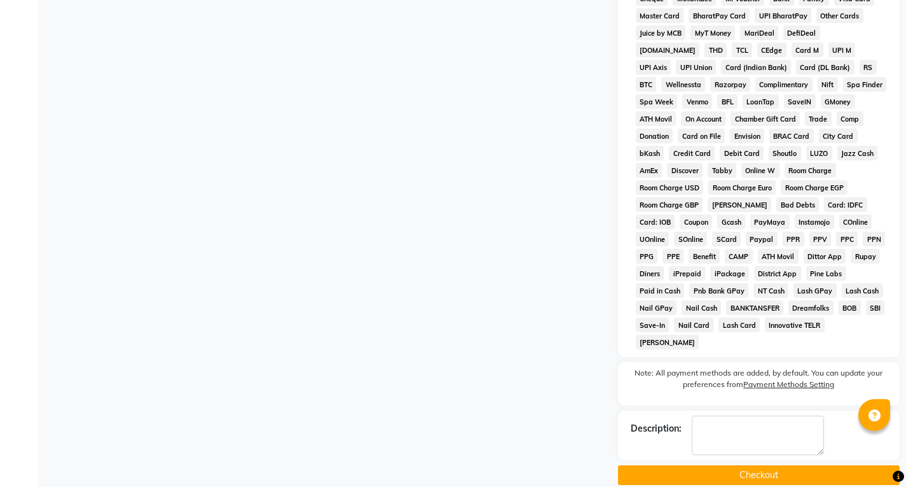
click at [744, 465] on button "Checkout" at bounding box center [759, 475] width 282 height 20
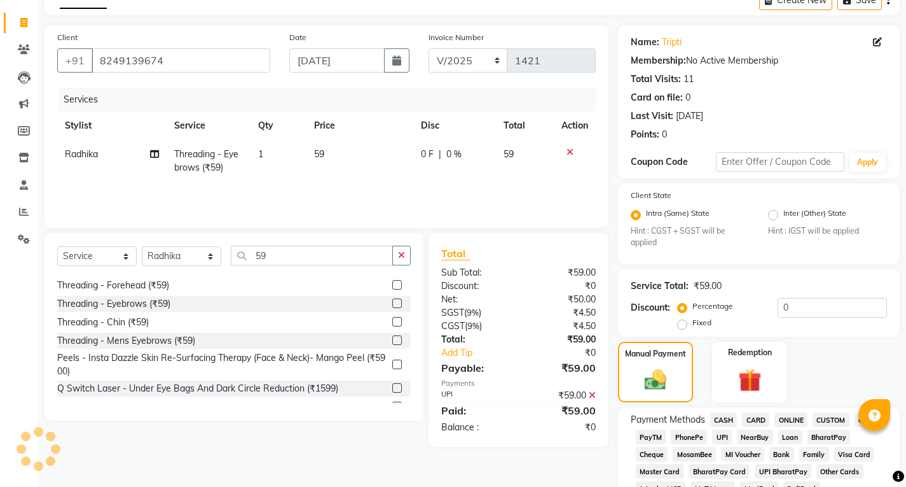
scroll to position [0, 0]
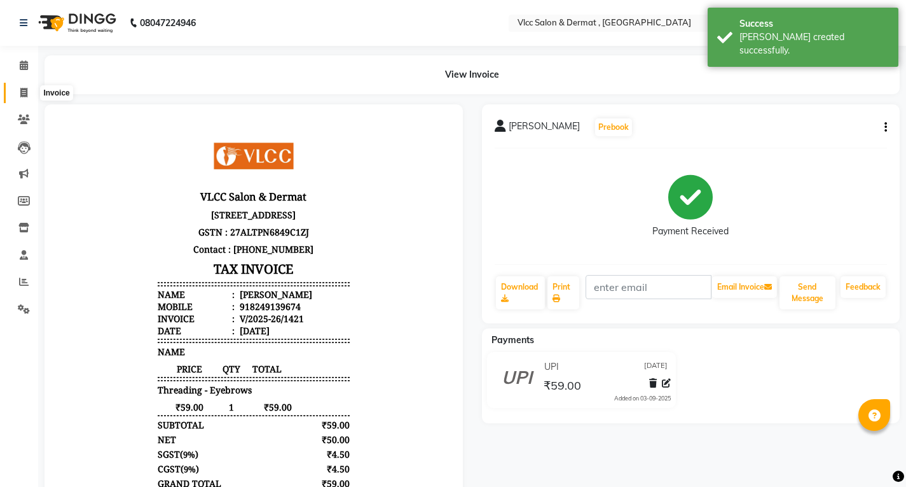
click at [14, 94] on span at bounding box center [24, 93] width 22 height 15
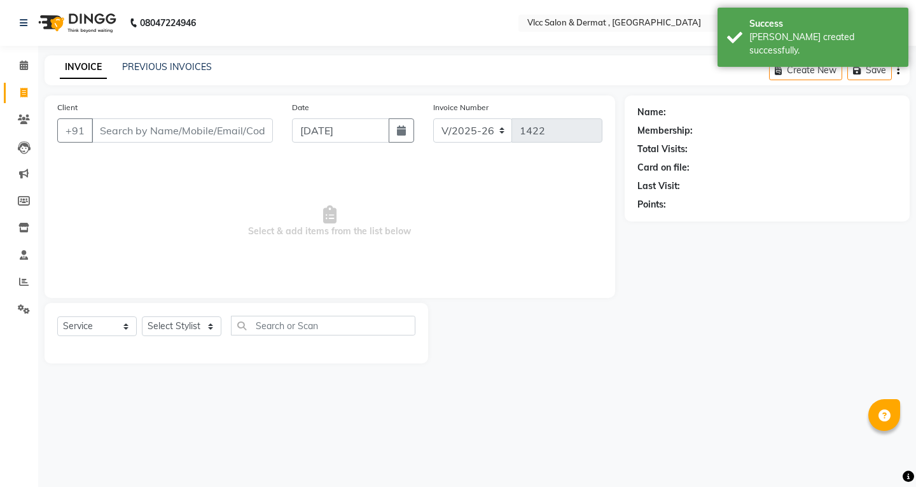
click at [251, 129] on input "Client" at bounding box center [182, 130] width 181 height 24
click at [303, 129] on input "[DATE]" at bounding box center [340, 130] width 97 height 24
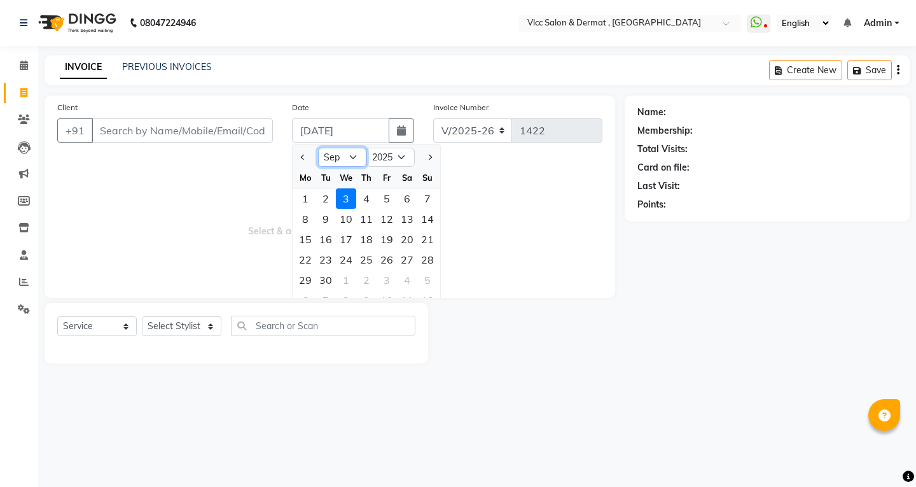
drag, startPoint x: 352, startPoint y: 158, endPoint x: 358, endPoint y: 166, distance: 9.5
click at [352, 158] on select "Jan Feb Mar Apr May Jun [DATE] Aug Sep Oct Nov Dec" at bounding box center [342, 157] width 48 height 19
click at [318, 148] on select "Jan Feb Mar Apr May Jun [DATE] Aug Sep Oct Nov Dec" at bounding box center [342, 157] width 48 height 19
click at [220, 205] on span "Select & add items from the list below" at bounding box center [329, 221] width 545 height 127
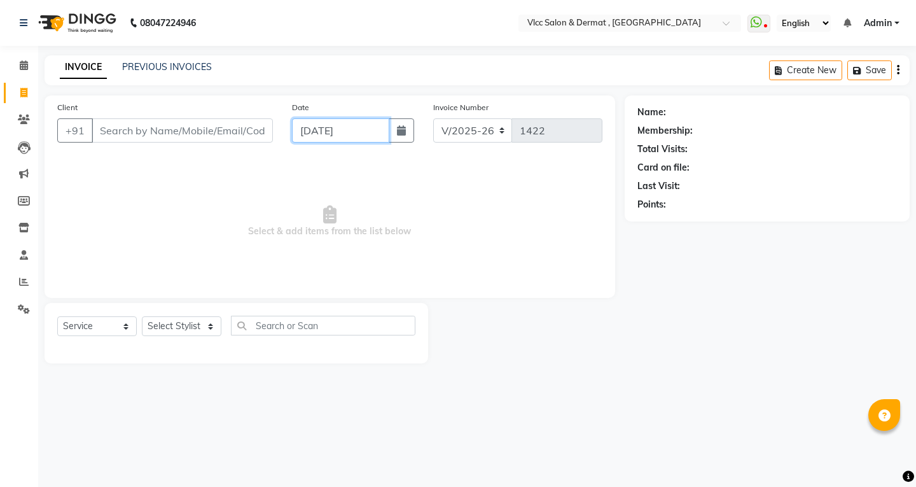
click at [311, 134] on input "[DATE]" at bounding box center [340, 130] width 97 height 24
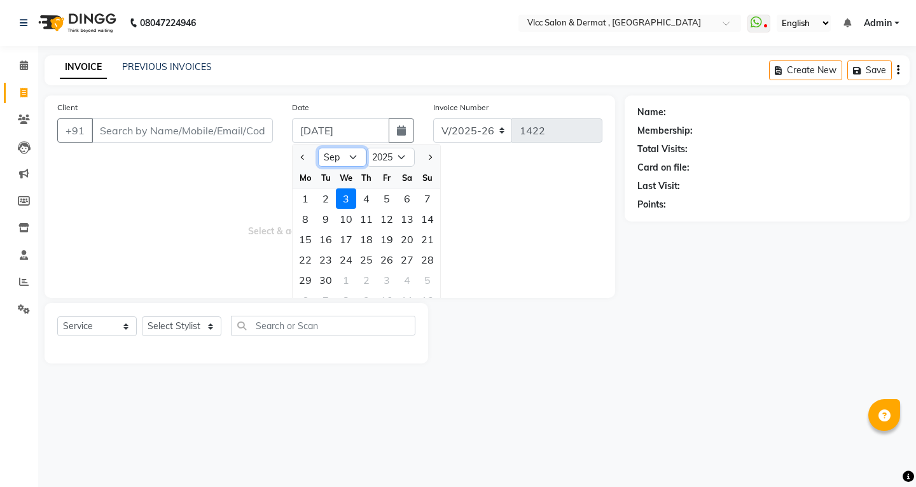
drag, startPoint x: 350, startPoint y: 152, endPoint x: 352, endPoint y: 163, distance: 11.0
click at [350, 153] on select "Jan Feb Mar Apr May Jun [DATE] Aug Sep Oct Nov Dec" at bounding box center [342, 157] width 48 height 19
click at [318, 148] on select "Jan Feb Mar Apr May Jun [DATE] Aug Sep Oct Nov Dec" at bounding box center [342, 157] width 48 height 19
click at [357, 167] on div "Th" at bounding box center [366, 177] width 20 height 20
click at [399, 277] on div "30" at bounding box center [407, 280] width 20 height 20
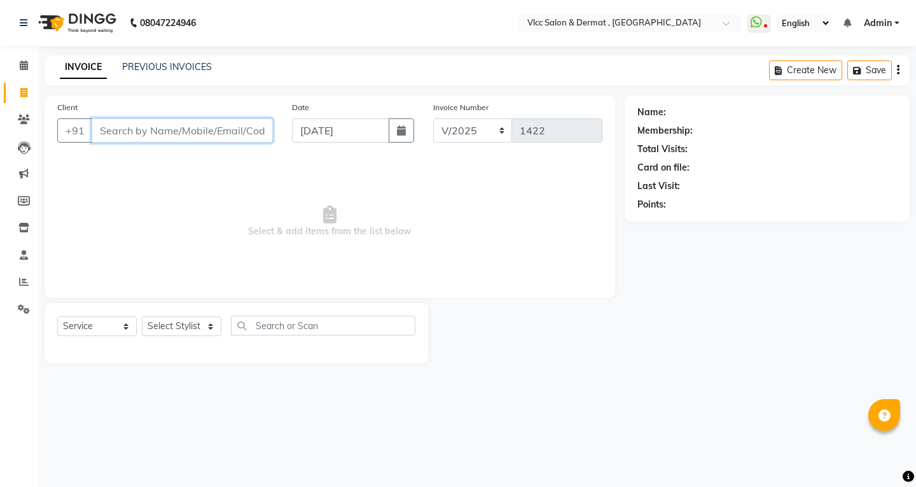
click at [200, 130] on input "Client" at bounding box center [182, 130] width 181 height 24
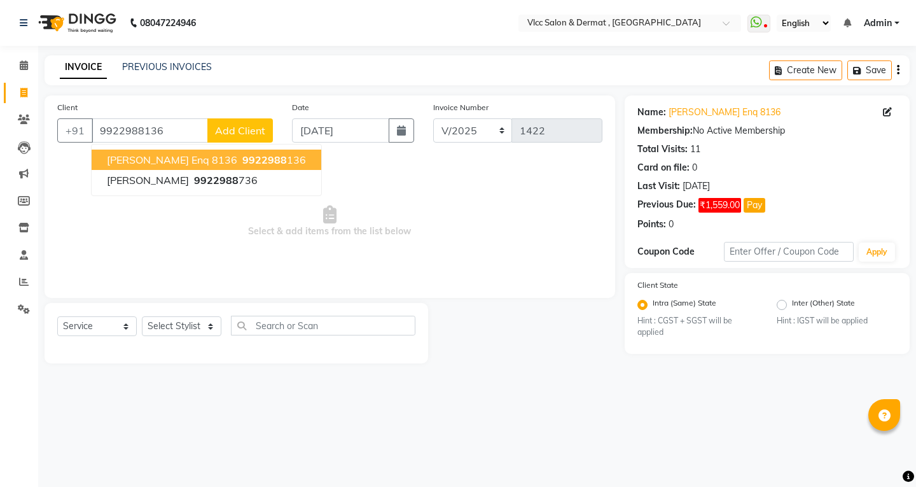
click at [258, 163] on button "[PERSON_NAME] Enq 8136 9922988 136" at bounding box center [207, 159] width 230 height 20
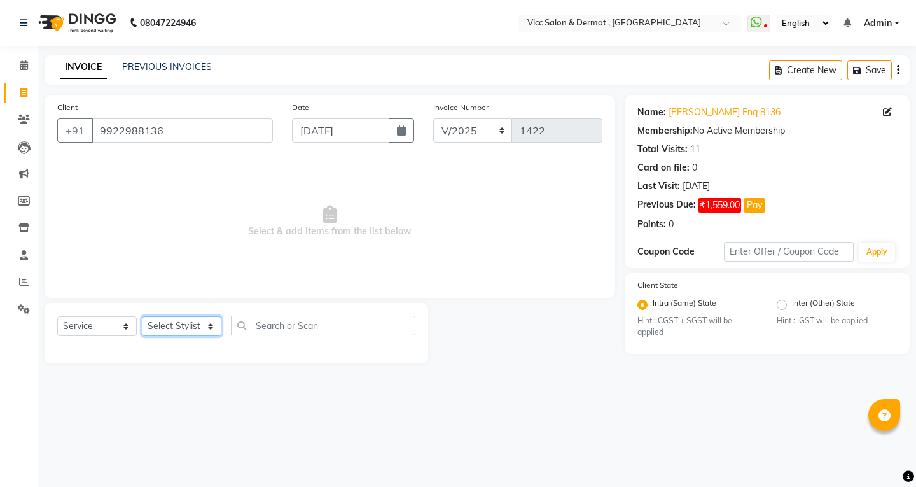
click at [204, 328] on select "Select Stylist [PERSON_NAME] [PERSON_NAME] [PERSON_NAME] [PERSON_NAME] [PERSON_…" at bounding box center [182, 326] width 80 height 20
click at [142, 316] on select "Select Stylist [PERSON_NAME] [PERSON_NAME] [PERSON_NAME] [PERSON_NAME] [PERSON_…" at bounding box center [182, 326] width 80 height 20
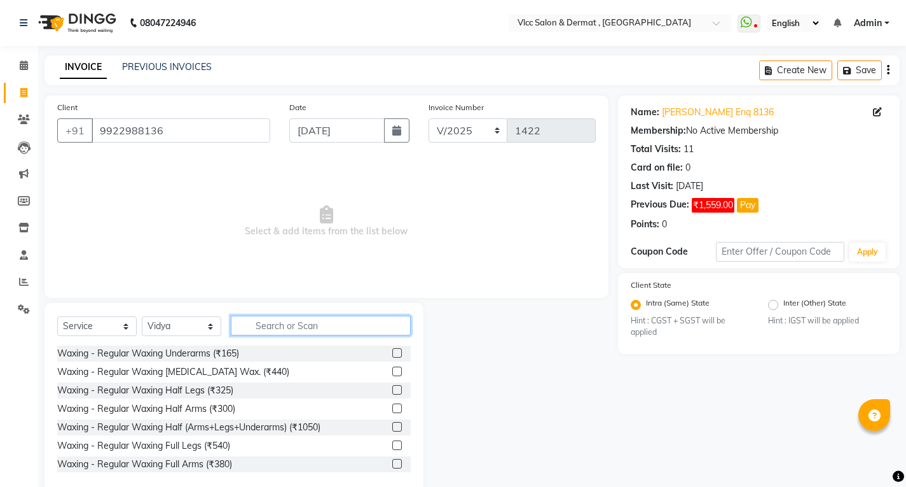
click at [295, 328] on input "text" at bounding box center [321, 325] width 180 height 20
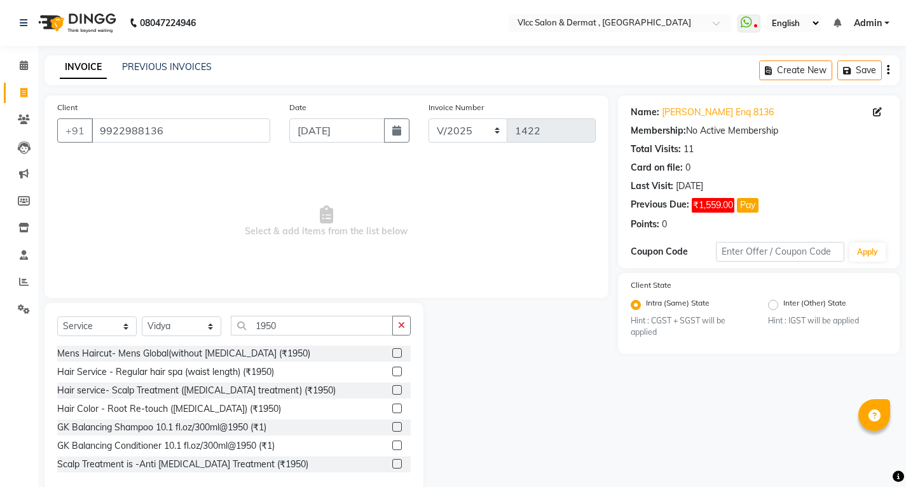
click at [392, 410] on label at bounding box center [397, 408] width 10 height 10
click at [392, 410] on input "checkbox" at bounding box center [396, 408] width 8 height 8
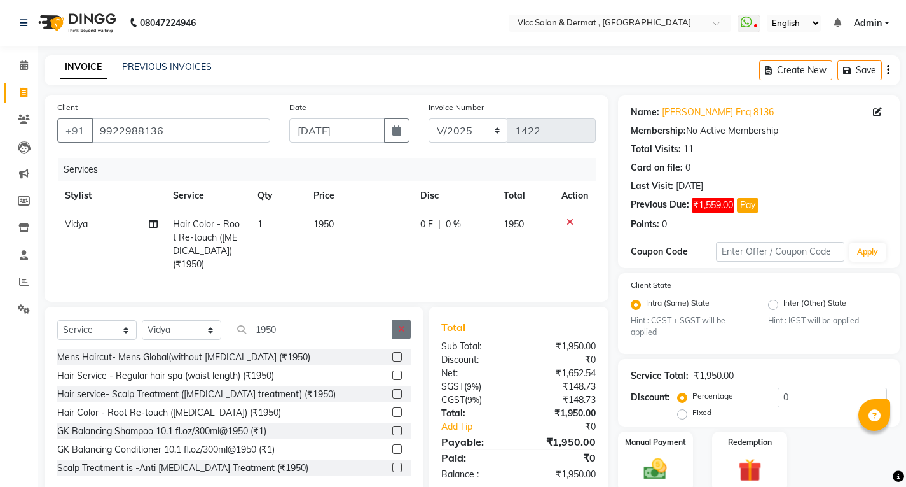
click at [403, 324] on icon "button" at bounding box center [401, 328] width 7 height 9
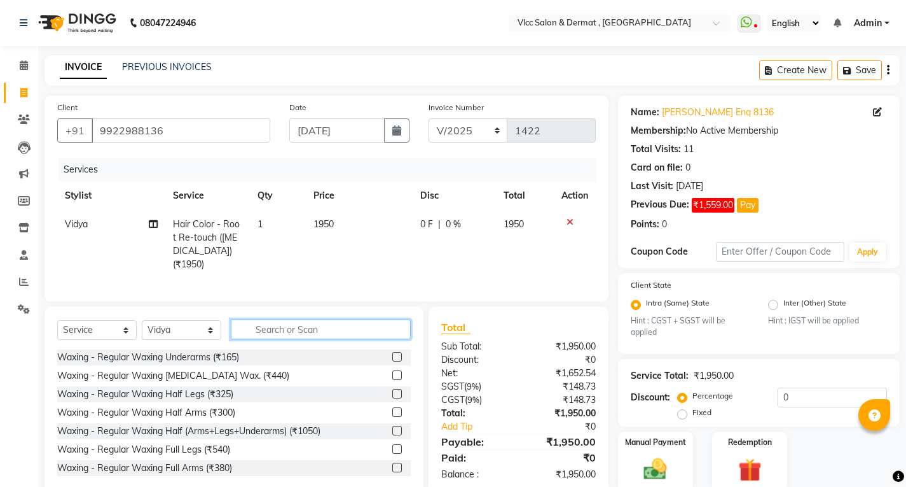
click at [357, 322] on input "text" at bounding box center [321, 329] width 180 height 20
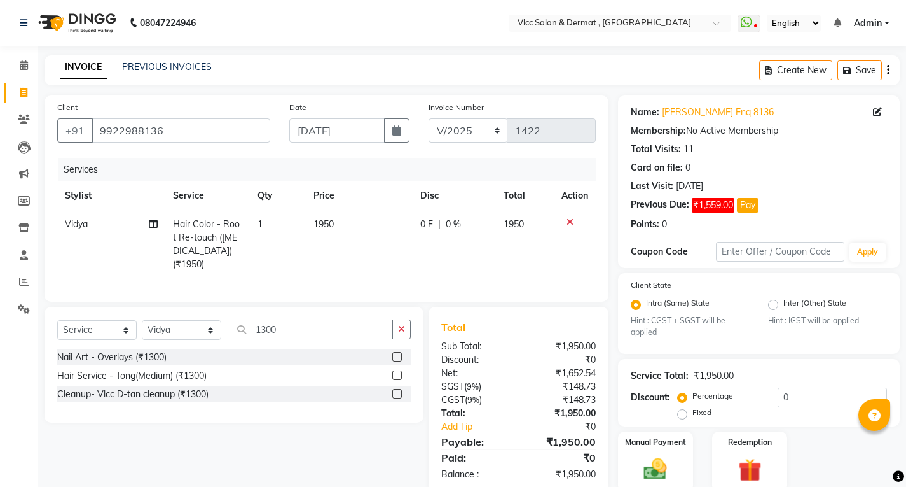
click at [390, 390] on div "Cleanup- Vlcc D-tan cleanup (₹1300)" at bounding box center [234, 394] width 354 height 16
click at [401, 391] on label at bounding box center [397, 394] width 10 height 10
click at [401, 391] on input "checkbox" at bounding box center [396, 394] width 8 height 8
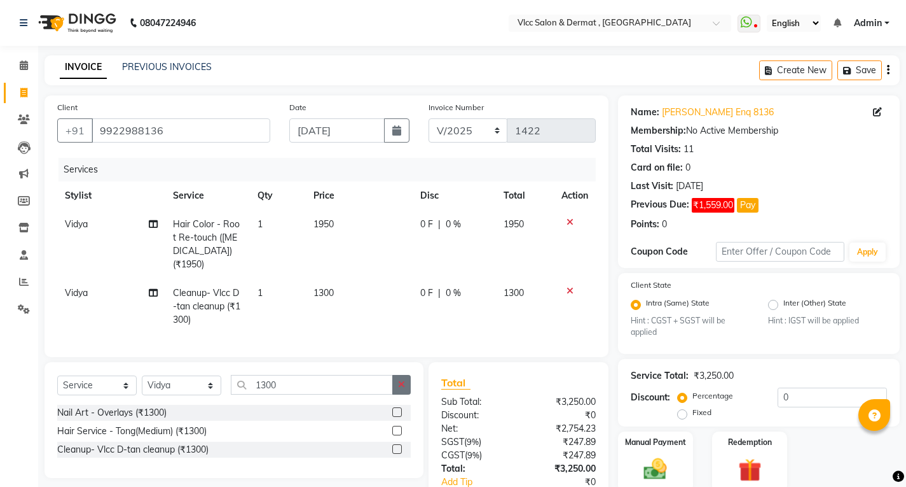
click at [400, 380] on icon "button" at bounding box center [401, 384] width 7 height 9
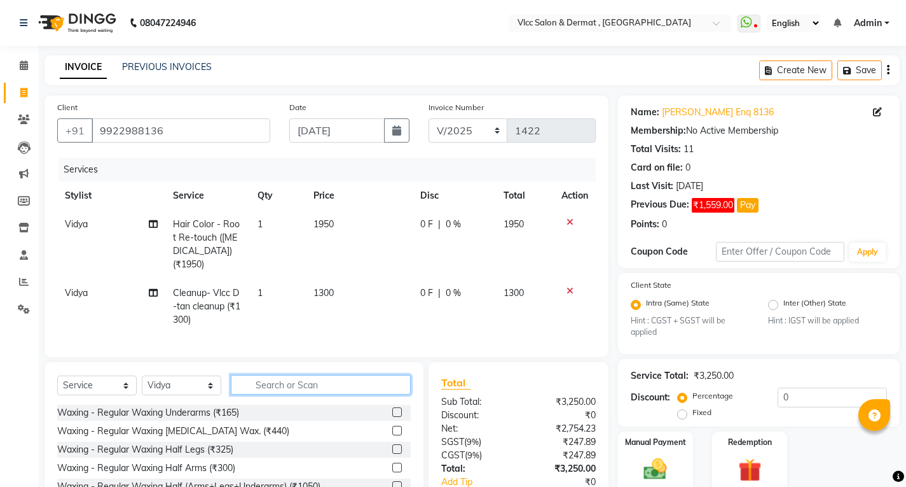
click at [356, 378] on input "text" at bounding box center [321, 385] width 180 height 20
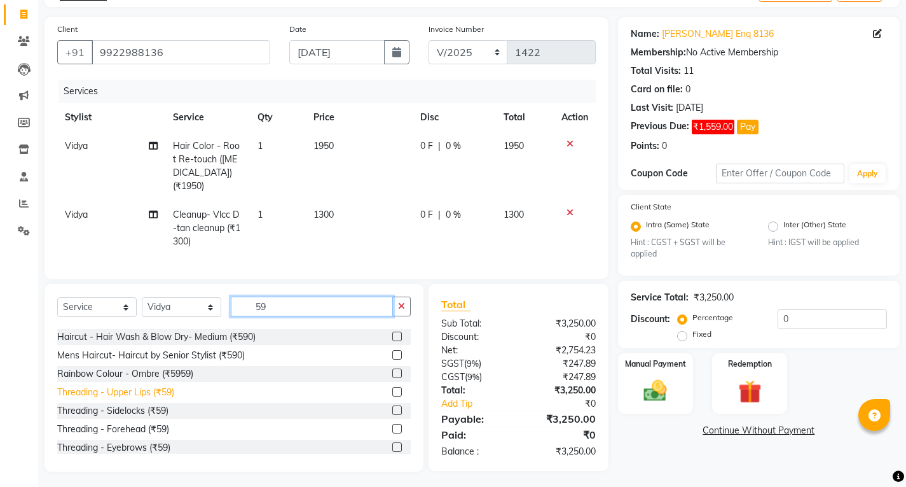
scroll to position [64, 0]
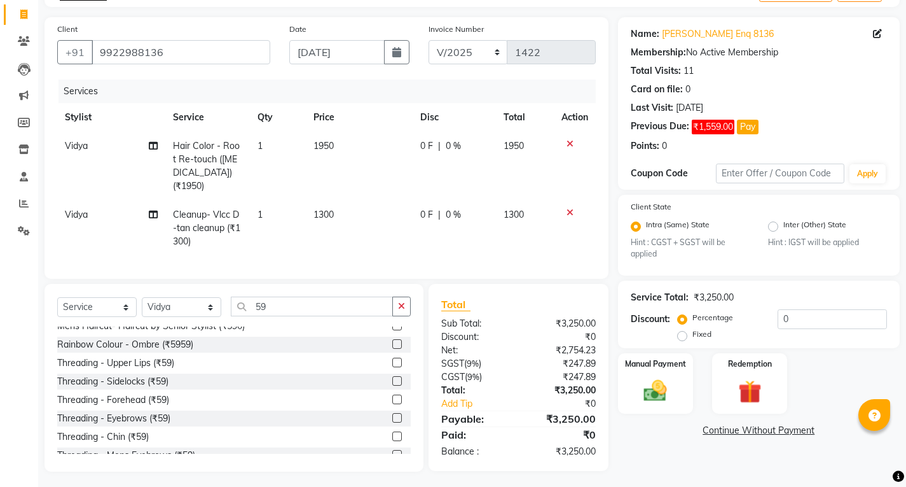
click at [392, 410] on div at bounding box center [401, 418] width 18 height 16
click at [392, 413] on label at bounding box center [397, 418] width 10 height 10
click at [392, 414] on input "checkbox" at bounding box center [396, 418] width 8 height 8
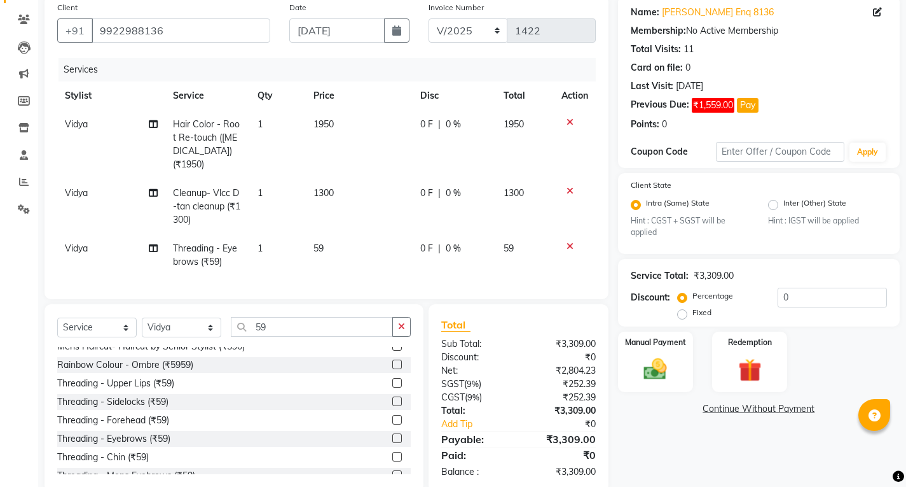
scroll to position [120, 0]
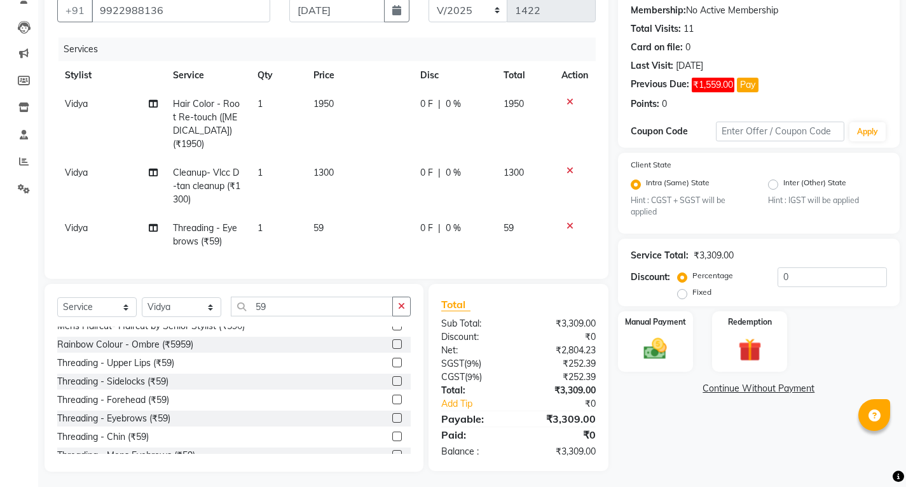
click at [808, 264] on div "Service Total: ₹3,309.00 Discount: Percentage Fixed 0" at bounding box center [759, 273] width 256 height 58
click at [693, 294] on label "Fixed" at bounding box center [702, 291] width 19 height 11
click at [681, 294] on input "Fixed" at bounding box center [685, 291] width 9 height 9
click at [784, 273] on input "0" at bounding box center [832, 277] width 109 height 20
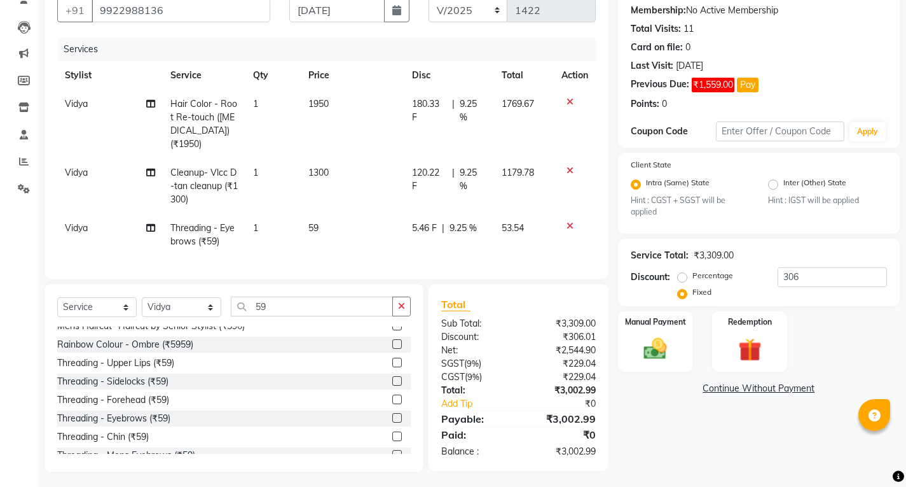
click at [743, 273] on div "Percentage Fixed" at bounding box center [729, 284] width 97 height 33
click at [812, 280] on input "306" at bounding box center [832, 277] width 109 height 20
click at [656, 348] on img at bounding box center [655, 348] width 39 height 27
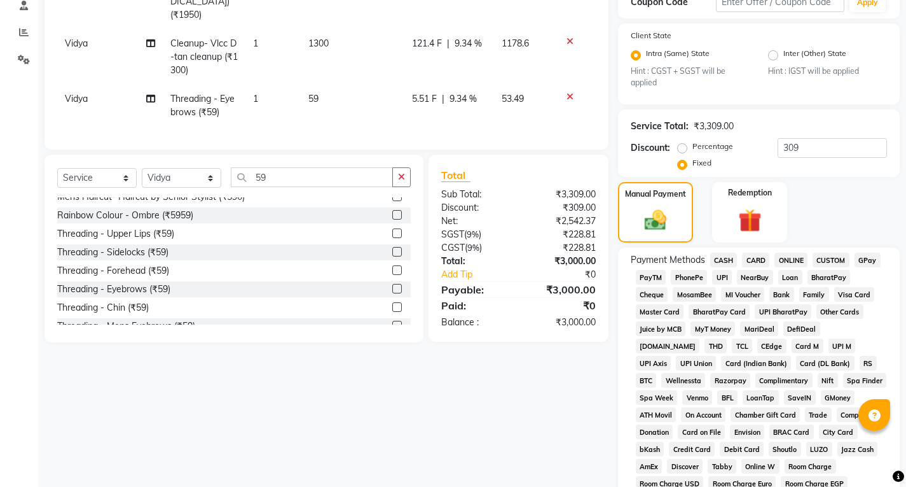
scroll to position [254, 0]
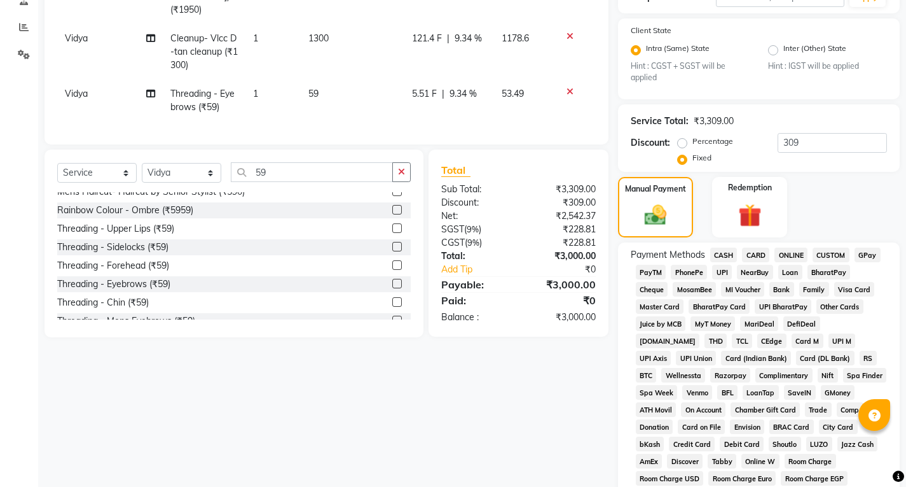
click at [724, 251] on span "CASH" at bounding box center [723, 254] width 27 height 15
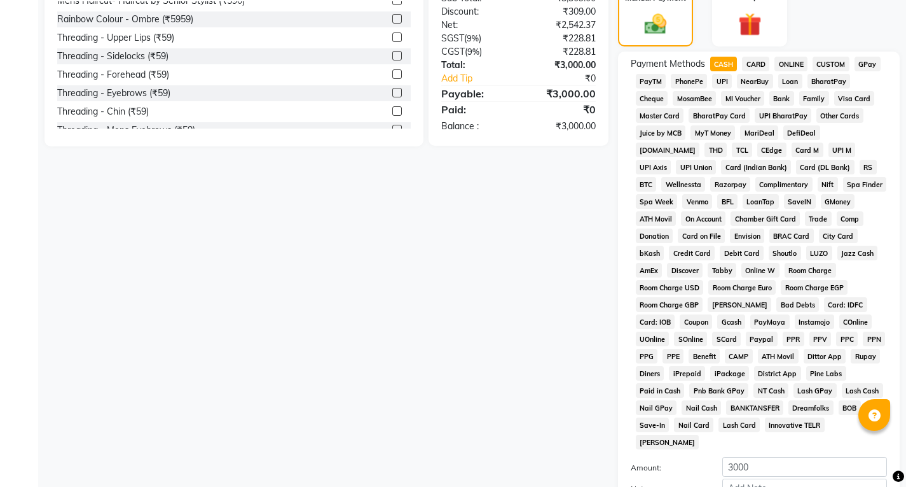
scroll to position [509, 0]
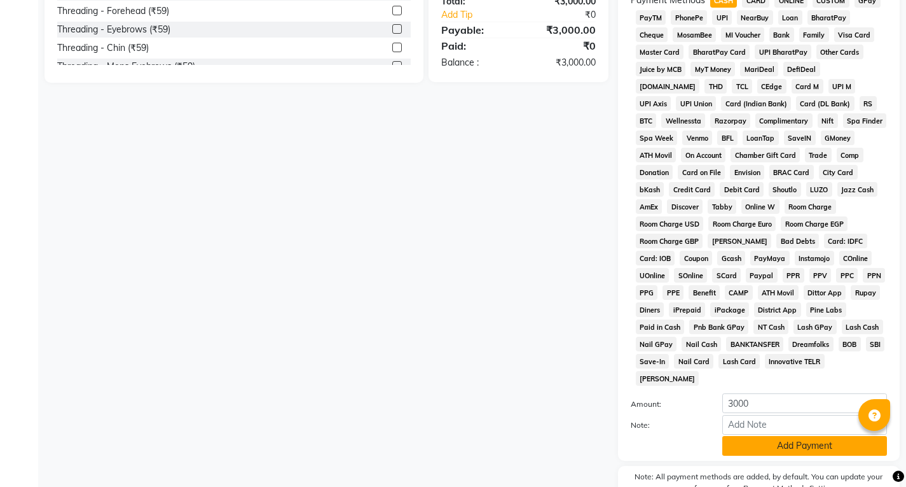
click at [780, 436] on button "Add Payment" at bounding box center [805, 446] width 165 height 20
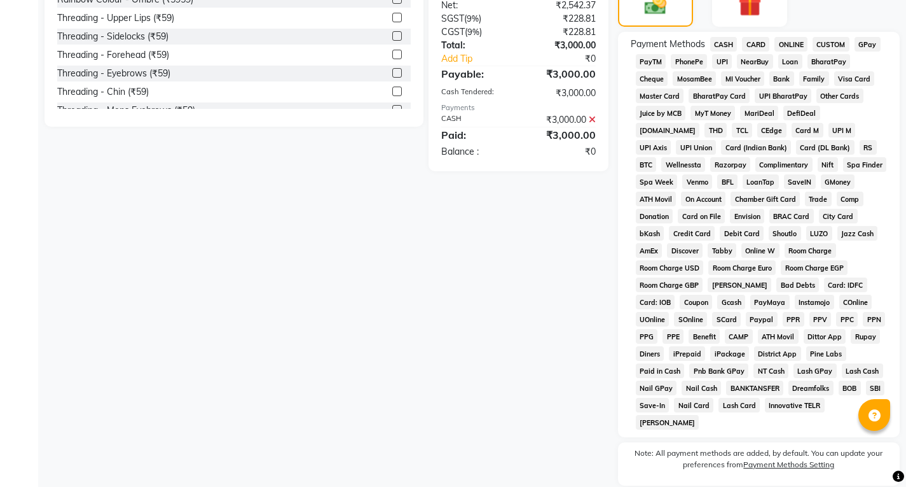
scroll to position [545, 0]
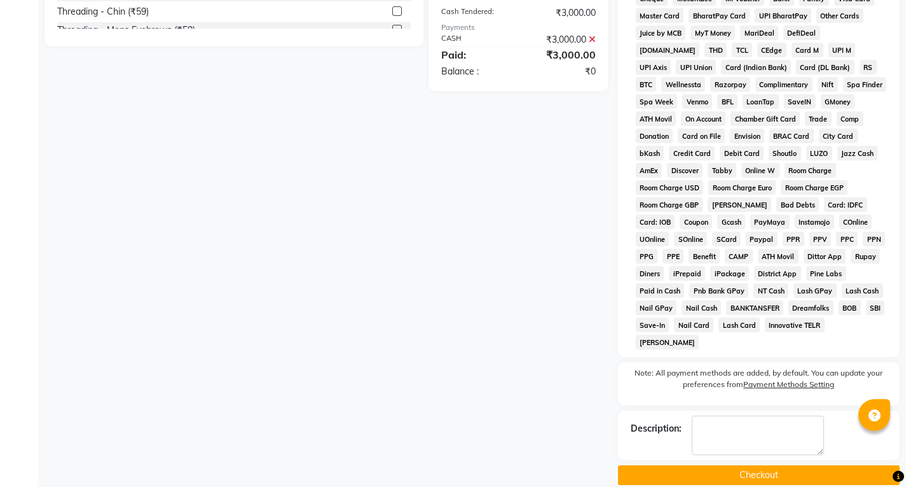
click at [745, 465] on button "Checkout" at bounding box center [759, 475] width 282 height 20
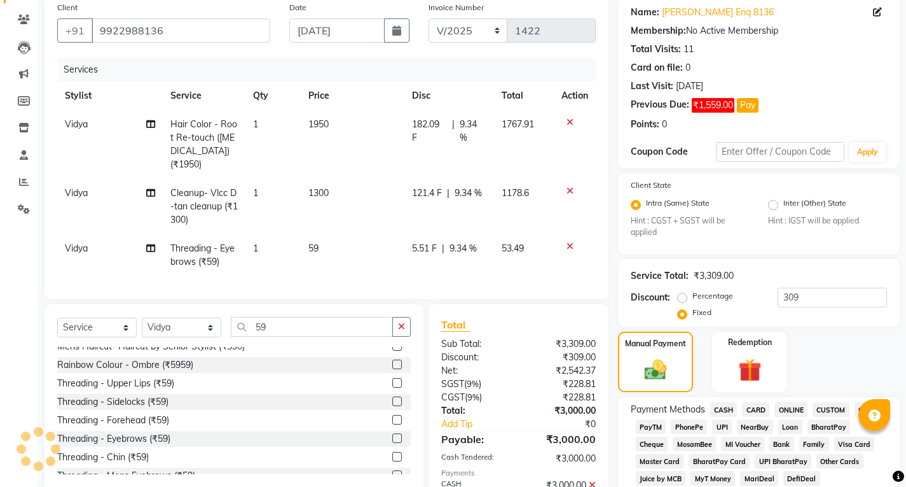
scroll to position [55, 0]
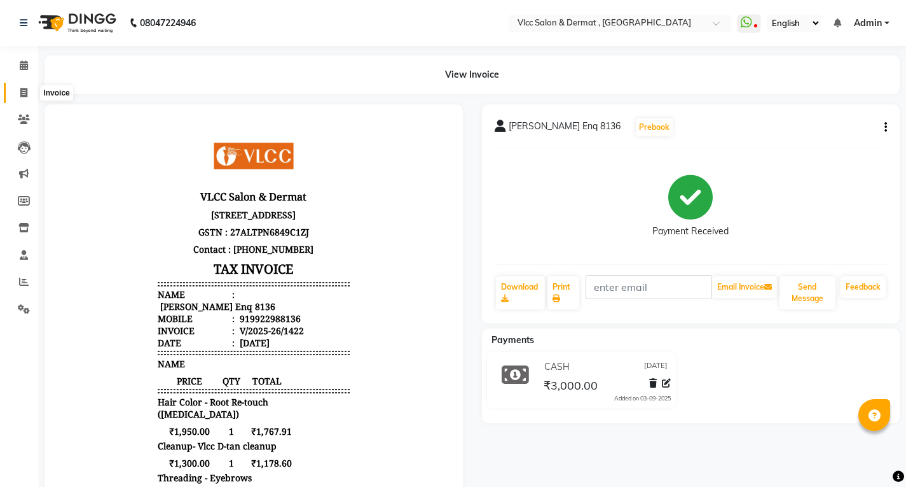
click at [22, 96] on icon at bounding box center [23, 93] width 7 height 10
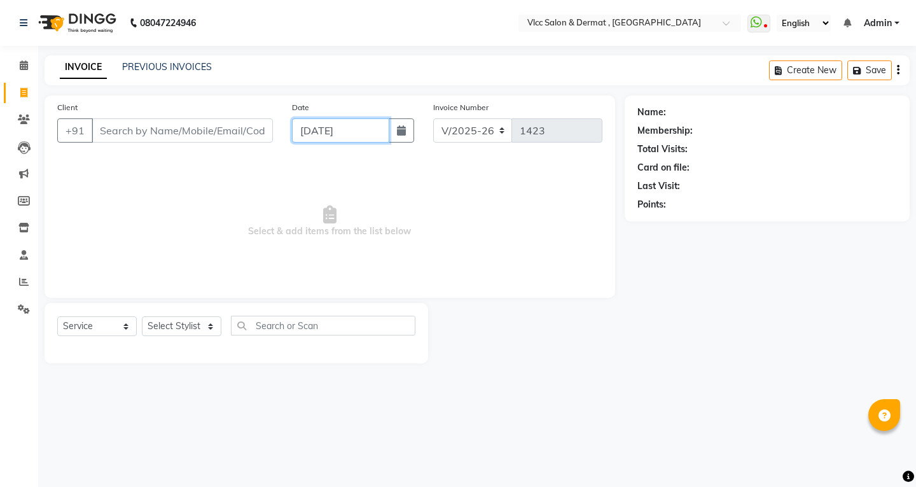
click at [307, 140] on input "[DATE]" at bounding box center [340, 130] width 97 height 24
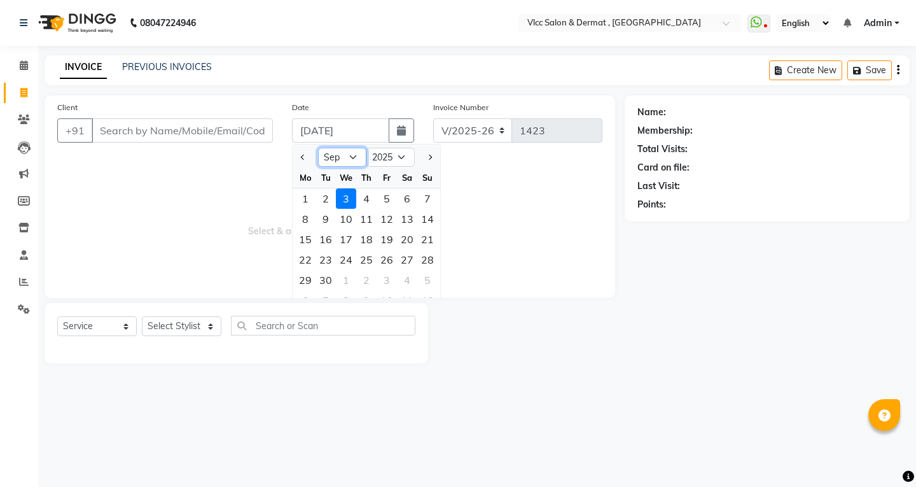
click at [357, 161] on select "Jan Feb Mar Apr May Jun [DATE] Aug Sep Oct Nov Dec" at bounding box center [342, 157] width 48 height 19
click at [318, 148] on select "Jan Feb Mar Apr May Jun [DATE] Aug Sep Oct Nov Dec" at bounding box center [342, 157] width 48 height 19
click at [404, 284] on div "30" at bounding box center [407, 280] width 20 height 20
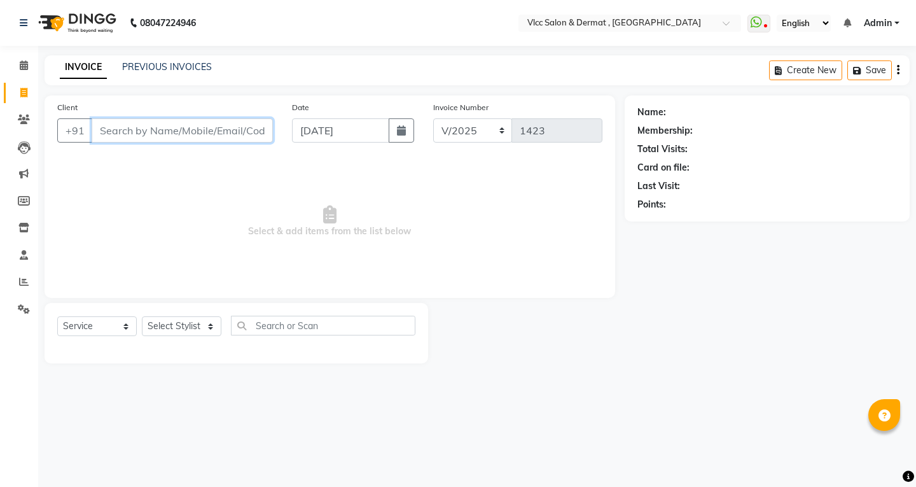
click at [240, 130] on input "Client" at bounding box center [182, 130] width 181 height 24
click at [251, 127] on span "Add Client" at bounding box center [240, 130] width 50 height 13
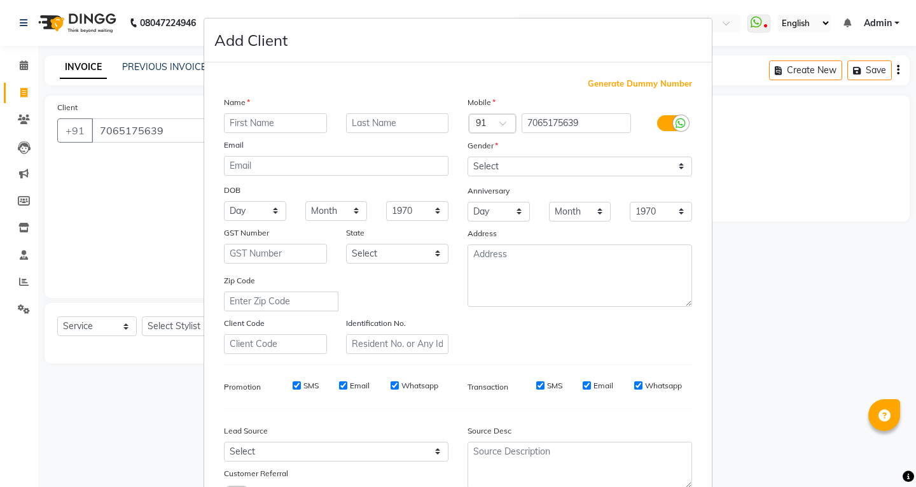
click at [299, 123] on input "text" at bounding box center [275, 123] width 103 height 20
drag, startPoint x: 485, startPoint y: 167, endPoint x: 491, endPoint y: 174, distance: 8.6
click at [487, 168] on select "Select [DEMOGRAPHIC_DATA] [DEMOGRAPHIC_DATA] Other Prefer Not To Say" at bounding box center [579, 166] width 225 height 20
click at [467, 156] on select "Select [DEMOGRAPHIC_DATA] [DEMOGRAPHIC_DATA] Other Prefer Not To Say" at bounding box center [579, 166] width 225 height 20
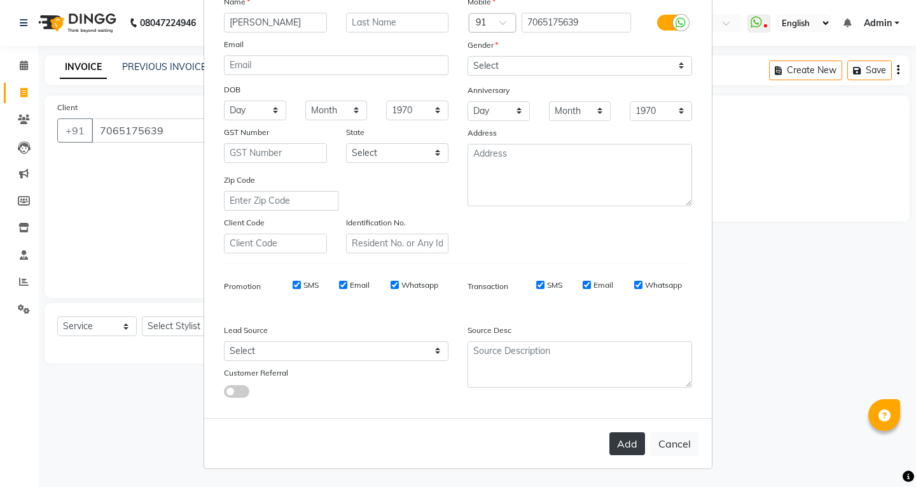
click at [625, 445] on button "Add" at bounding box center [627, 443] width 36 height 23
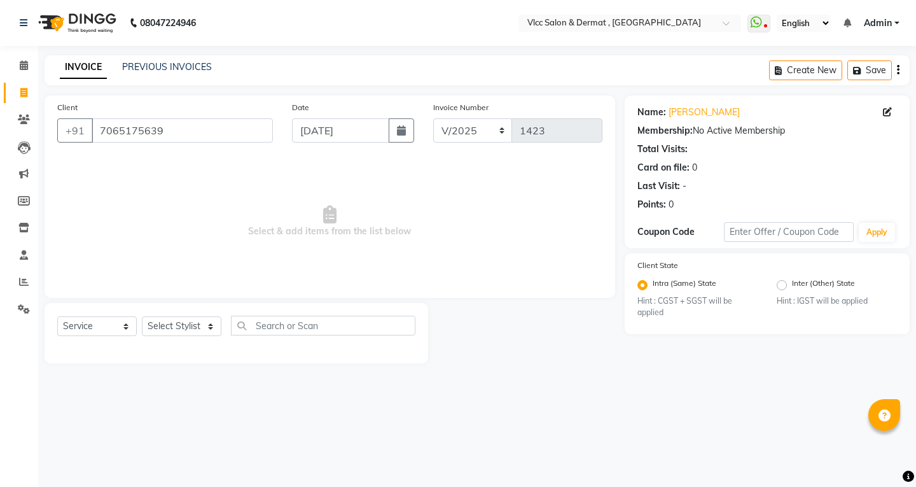
click at [737, 389] on div "08047224946 Select Location × Vlcc Salon & Dermat , [GEOGRAPHIC_DATA] WhatsApp …" at bounding box center [458, 243] width 916 height 487
drag, startPoint x: 737, startPoint y: 389, endPoint x: 746, endPoint y: 388, distance: 8.9
click at [746, 388] on div "08047224946 Select Location × Vlcc Salon & Dermat , [GEOGRAPHIC_DATA] WhatsApp …" at bounding box center [458, 243] width 916 height 487
drag, startPoint x: 29, startPoint y: 302, endPoint x: 73, endPoint y: 301, distance: 43.9
click at [73, 301] on div "Settings" at bounding box center [58, 308] width 36 height 15
